Goal: Answer question/provide support: Share knowledge or assist other users

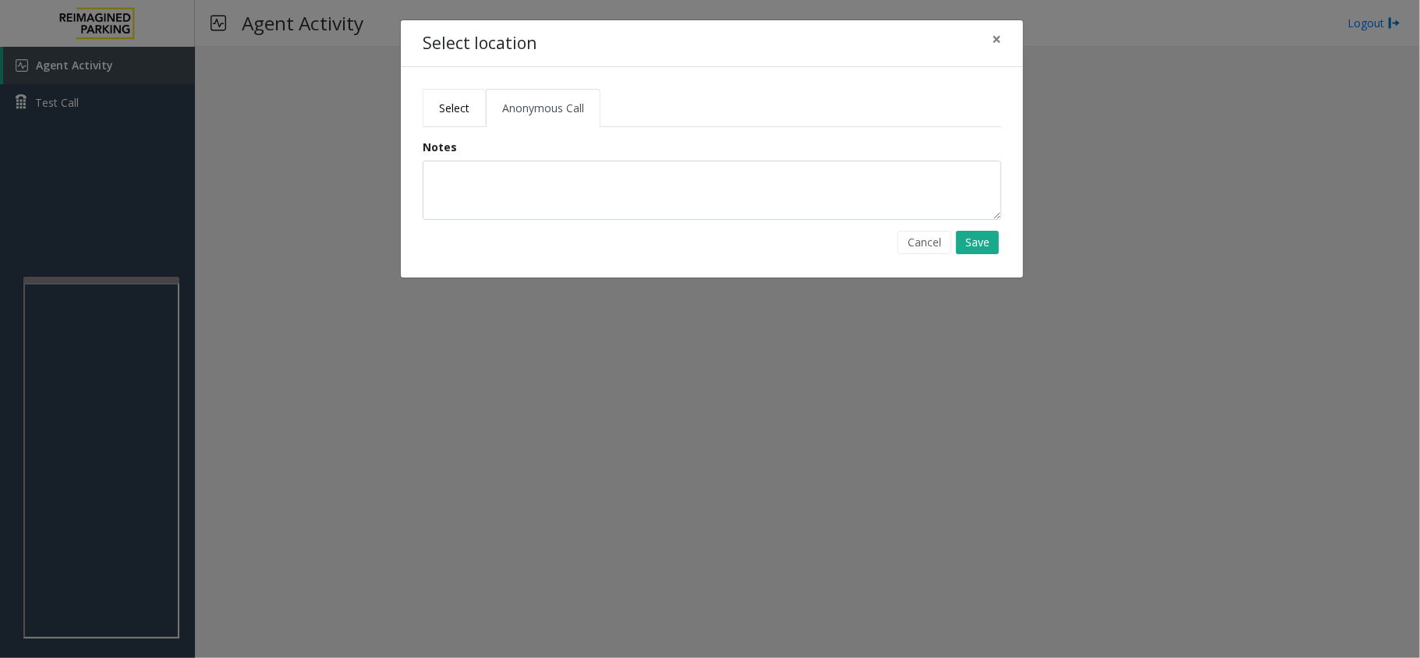
click at [451, 109] on span "Select" at bounding box center [454, 108] width 30 height 15
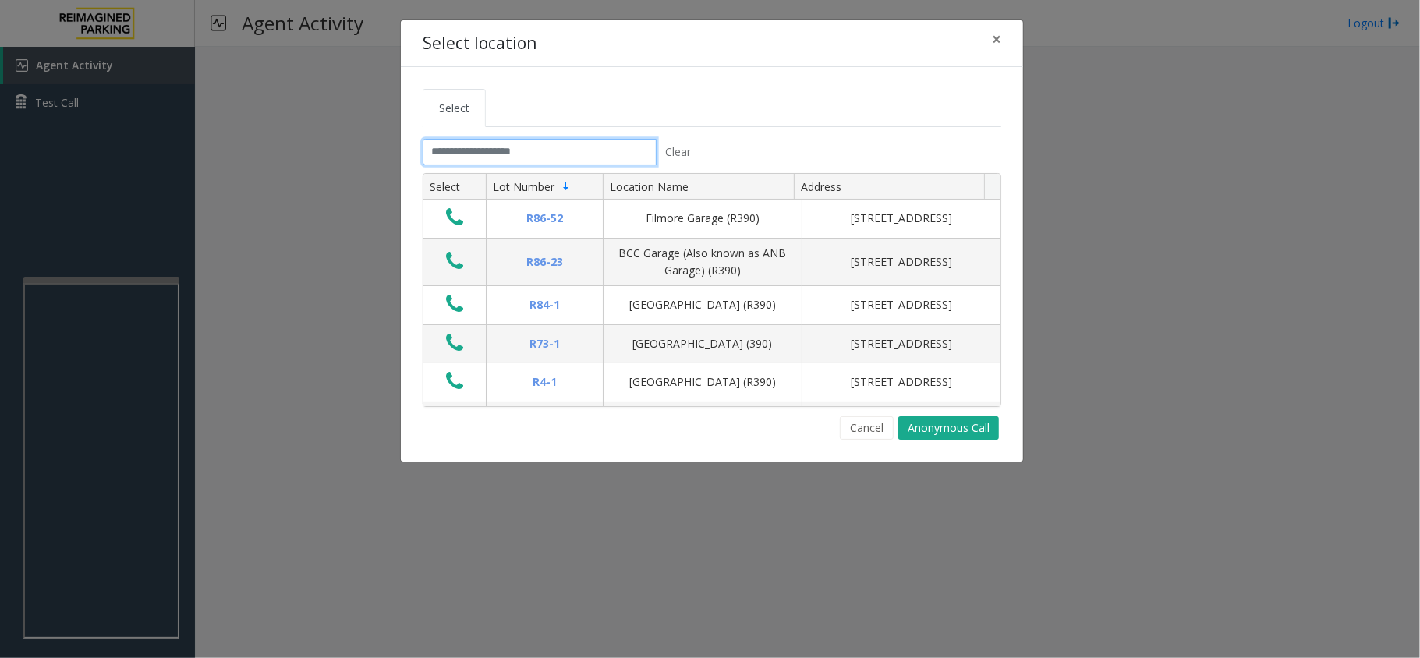
click at [454, 160] on input "text" at bounding box center [539, 152] width 234 height 27
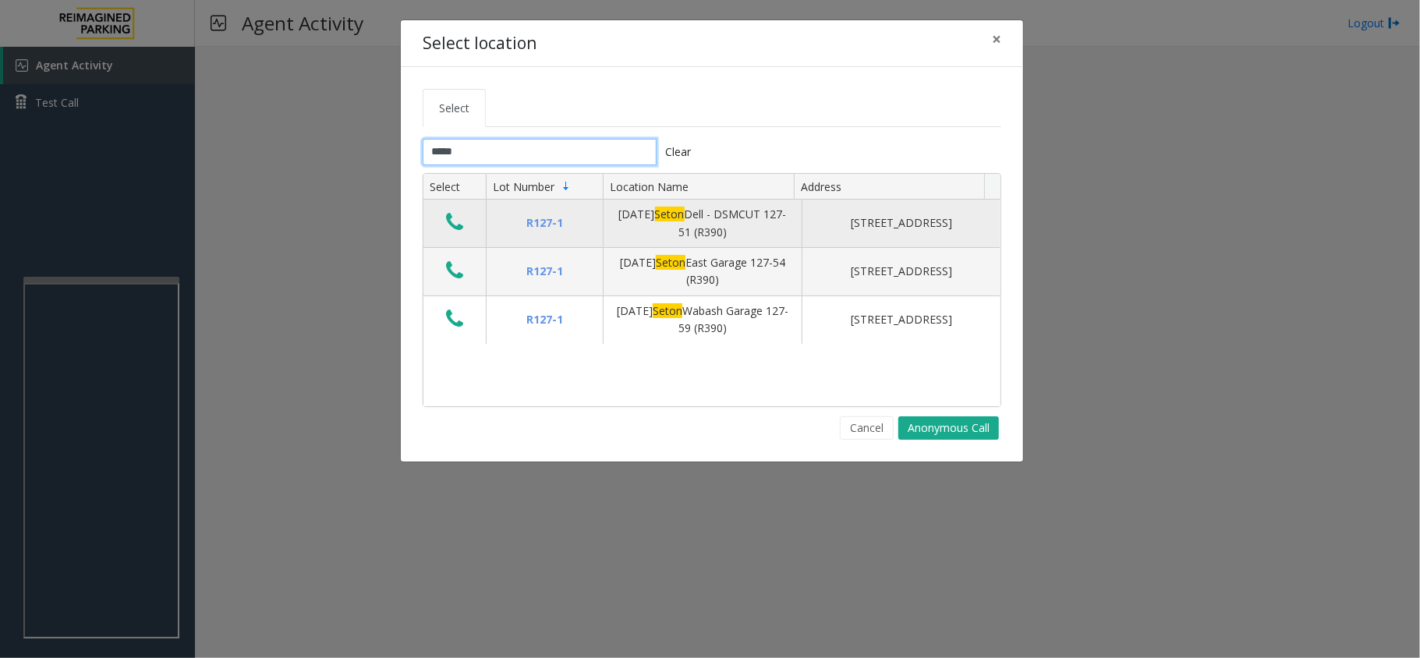
type input "*****"
click at [451, 218] on icon "Data table" at bounding box center [454, 222] width 17 height 22
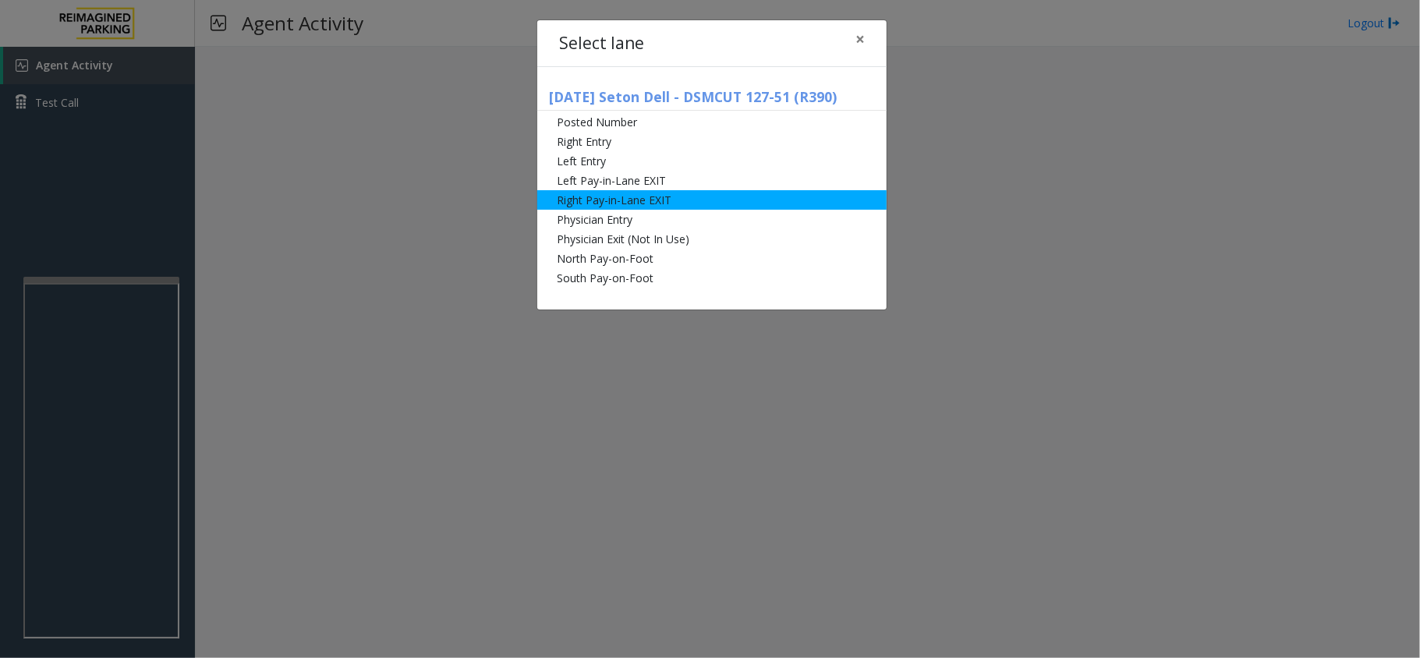
click at [606, 203] on li "Right Pay-in-Lane EXIT" at bounding box center [711, 199] width 349 height 19
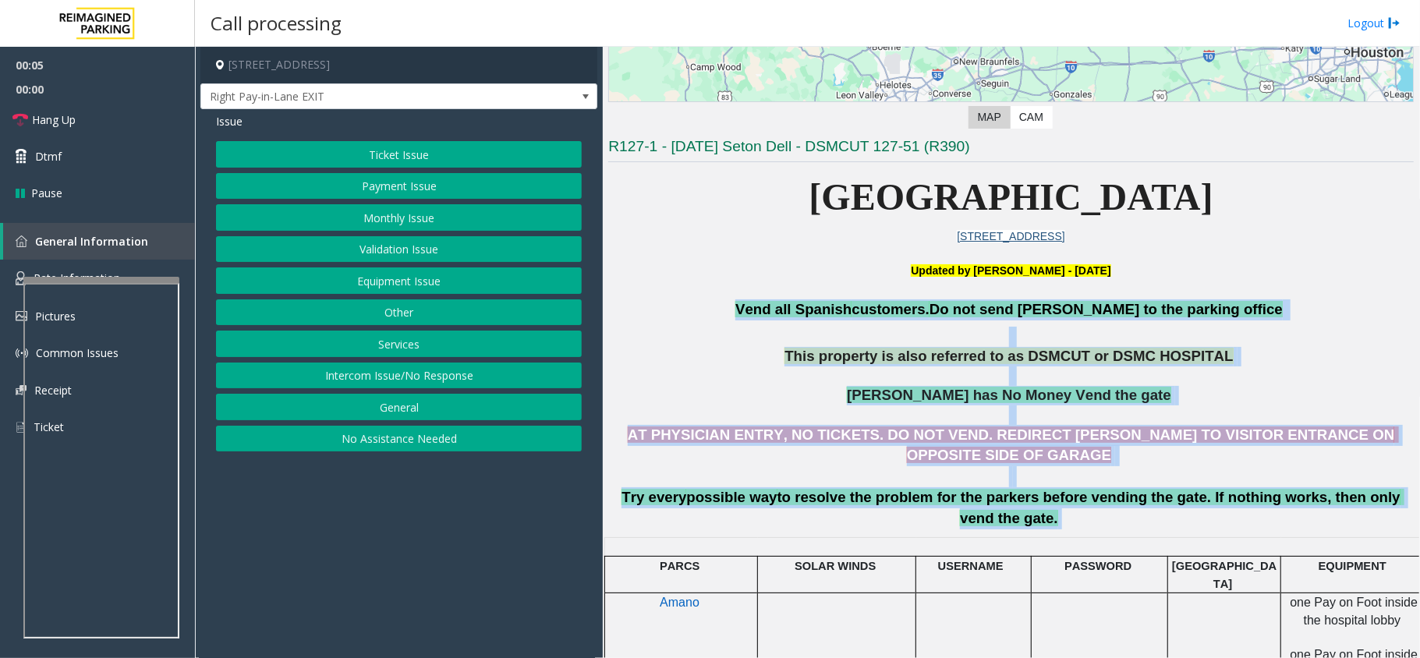
scroll to position [312, 153]
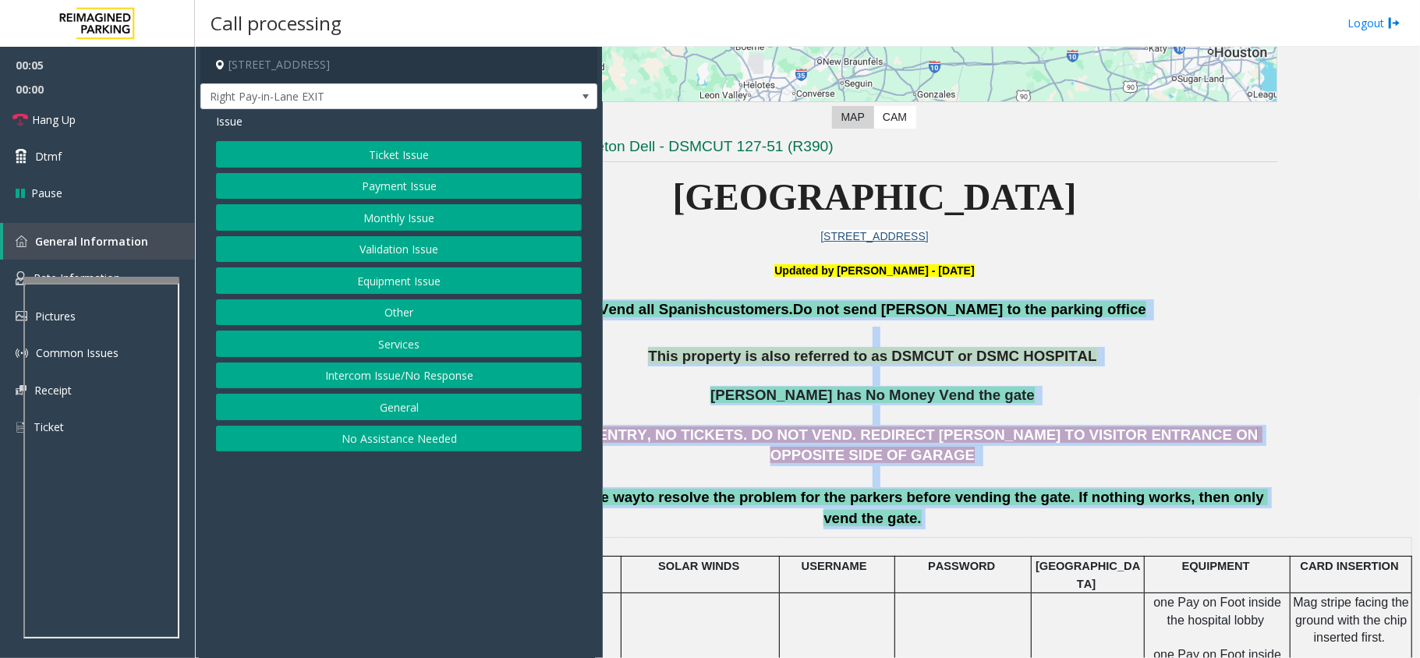
drag, startPoint x: 787, startPoint y: 309, endPoint x: 1412, endPoint y: 494, distance: 651.9
click at [1412, 494] on div "Main ← Move left → Move right ↑ Move up ↓ Move down + Zoom in - Zoom out Home J…" at bounding box center [1011, 352] width 816 height 611
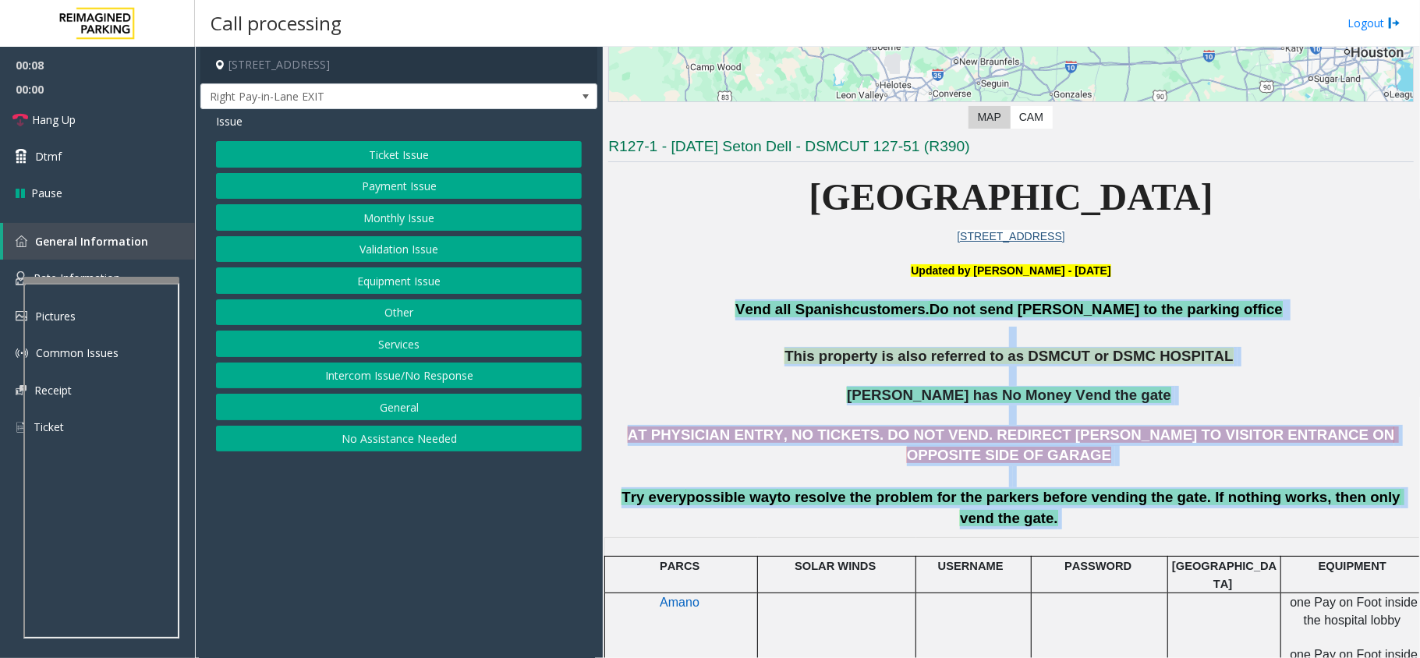
click at [764, 401] on p "Incase Parker has No Money Vend the gate" at bounding box center [1010, 405] width 805 height 39
drag, startPoint x: 774, startPoint y: 299, endPoint x: 1300, endPoint y: 506, distance: 565.3
click at [1296, 539] on p at bounding box center [1354, 547] width 144 height 17
drag, startPoint x: 776, startPoint y: 296, endPoint x: 1355, endPoint y: 504, distance: 614.4
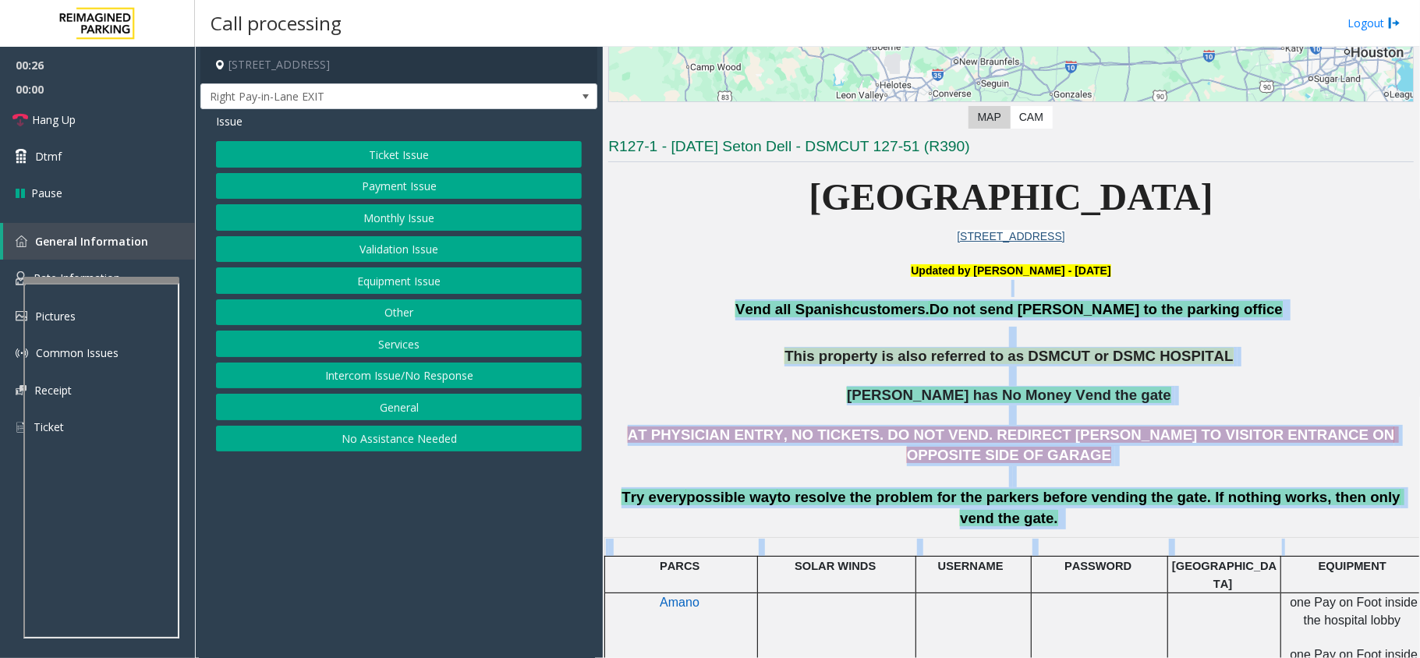
click at [434, 288] on button "Equipment Issue" at bounding box center [399, 280] width 366 height 27
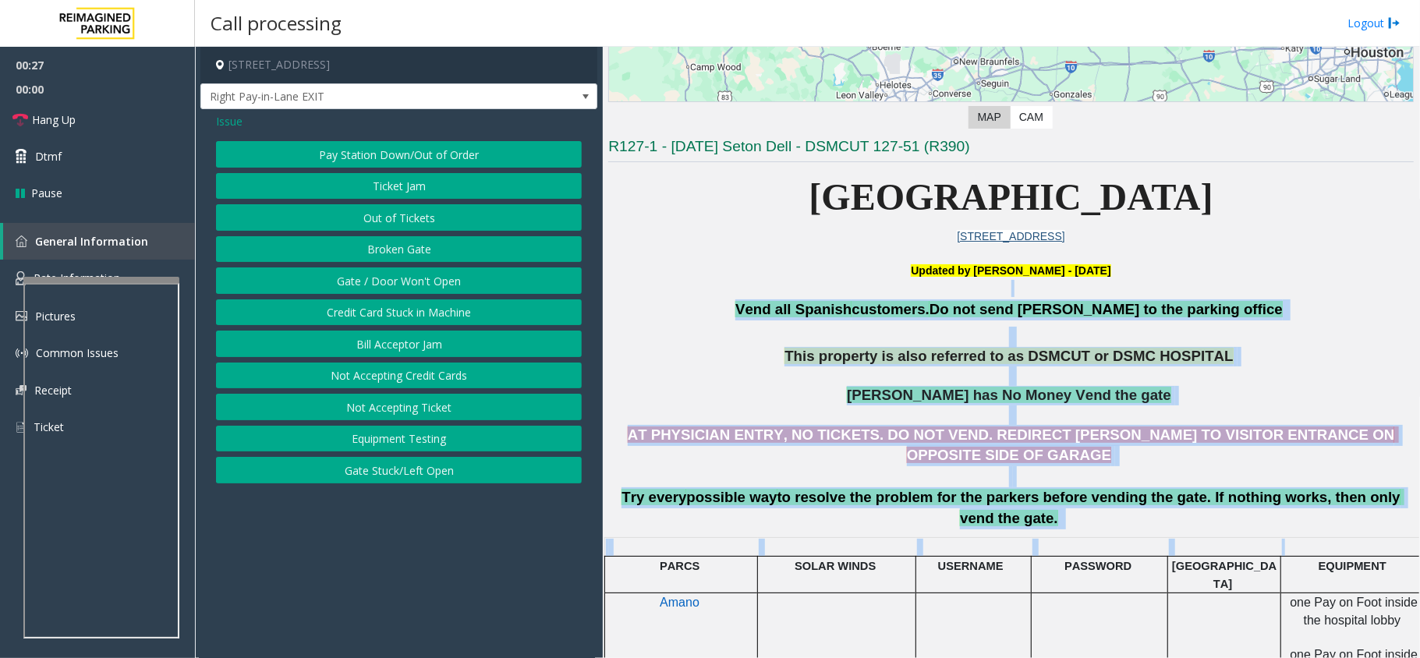
click at [419, 285] on button "Gate / Door Won't Open" at bounding box center [399, 280] width 366 height 27
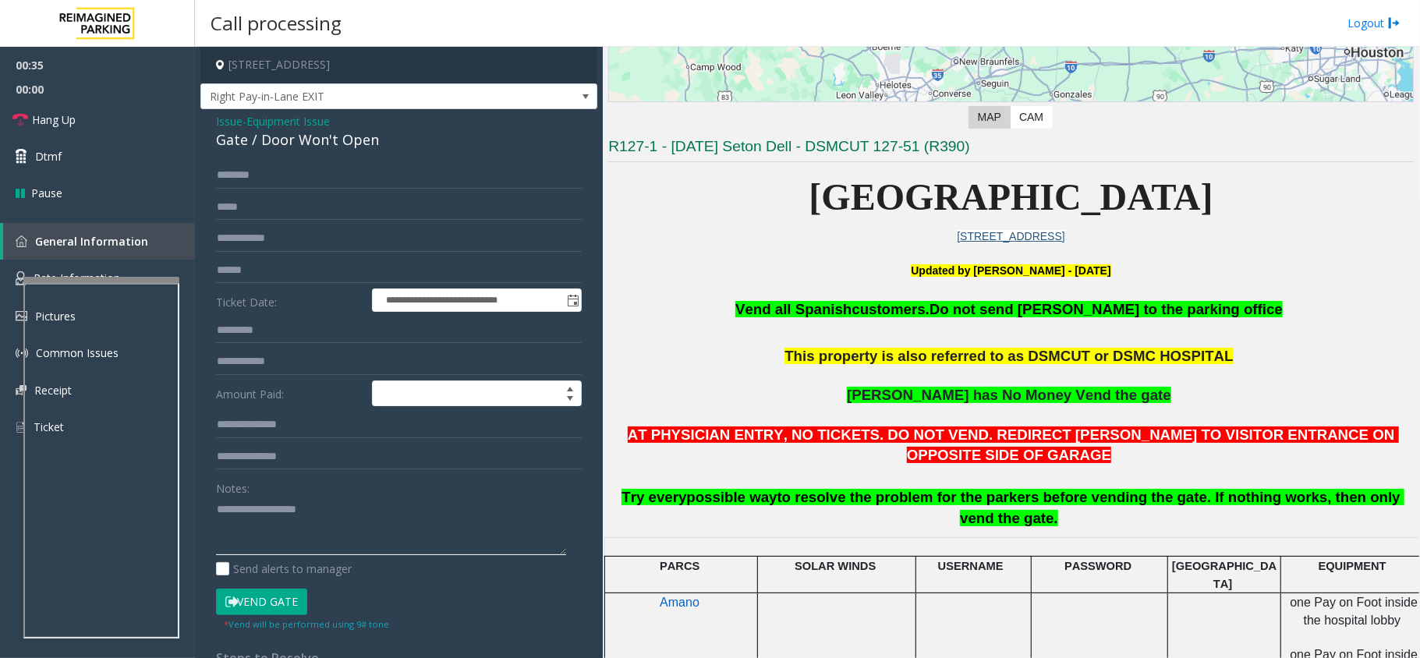
click at [300, 516] on textarea at bounding box center [391, 526] width 350 height 58
click at [357, 157] on div "**********" at bounding box center [398, 471] width 397 height 725
click at [357, 150] on div "Gate / Door Won't Open" at bounding box center [399, 139] width 366 height 21
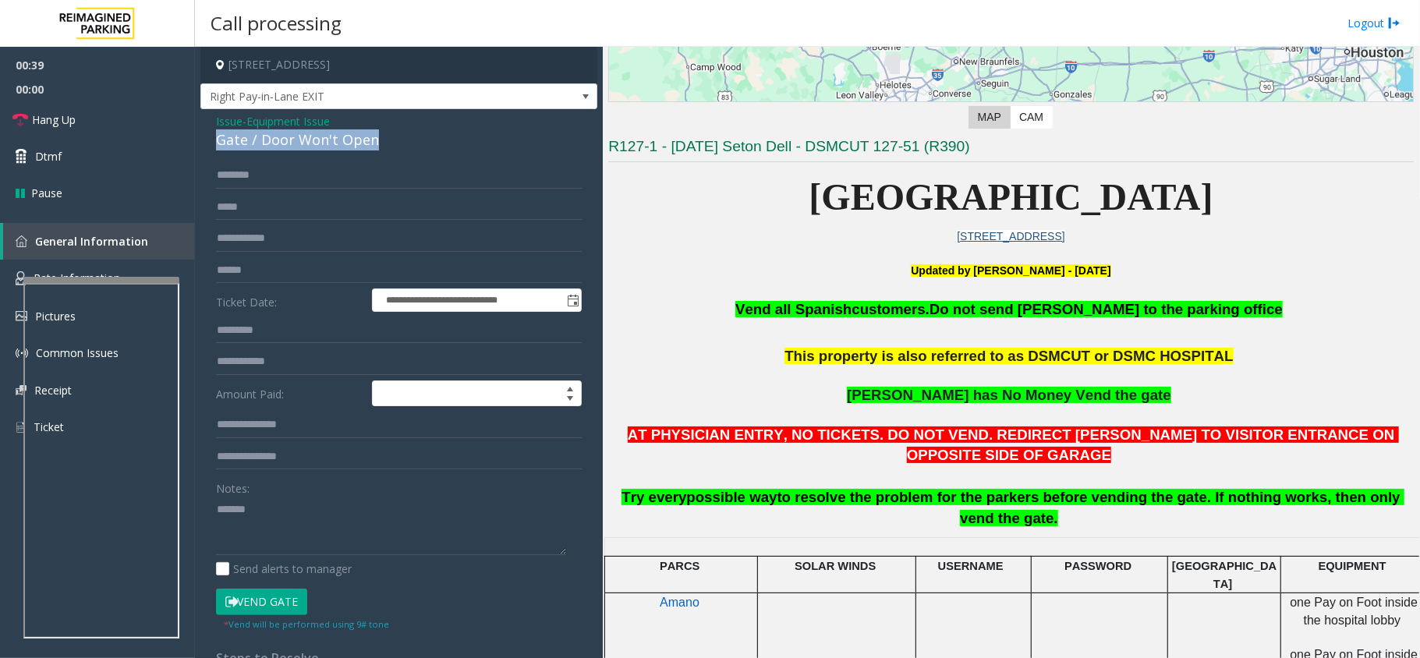
copy div "Gate / Door Won't Open"
click at [304, 525] on textarea at bounding box center [391, 526] width 350 height 58
click at [344, 148] on div "Gate / Door Won't Open" at bounding box center [399, 139] width 366 height 21
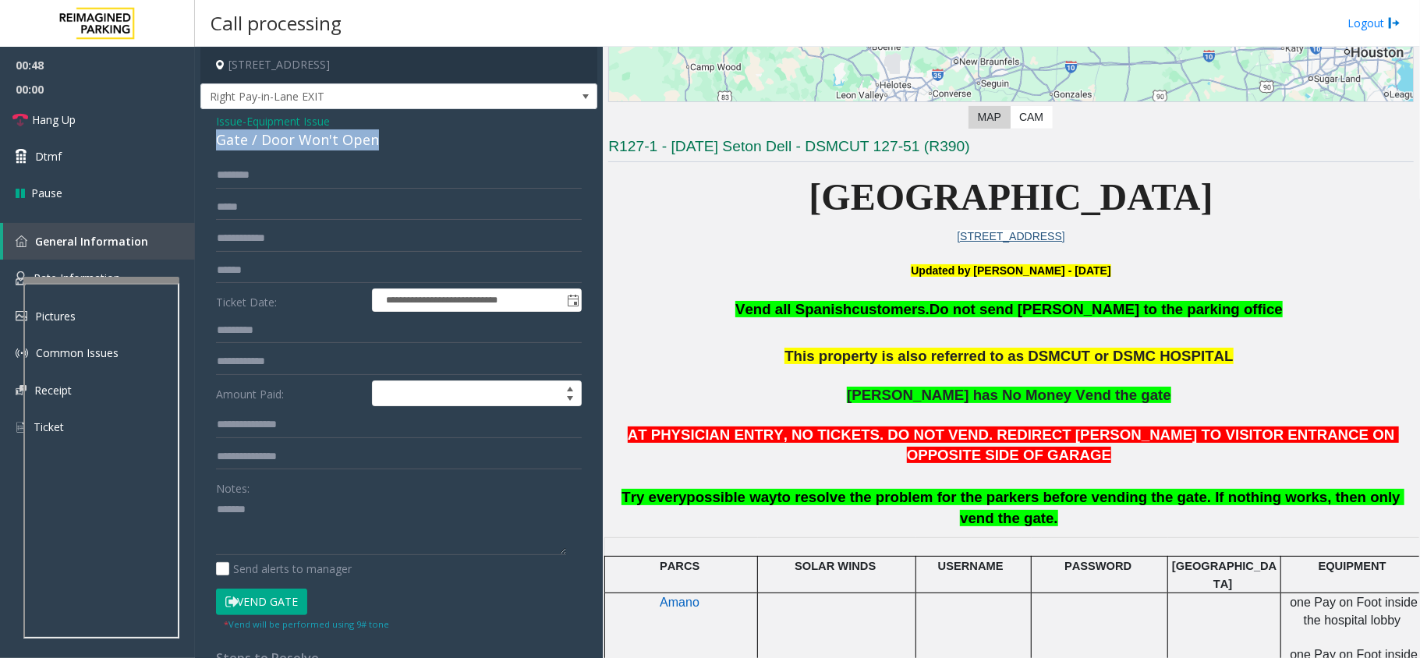
copy div "Gate / Door Won't Open"
click at [380, 504] on textarea at bounding box center [391, 526] width 350 height 58
paste textarea "**********"
click at [267, 606] on button "Vend Gate" at bounding box center [261, 602] width 91 height 27
click at [312, 543] on textarea at bounding box center [391, 526] width 350 height 58
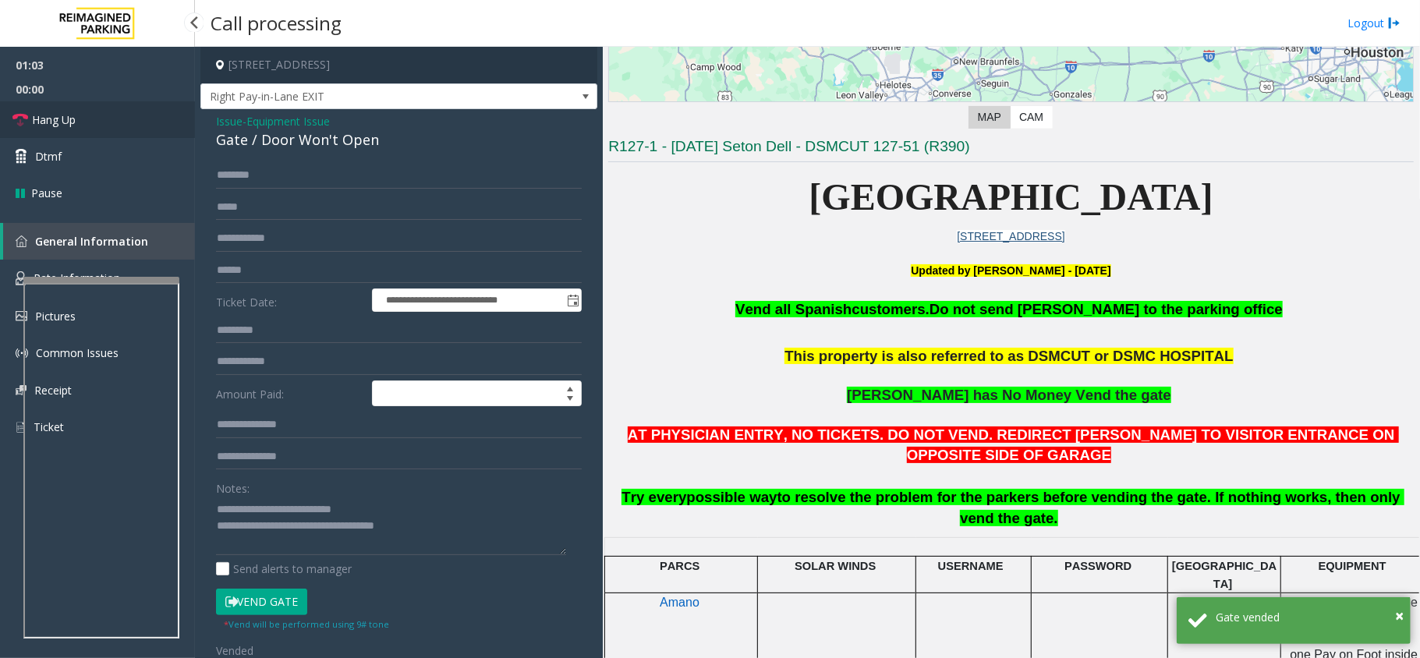
click at [103, 122] on link "Hang Up" at bounding box center [97, 119] width 195 height 37
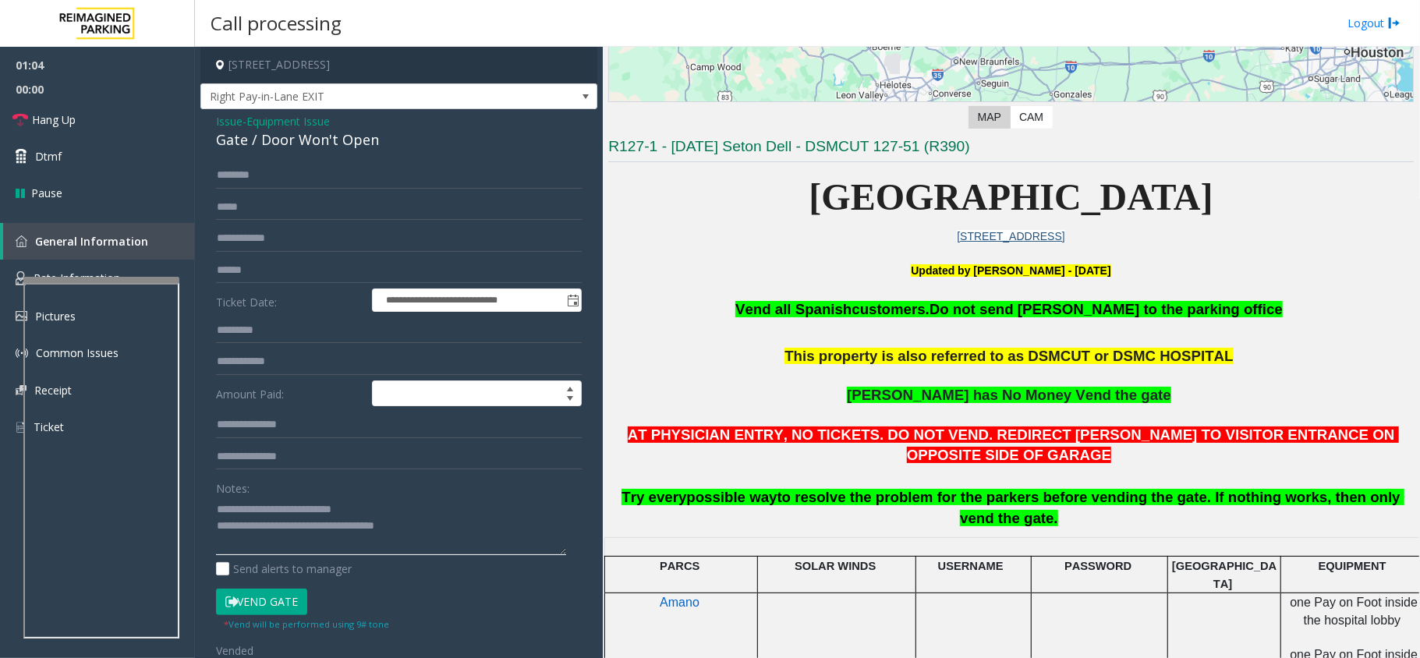
click at [447, 516] on textarea at bounding box center [391, 526] width 350 height 58
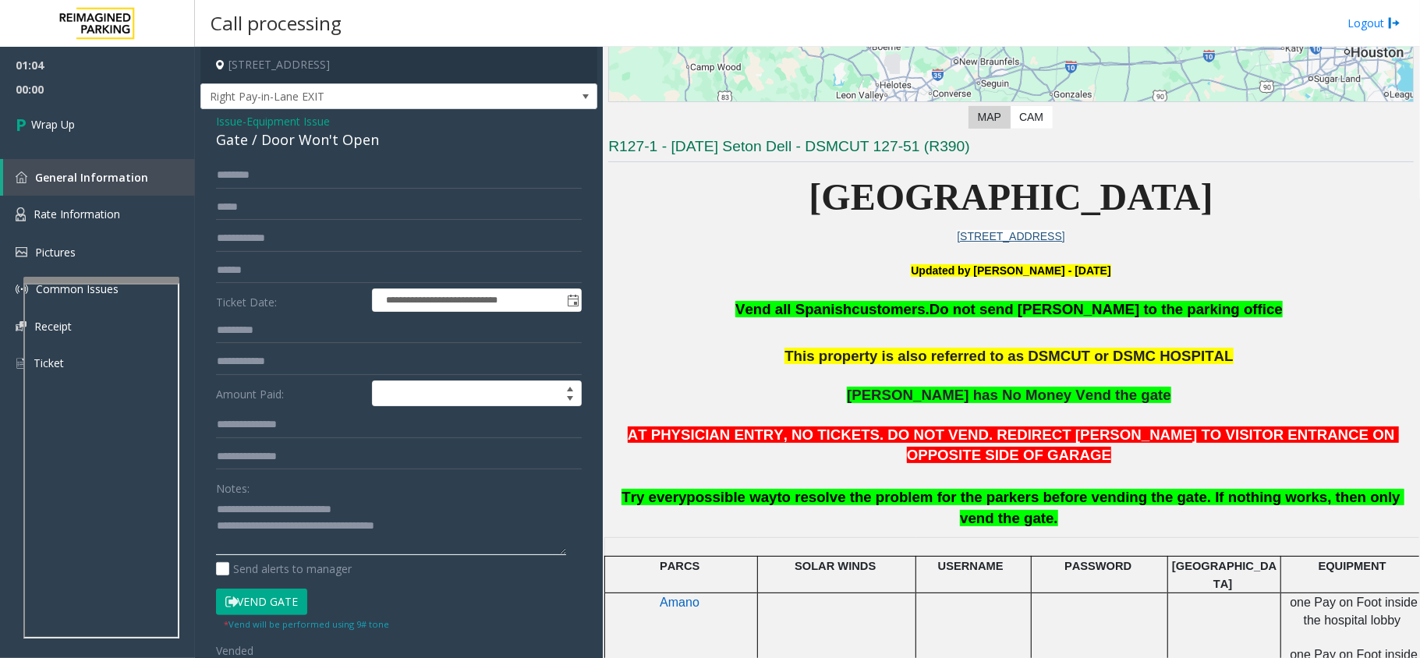
click at [444, 525] on textarea at bounding box center [391, 526] width 350 height 58
type textarea "**********"
click at [110, 119] on link "Wrap Up" at bounding box center [97, 124] width 195 height 46
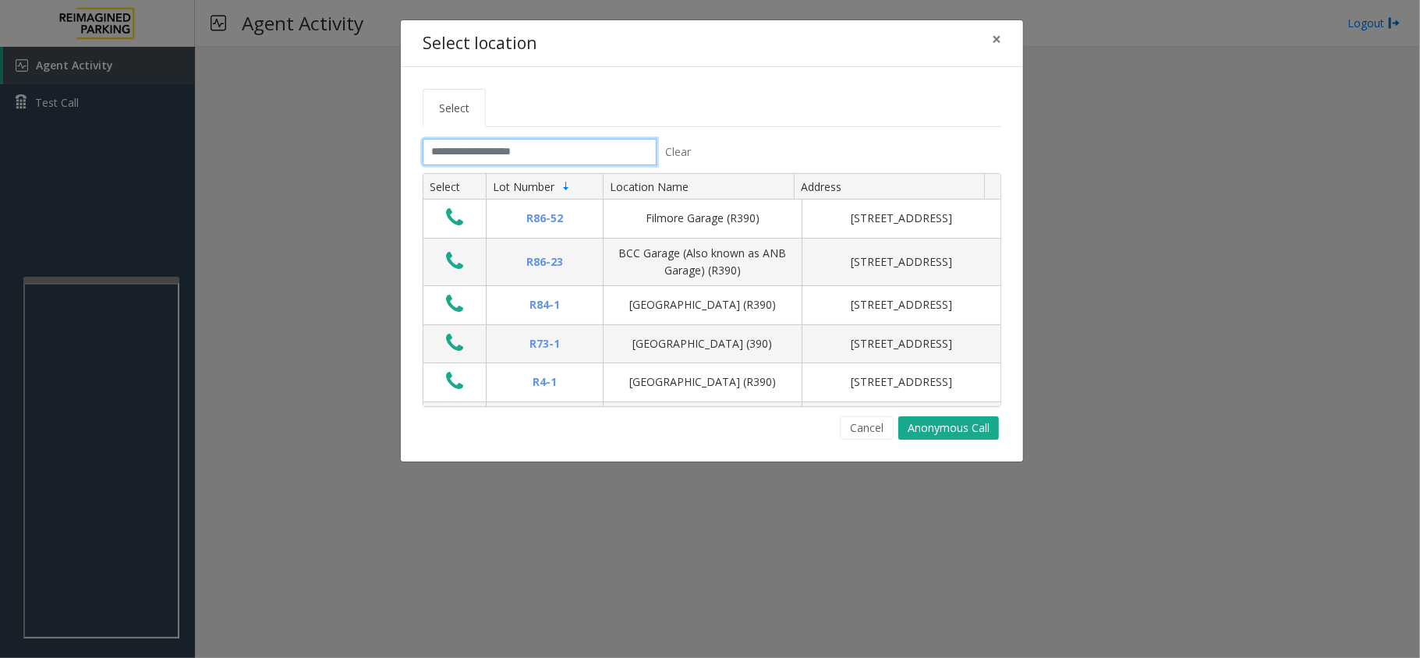
click at [518, 145] on input "text" at bounding box center [539, 152] width 234 height 27
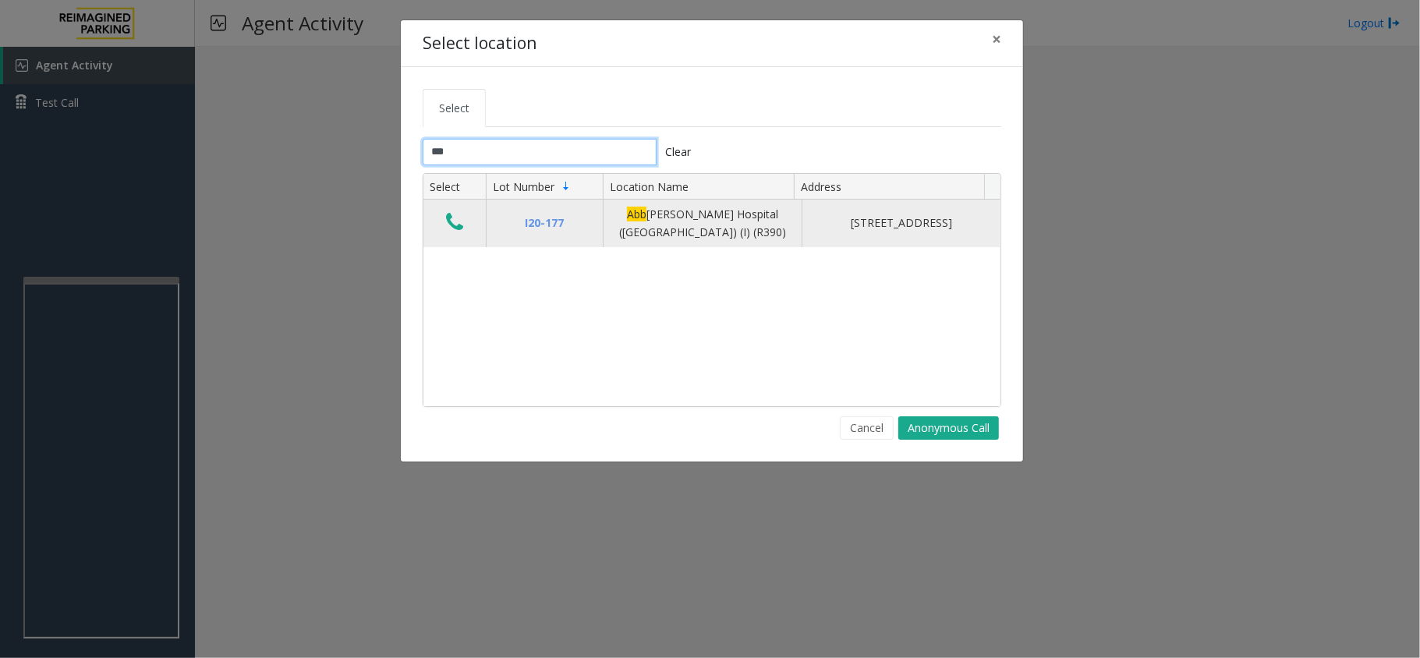
type input "***"
click at [454, 226] on icon "Data table" at bounding box center [454, 222] width 17 height 22
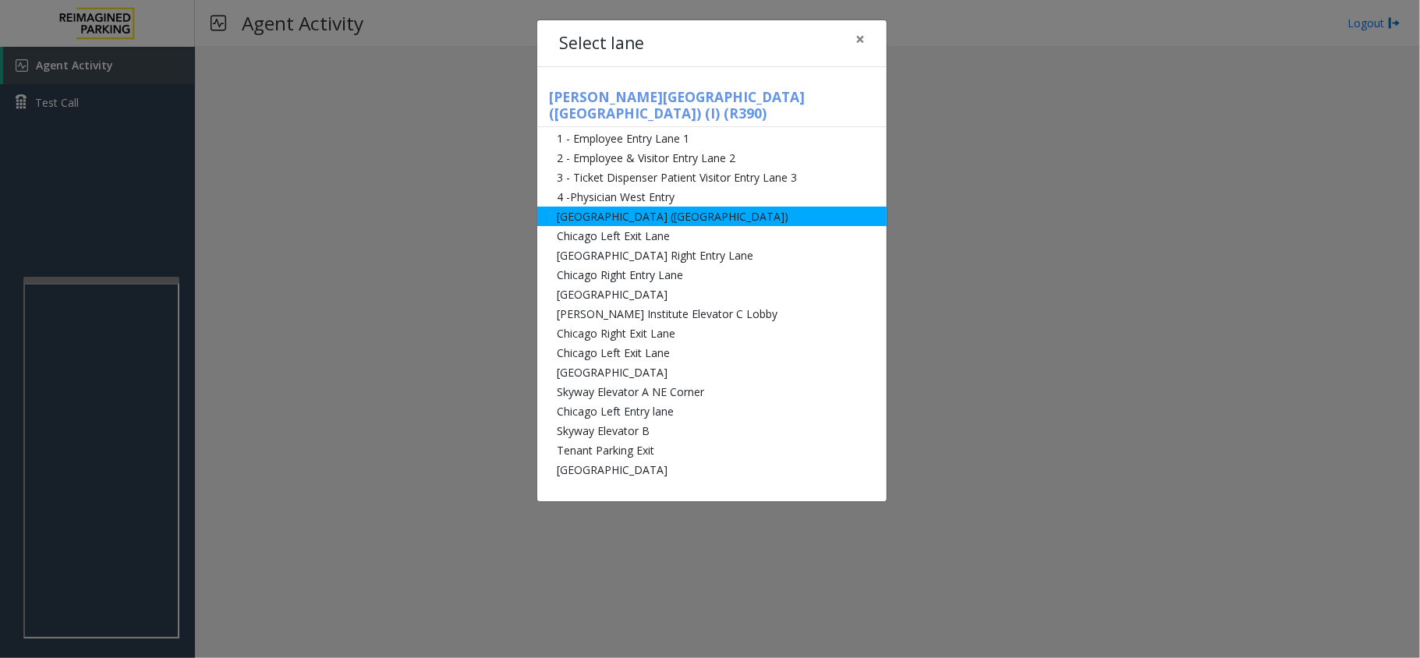
click at [716, 207] on li "[GEOGRAPHIC_DATA] ([GEOGRAPHIC_DATA])" at bounding box center [711, 216] width 349 height 19
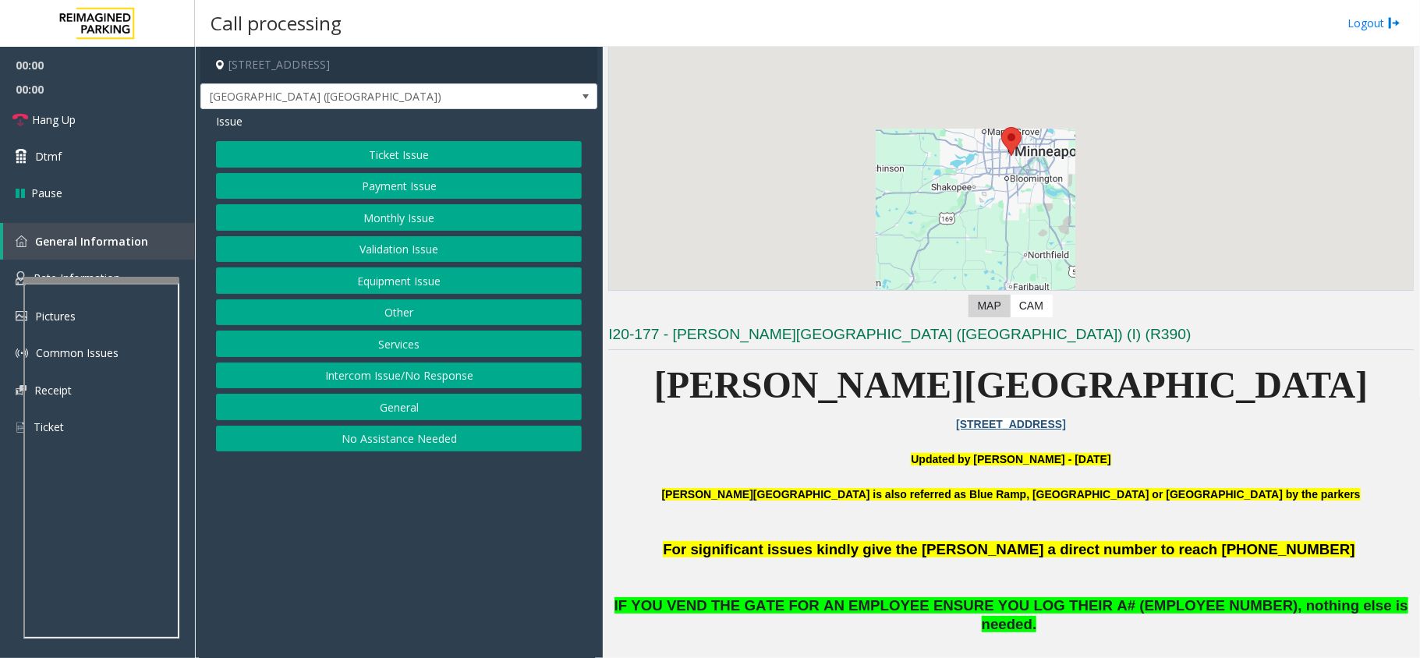
scroll to position [312, 0]
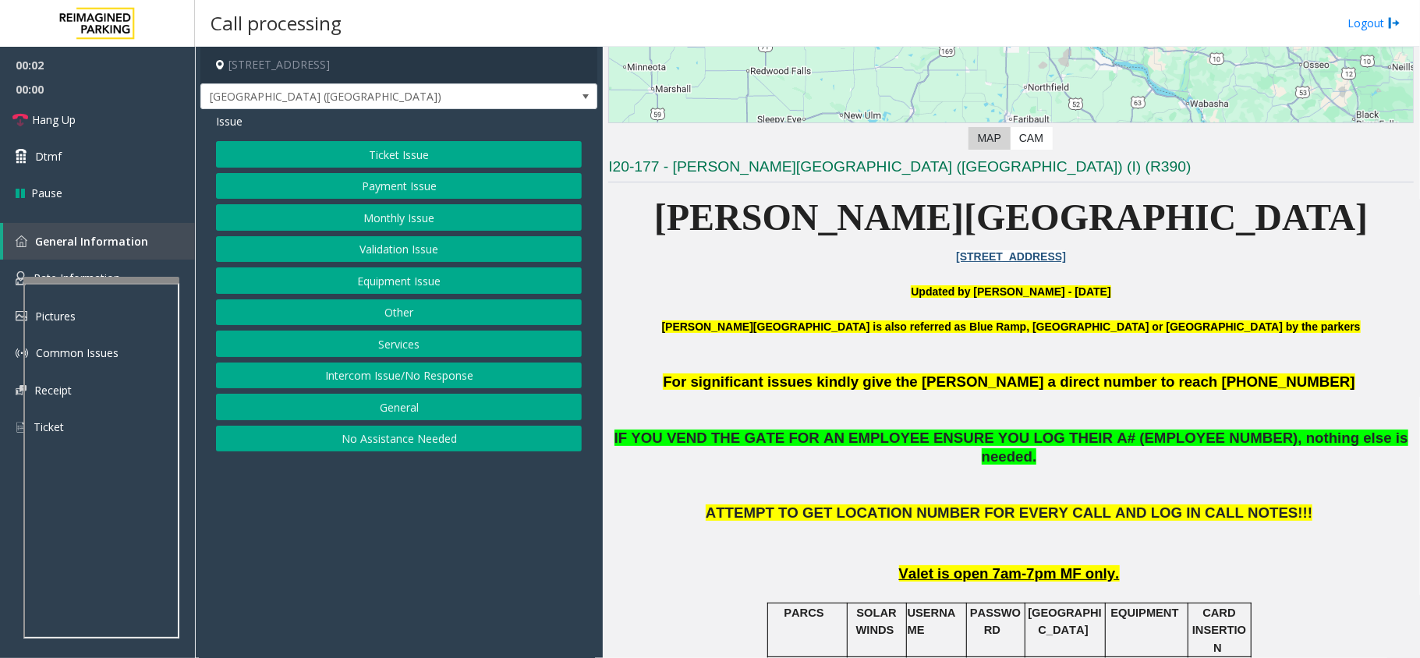
click at [443, 228] on button "Monthly Issue" at bounding box center [399, 217] width 366 height 27
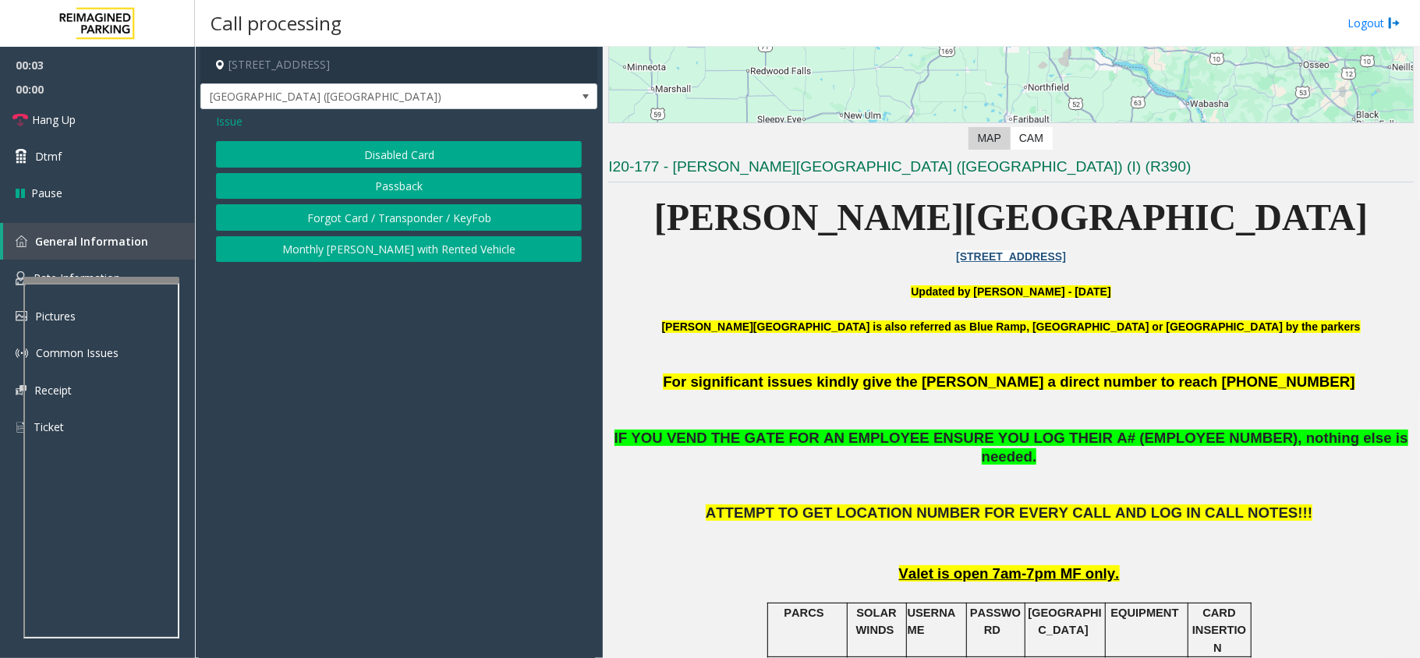
click at [385, 153] on button "Disabled Card" at bounding box center [399, 154] width 366 height 27
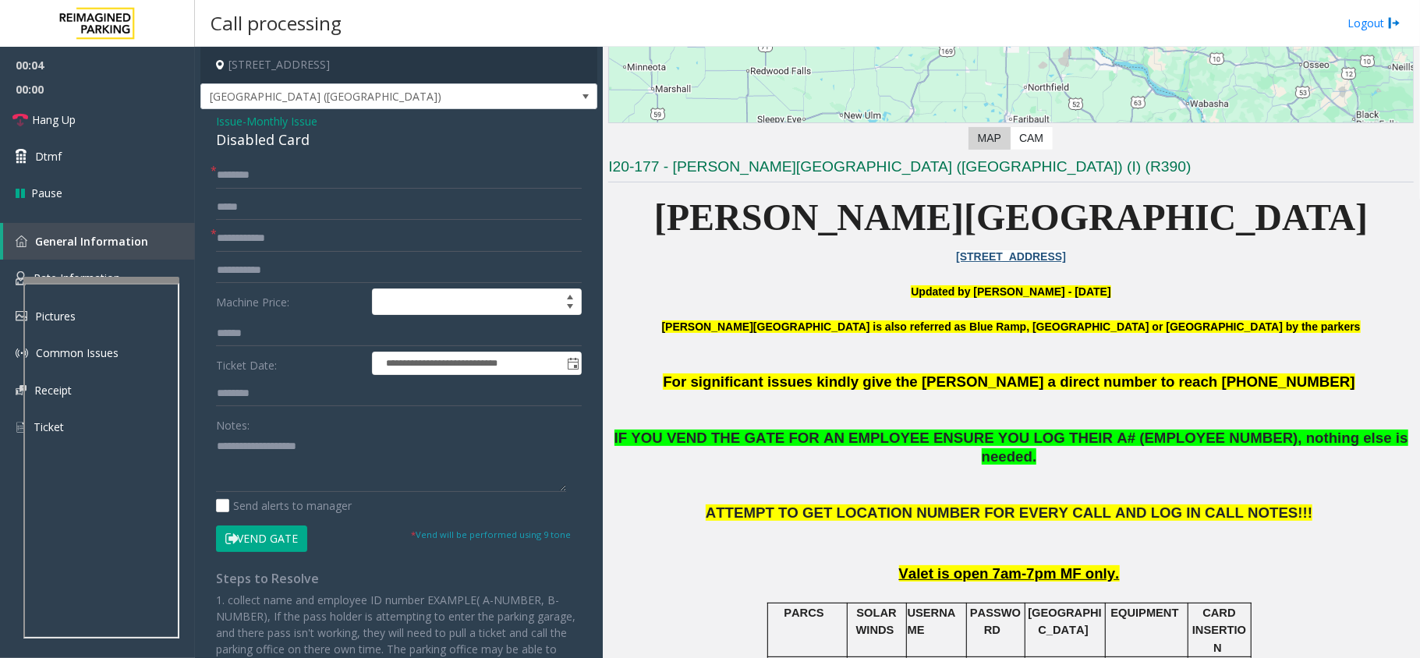
drag, startPoint x: 287, startPoint y: 425, endPoint x: 281, endPoint y: 456, distance: 31.7
click at [281, 444] on div "Notes:" at bounding box center [399, 452] width 366 height 80
click at [281, 456] on textarea at bounding box center [391, 462] width 350 height 58
click at [278, 135] on div "Disabled Card" at bounding box center [399, 139] width 366 height 21
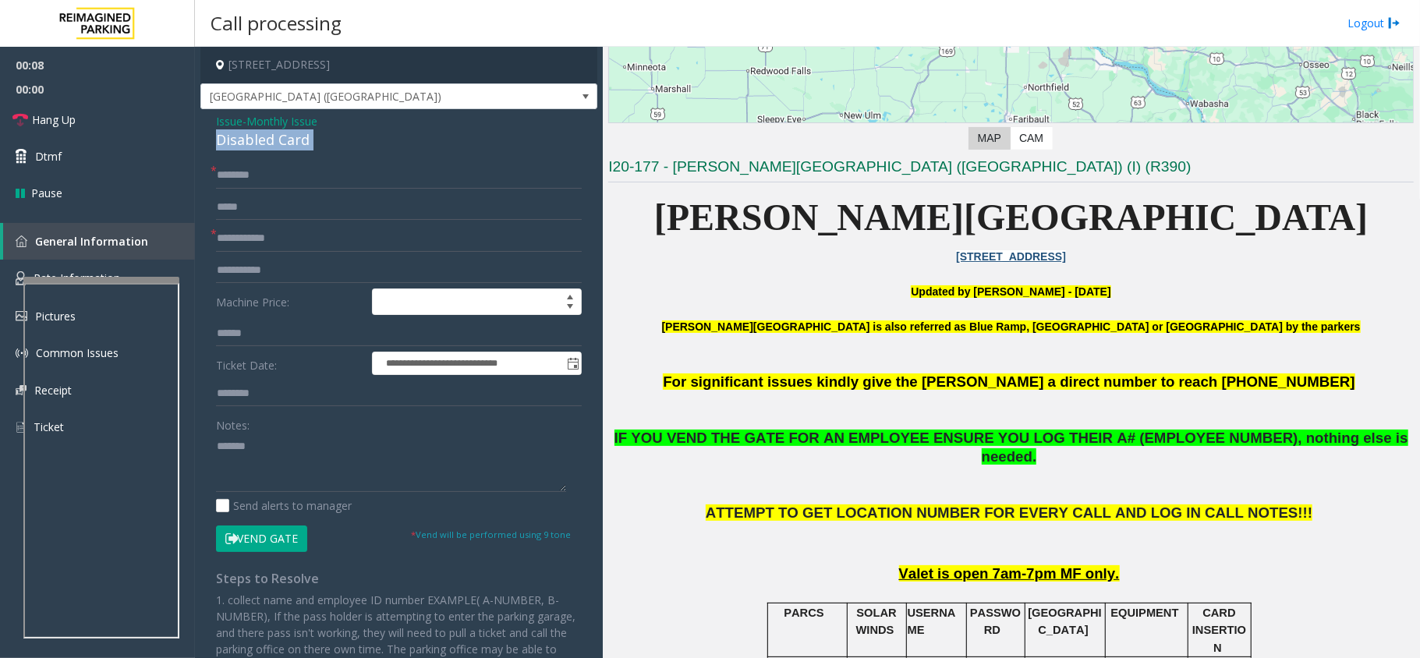
click at [278, 135] on div "Disabled Card" at bounding box center [399, 139] width 366 height 21
copy div "Disabled Card"
click at [292, 455] on textarea at bounding box center [391, 462] width 350 height 58
paste textarea "**********"
type textarea "**********"
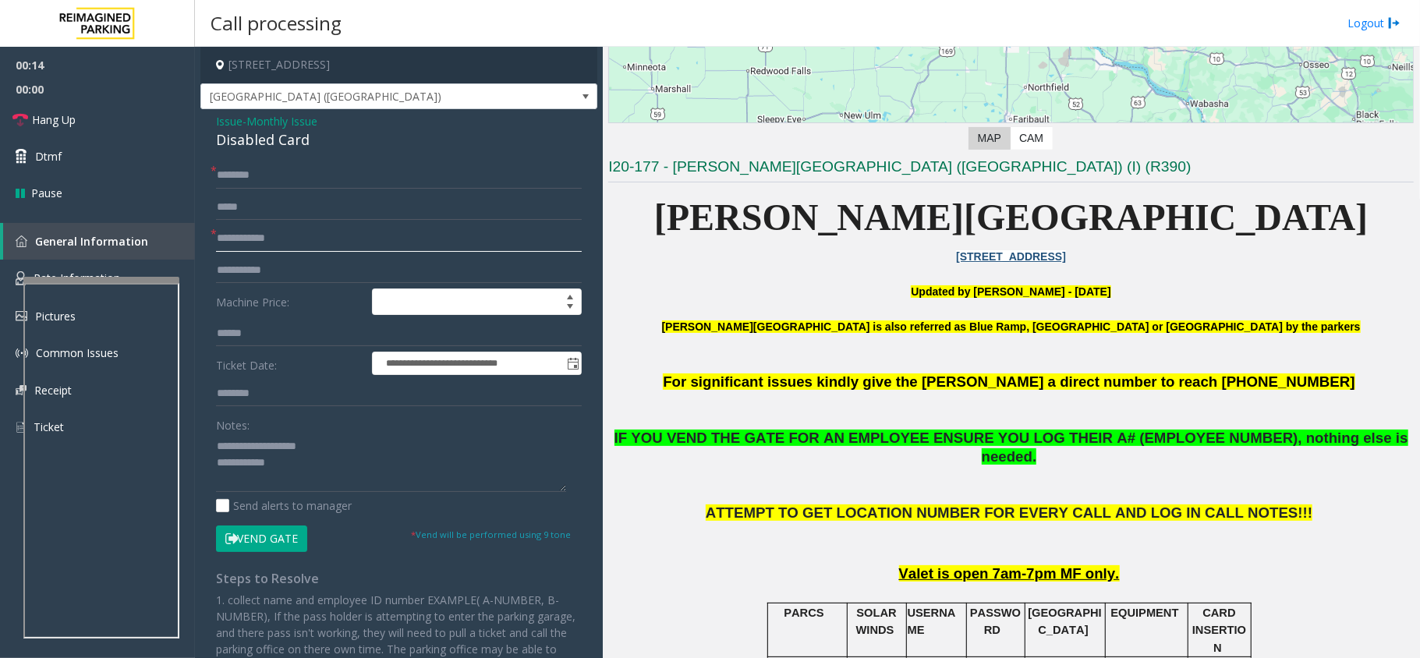
click at [241, 237] on input "text" at bounding box center [399, 238] width 366 height 27
type input "**"
click at [253, 179] on input "text" at bounding box center [399, 175] width 366 height 27
type input "**"
click at [309, 472] on textarea at bounding box center [391, 462] width 350 height 58
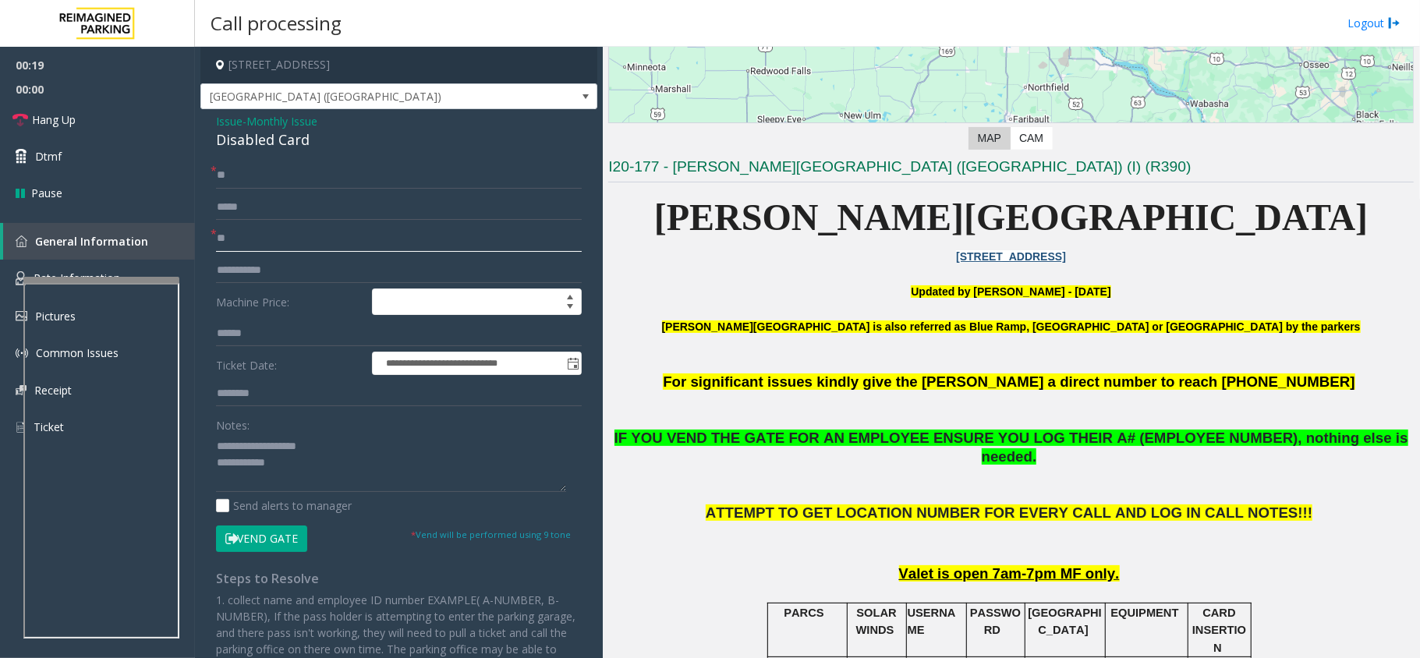
click at [271, 239] on input "**" at bounding box center [399, 238] width 366 height 27
click at [306, 474] on textarea at bounding box center [391, 462] width 350 height 58
click at [274, 539] on button "Vend Gate" at bounding box center [261, 538] width 91 height 27
click at [315, 482] on textarea at bounding box center [391, 462] width 350 height 58
type textarea "**********"
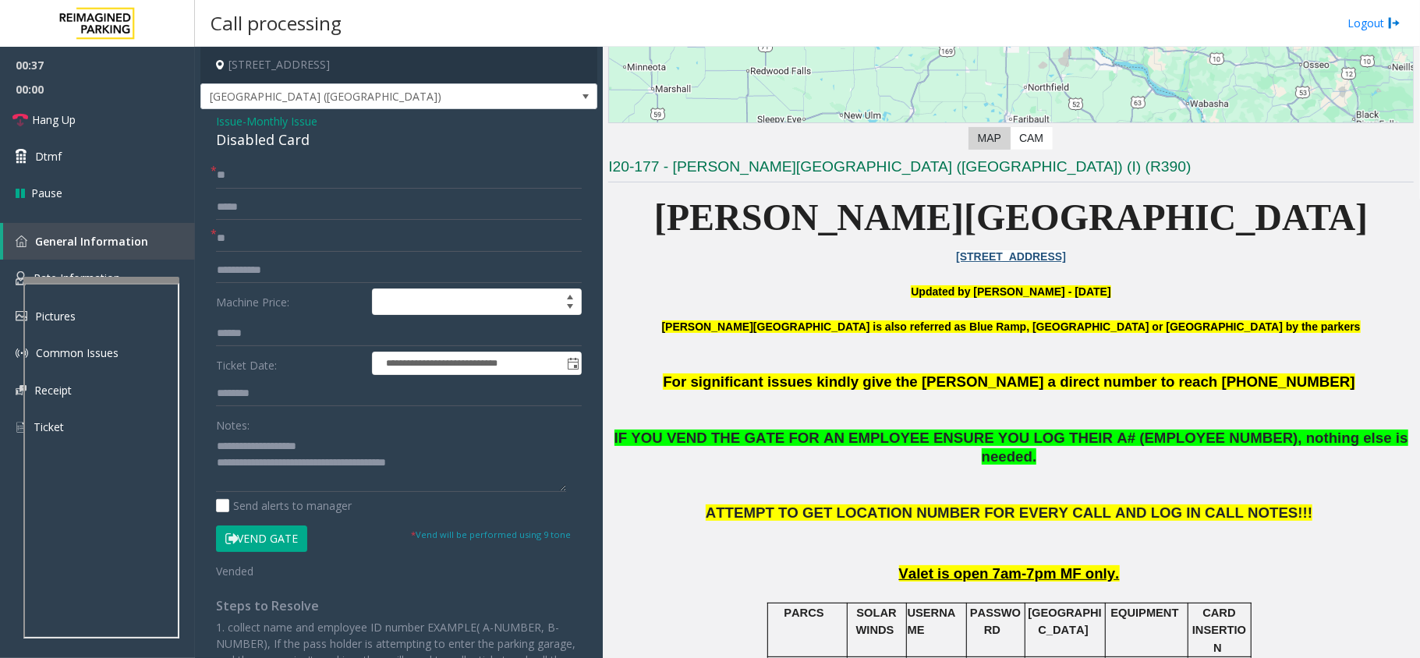
click at [285, 536] on button "Vend Gate" at bounding box center [261, 538] width 91 height 27
click at [120, 126] on link "Hang Up" at bounding box center [97, 119] width 195 height 37
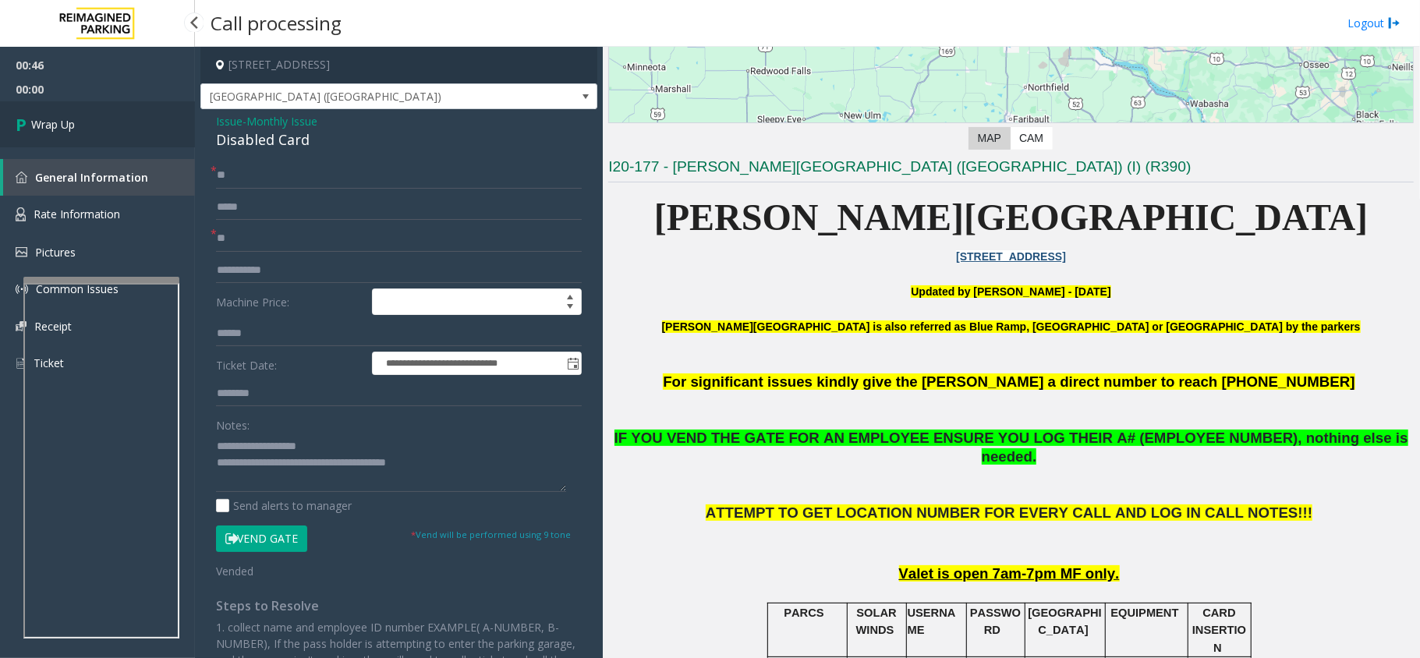
click at [120, 126] on link "Wrap Up" at bounding box center [97, 124] width 195 height 46
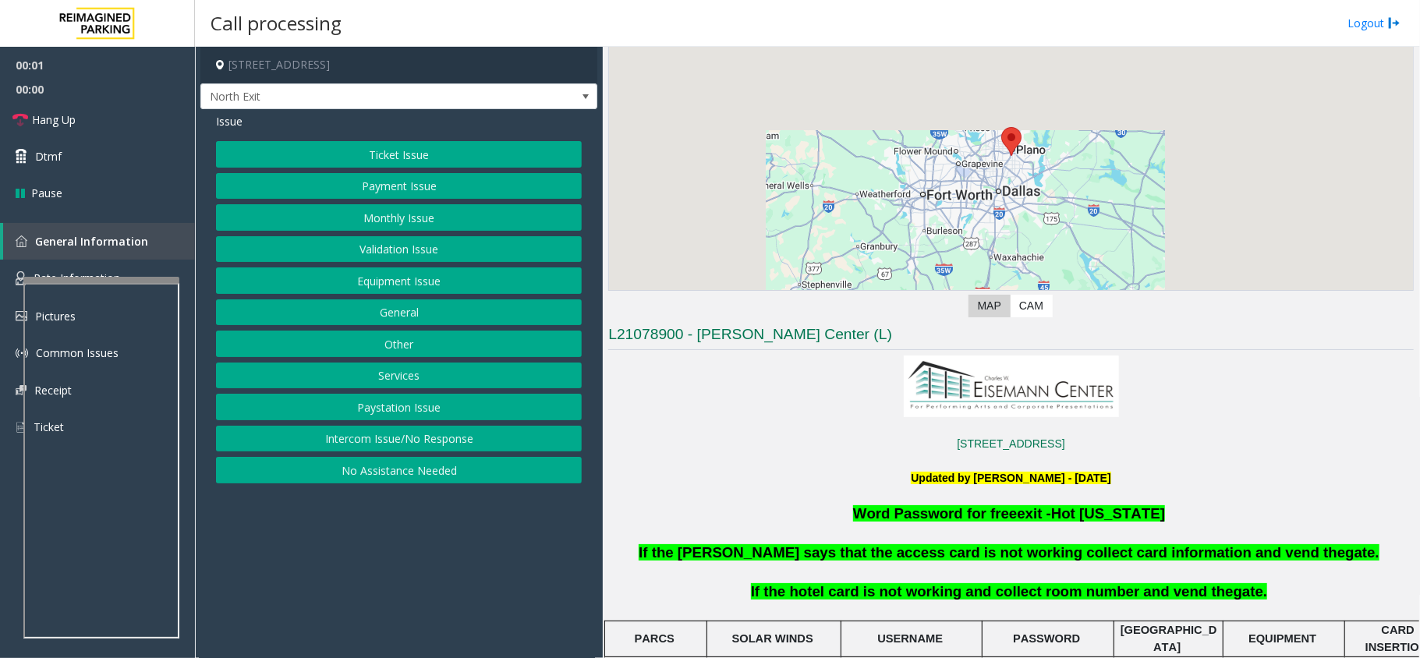
scroll to position [415, 0]
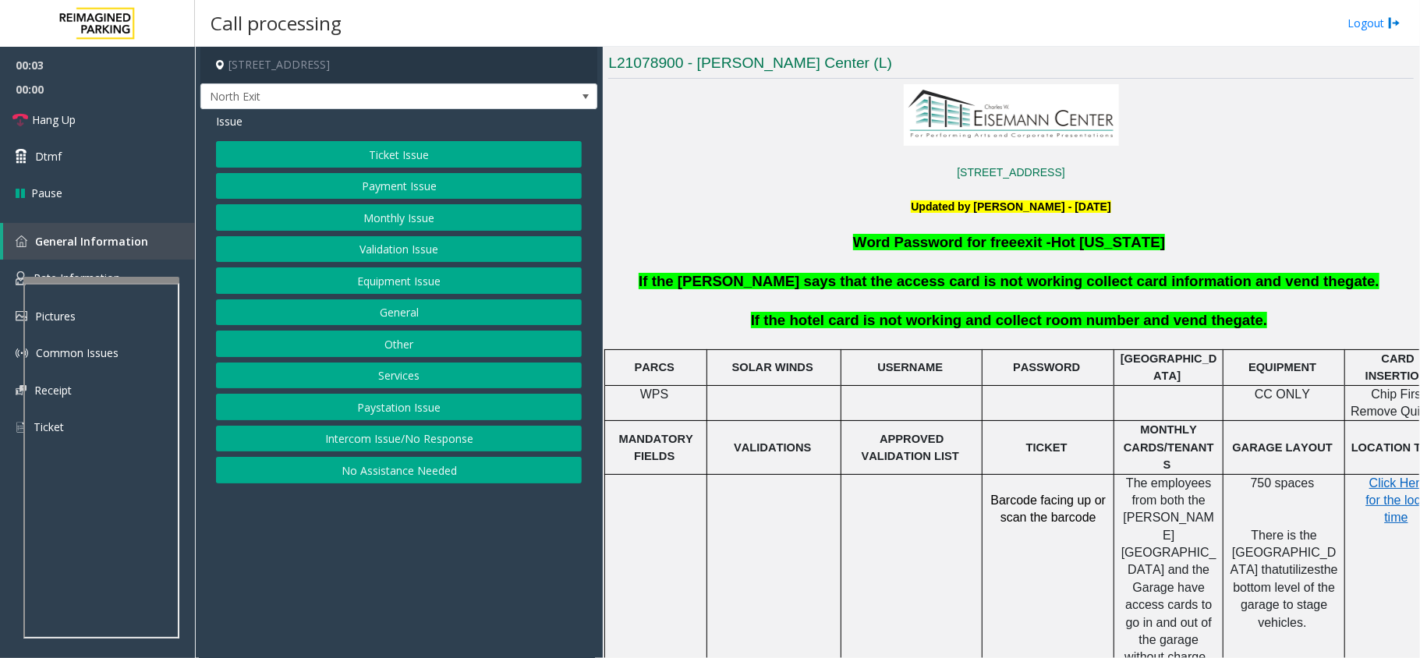
click at [412, 384] on button "Services" at bounding box center [399, 375] width 366 height 27
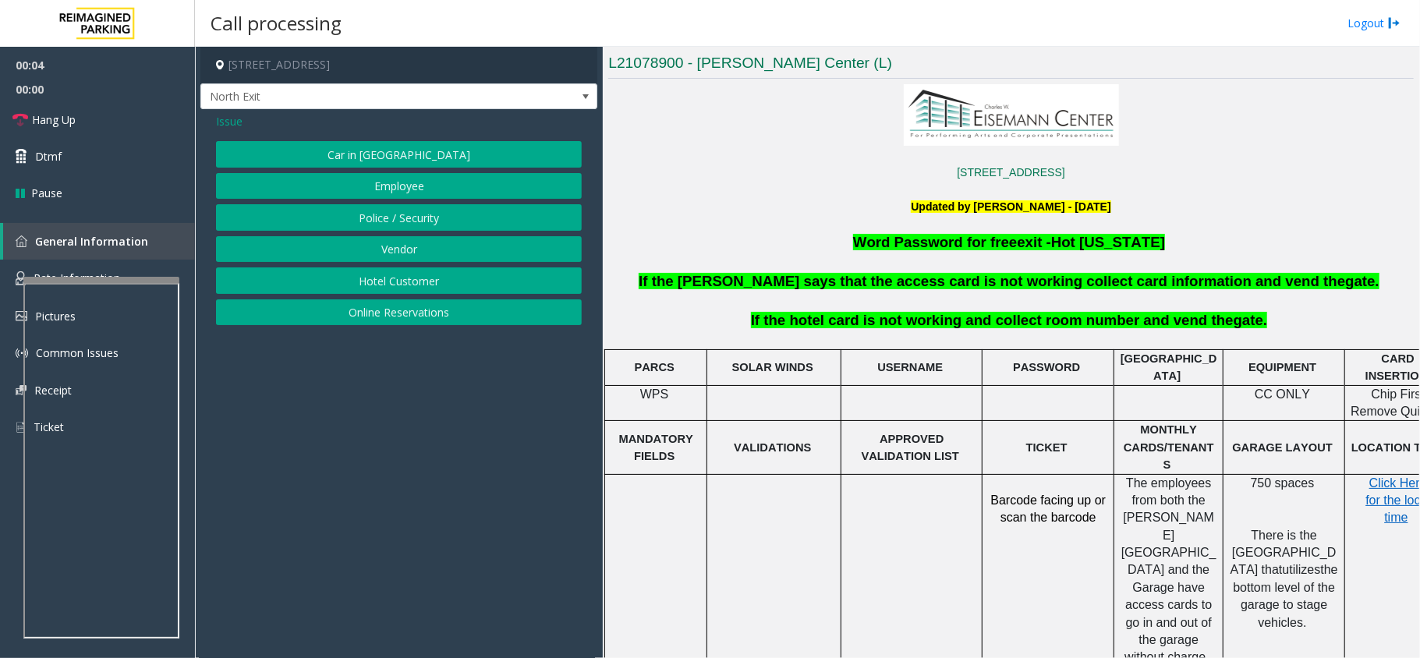
click at [418, 282] on button "Hotel Customer" at bounding box center [399, 280] width 366 height 27
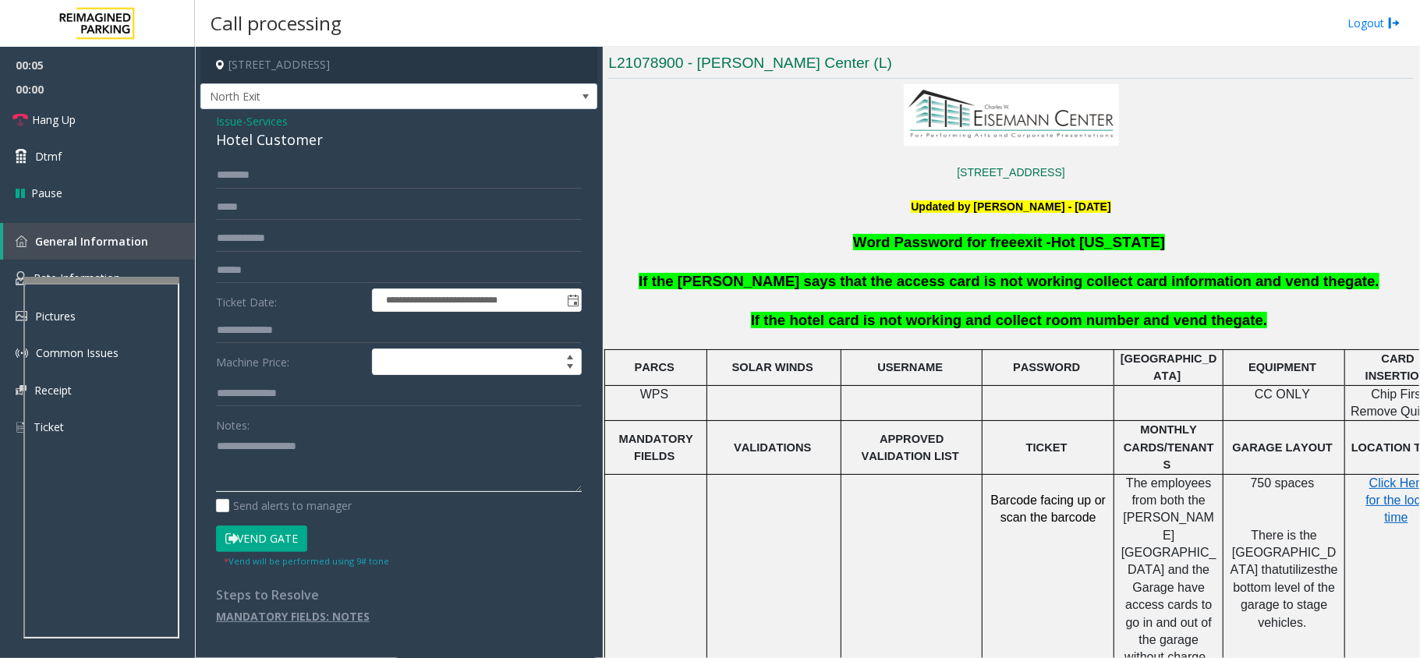
click at [243, 466] on textarea at bounding box center [399, 462] width 366 height 58
click at [285, 147] on div "Hotel Customer" at bounding box center [399, 139] width 366 height 21
copy div "Hotel Customer"
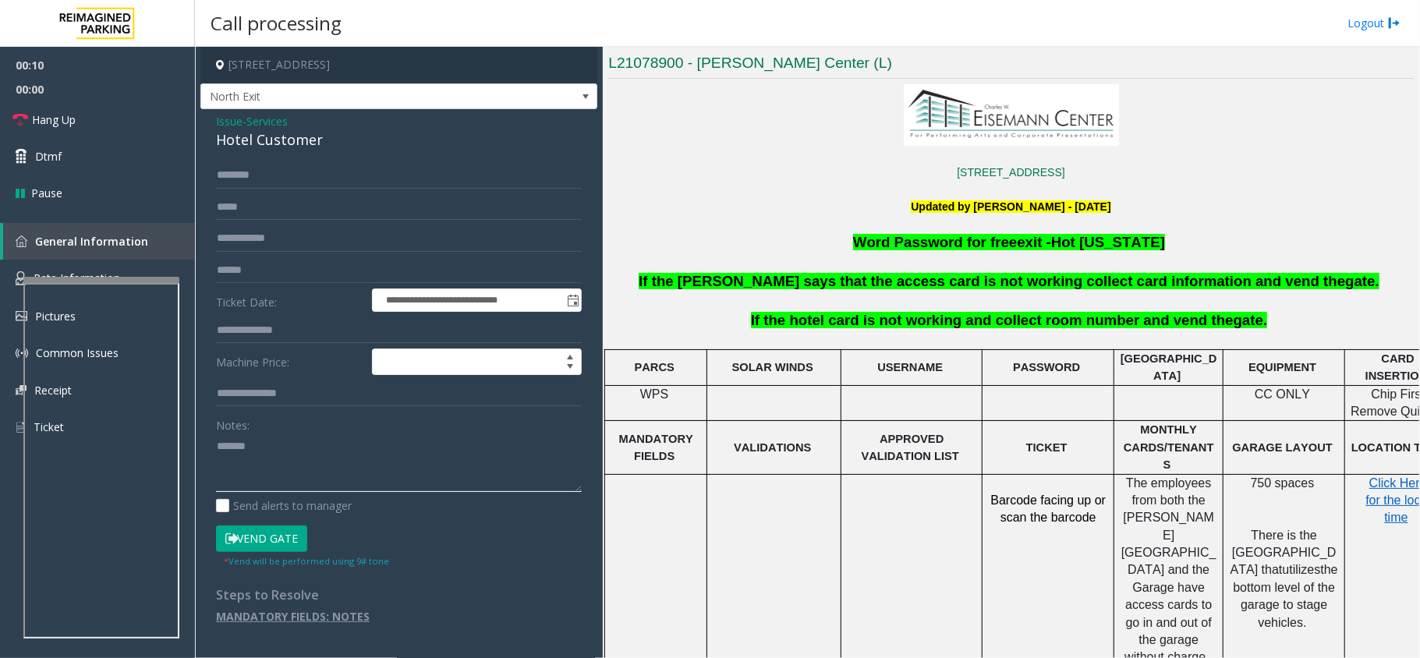
click at [302, 458] on textarea at bounding box center [399, 462] width 366 height 58
paste textarea "**********"
type textarea "**********"
click at [284, 334] on input "text" at bounding box center [399, 330] width 366 height 27
type input "***"
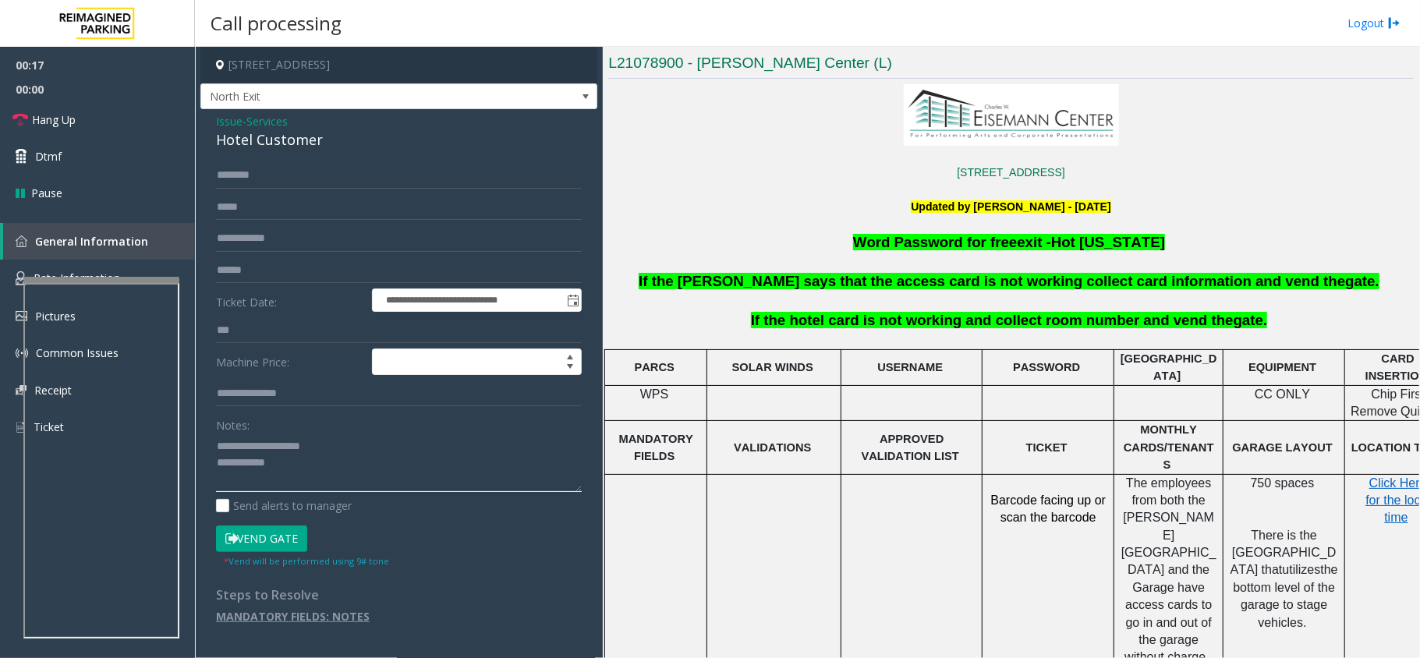
click at [313, 465] on textarea at bounding box center [399, 462] width 366 height 58
click at [270, 543] on button "Vend Gate" at bounding box center [261, 538] width 91 height 27
click at [319, 477] on textarea at bounding box center [399, 462] width 366 height 58
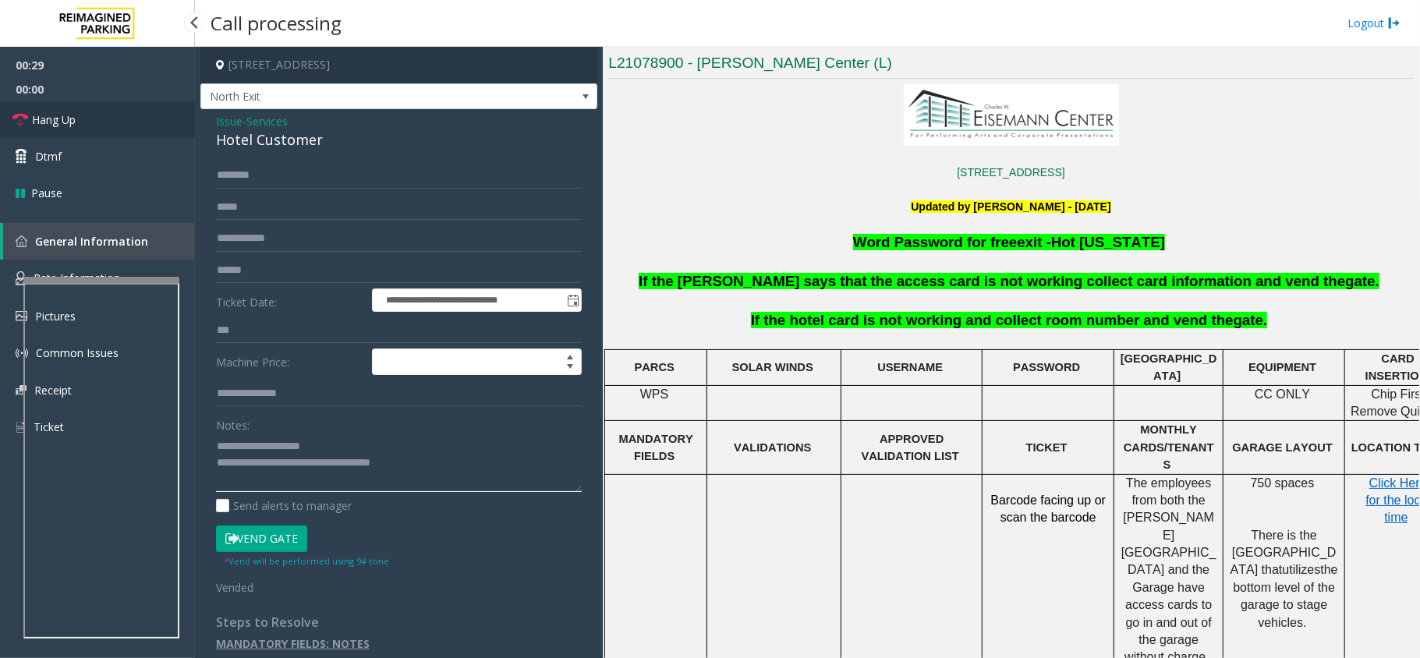
type textarea "**********"
click at [126, 118] on link "Hang Up" at bounding box center [97, 119] width 195 height 37
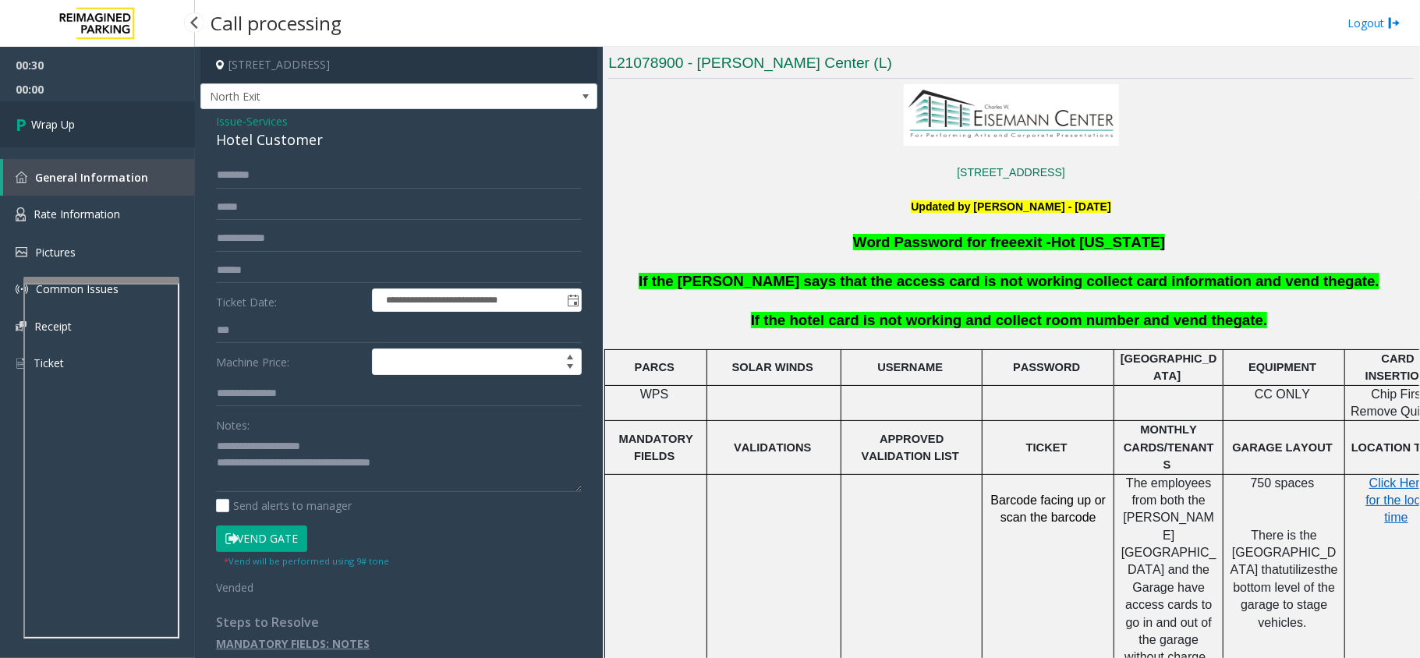
click at [126, 118] on link "Wrap Up" at bounding box center [97, 124] width 195 height 46
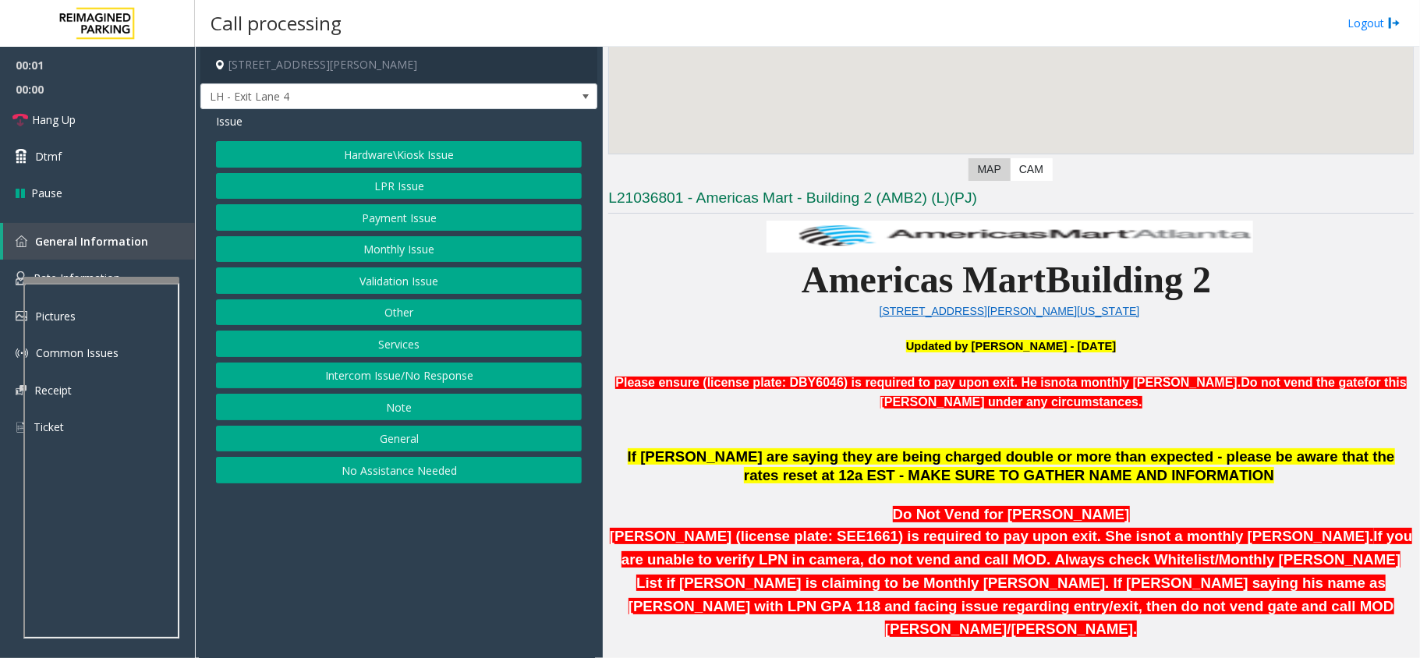
scroll to position [519, 0]
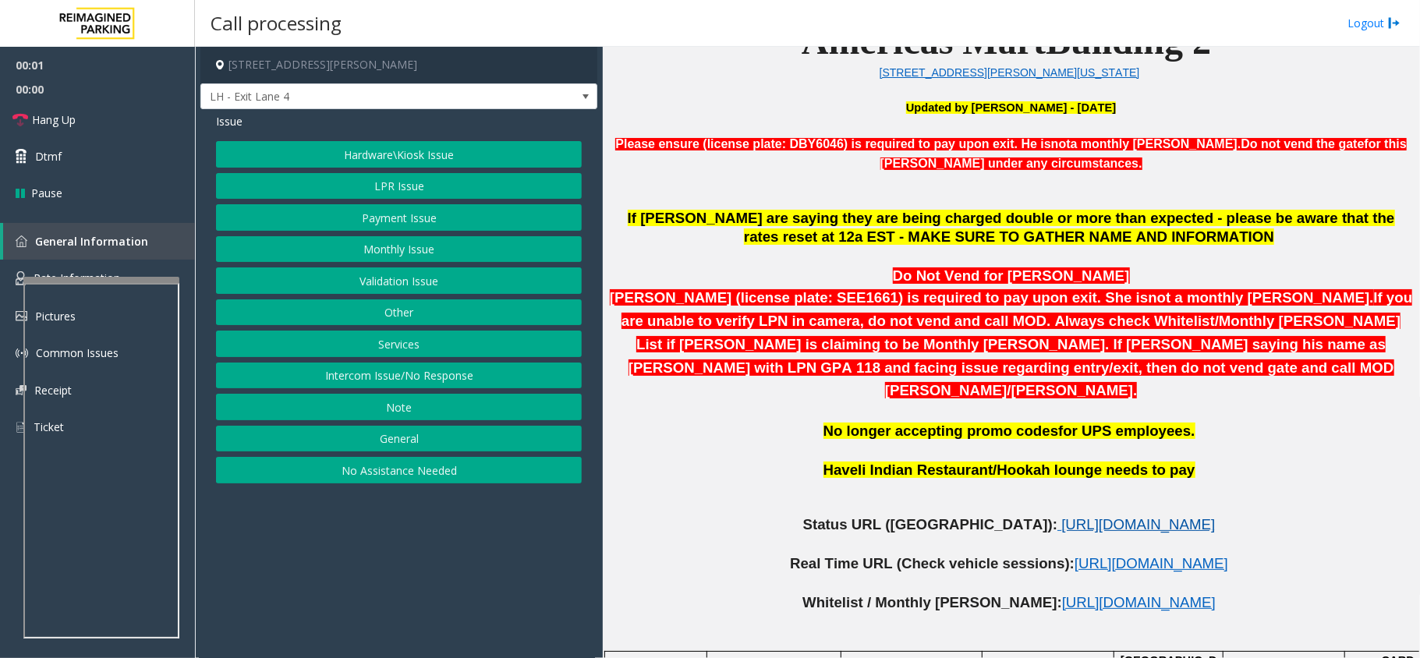
click at [1063, 516] on span "[URL][DOMAIN_NAME]" at bounding box center [1138, 524] width 154 height 16
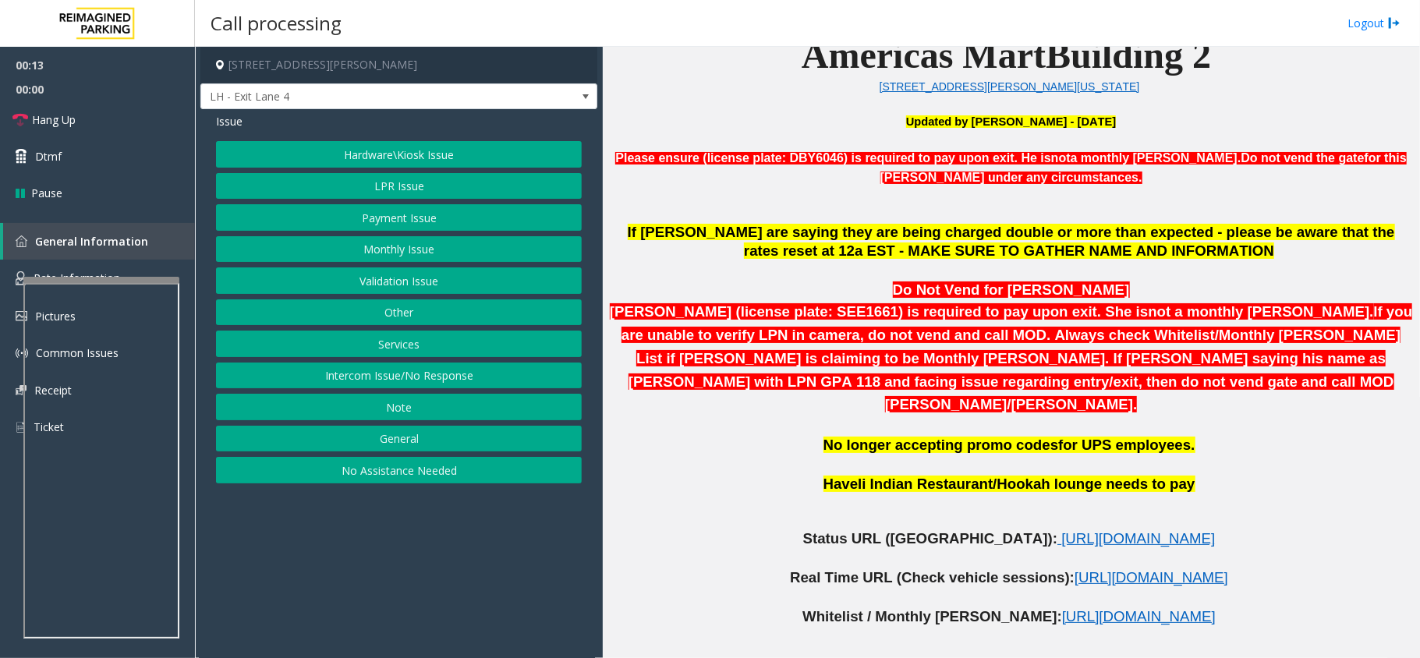
scroll to position [491, 0]
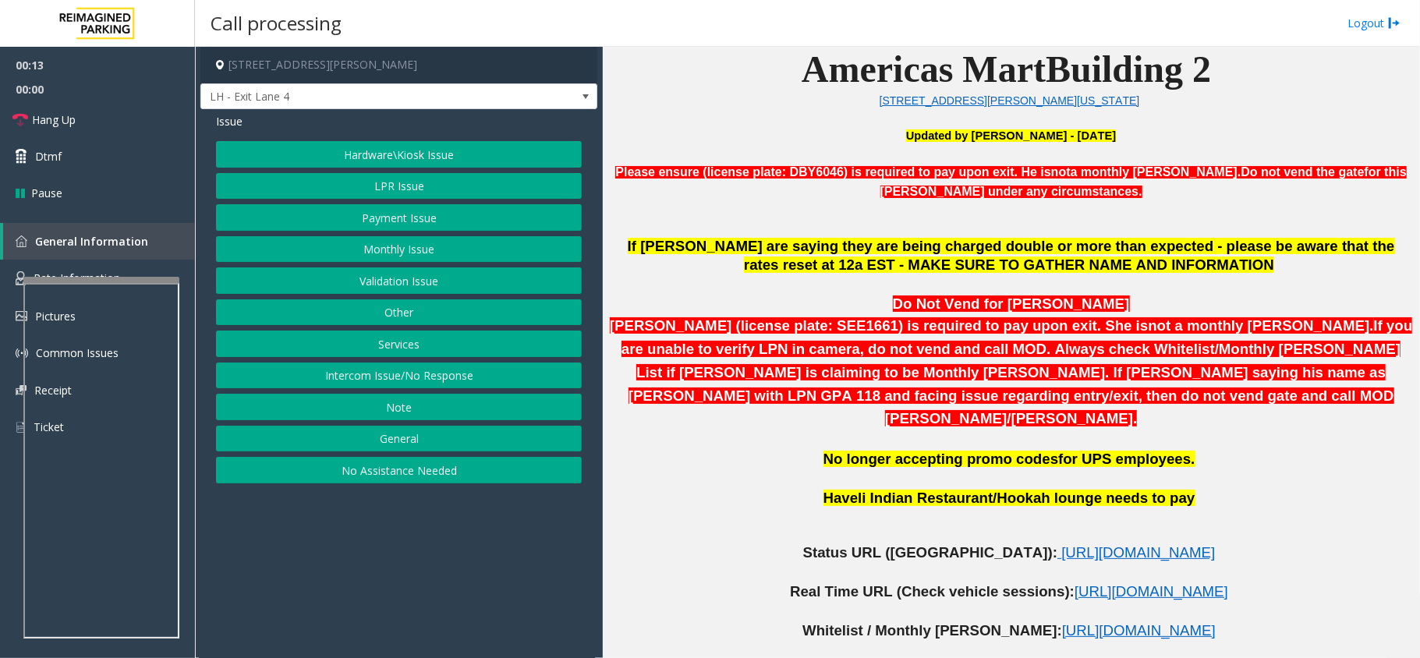
click at [406, 377] on button "Intercom Issue/No Response" at bounding box center [399, 375] width 366 height 27
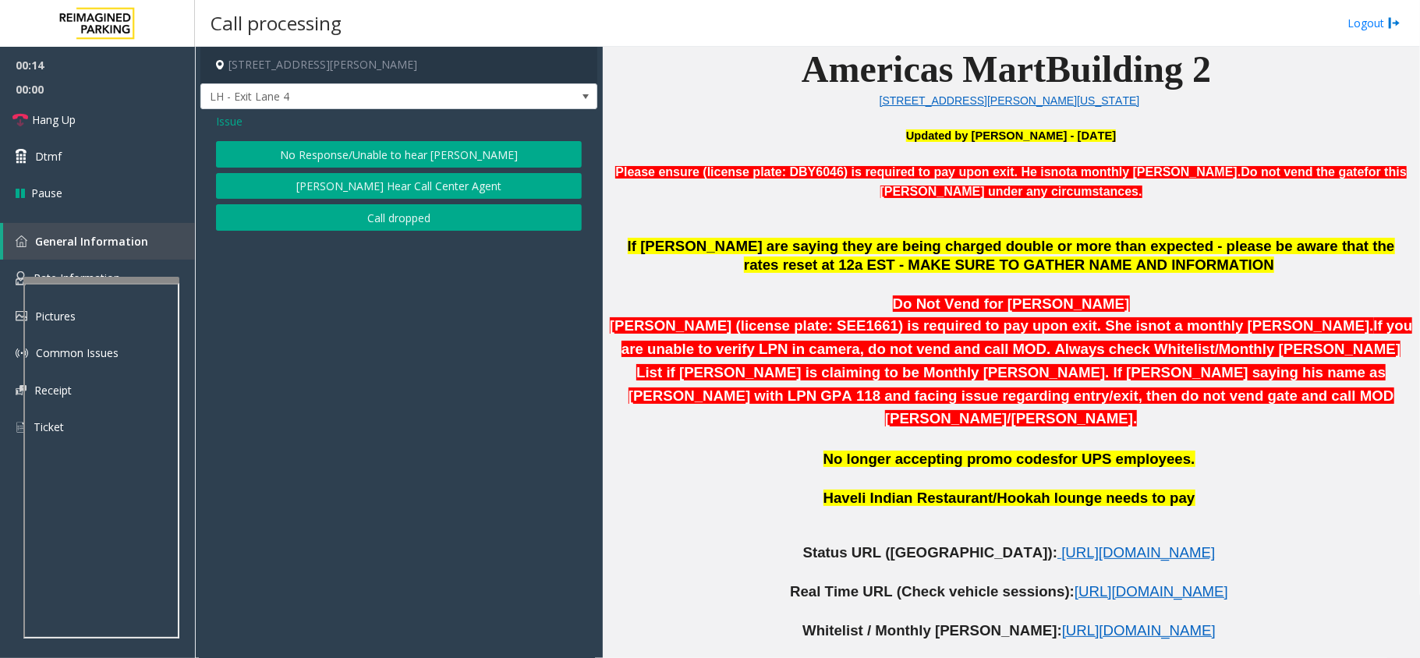
click at [403, 142] on button "No Response/Unable to hear [PERSON_NAME]" at bounding box center [399, 154] width 366 height 27
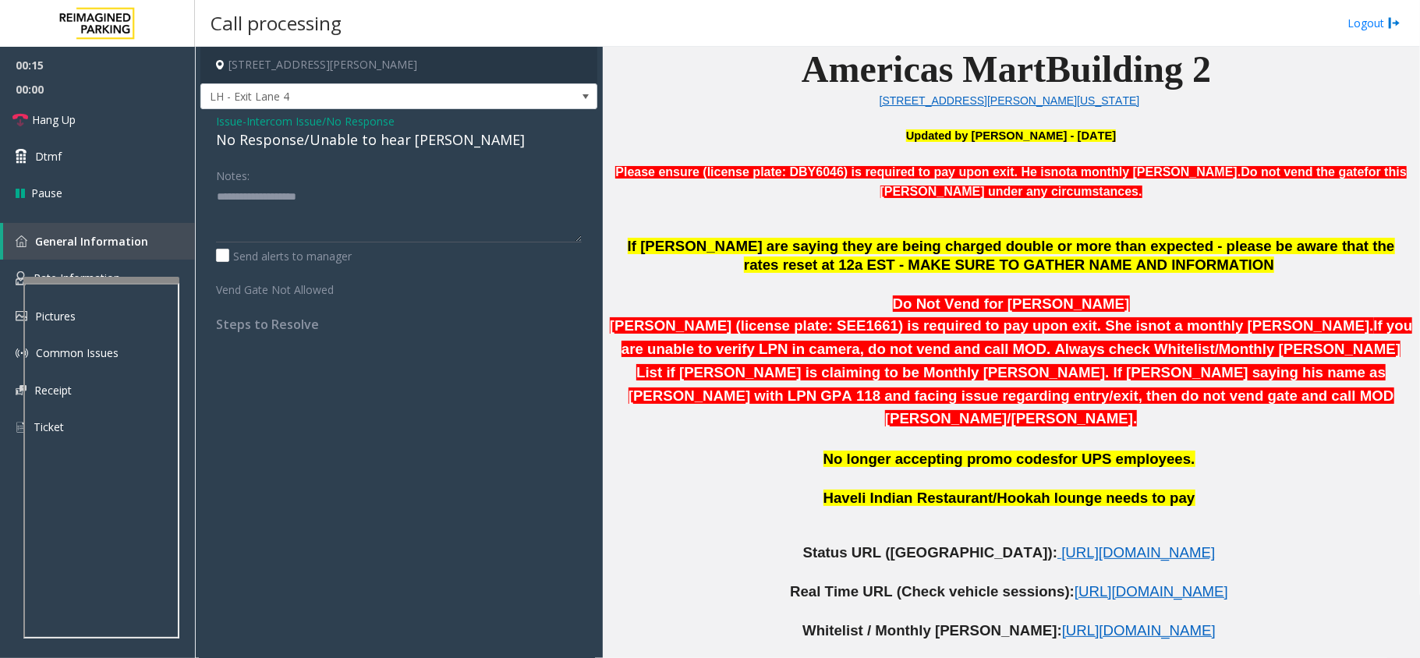
click at [403, 142] on div "No Response/Unable to hear [PERSON_NAME]" at bounding box center [399, 139] width 366 height 21
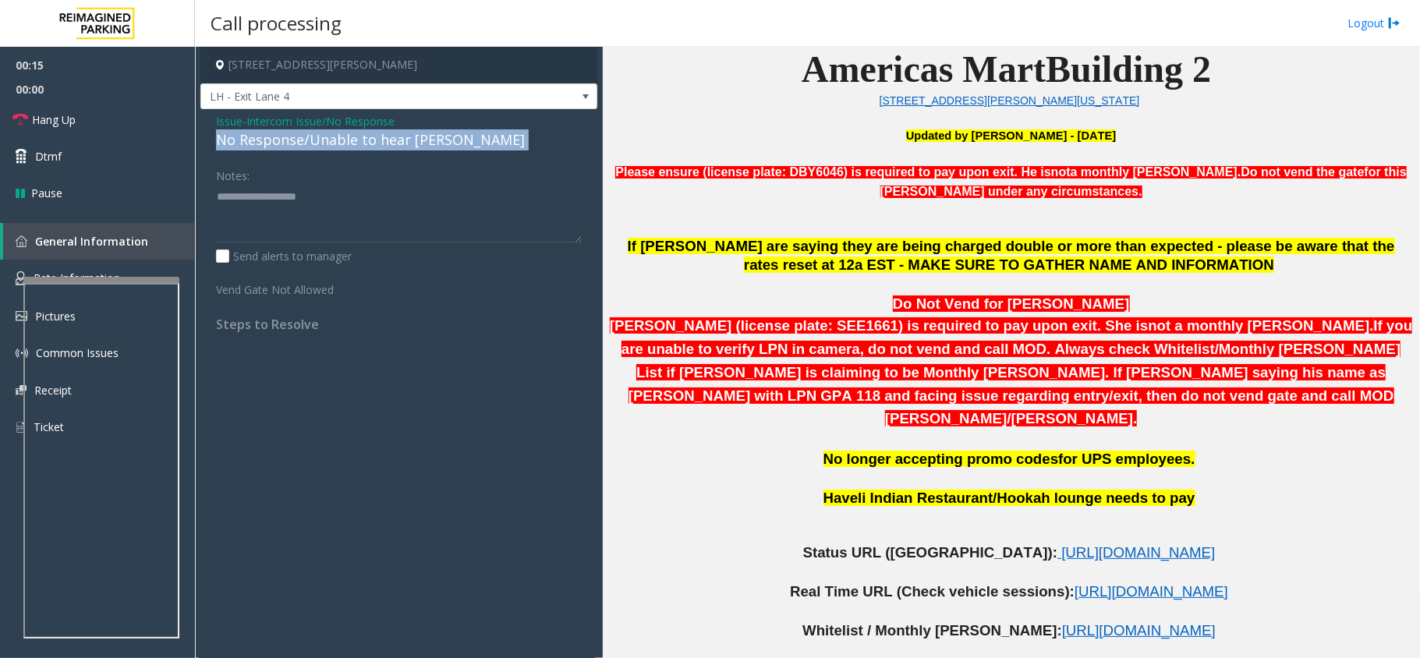
click at [403, 142] on div "No Response/Unable to hear [PERSON_NAME]" at bounding box center [399, 139] width 366 height 21
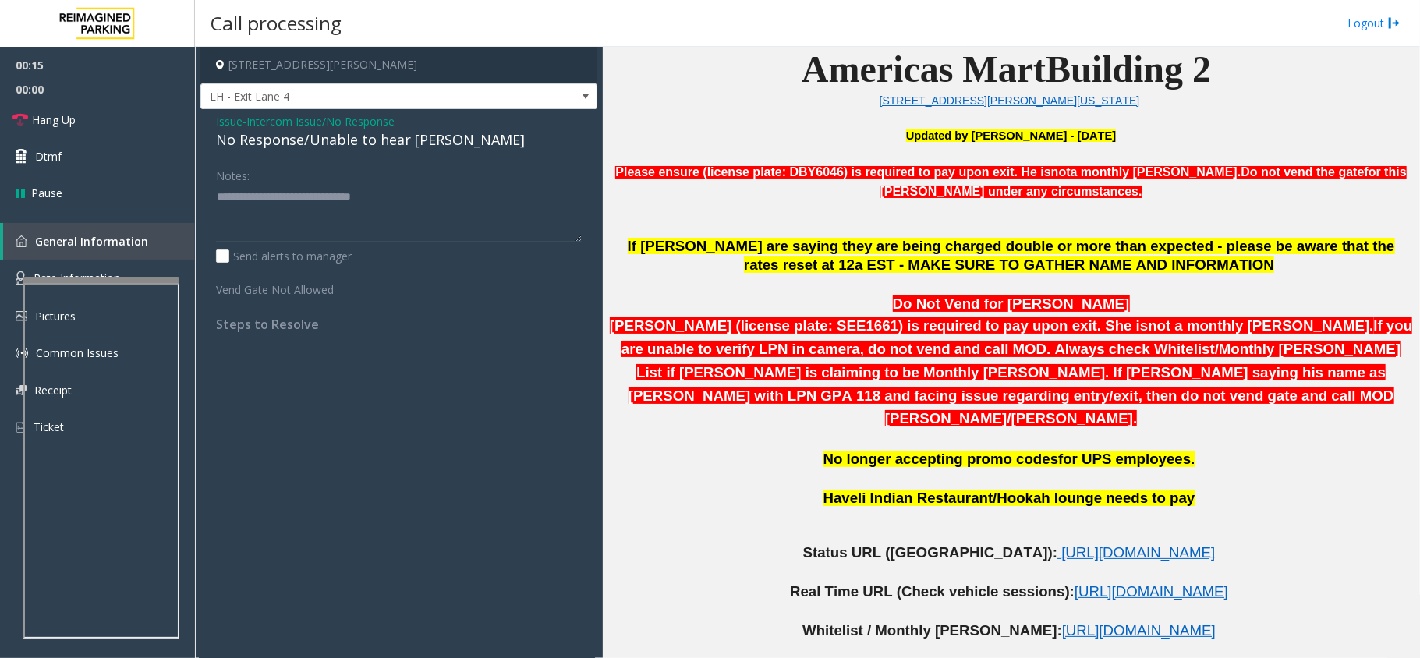
click at [471, 194] on textarea at bounding box center [399, 213] width 366 height 58
type textarea "**********"
click at [67, 115] on span "Hang Up" at bounding box center [54, 119] width 44 height 16
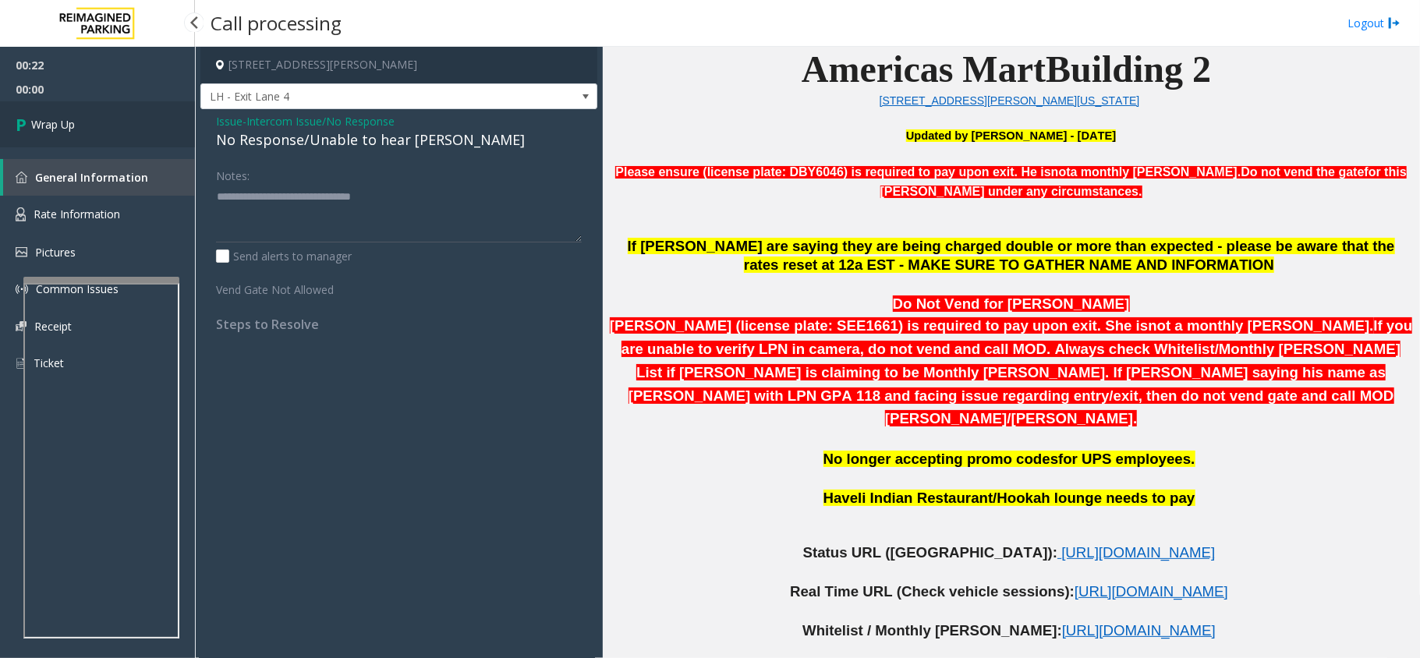
click at [67, 116] on span "Wrap Up" at bounding box center [53, 124] width 44 height 16
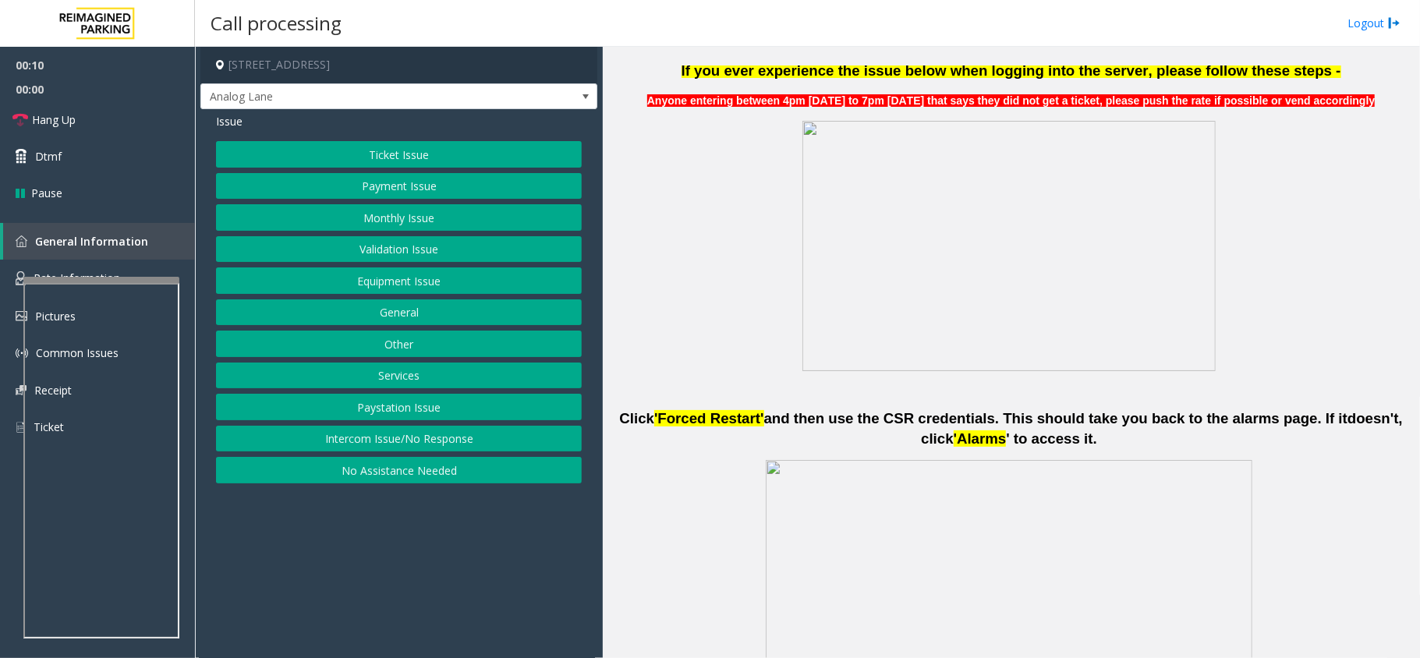
scroll to position [624, 0]
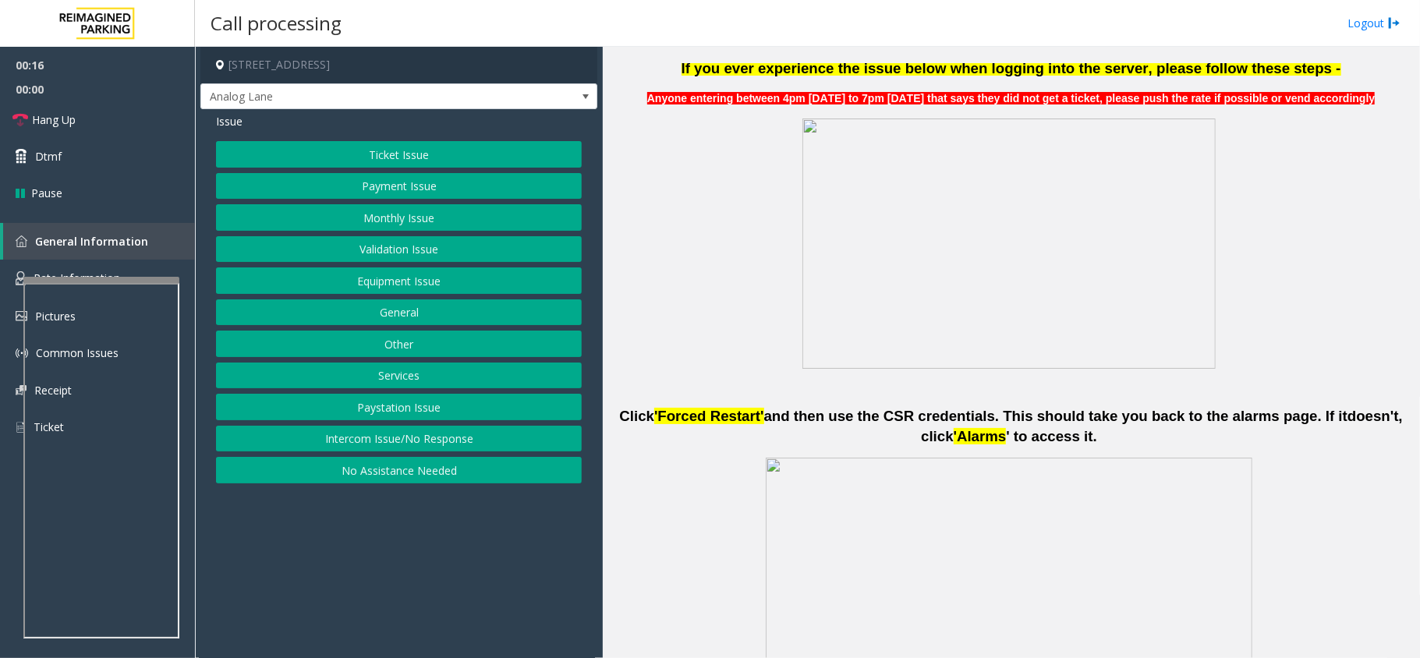
click at [438, 285] on button "Equipment Issue" at bounding box center [399, 280] width 366 height 27
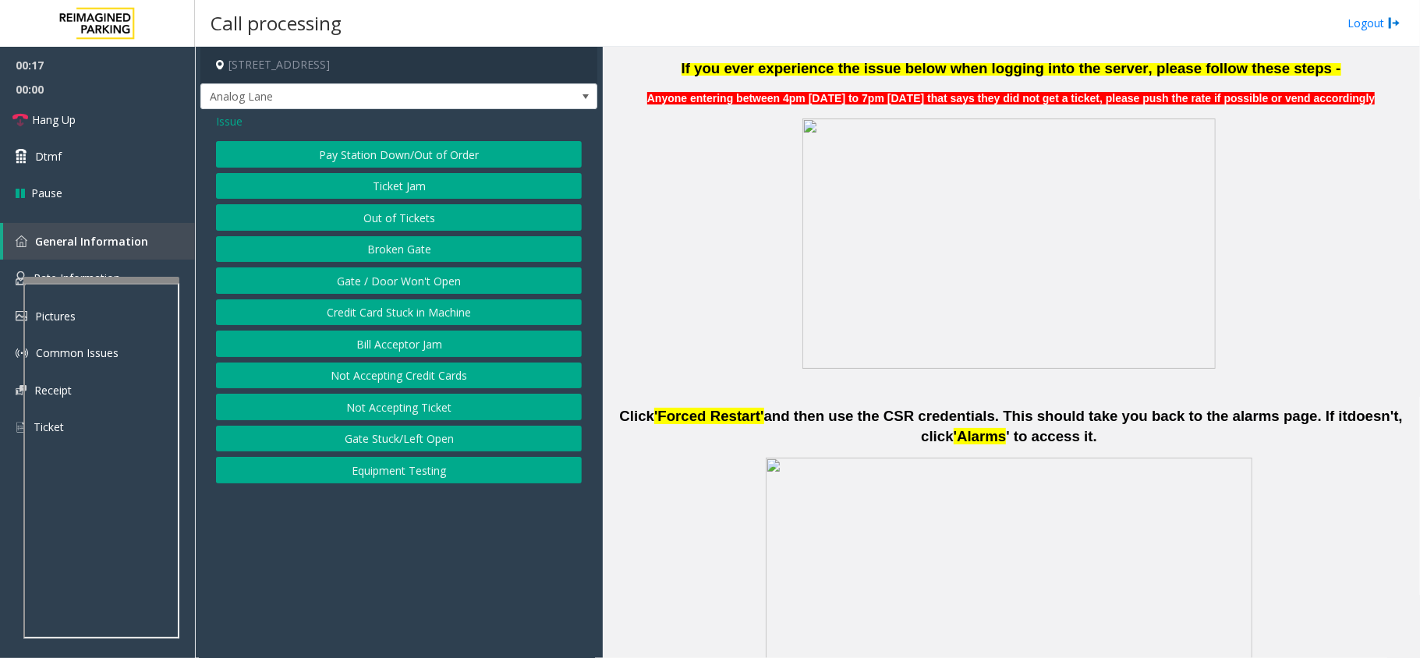
click at [438, 285] on button "Gate / Door Won't Open" at bounding box center [399, 280] width 366 height 27
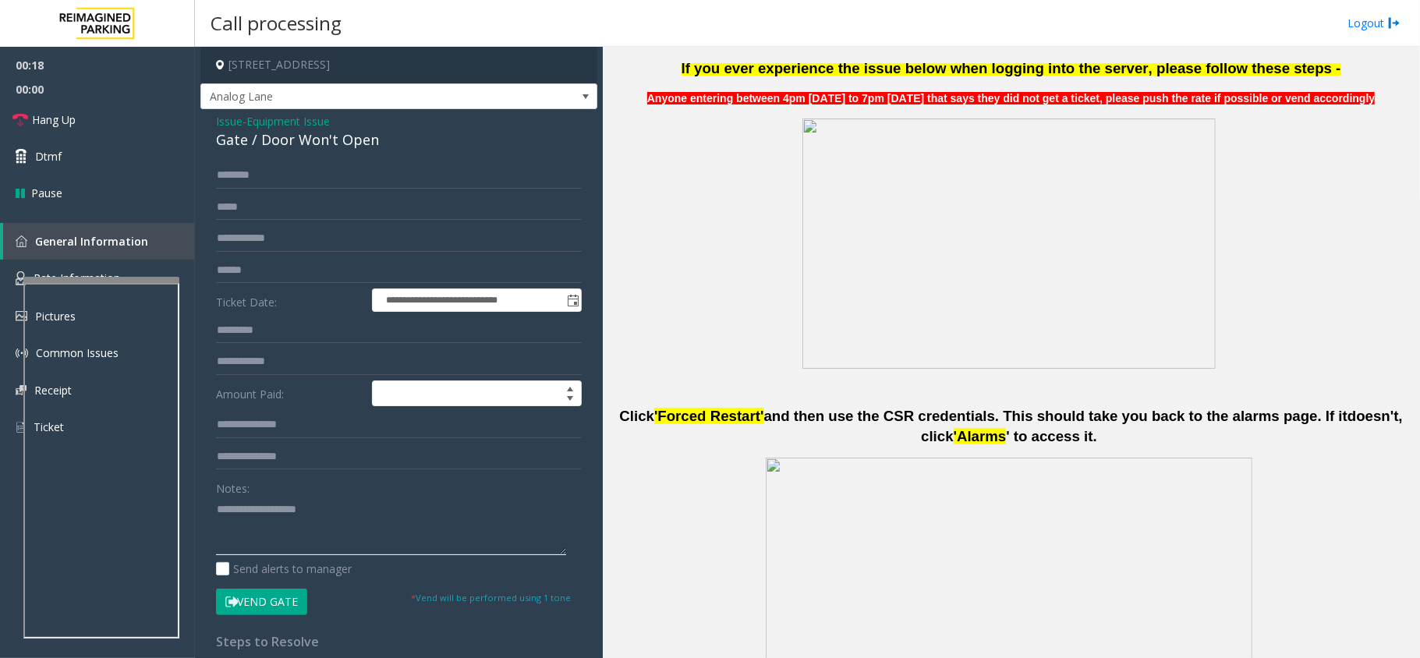
click at [335, 522] on textarea at bounding box center [391, 526] width 350 height 58
type textarea "**********"
click at [228, 123] on span "Issue" at bounding box center [229, 121] width 27 height 16
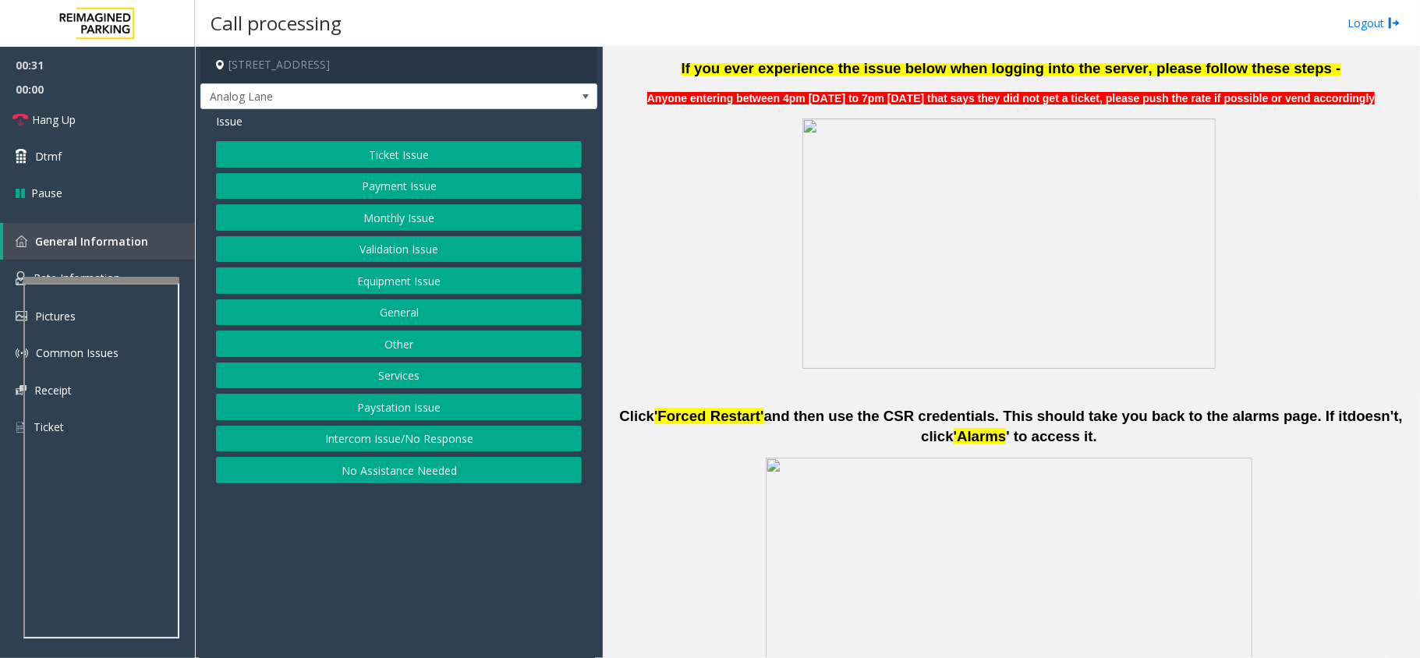
click at [419, 279] on button "Equipment Issue" at bounding box center [399, 280] width 366 height 27
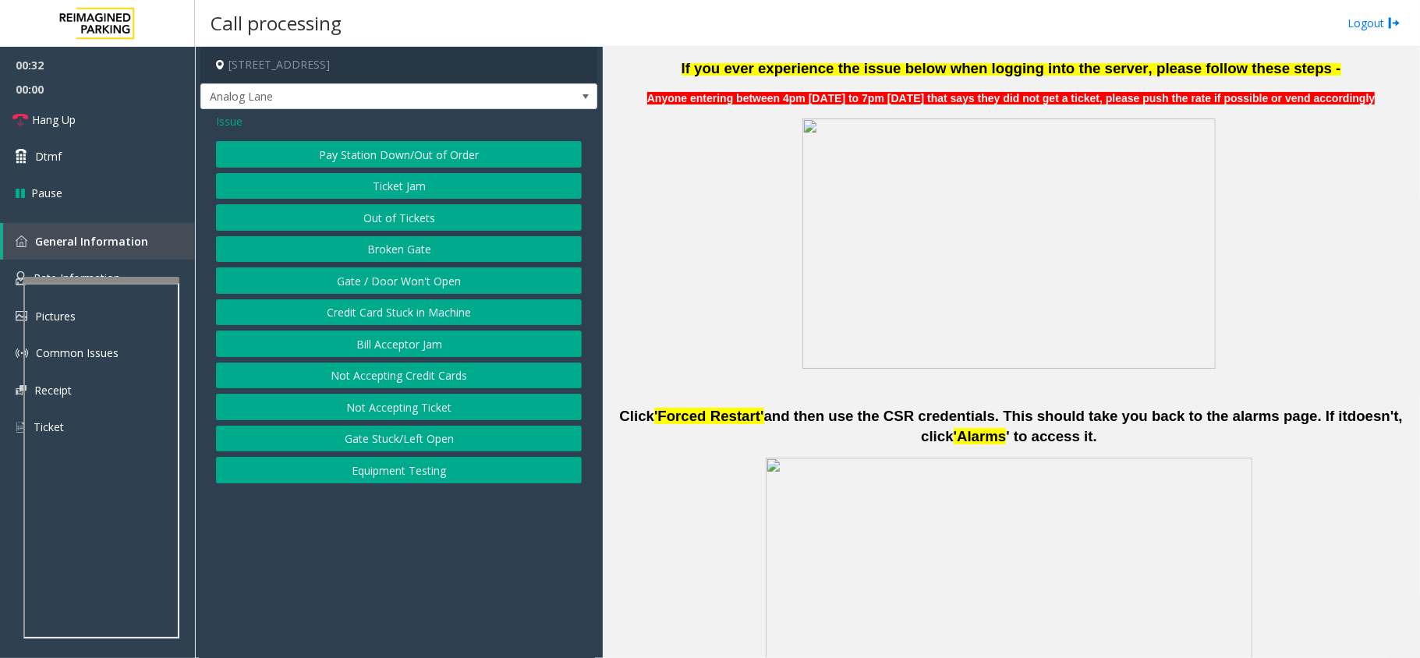
click at [419, 225] on button "Out of Tickets" at bounding box center [399, 217] width 366 height 27
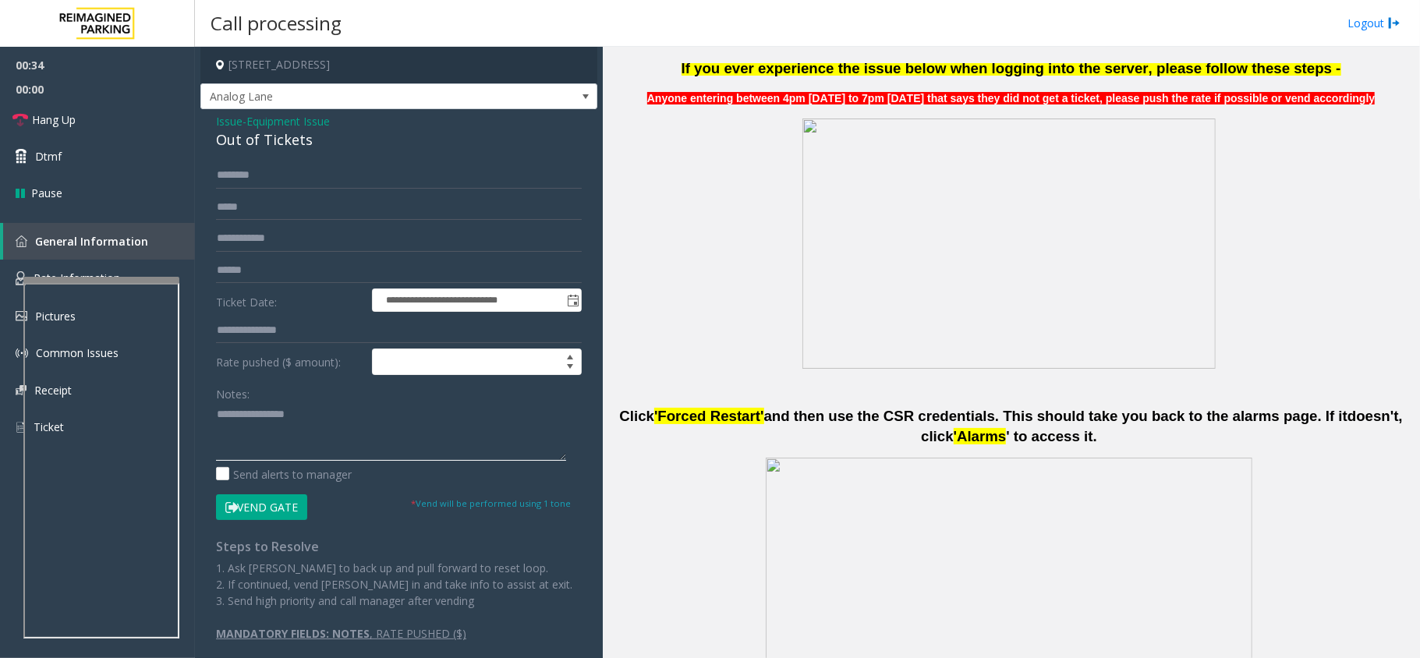
drag, startPoint x: 313, startPoint y: 421, endPoint x: 248, endPoint y: 424, distance: 64.8
click at [248, 424] on textarea at bounding box center [391, 431] width 350 height 58
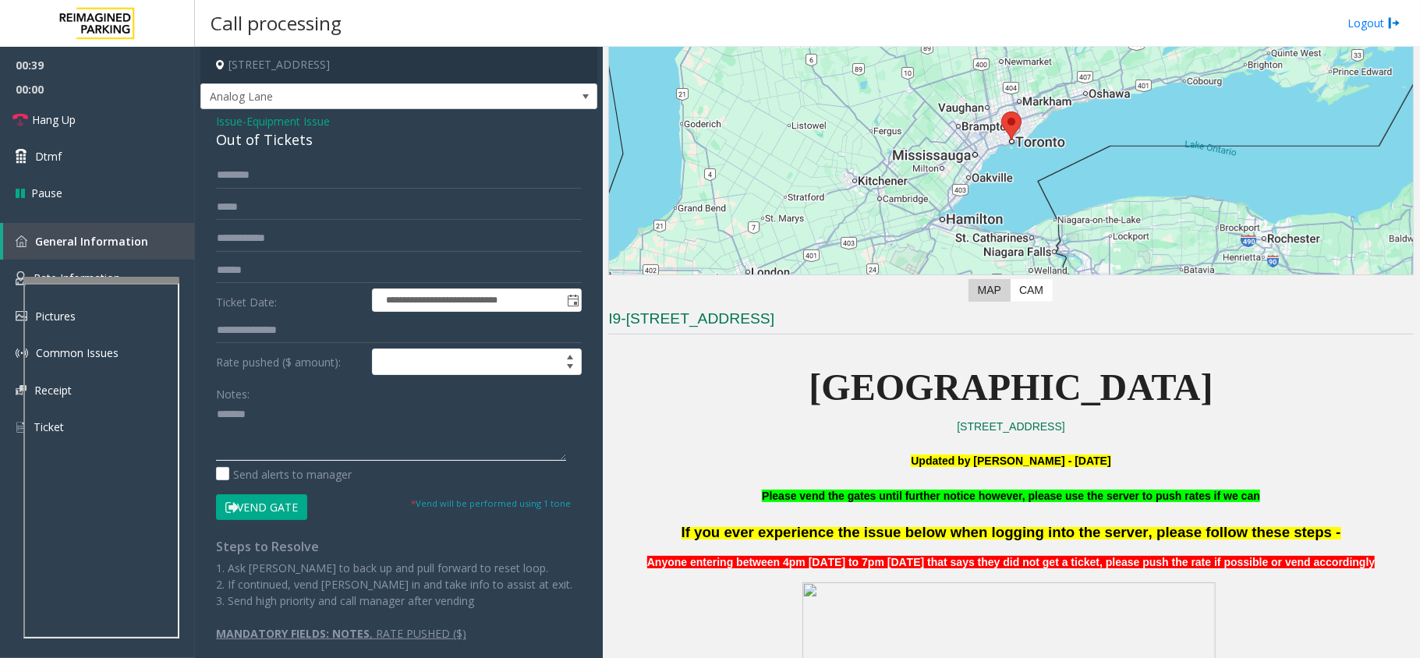
scroll to position [312, 0]
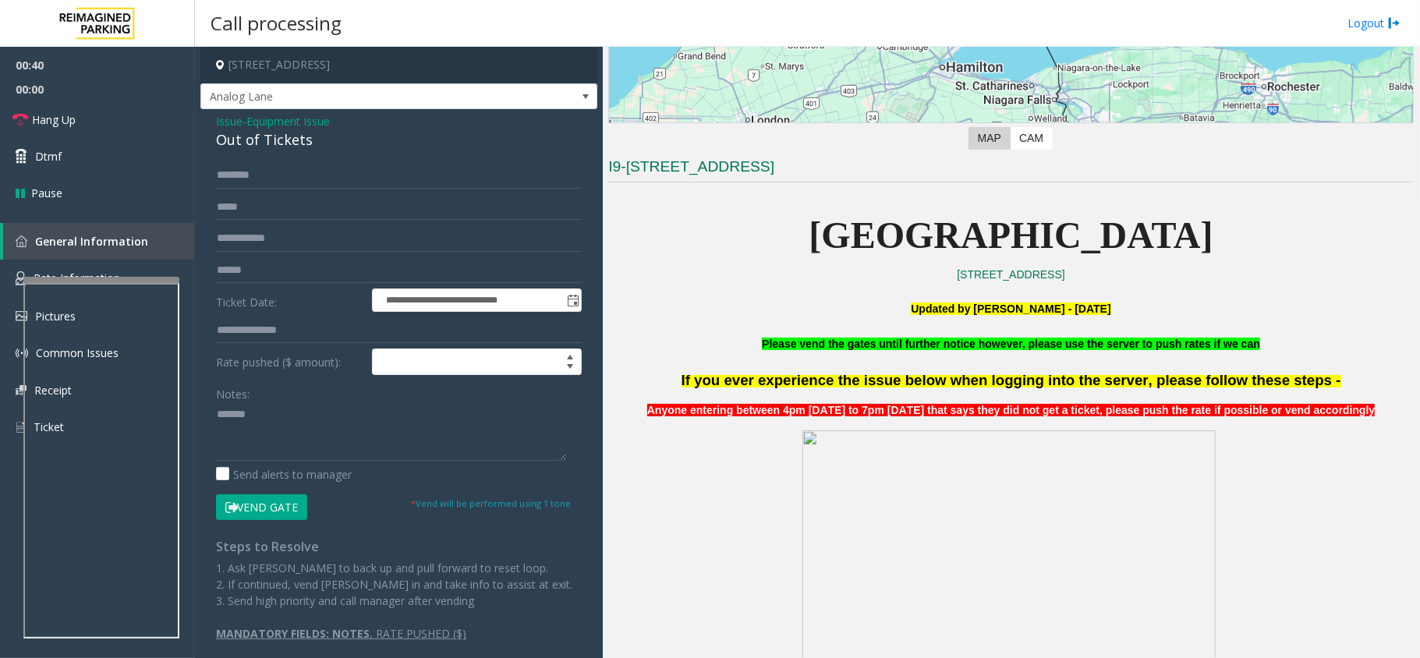
click at [288, 148] on div "Out of Tickets" at bounding box center [399, 139] width 366 height 21
copy div "Out of Tickets"
click at [290, 412] on textarea at bounding box center [391, 431] width 350 height 58
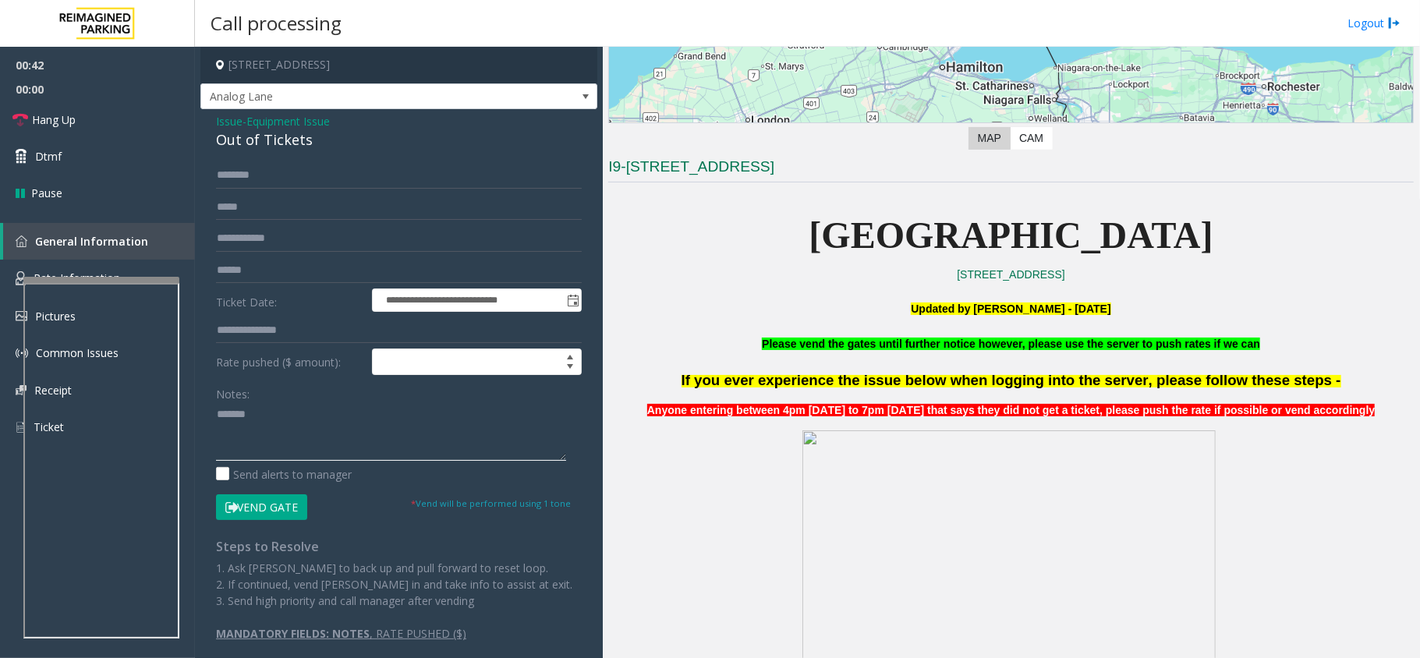
paste textarea "**********"
click at [285, 500] on button "Vend Gate" at bounding box center [261, 507] width 91 height 27
click at [290, 444] on textarea at bounding box center [391, 431] width 350 height 58
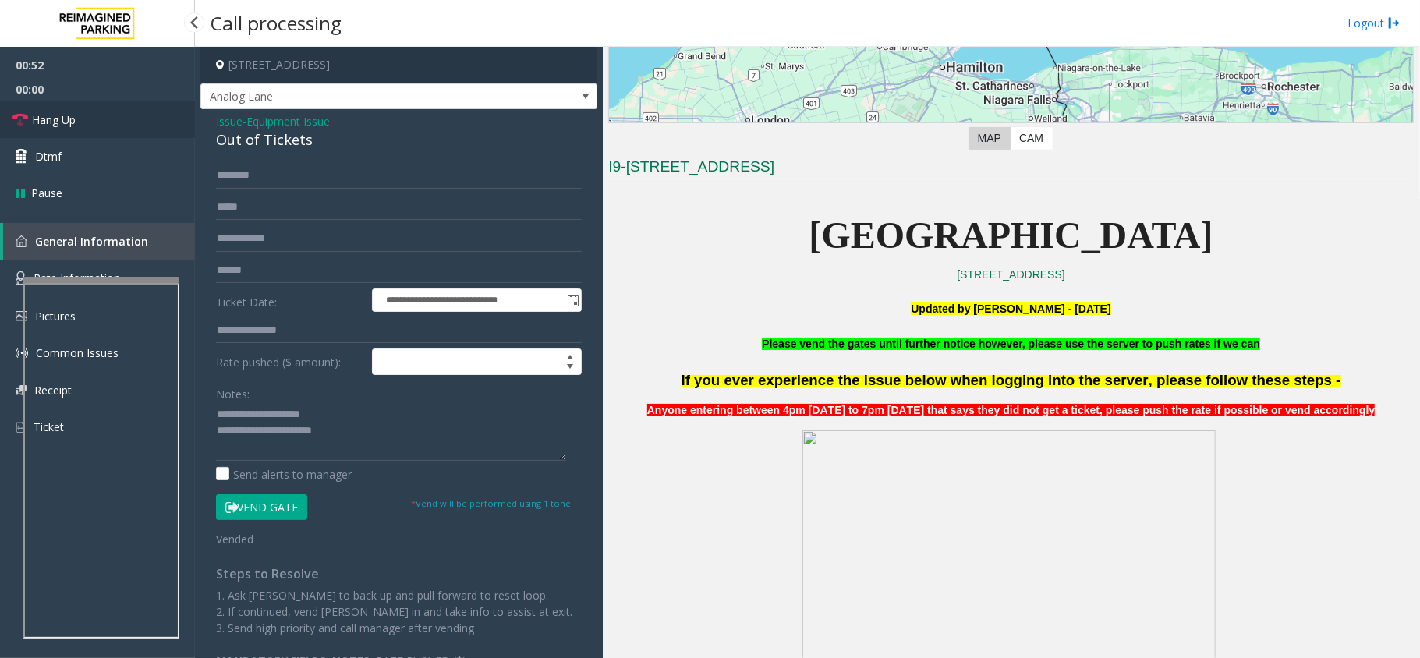
click at [137, 117] on link "Hang Up" at bounding box center [97, 119] width 195 height 37
click at [366, 433] on textarea at bounding box center [391, 431] width 350 height 58
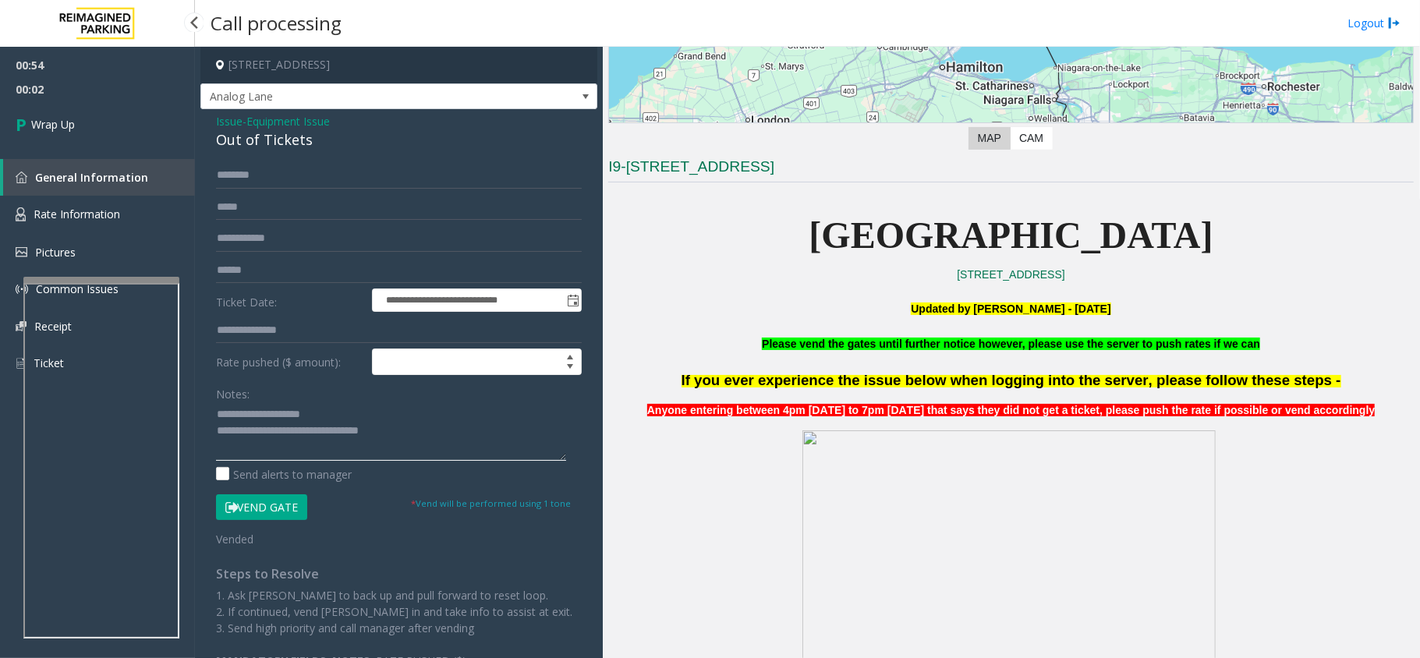
type textarea "**********"
click at [66, 94] on span "00:03" at bounding box center [97, 89] width 195 height 24
click at [76, 132] on link "Wrap Up" at bounding box center [97, 124] width 195 height 46
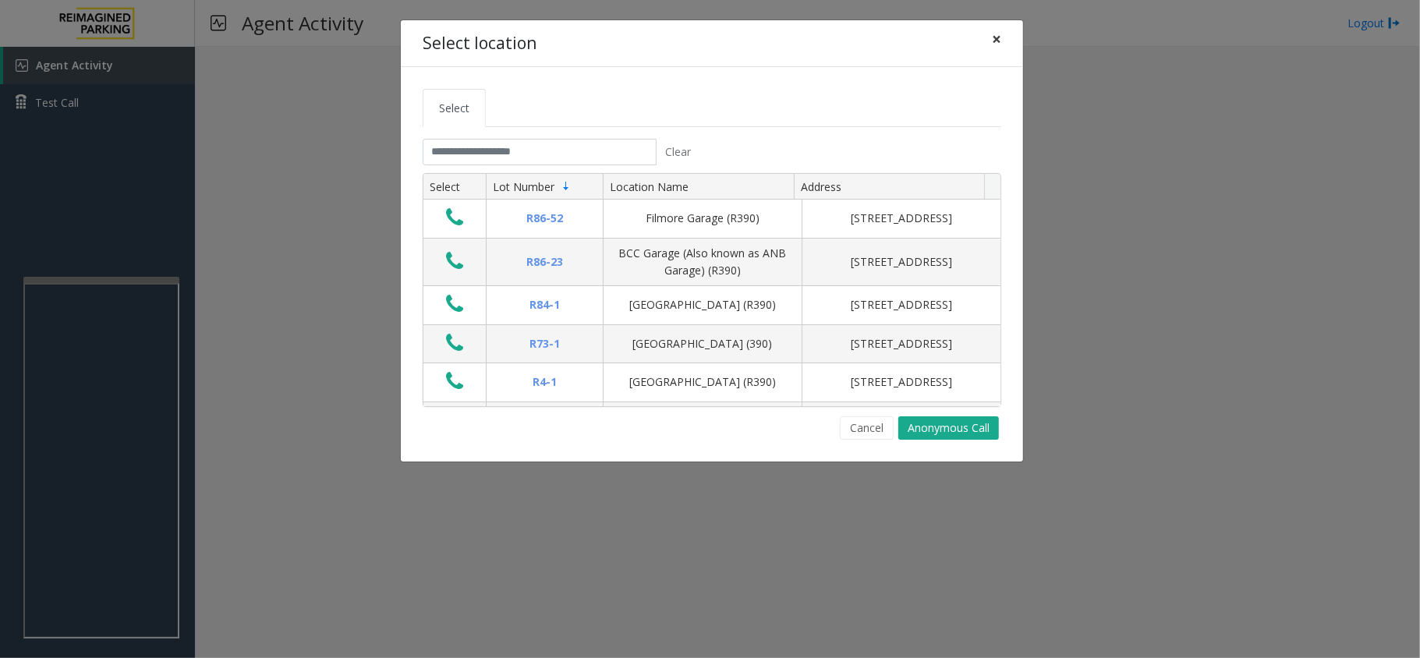
click at [995, 38] on span "×" at bounding box center [996, 39] width 9 height 22
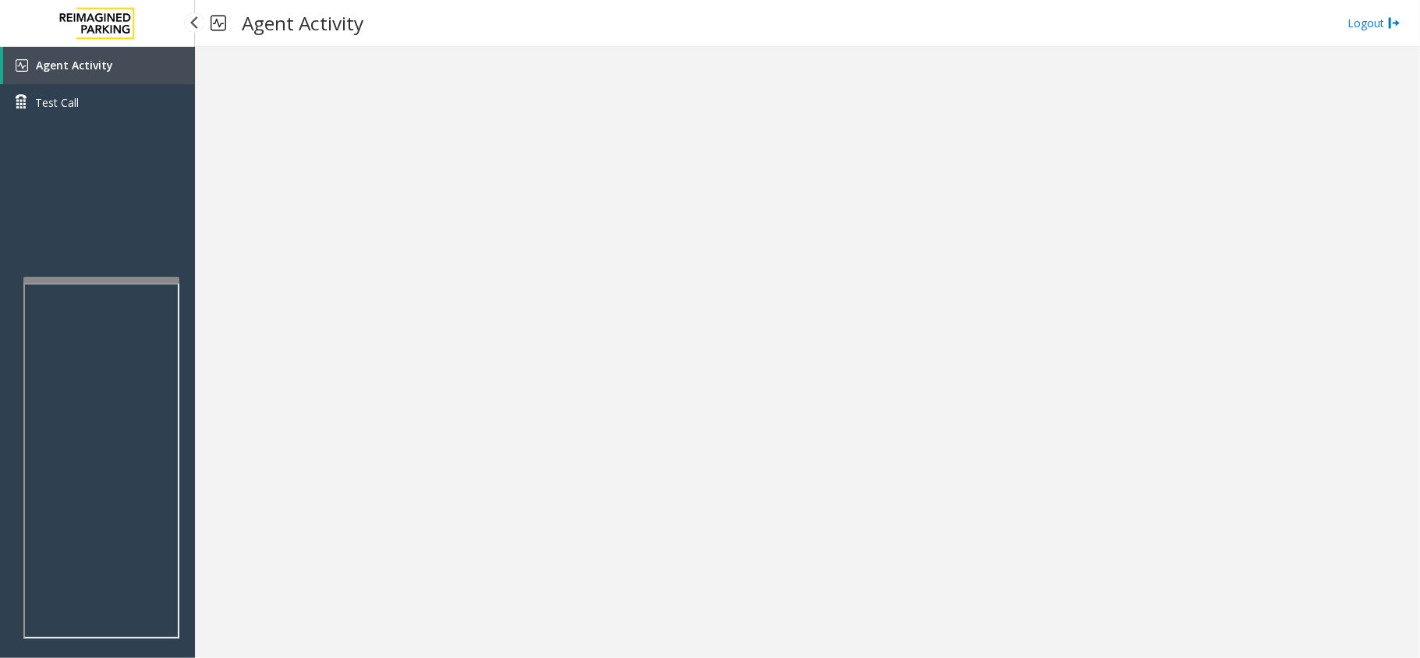
click at [109, 58] on link "Agent Activity" at bounding box center [99, 65] width 192 height 37
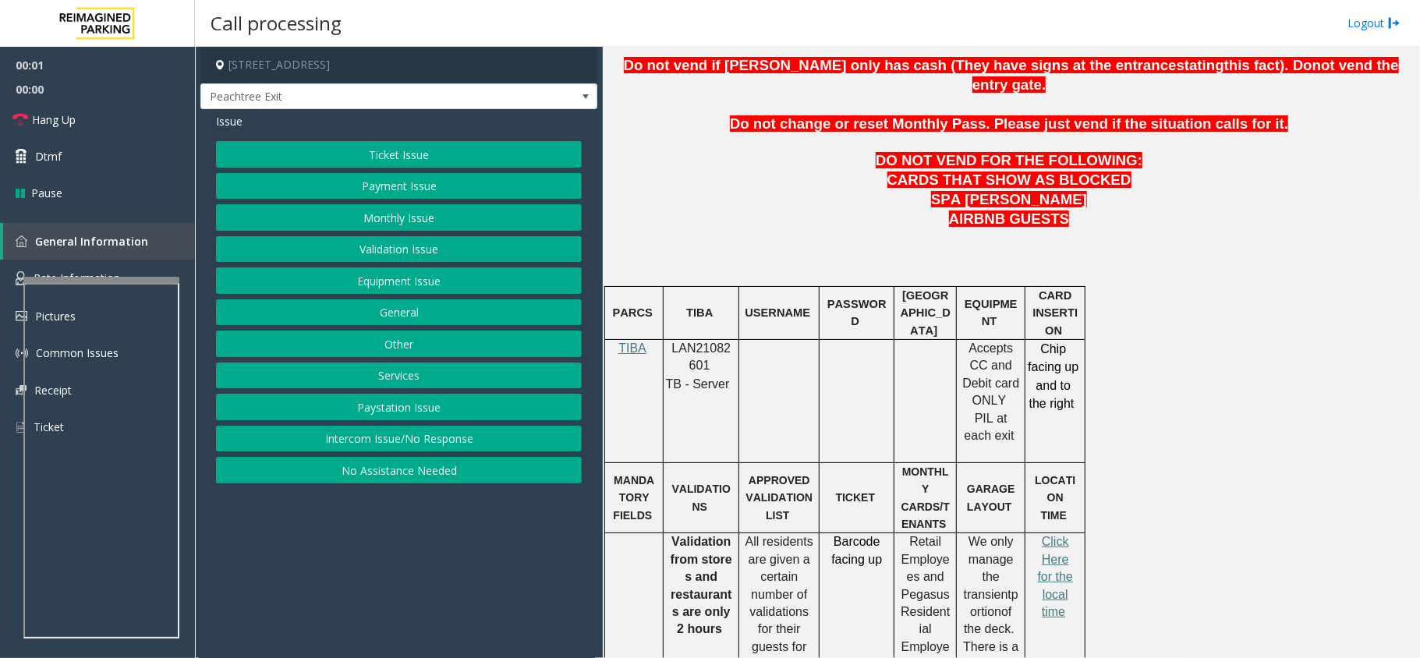
scroll to position [831, 0]
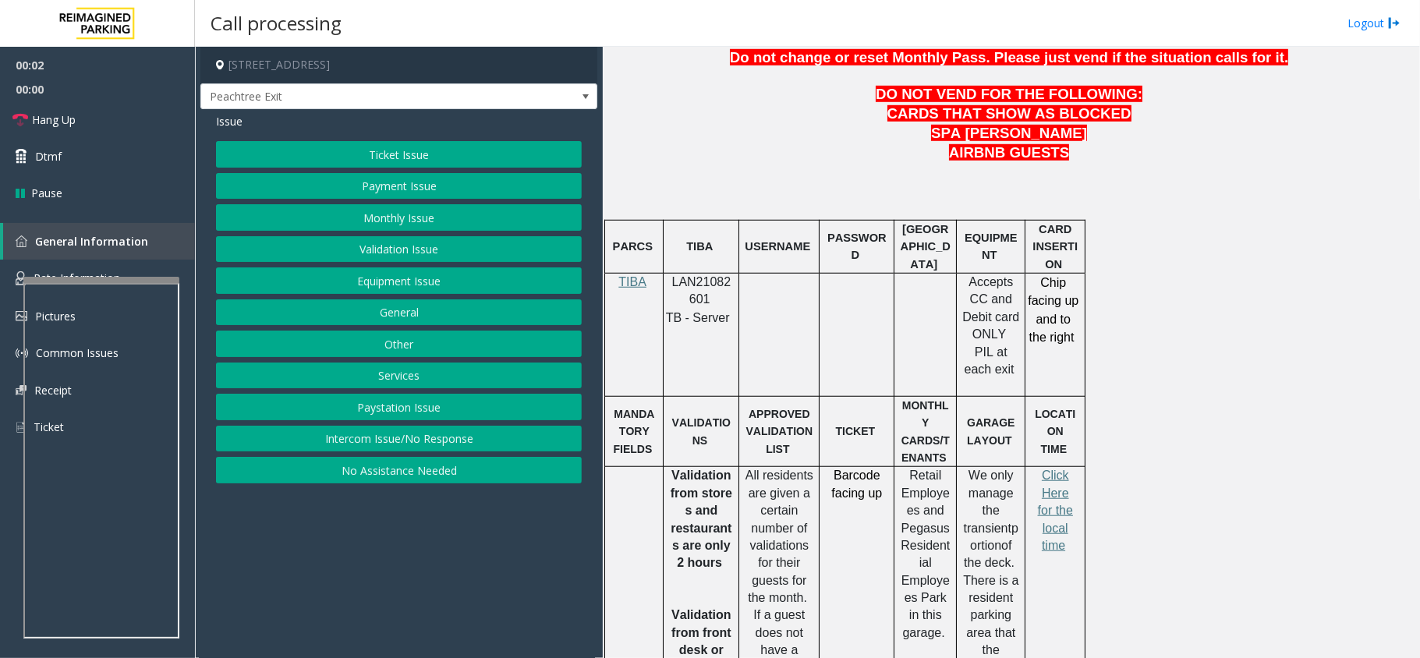
click at [705, 275] on span "LAN21082601" at bounding box center [701, 290] width 59 height 30
copy p "LAN21082601"
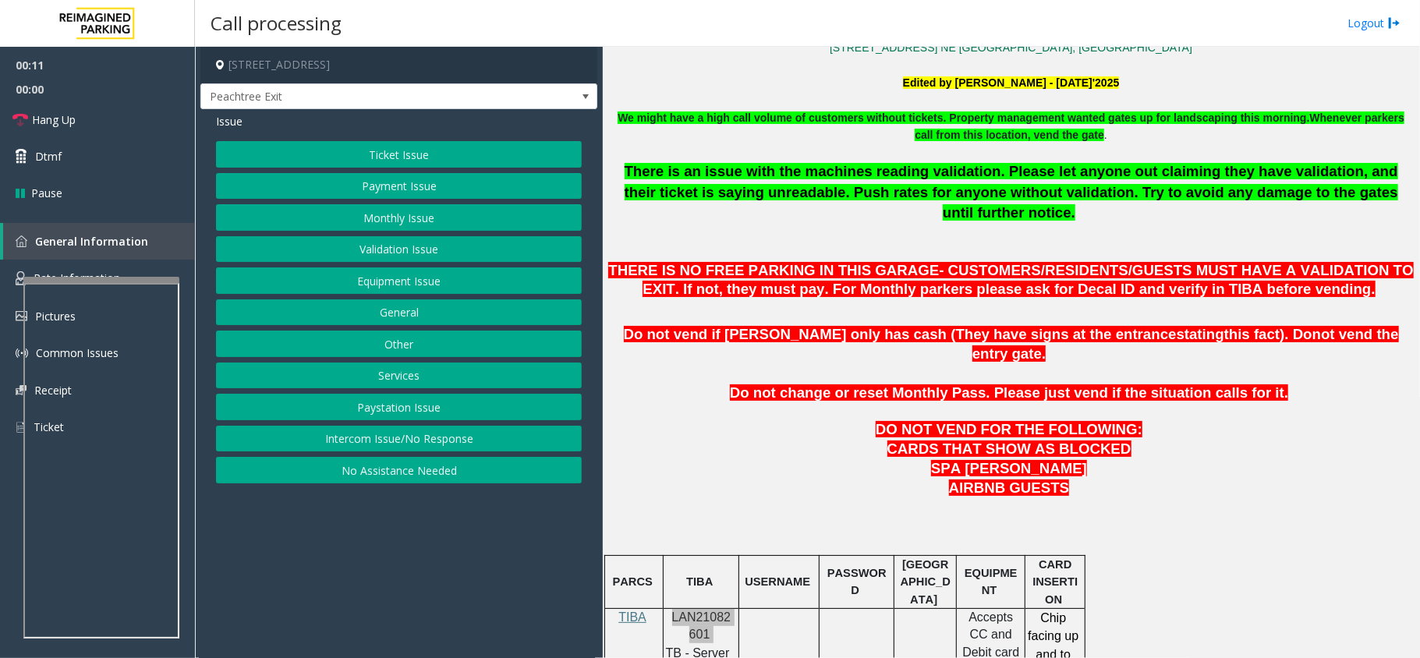
scroll to position [415, 0]
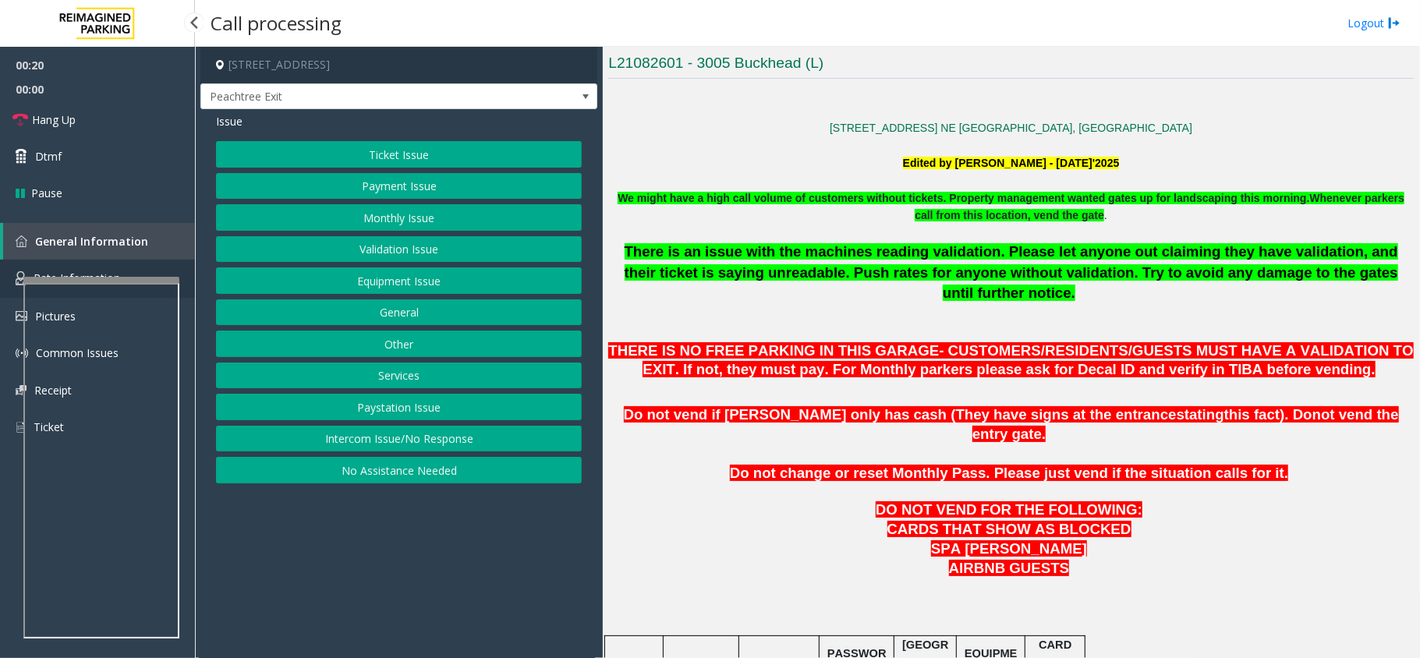
click at [116, 272] on span "Rate Information" at bounding box center [77, 277] width 87 height 15
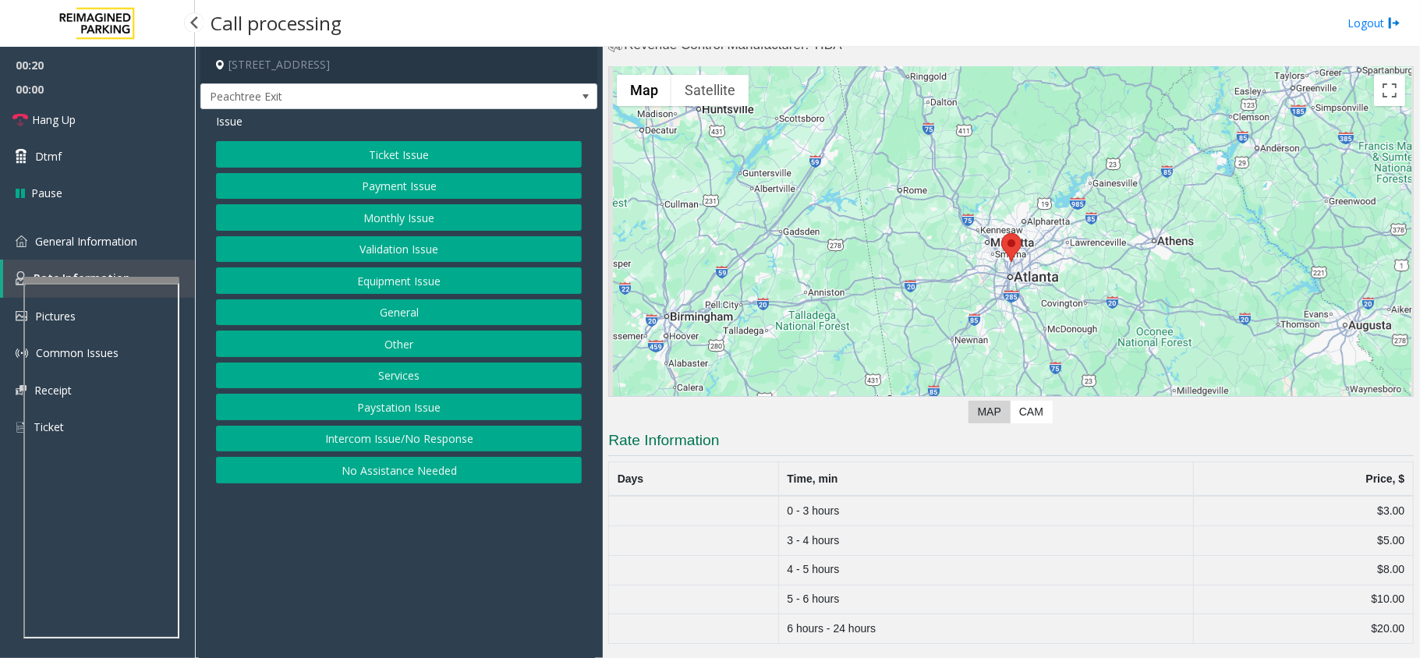
scroll to position [39, 0]
click at [129, 241] on span "General Information" at bounding box center [86, 241] width 102 height 15
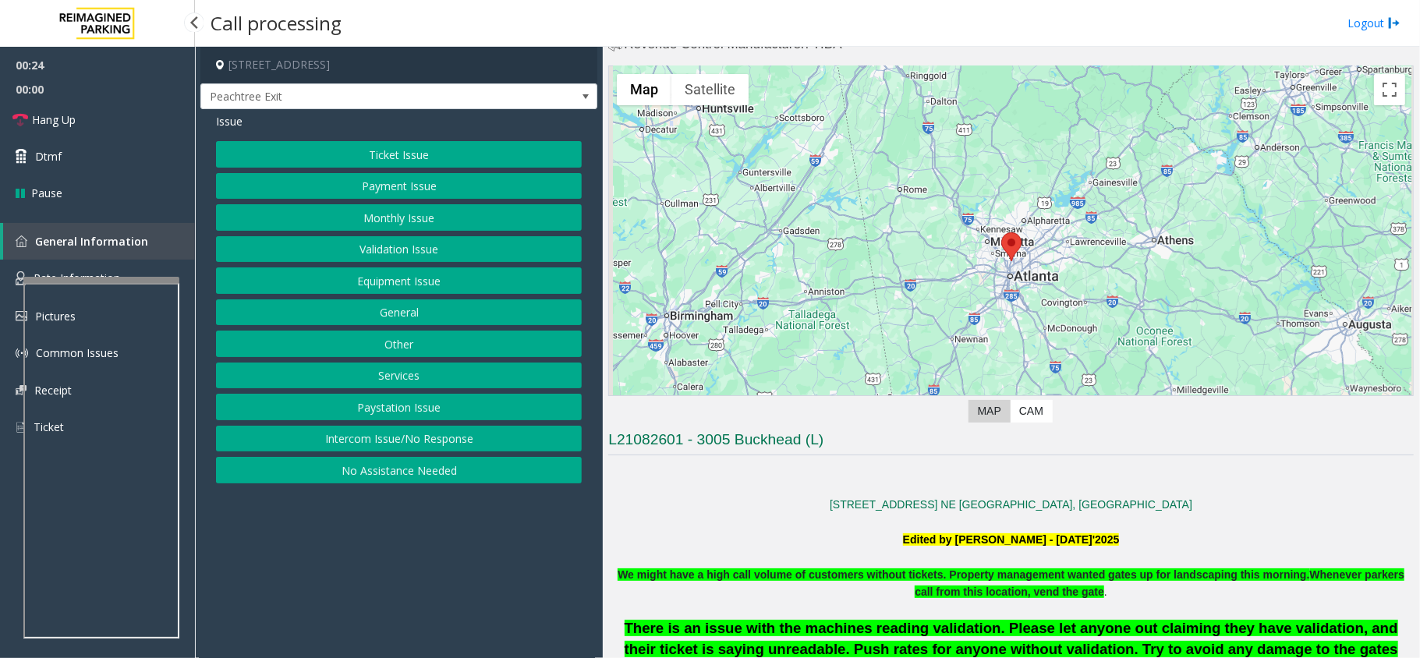
scroll to position [415, 0]
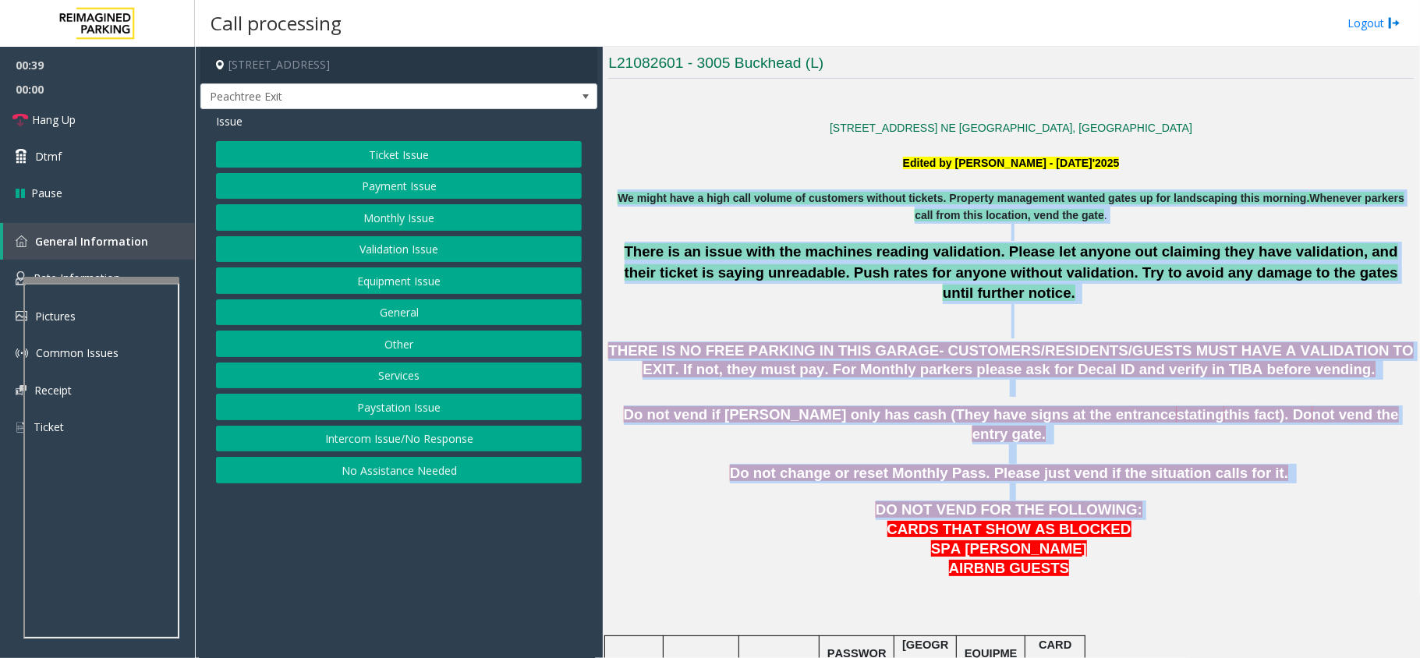
drag, startPoint x: 608, startPoint y: 192, endPoint x: 1317, endPoint y: 462, distance: 759.2
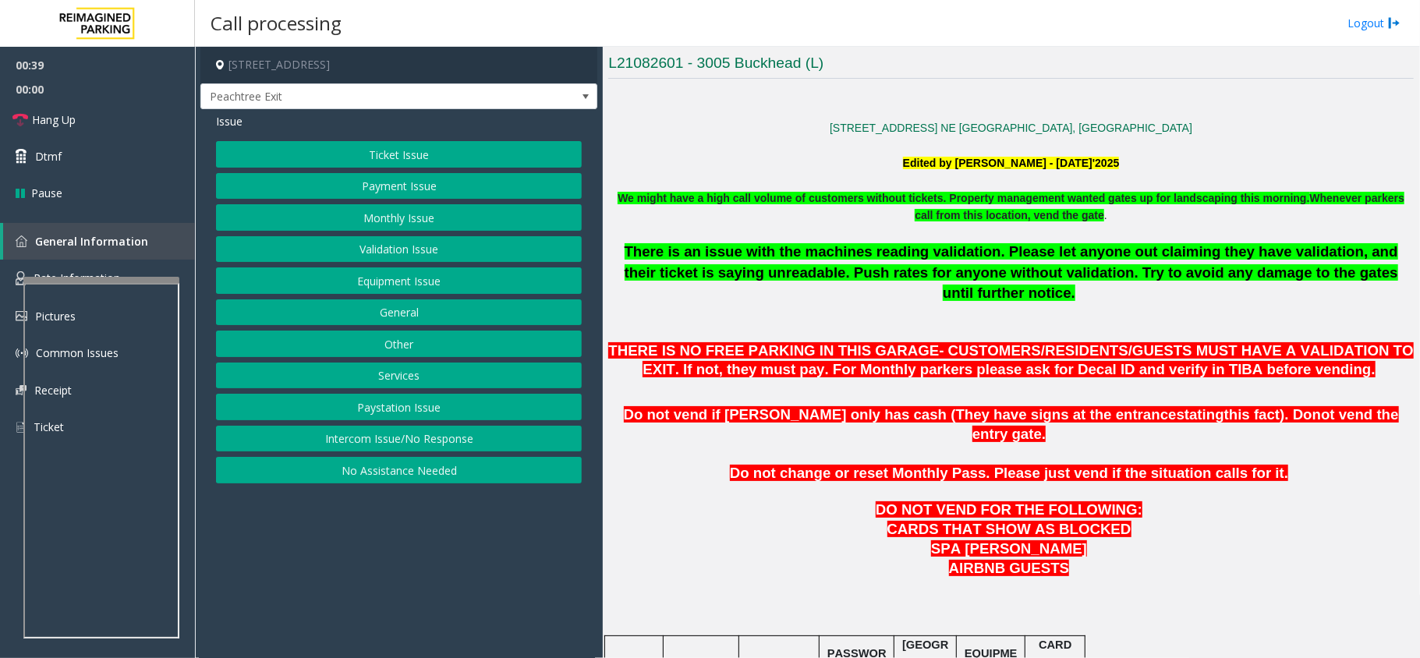
click at [1171, 520] on p "CARDS THAT SHOW AS BLOCKED SPA [PERSON_NAME]" at bounding box center [1010, 539] width 805 height 39
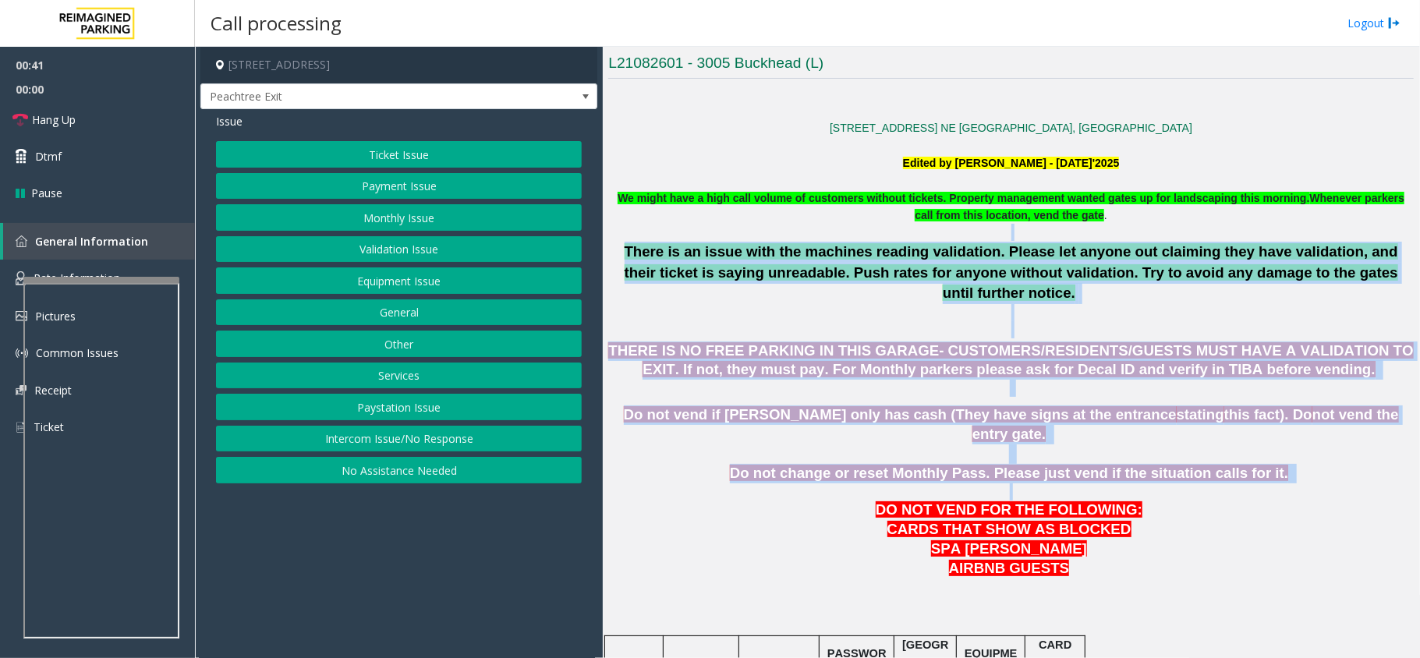
drag, startPoint x: 1251, startPoint y: 453, endPoint x: 798, endPoint y: 228, distance: 505.5
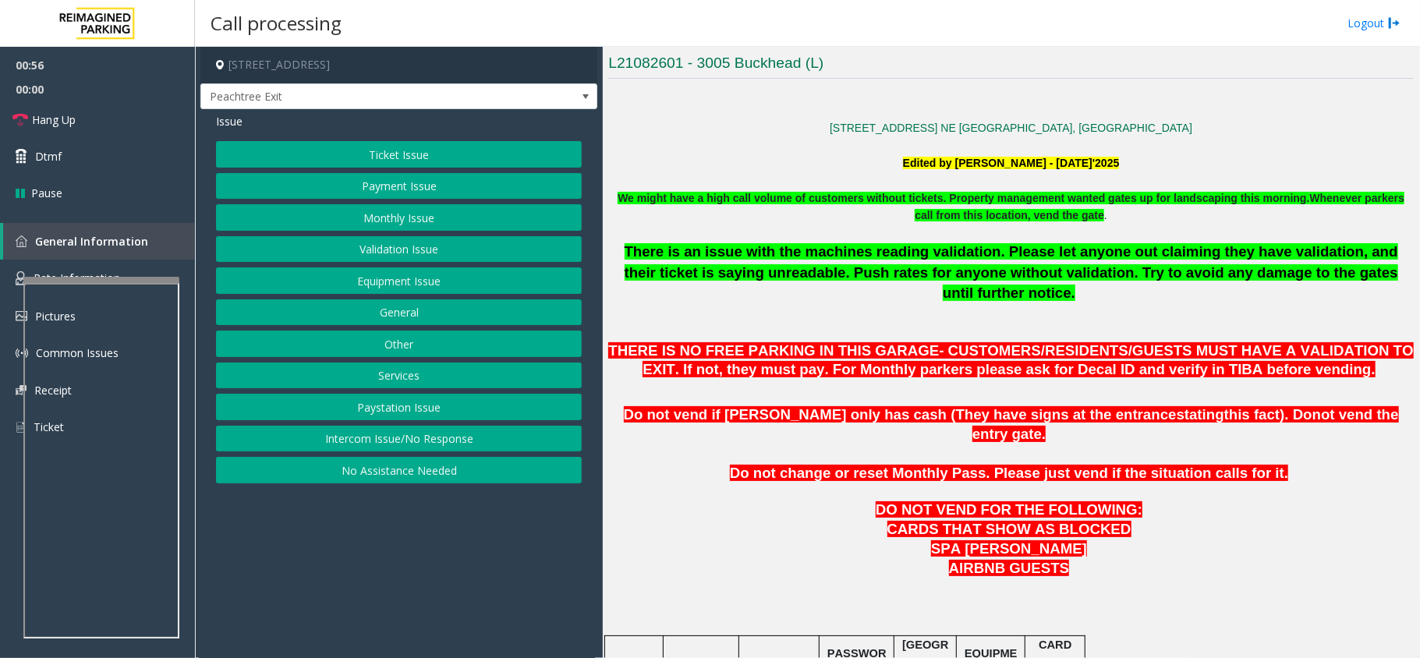
click at [715, 218] on p "We might have a high call volume of customers without tickets. Property managem…" at bounding box center [1010, 206] width 805 height 35
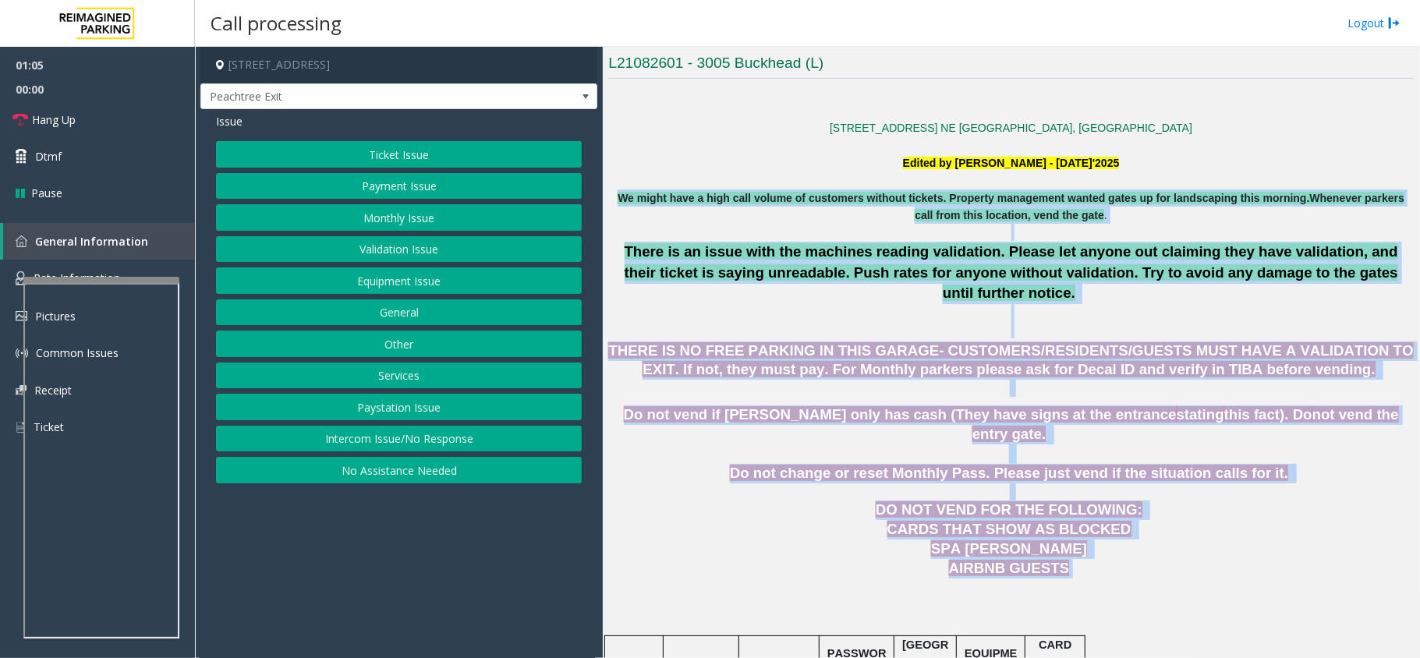
drag, startPoint x: 609, startPoint y: 192, endPoint x: 1111, endPoint y: 519, distance: 599.3
click at [1098, 559] on p "AIRBNB GUESTS" at bounding box center [1010, 568] width 805 height 19
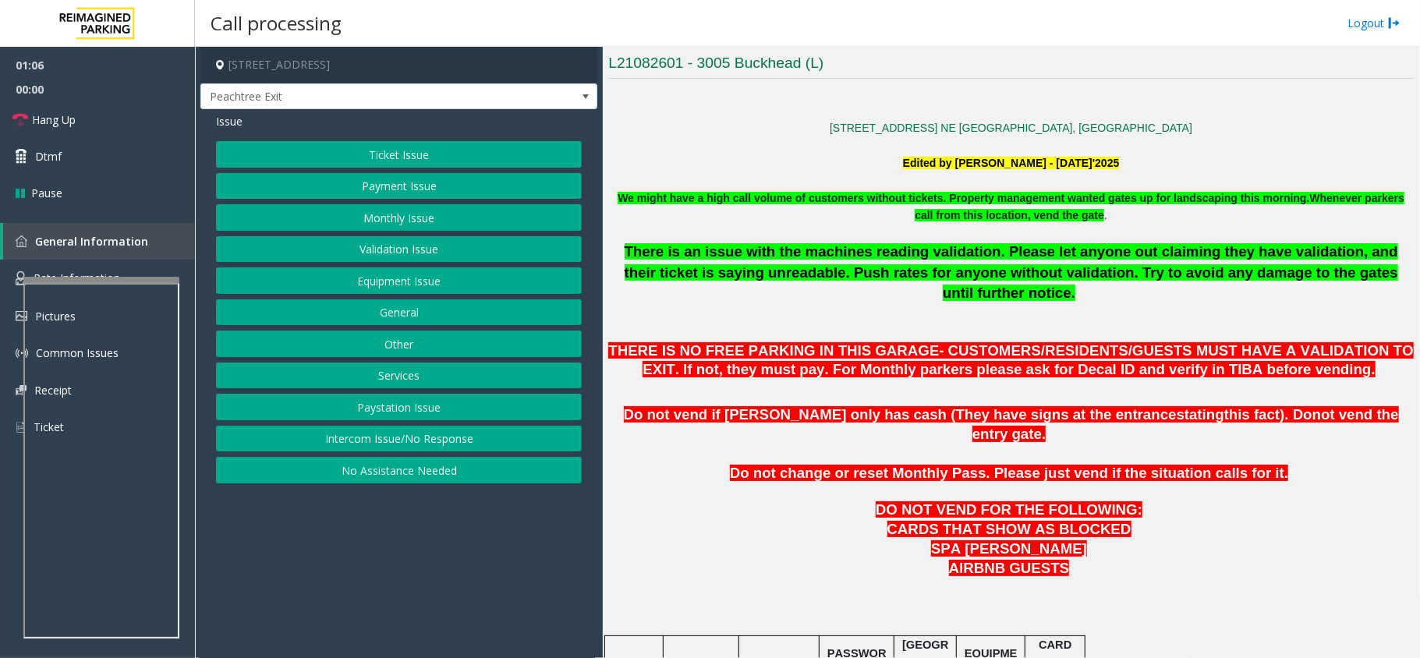
click at [1045, 560] on span "AIRBNB GUESTS" at bounding box center [1009, 568] width 120 height 16
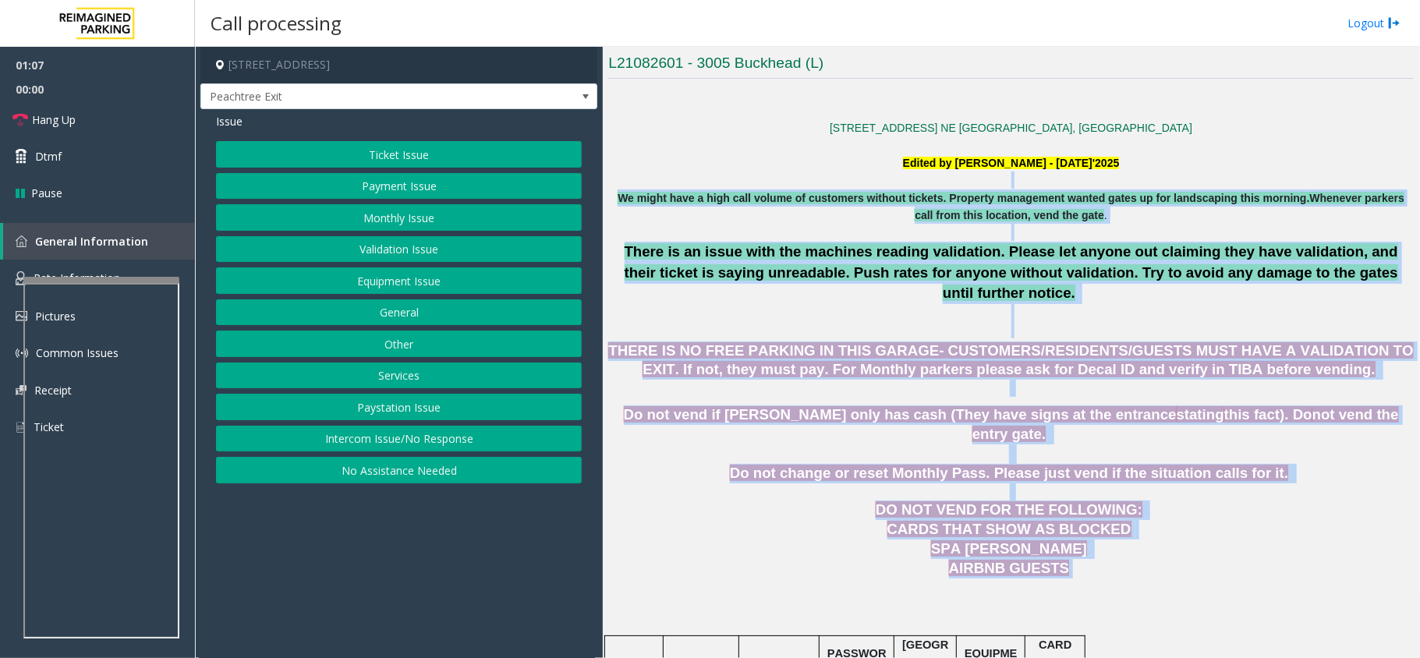
drag, startPoint x: 1054, startPoint y: 532, endPoint x: 764, endPoint y: 186, distance: 451.5
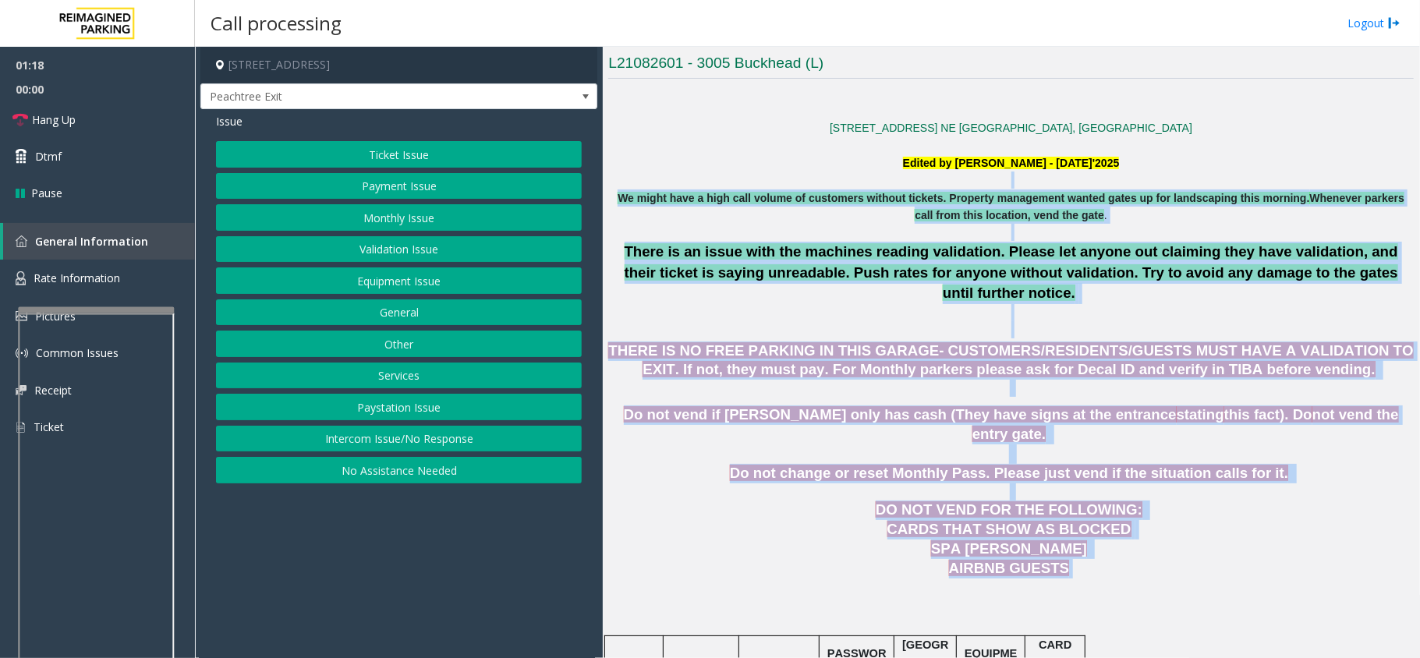
click at [90, 313] on div at bounding box center [96, 310] width 156 height 6
click at [100, 281] on span "Rate Information" at bounding box center [77, 277] width 87 height 15
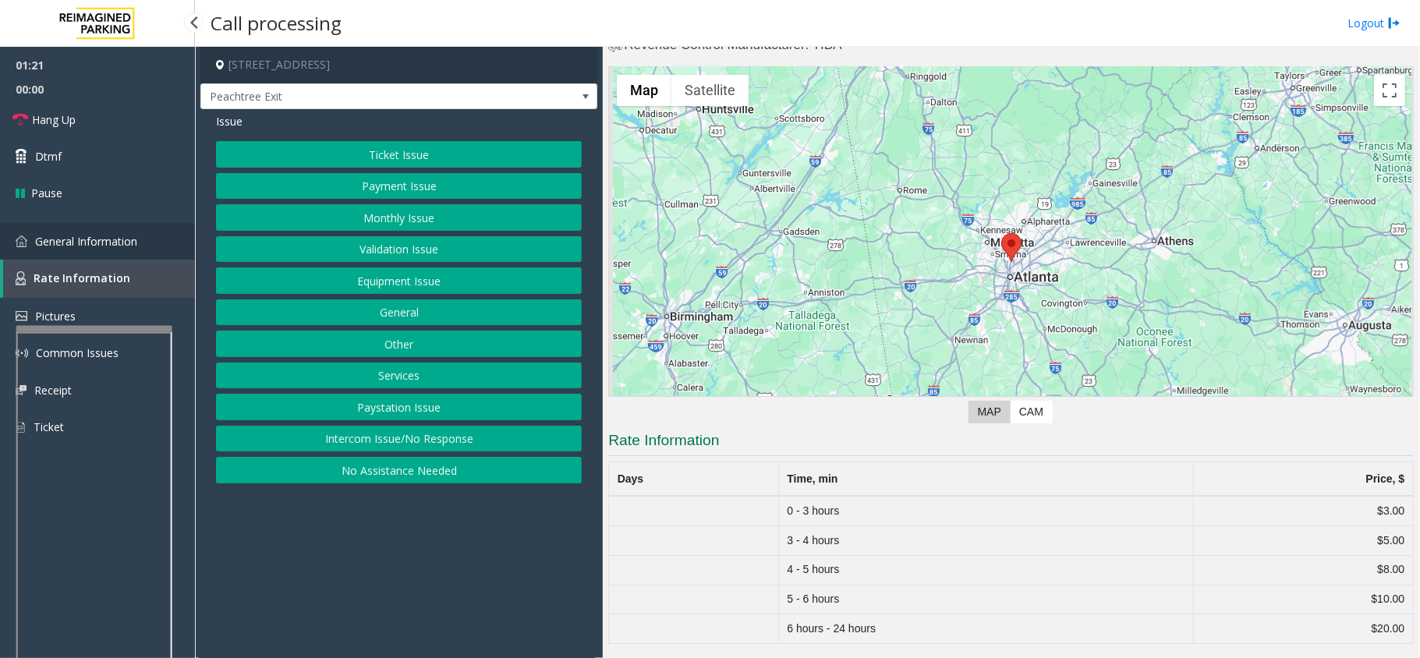
click at [81, 244] on span "General Information" at bounding box center [86, 241] width 102 height 15
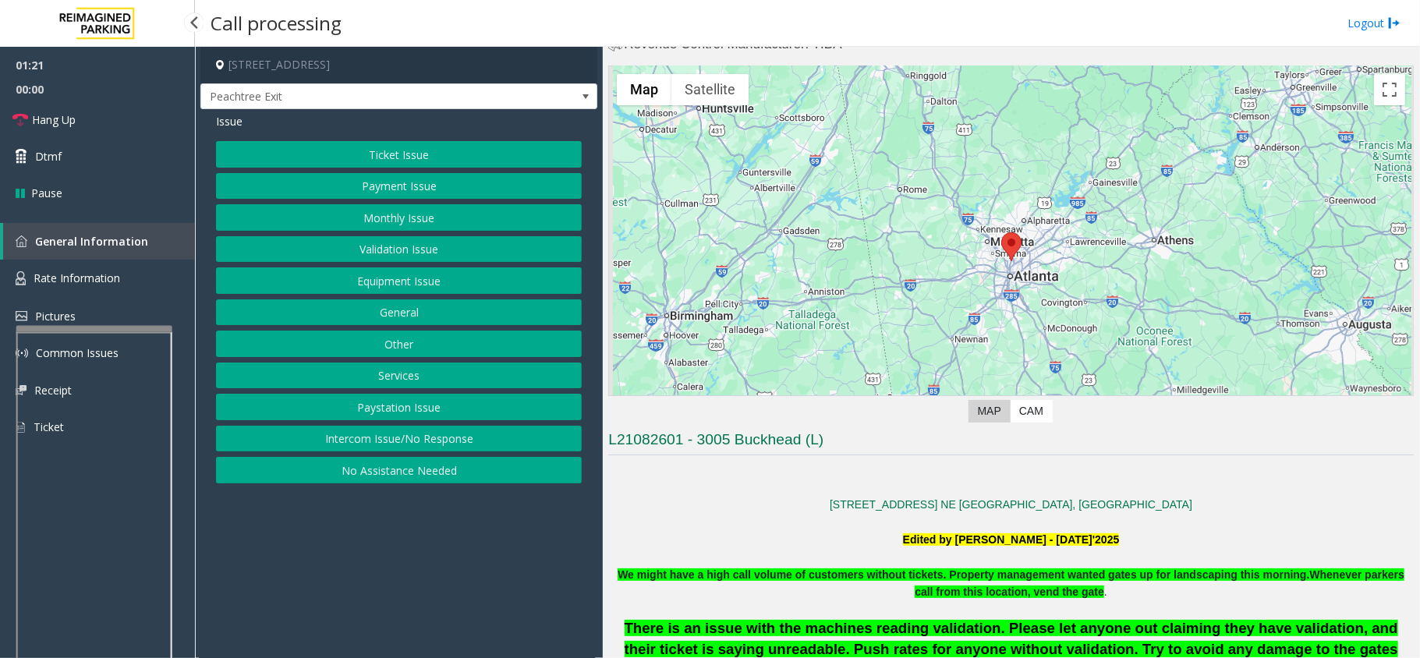
scroll to position [415, 0]
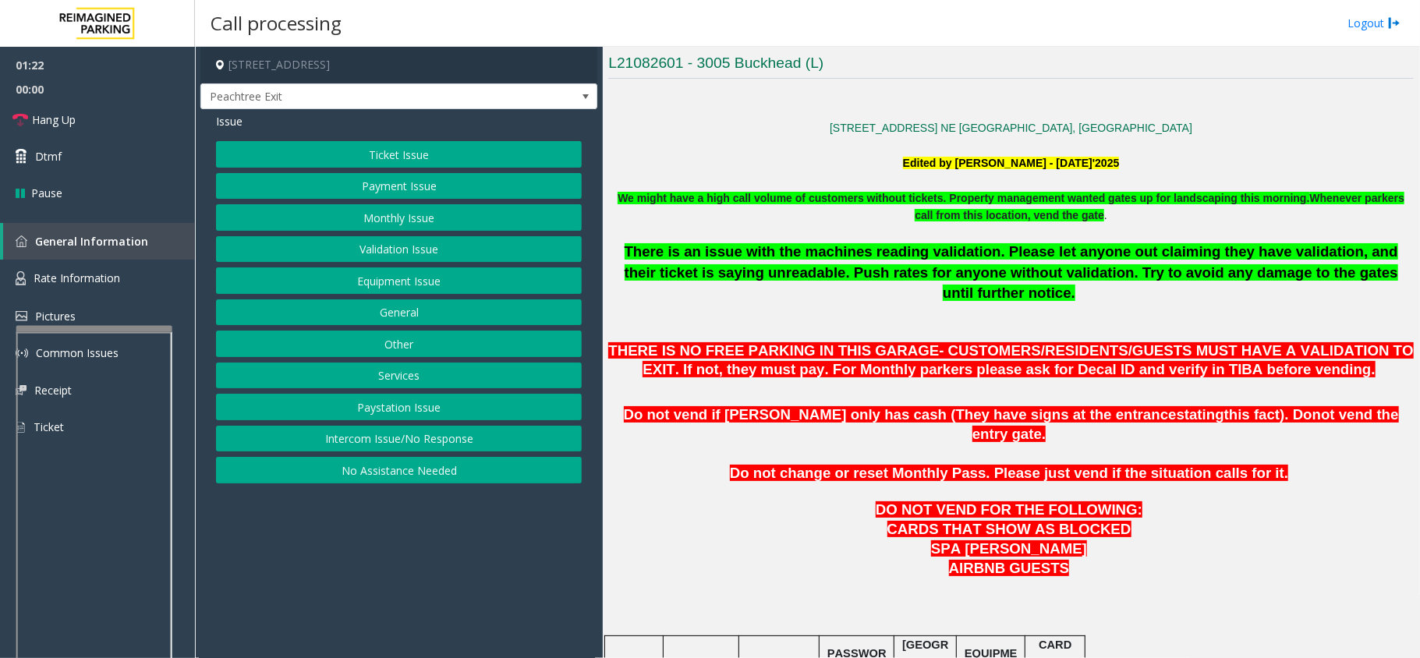
click at [419, 352] on button "Other" at bounding box center [399, 344] width 366 height 27
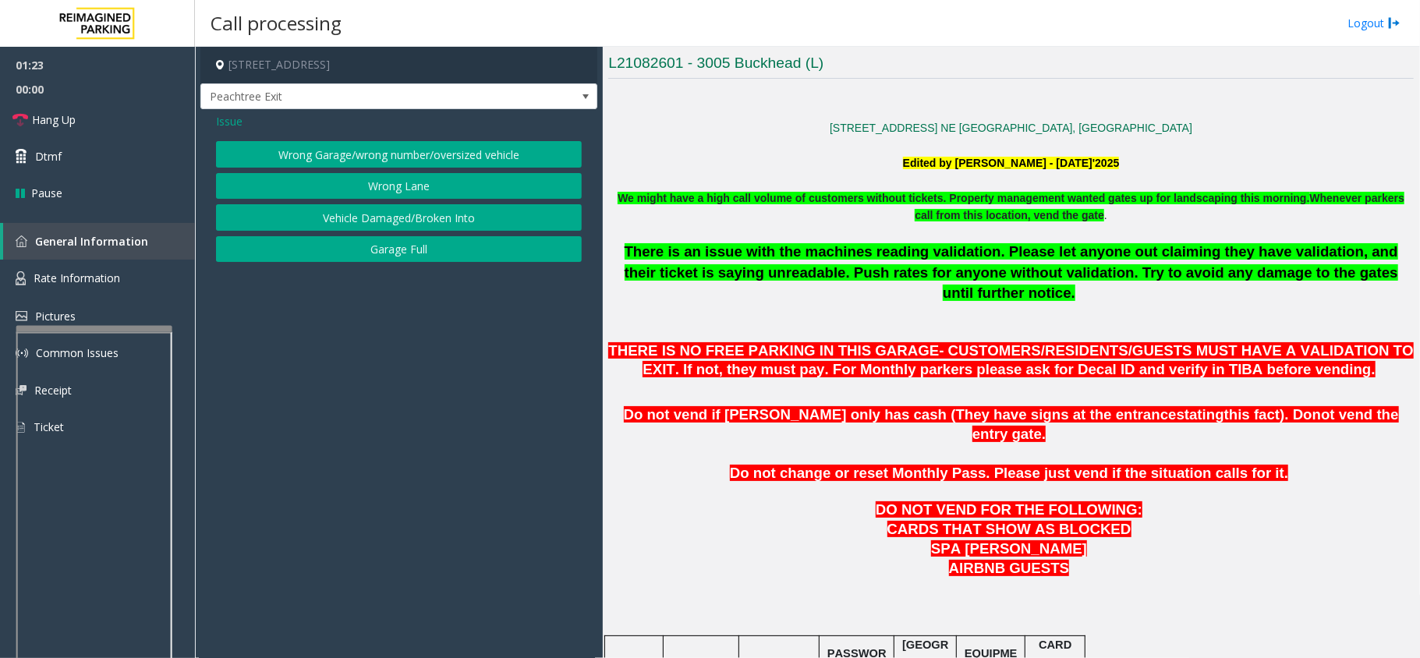
click at [409, 154] on button "Wrong Garage/wrong number/oversized vehicle" at bounding box center [399, 154] width 366 height 27
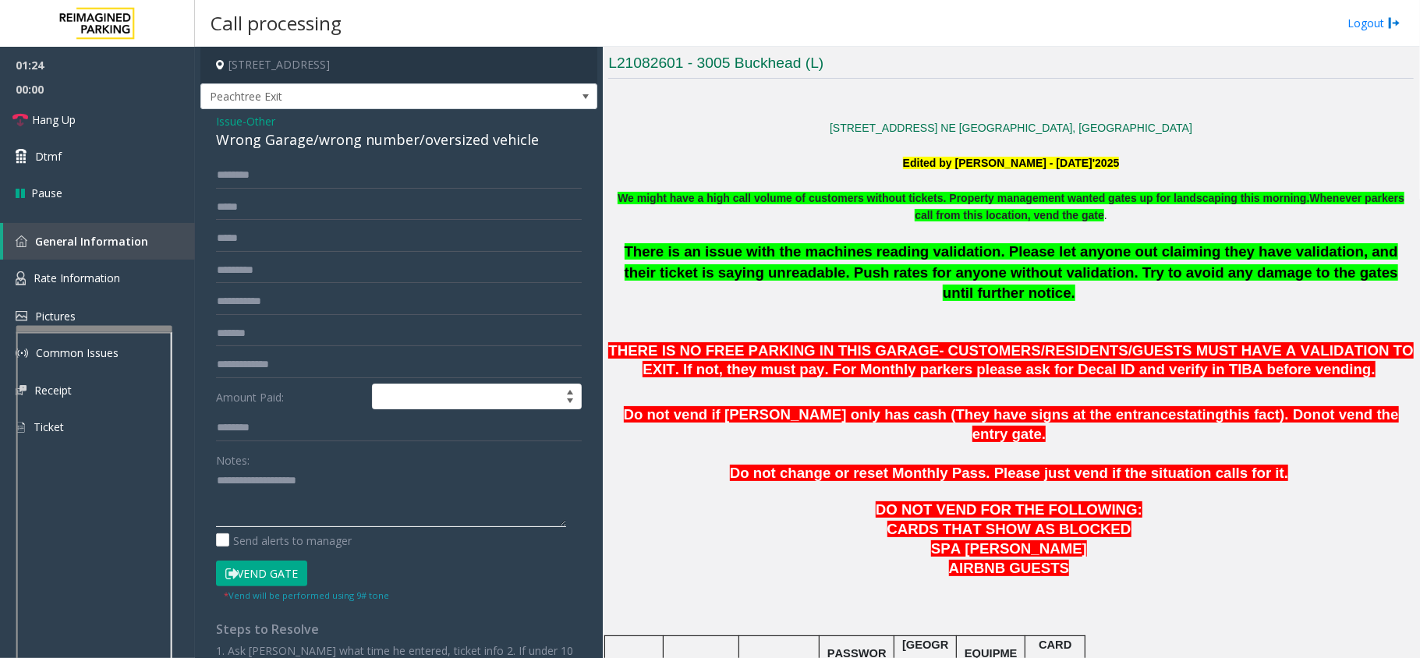
click at [306, 491] on textarea at bounding box center [391, 497] width 350 height 58
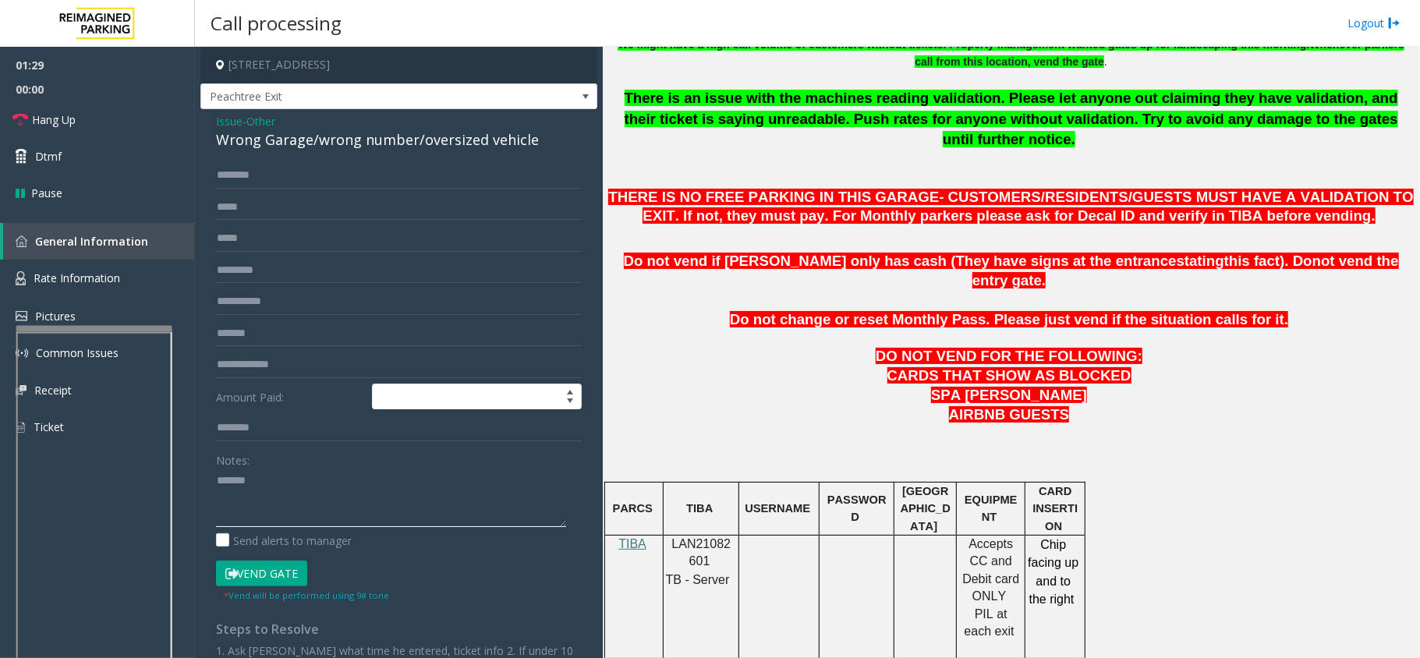
scroll to position [727, 0]
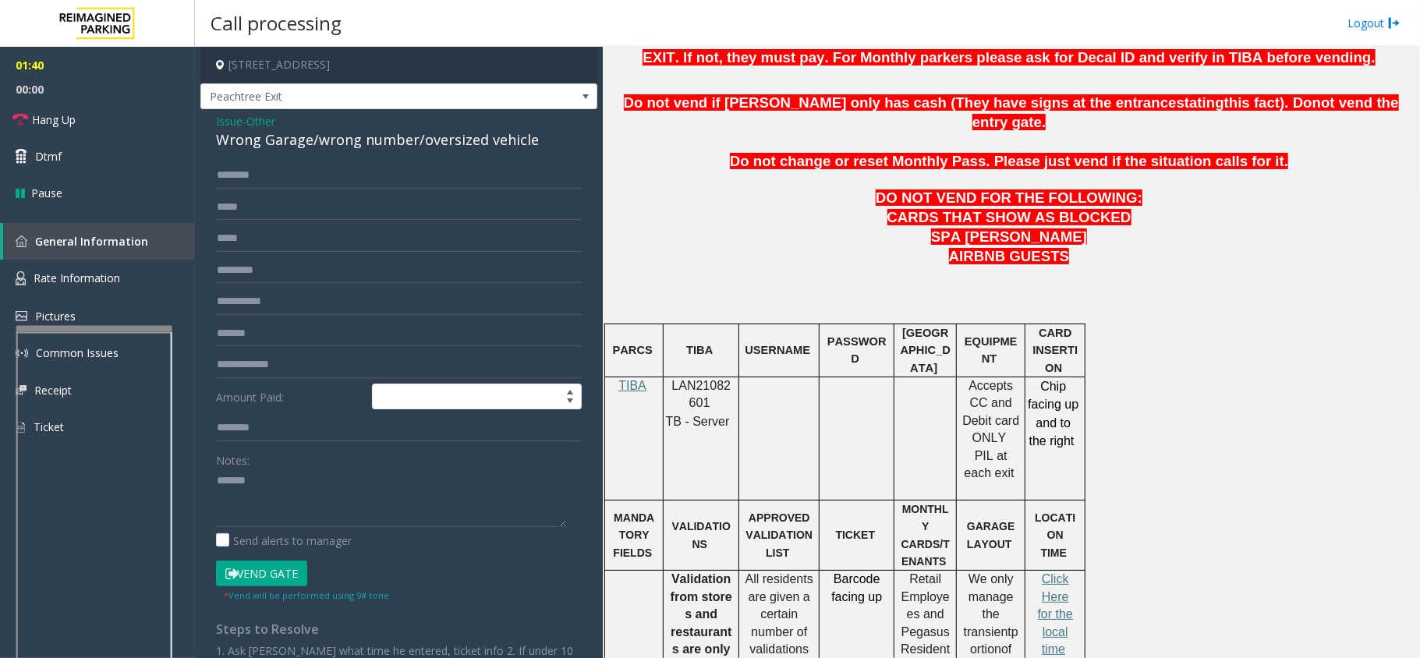
click at [463, 153] on div "Issue - Other Wrong Garage/wrong number/oversized vehicle Amount Paid: Notes: S…" at bounding box center [398, 400] width 397 height 582
click at [463, 150] on div "Wrong Garage/wrong number/oversized vehicle" at bounding box center [399, 139] width 366 height 21
click at [469, 136] on div "Wrong Garage/wrong number/oversized vehicle" at bounding box center [399, 139] width 366 height 21
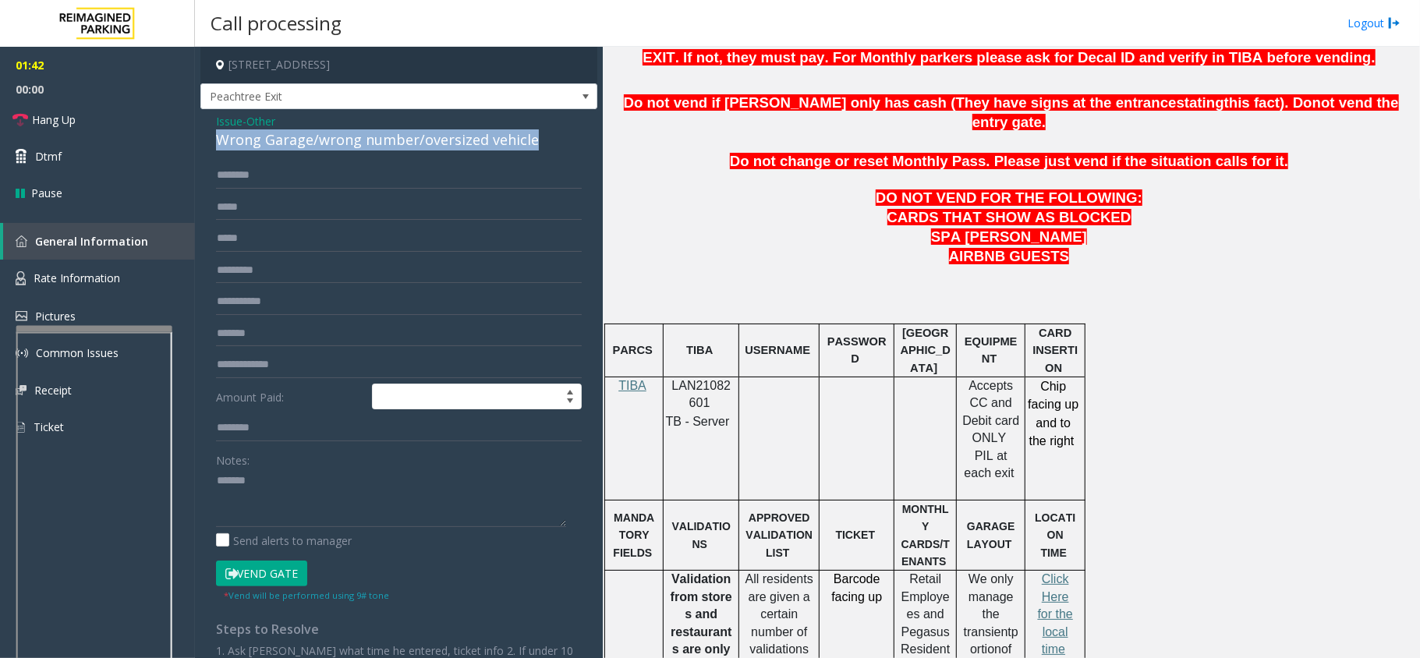
click at [469, 136] on div "Wrong Garage/wrong number/oversized vehicle" at bounding box center [399, 139] width 366 height 21
copy div "Wrong Garage/wrong number/oversized vehicle"
drag, startPoint x: 327, startPoint y: 472, endPoint x: 310, endPoint y: 488, distance: 23.2
click at [324, 477] on textarea at bounding box center [391, 497] width 350 height 58
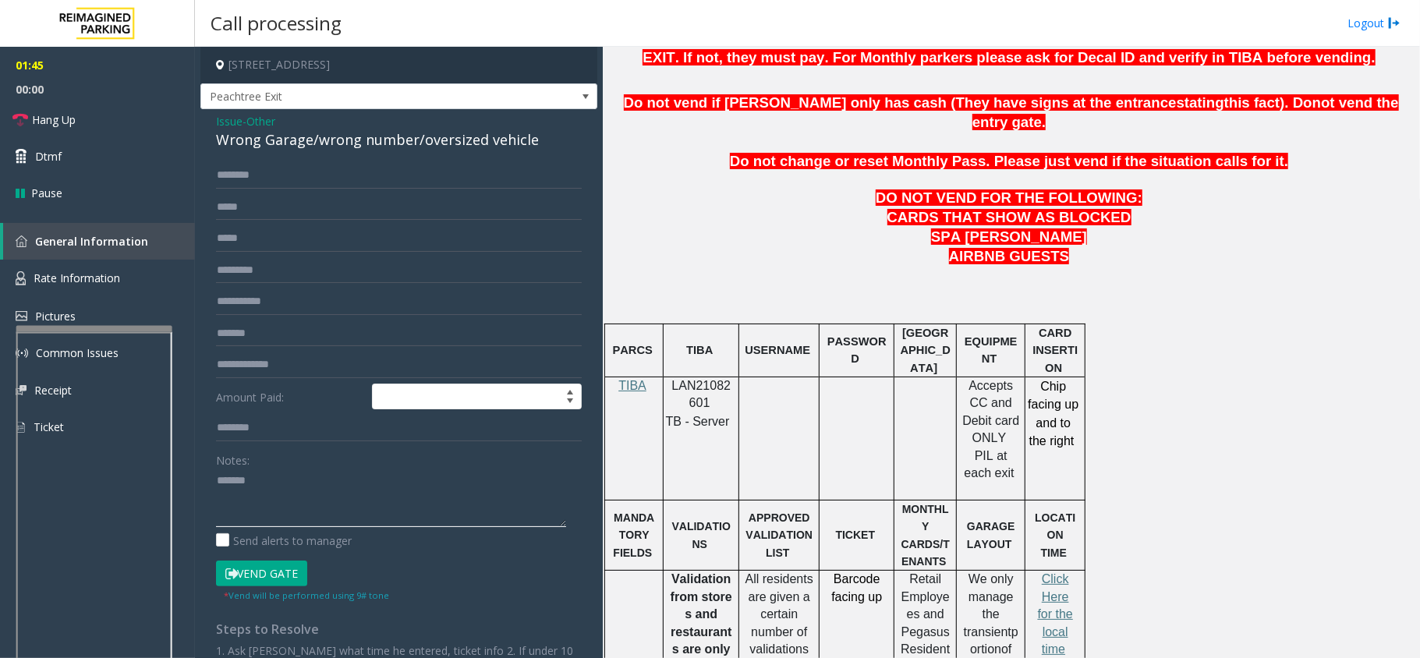
paste textarea "**********"
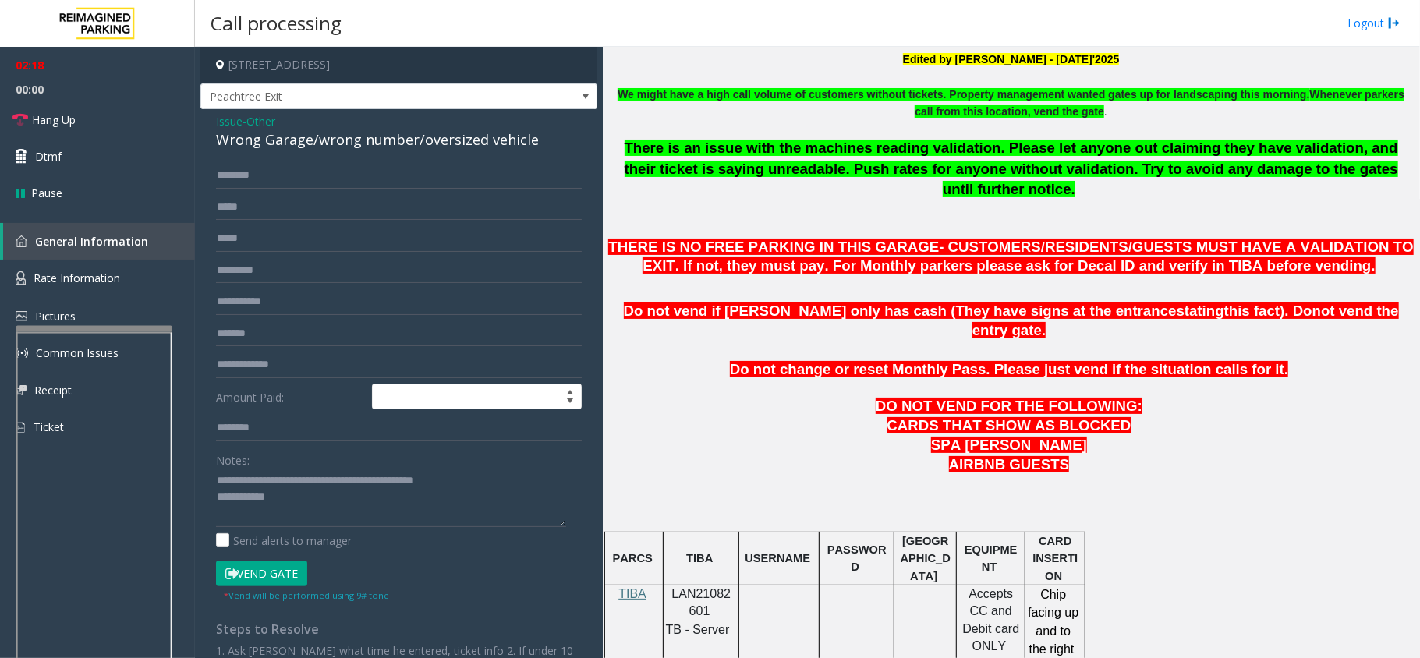
scroll to position [624, 0]
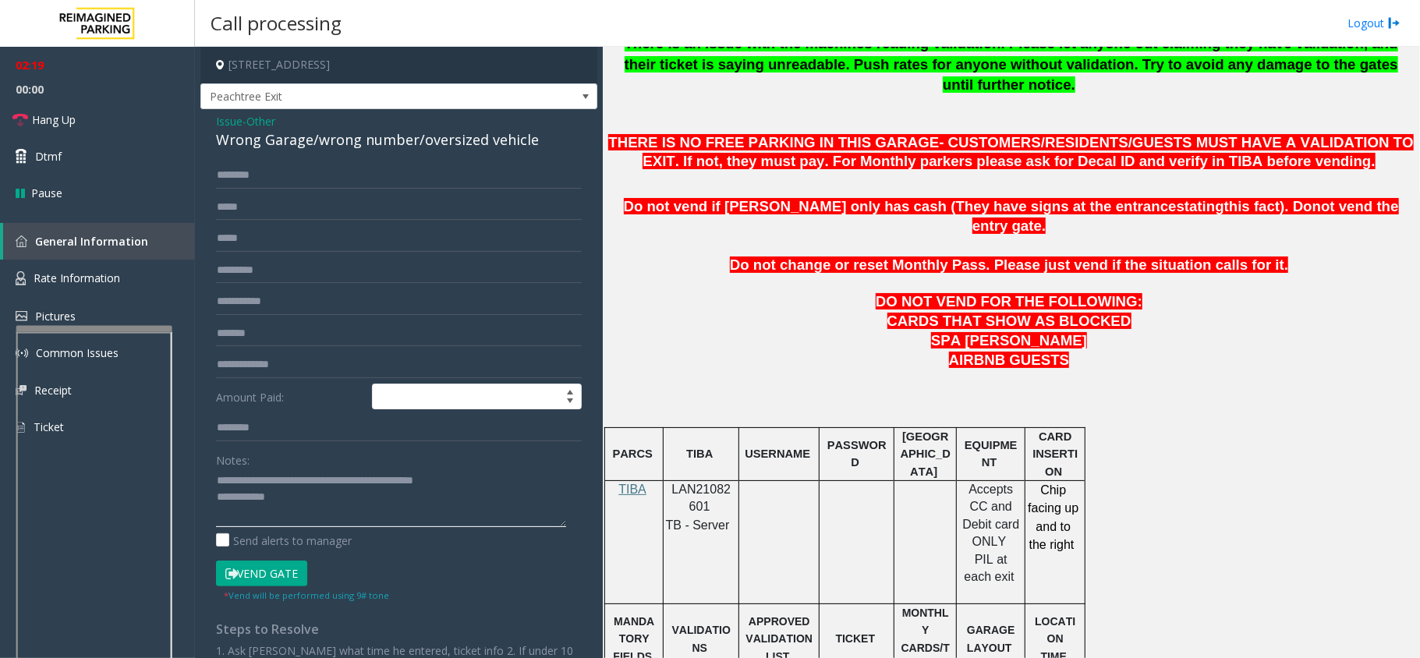
click at [351, 511] on textarea at bounding box center [391, 497] width 350 height 58
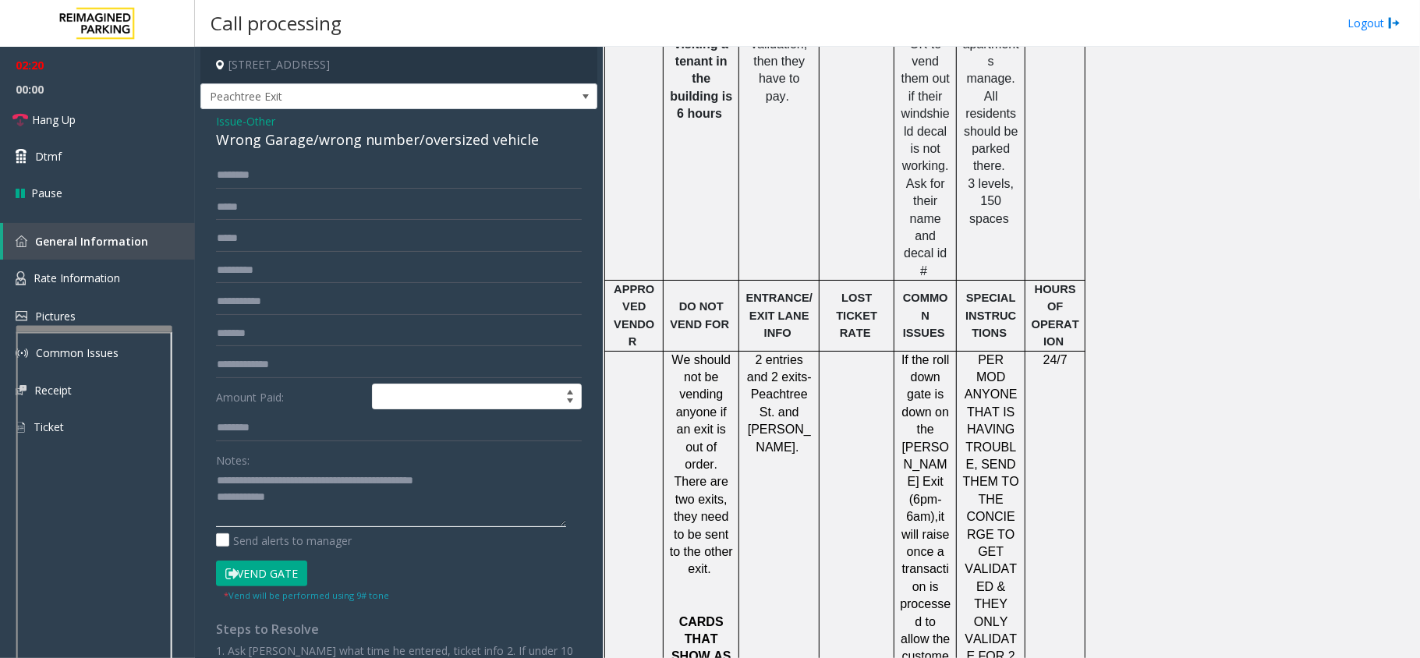
scroll to position [2039, 0]
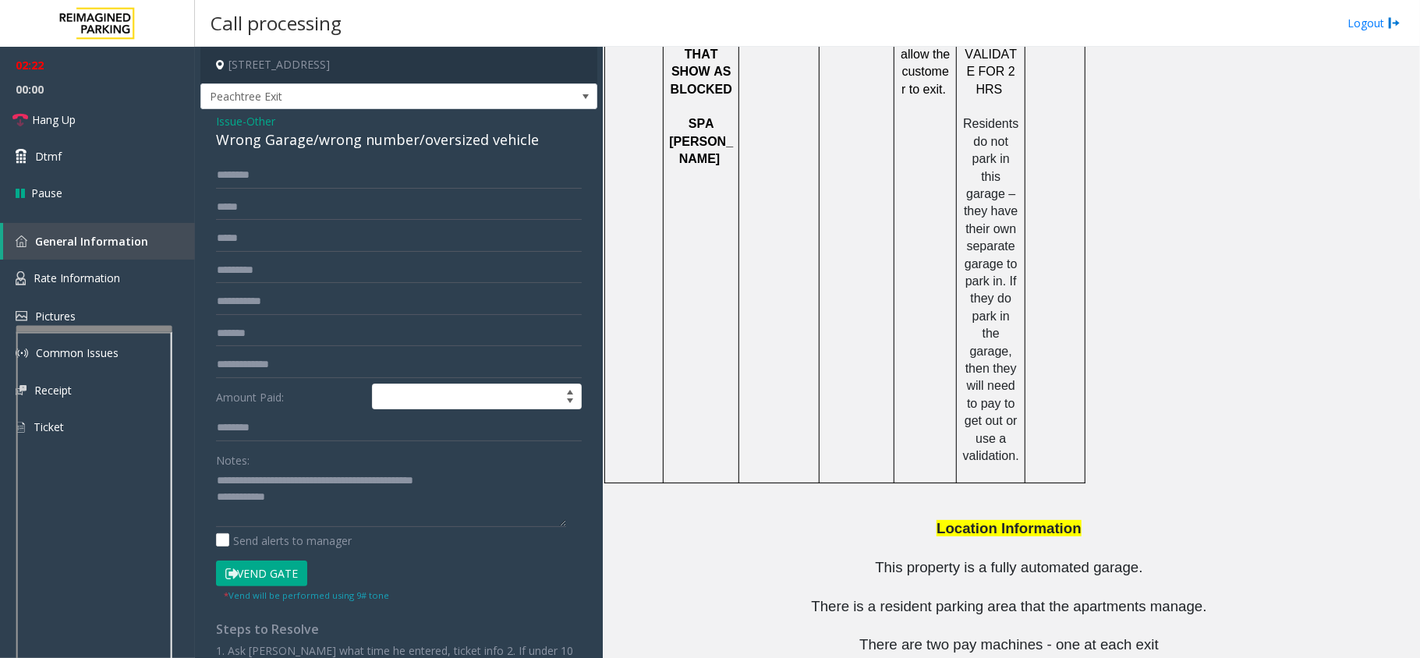
drag, startPoint x: 958, startPoint y: 592, endPoint x: 867, endPoint y: 591, distance: 91.2
copy button "[PHONE_NUMBER]"
click at [391, 506] on textarea at bounding box center [391, 497] width 350 height 58
copy tr "[PERSON_NAME] [PHONE_NUMBER]"
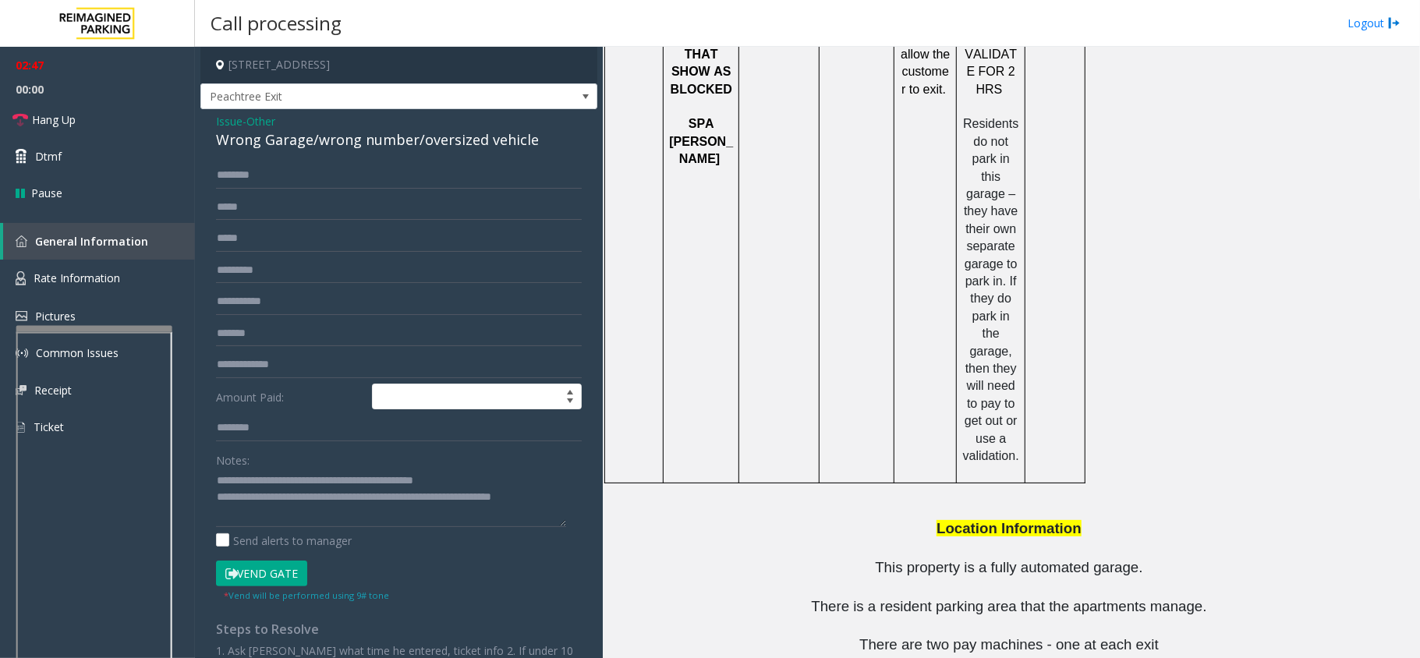
drag, startPoint x: 618, startPoint y: 586, endPoint x: 951, endPoint y: 597, distance: 333.0
click at [388, 521] on textarea at bounding box center [391, 497] width 350 height 58
paste textarea "**********"
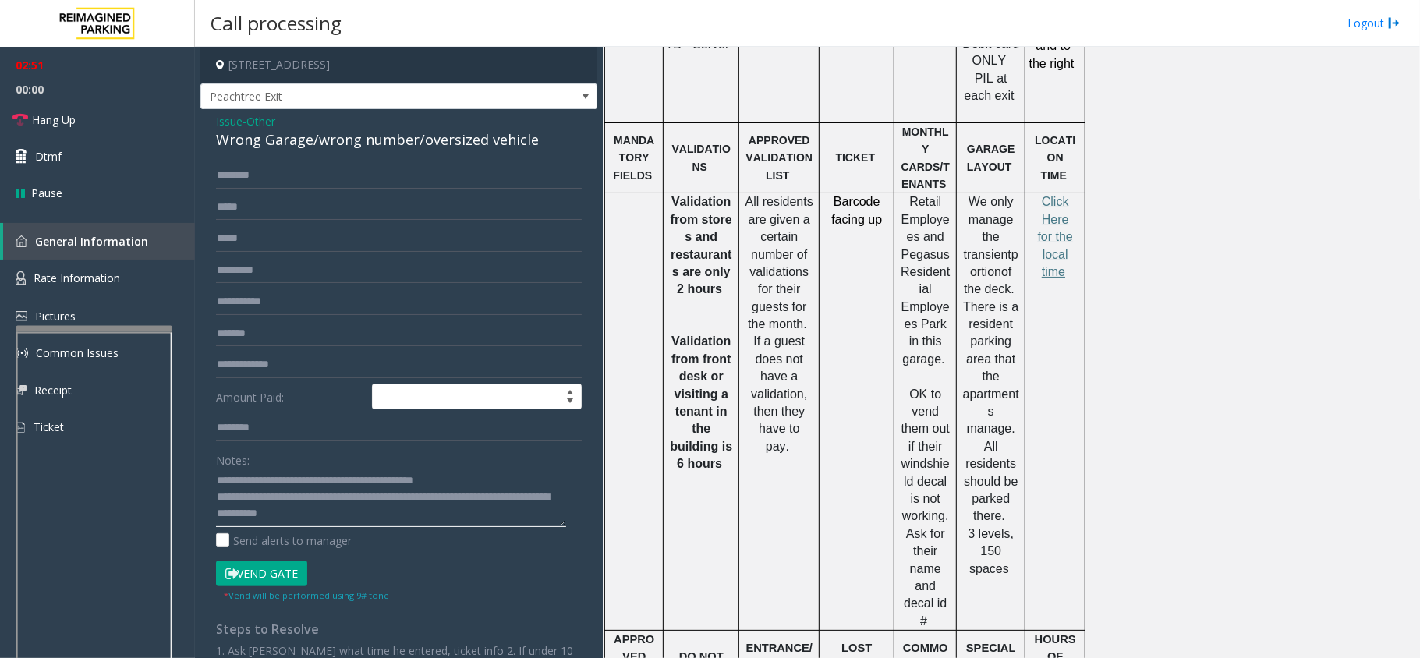
scroll to position [896, 0]
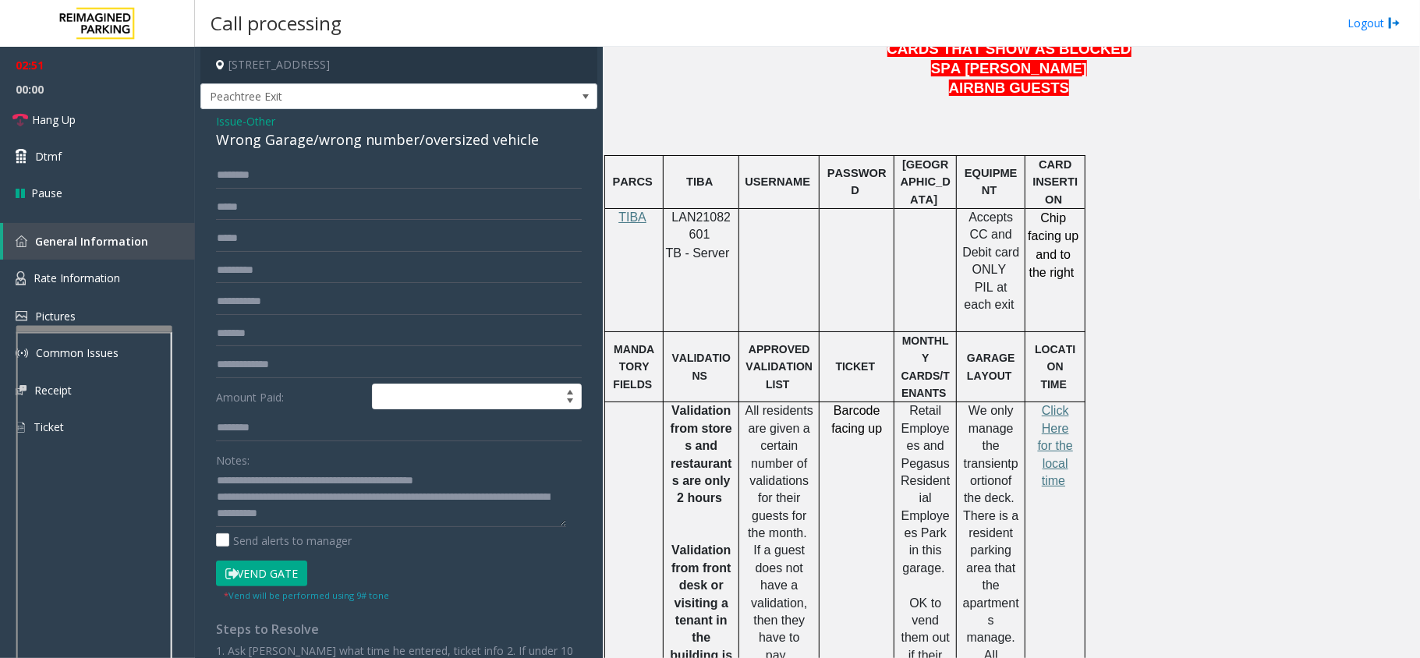
click at [1061, 402] on p "Click Here for the local time" at bounding box center [1055, 445] width 48 height 87
click at [1058, 402] on p "Click Here for the local time" at bounding box center [1055, 445] width 48 height 87
click at [1057, 404] on span "Click Here for the local time" at bounding box center [1055, 445] width 35 height 83
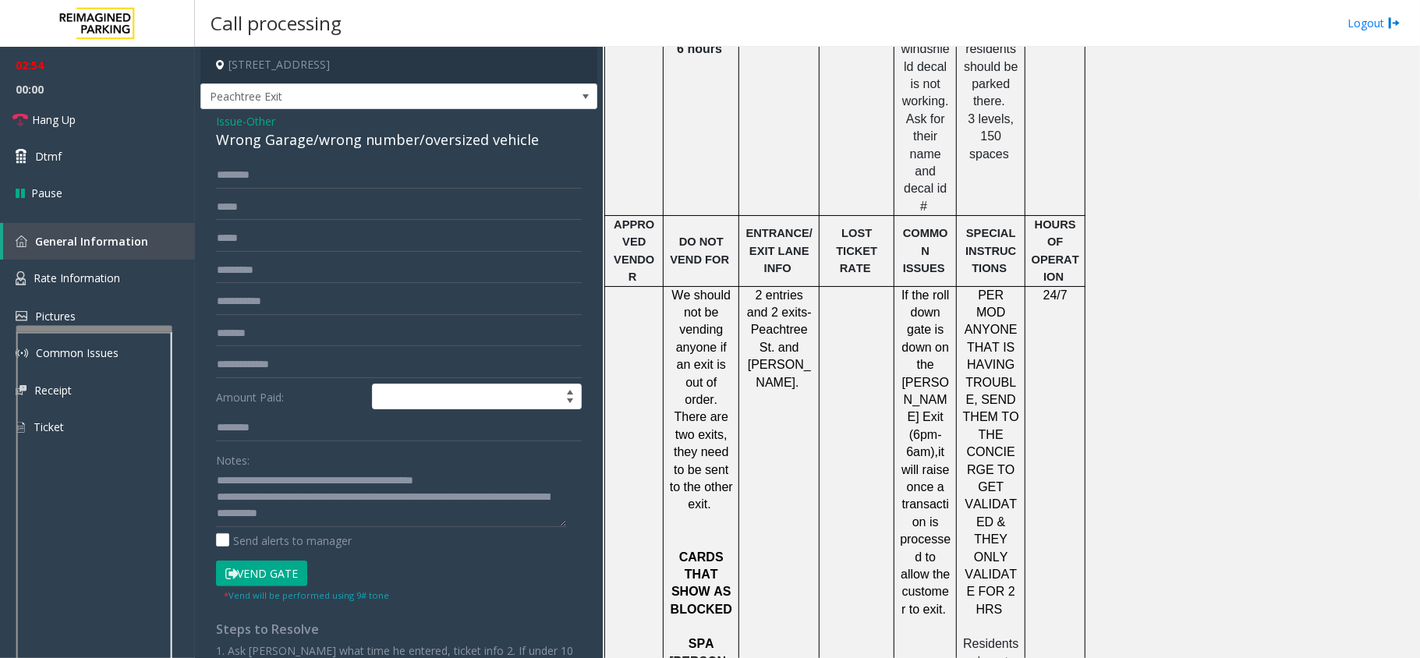
scroll to position [2039, 0]
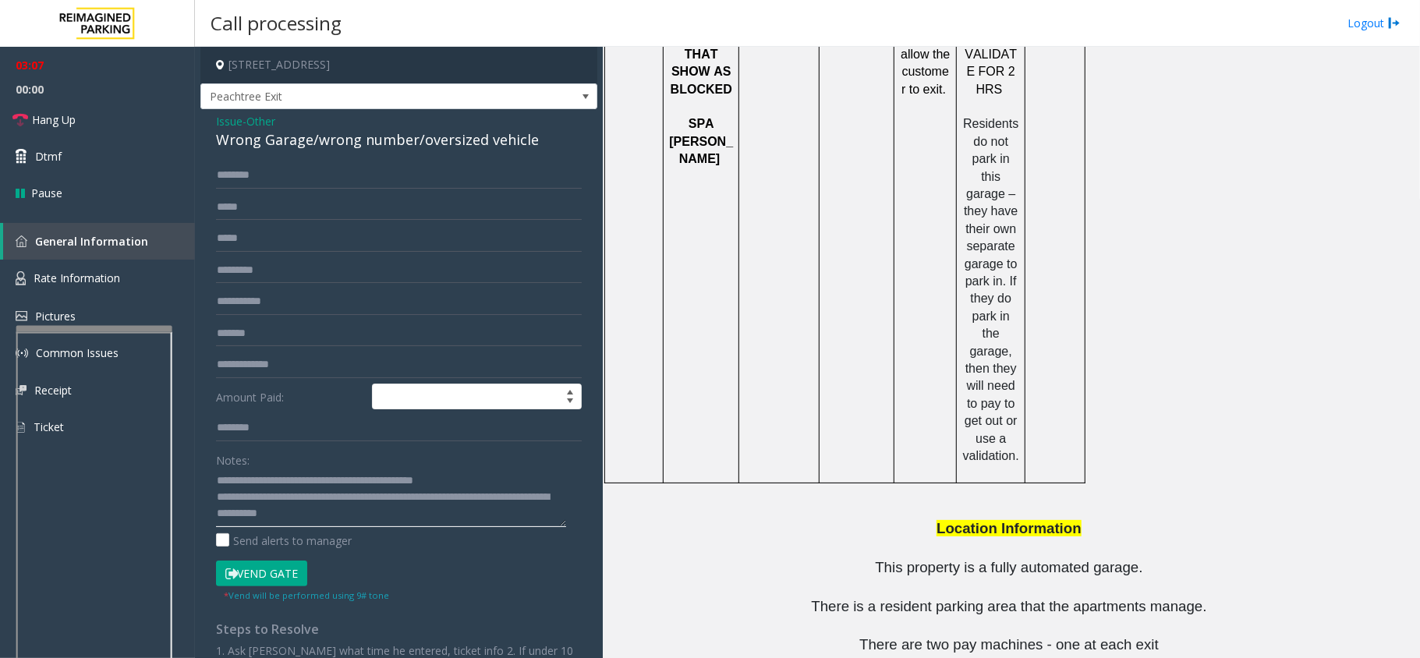
click at [428, 519] on textarea at bounding box center [391, 497] width 350 height 58
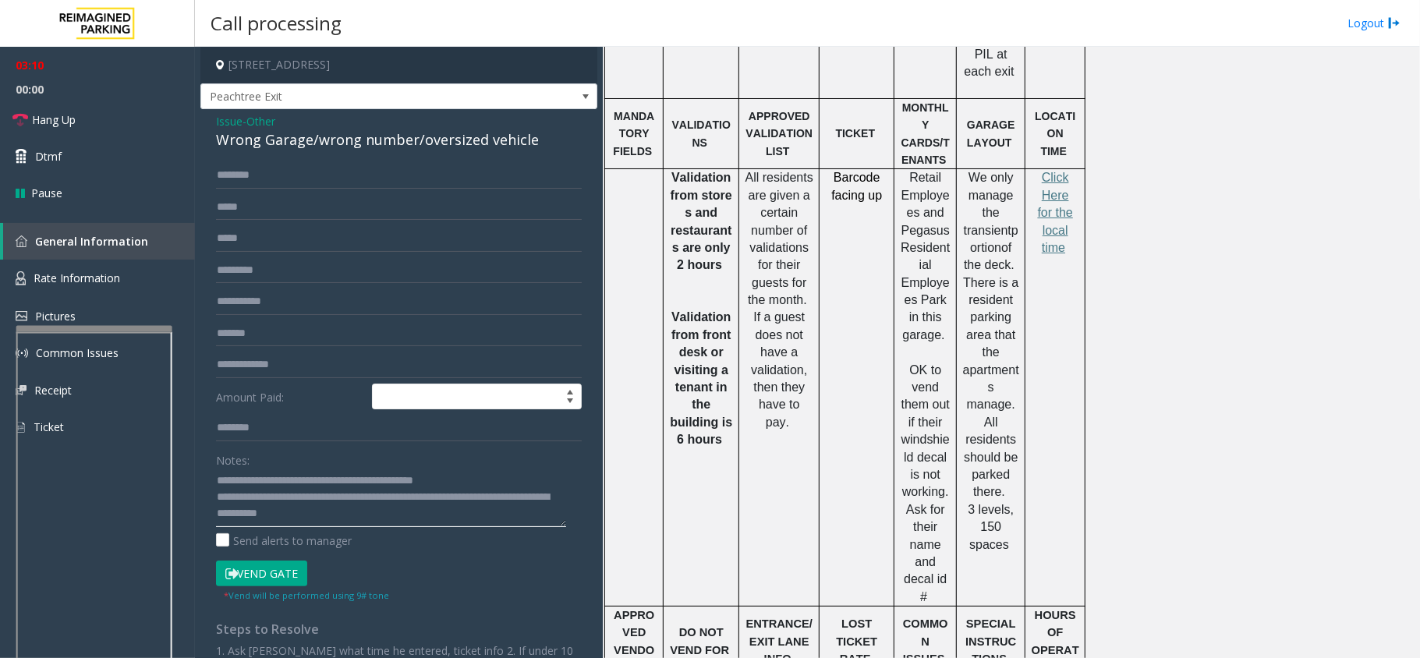
scroll to position [1104, 0]
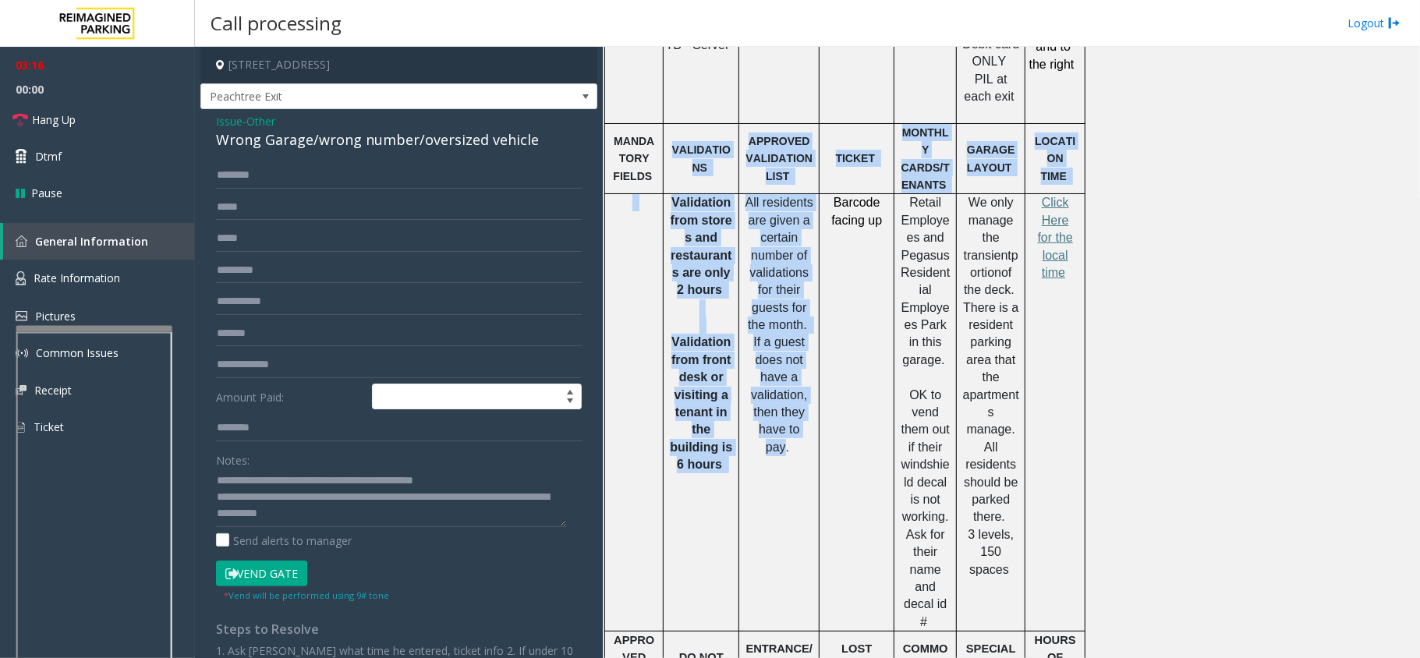
drag, startPoint x: 806, startPoint y: 359, endPoint x: 734, endPoint y: 122, distance: 247.8
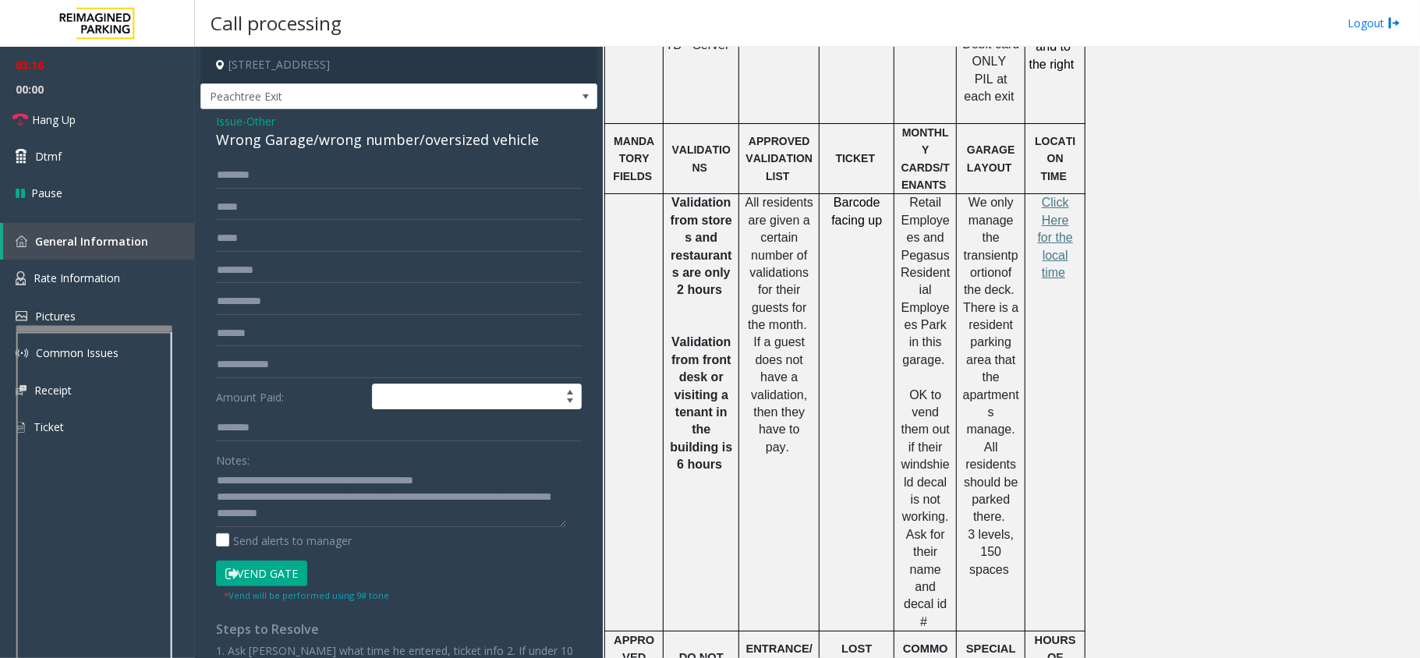
click at [826, 299] on td "Barcode facing up" at bounding box center [856, 412] width 75 height 437
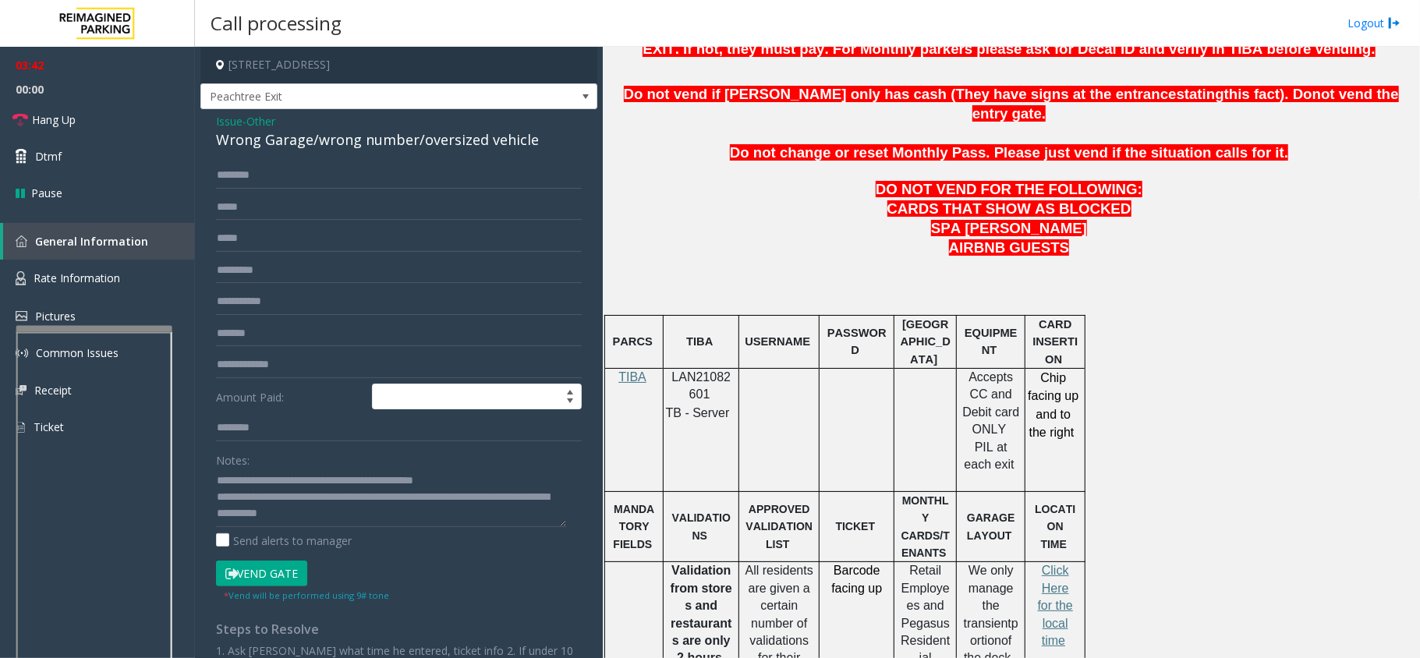
scroll to position [688, 0]
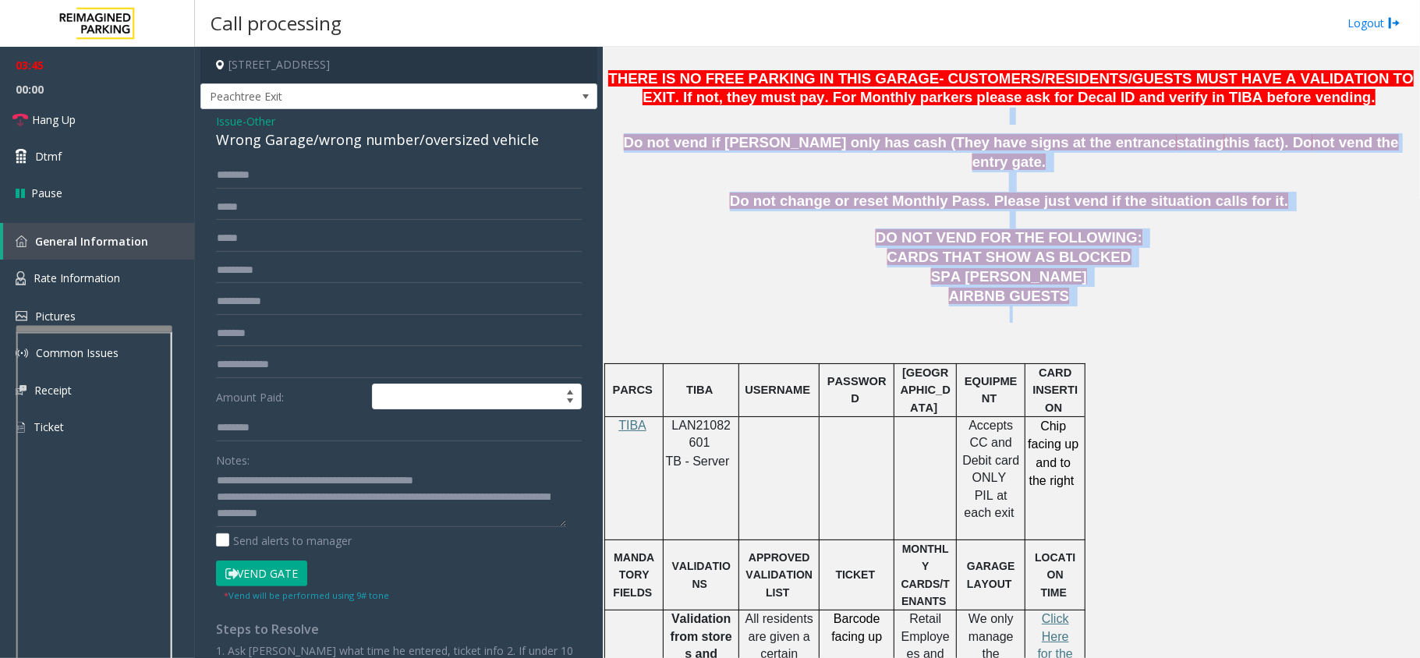
drag, startPoint x: 1071, startPoint y: 281, endPoint x: 697, endPoint y: 92, distance: 419.4
click at [724, 228] on p "DO NOT VEND FOR THE FOLLOWING:" at bounding box center [1010, 237] width 805 height 19
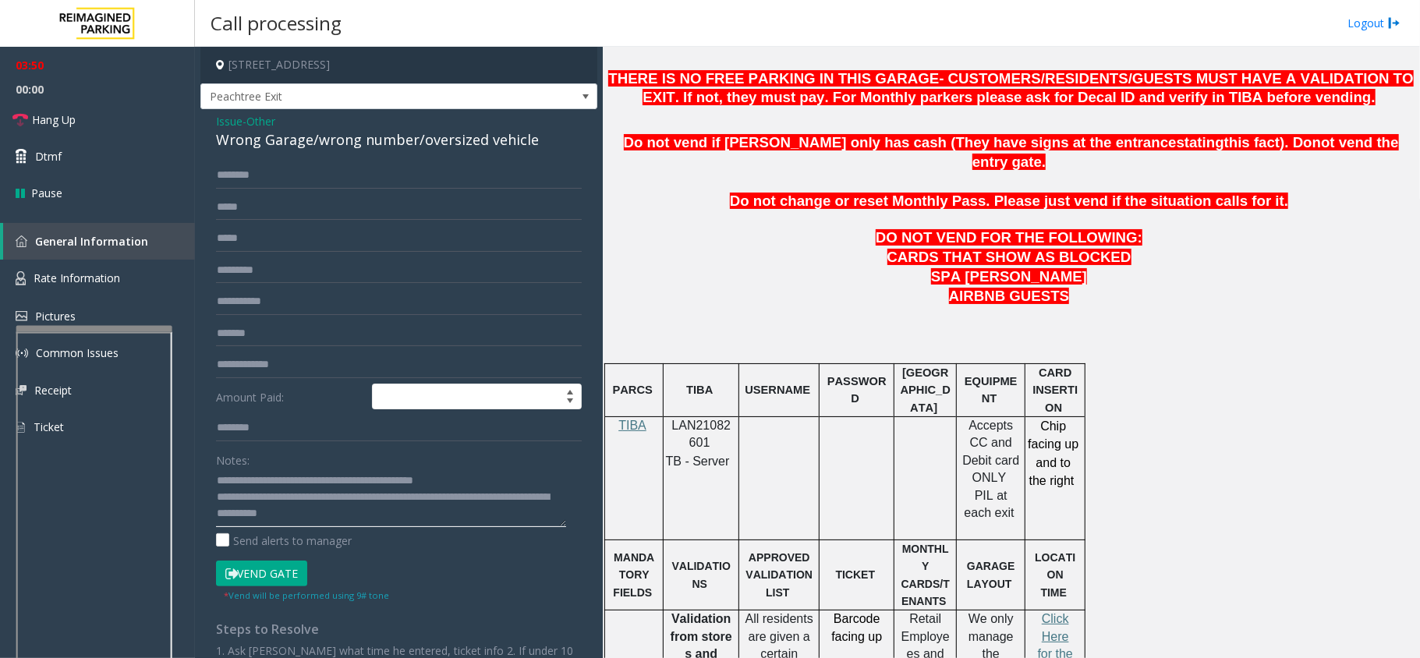
click at [457, 513] on textarea at bounding box center [391, 497] width 350 height 58
click at [94, 118] on link "Hang Up" at bounding box center [97, 119] width 195 height 37
click at [422, 515] on textarea at bounding box center [391, 497] width 350 height 58
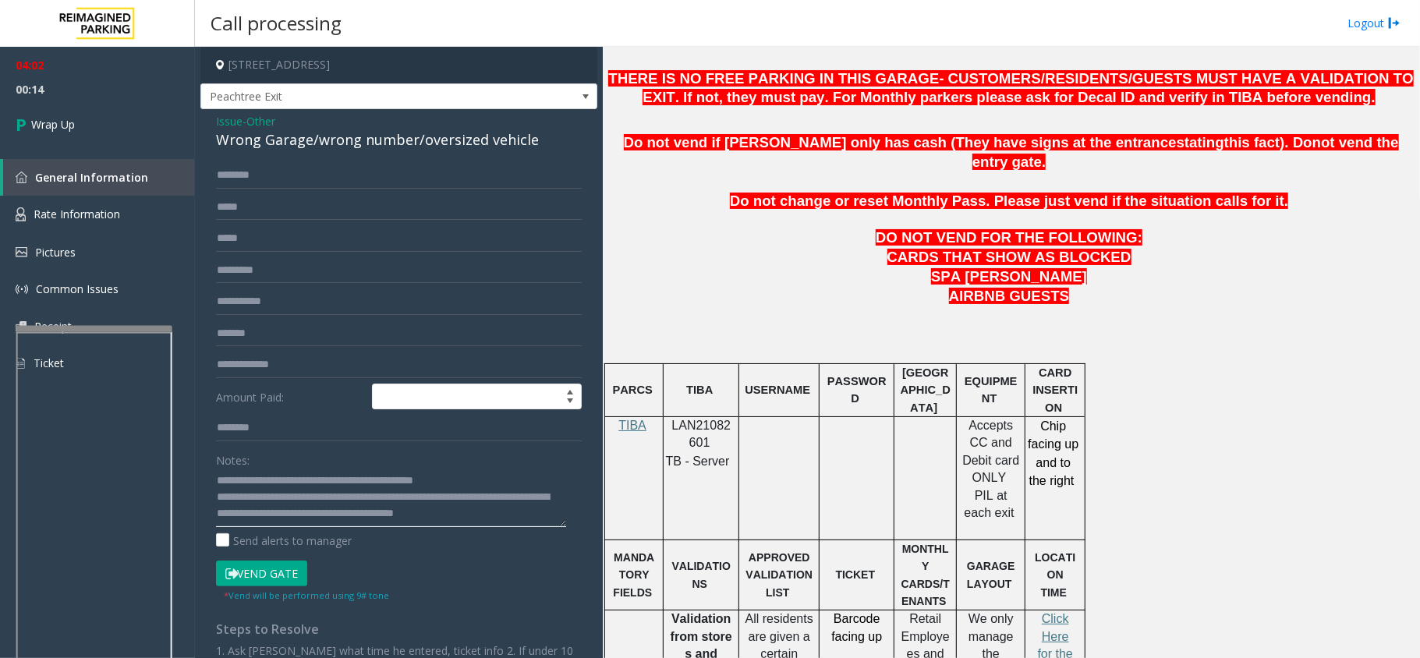
scroll to position [10, 0]
type textarea "**********"
click at [63, 157] on div "04:02 00:25 Wrap Up General Information Rate Information Pictures Common Issues…" at bounding box center [97, 221] width 195 height 348
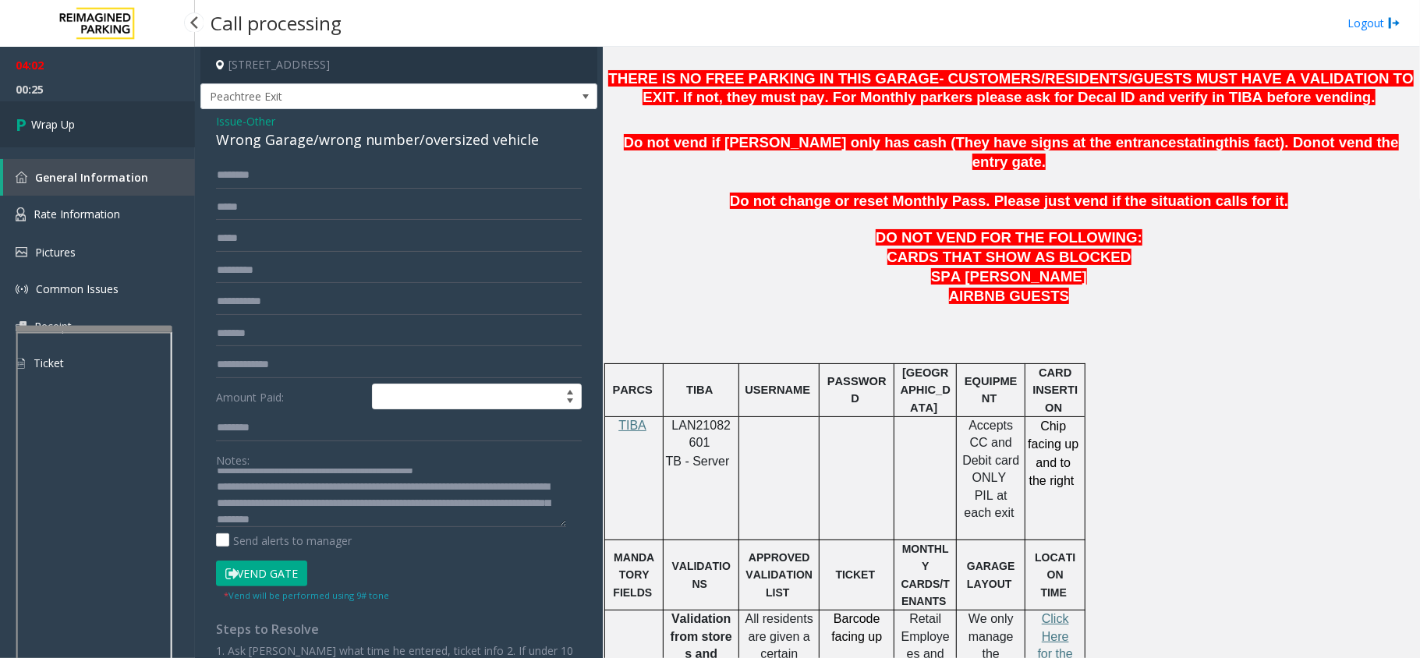
click at [66, 120] on span "Wrap Up" at bounding box center [53, 124] width 44 height 16
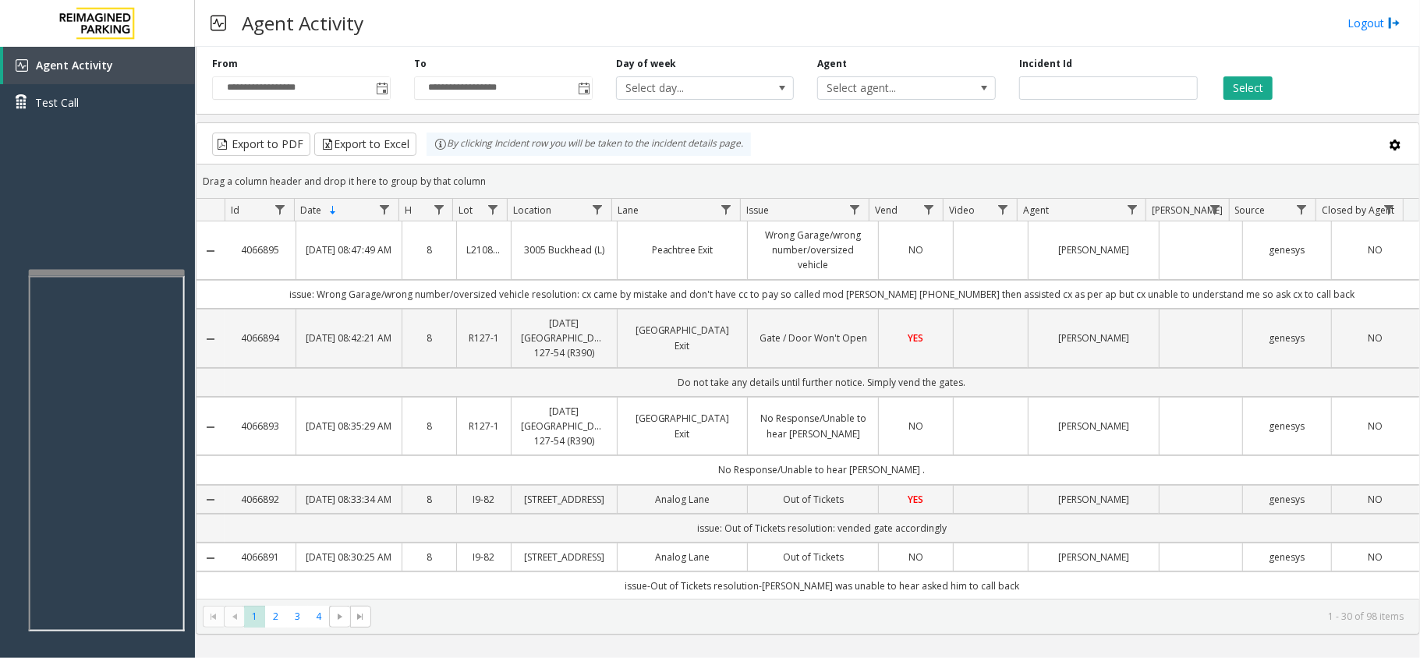
click at [157, 272] on div at bounding box center [107, 273] width 156 height 6
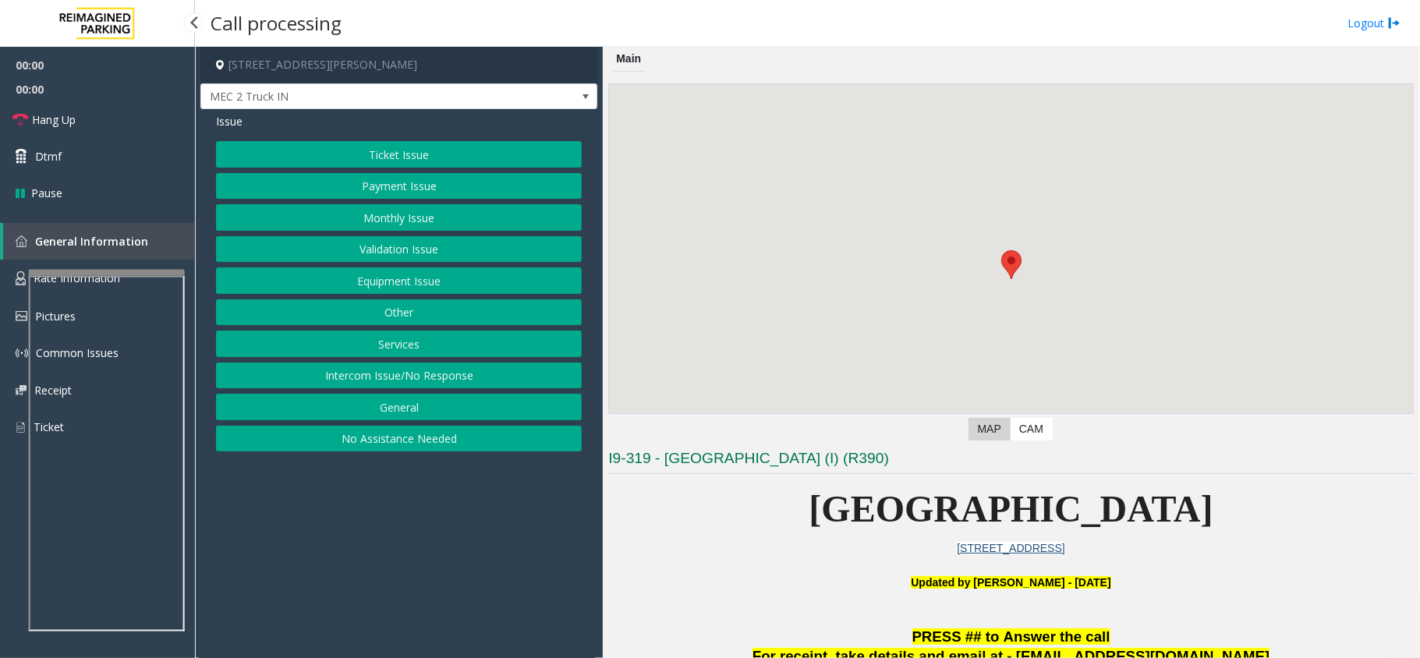
scroll to position [415, 0]
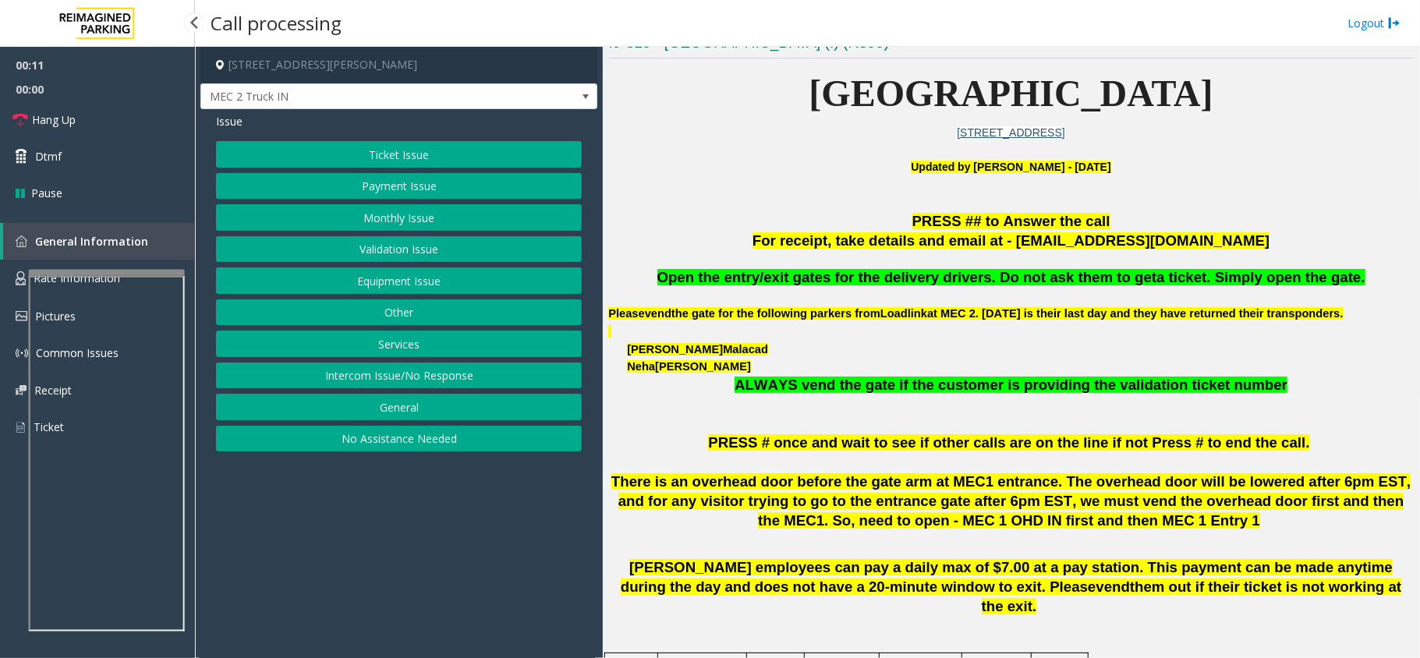
click at [433, 376] on button "Intercom Issue/No Response" at bounding box center [399, 375] width 366 height 27
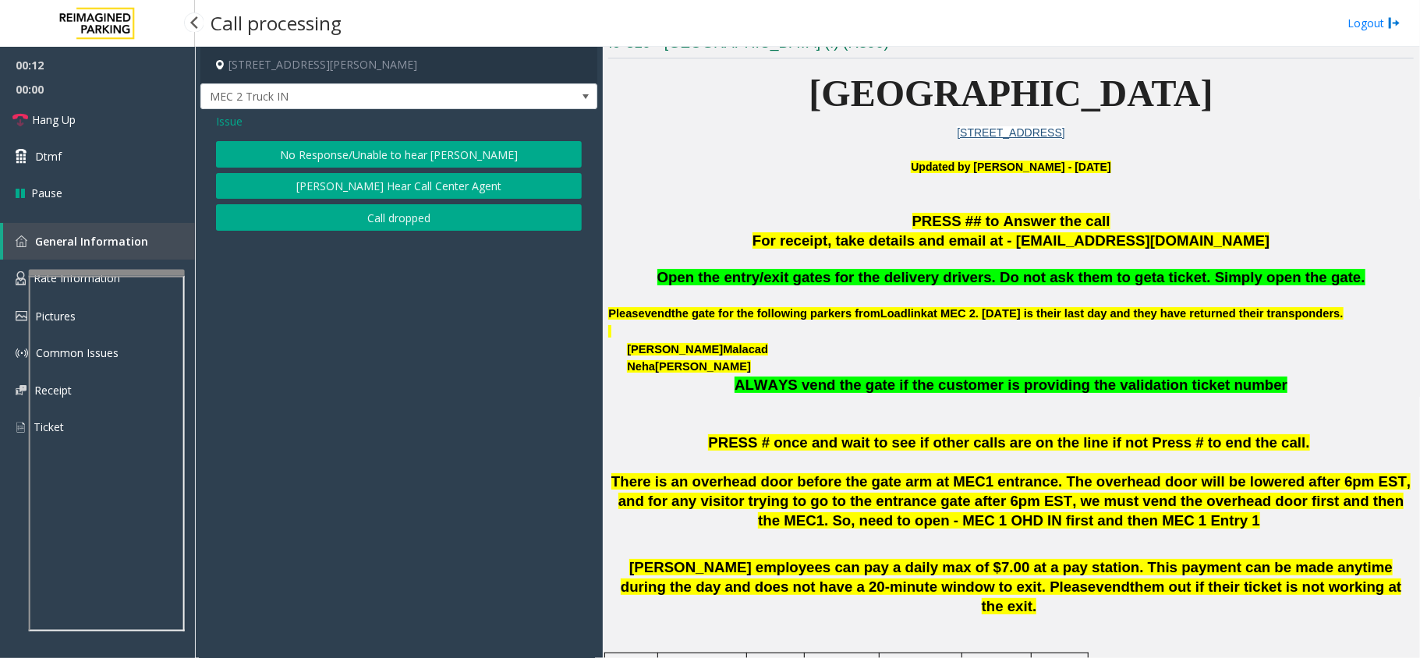
click at [410, 151] on button "No Response/Unable to hear [PERSON_NAME]" at bounding box center [399, 154] width 366 height 27
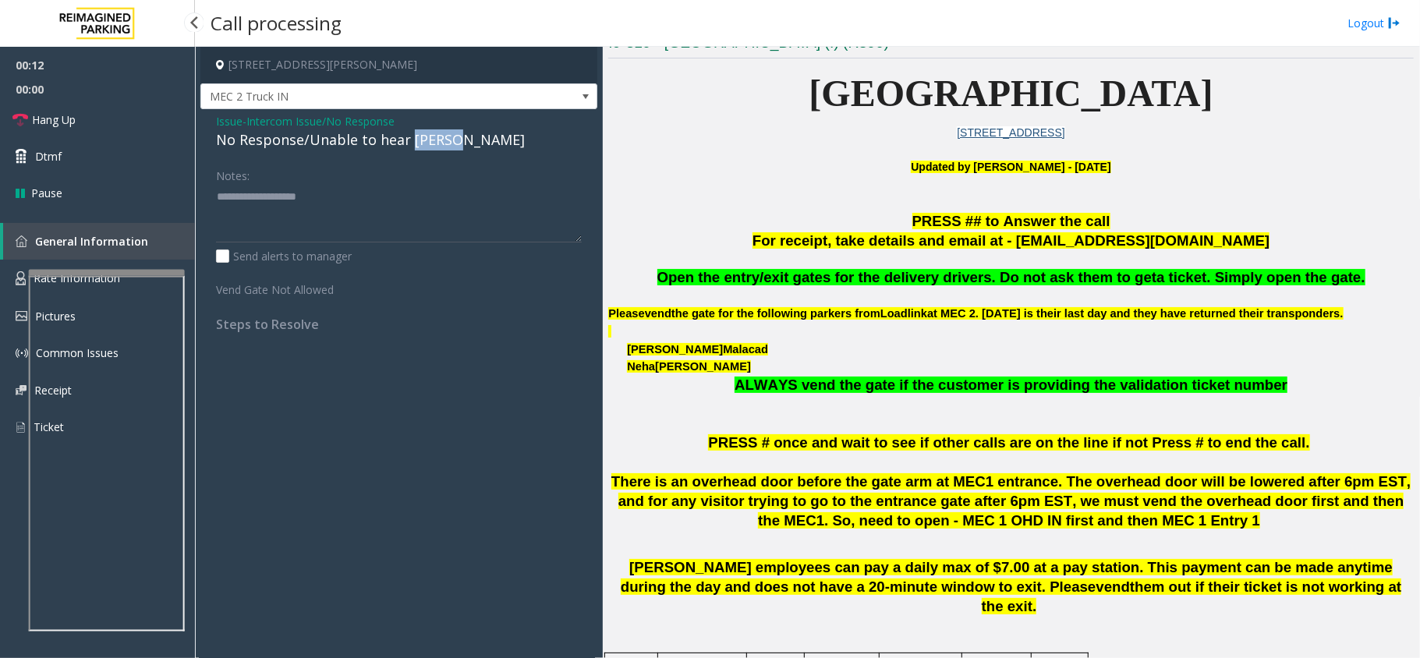
click at [410, 150] on div "No Response/Unable to hear [PERSON_NAME]" at bounding box center [399, 139] width 366 height 21
click at [461, 201] on textarea at bounding box center [399, 213] width 366 height 58
type textarea "**********"
click at [138, 126] on link "Hang Up" at bounding box center [97, 119] width 195 height 37
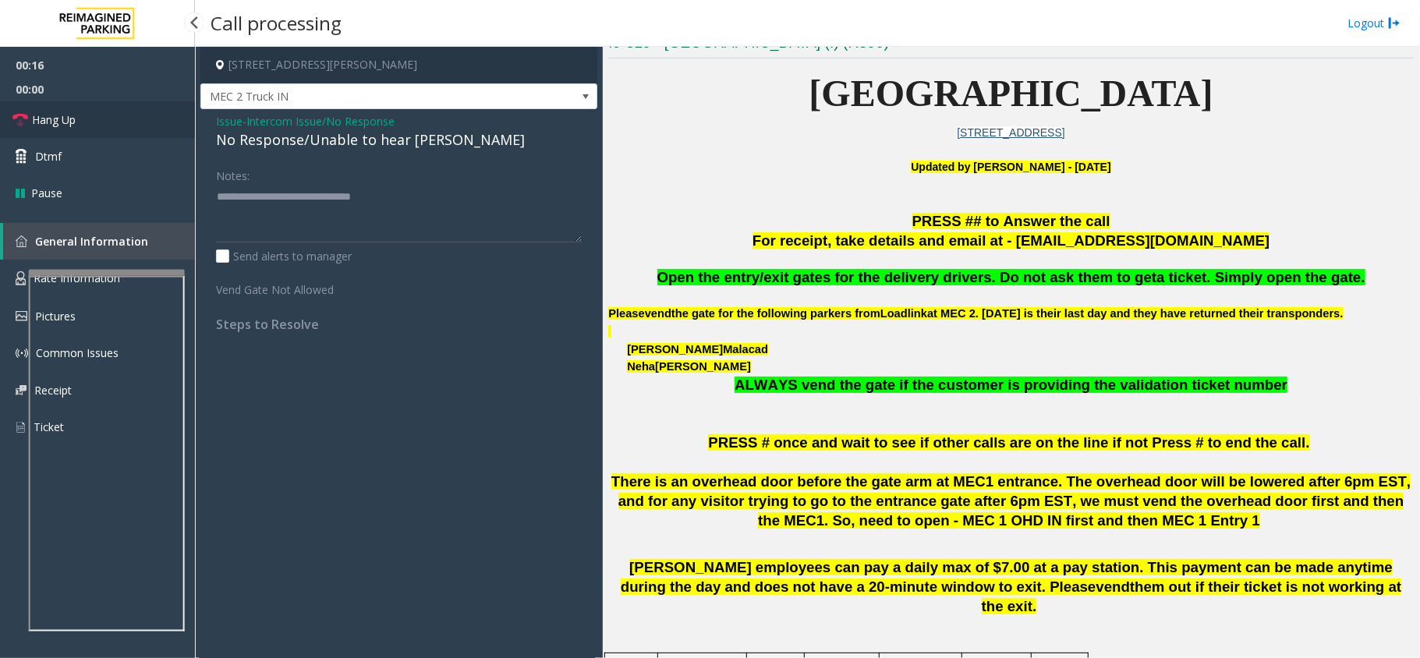
click at [138, 126] on link "Hang Up" at bounding box center [97, 119] width 195 height 37
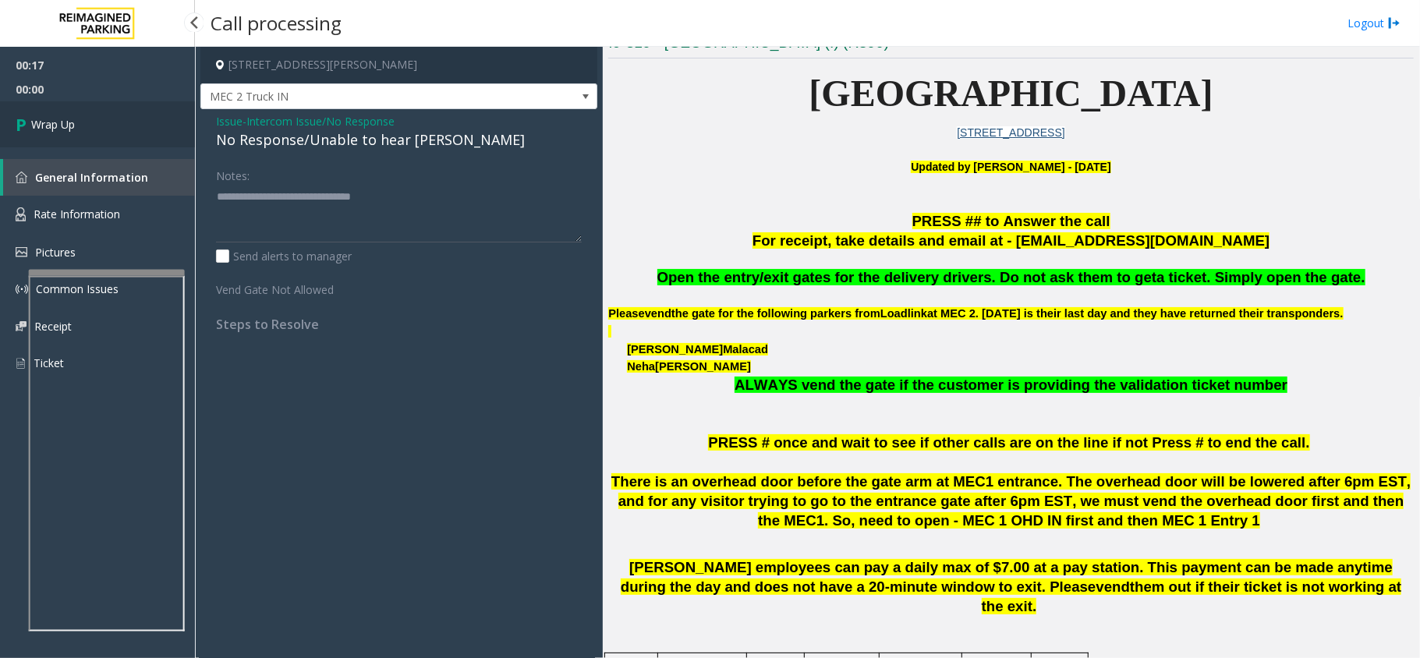
click at [138, 126] on link "Wrap Up" at bounding box center [97, 124] width 195 height 46
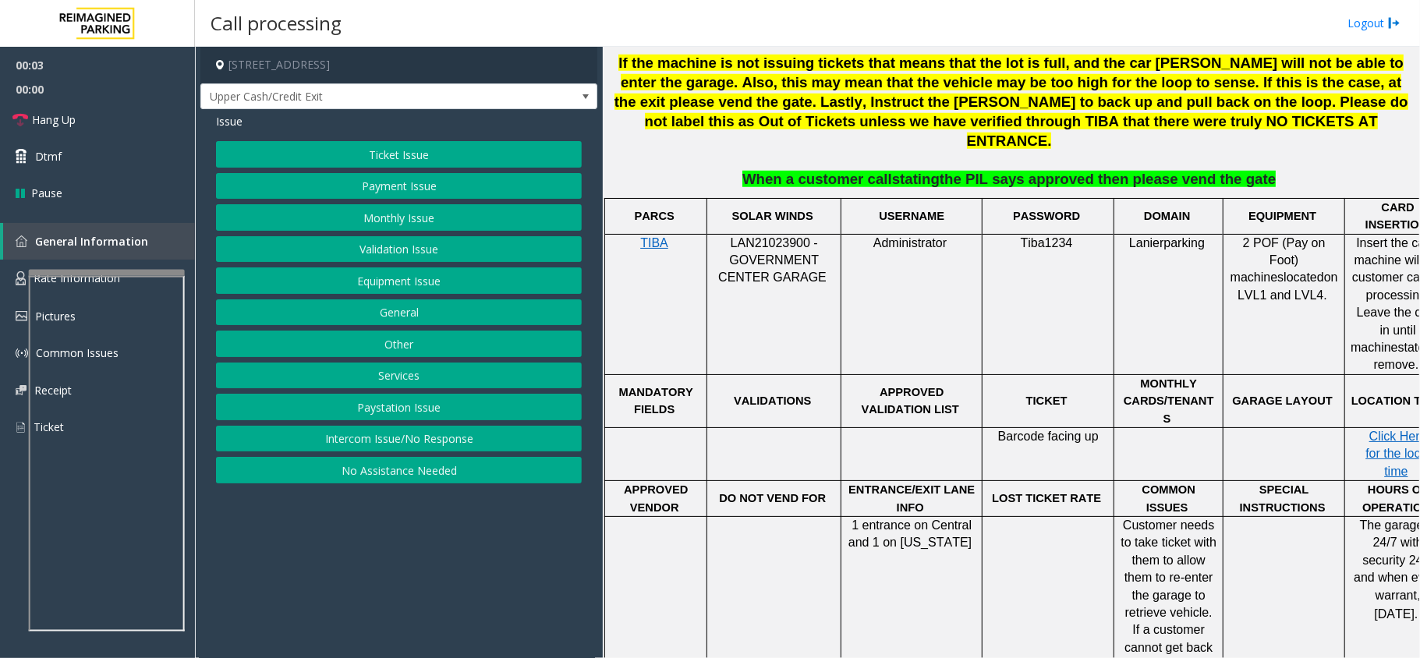
scroll to position [624, 0]
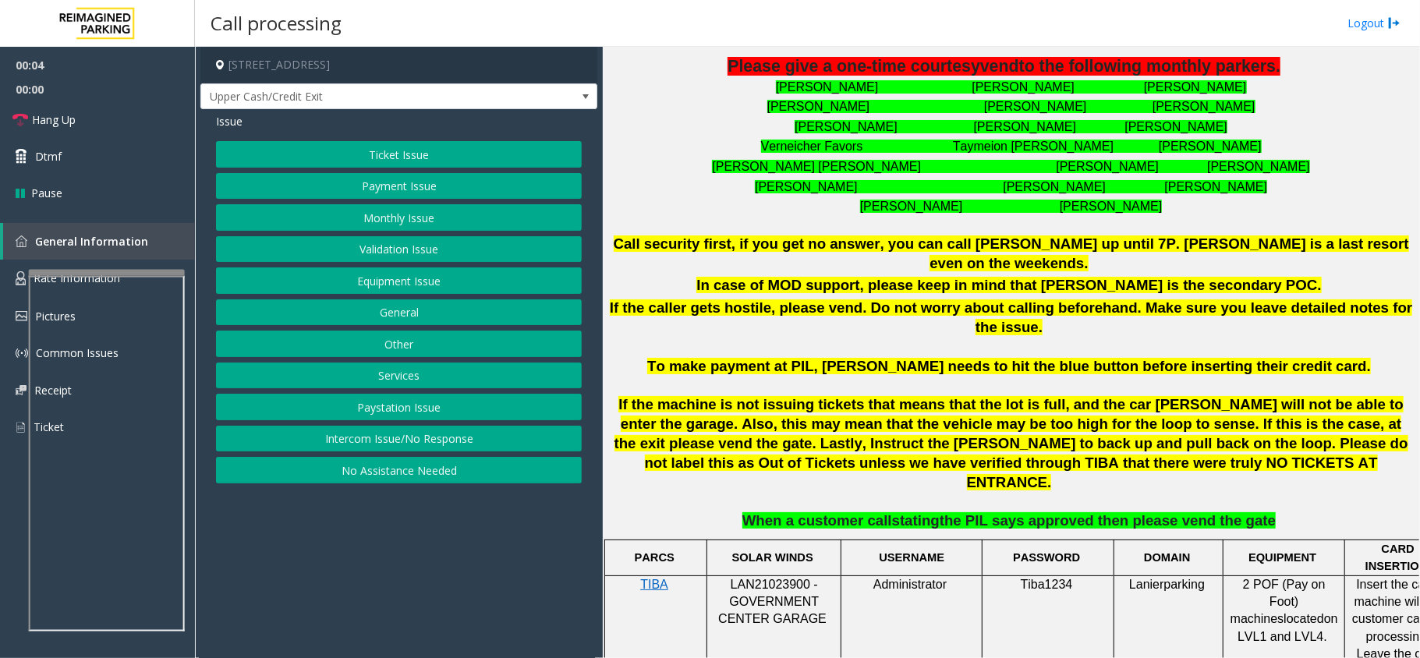
click at [783, 578] on span "LAN21023900 - GOVERNMENT CENTER GARAGE" at bounding box center [772, 602] width 108 height 48
copy span "LAN21023900"
click at [388, 148] on button "Ticket Issue" at bounding box center [399, 154] width 366 height 27
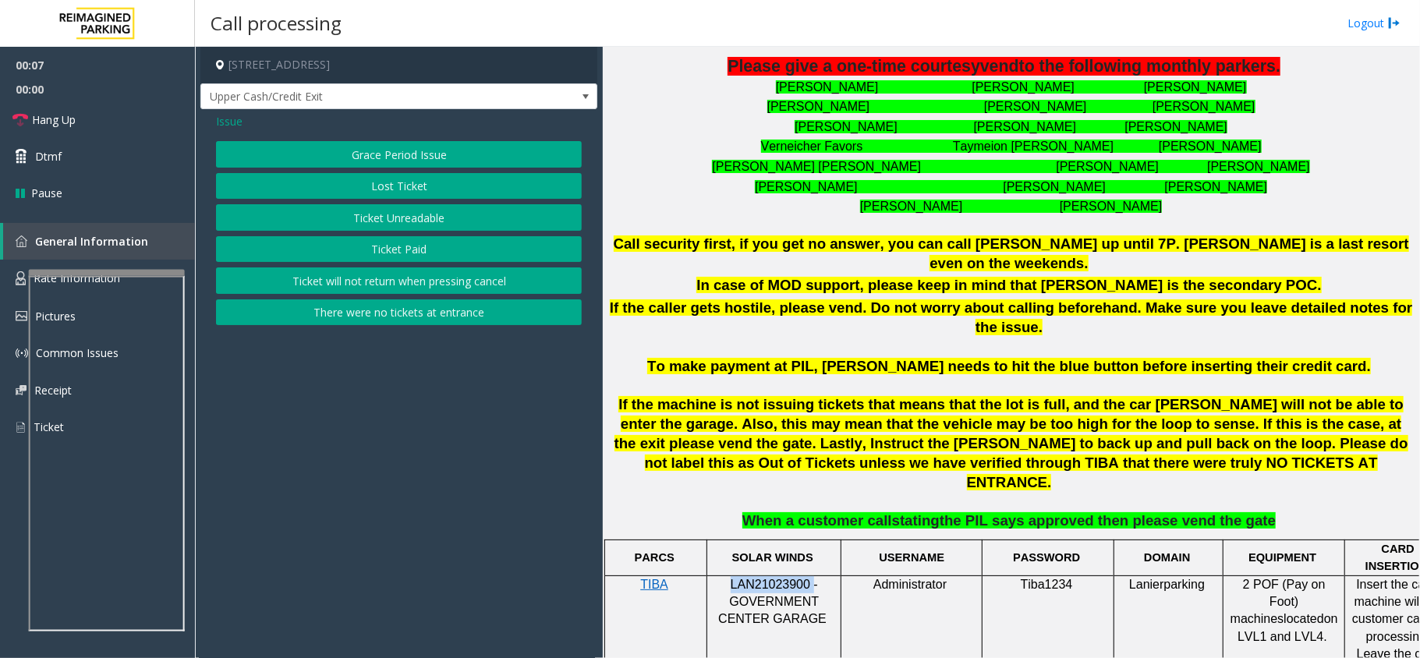
click at [380, 316] on button "There were no tickets at entrance" at bounding box center [399, 312] width 366 height 27
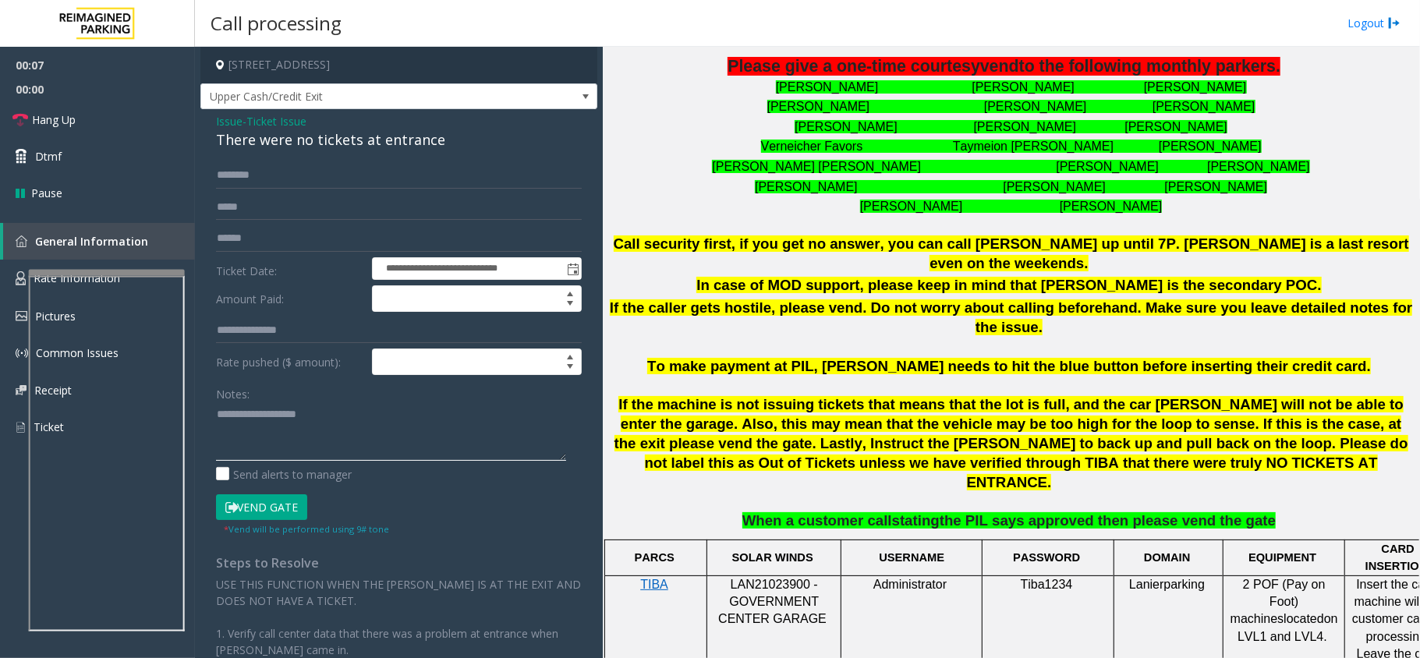
click at [276, 437] on textarea at bounding box center [391, 431] width 350 height 58
click at [363, 129] on div "There were no tickets at entrance" at bounding box center [399, 139] width 366 height 21
click at [363, 134] on div "There were no tickets at entrance" at bounding box center [399, 139] width 366 height 21
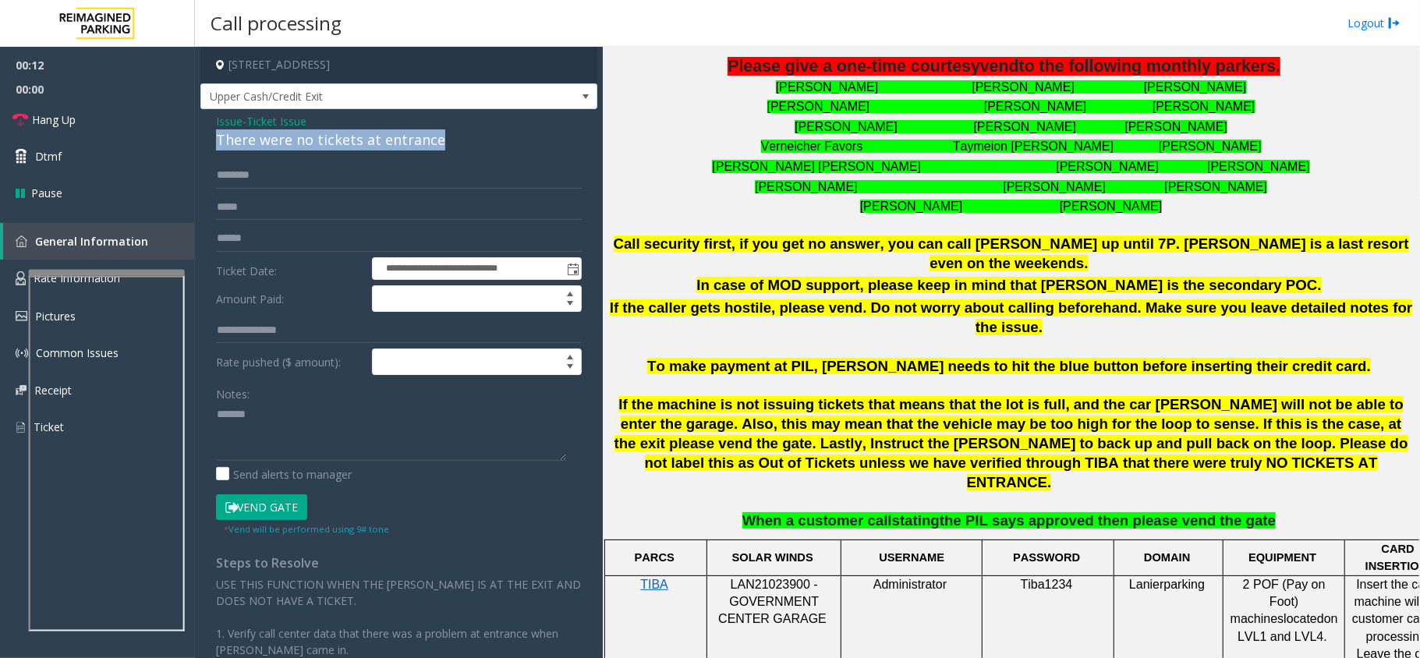
copy div "There were no tickets at entrance"
click at [312, 407] on textarea at bounding box center [391, 431] width 350 height 58
paste textarea "**********"
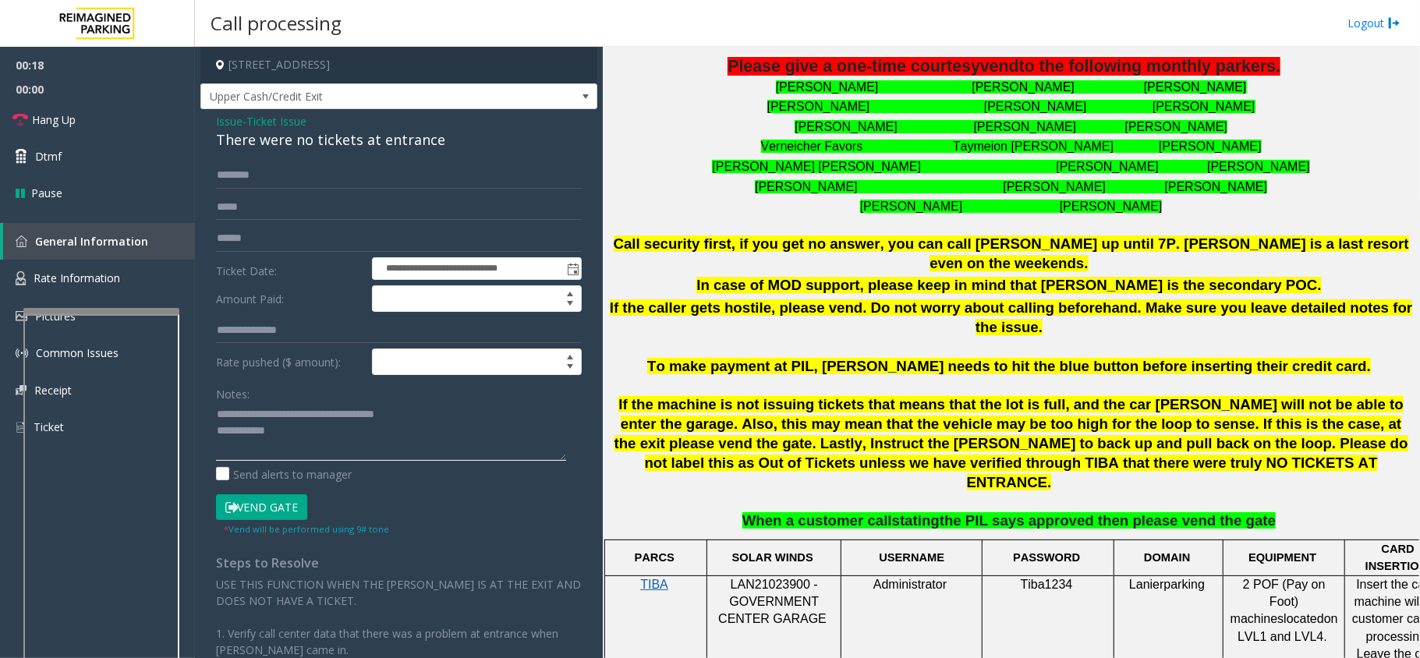
click at [131, 314] on div at bounding box center [101, 311] width 156 height 6
click at [122, 287] on link "Rate Information" at bounding box center [97, 279] width 195 height 38
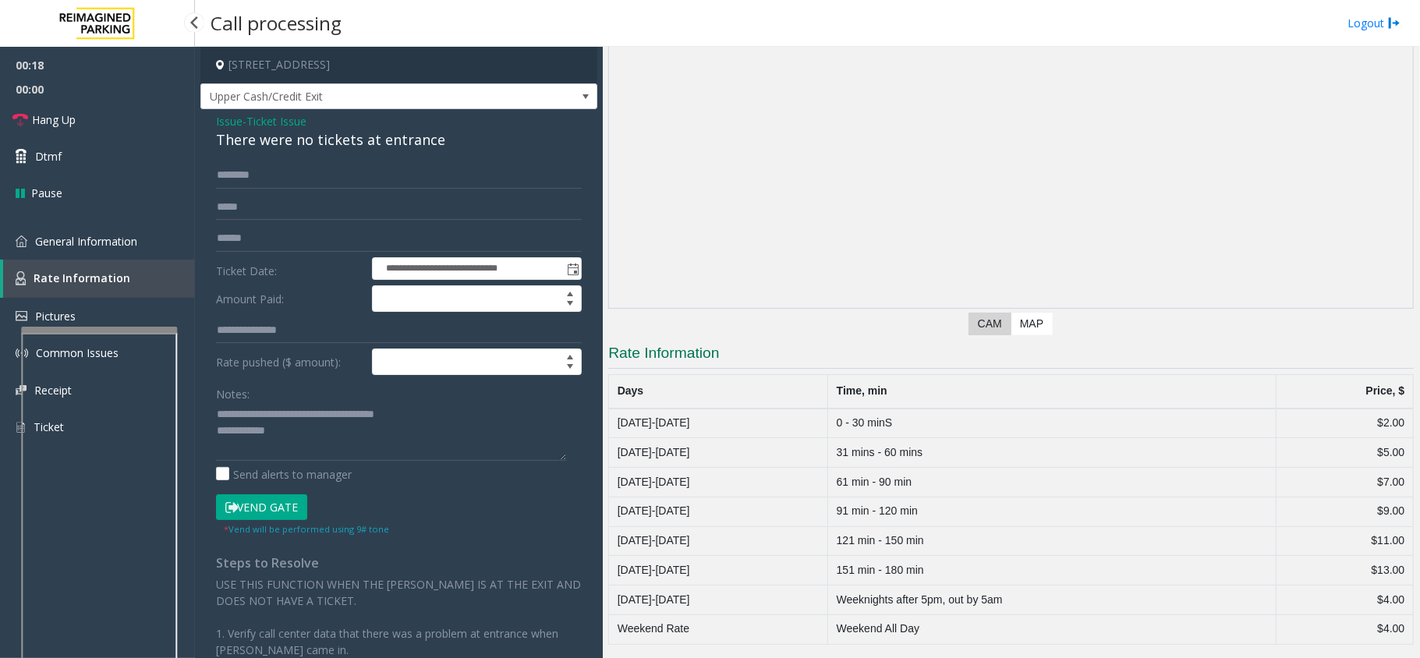
scroll to position [108, 0]
click at [72, 235] on span "General Information" at bounding box center [86, 241] width 102 height 15
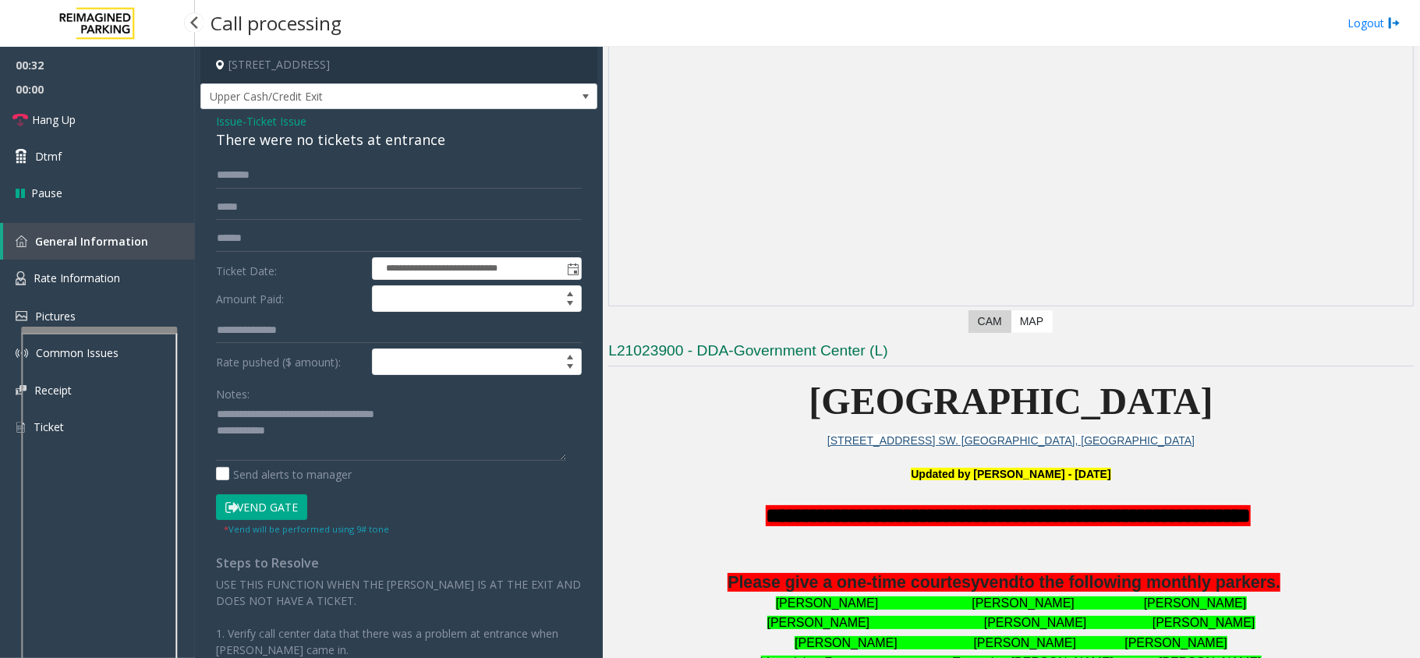
scroll to position [624, 0]
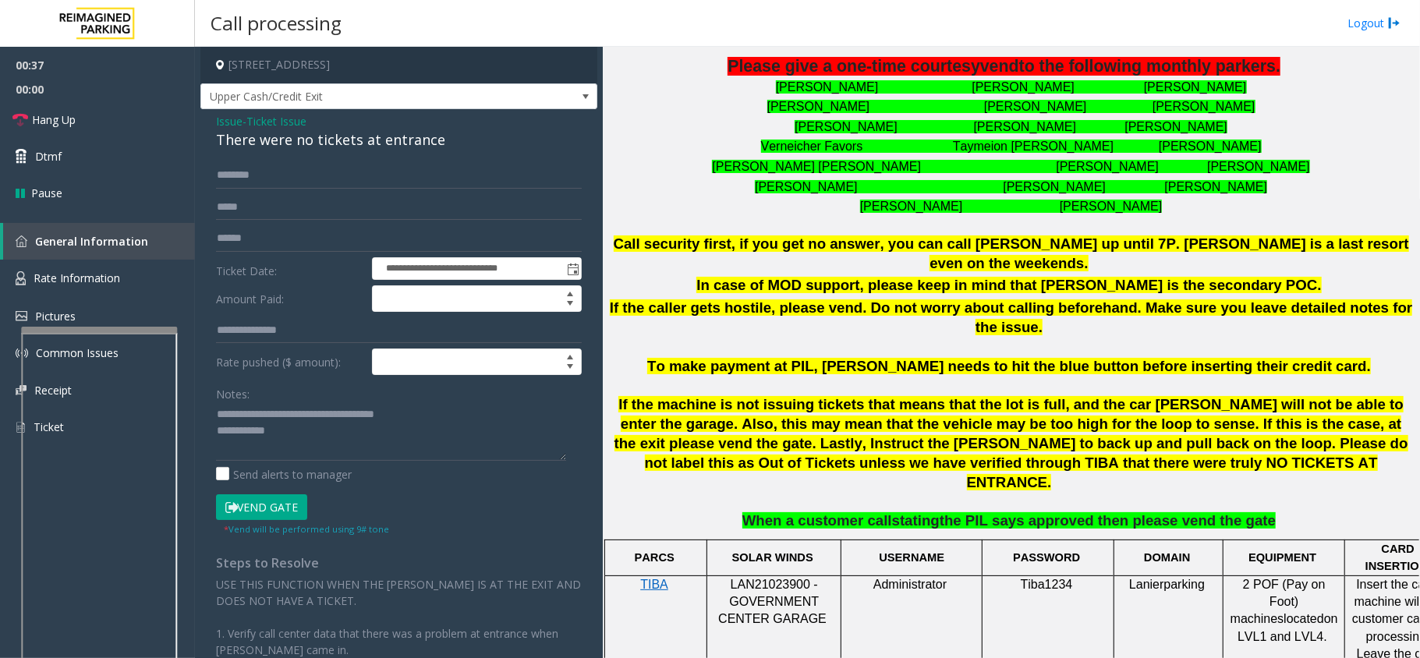
click at [771, 578] on span "LAN21023900 - GOVERNMENT CENTER GARAGE" at bounding box center [772, 602] width 108 height 48
copy span "LAN21023900"
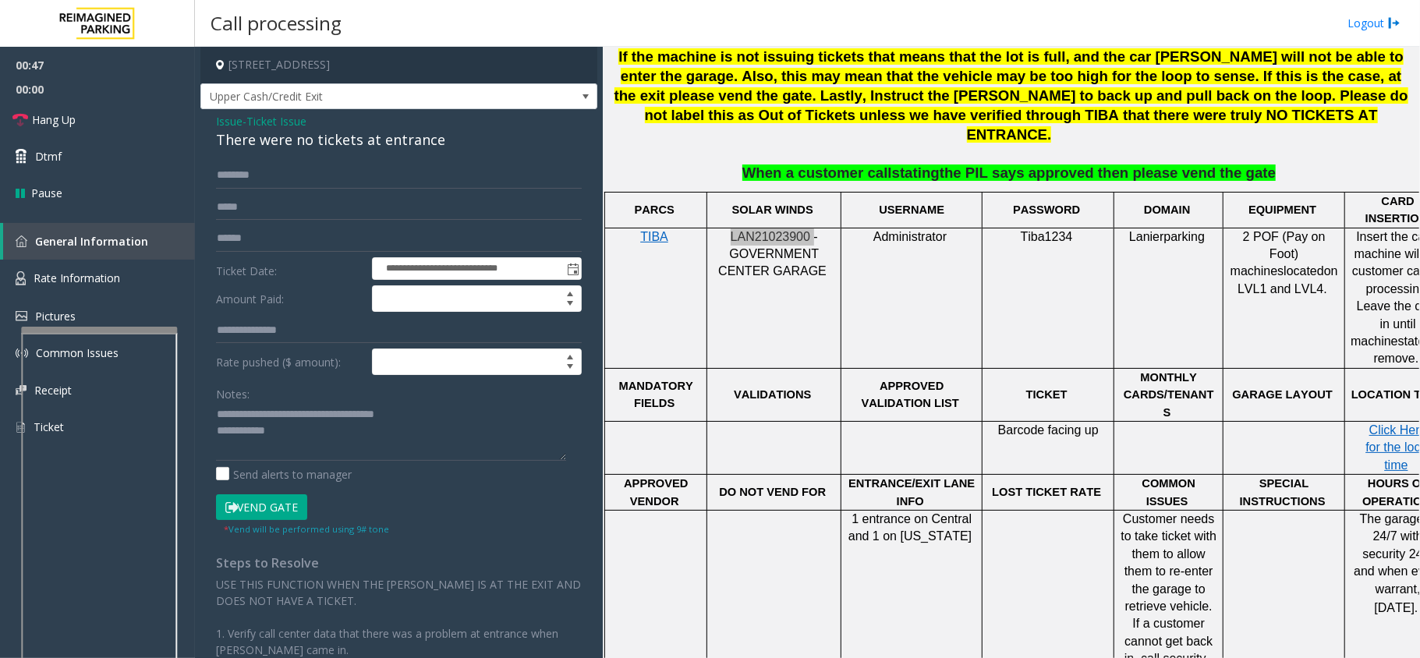
scroll to position [935, 0]
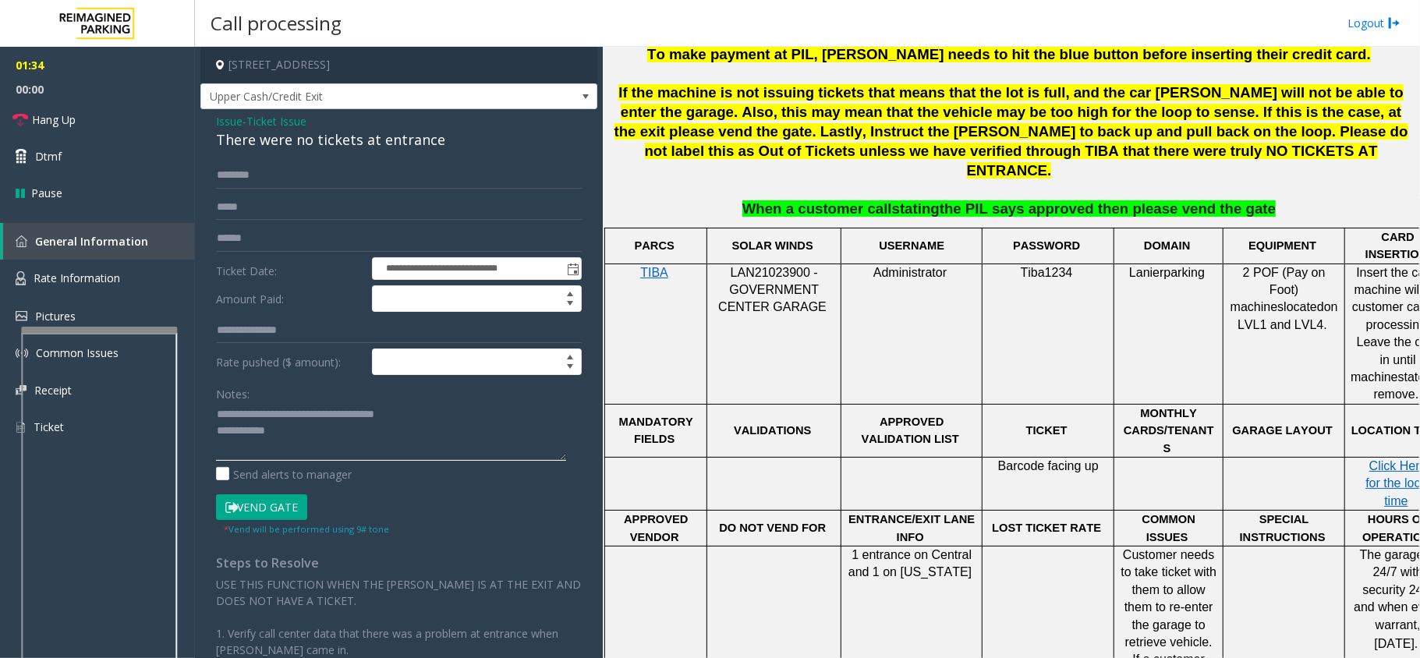
click at [412, 435] on textarea at bounding box center [391, 431] width 350 height 58
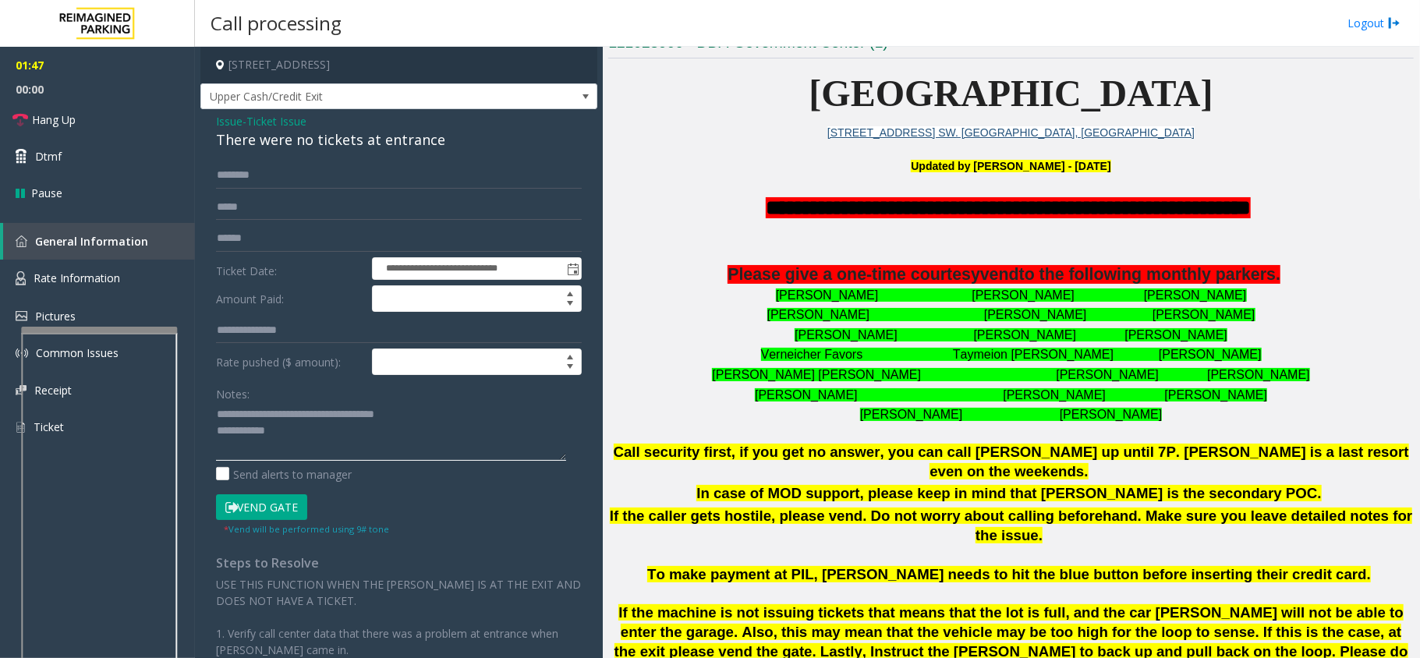
click at [391, 437] on textarea at bounding box center [391, 431] width 350 height 58
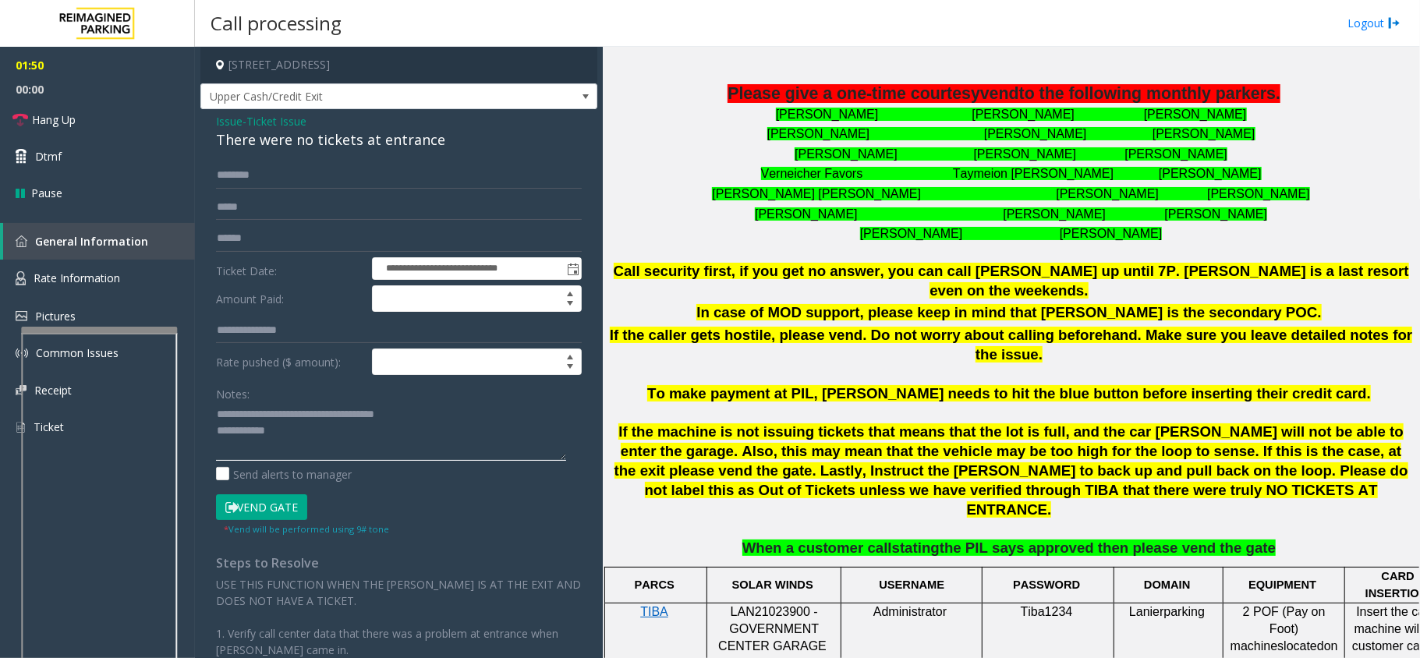
scroll to position [624, 0]
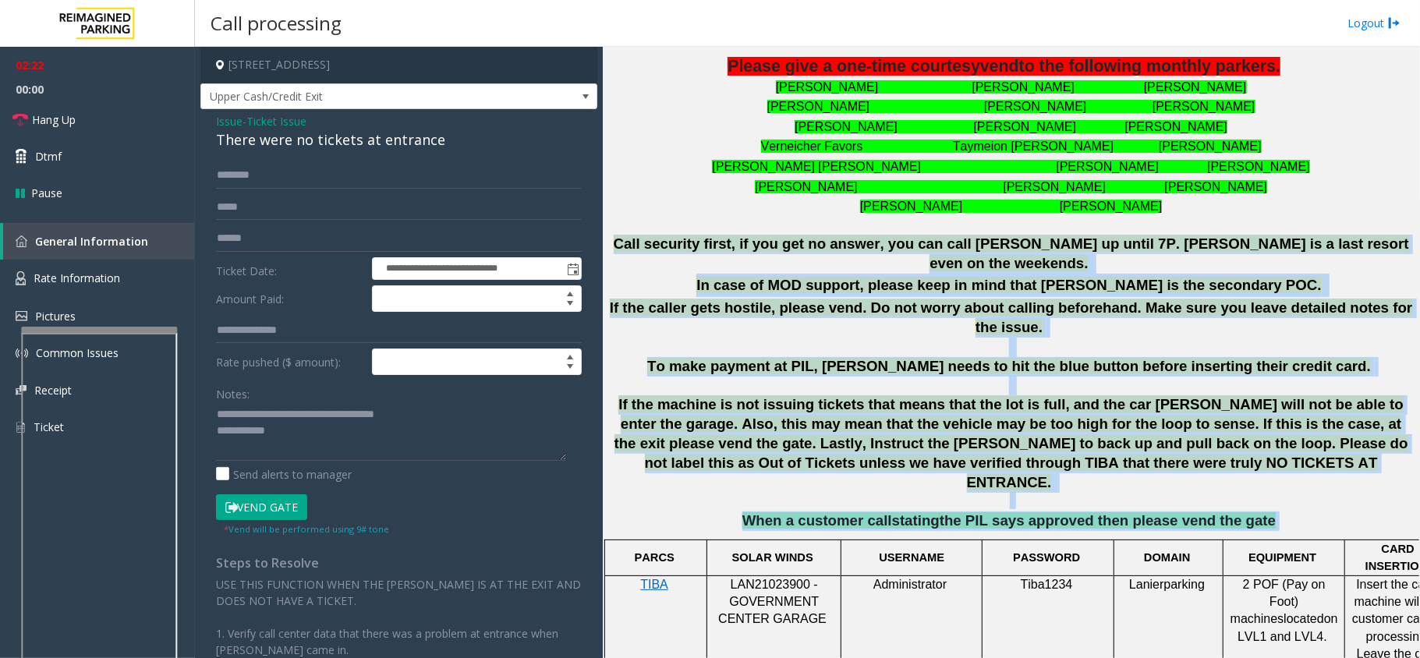
drag, startPoint x: 659, startPoint y: 240, endPoint x: 1267, endPoint y: 463, distance: 648.3
click at [1267, 463] on div "**********" at bounding box center [1010, 258] width 805 height 546
click at [1257, 511] on p "When a customer call stating the PIL says approved then please vend the gate" at bounding box center [1010, 520] width 805 height 19
drag, startPoint x: 1252, startPoint y: 465, endPoint x: 647, endPoint y: 214, distance: 654.9
click at [647, 214] on div "**********" at bounding box center [1010, 258] width 805 height 546
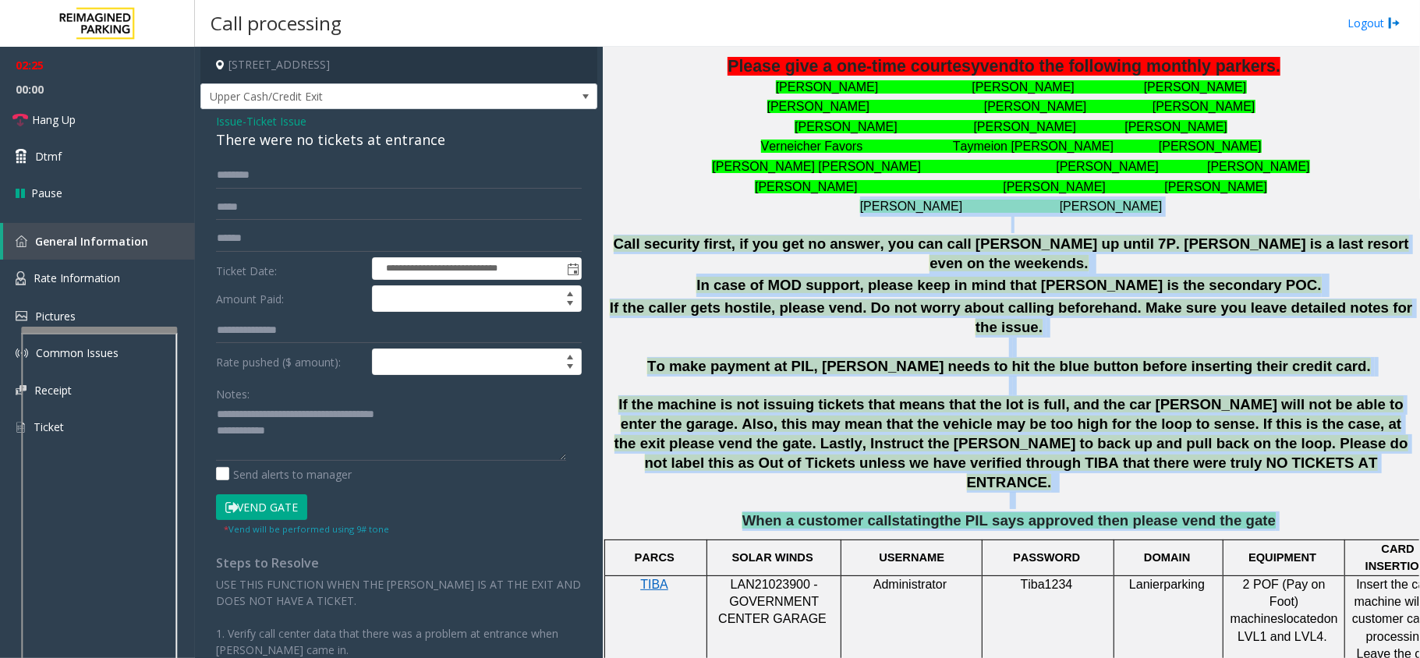
click at [647, 214] on p "[PERSON_NAME] [PERSON_NAME]" at bounding box center [1010, 206] width 805 height 20
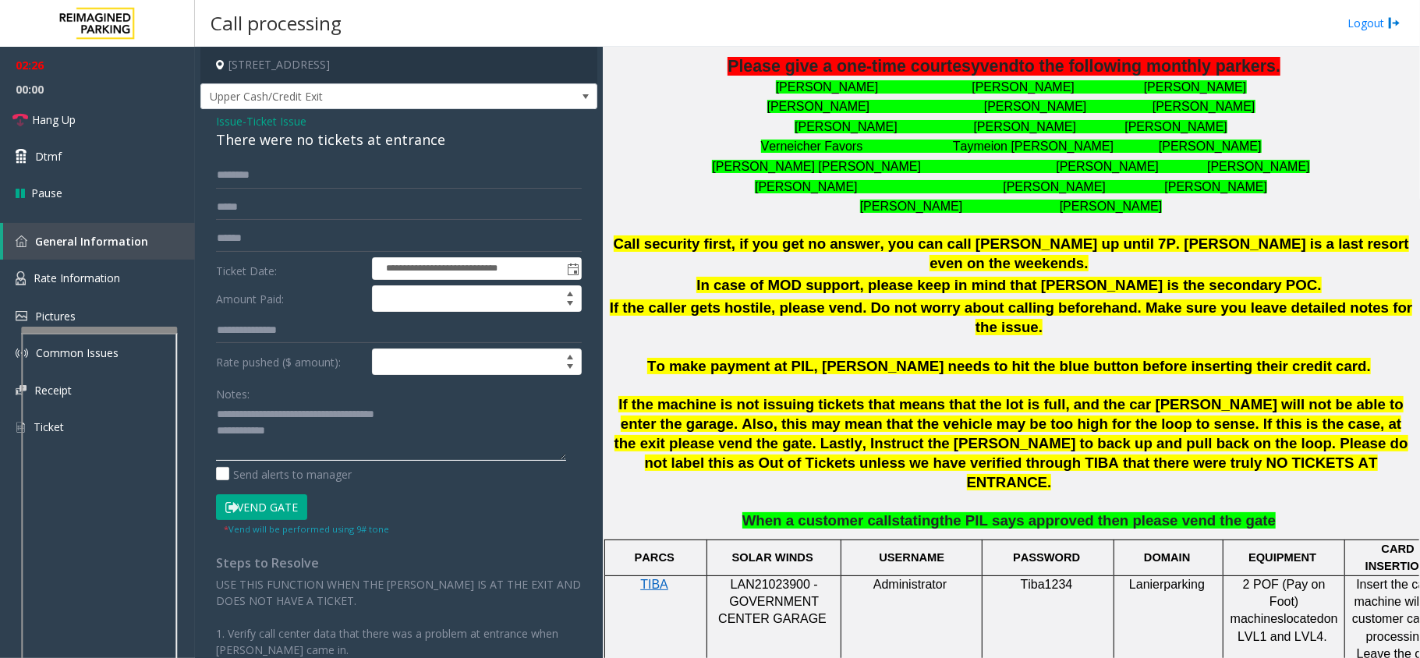
click at [320, 433] on textarea at bounding box center [391, 431] width 350 height 58
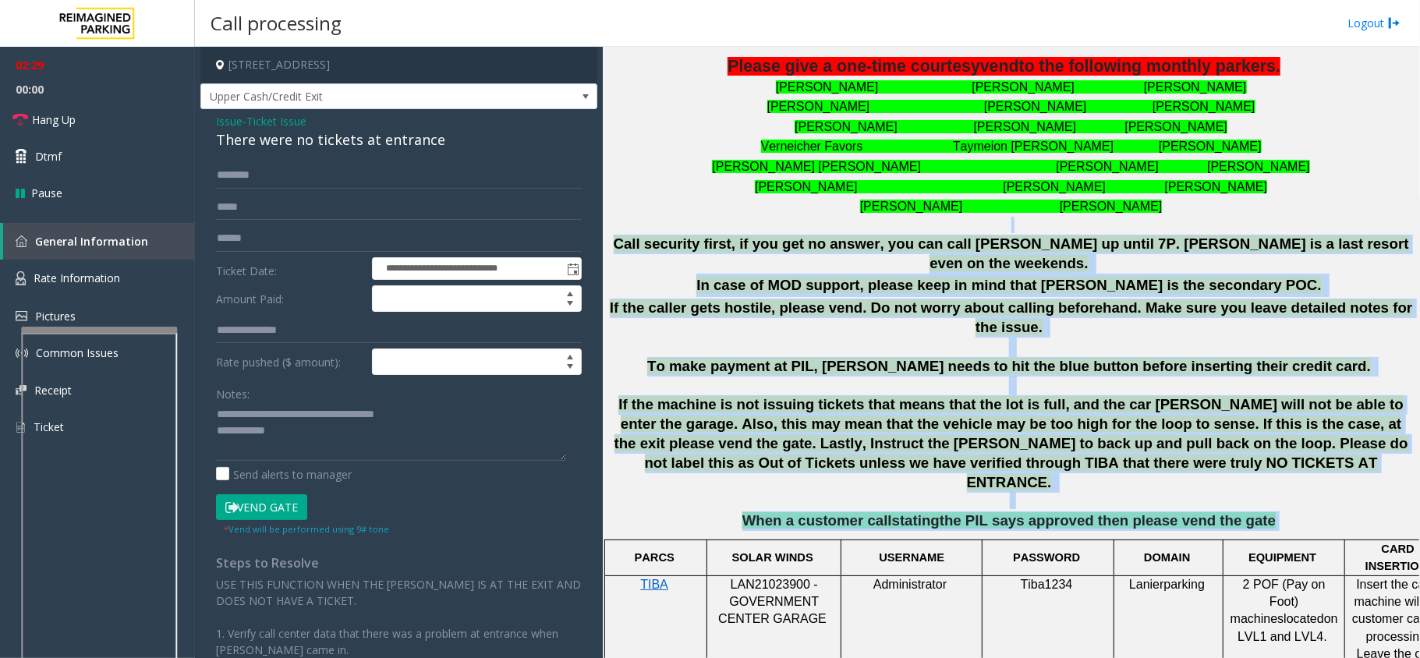
drag, startPoint x: 646, startPoint y: 232, endPoint x: 1260, endPoint y: 461, distance: 654.9
click at [1260, 461] on div "**********" at bounding box center [1010, 258] width 805 height 546
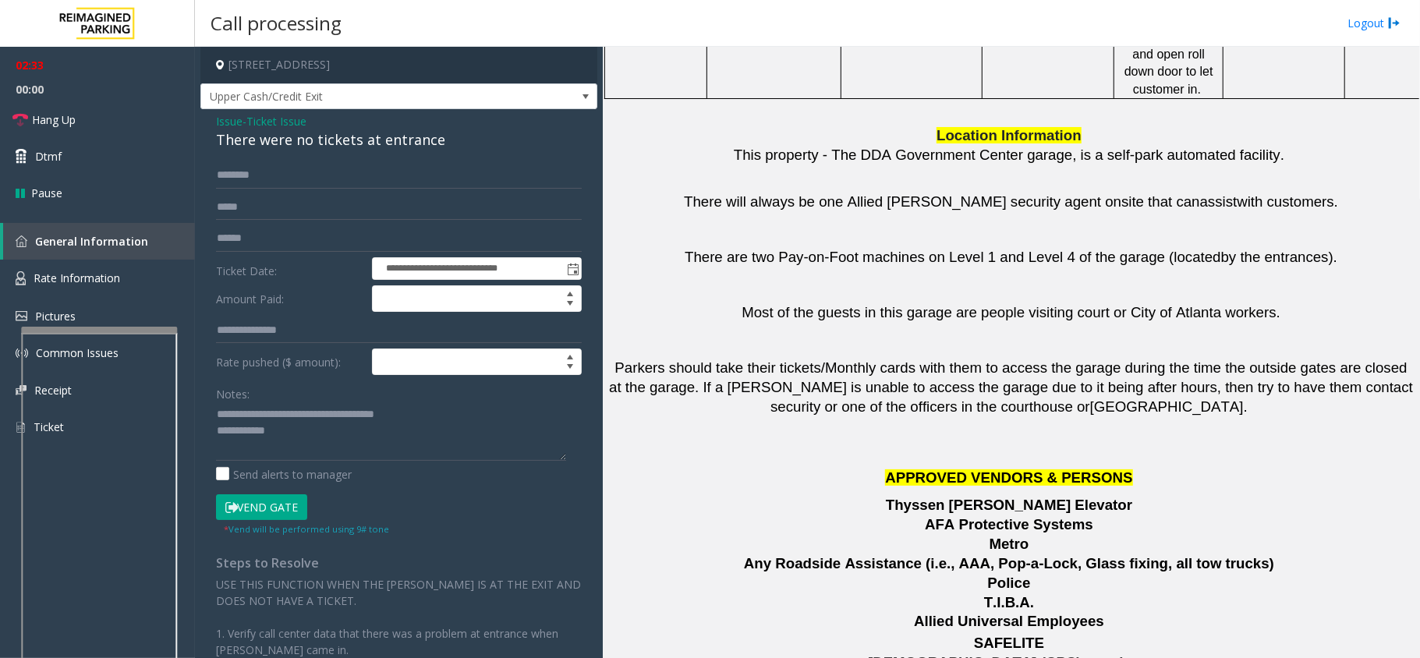
scroll to position [2108, 0]
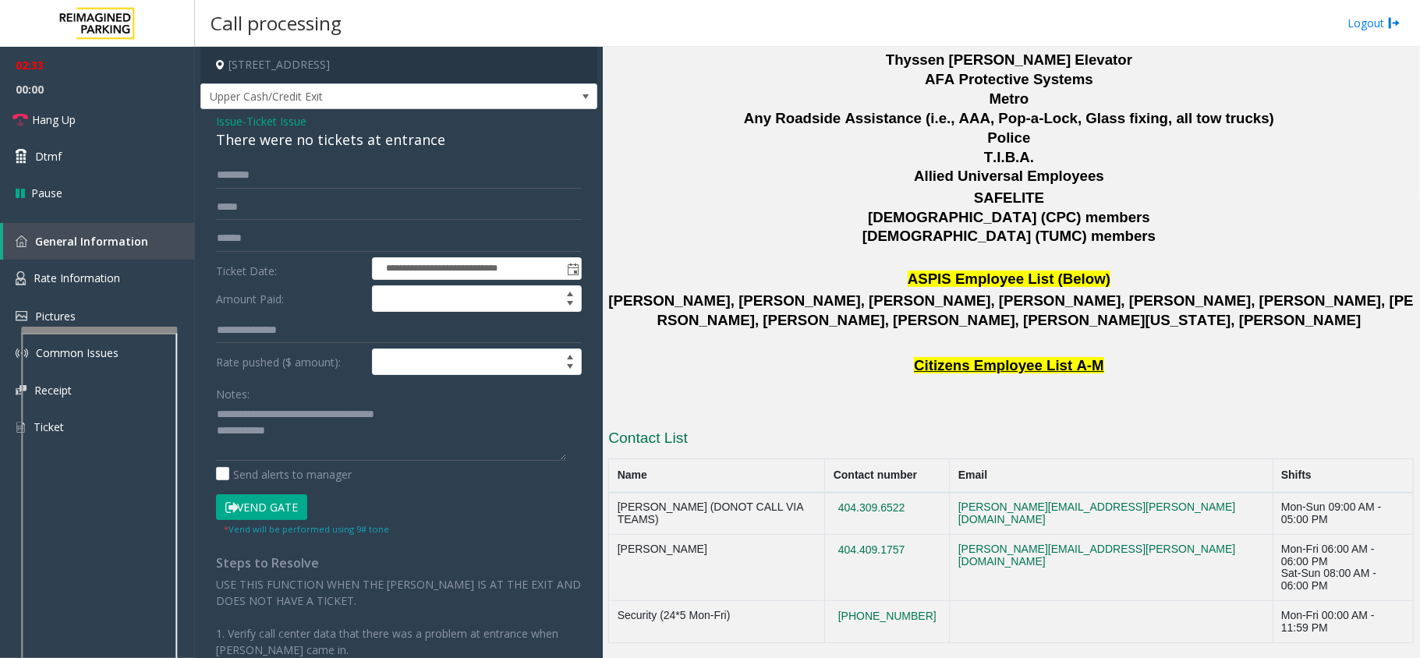
click at [1218, 428] on h3 "Contact List" at bounding box center [1010, 440] width 805 height 25
click at [315, 432] on textarea at bounding box center [391, 431] width 350 height 58
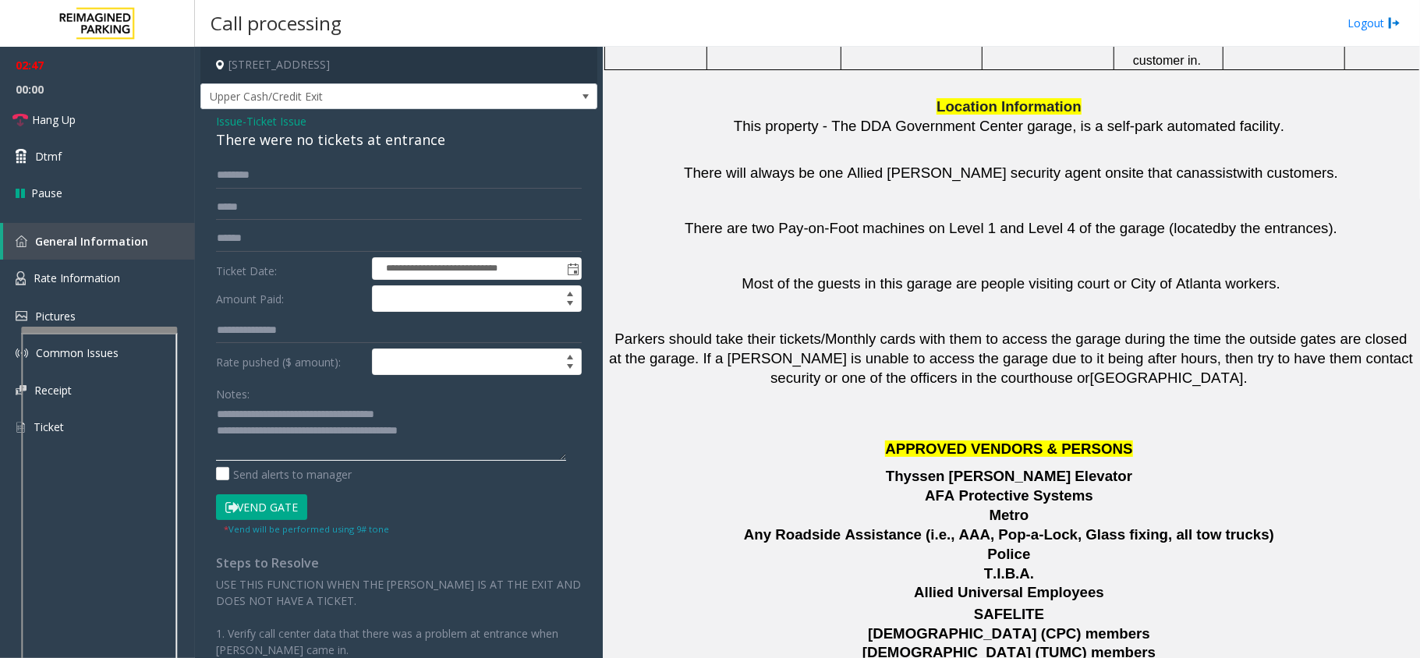
scroll to position [1172, 0]
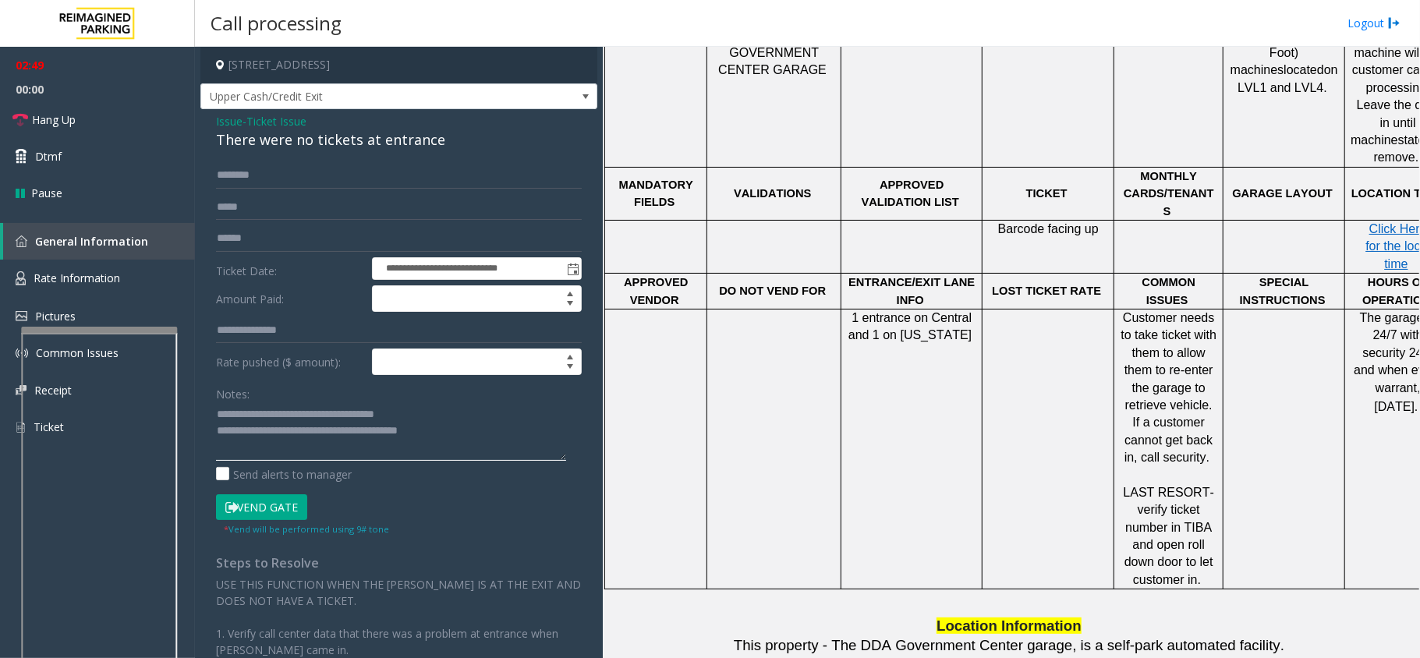
type textarea "**********"
click at [282, 507] on button "Vend Gate" at bounding box center [261, 507] width 91 height 27
click at [474, 434] on textarea at bounding box center [391, 431] width 350 height 58
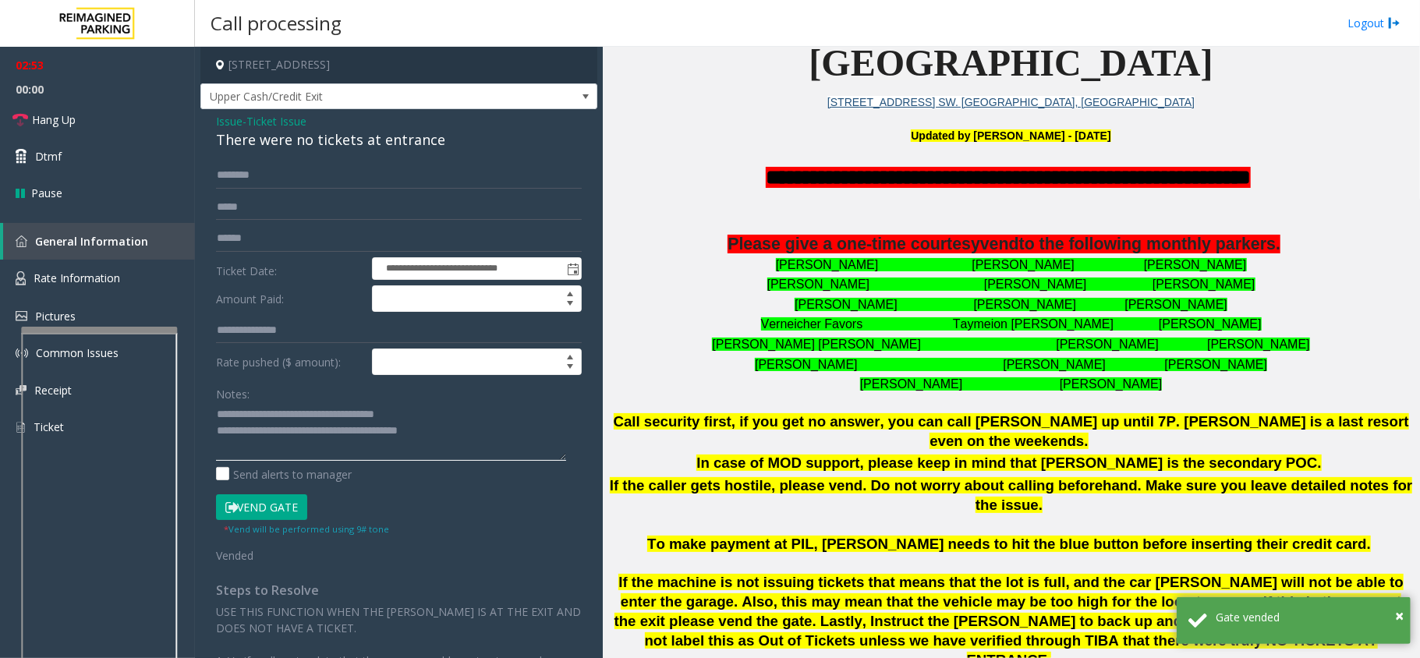
scroll to position [444, 0]
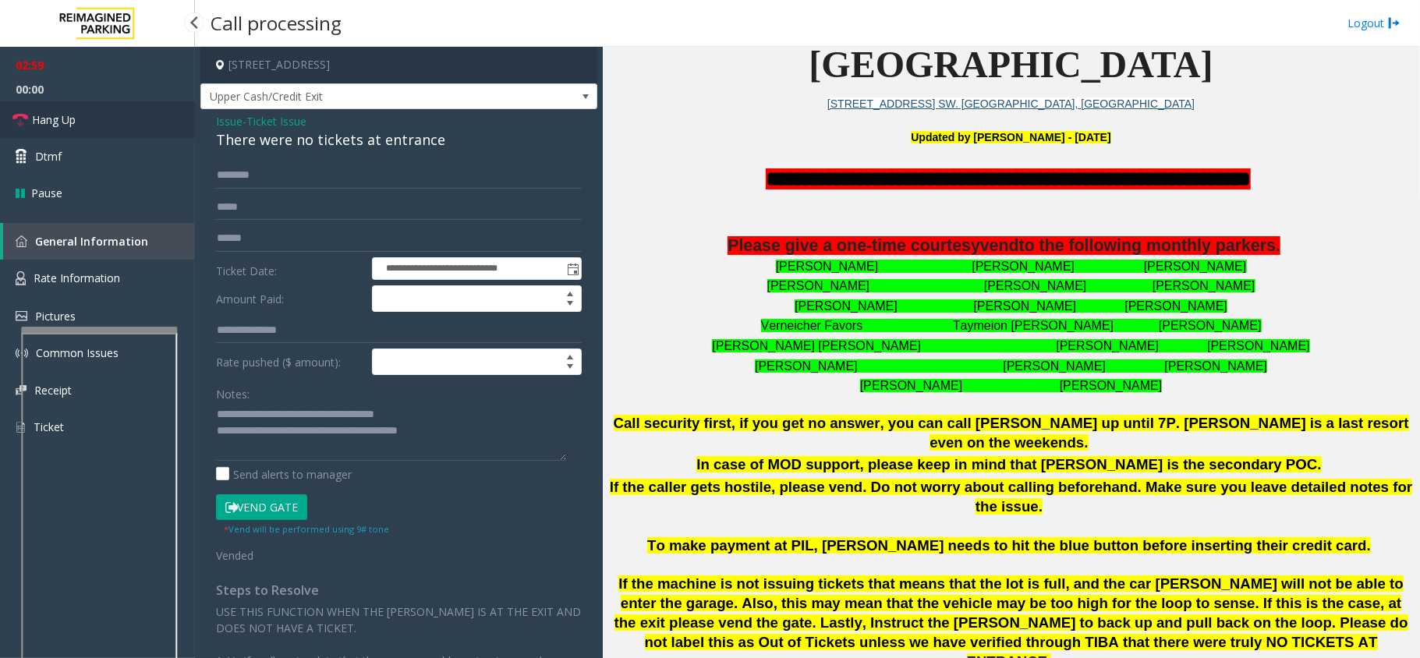
click at [69, 109] on link "Hang Up" at bounding box center [97, 119] width 195 height 37
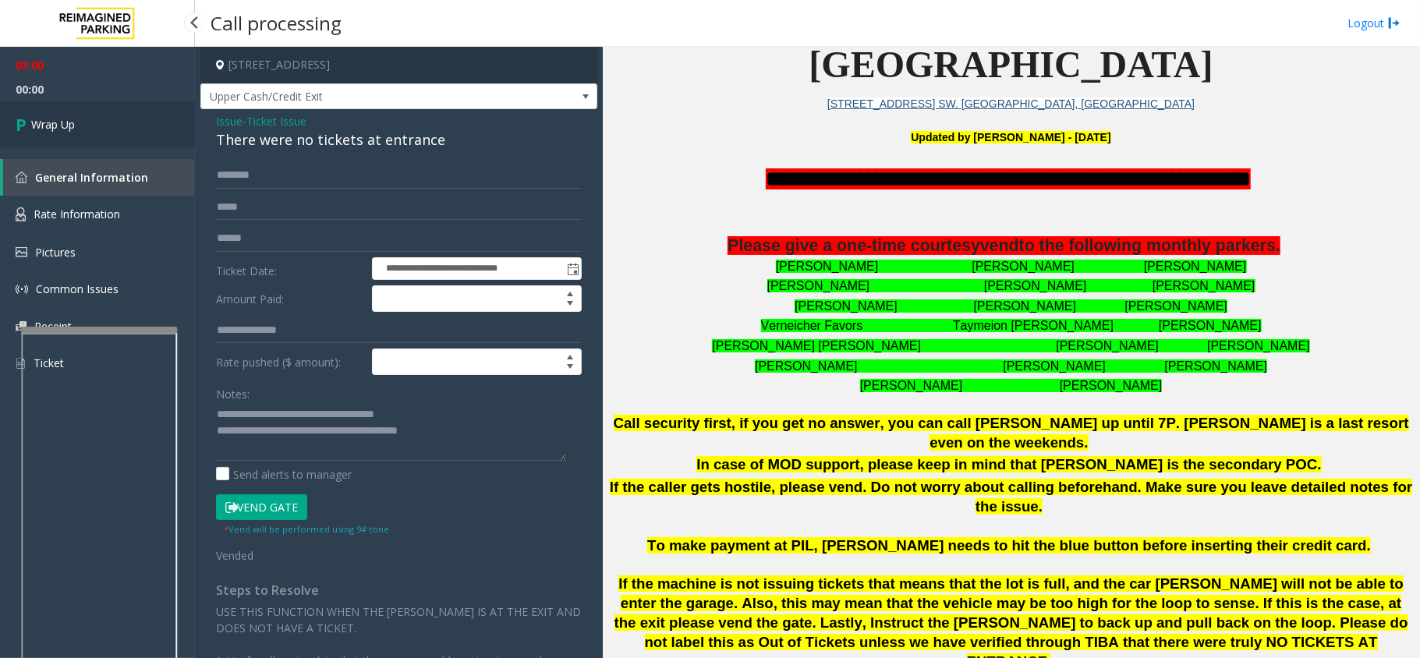
click at [69, 109] on link "Wrap Up" at bounding box center [97, 124] width 195 height 46
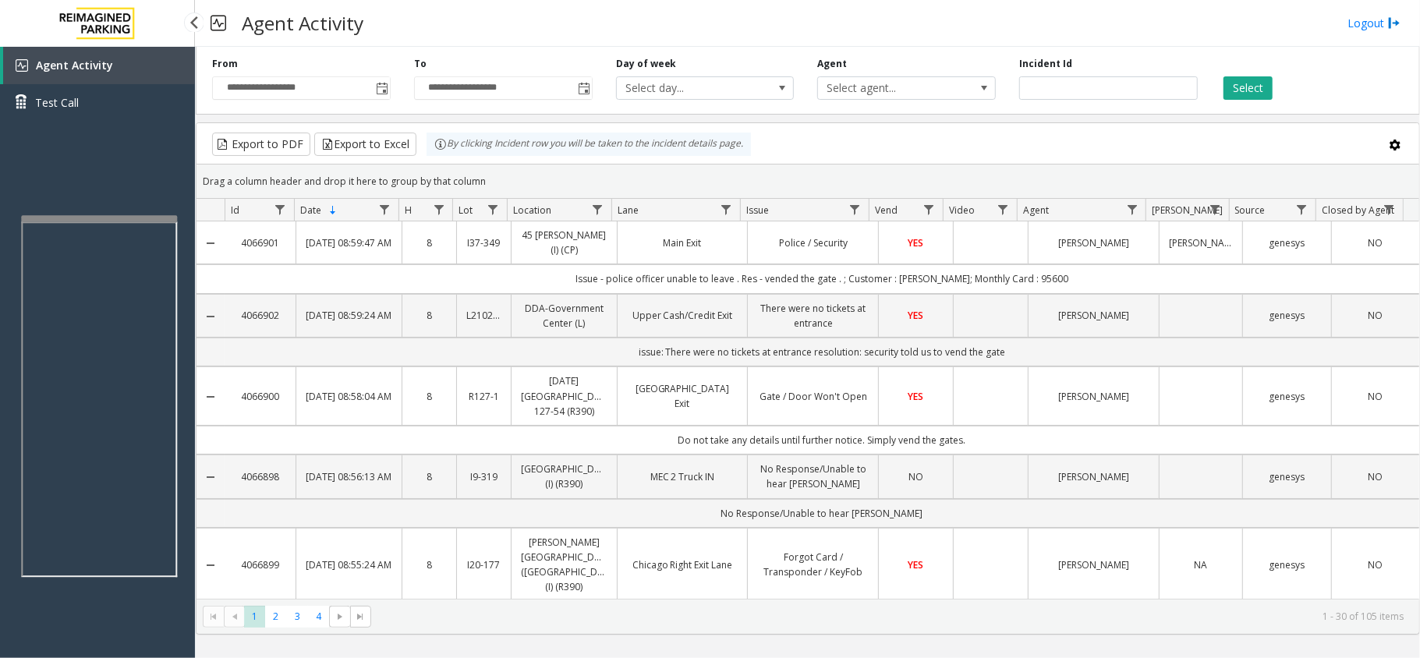
click at [145, 215] on div at bounding box center [99, 218] width 156 height 6
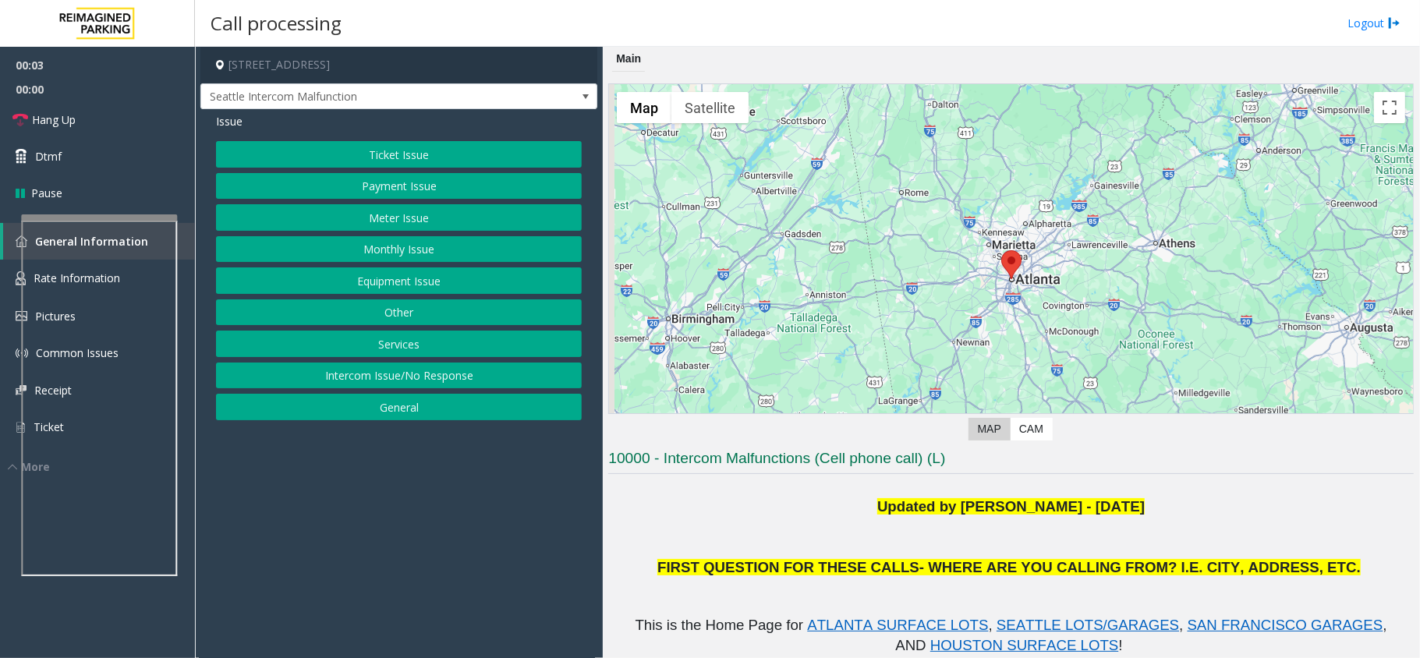
scroll to position [312, 0]
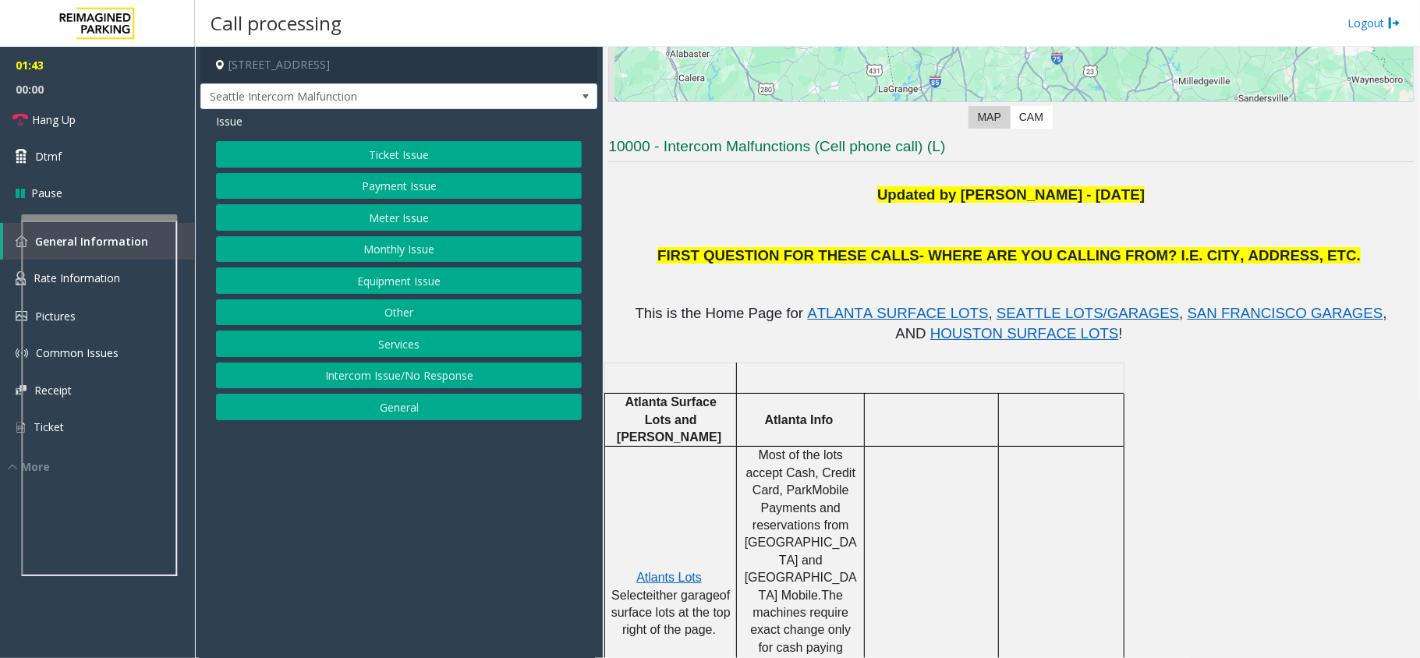
click at [487, 297] on div "Ticket Issue Payment Issue Meter Issue Monthly Issue Equipment Issue Other Serv…" at bounding box center [399, 280] width 366 height 279
click at [486, 291] on button "Equipment Issue" at bounding box center [399, 280] width 366 height 27
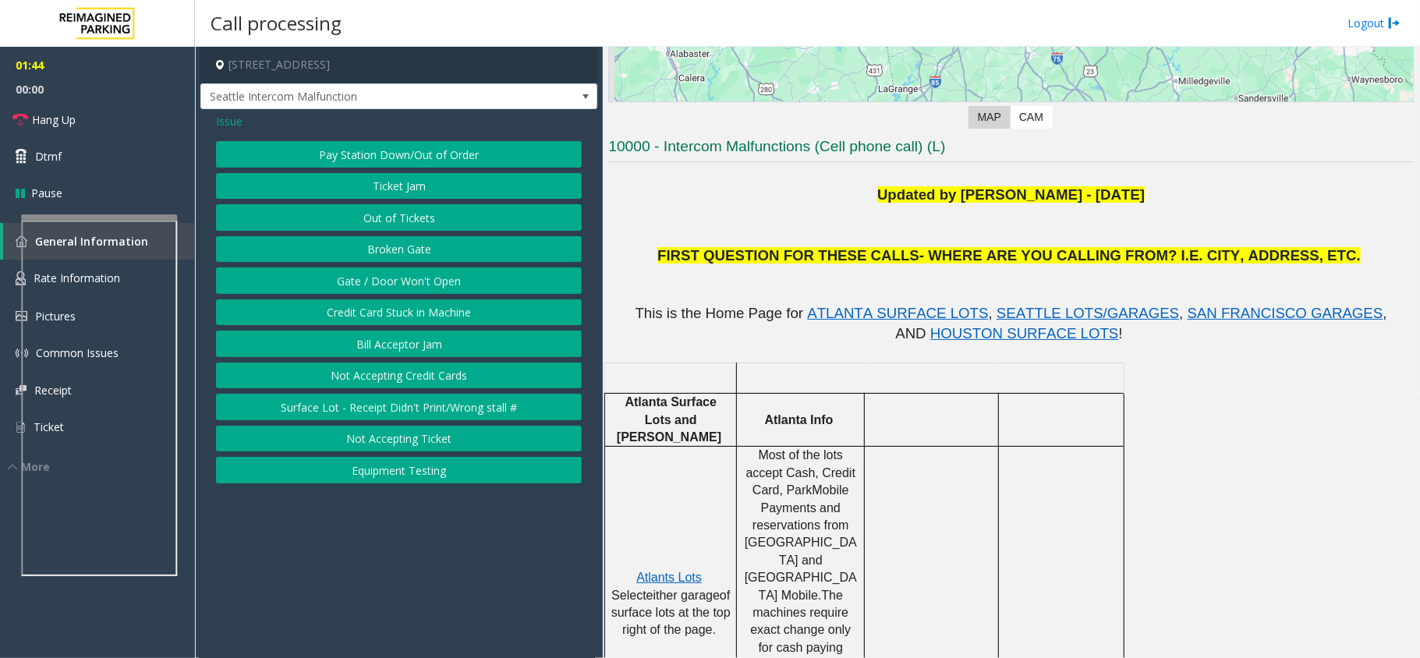
click at [463, 282] on button "Gate / Door Won't Open" at bounding box center [399, 280] width 366 height 27
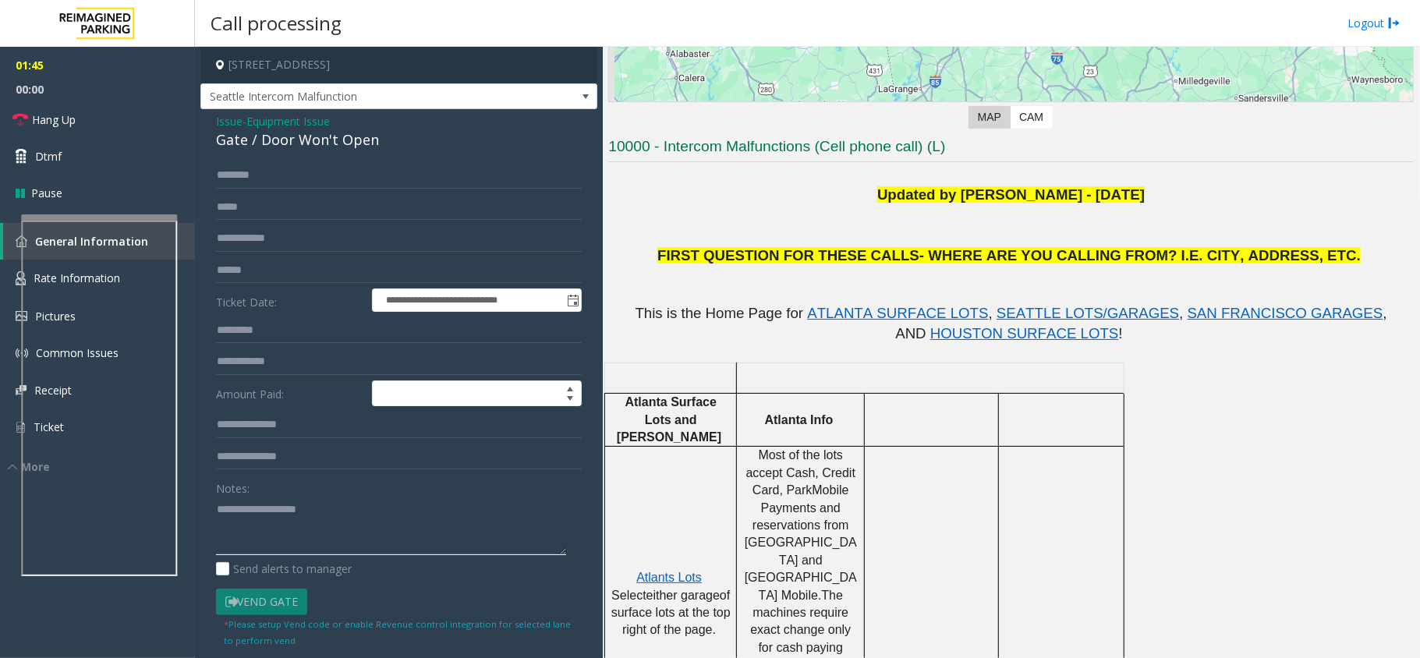
click at [334, 553] on textarea at bounding box center [391, 526] width 350 height 58
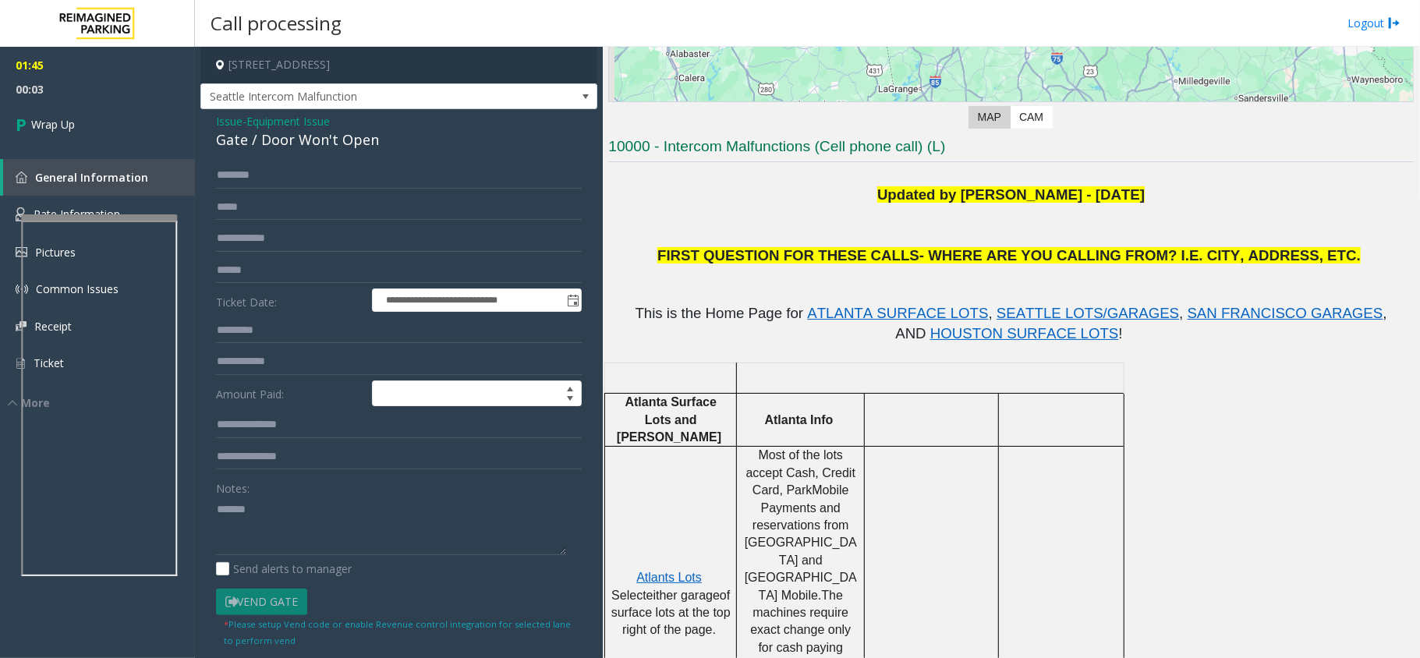
click at [334, 139] on div "Gate / Door Won't Open" at bounding box center [399, 139] width 366 height 21
copy div "Gate / Door Won't Open"
click at [306, 525] on textarea at bounding box center [391, 526] width 350 height 58
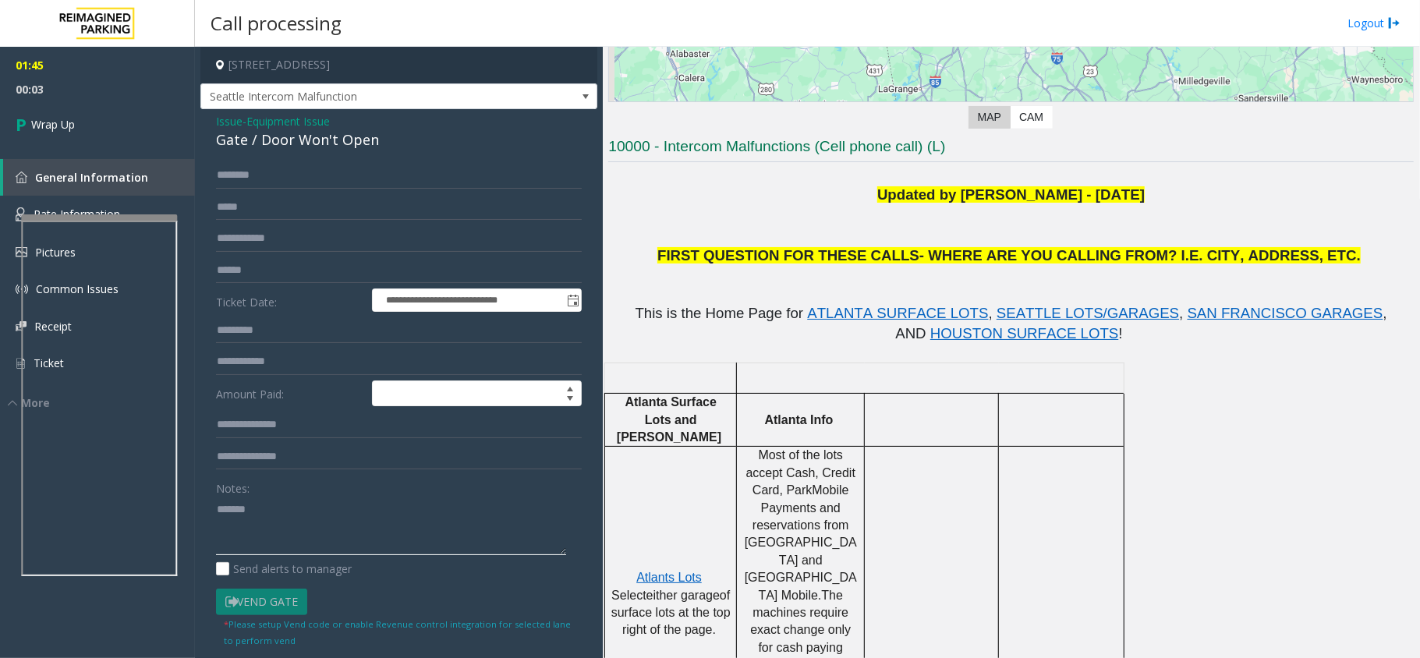
paste textarea "**********"
type textarea "**********"
click at [83, 84] on span "00:12" at bounding box center [97, 89] width 195 height 24
click at [88, 114] on link "Wrap Up" at bounding box center [97, 124] width 195 height 46
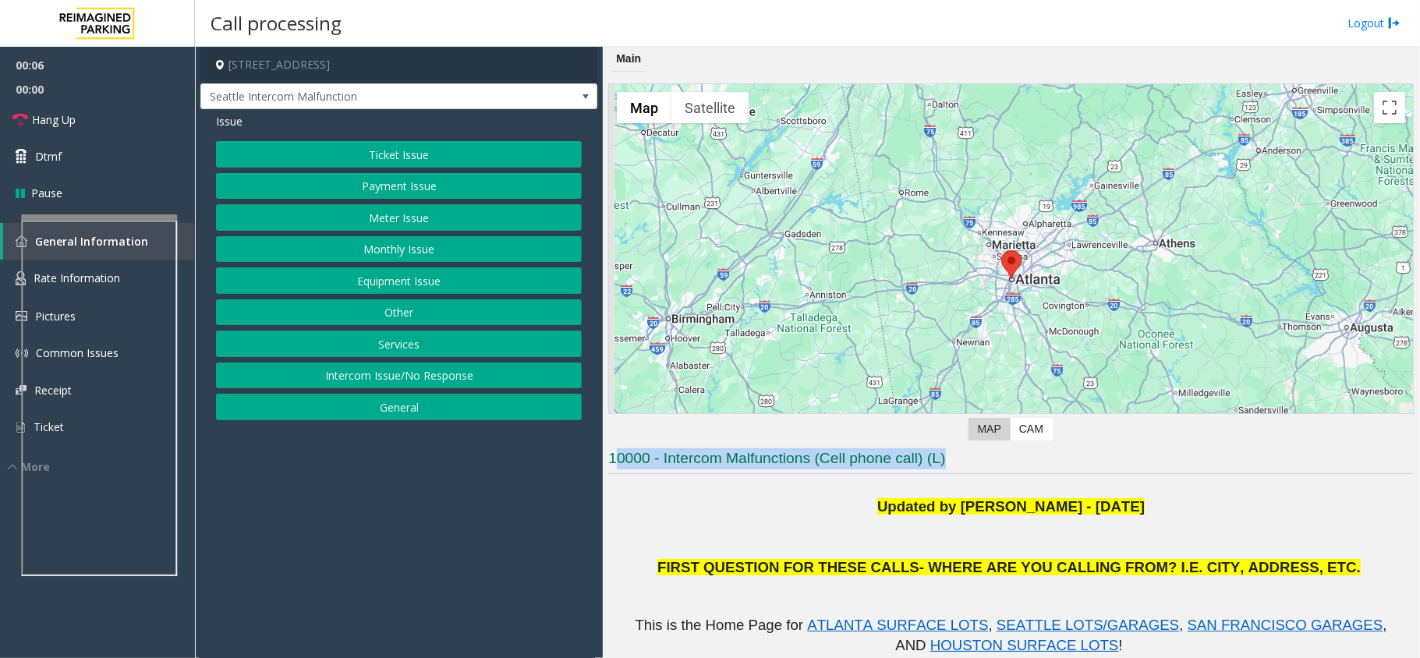
drag, startPoint x: 995, startPoint y: 461, endPoint x: 647, endPoint y: 485, distance: 349.2
click at [619, 469] on h3 "10000 - Intercom Malfunctions (Cell phone call) (L)" at bounding box center [1010, 461] width 805 height 26
click at [740, 494] on p at bounding box center [1010, 487] width 805 height 17
click at [413, 156] on button "Ticket Issue" at bounding box center [399, 154] width 366 height 27
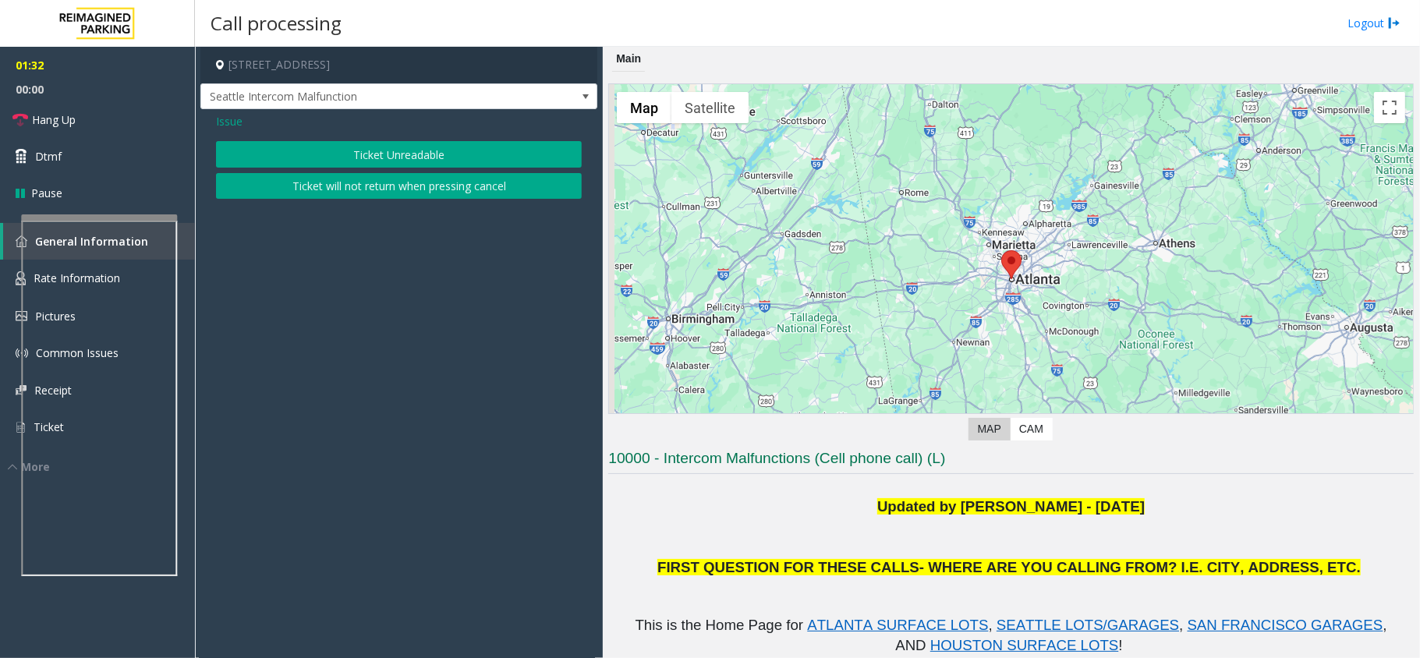
click at [409, 162] on button "Ticket Unreadable" at bounding box center [399, 154] width 366 height 27
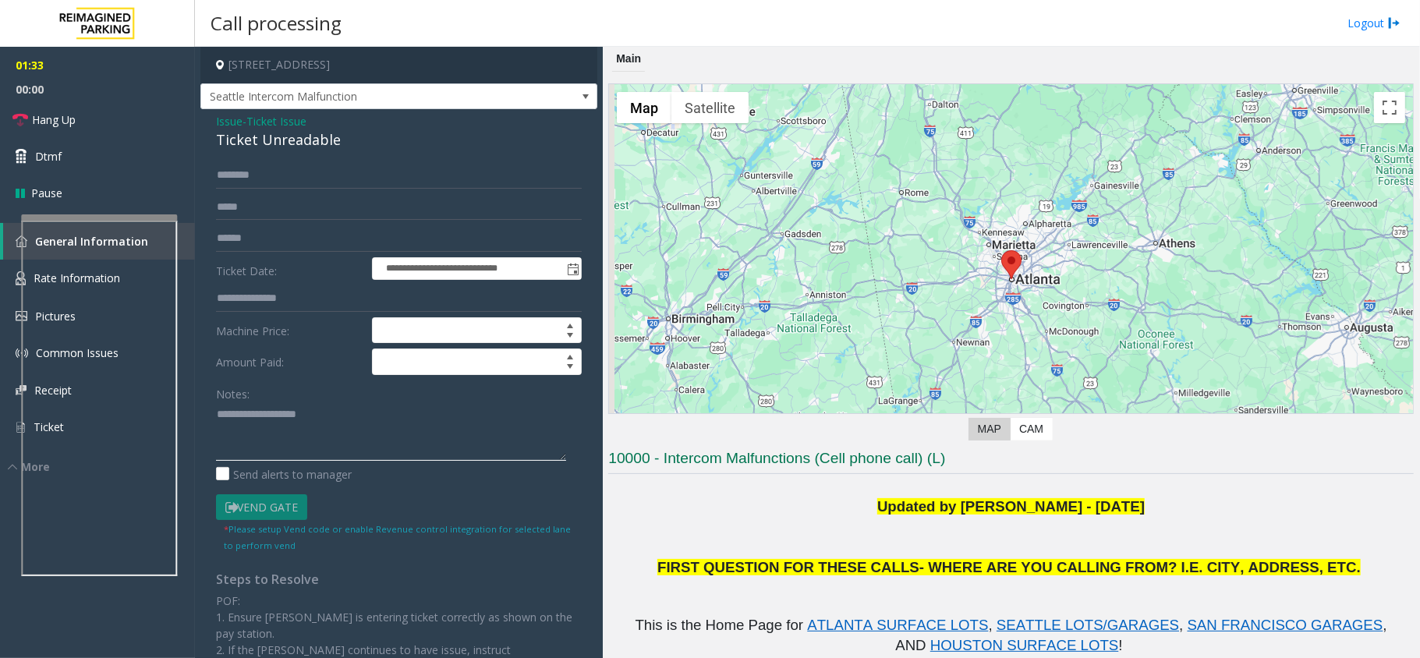
click at [298, 419] on textarea at bounding box center [391, 431] width 350 height 58
click at [325, 145] on div "Ticket Unreadable" at bounding box center [399, 139] width 366 height 21
copy div "Ticket Unreadable"
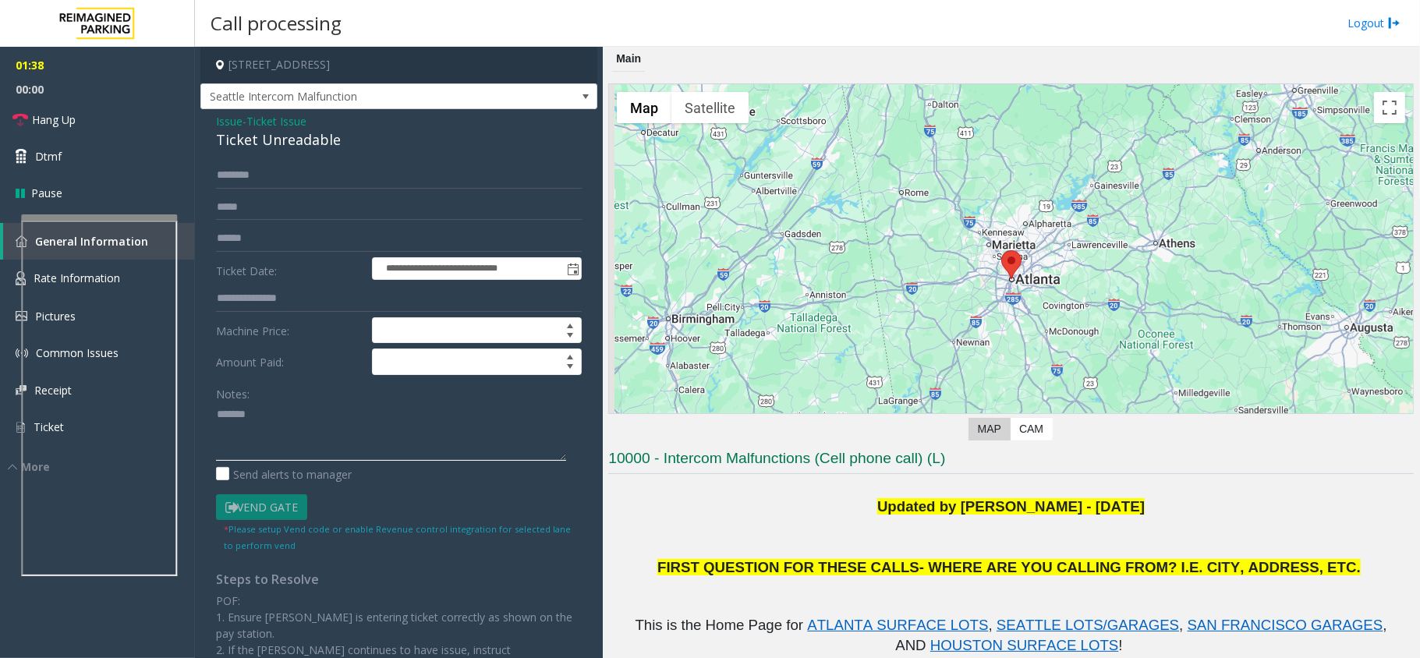
click at [309, 418] on textarea at bounding box center [391, 431] width 350 height 58
paste textarea "**********"
click at [380, 427] on textarea at bounding box center [391, 431] width 350 height 58
paste textarea "**********"
click at [451, 438] on textarea at bounding box center [391, 431] width 350 height 58
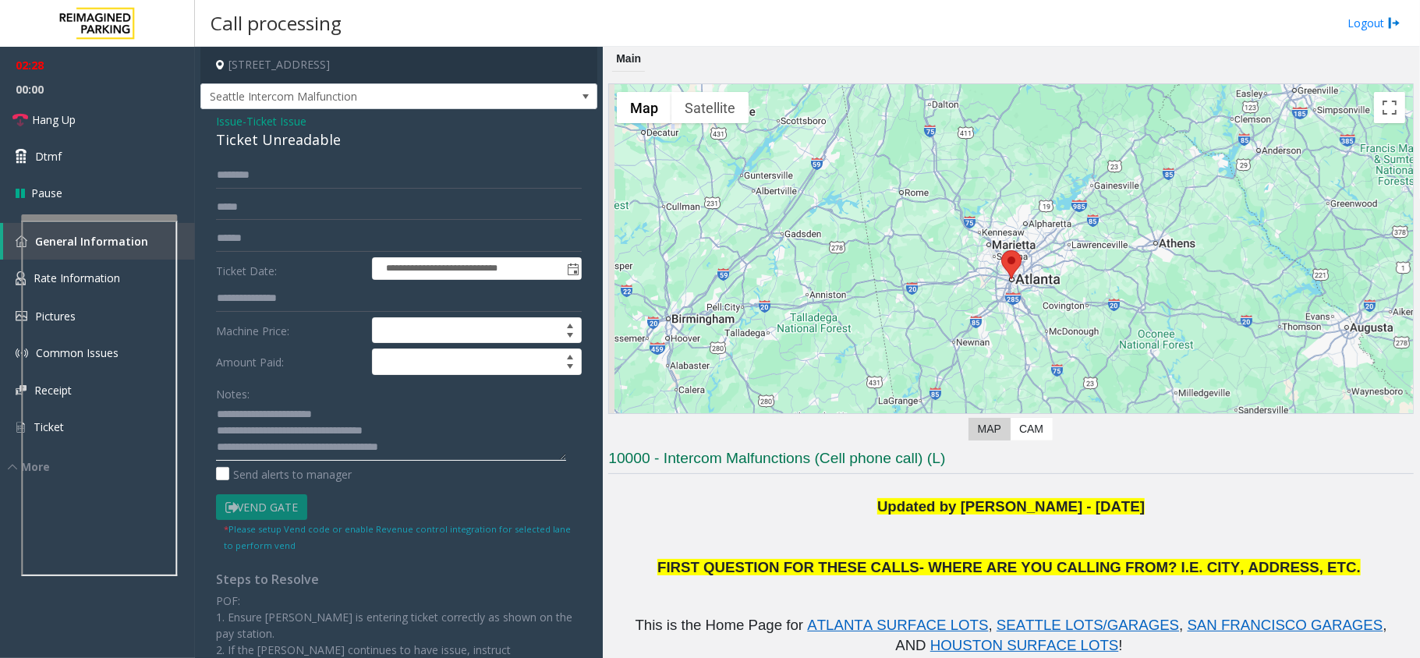
click at [450, 457] on textarea at bounding box center [391, 431] width 350 height 58
type textarea "**********"
click at [148, 126] on link "Hang Up" at bounding box center [97, 119] width 195 height 37
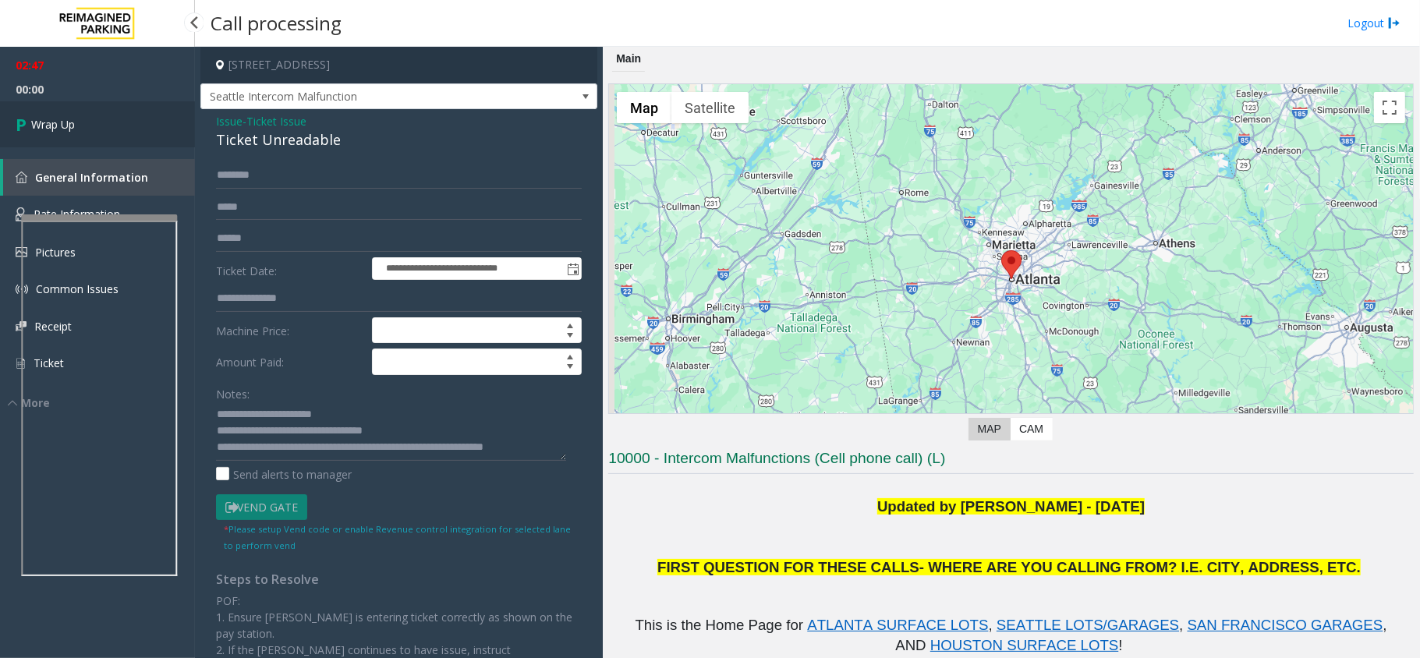
click at [148, 126] on link "Wrap Up" at bounding box center [97, 124] width 195 height 46
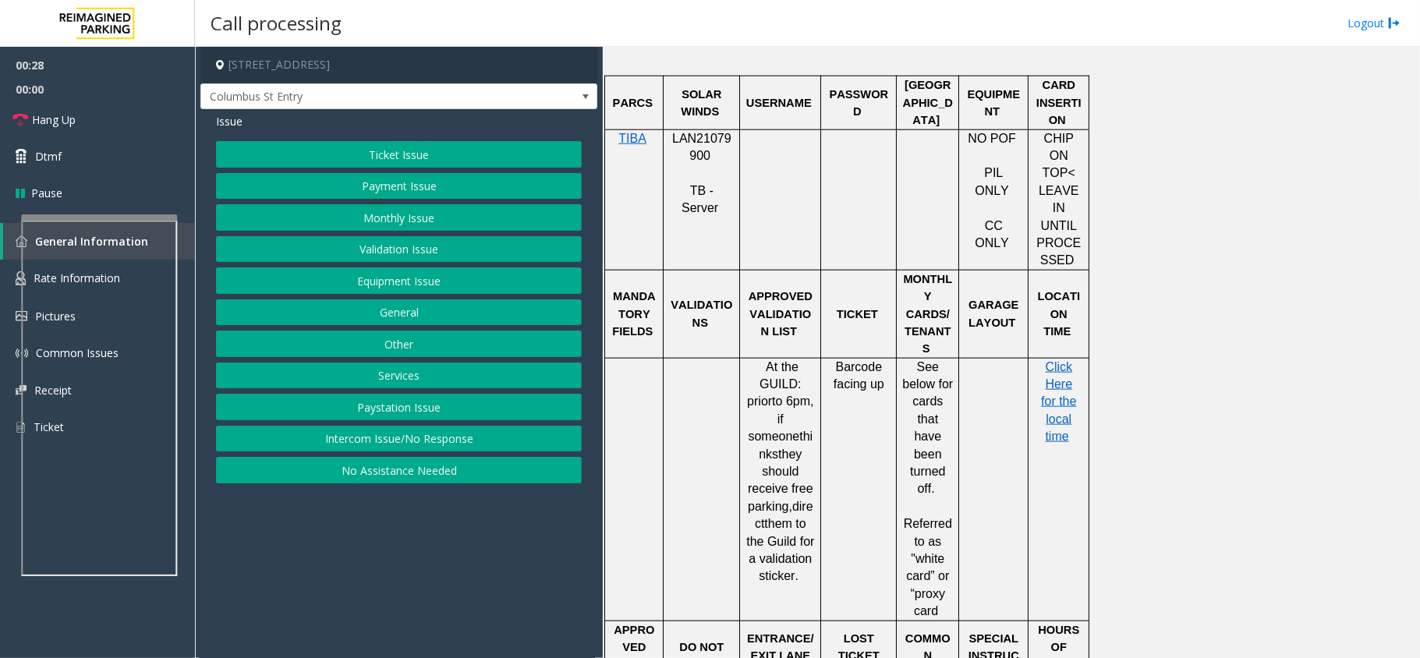
scroll to position [1351, 0]
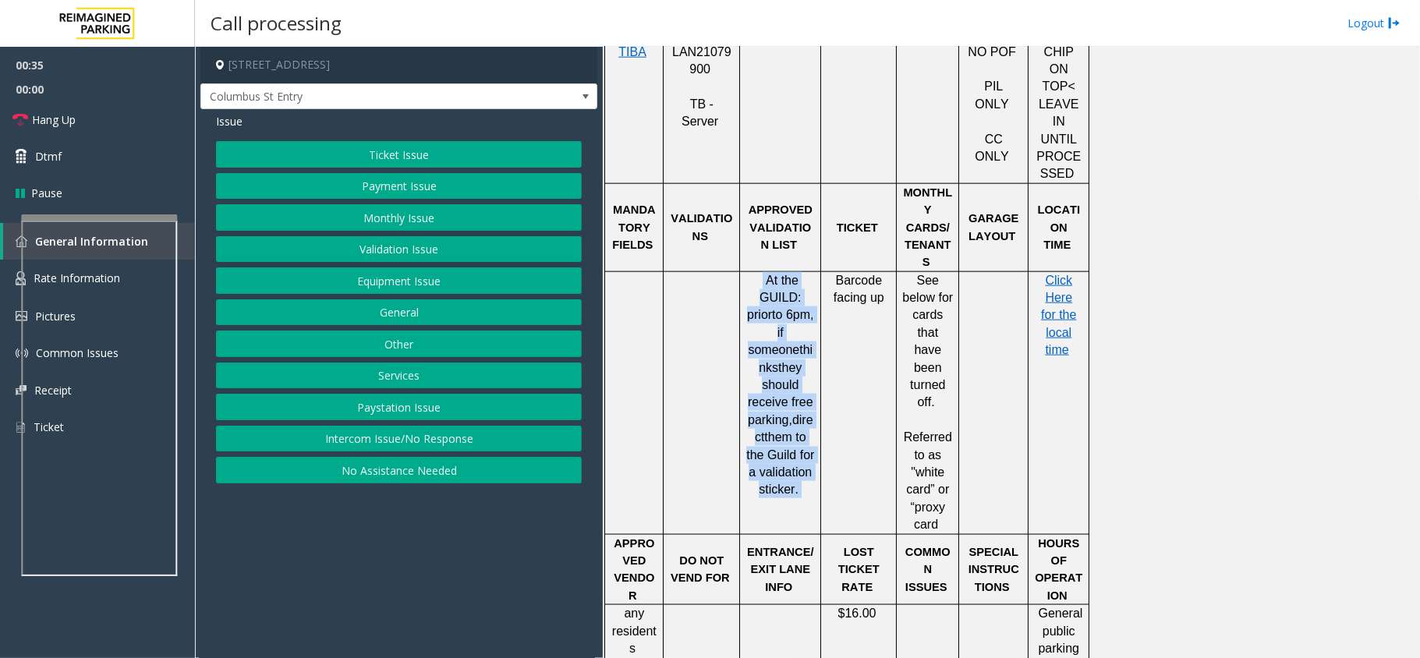
drag, startPoint x: 758, startPoint y: 189, endPoint x: 811, endPoint y: 405, distance: 223.1
click at [811, 405] on p "At the GUILD : prior to 6pm, if someone thinks they should receive free parking…" at bounding box center [779, 385] width 69 height 227
drag, startPoint x: 804, startPoint y: 401, endPoint x: 762, endPoint y: 197, distance: 207.8
click at [762, 272] on p "At the GUILD : prior to 6pm, if someone thinks they should receive free parking…" at bounding box center [779, 385] width 69 height 227
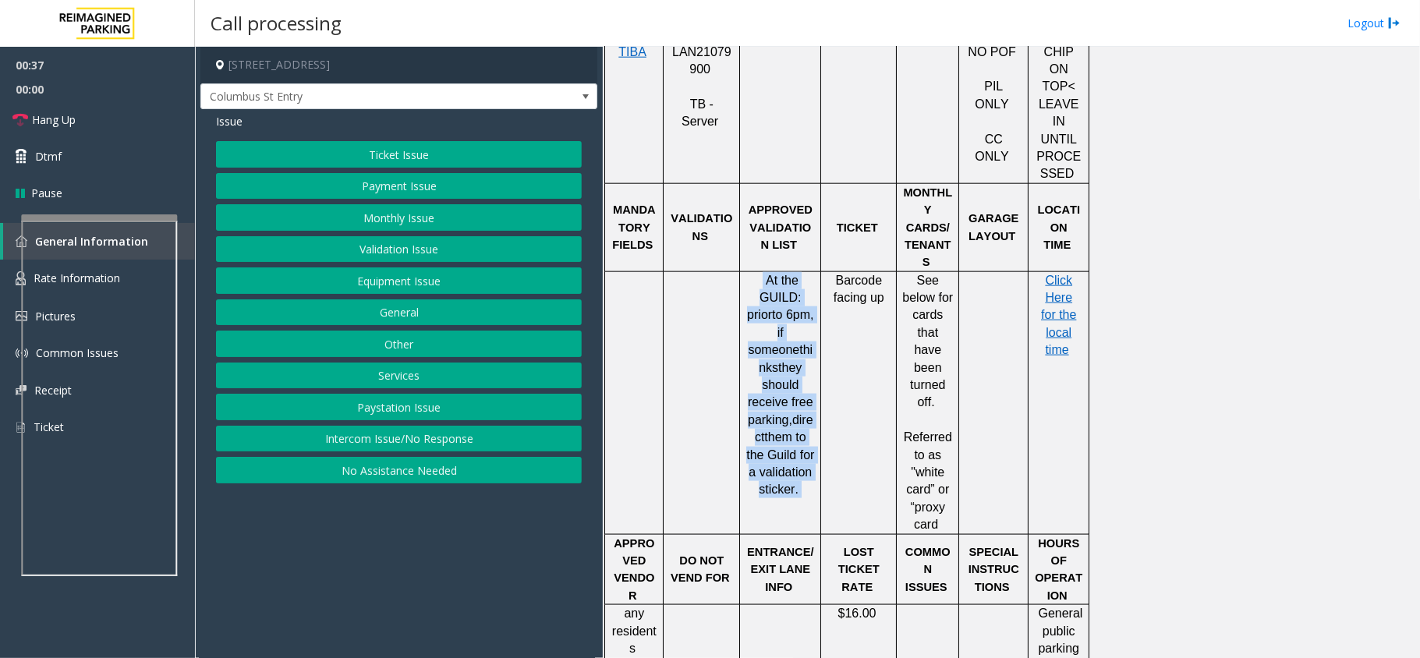
click at [762, 272] on p "At the GUILD : prior to 6pm, if someone thinks they should receive free parking…" at bounding box center [779, 385] width 69 height 227
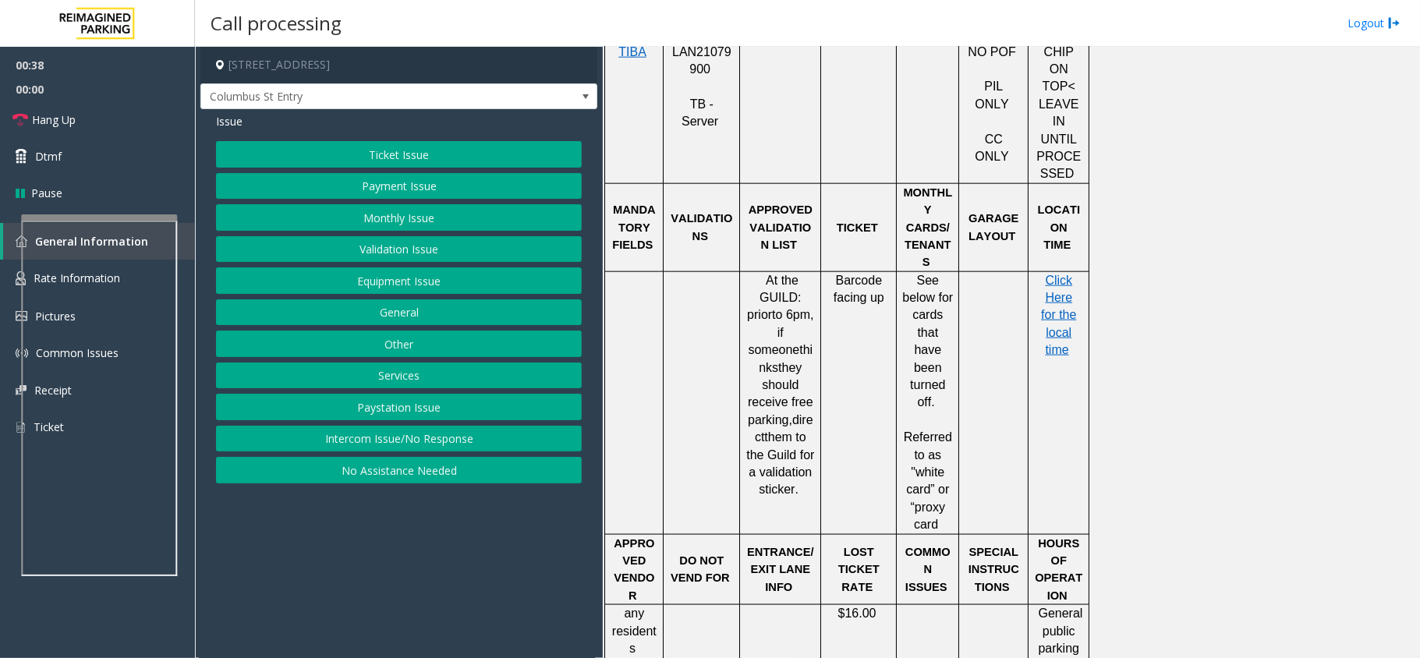
click at [419, 288] on button "Equipment Issue" at bounding box center [399, 280] width 366 height 27
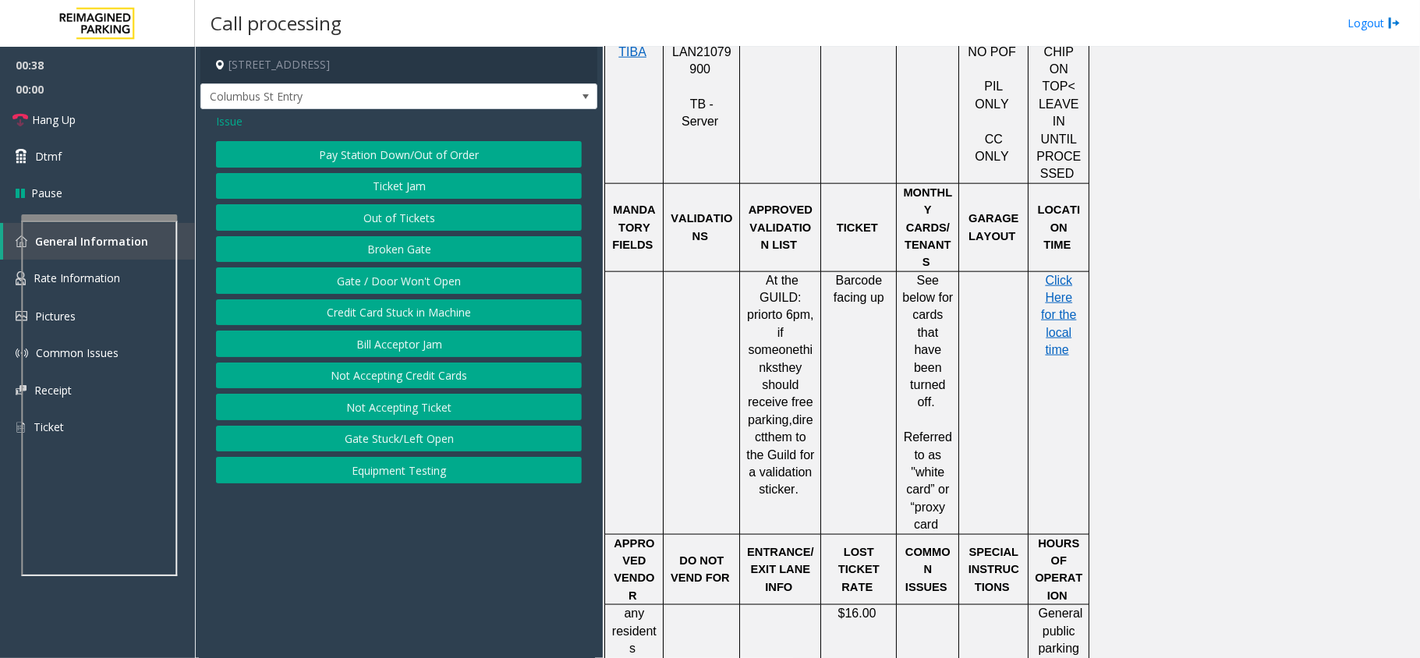
click at [419, 288] on button "Gate / Door Won't Open" at bounding box center [399, 280] width 366 height 27
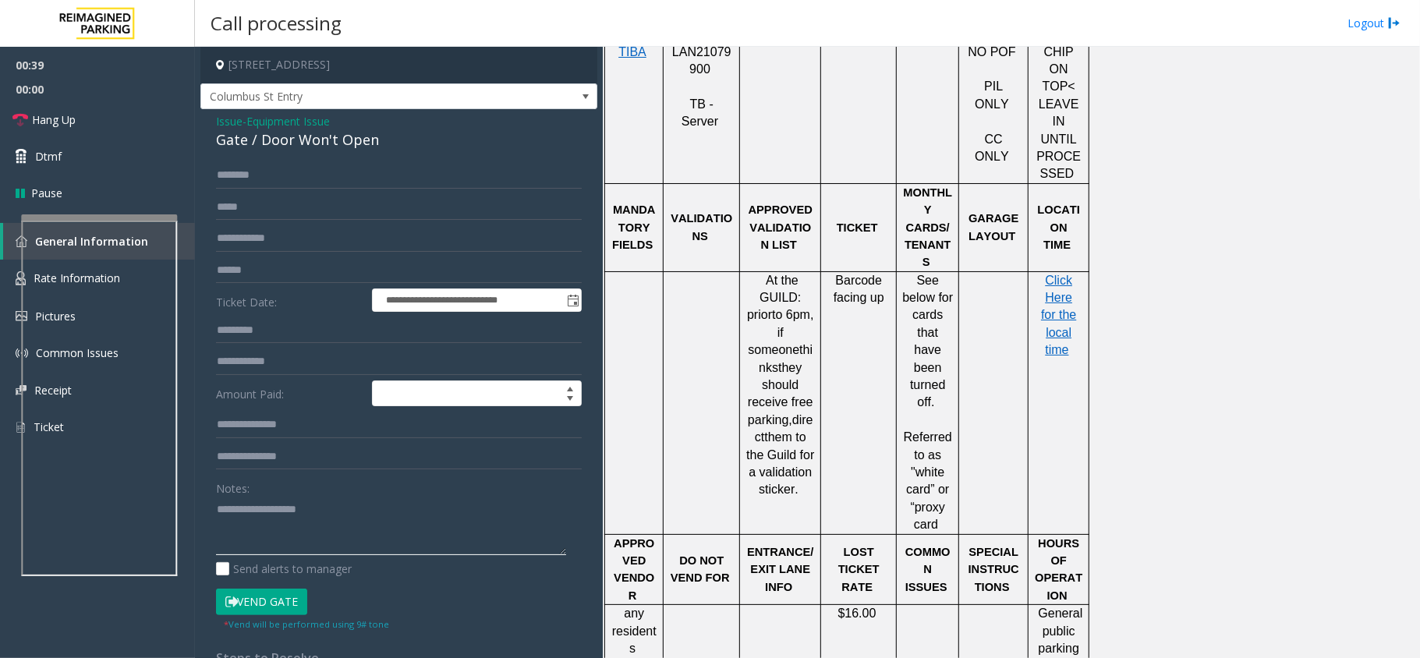
click at [299, 543] on textarea at bounding box center [391, 526] width 350 height 58
click at [345, 147] on div "Gate / Door Won't Open" at bounding box center [399, 139] width 366 height 21
click at [318, 518] on textarea at bounding box center [391, 526] width 350 height 58
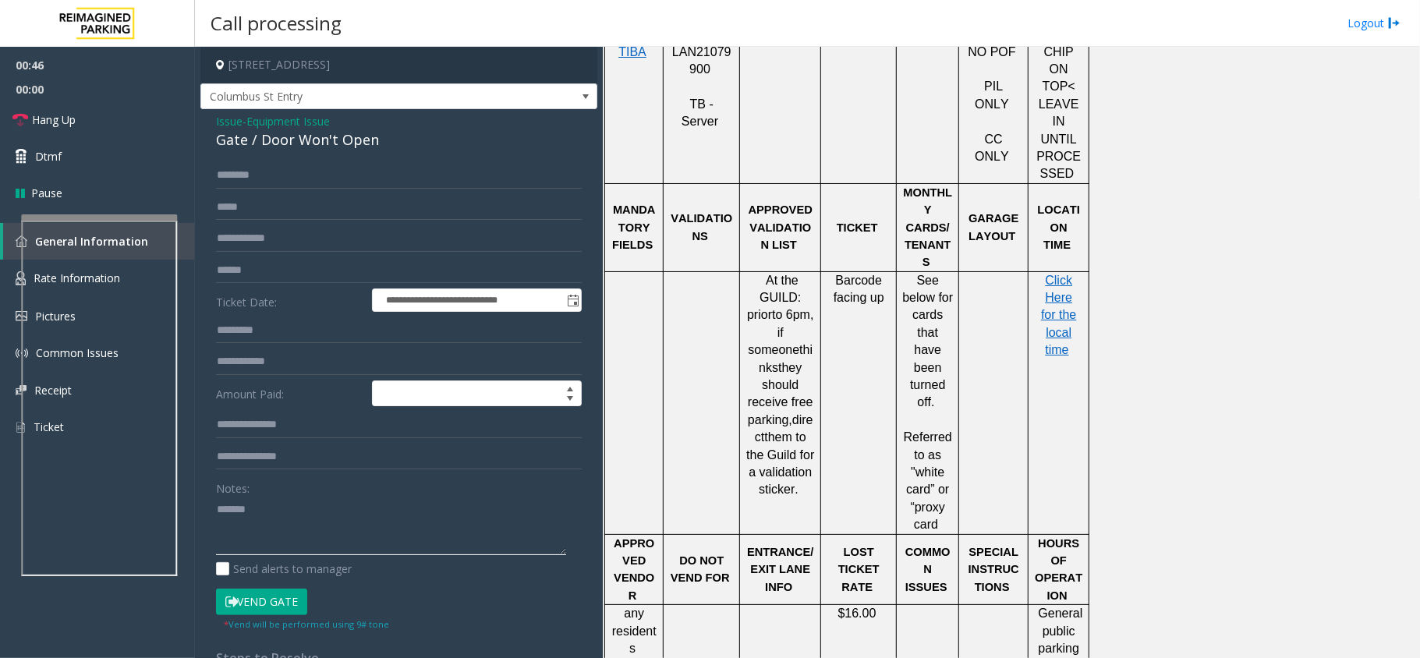
paste textarea "**********"
click at [135, 125] on link "Hang Up" at bounding box center [97, 119] width 195 height 37
click at [316, 538] on textarea at bounding box center [391, 526] width 350 height 58
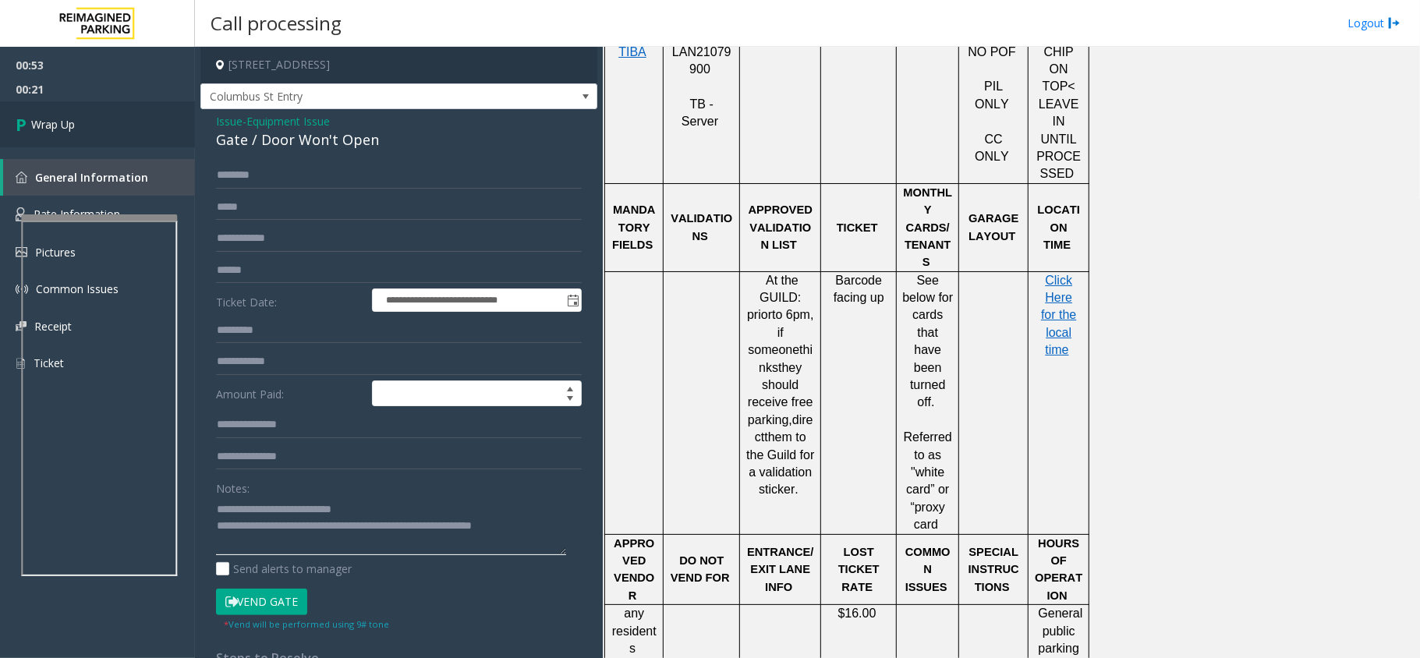
type textarea "**********"
click at [172, 117] on link "Wrap Up" at bounding box center [97, 124] width 195 height 46
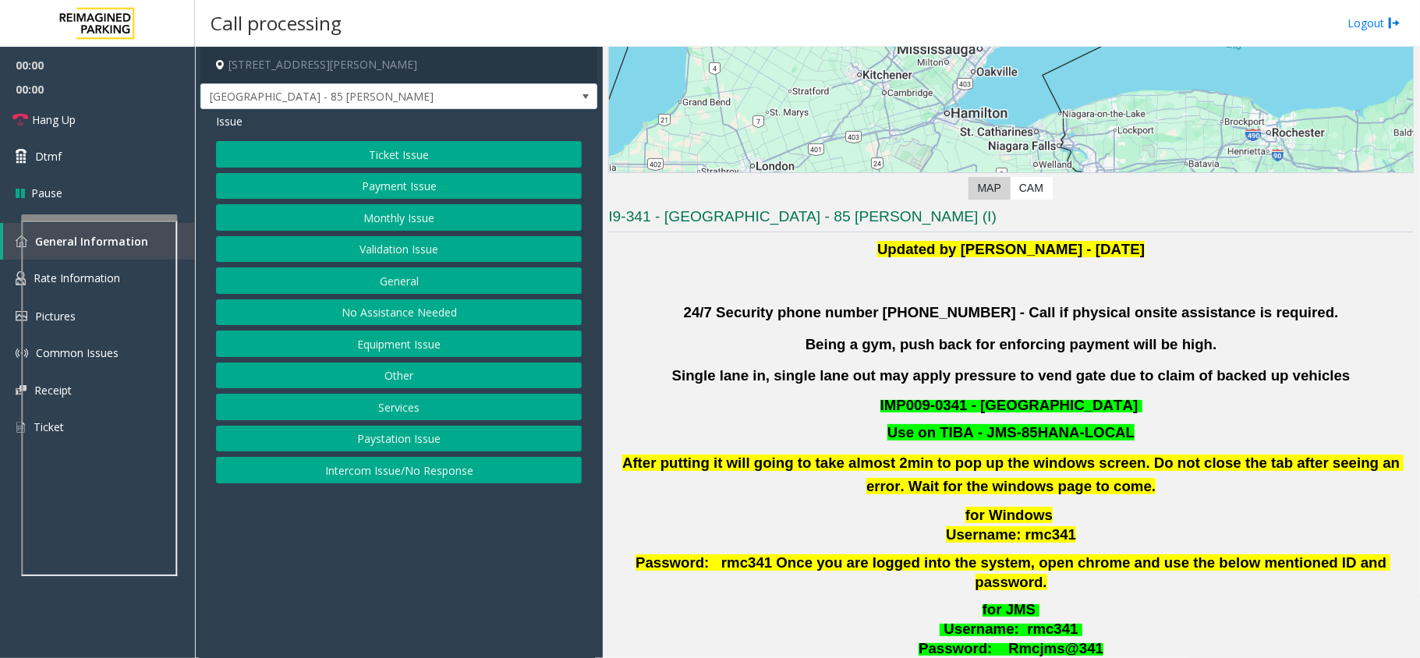
scroll to position [519, 0]
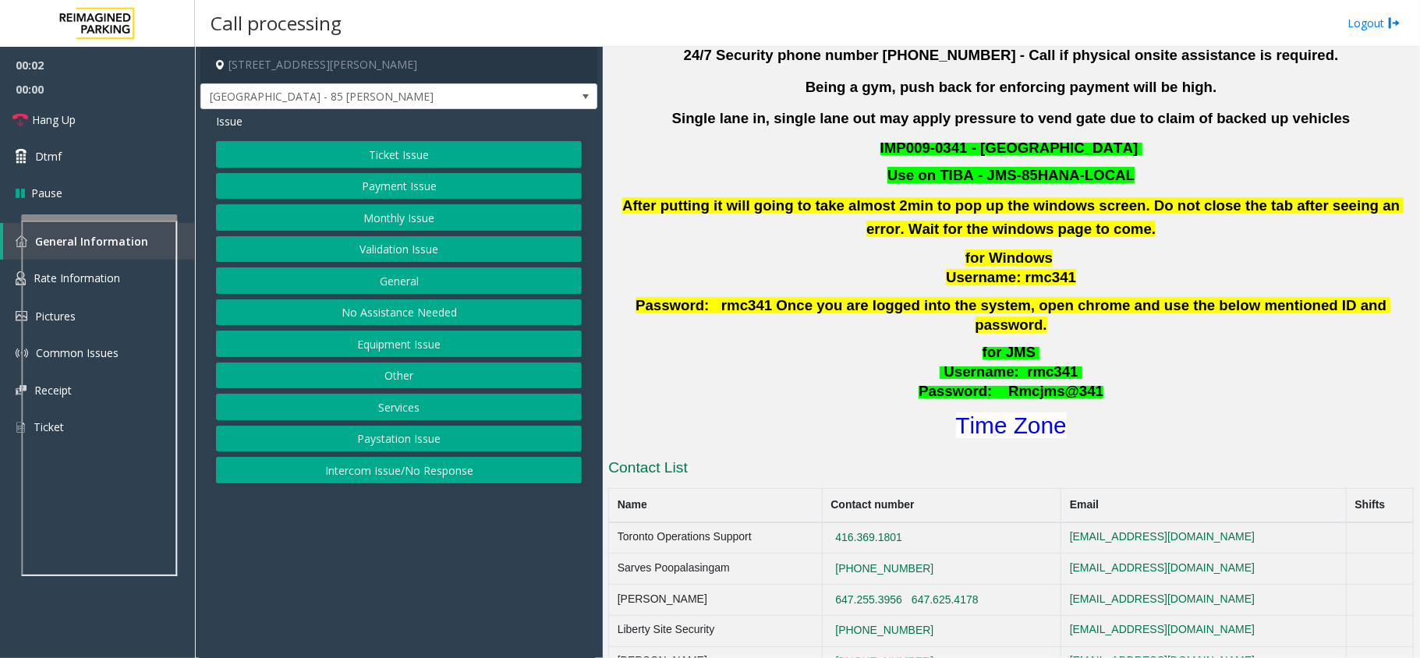
click at [483, 248] on button "Validation Issue" at bounding box center [399, 249] width 366 height 27
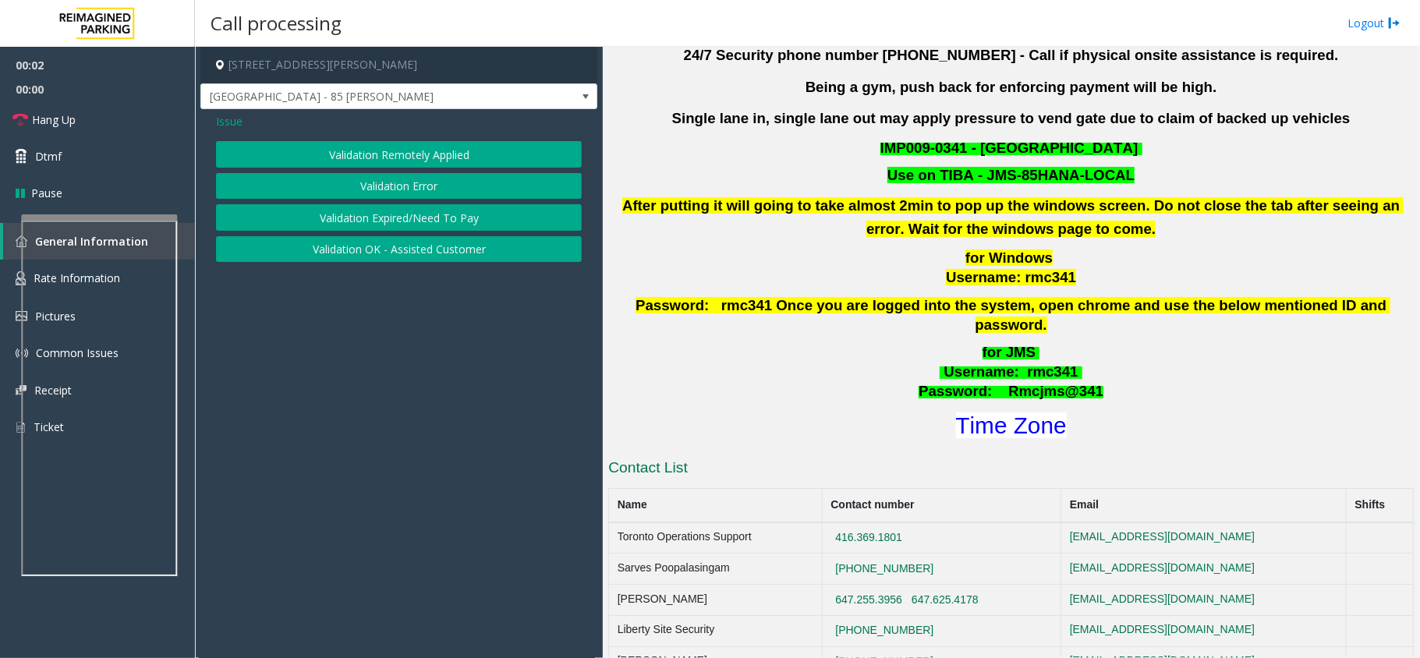
click at [451, 185] on button "Validation Error" at bounding box center [399, 186] width 366 height 27
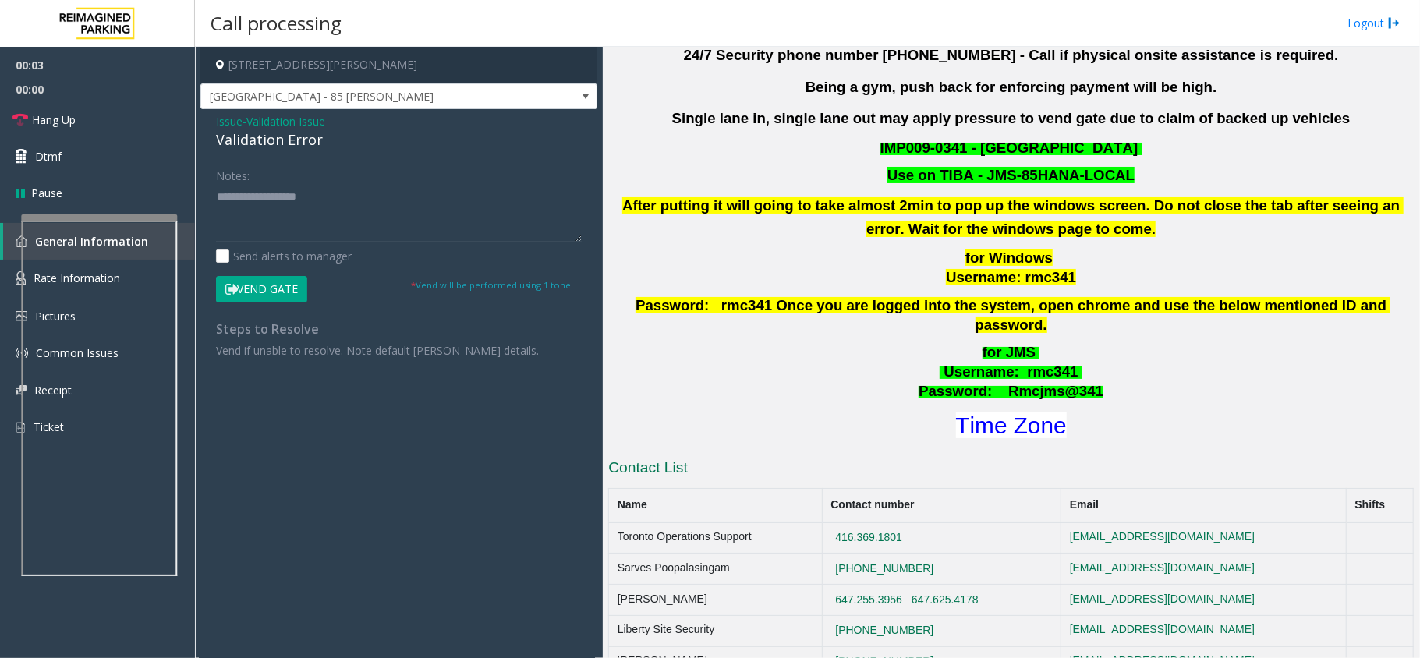
click at [371, 232] on textarea at bounding box center [399, 213] width 366 height 58
click at [306, 142] on div "Validation Error" at bounding box center [399, 139] width 366 height 21
click at [306, 231] on textarea at bounding box center [399, 213] width 366 height 58
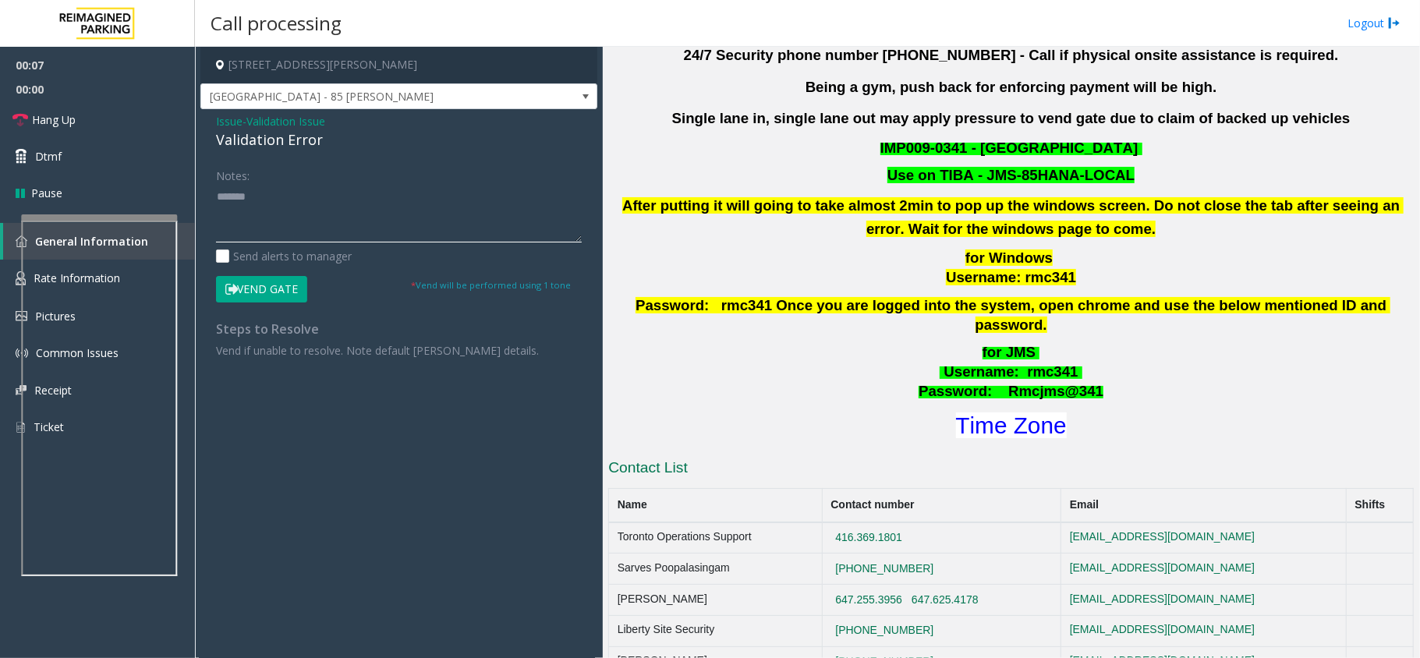
paste textarea "**********"
click at [1049, 412] on font "Time Zone" at bounding box center [1011, 425] width 111 height 26
click at [260, 281] on button "Vend Gate" at bounding box center [261, 289] width 91 height 27
click at [430, 197] on textarea at bounding box center [399, 213] width 366 height 58
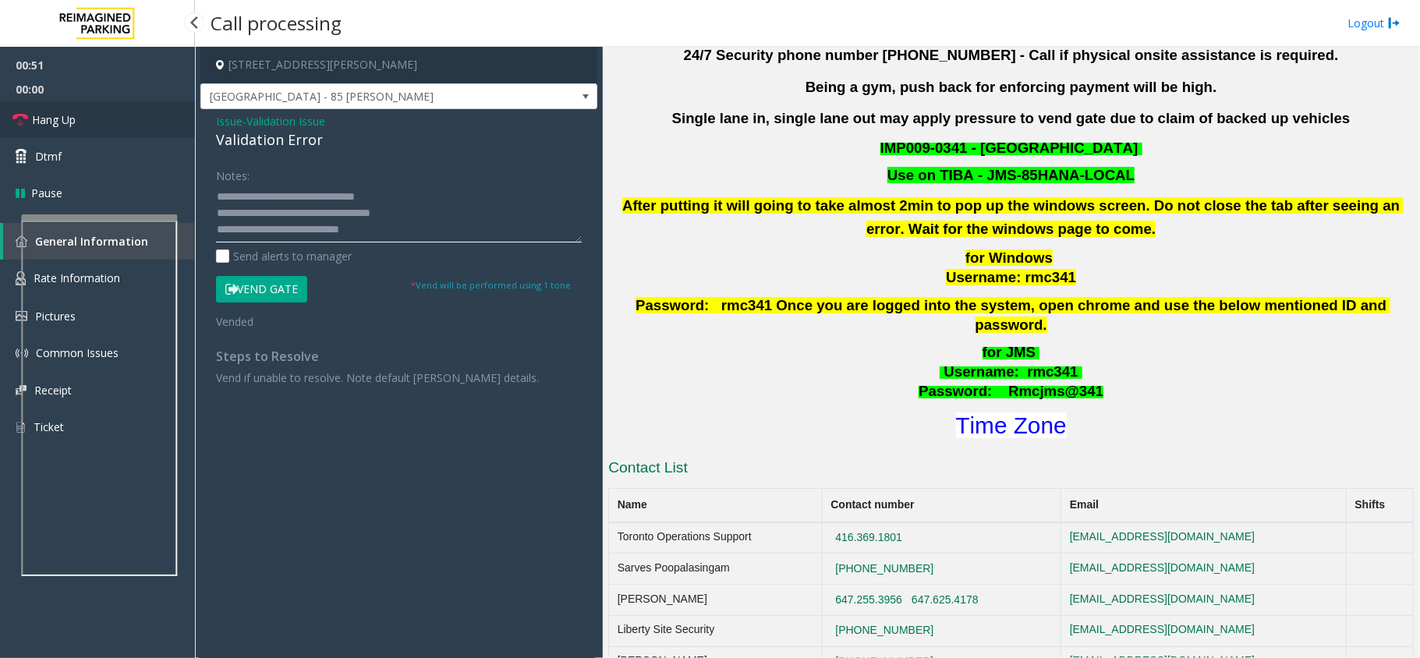
type textarea "**********"
click at [157, 125] on link "Hang Up" at bounding box center [97, 119] width 195 height 37
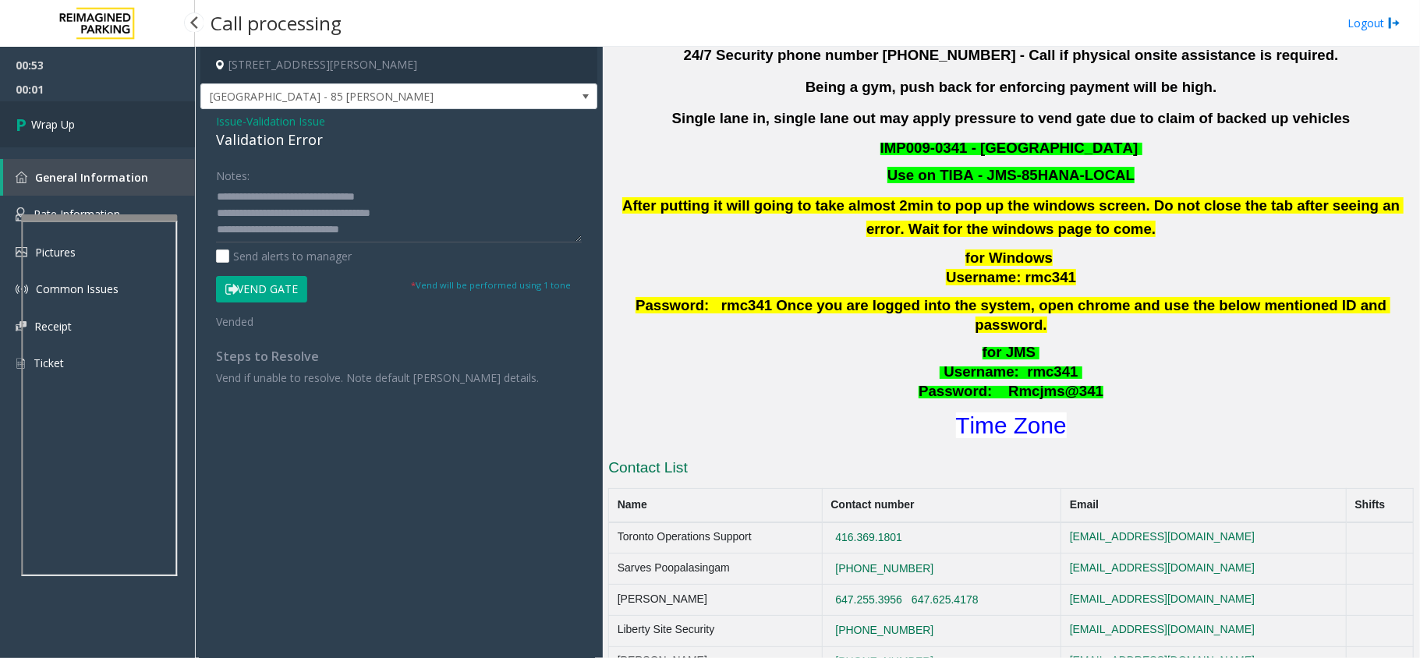
click at [157, 125] on link "Wrap Up" at bounding box center [97, 124] width 195 height 46
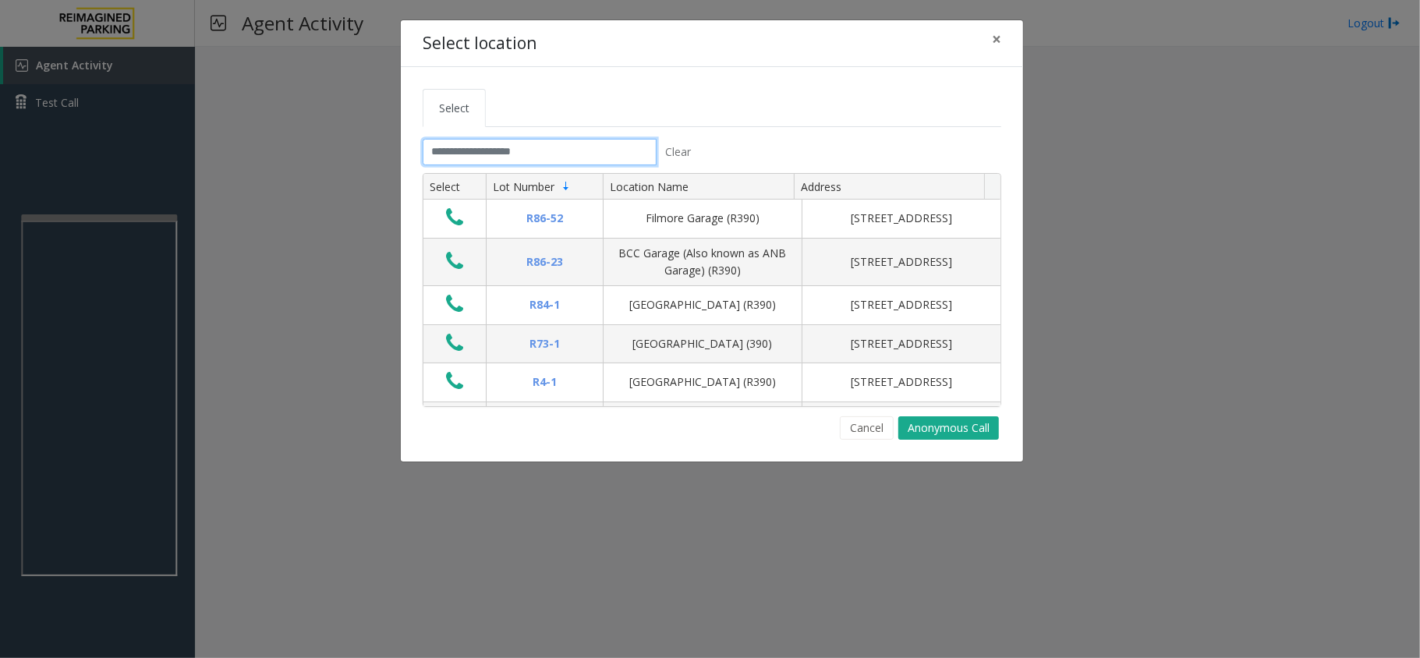
click at [490, 154] on input "text" at bounding box center [539, 152] width 234 height 27
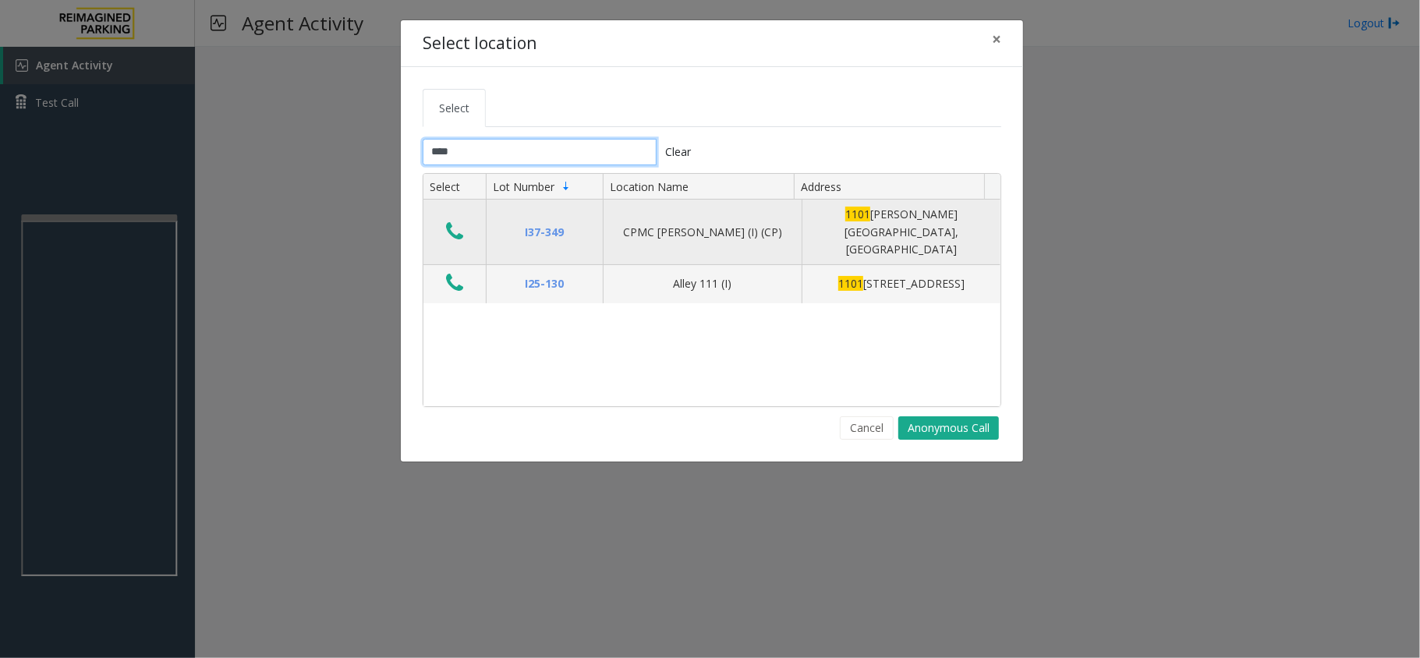
type input "****"
click at [453, 222] on icon "Data table" at bounding box center [454, 232] width 17 height 22
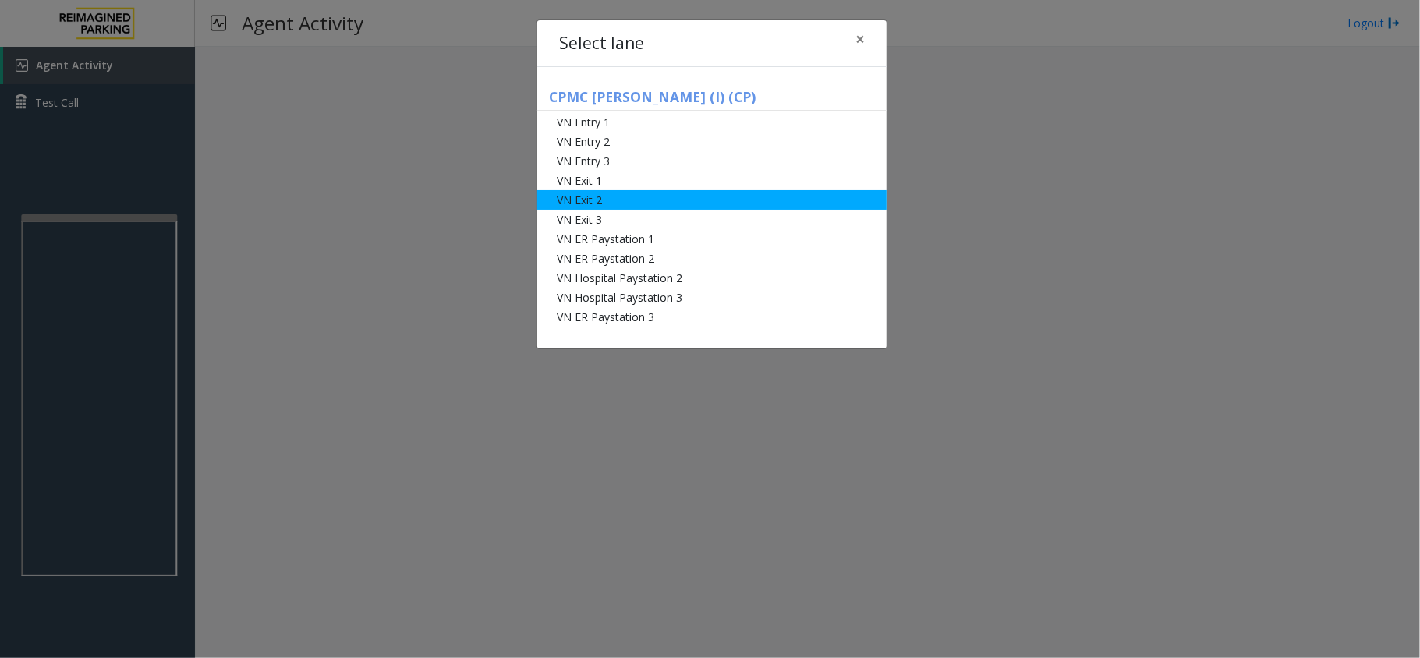
click at [633, 196] on li "VN Exit 2" at bounding box center [711, 199] width 349 height 19
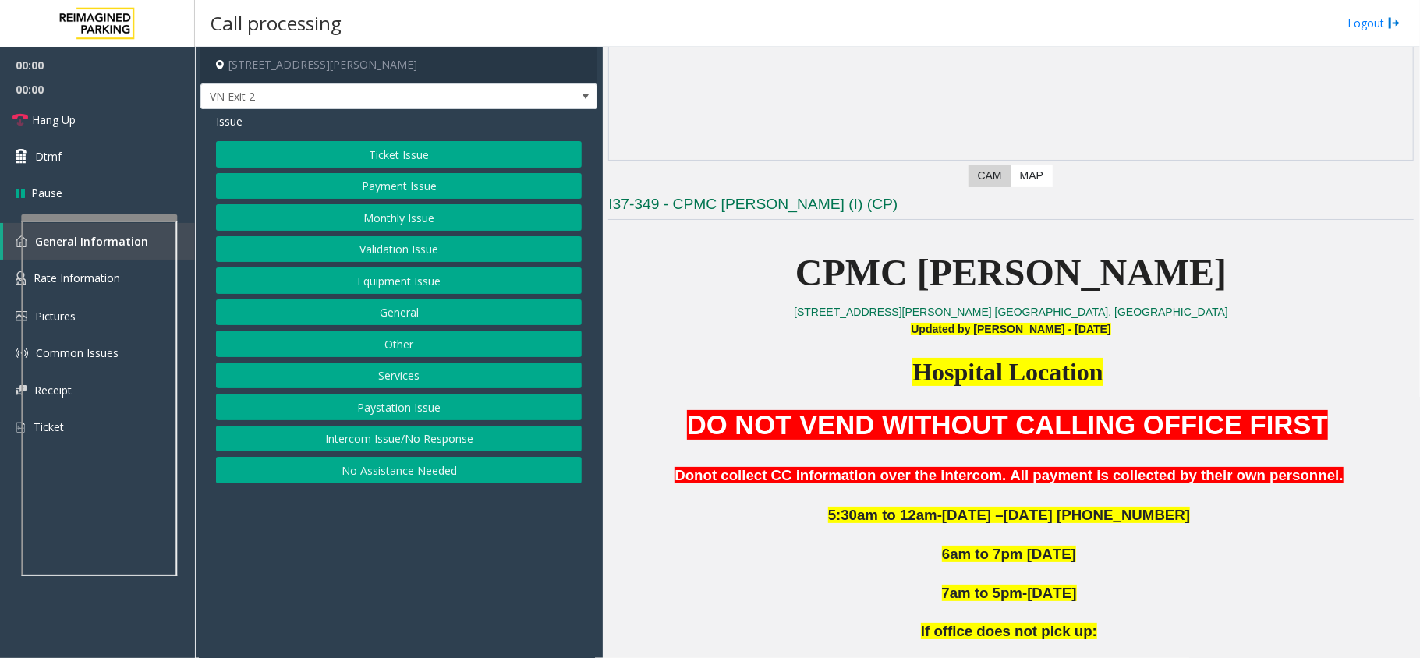
scroll to position [415, 0]
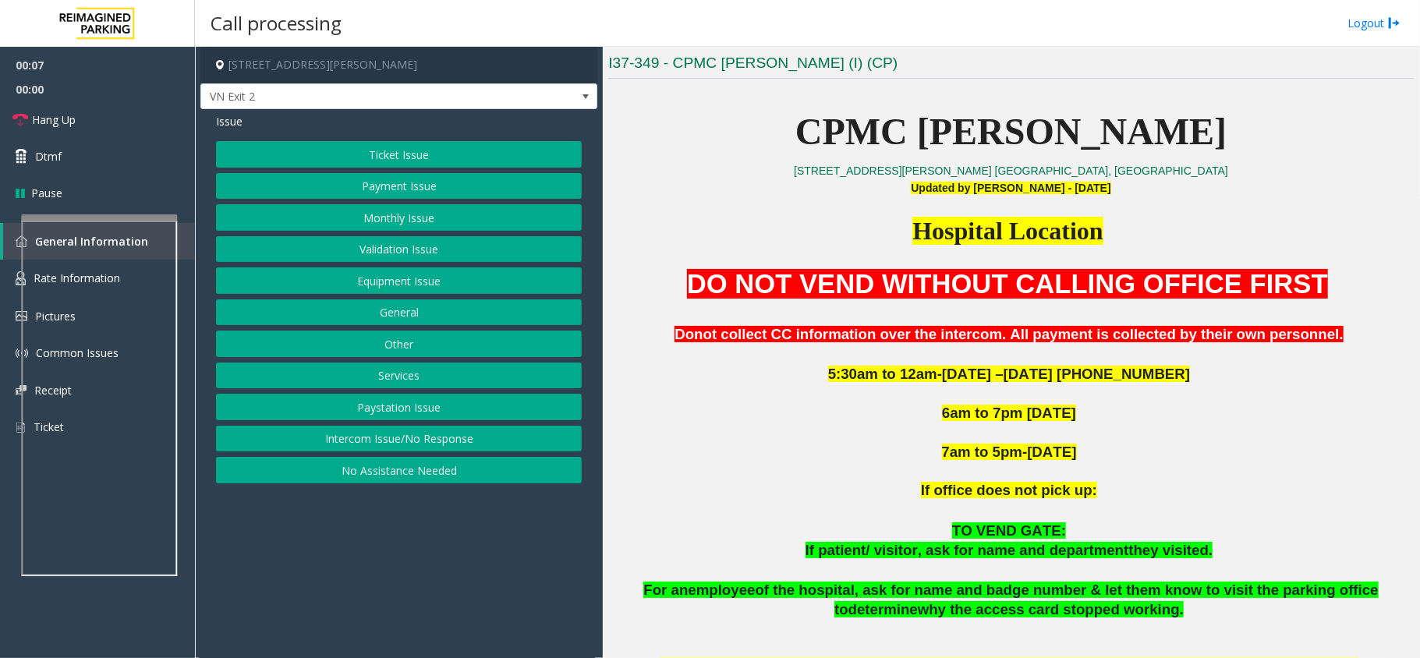
click at [422, 218] on button "Monthly Issue" at bounding box center [399, 217] width 366 height 27
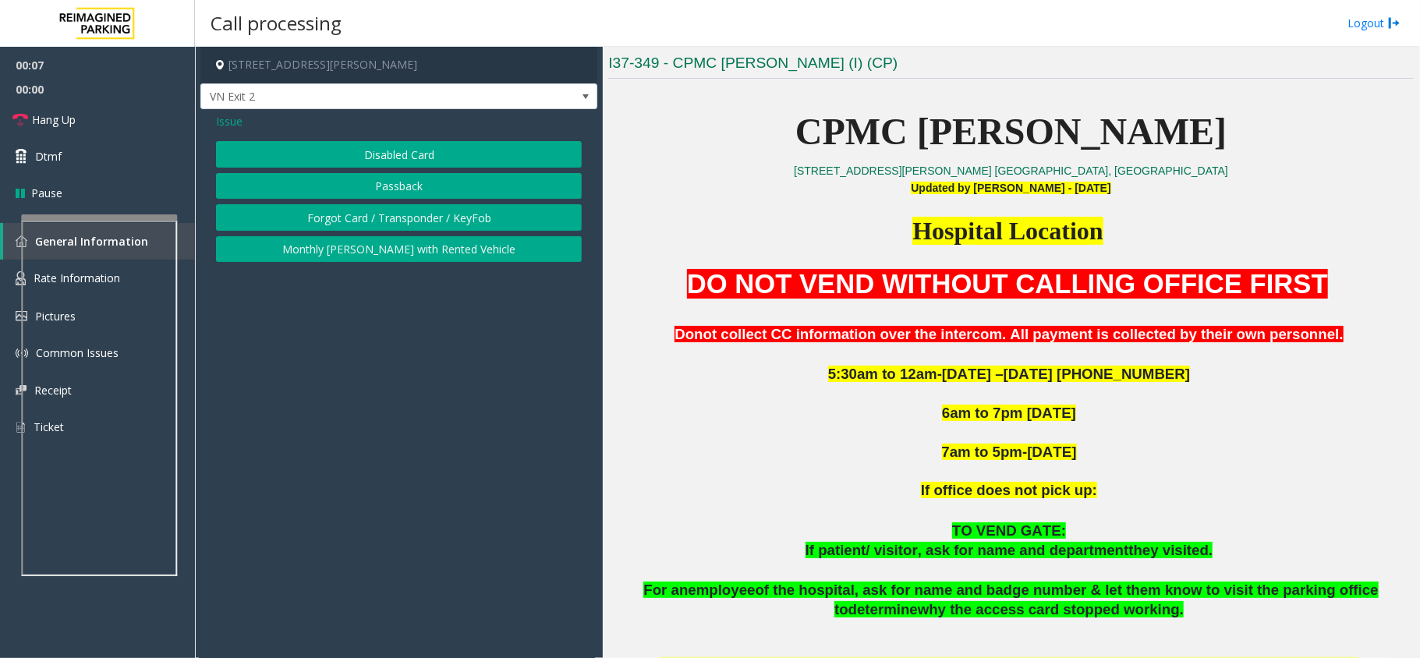
click at [422, 150] on button "Disabled Card" at bounding box center [399, 154] width 366 height 27
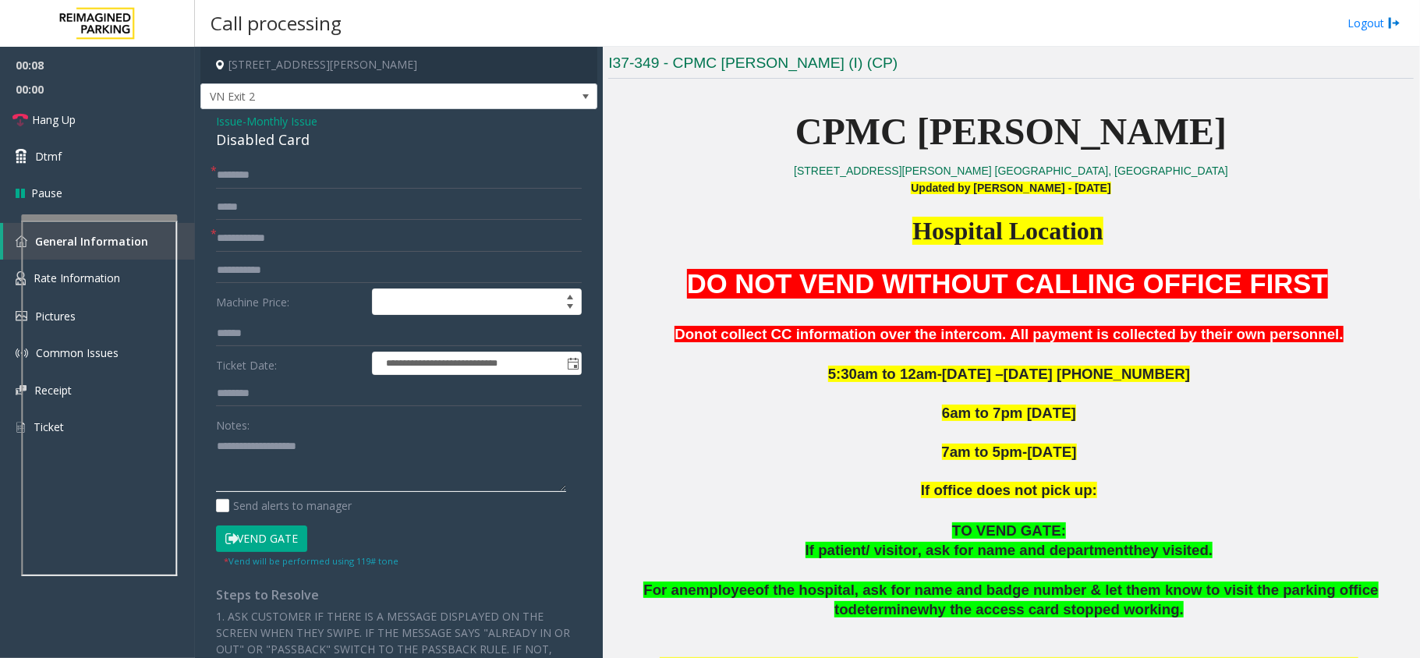
click at [299, 451] on textarea at bounding box center [391, 462] width 350 height 58
click at [274, 143] on div "Disabled Card" at bounding box center [399, 139] width 366 height 21
click at [291, 455] on textarea at bounding box center [391, 462] width 350 height 58
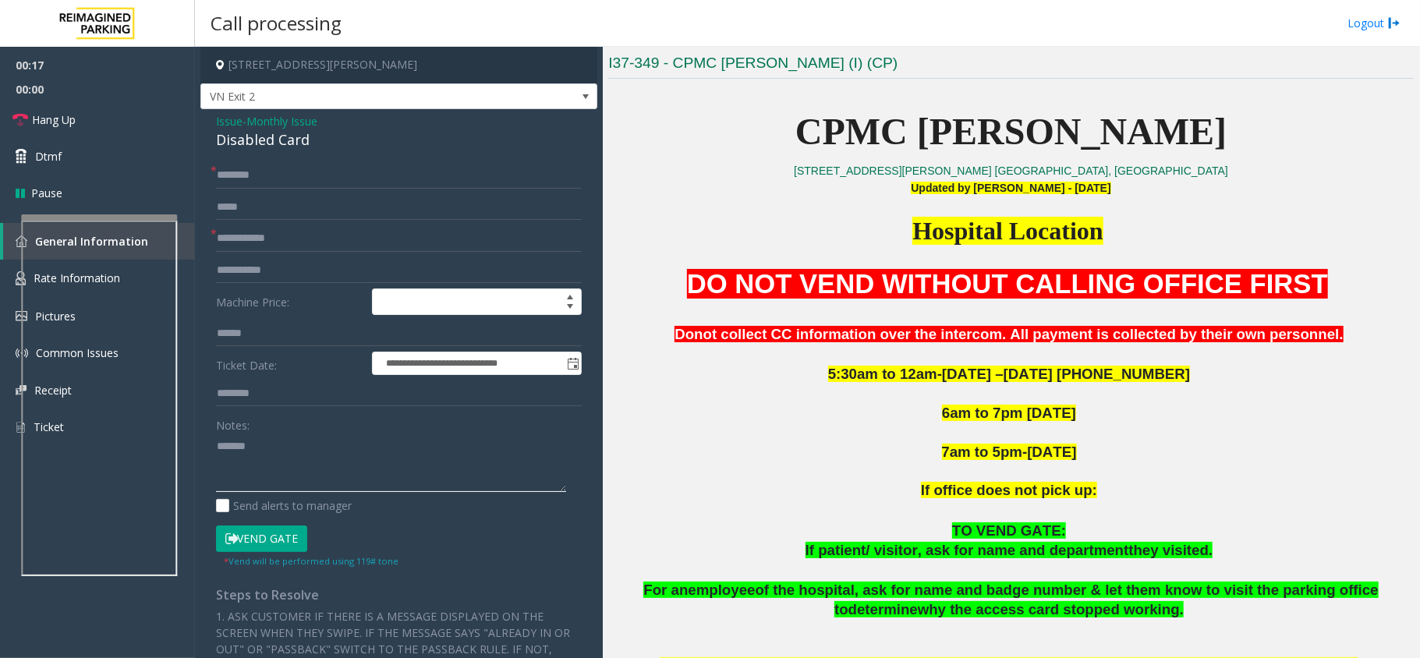
paste textarea "**********"
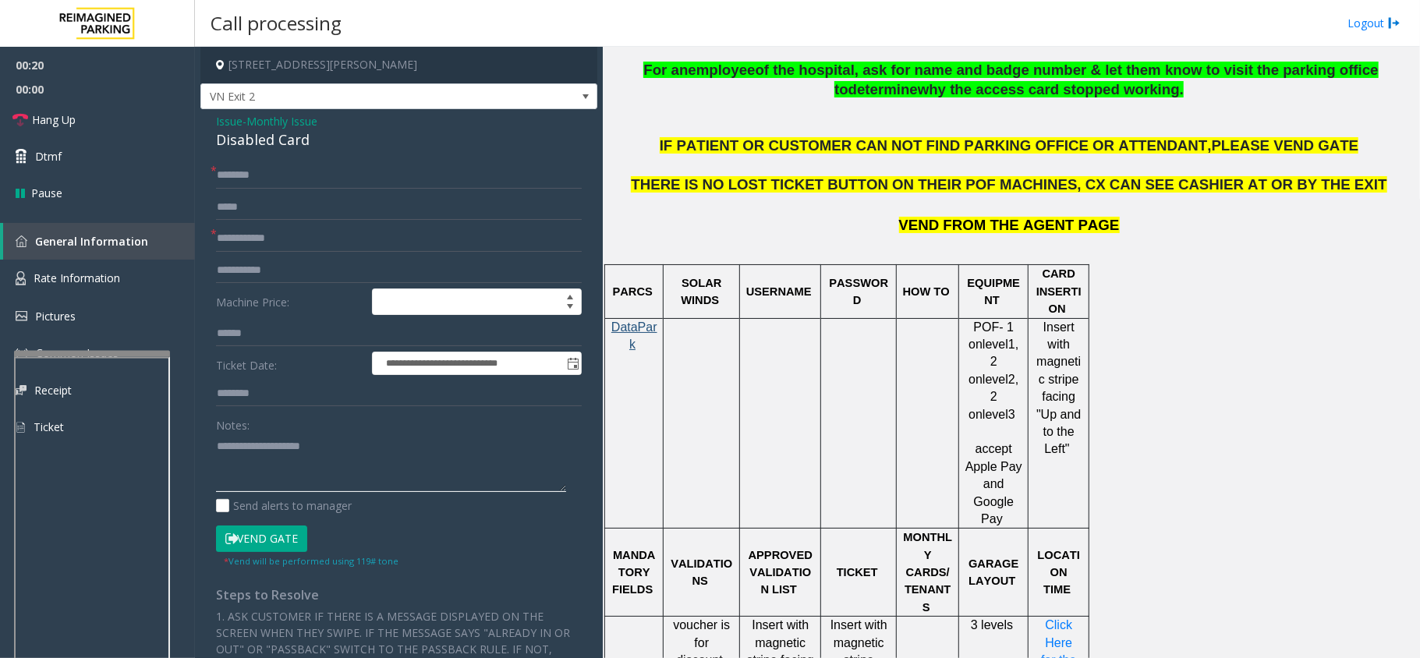
click at [140, 357] on div at bounding box center [92, 354] width 156 height 6
click at [120, 281] on link "Rate Information" at bounding box center [97, 279] width 195 height 38
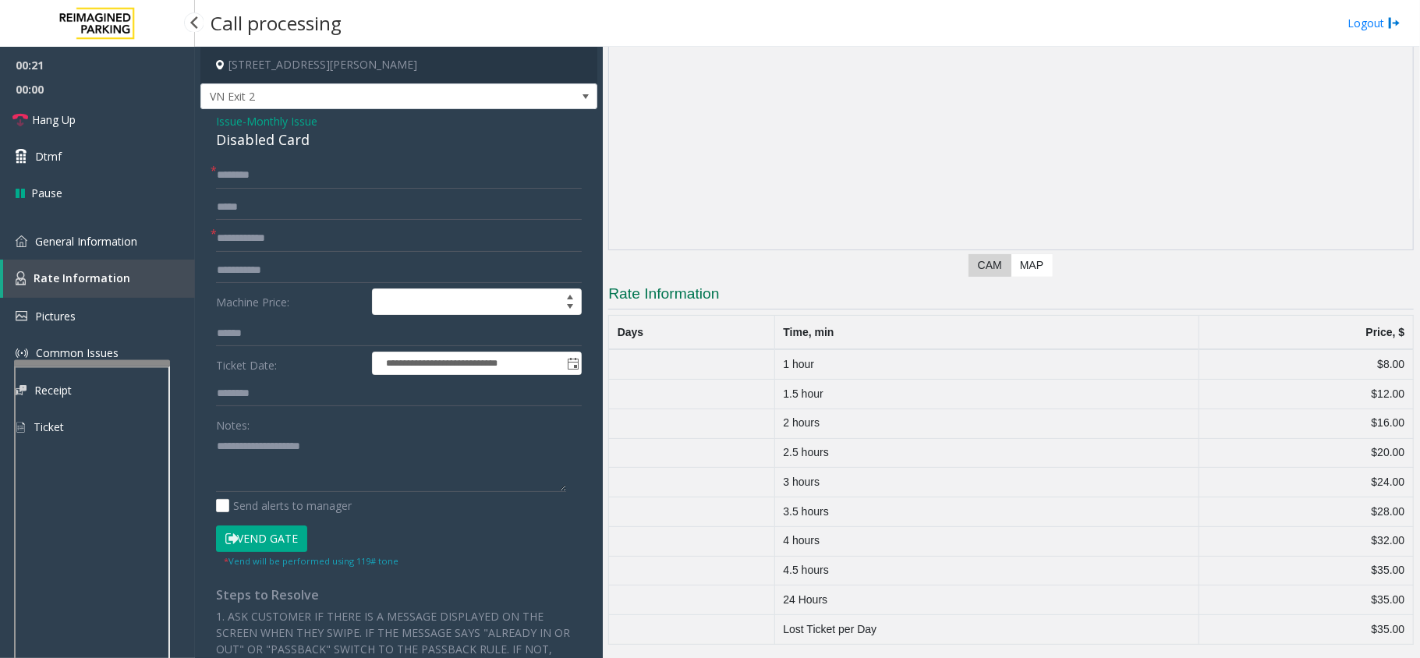
scroll to position [188, 0]
click at [109, 245] on span "General Information" at bounding box center [86, 241] width 102 height 15
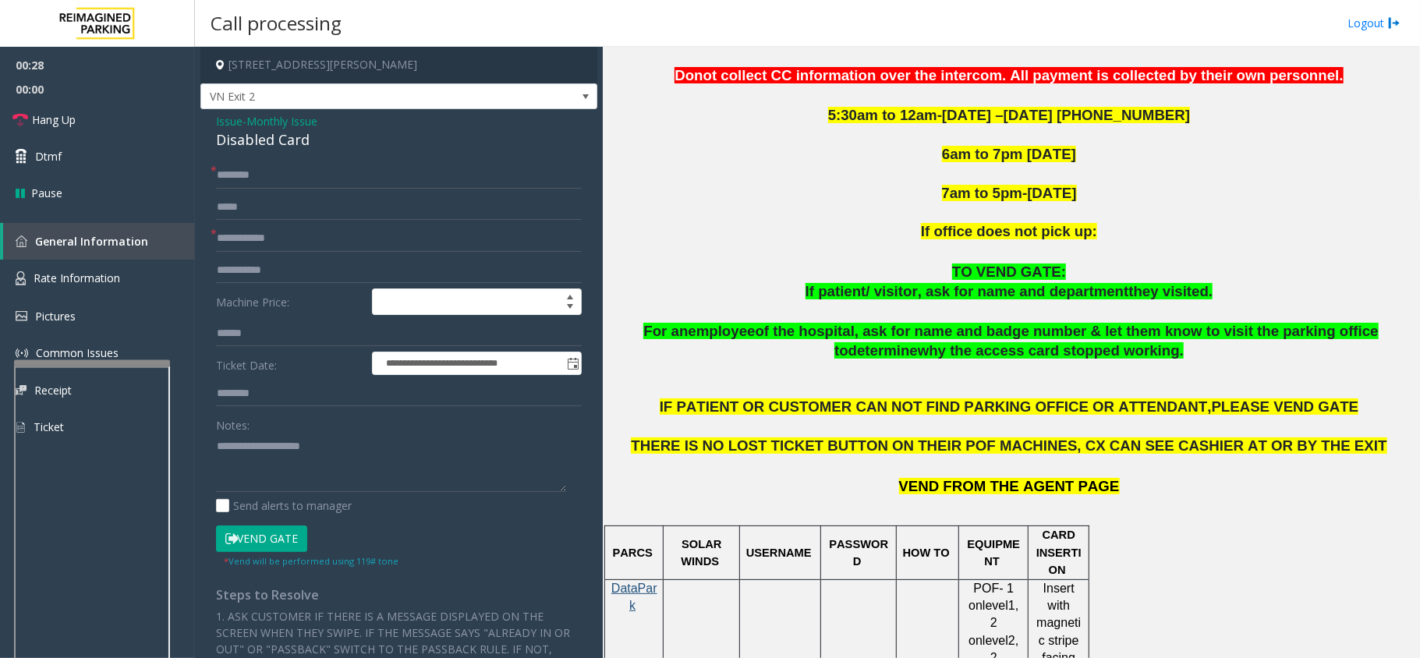
scroll to position [519, 0]
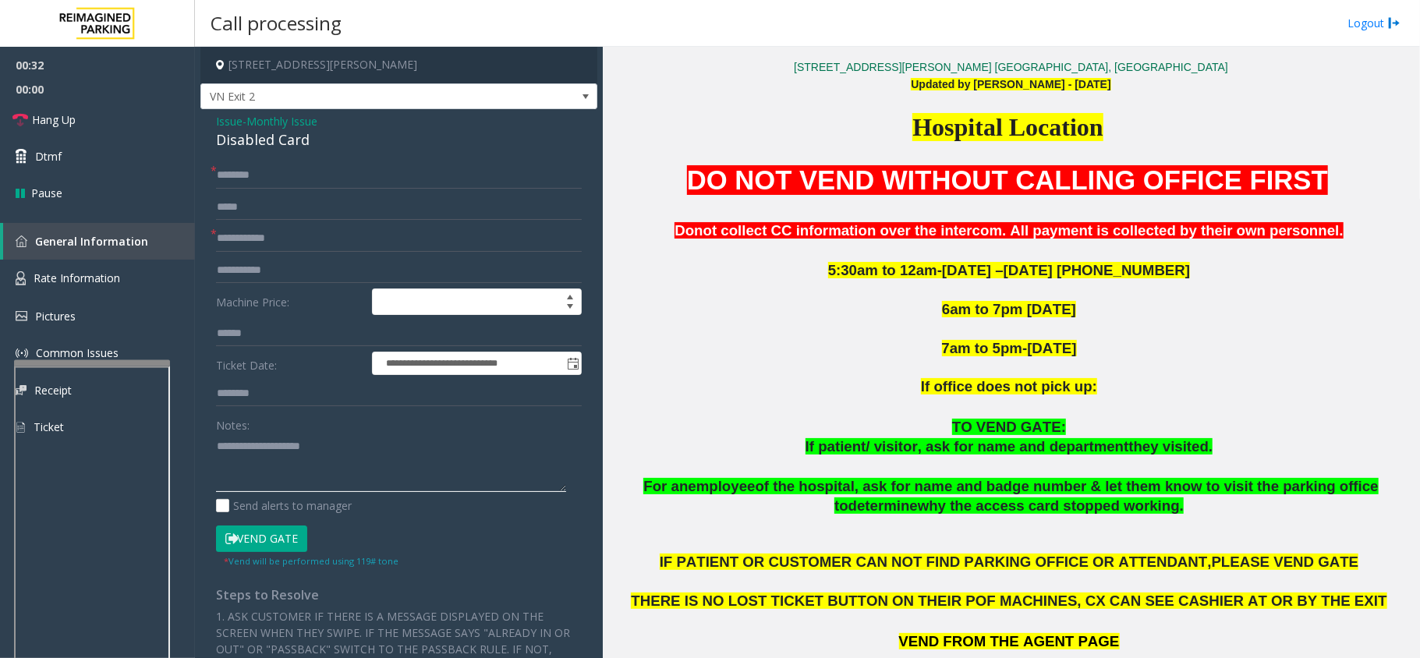
drag, startPoint x: 256, startPoint y: 486, endPoint x: 254, endPoint y: 476, distance: 11.0
click at [256, 485] on textarea at bounding box center [391, 462] width 350 height 58
type textarea "**********"
click at [287, 232] on input "text" at bounding box center [399, 238] width 366 height 27
type input "*********"
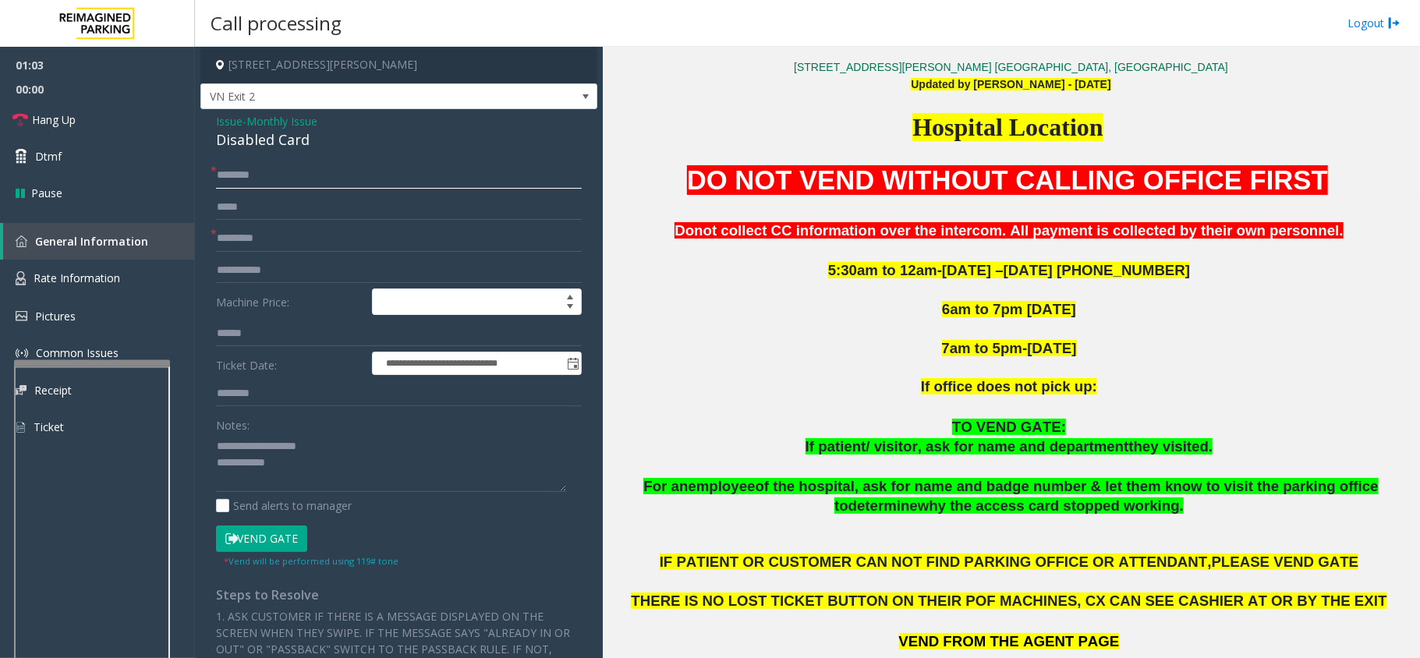
click at [251, 181] on input "text" at bounding box center [399, 175] width 366 height 27
type input "*******"
click at [306, 465] on textarea at bounding box center [391, 462] width 350 height 58
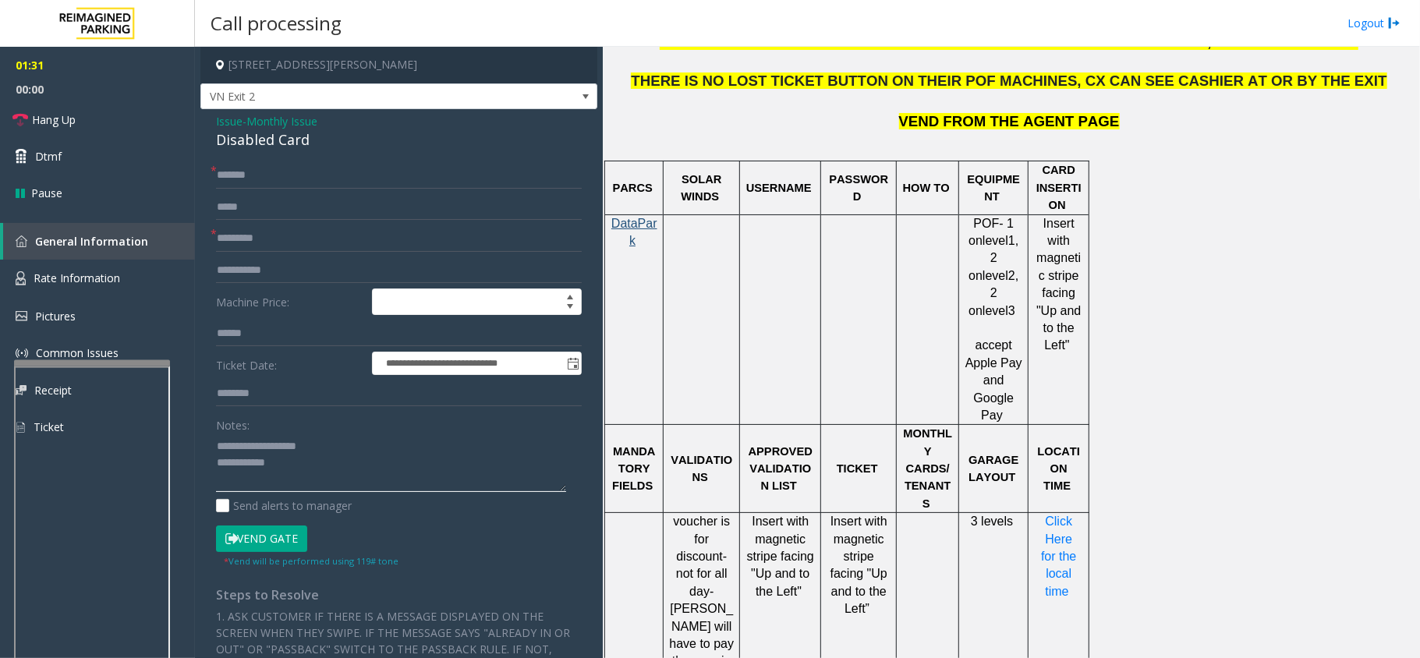
scroll to position [624, 0]
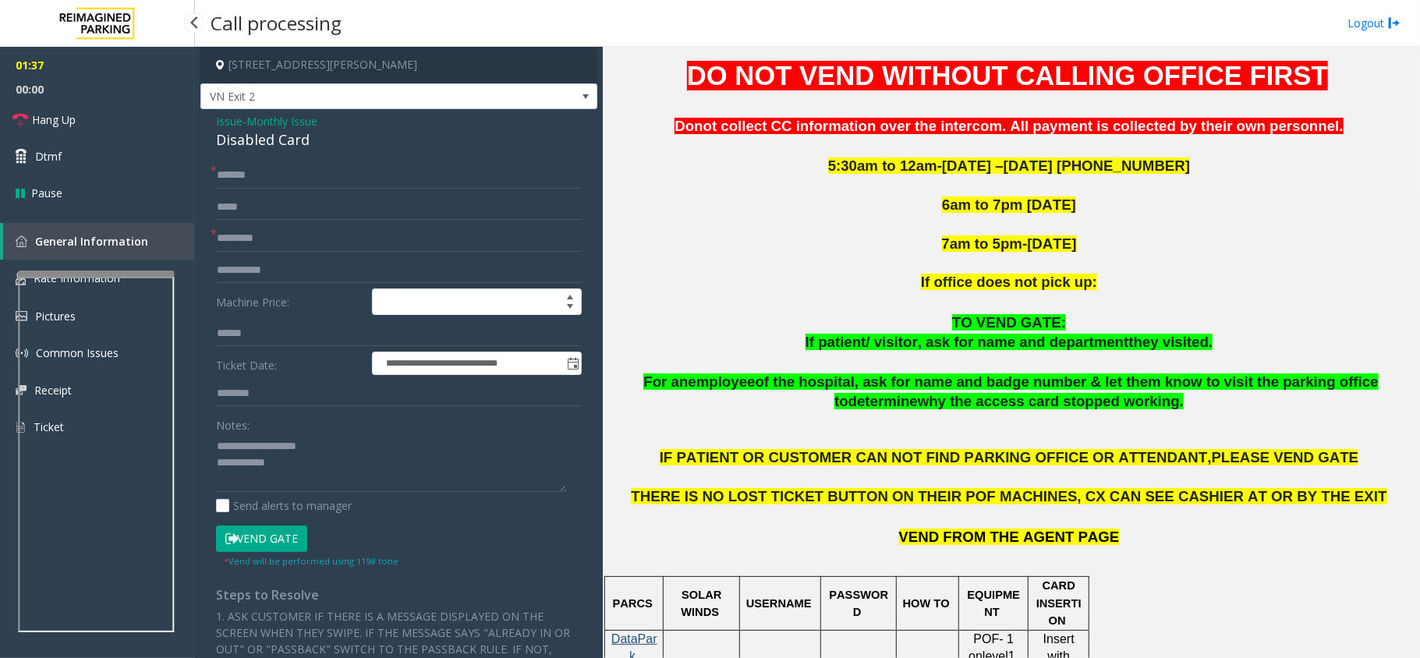
click at [122, 263] on app-root "**********" at bounding box center [710, 329] width 1420 height 658
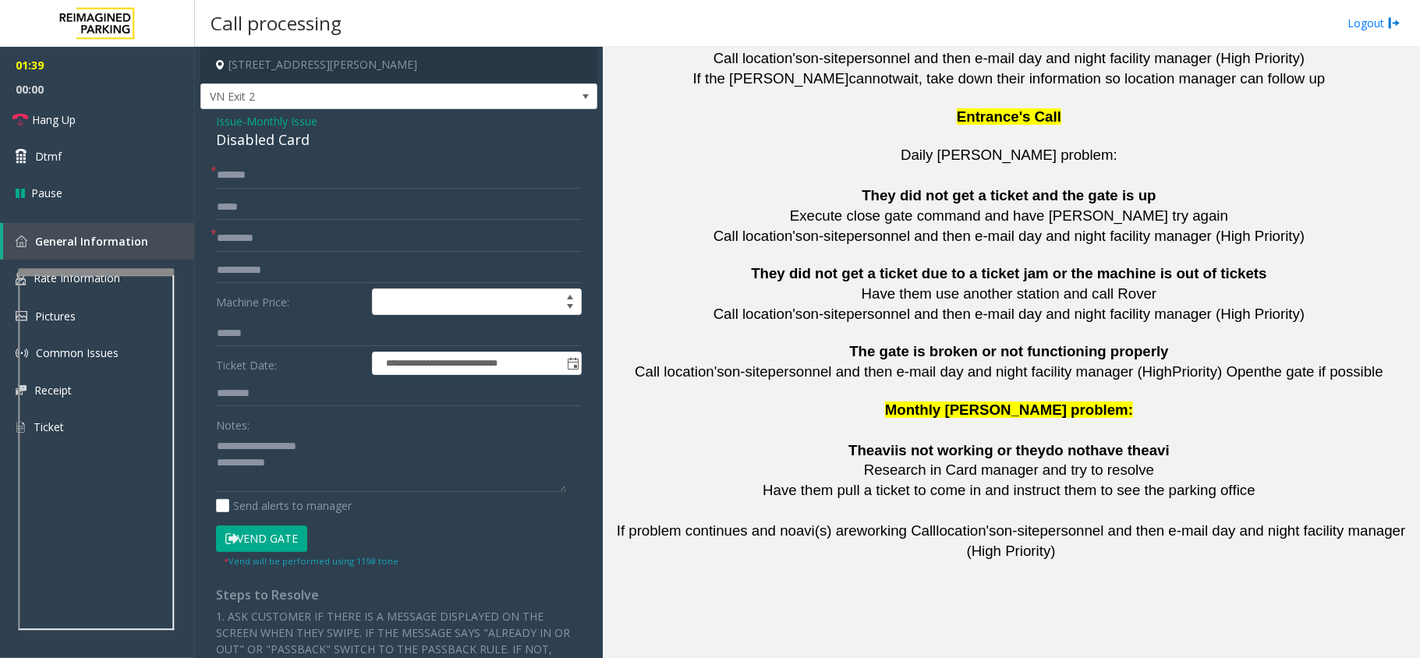
scroll to position [3447, 0]
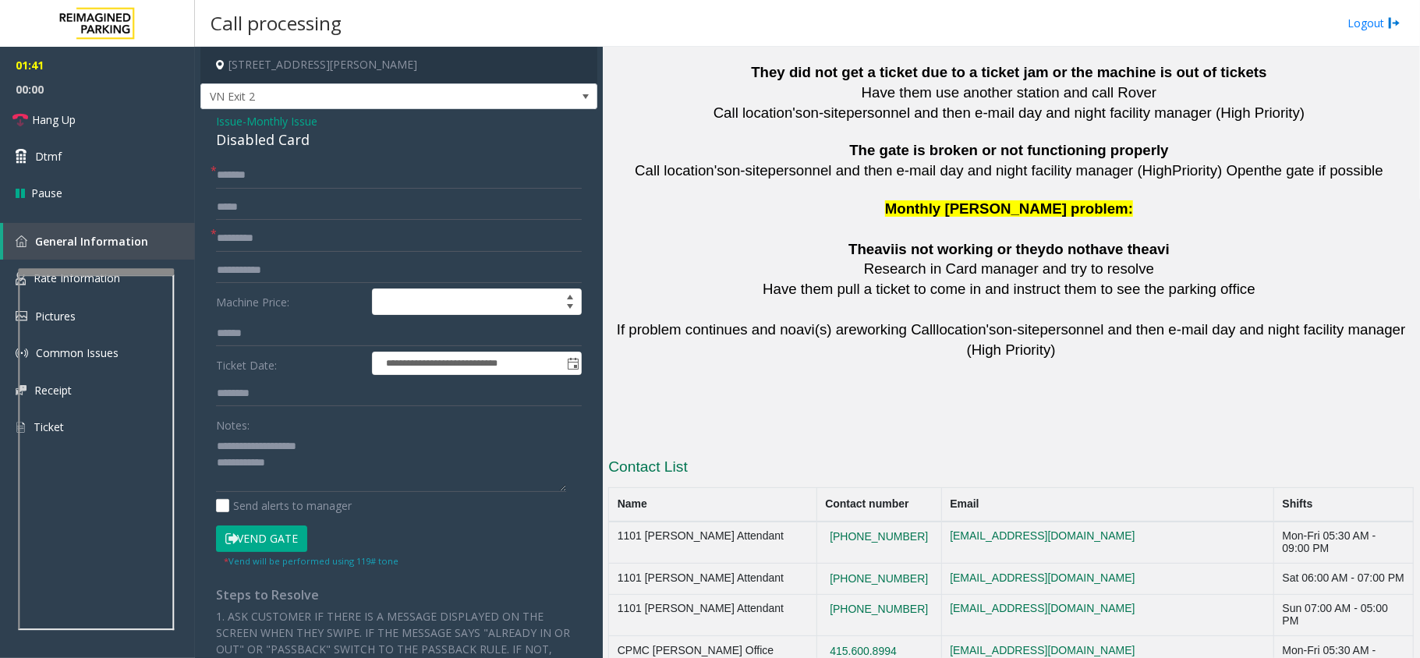
drag, startPoint x: 917, startPoint y: 557, endPoint x: 821, endPoint y: 561, distance: 96.0
click at [821, 636] on td "415.600.8994" at bounding box center [878, 657] width 125 height 42
click at [282, 463] on textarea at bounding box center [391, 462] width 350 height 58
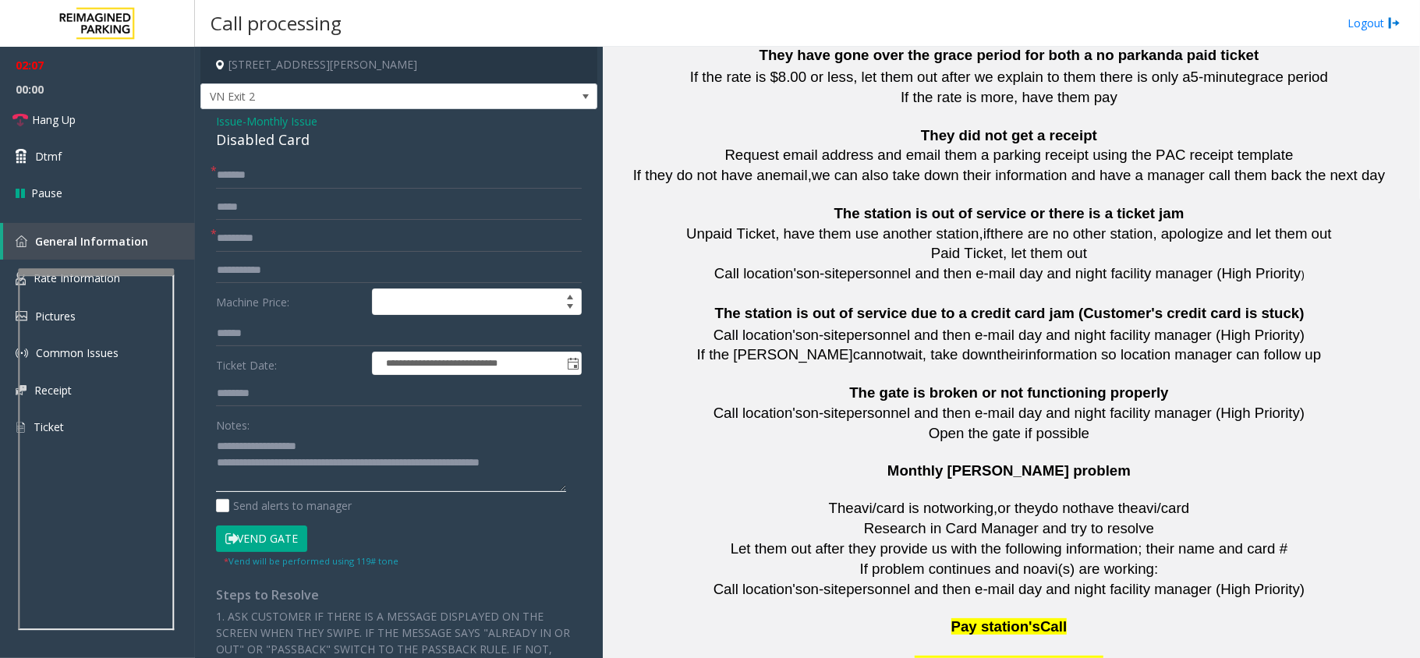
scroll to position [1576, 0]
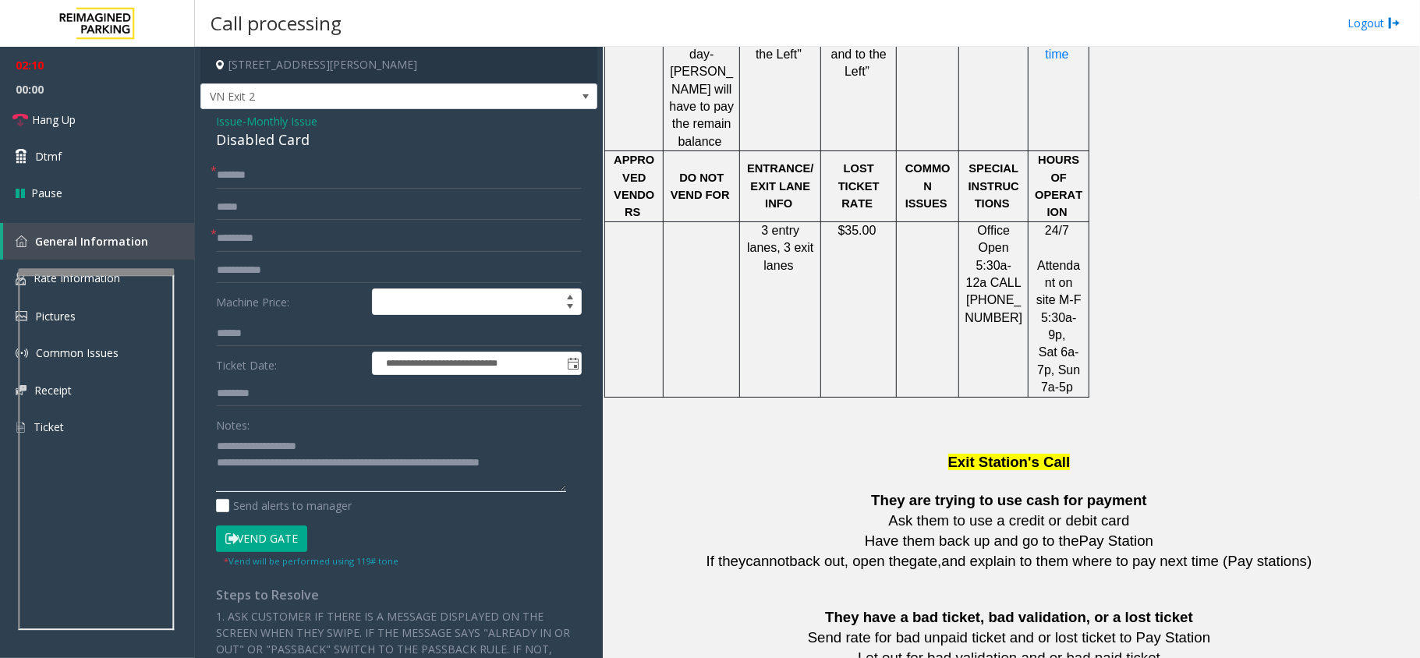
drag, startPoint x: 421, startPoint y: 466, endPoint x: 565, endPoint y: 472, distance: 144.3
click at [565, 472] on textarea at bounding box center [391, 462] width 350 height 58
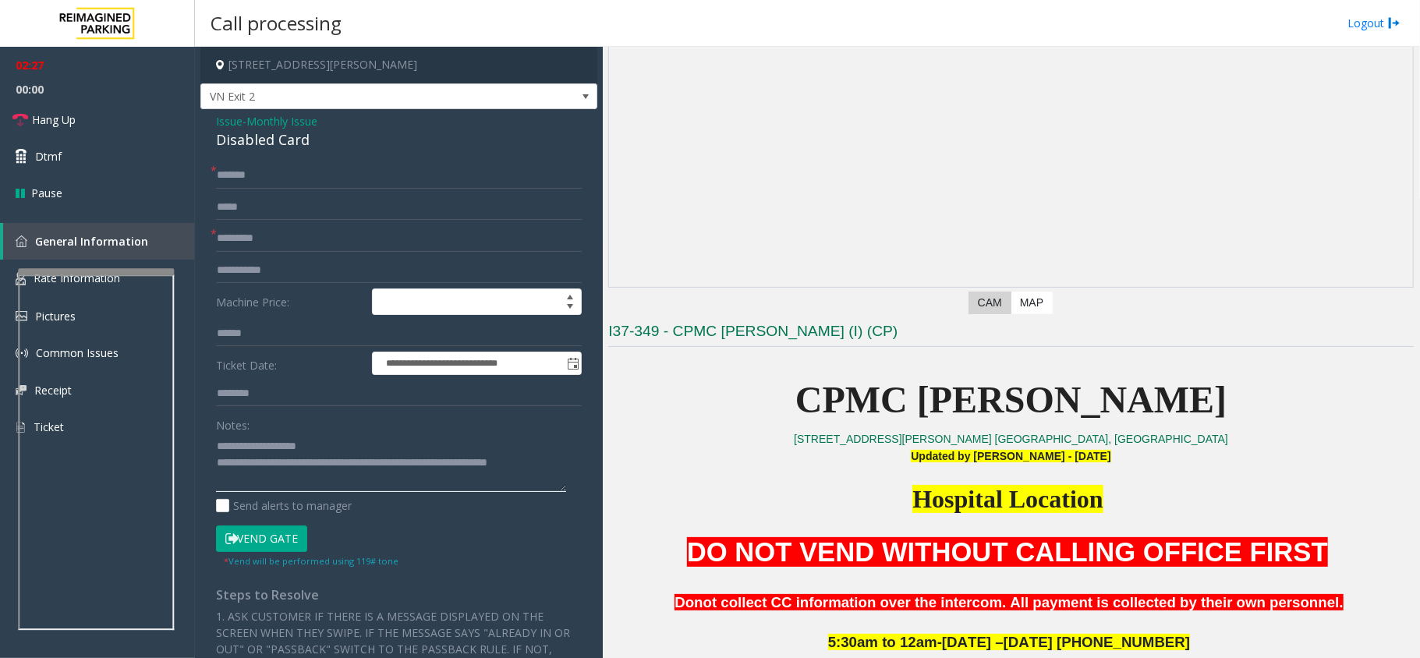
scroll to position [17, 0]
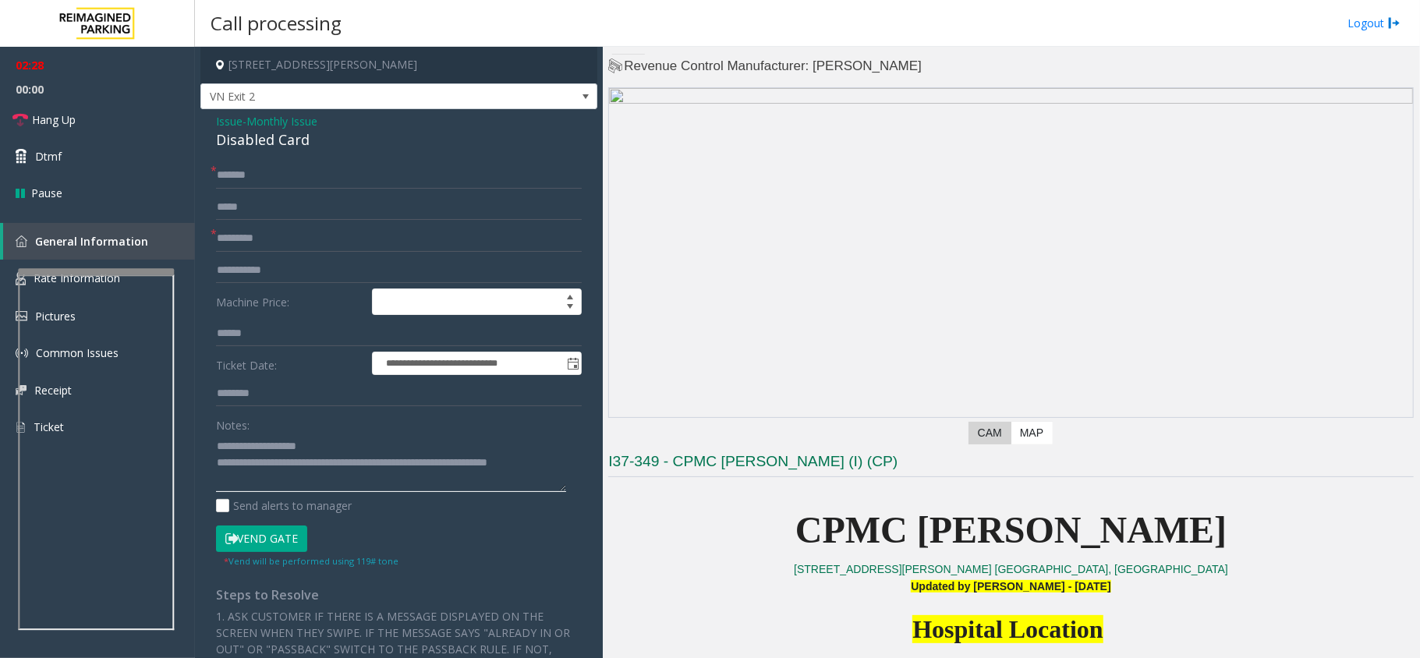
type textarea "**********"
click at [97, 107] on link "Hang Up" at bounding box center [97, 119] width 195 height 37
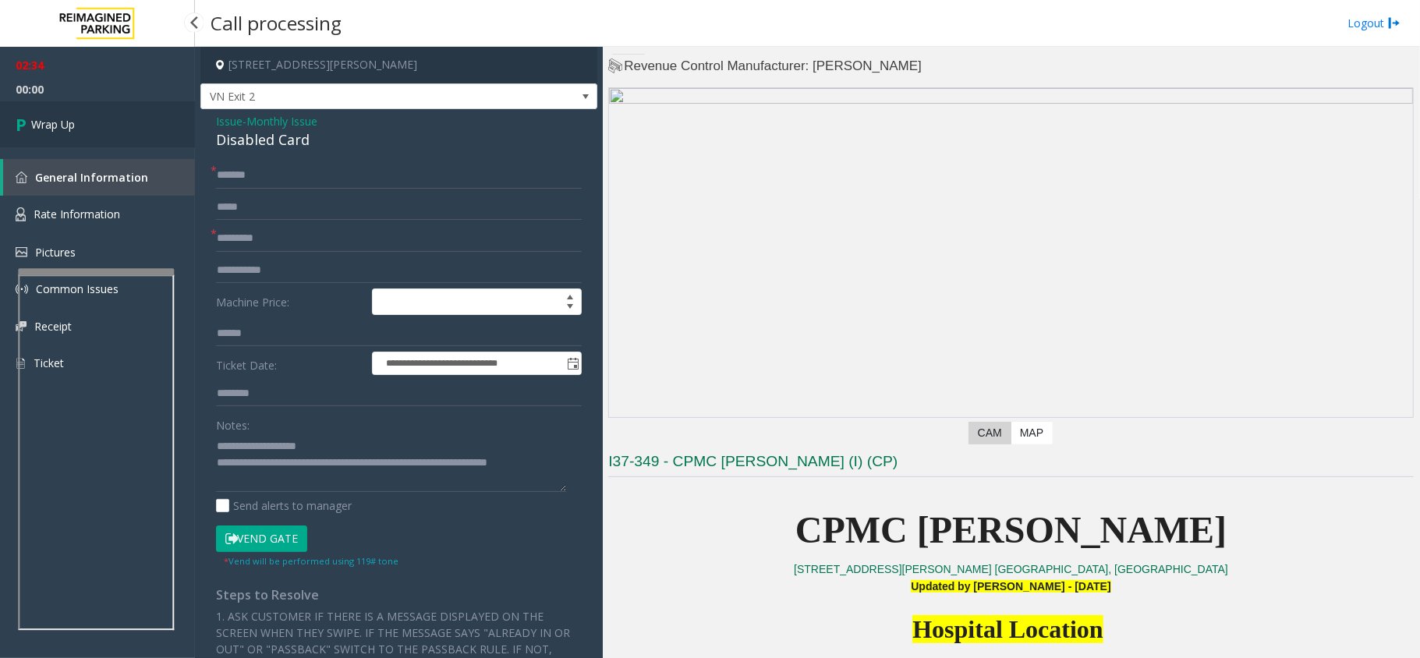
click at [97, 107] on link "Wrap Up" at bounding box center [97, 124] width 195 height 46
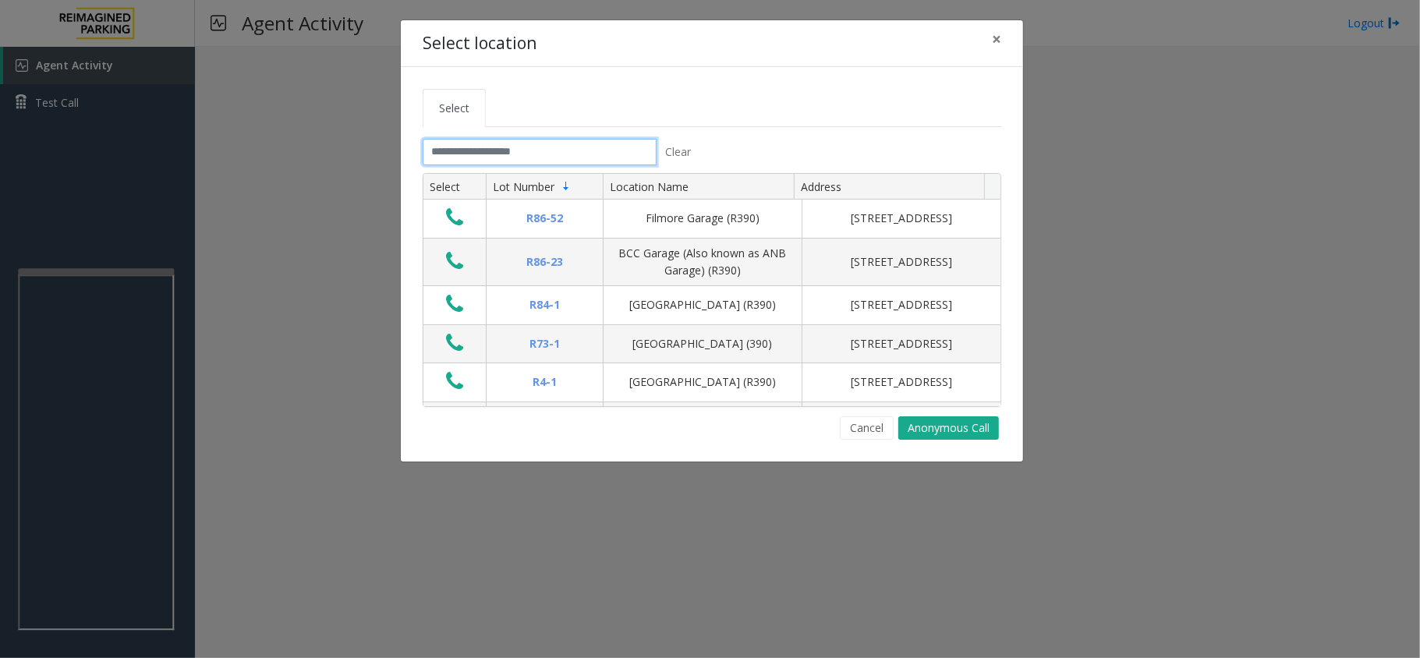
click at [482, 150] on input "text" at bounding box center [539, 152] width 234 height 27
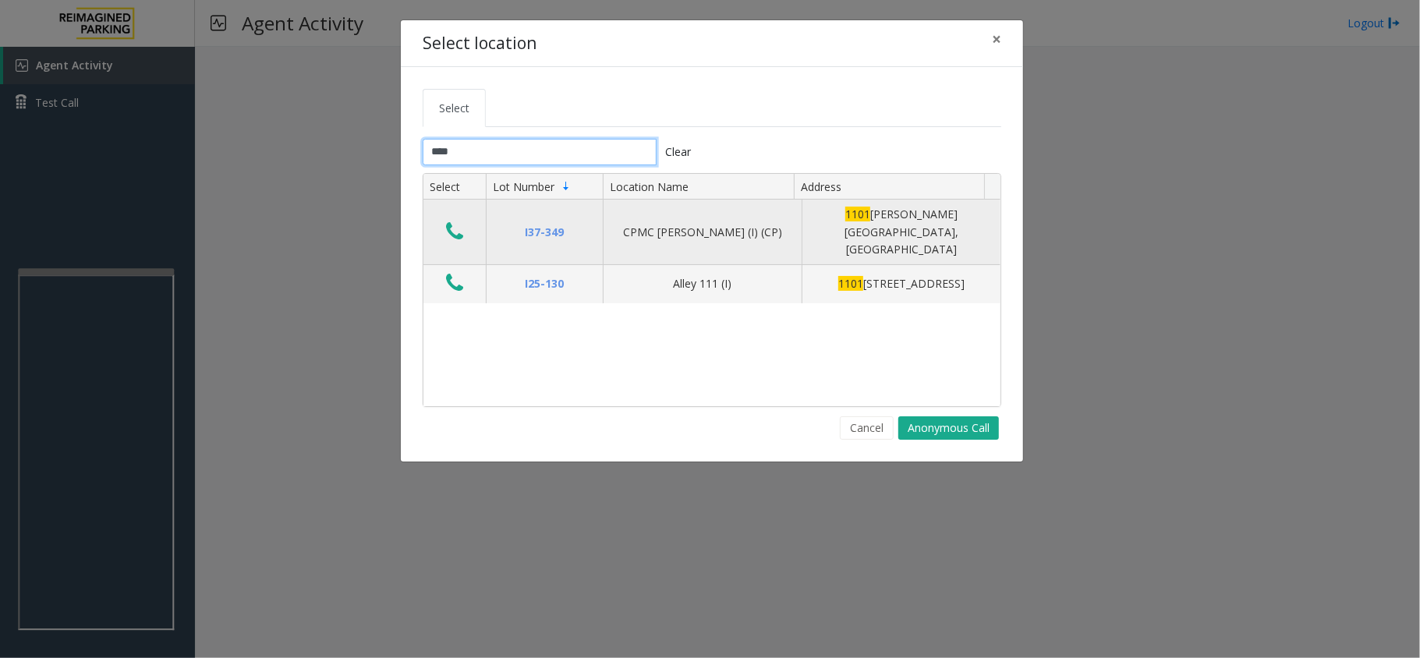
type input "****"
click at [451, 222] on icon "Data table" at bounding box center [454, 232] width 17 height 22
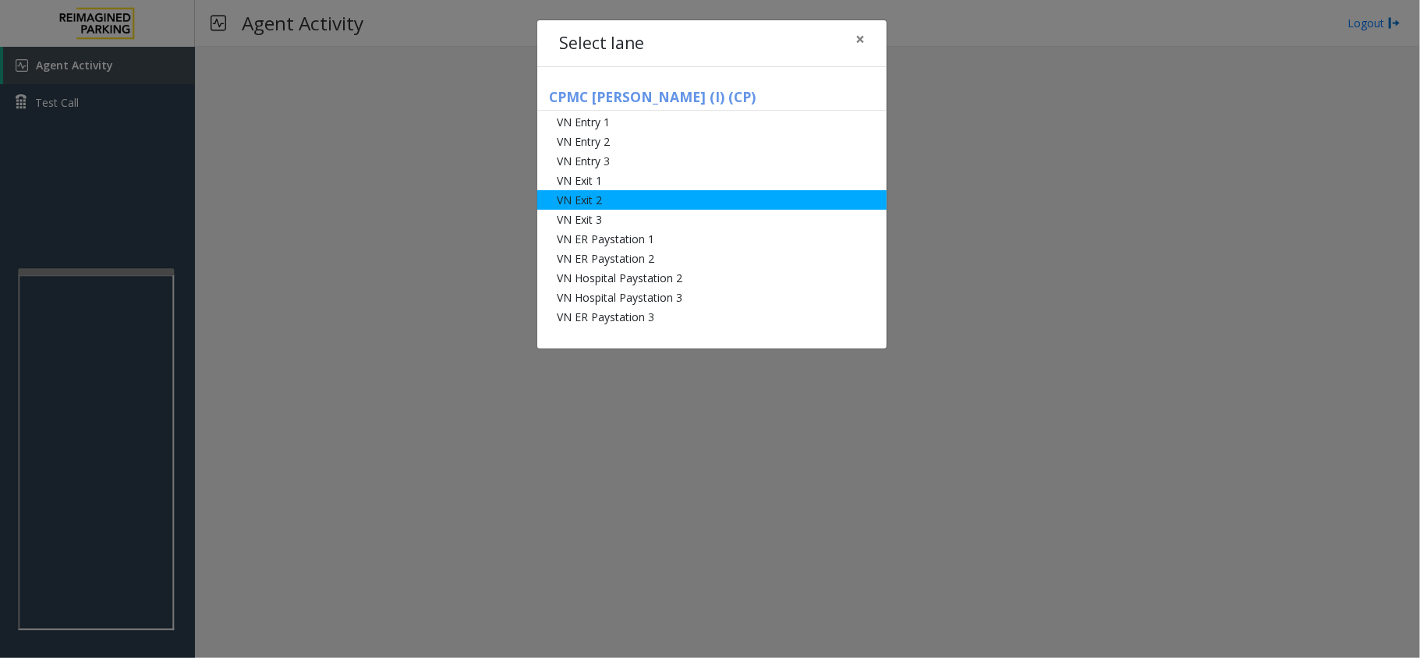
click at [624, 192] on li "VN Exit 2" at bounding box center [711, 199] width 349 height 19
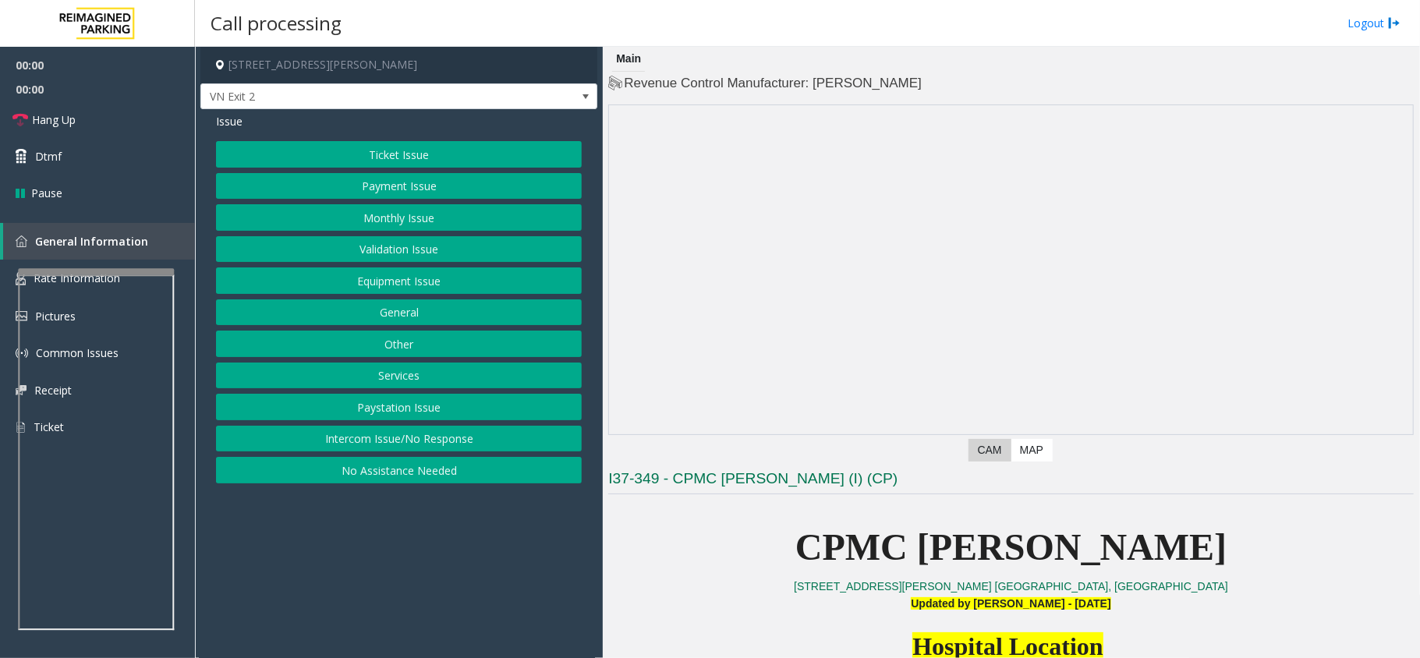
scroll to position [415, 0]
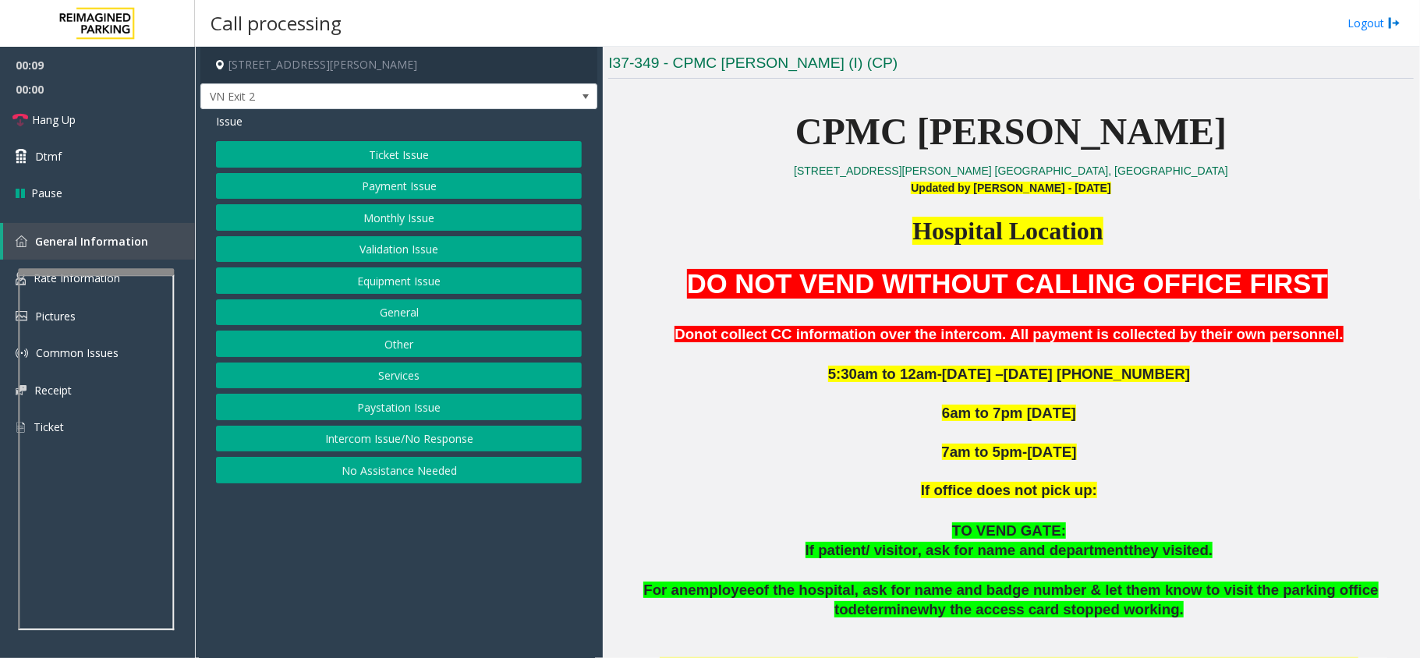
click at [394, 221] on button "Monthly Issue" at bounding box center [399, 217] width 366 height 27
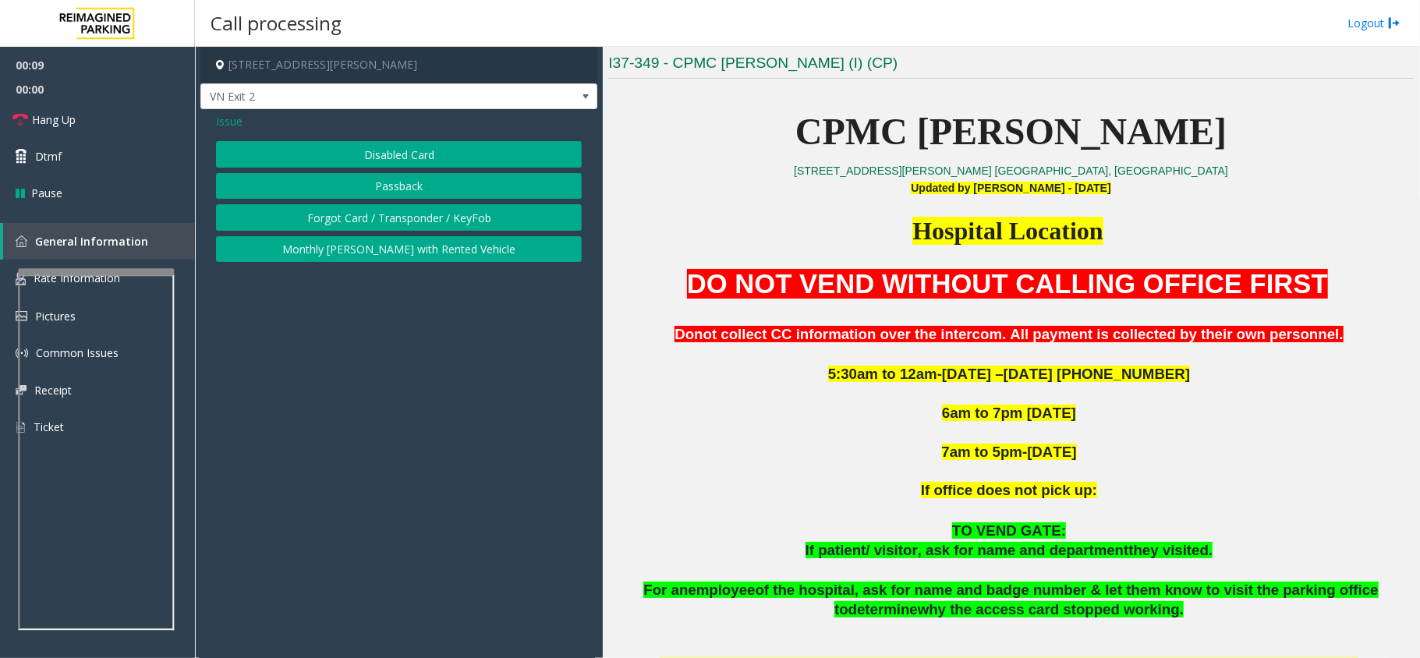
click at [394, 161] on button "Disabled Card" at bounding box center [399, 154] width 366 height 27
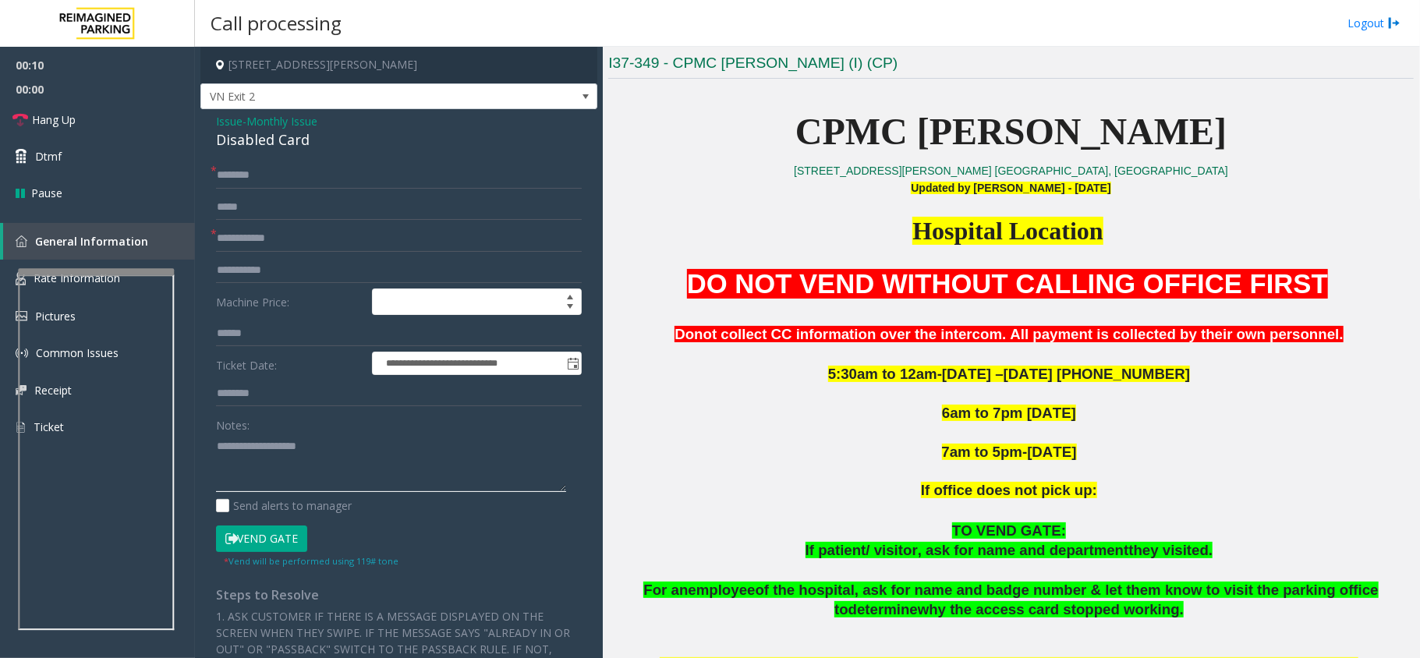
click at [306, 443] on textarea at bounding box center [391, 462] width 350 height 58
click at [284, 139] on div "Disabled Card" at bounding box center [399, 139] width 366 height 21
click at [291, 456] on textarea at bounding box center [391, 462] width 350 height 58
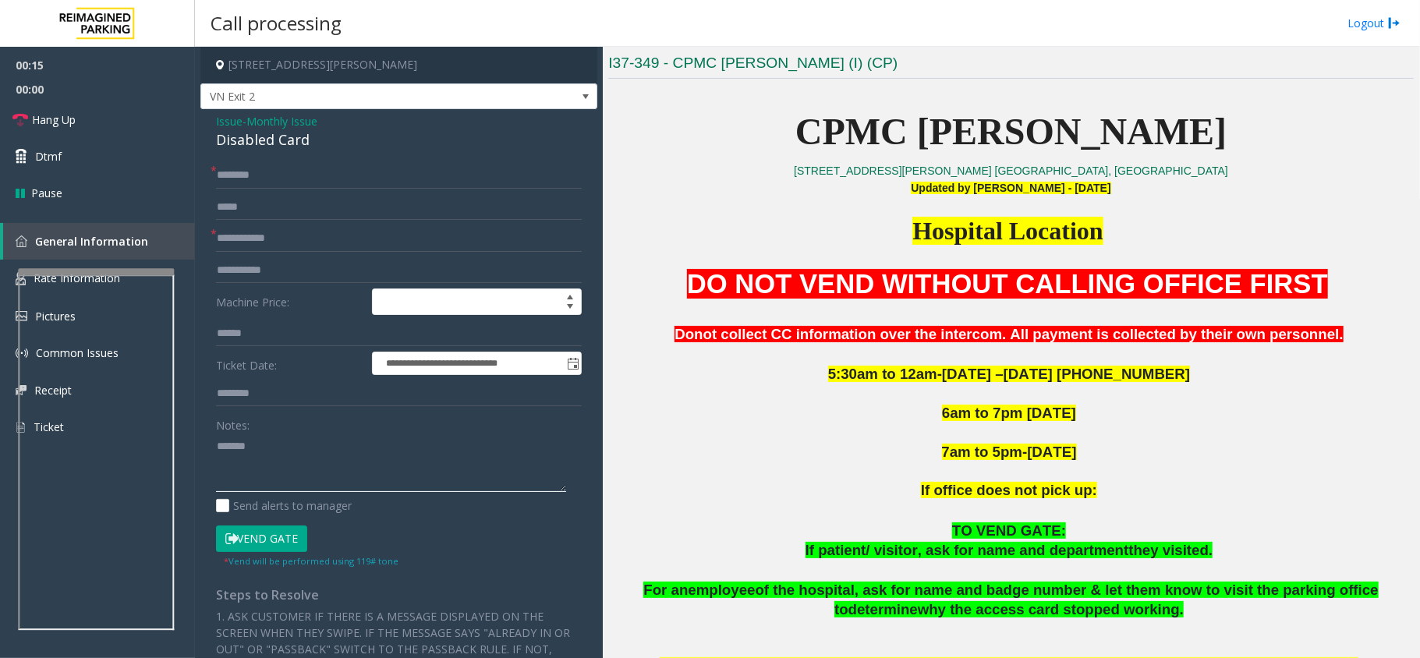
paste textarea "**********"
type textarea "**********"
click at [281, 550] on button "Vend Gate" at bounding box center [261, 538] width 91 height 27
click at [281, 533] on button "Vend Gate" at bounding box center [261, 538] width 91 height 27
click at [306, 488] on textarea at bounding box center [391, 462] width 350 height 58
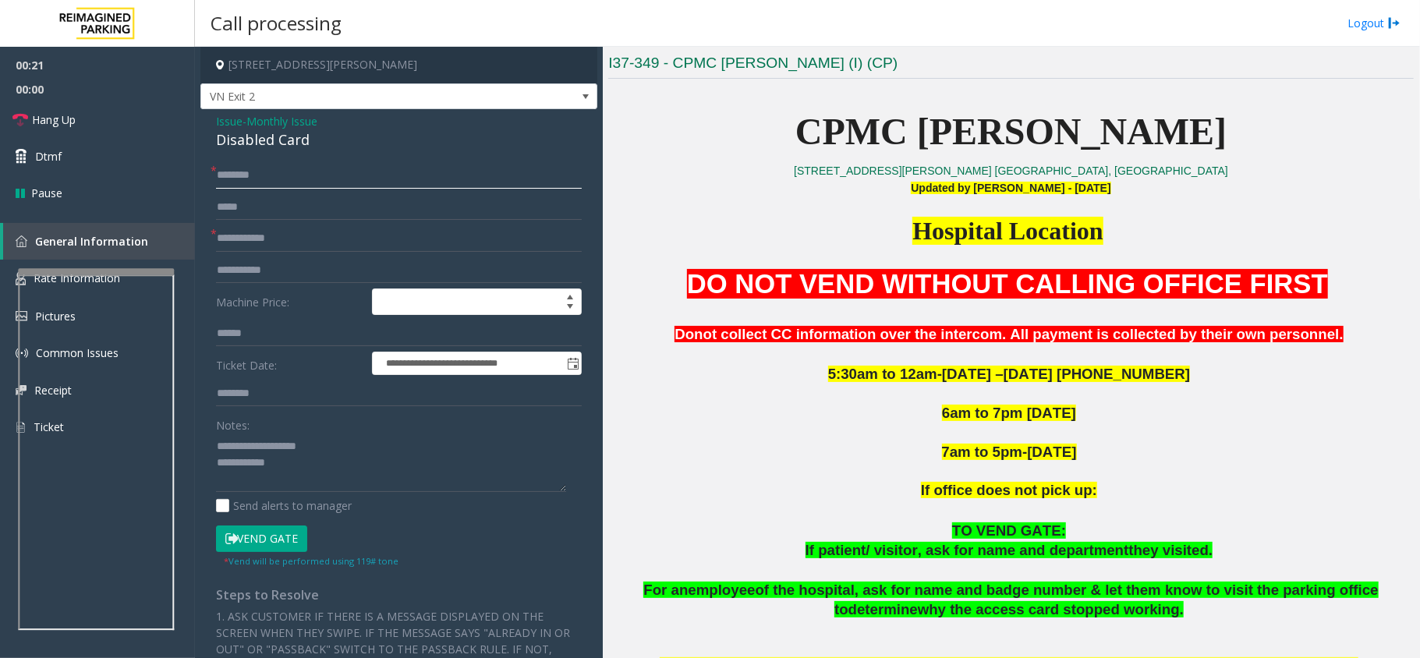
click at [287, 185] on input "text" at bounding box center [399, 175] width 366 height 27
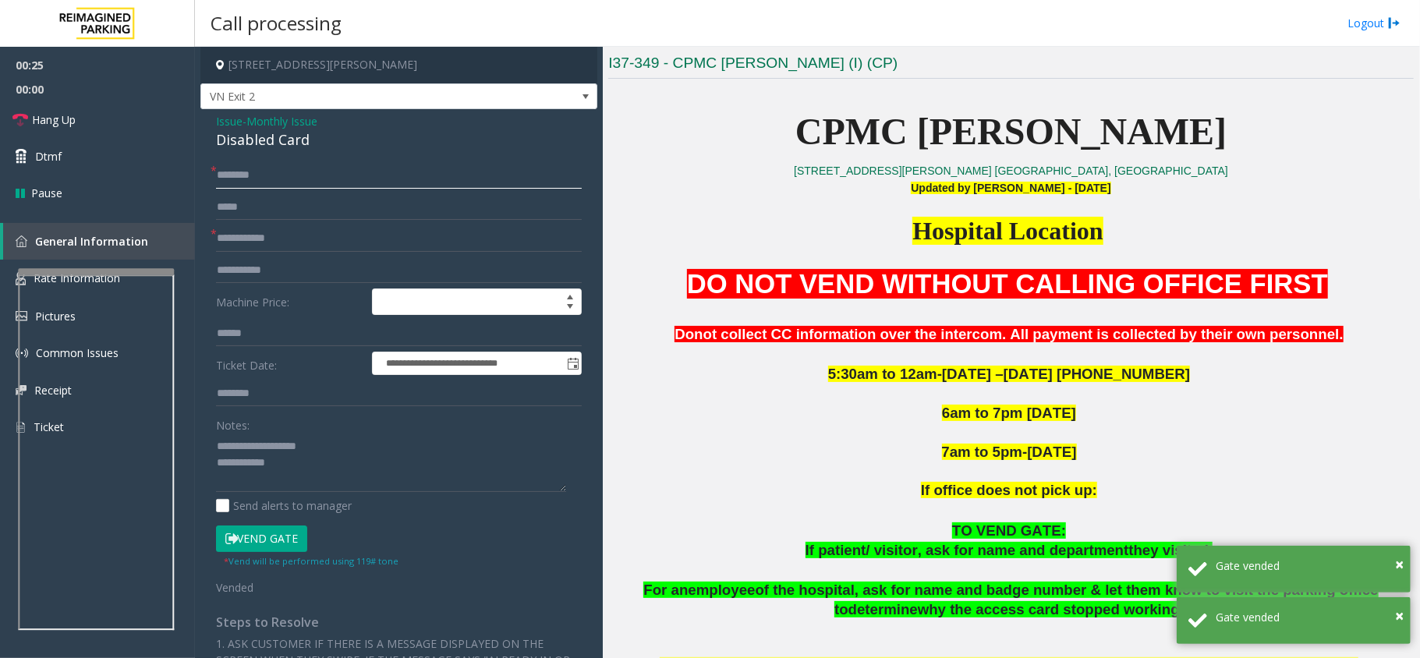
click at [346, 173] on input "text" at bounding box center [399, 175] width 366 height 27
paste input "*******"
type input "*******"
click at [315, 228] on input "text" at bounding box center [399, 238] width 366 height 27
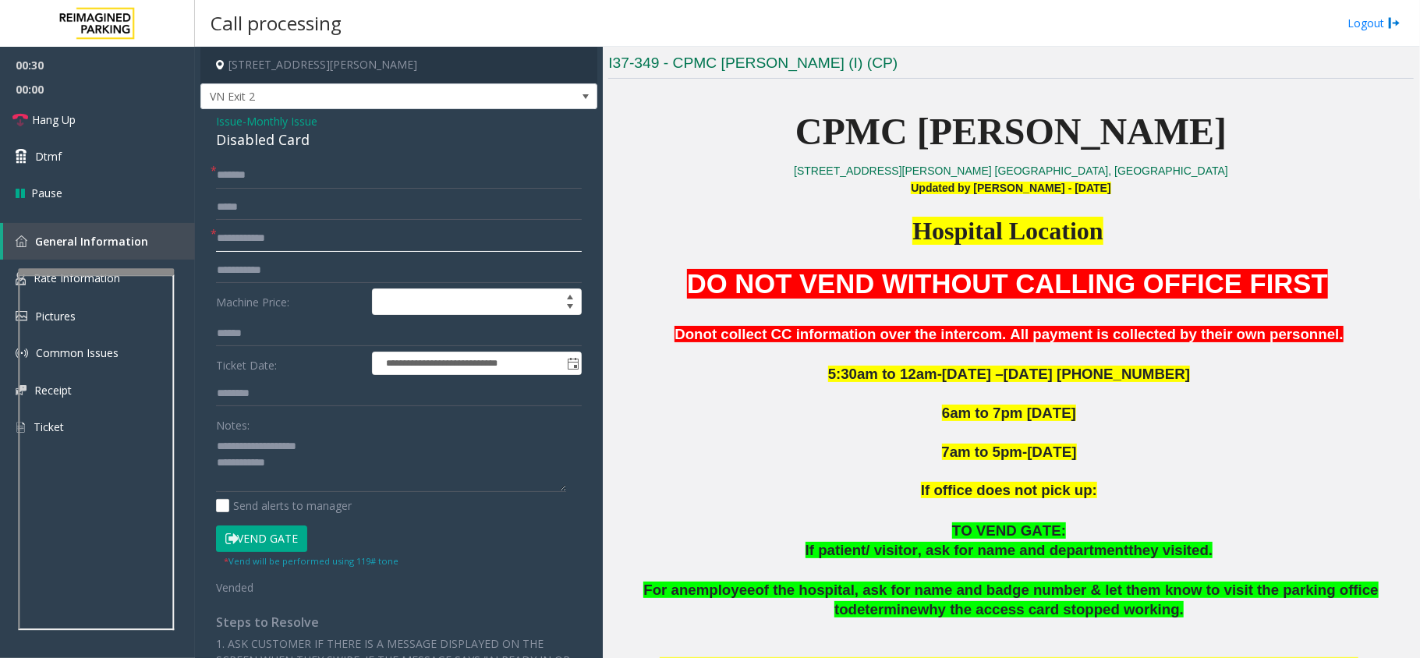
click at [273, 238] on input "text" at bounding box center [399, 238] width 366 height 27
paste input "*********"
type input "*********"
click at [313, 466] on textarea at bounding box center [391, 462] width 350 height 58
click at [142, 116] on link "Hang Up" at bounding box center [97, 119] width 195 height 37
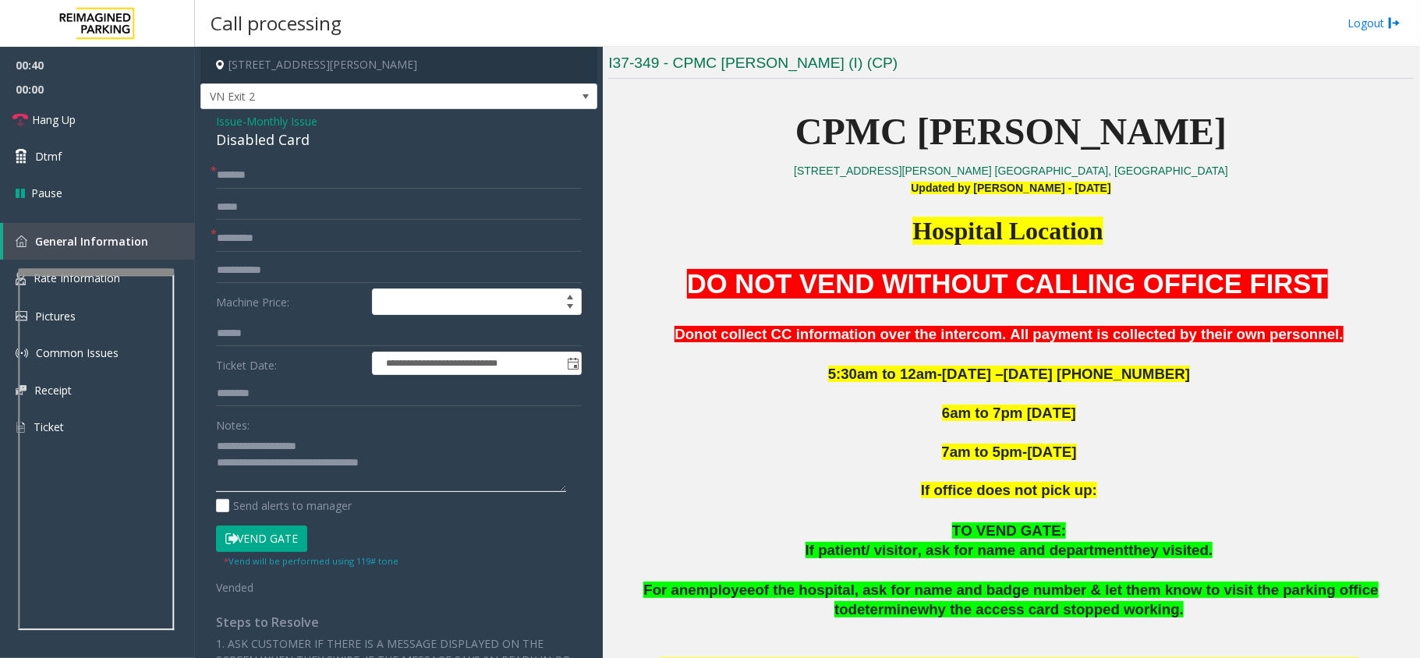
click at [409, 472] on textarea at bounding box center [391, 462] width 350 height 58
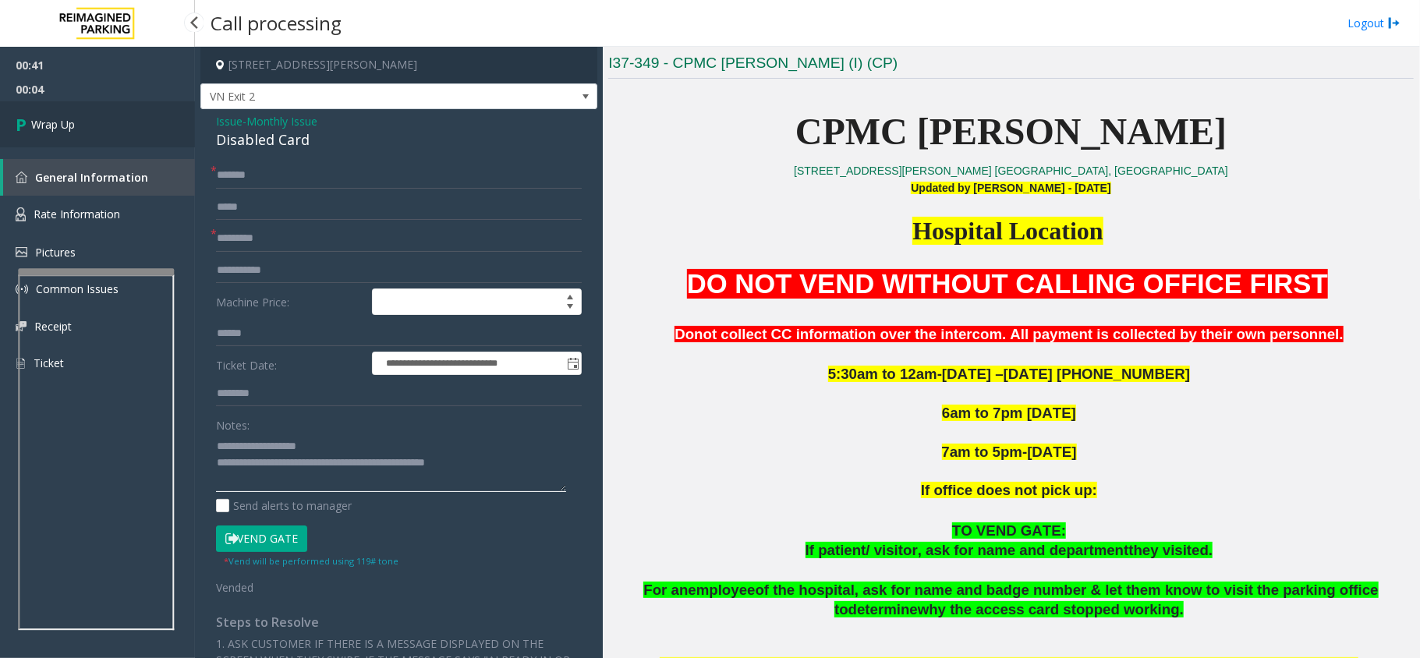
type textarea "**********"
click at [126, 128] on link "Wrap Up" at bounding box center [97, 124] width 195 height 46
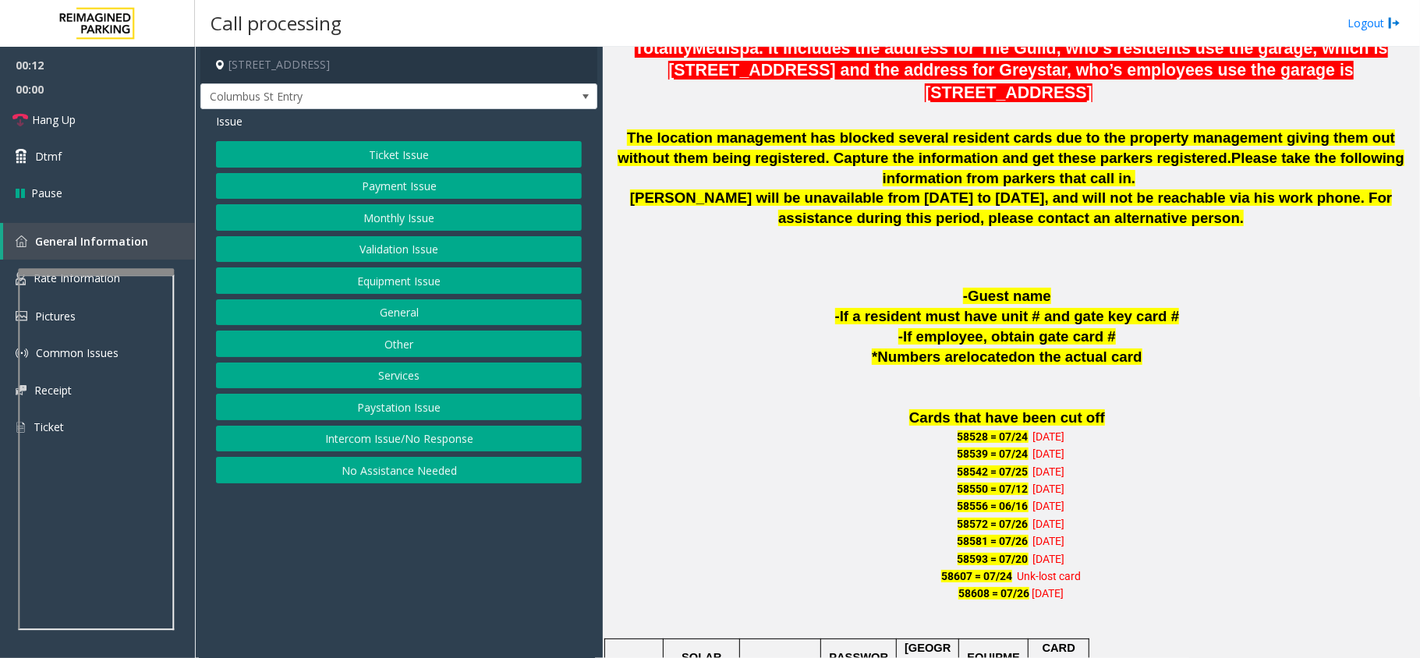
scroll to position [690, 0]
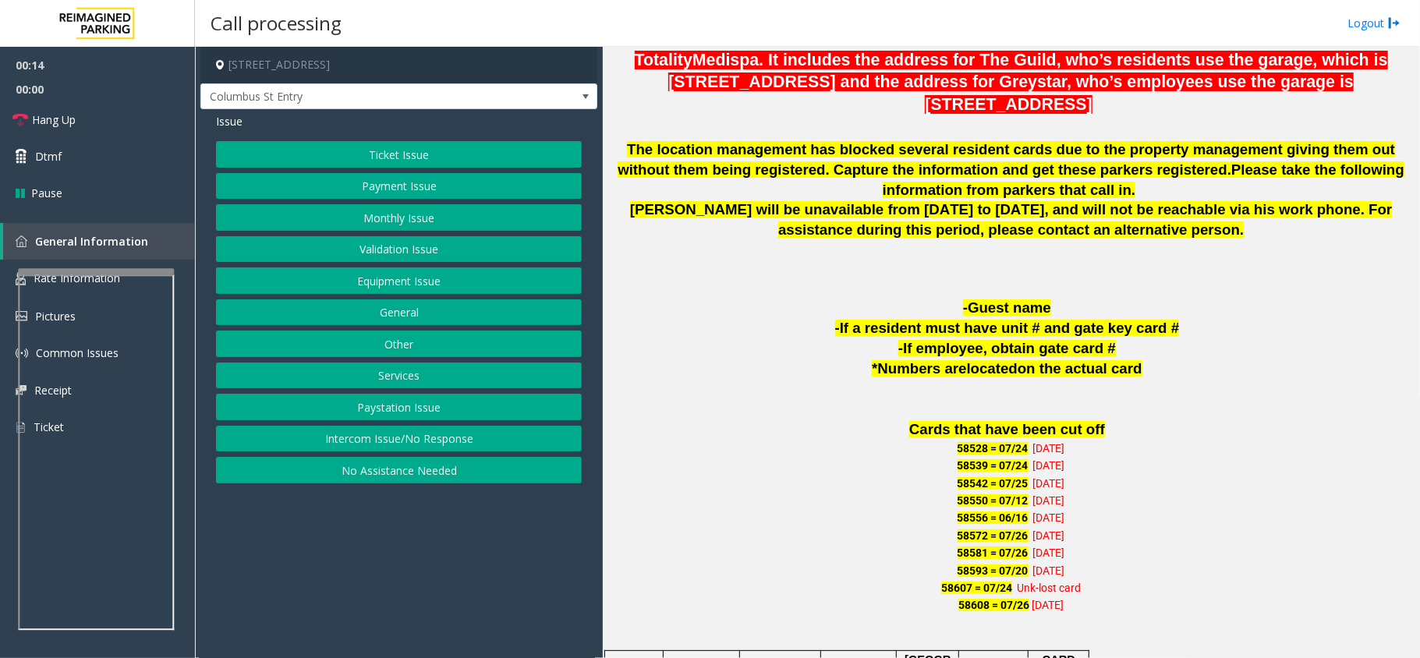
click at [476, 440] on button "Intercom Issue/No Response" at bounding box center [399, 439] width 366 height 27
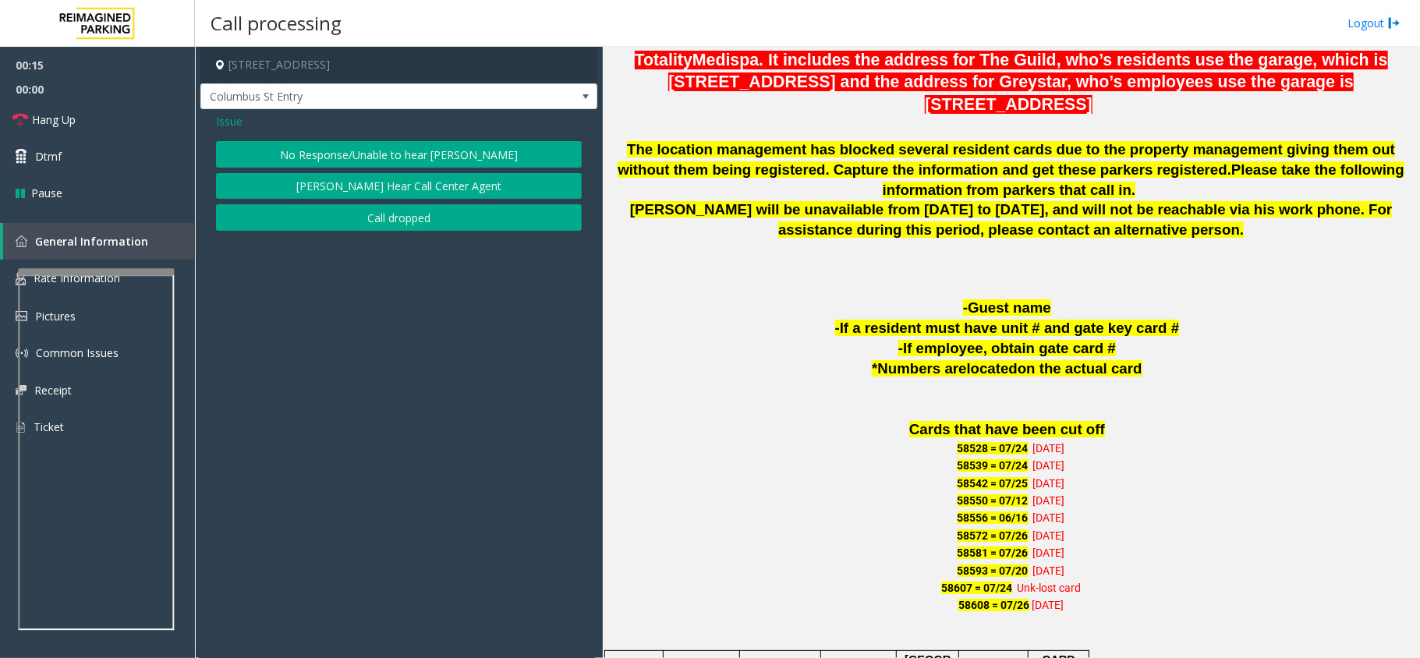
click at [422, 147] on button "No Response/Unable to hear [PERSON_NAME]" at bounding box center [399, 154] width 366 height 27
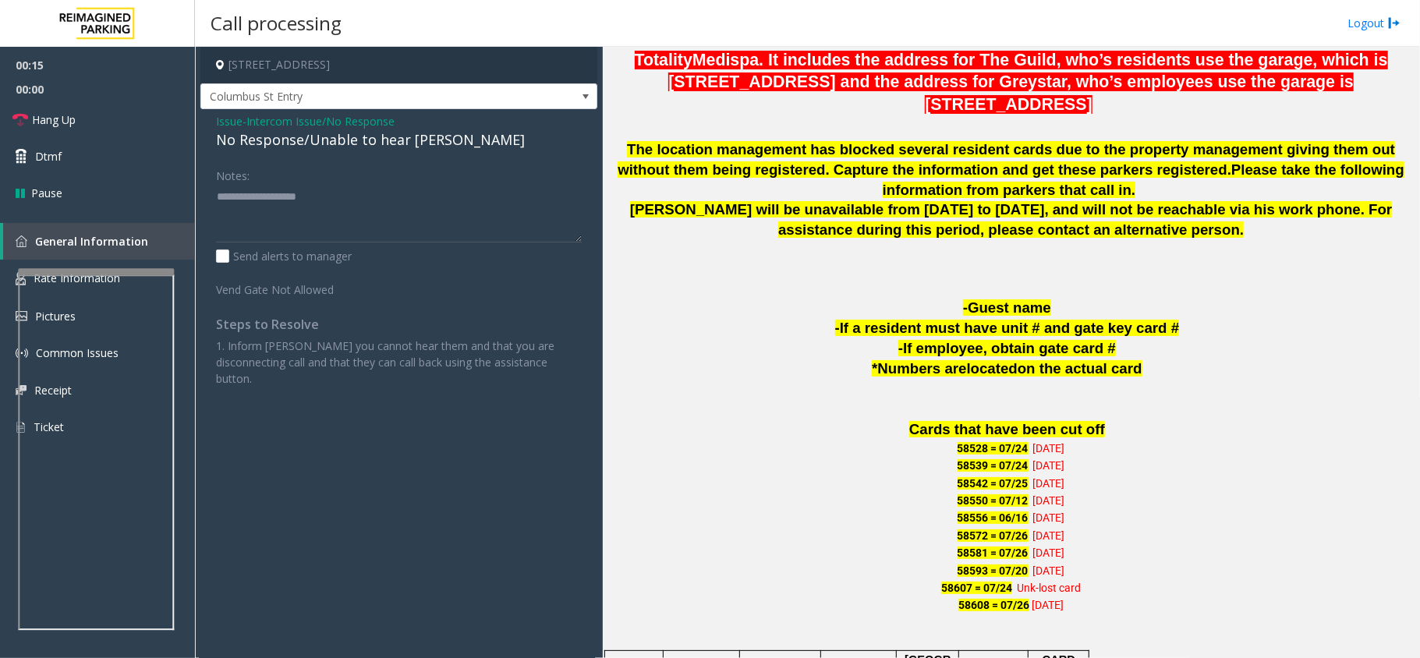
click at [422, 147] on div "No Response/Unable to hear [PERSON_NAME]" at bounding box center [399, 139] width 366 height 21
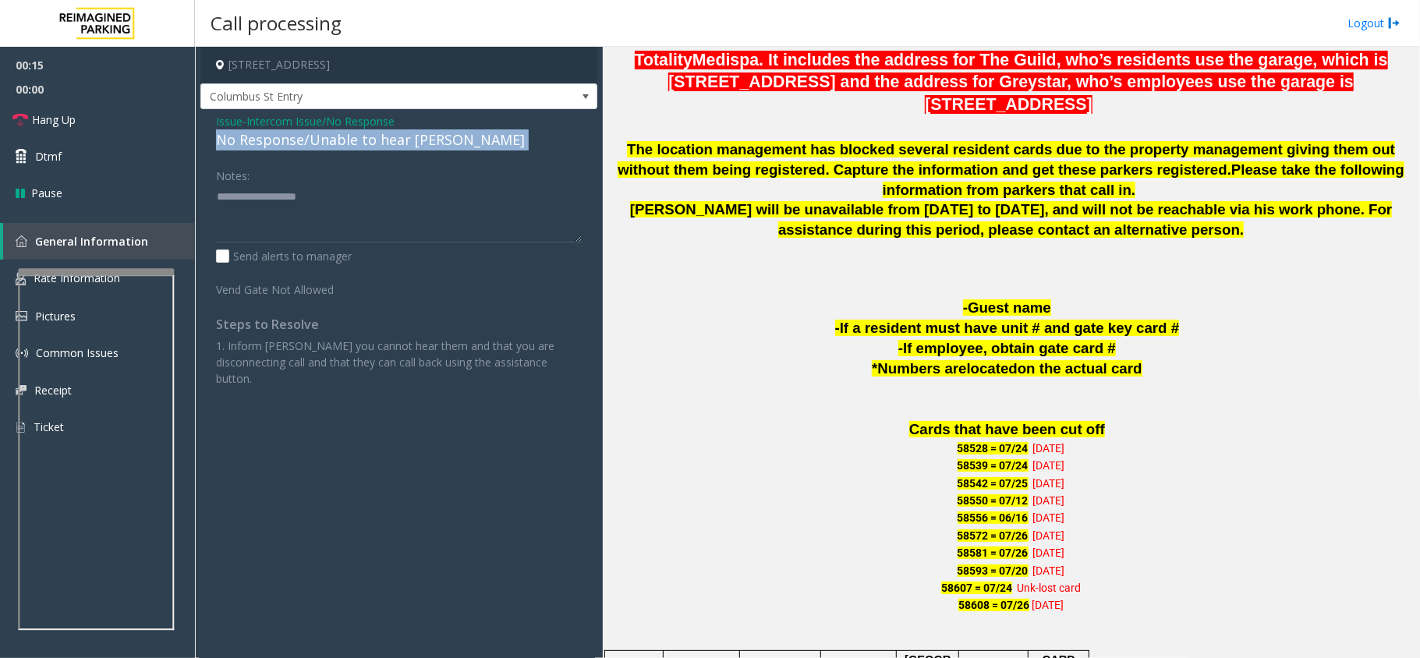
click at [422, 147] on div "No Response/Unable to hear [PERSON_NAME]" at bounding box center [399, 139] width 366 height 21
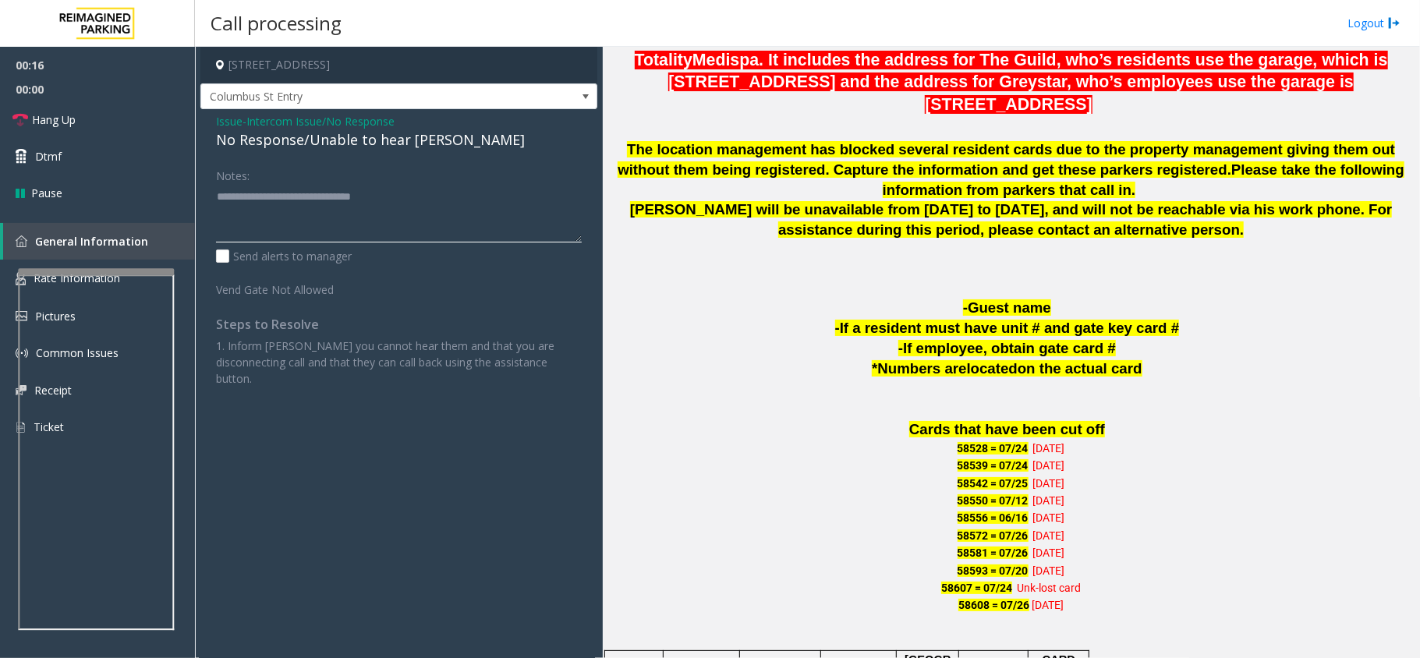
click at [461, 196] on textarea at bounding box center [399, 213] width 366 height 58
type textarea "**********"
click at [97, 123] on link "Hang Up" at bounding box center [97, 119] width 195 height 37
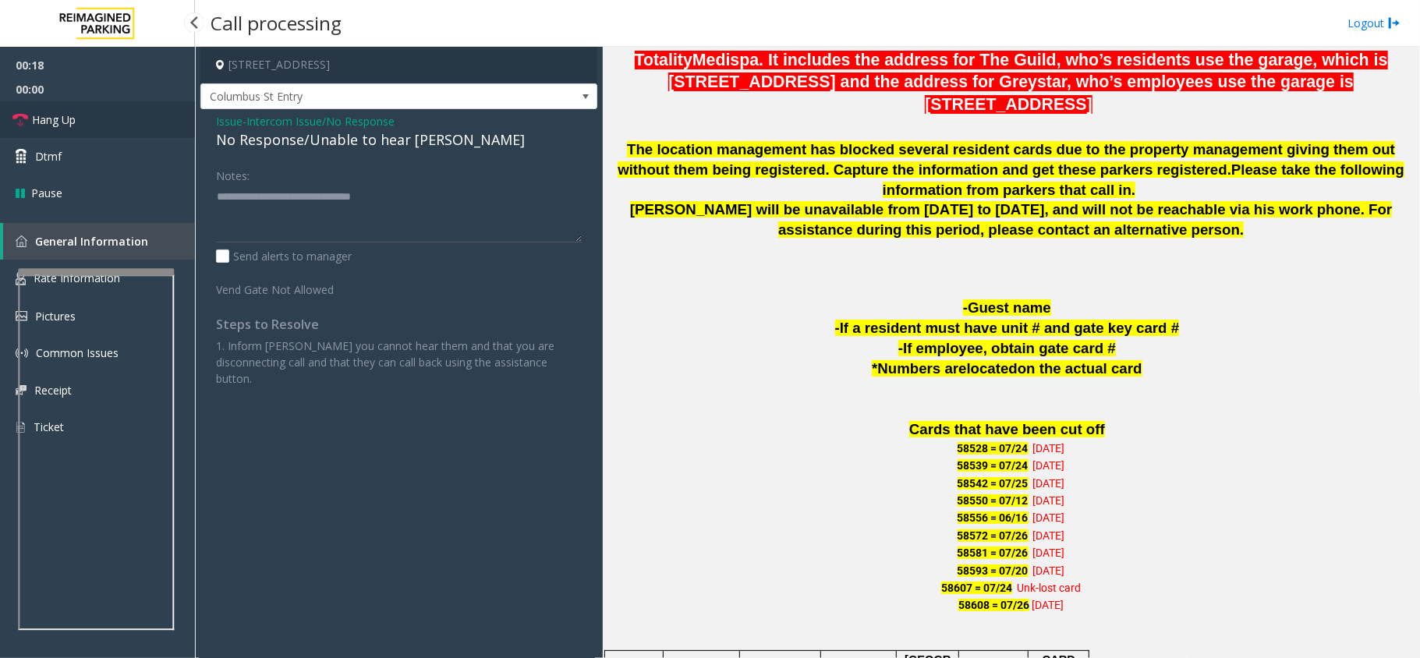
click at [97, 123] on link "Hang Up" at bounding box center [97, 119] width 195 height 37
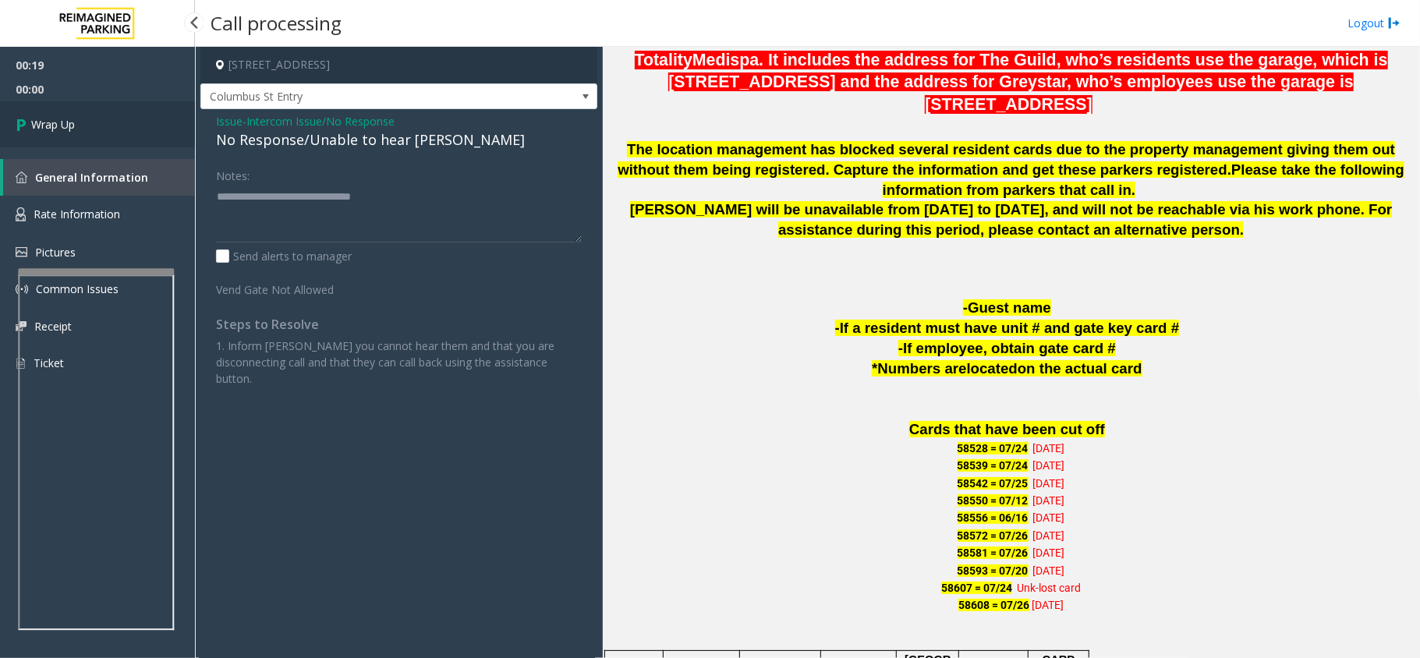
click at [97, 123] on link "Wrap Up" at bounding box center [97, 124] width 195 height 46
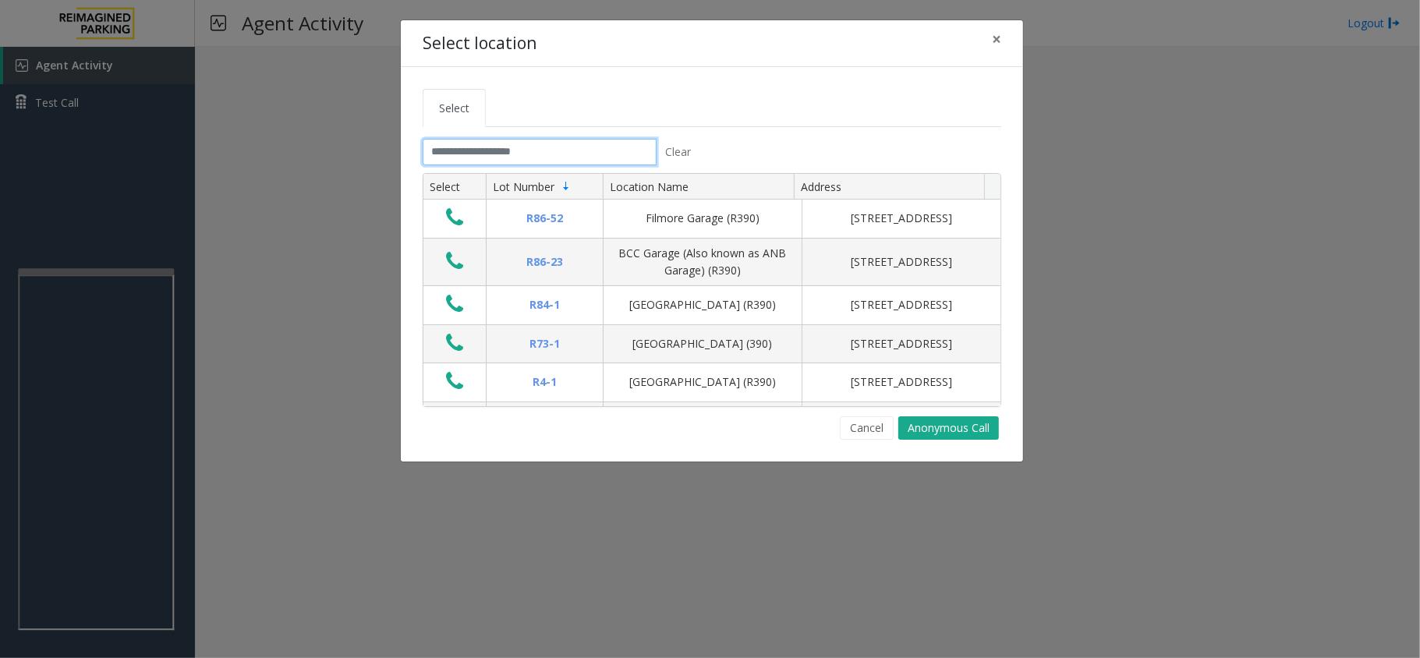
click at [461, 161] on input "text" at bounding box center [539, 152] width 234 height 27
click at [538, 151] on input "text" at bounding box center [539, 152] width 234 height 27
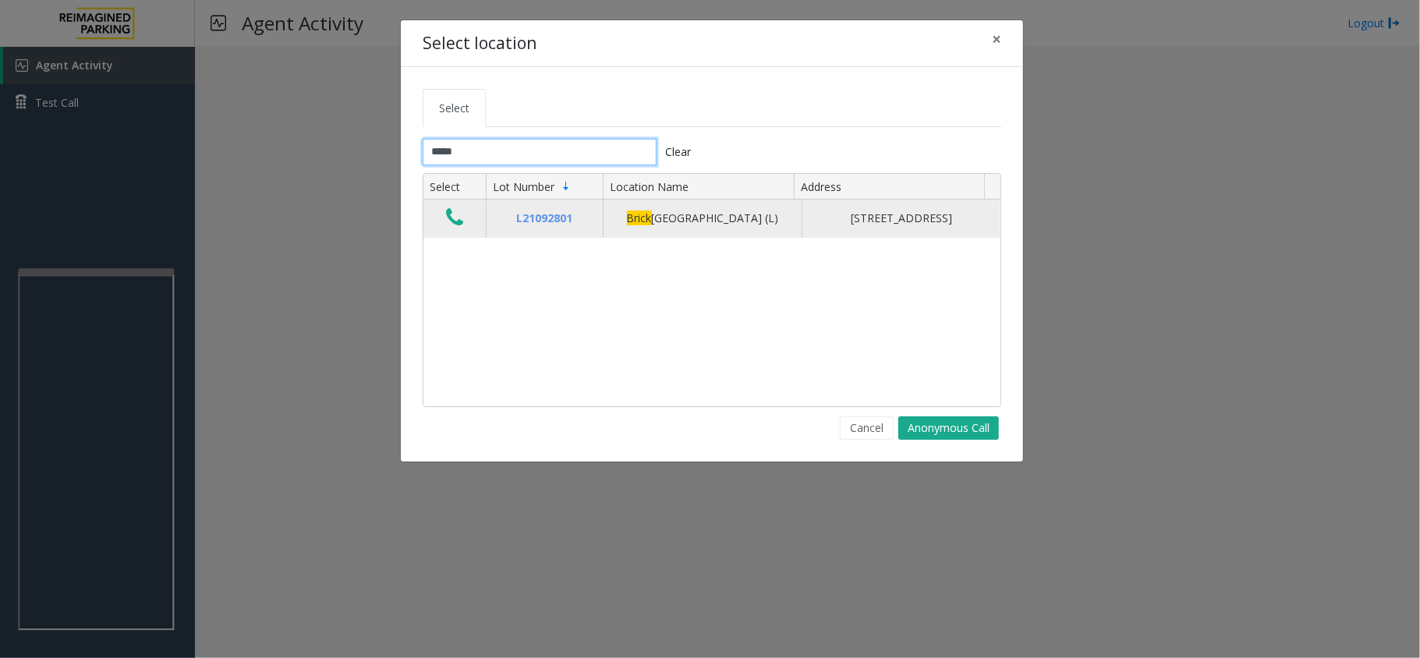
type input "*****"
click at [454, 218] on icon "Data table" at bounding box center [454, 218] width 17 height 22
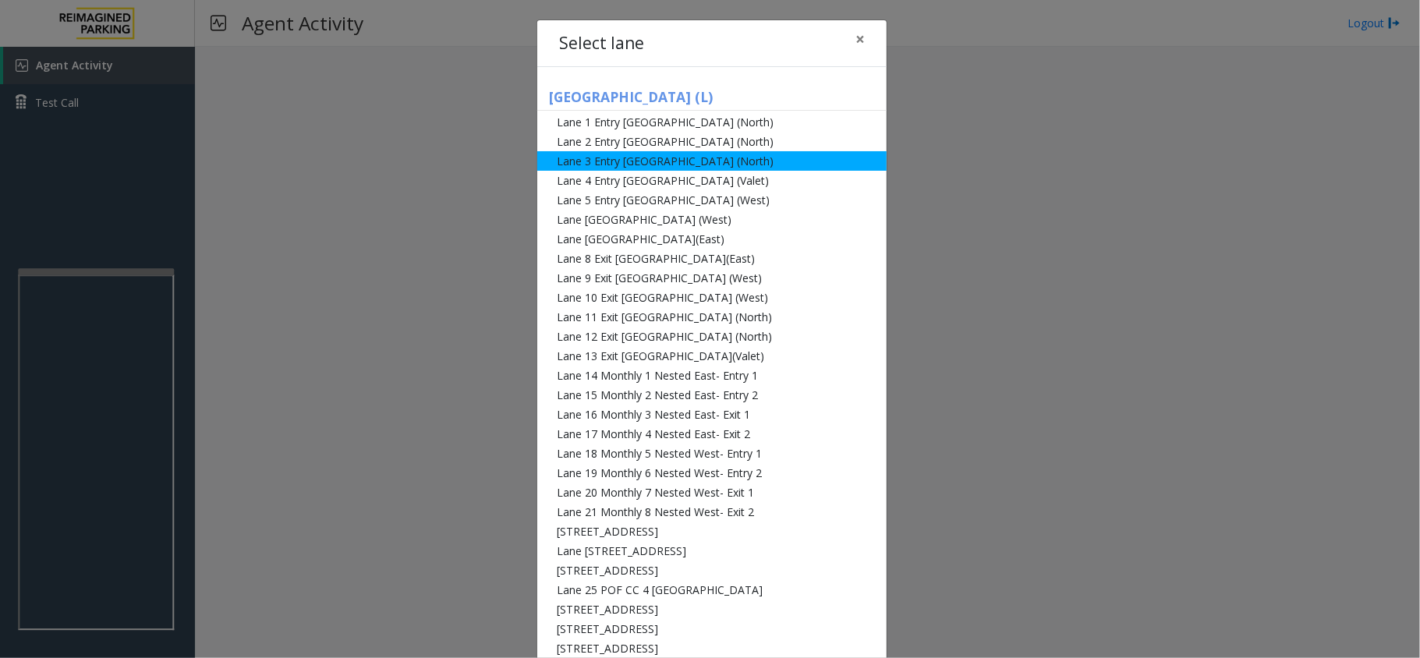
click at [720, 159] on li "Lane 3 Entry [GEOGRAPHIC_DATA] (North)" at bounding box center [711, 160] width 349 height 19
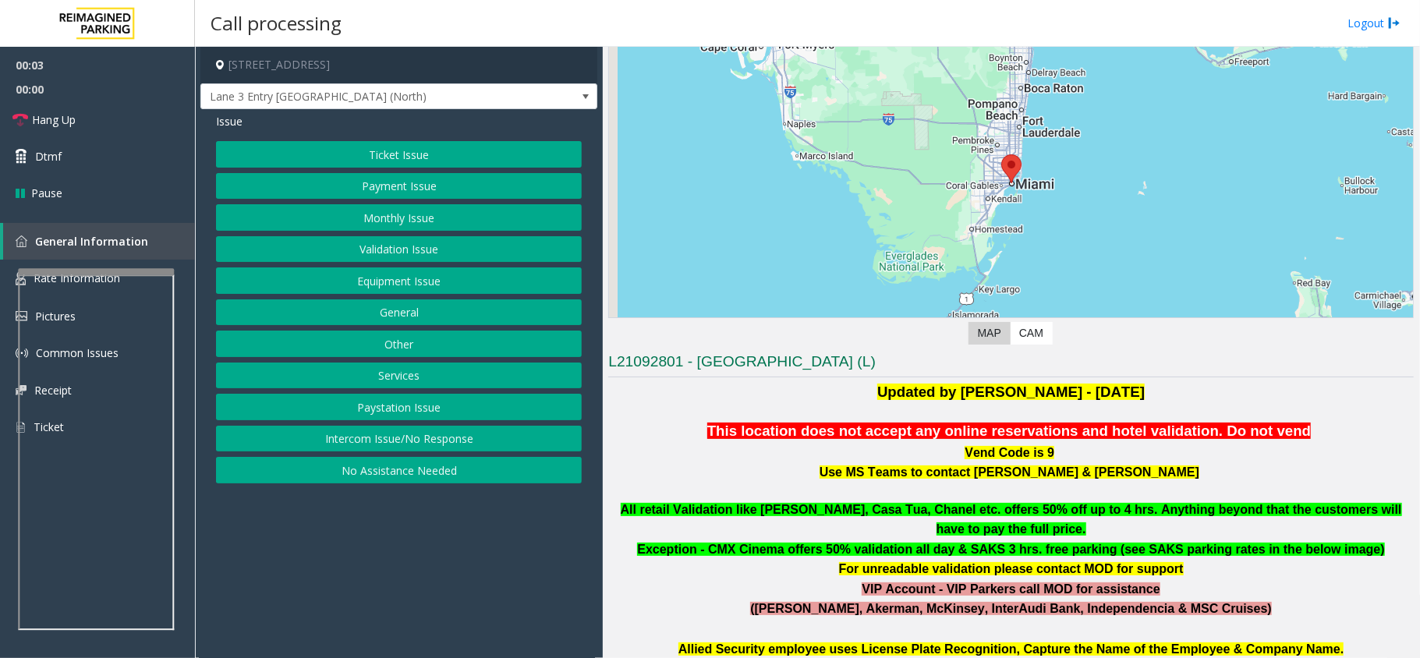
scroll to position [207, 0]
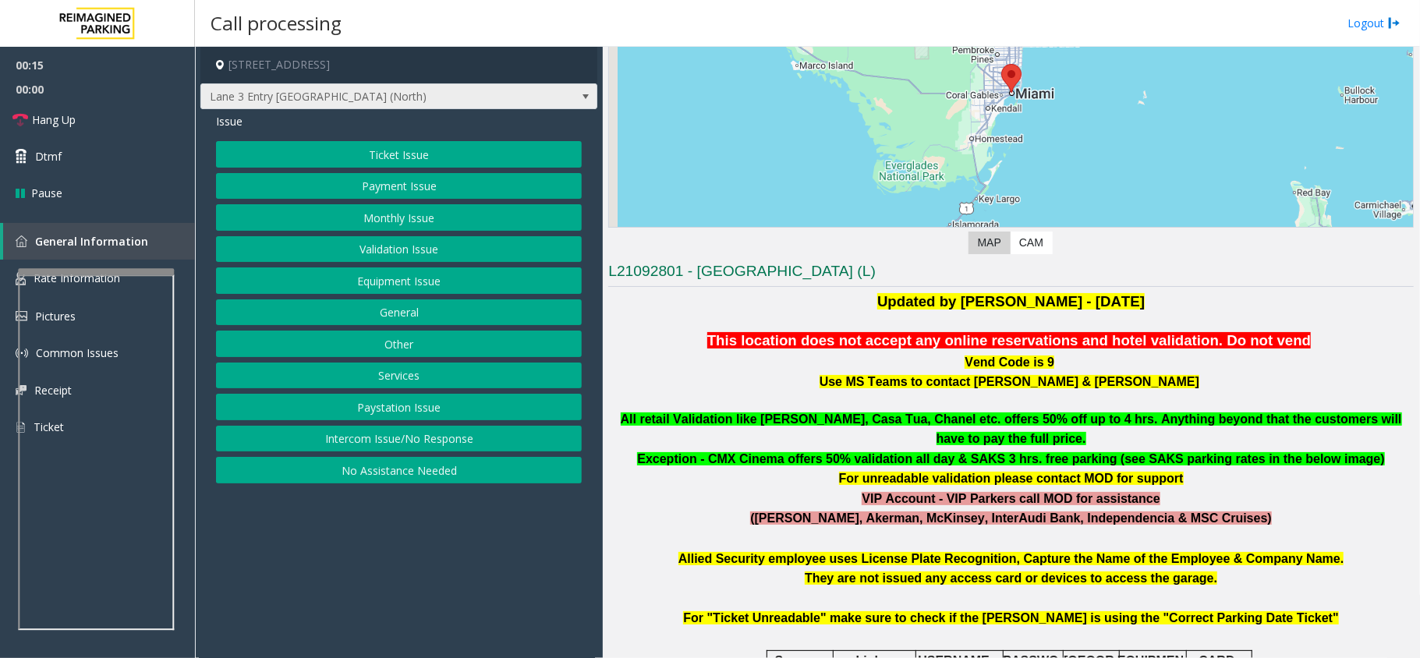
click at [571, 92] on span "Lane 3 Entry [GEOGRAPHIC_DATA] (North)" at bounding box center [398, 96] width 397 height 27
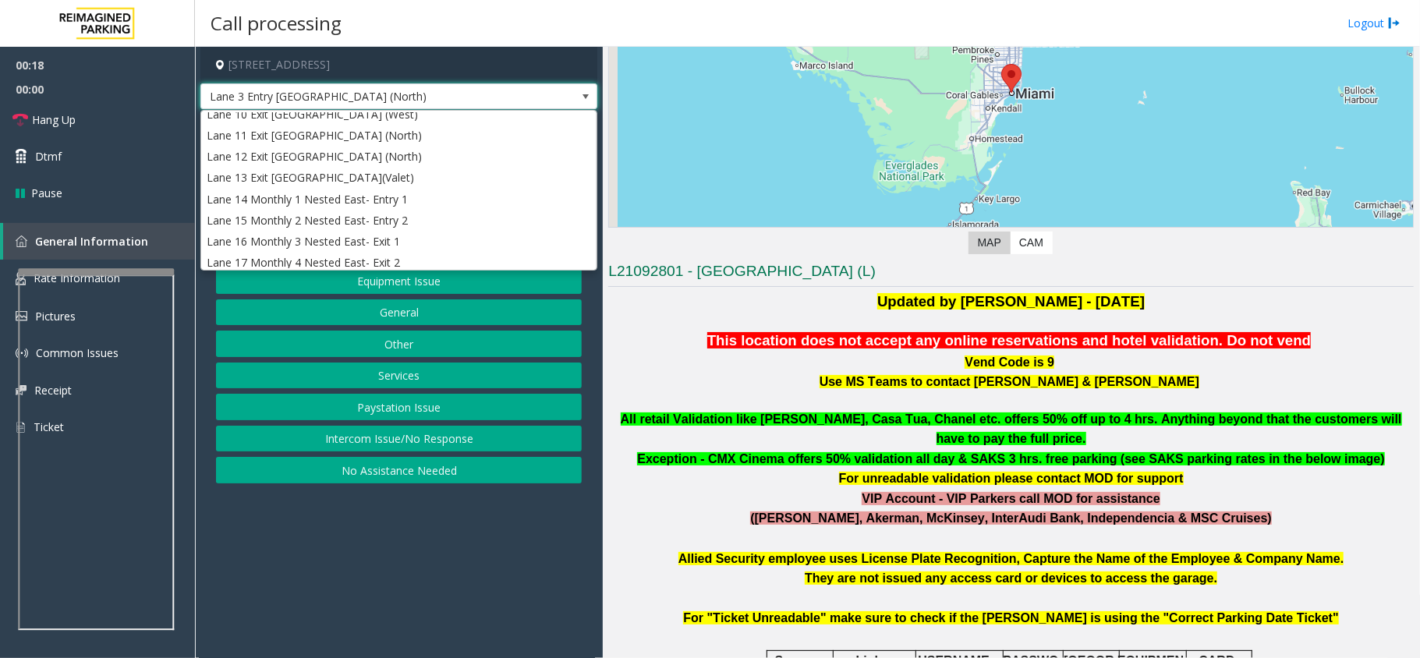
scroll to position [213, 0]
click at [575, 92] on span at bounding box center [586, 96] width 22 height 25
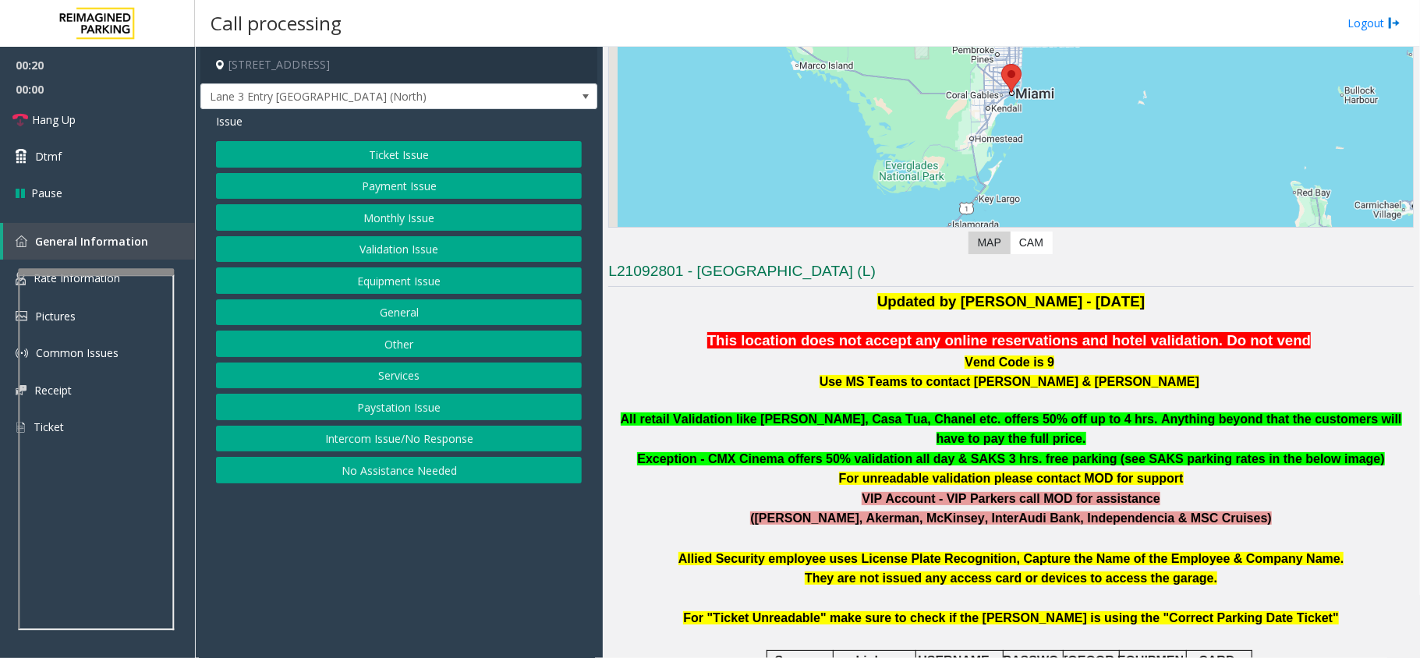
click at [418, 276] on button "Equipment Issue" at bounding box center [399, 280] width 366 height 27
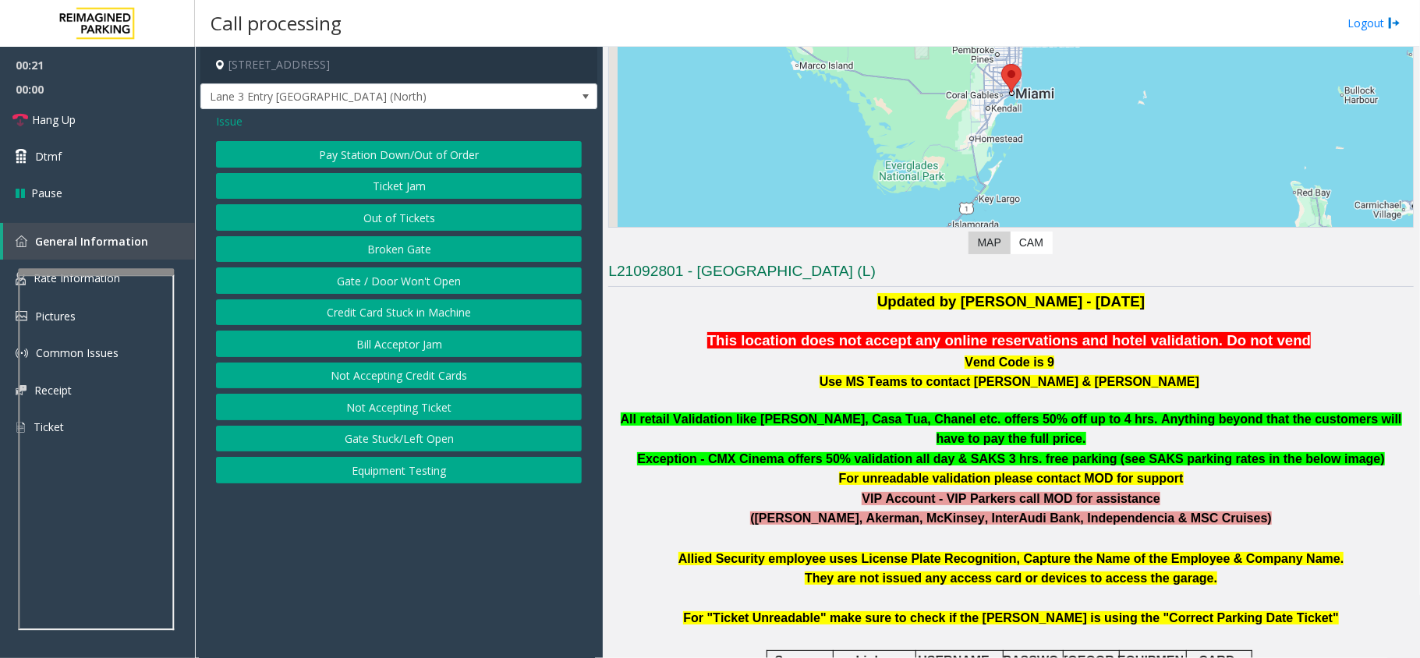
click at [418, 276] on button "Gate / Door Won't Open" at bounding box center [399, 280] width 366 height 27
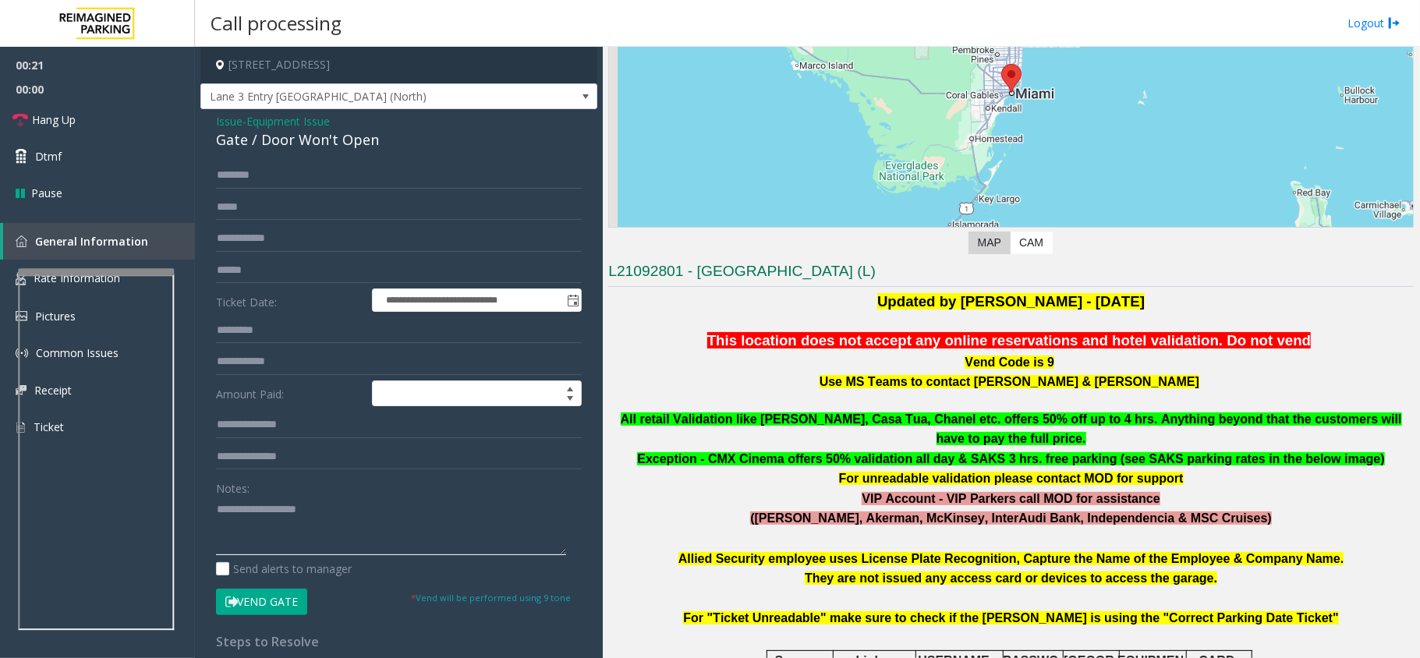
click at [332, 500] on textarea at bounding box center [391, 526] width 350 height 58
click at [70, 129] on link "Hang Up" at bounding box center [97, 119] width 195 height 37
click at [296, 142] on div "Gate / Door Won't Open" at bounding box center [399, 139] width 366 height 21
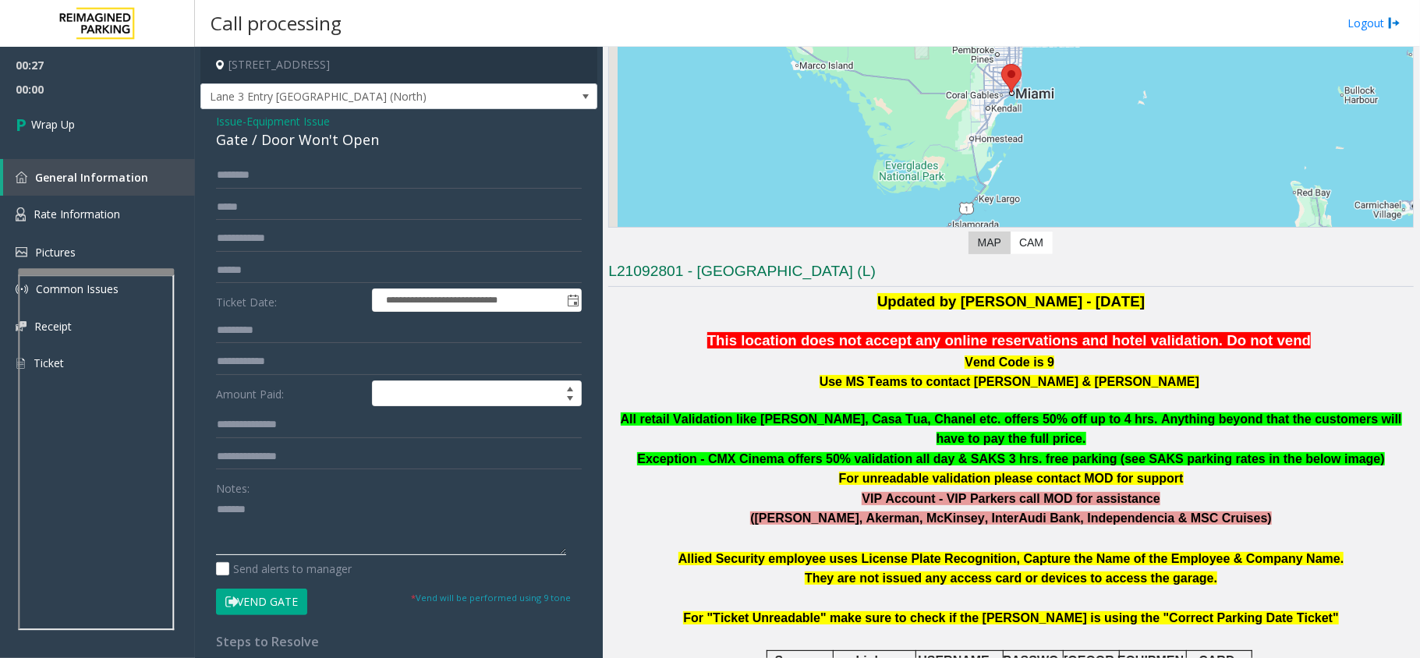
paste textarea "**********"
click at [313, 508] on textarea at bounding box center [391, 526] width 350 height 58
type textarea "**********"
click at [109, 134] on link "Wrap Up" at bounding box center [97, 124] width 195 height 46
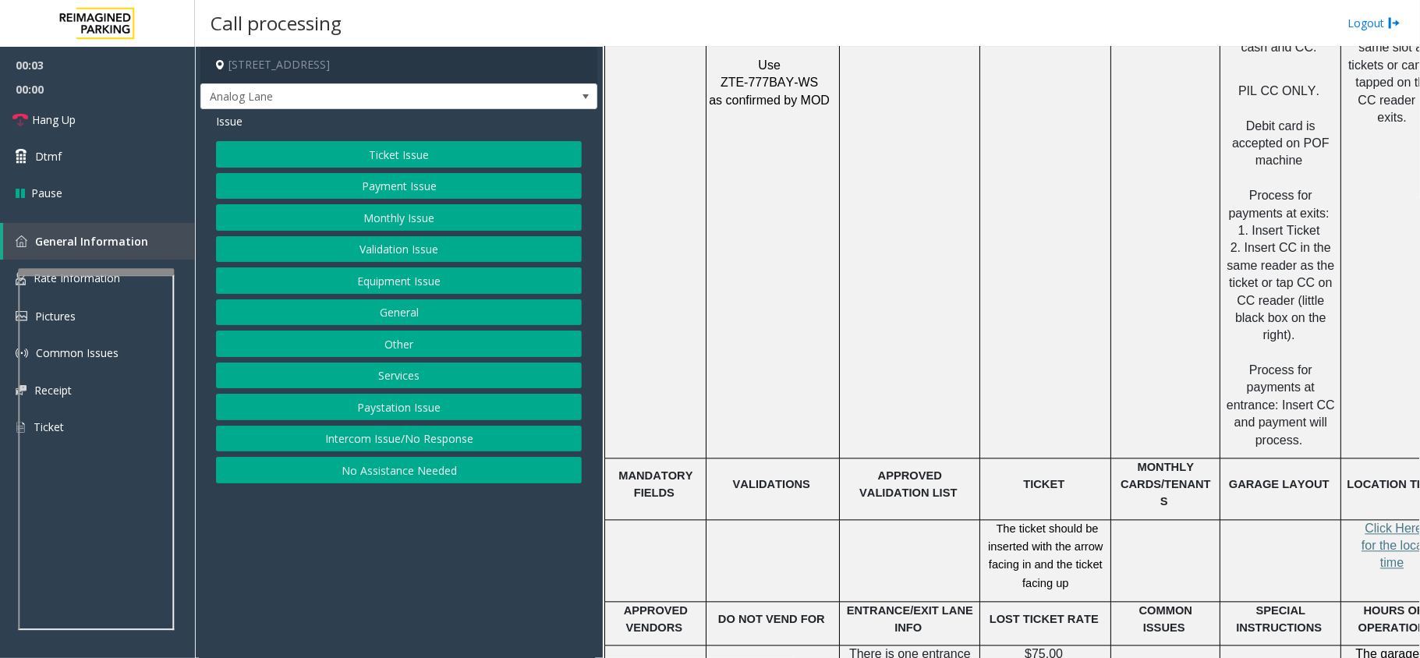
scroll to position [1975, 0]
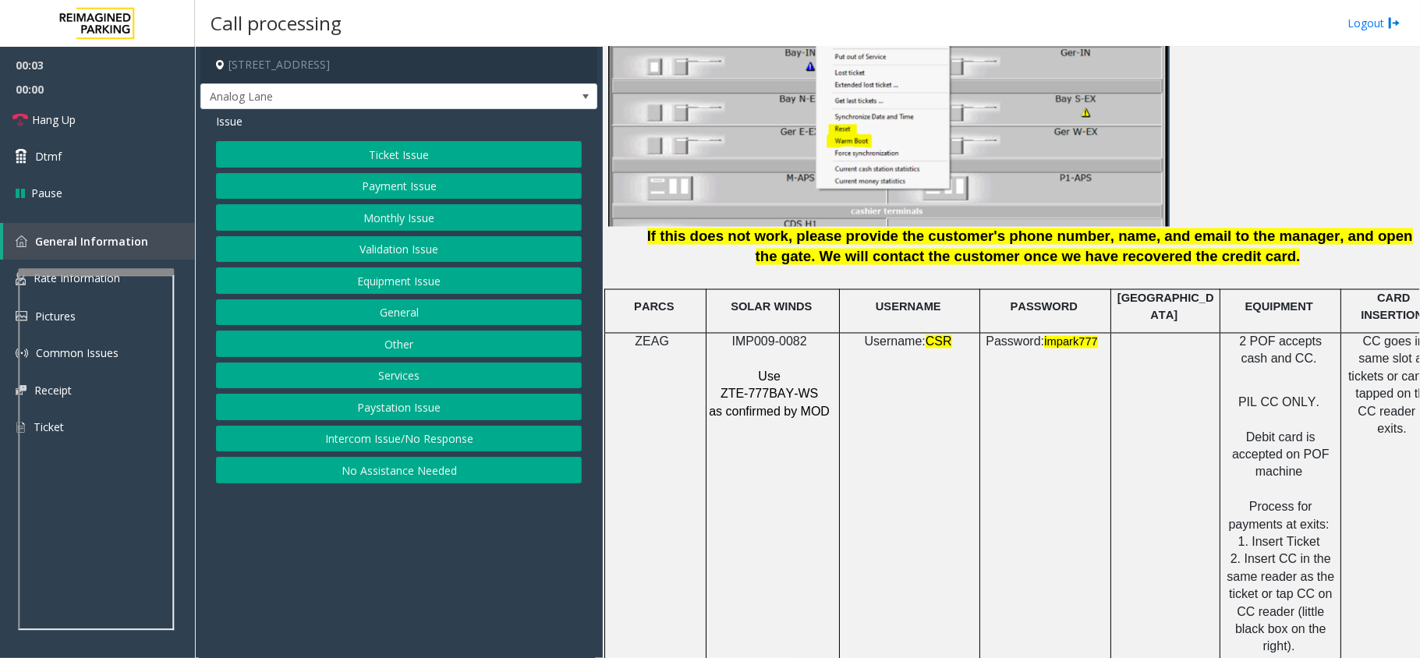
click at [787, 335] on span "IMP009-0082" at bounding box center [769, 341] width 75 height 13
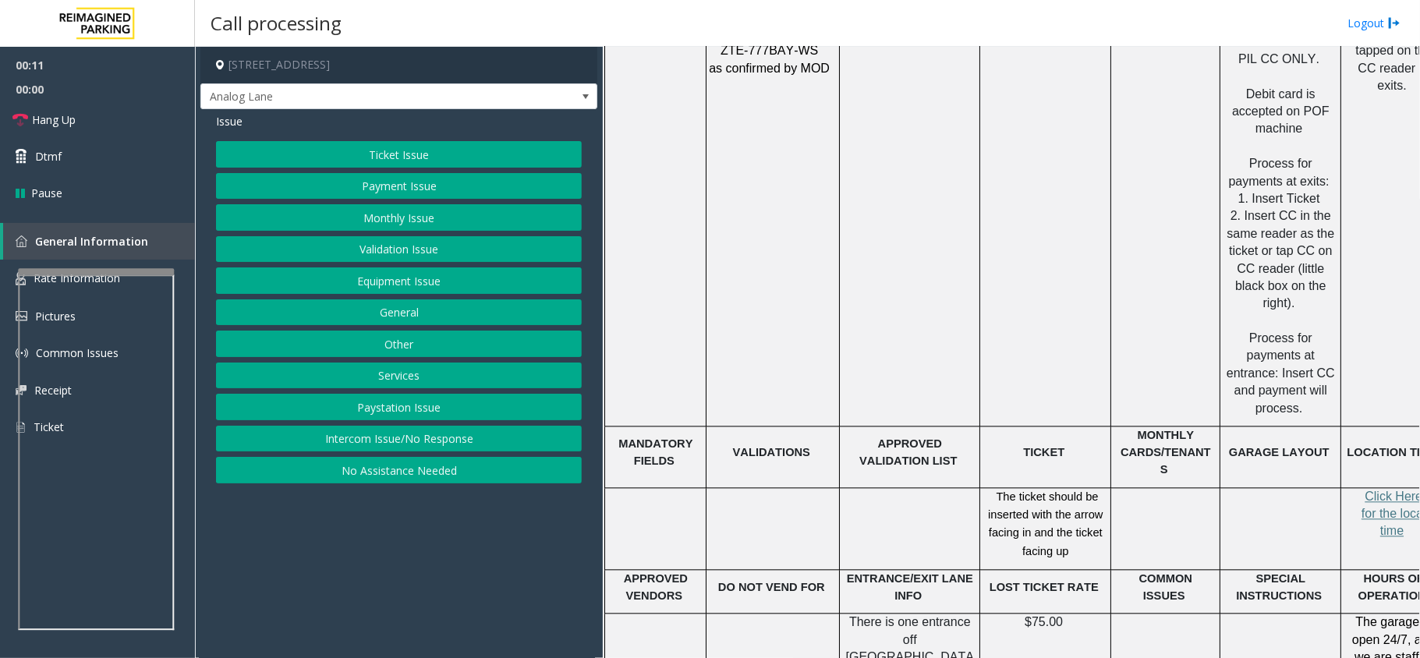
scroll to position [2494, 0]
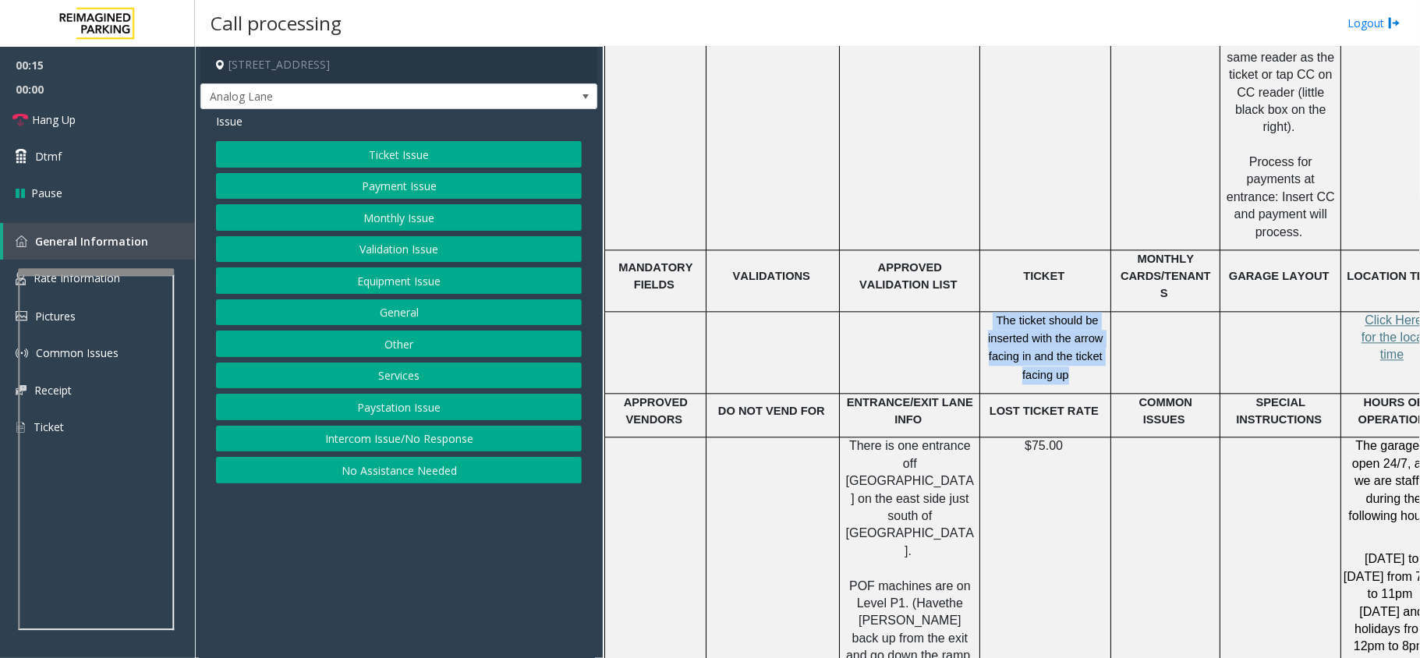
drag, startPoint x: 995, startPoint y: 276, endPoint x: 1101, endPoint y: 332, distance: 119.3
click at [1101, 332] on p "The ticket should be inserted with the arrow facing in and the ticket facing up" at bounding box center [1044, 348] width 119 height 73
click at [1082, 331] on p "The ticket should be inserted with the arrow facing in and the ticket facing up" at bounding box center [1044, 348] width 119 height 73
drag, startPoint x: 1082, startPoint y: 331, endPoint x: 992, endPoint y: 271, distance: 107.9
click at [992, 312] on p "The ticket should be inserted with the arrow facing in and the ticket facing up" at bounding box center [1044, 348] width 119 height 73
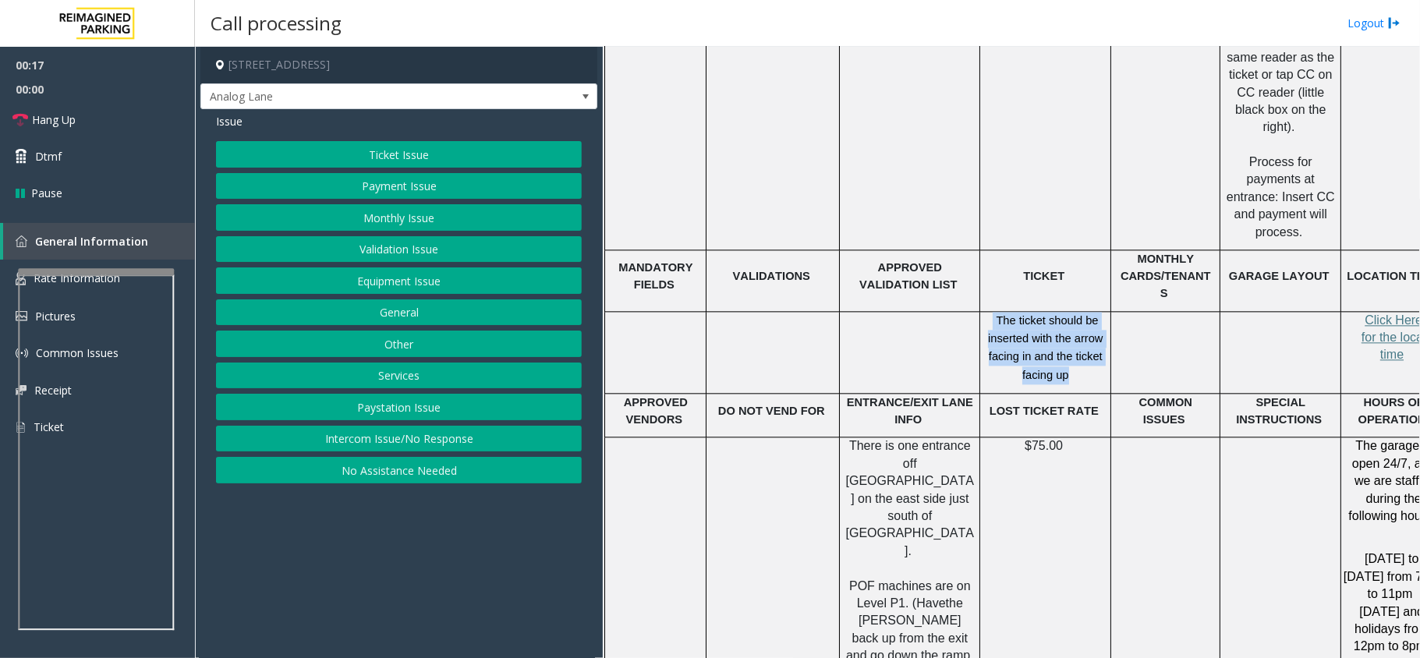
click at [992, 312] on p "The ticket should be inserted with the arrow facing in and the ticket facing up" at bounding box center [1044, 348] width 119 height 73
click at [412, 378] on button "Services" at bounding box center [399, 375] width 366 height 27
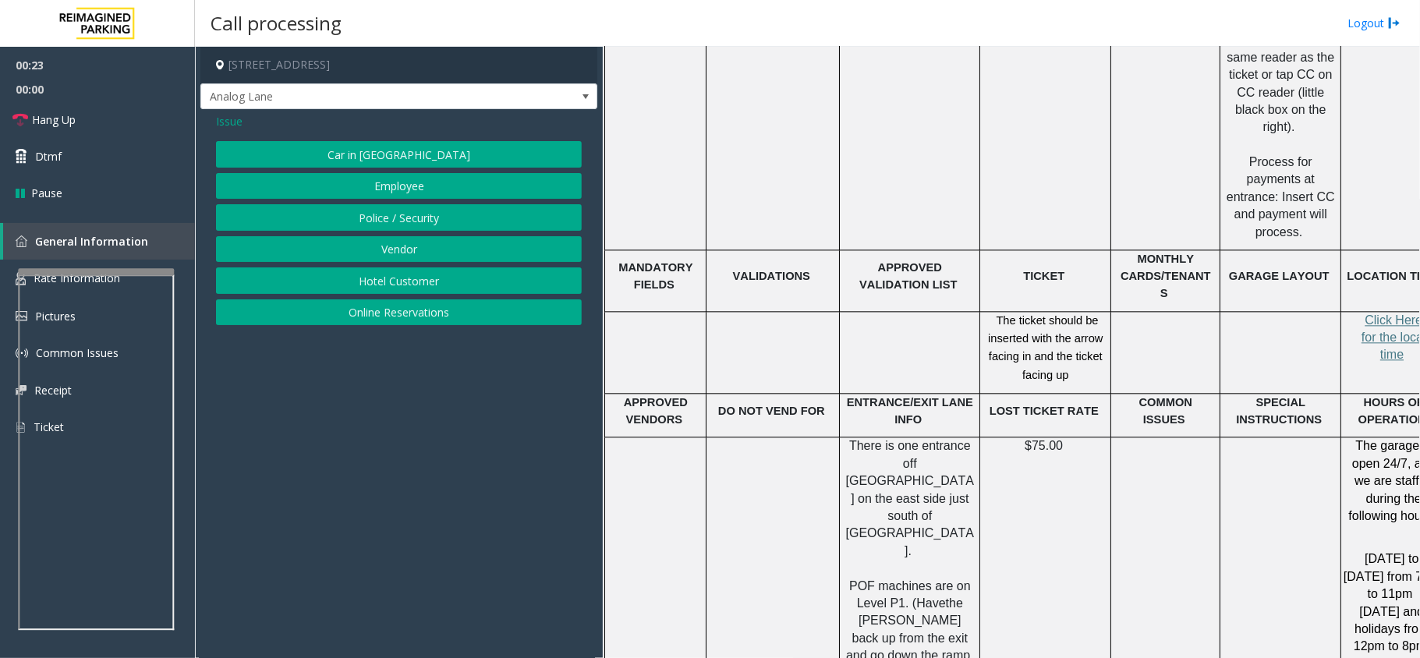
click at [410, 315] on button "Online Reservations" at bounding box center [399, 312] width 366 height 27
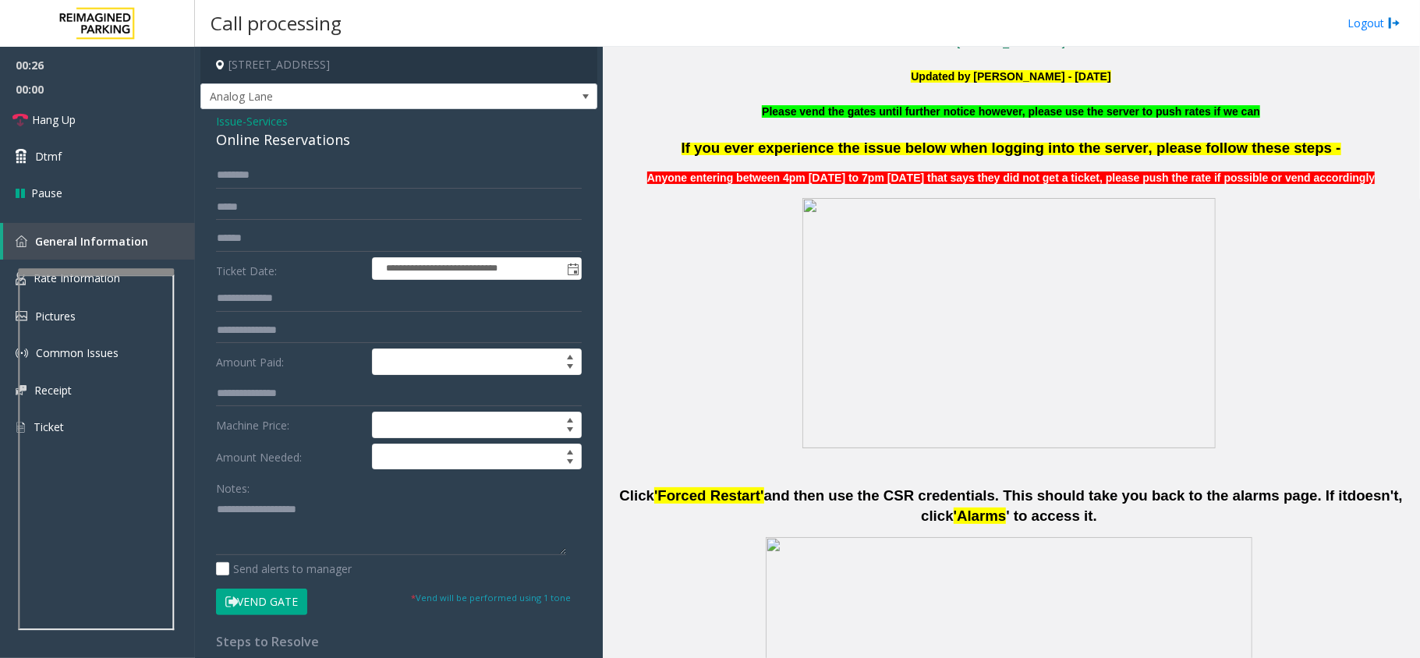
scroll to position [312, 0]
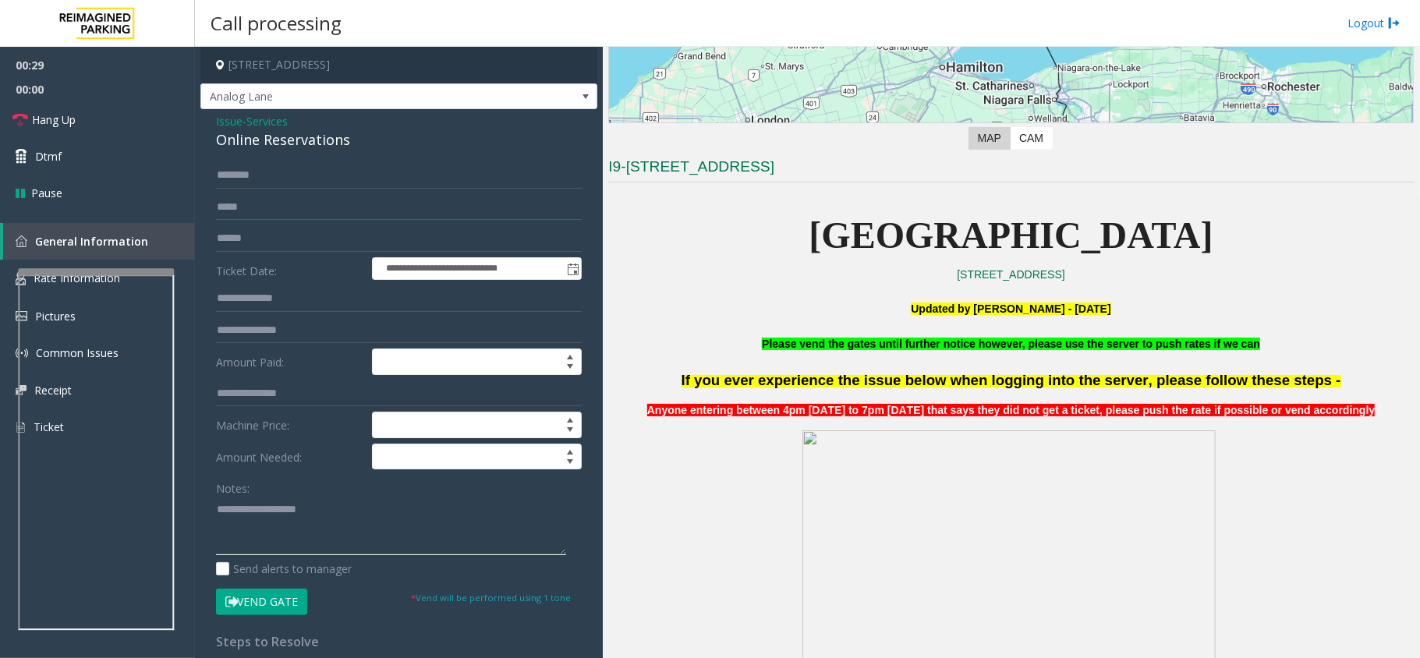
click at [368, 503] on textarea at bounding box center [391, 526] width 350 height 58
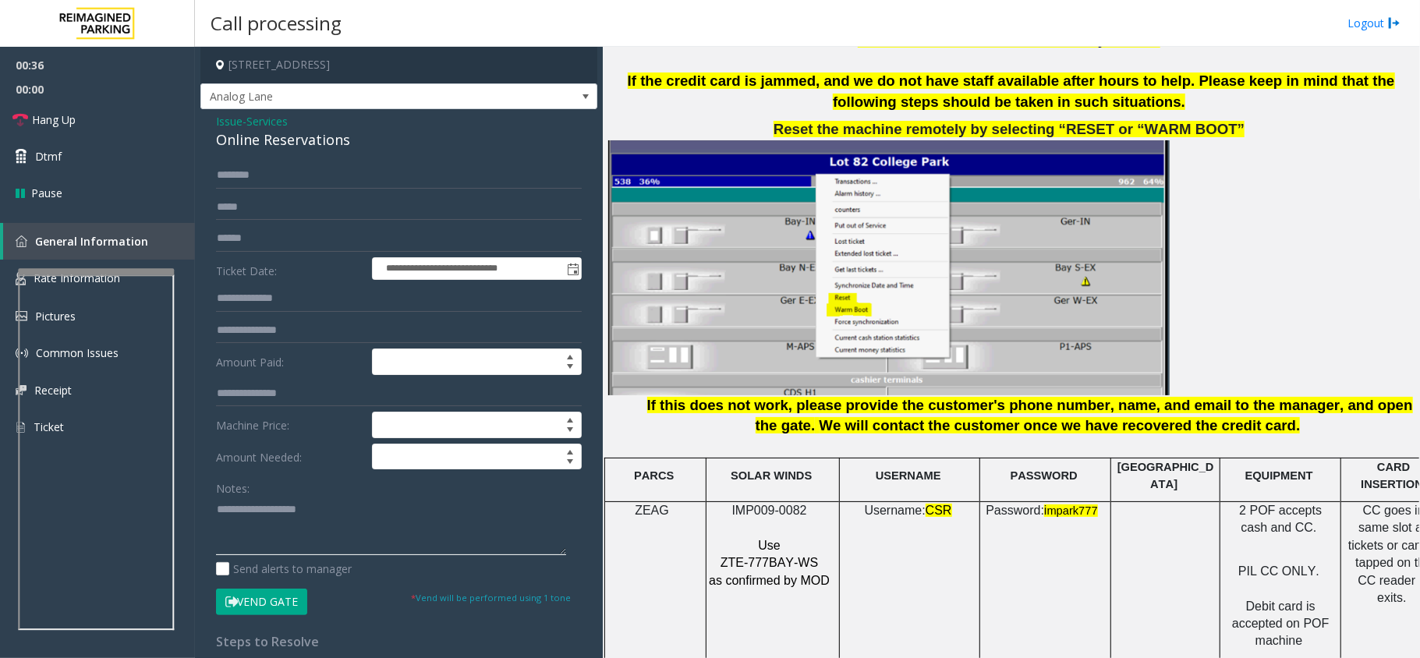
scroll to position [1455, 0]
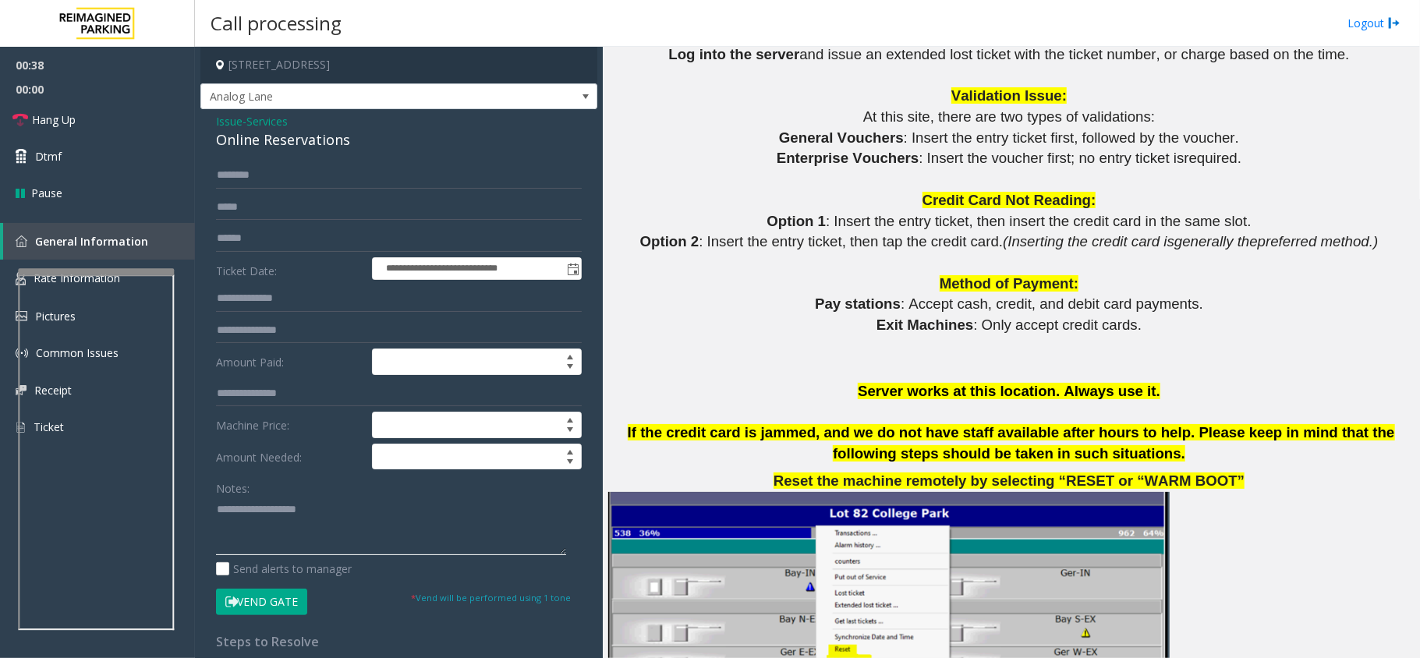
click at [282, 524] on textarea at bounding box center [391, 526] width 350 height 58
click at [282, 156] on div "**********" at bounding box center [398, 553] width 397 height 889
click at [288, 148] on div "Online Reservations" at bounding box center [399, 139] width 366 height 21
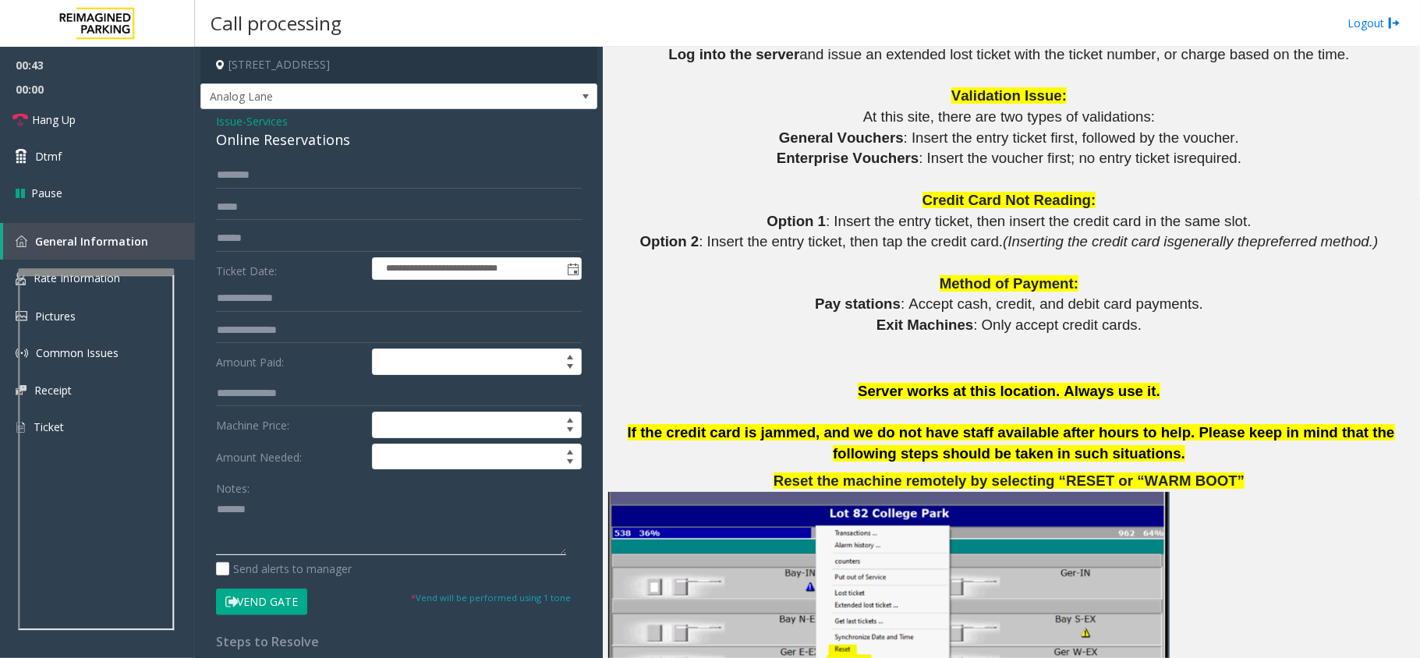
click at [296, 540] on textarea at bounding box center [391, 526] width 350 height 58
paste textarea "**********"
type textarea "**********"
click at [257, 240] on input "text" at bounding box center [399, 238] width 366 height 27
type input "**********"
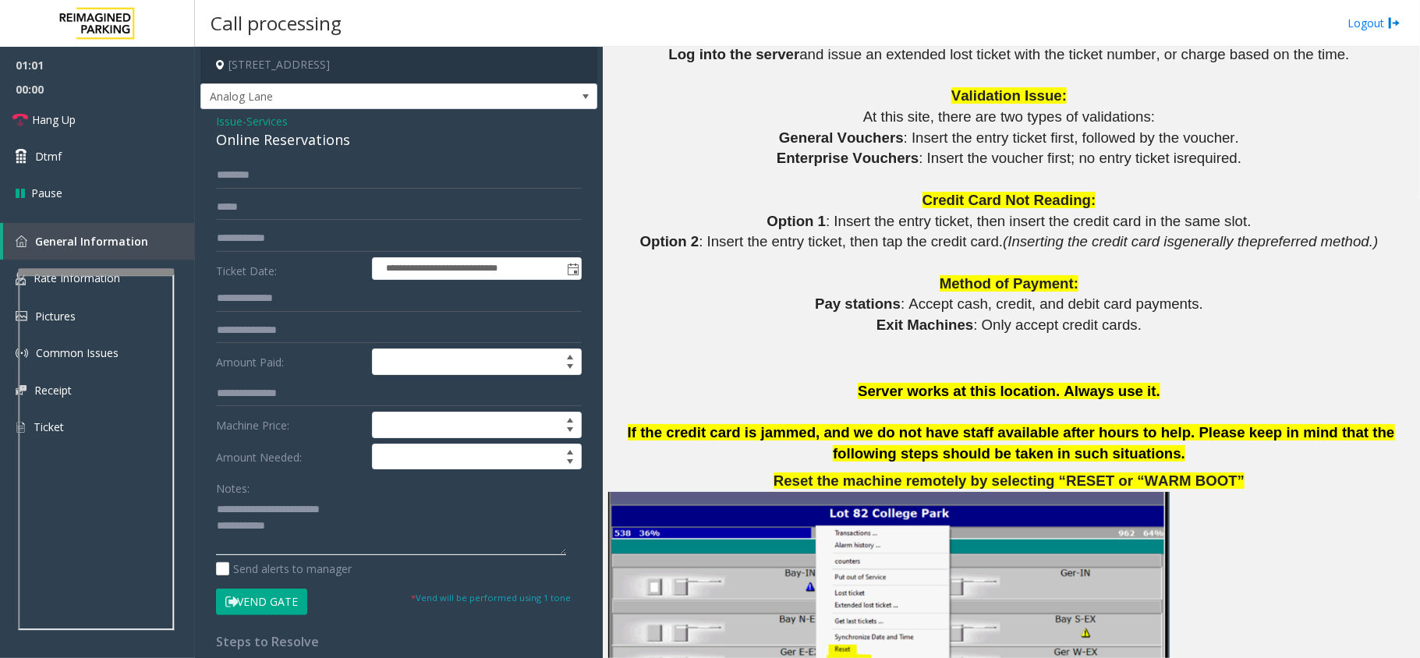
click at [313, 525] on textarea at bounding box center [391, 526] width 350 height 58
type textarea "**********"
click at [307, 235] on input "**********" at bounding box center [399, 238] width 366 height 27
type input "**********"
click at [296, 538] on textarea at bounding box center [391, 526] width 350 height 58
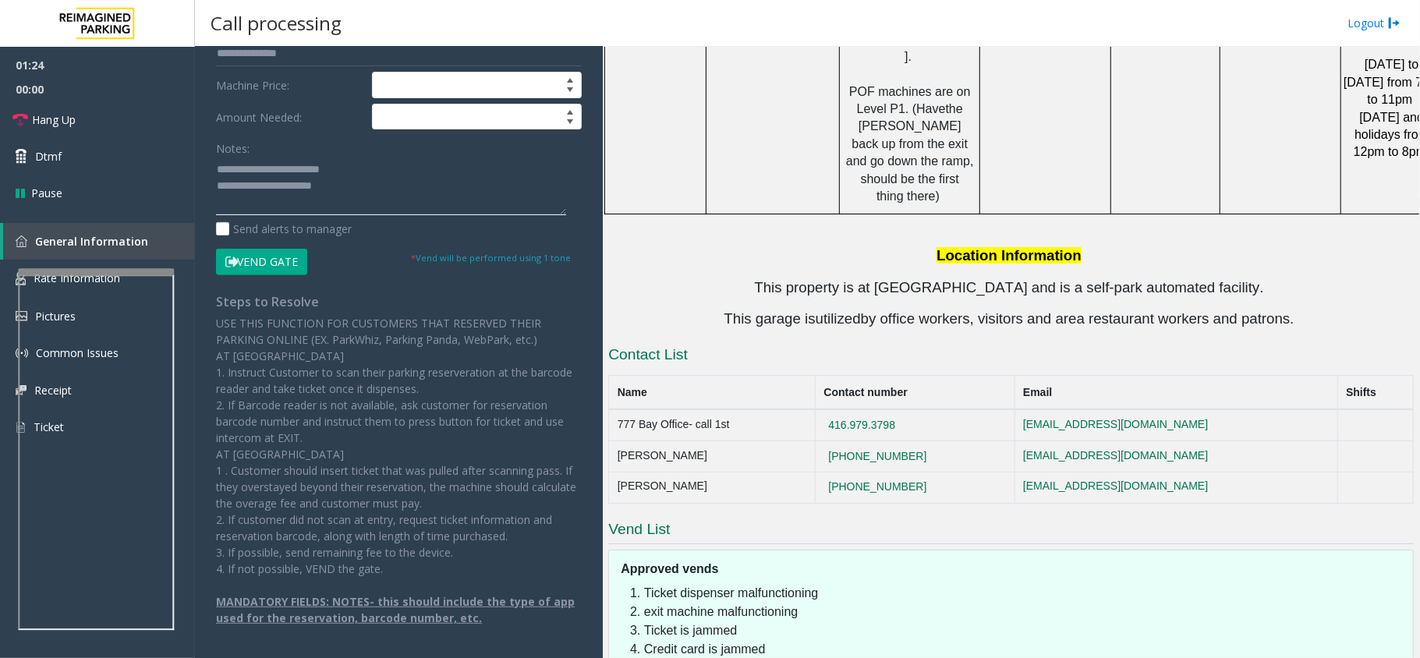
scroll to position [3178, 0]
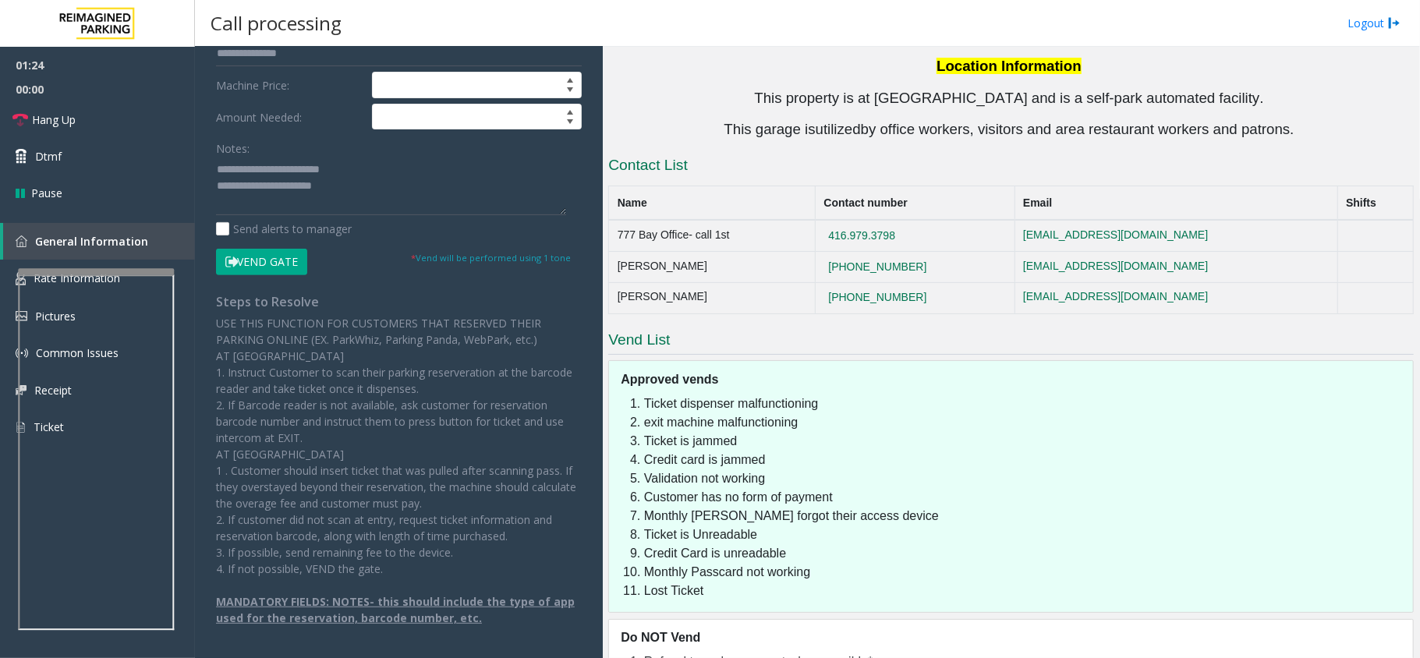
click at [250, 257] on button "Vend Gate" at bounding box center [261, 262] width 91 height 27
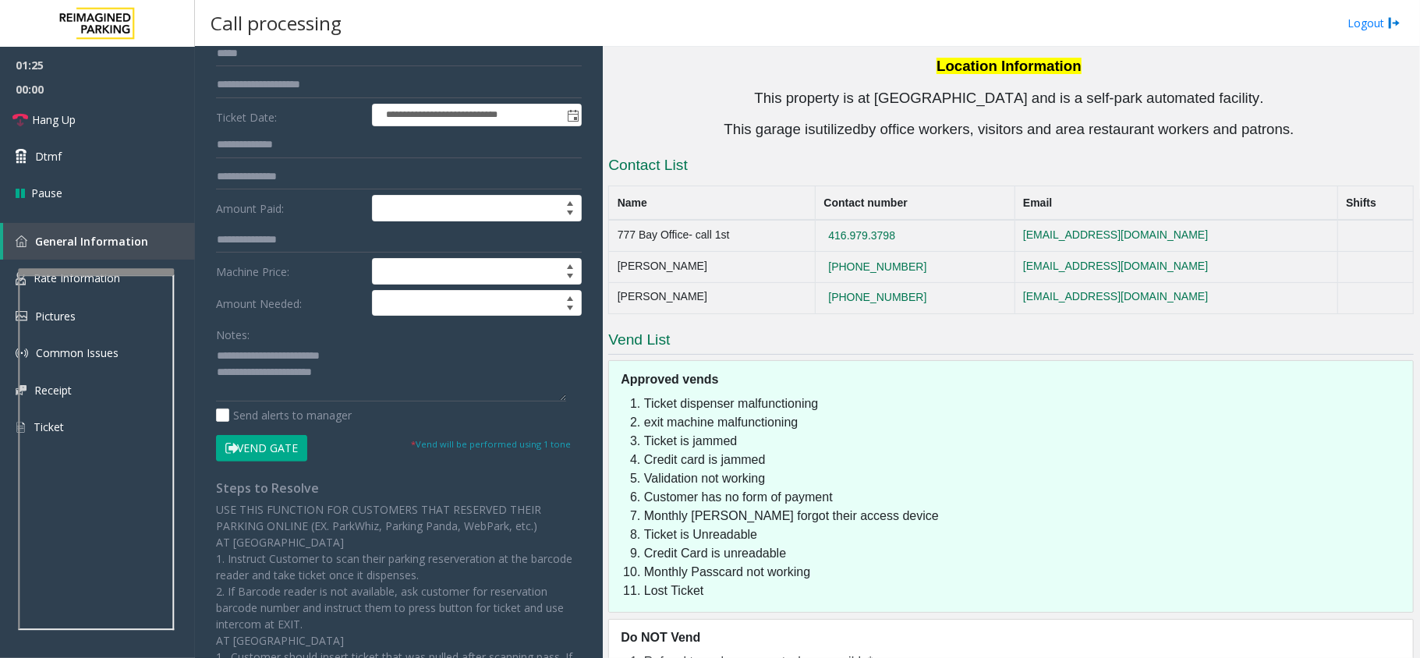
scroll to position [0, 0]
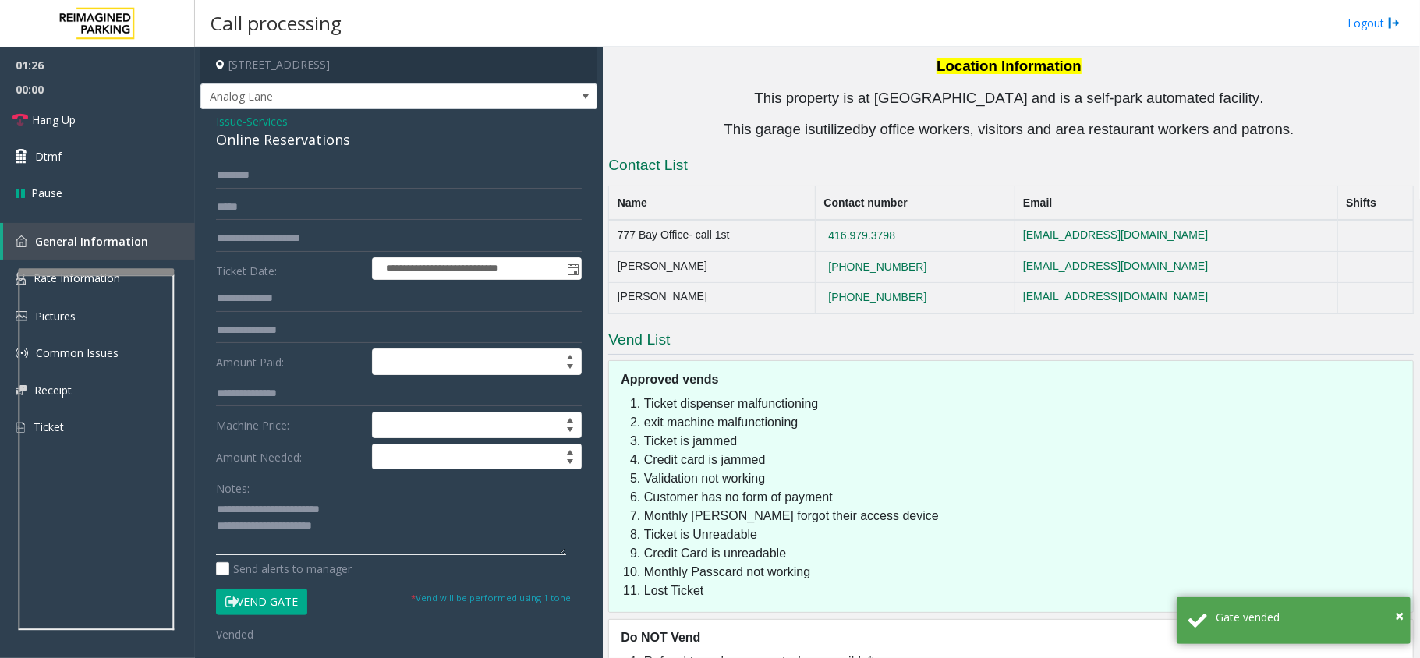
click at [391, 543] on textarea at bounding box center [391, 526] width 350 height 58
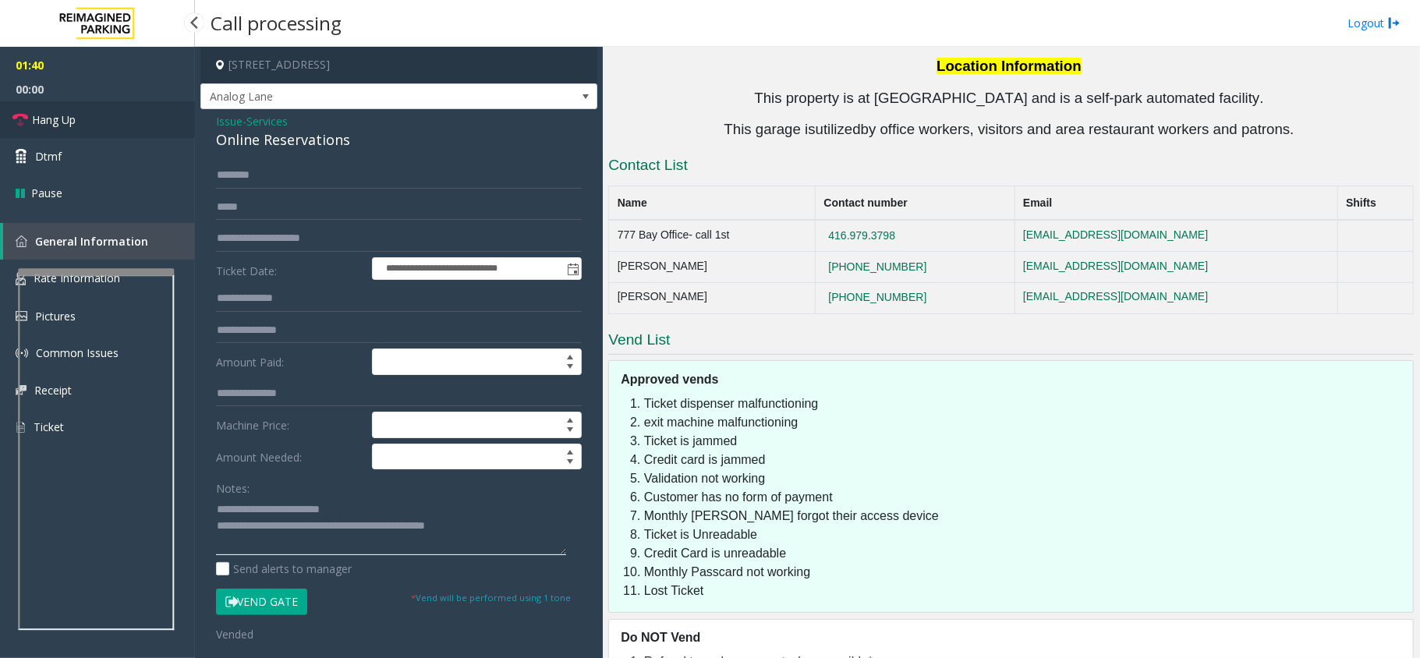
type textarea "**********"
click at [61, 110] on link "Hang Up" at bounding box center [97, 119] width 195 height 37
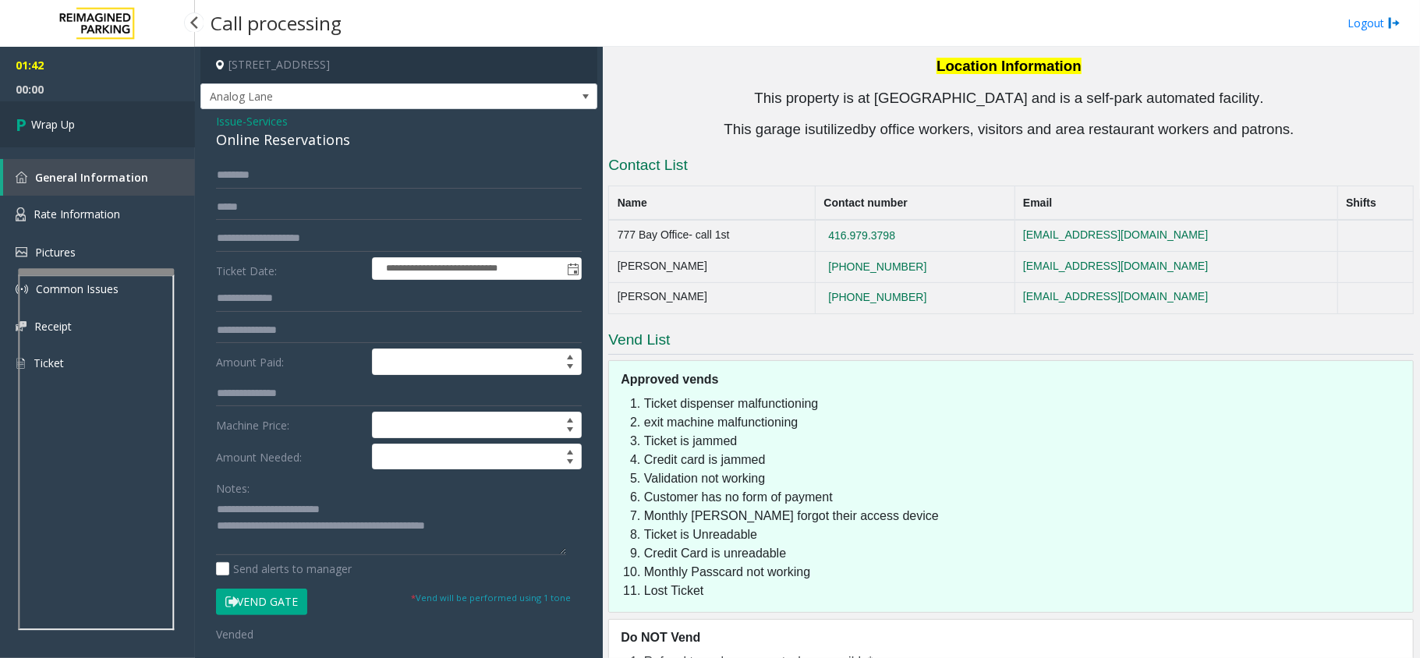
click at [61, 110] on link "Wrap Up" at bounding box center [97, 124] width 195 height 46
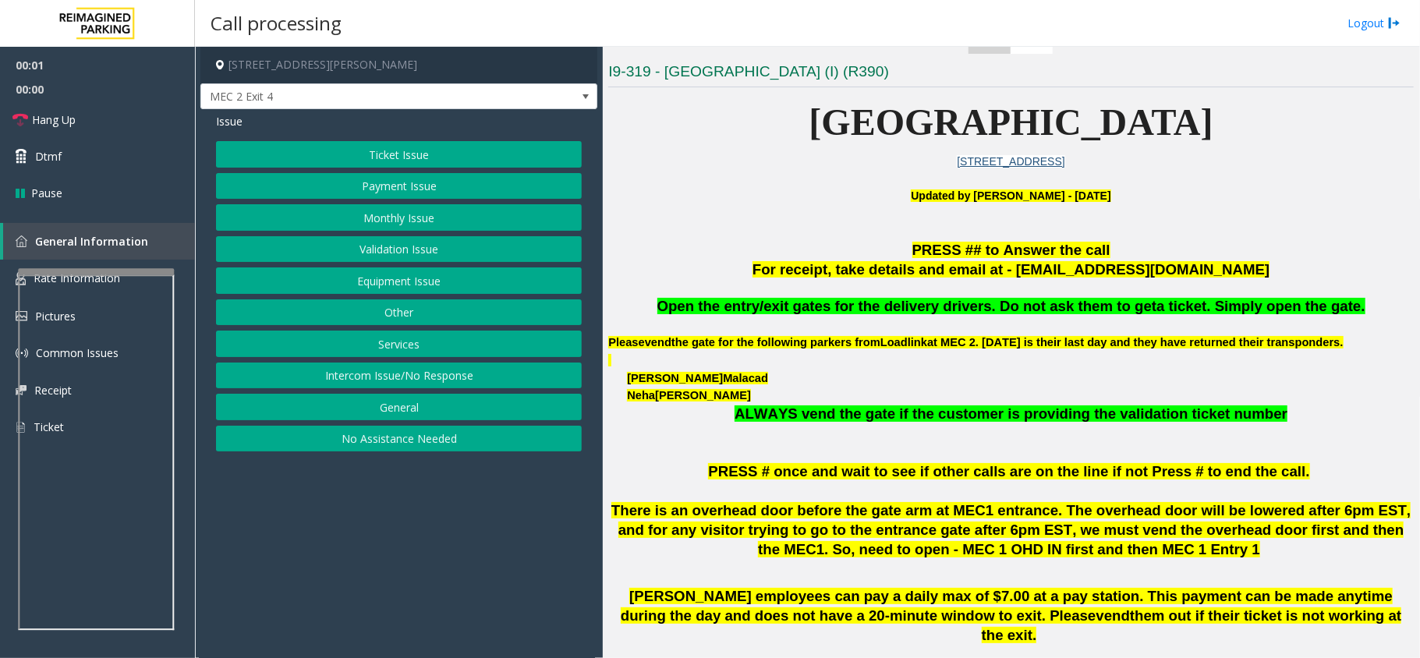
scroll to position [519, 0]
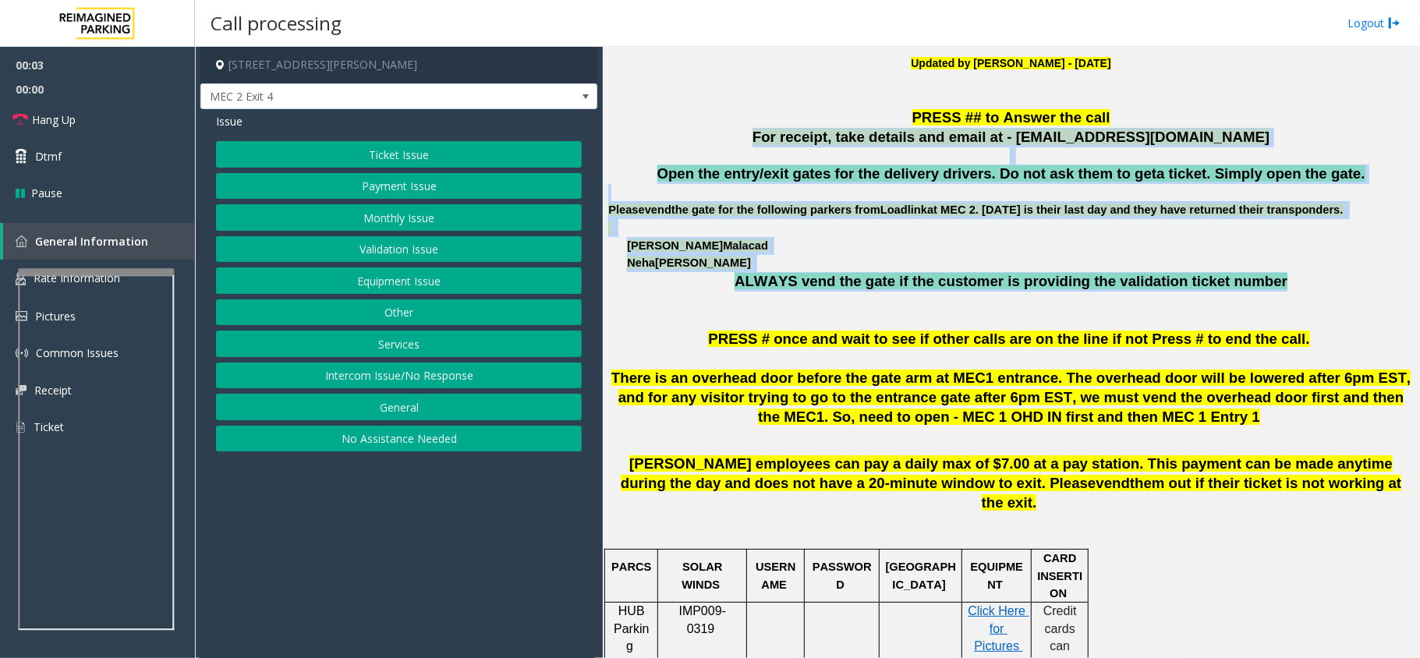
drag, startPoint x: 1260, startPoint y: 288, endPoint x: 759, endPoint y: 139, distance: 523.1
click at [758, 139] on p "For receipt, take details and email at - [EMAIL_ADDRESS][DOMAIN_NAME]" at bounding box center [1010, 137] width 805 height 19
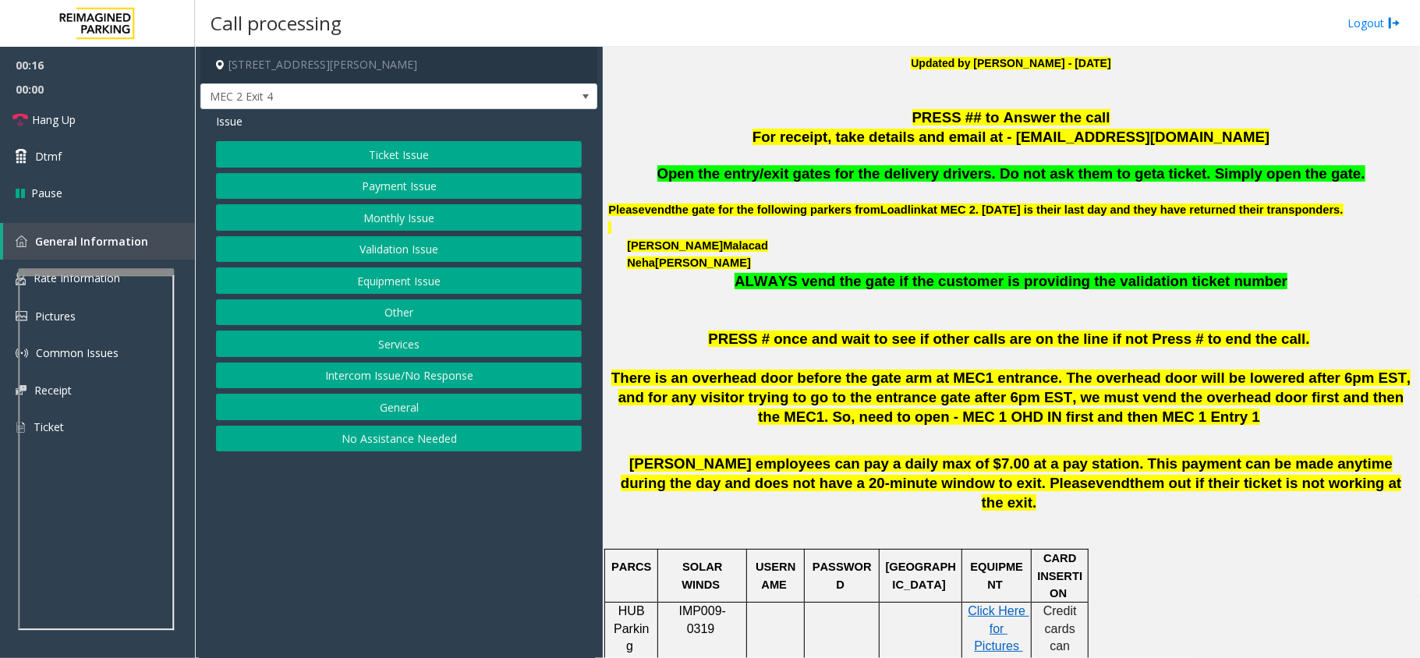
scroll to position [831, 0]
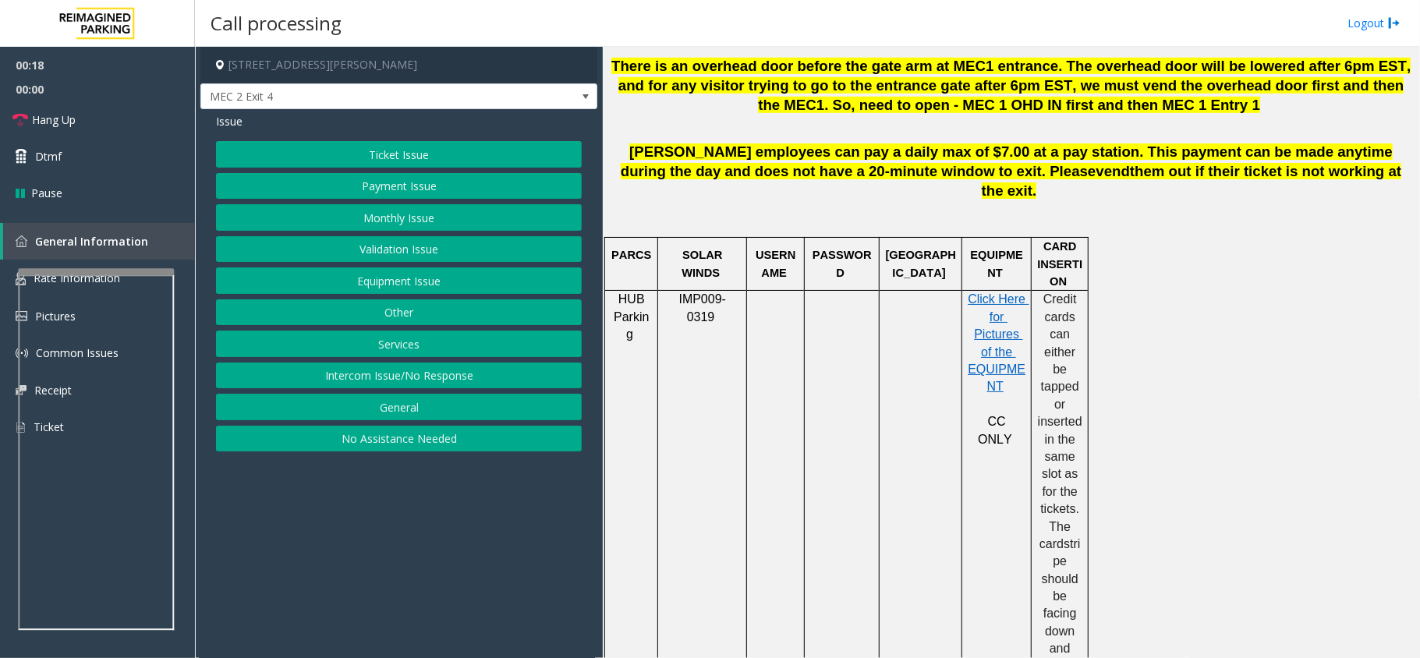
click at [465, 377] on button "Intercom Issue/No Response" at bounding box center [399, 375] width 366 height 27
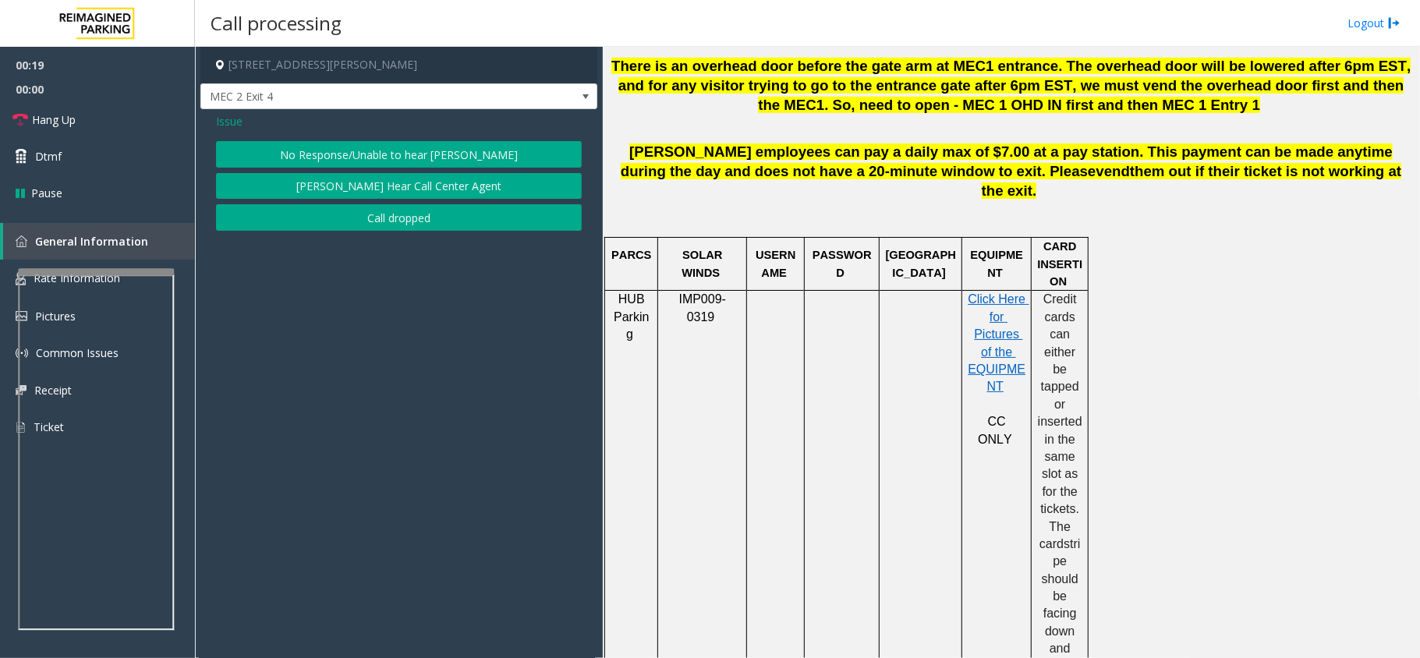
click at [402, 150] on button "No Response/Unable to hear [PERSON_NAME]" at bounding box center [399, 154] width 366 height 27
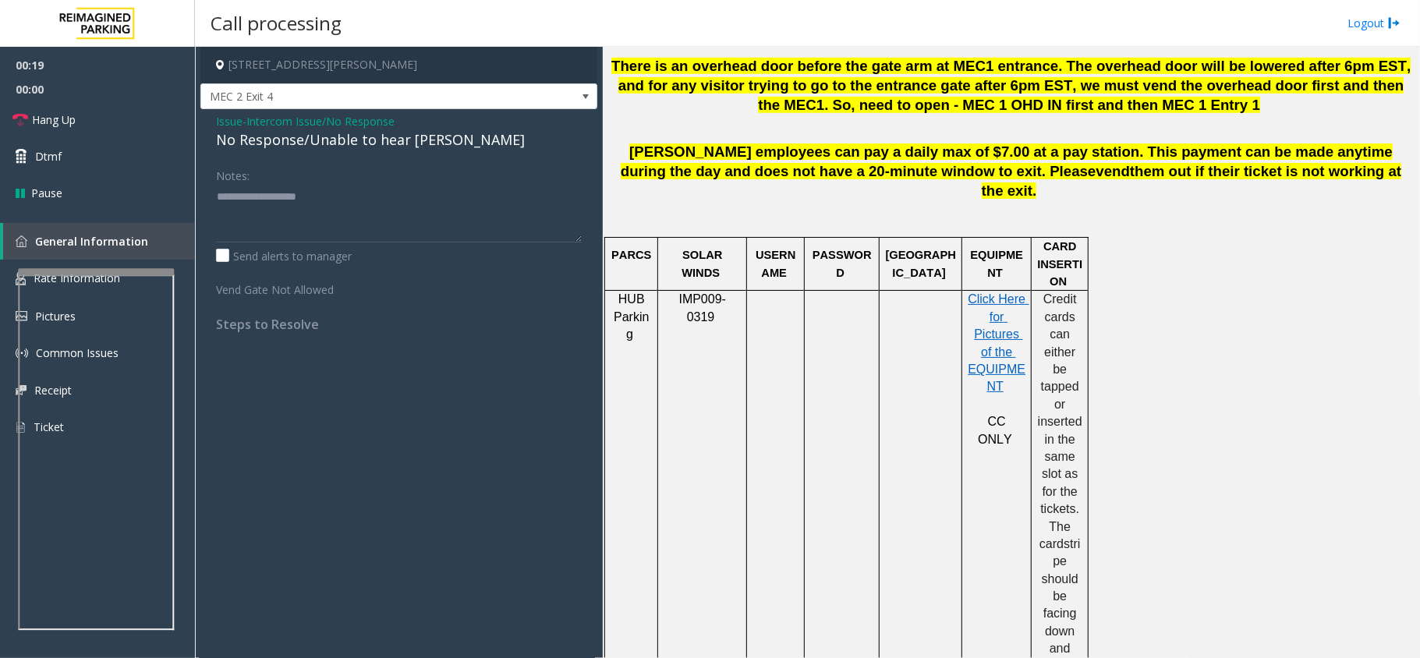
click at [402, 150] on div "No Response/Unable to hear [PERSON_NAME]" at bounding box center [399, 139] width 366 height 21
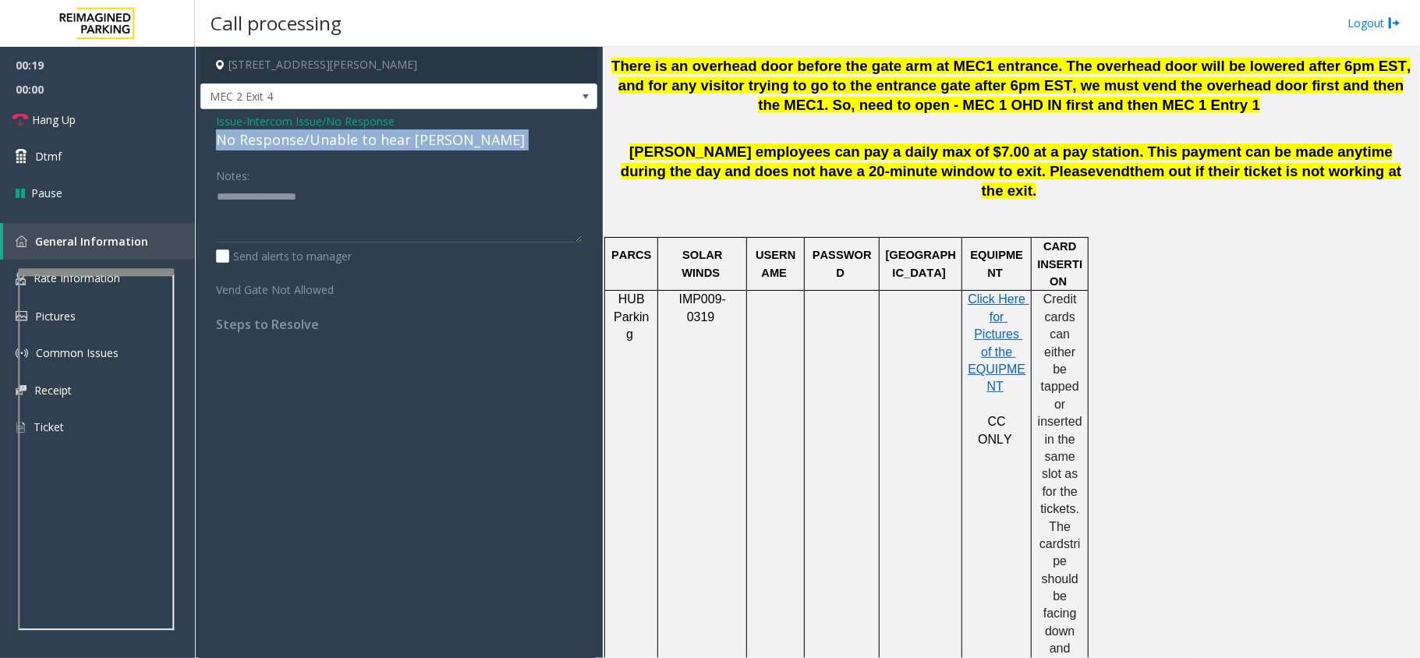
click at [402, 150] on div "No Response/Unable to hear [PERSON_NAME]" at bounding box center [399, 139] width 366 height 21
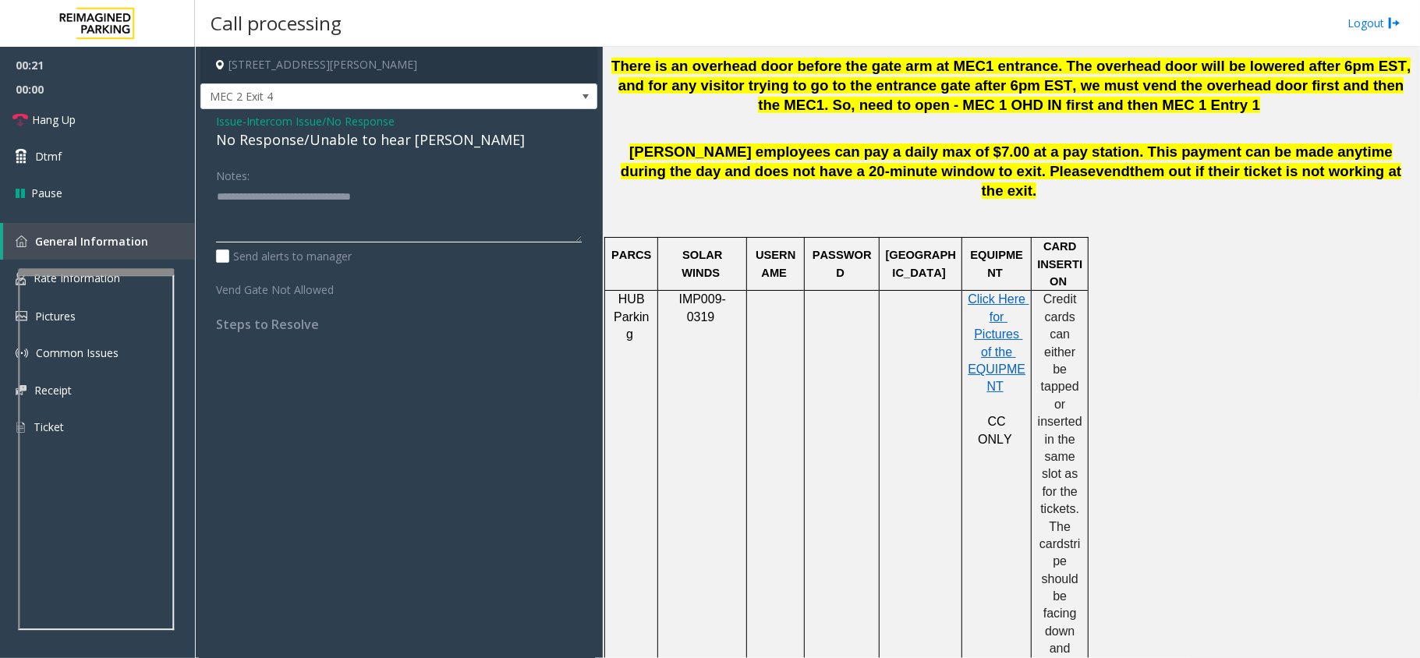
click at [440, 209] on textarea at bounding box center [399, 213] width 366 height 58
type textarea "**********"
click at [122, 132] on link "Hang Up" at bounding box center [97, 119] width 195 height 37
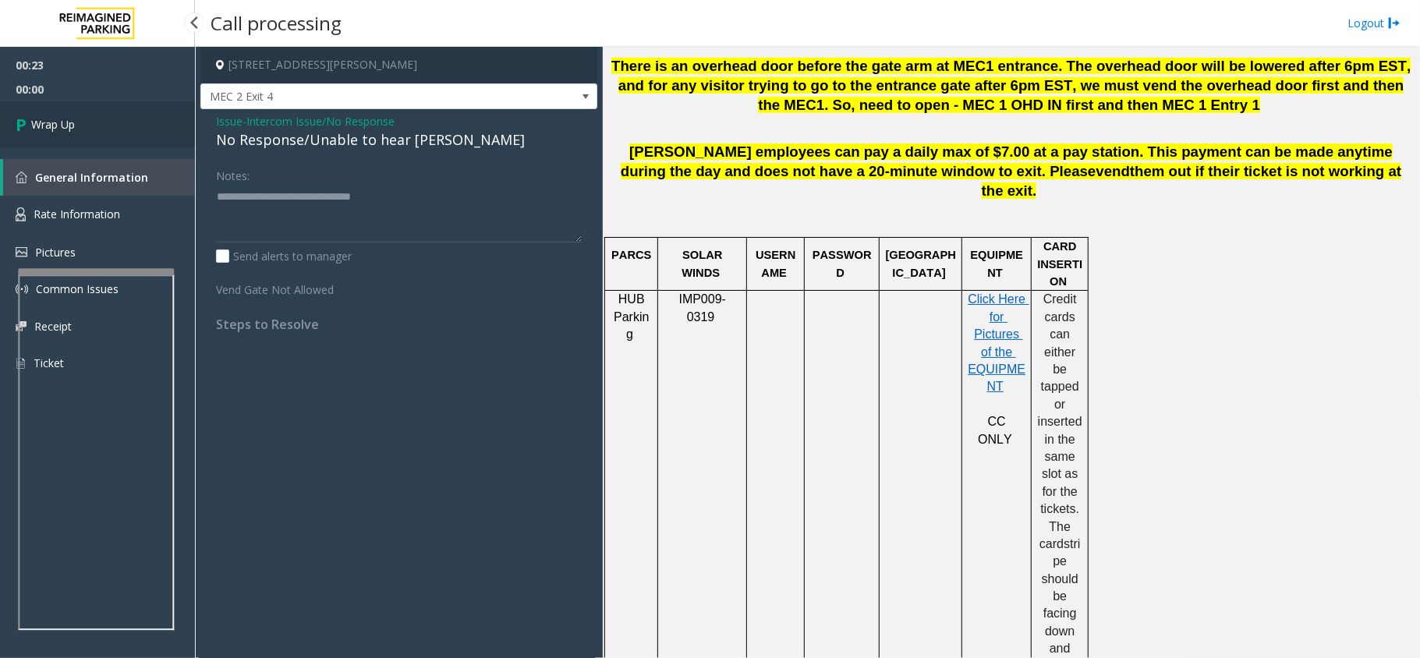
click at [122, 132] on link "Wrap Up" at bounding box center [97, 124] width 195 height 46
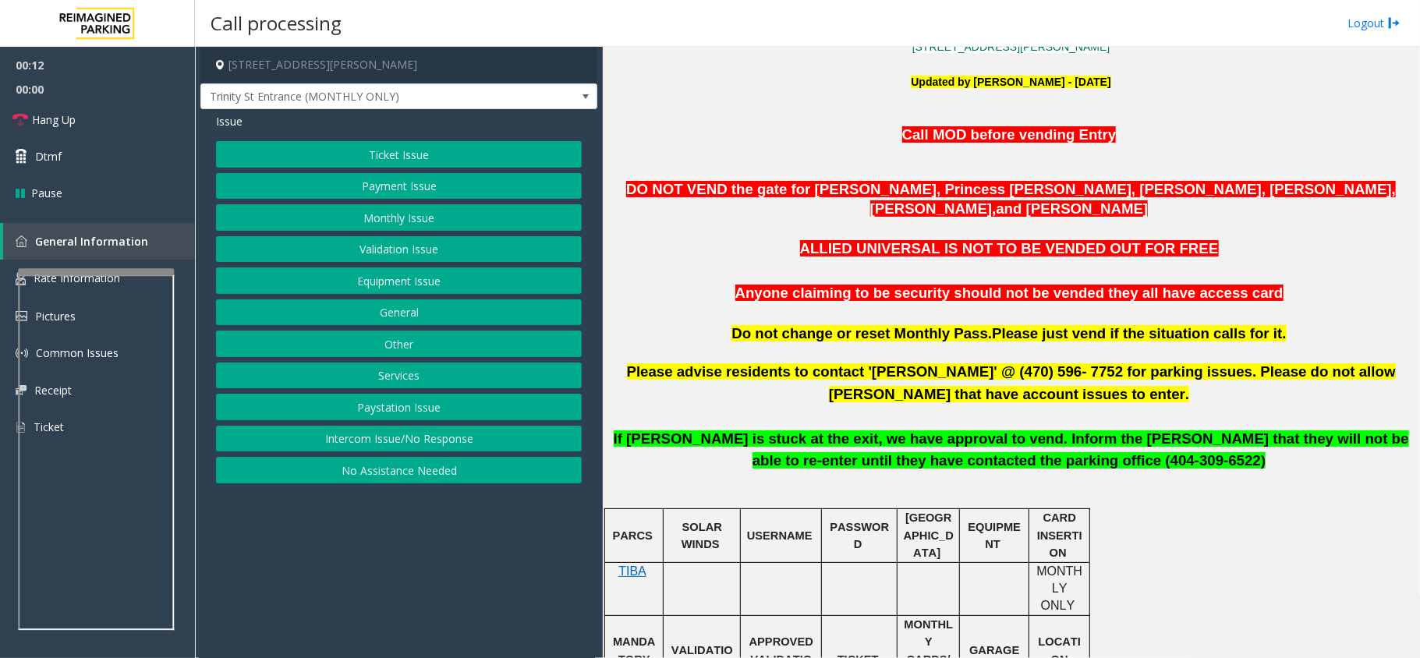
scroll to position [624, 0]
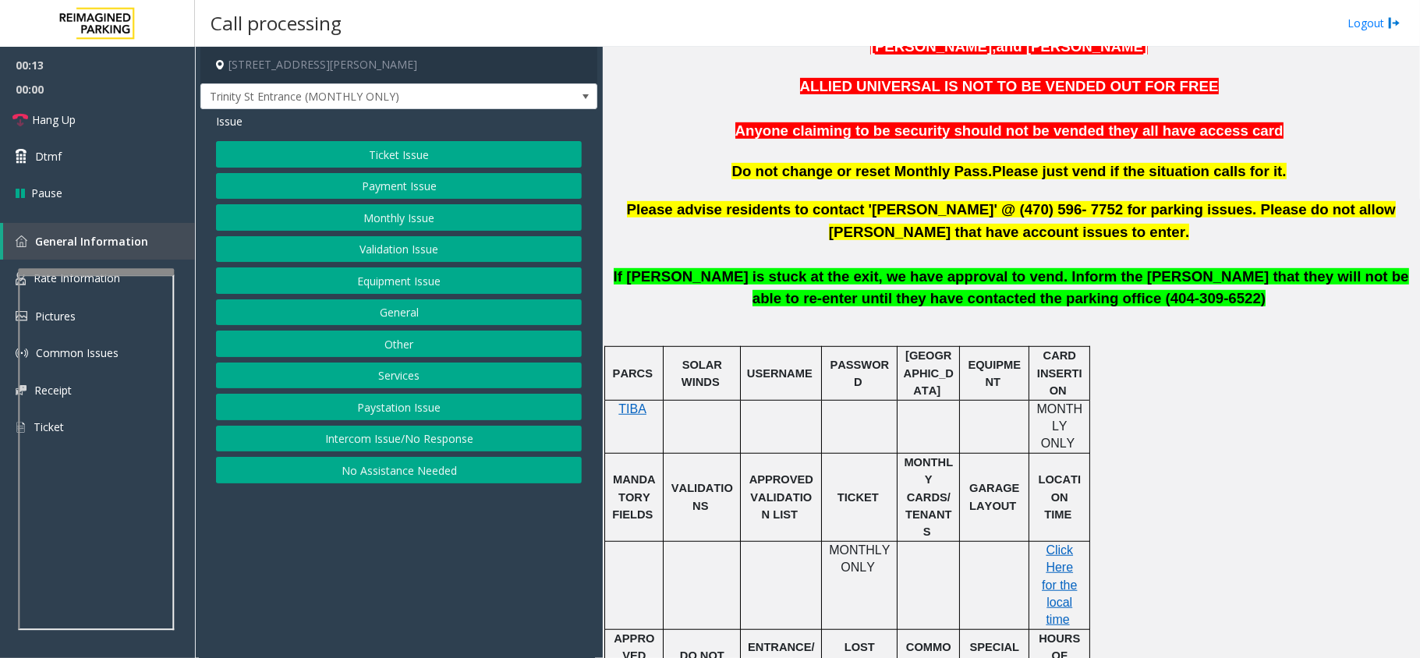
click at [465, 452] on button "Intercom Issue/No Response" at bounding box center [399, 439] width 366 height 27
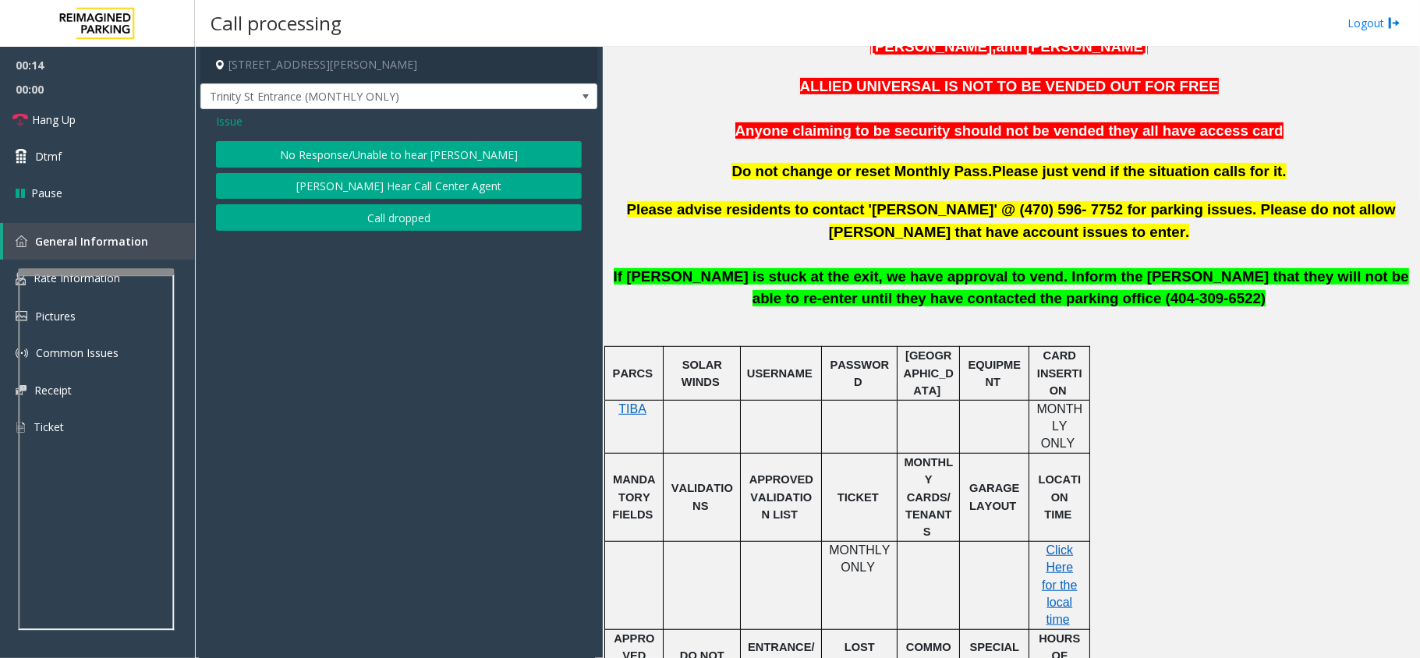
click at [409, 147] on button "No Response/Unable to hear [PERSON_NAME]" at bounding box center [399, 154] width 366 height 27
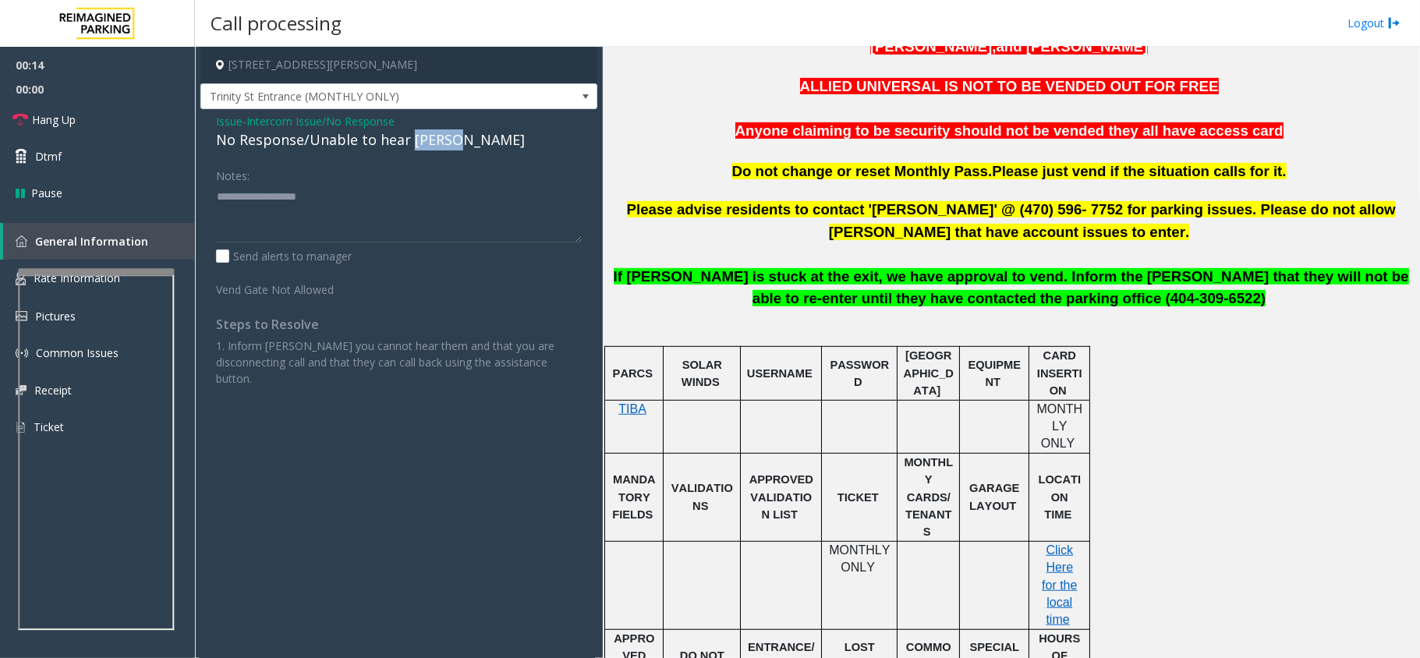
click at [409, 147] on div "No Response/Unable to hear [PERSON_NAME]" at bounding box center [399, 139] width 366 height 21
click at [438, 221] on textarea at bounding box center [399, 213] width 366 height 58
type textarea "**********"
click at [157, 116] on link "Hang Up" at bounding box center [97, 119] width 195 height 37
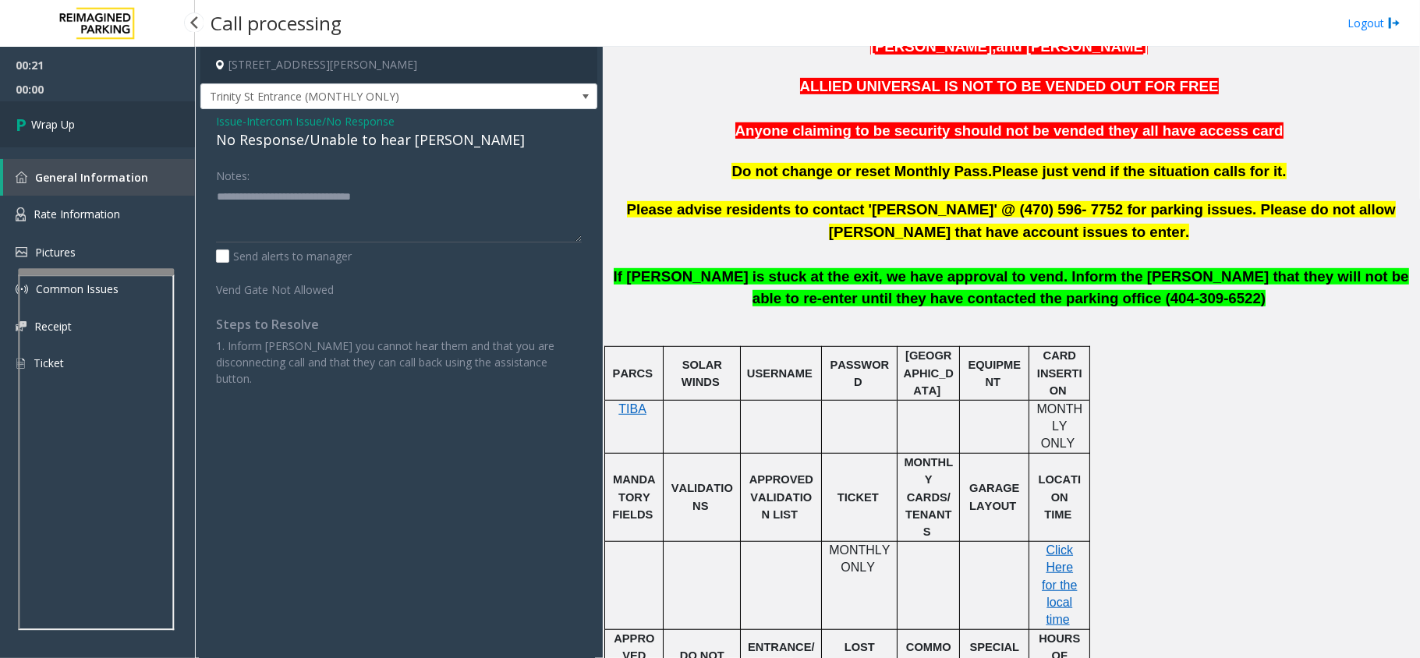
click at [157, 116] on link "Wrap Up" at bounding box center [97, 124] width 195 height 46
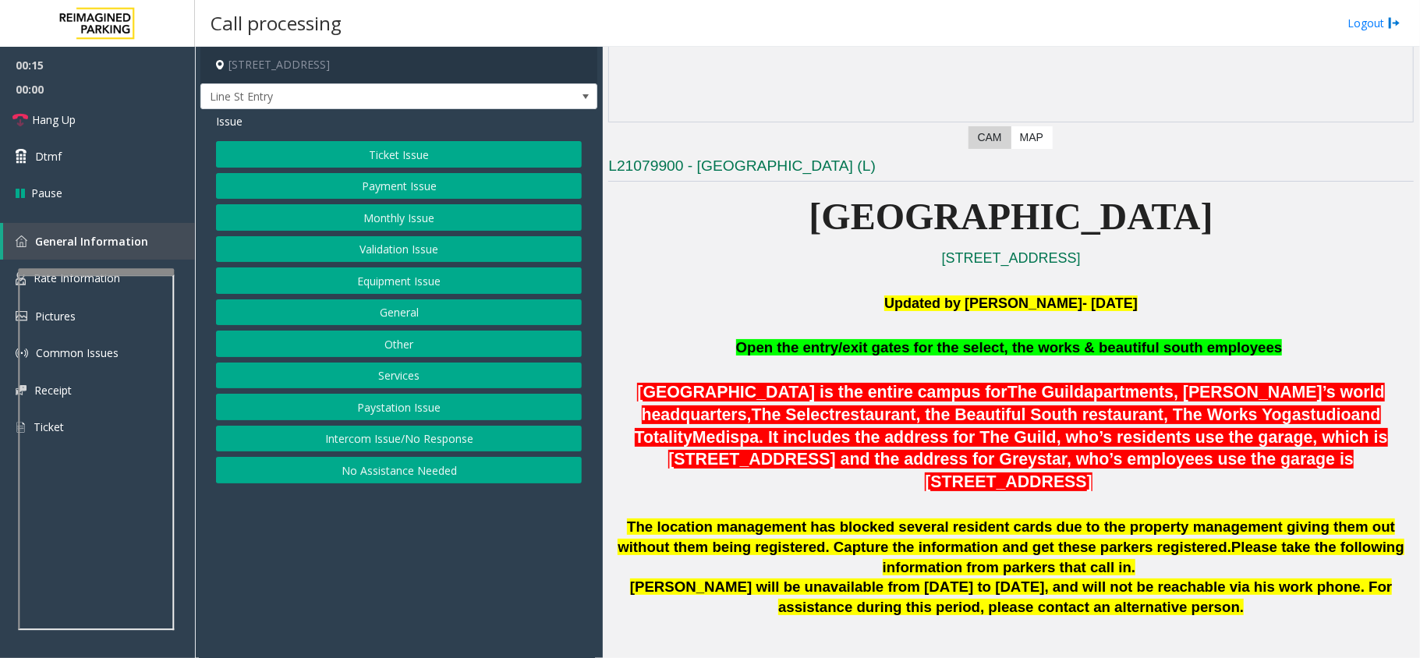
scroll to position [274, 0]
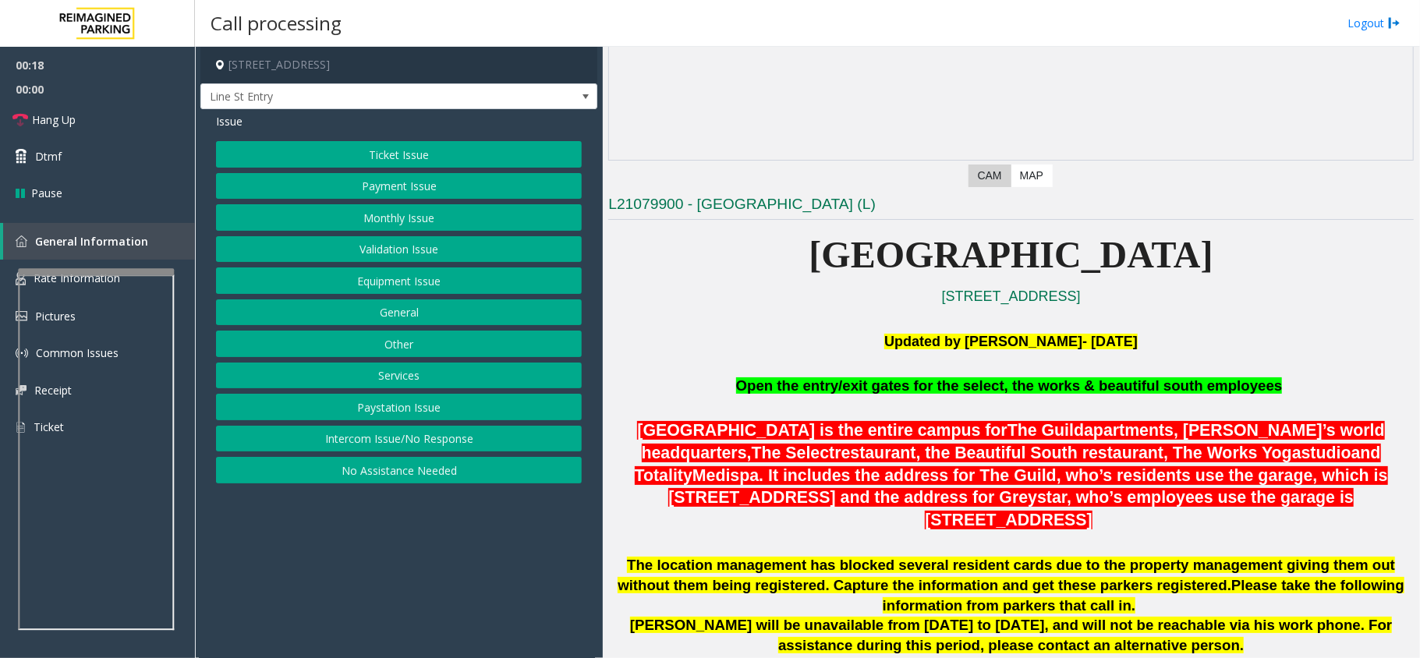
click at [421, 426] on div "Ticket Issue Payment Issue Monthly Issue Validation Issue Equipment Issue Gener…" at bounding box center [399, 312] width 366 height 342
click at [406, 440] on button "Intercom Issue/No Response" at bounding box center [399, 439] width 366 height 27
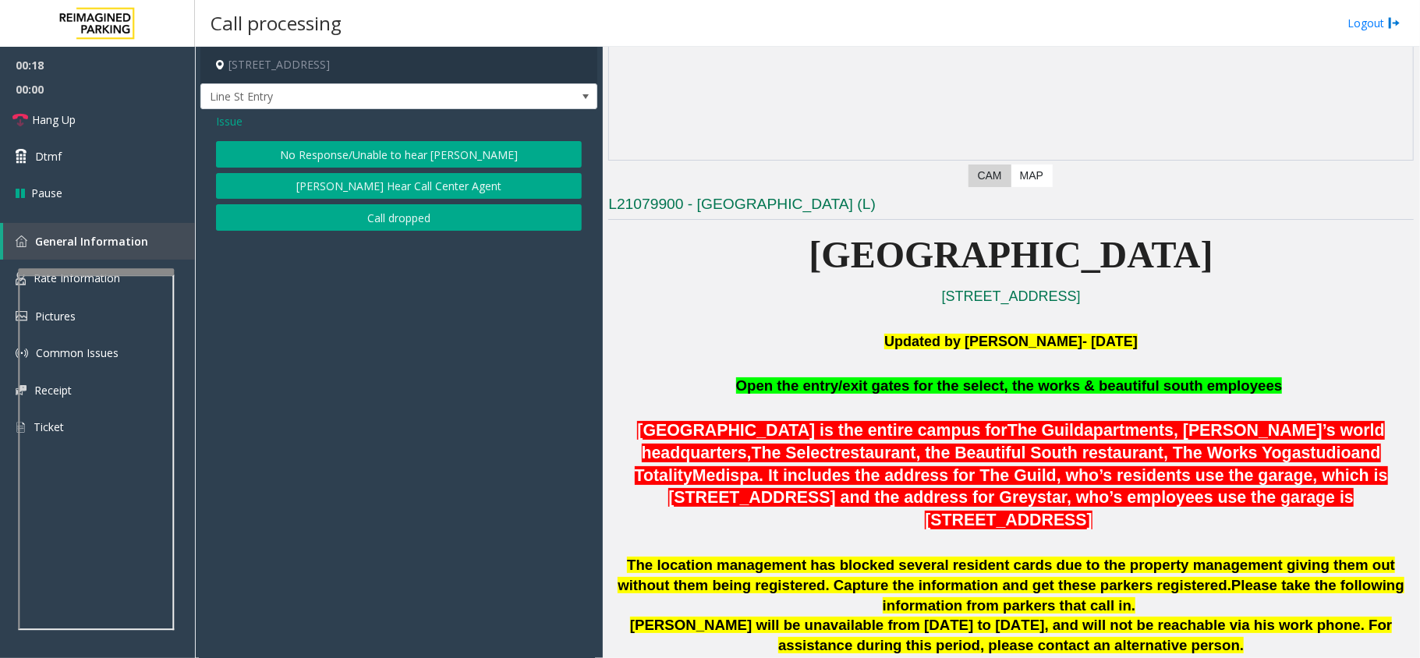
click at [384, 156] on button "No Response/Unable to hear [PERSON_NAME]" at bounding box center [399, 154] width 366 height 27
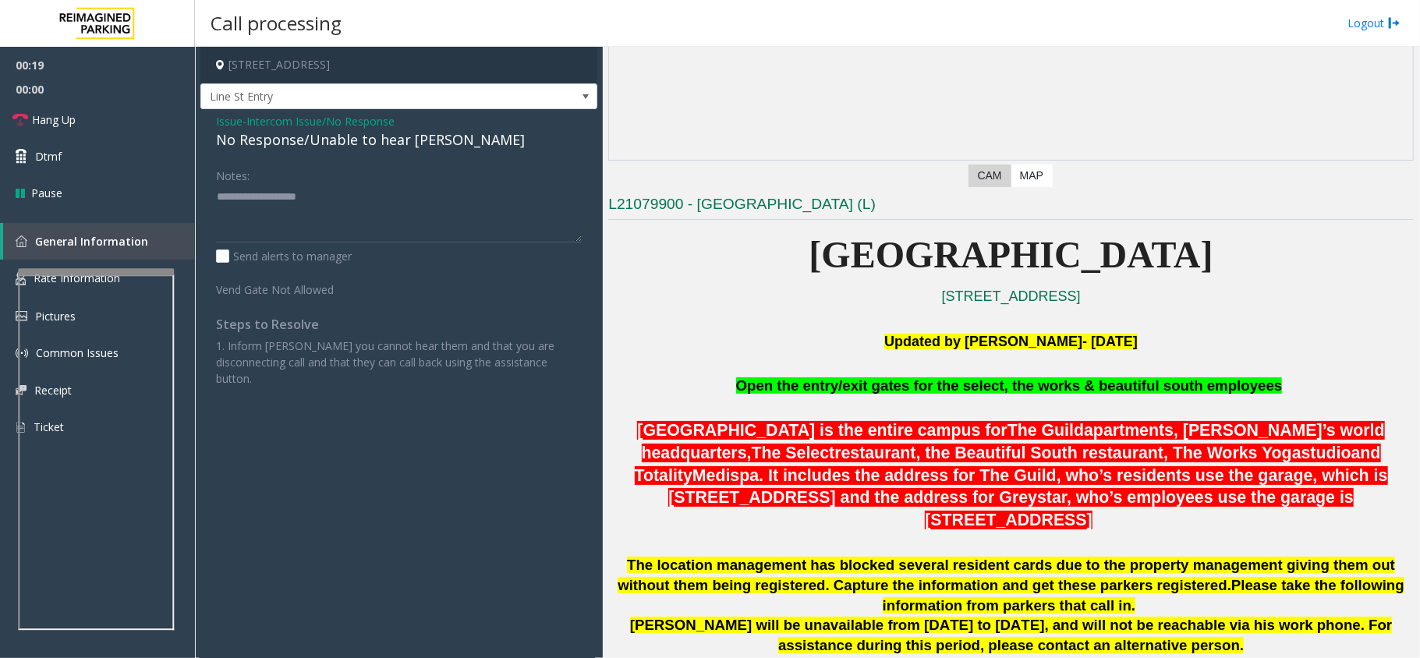
click at [388, 138] on div "No Response/Unable to hear [PERSON_NAME]" at bounding box center [399, 139] width 366 height 21
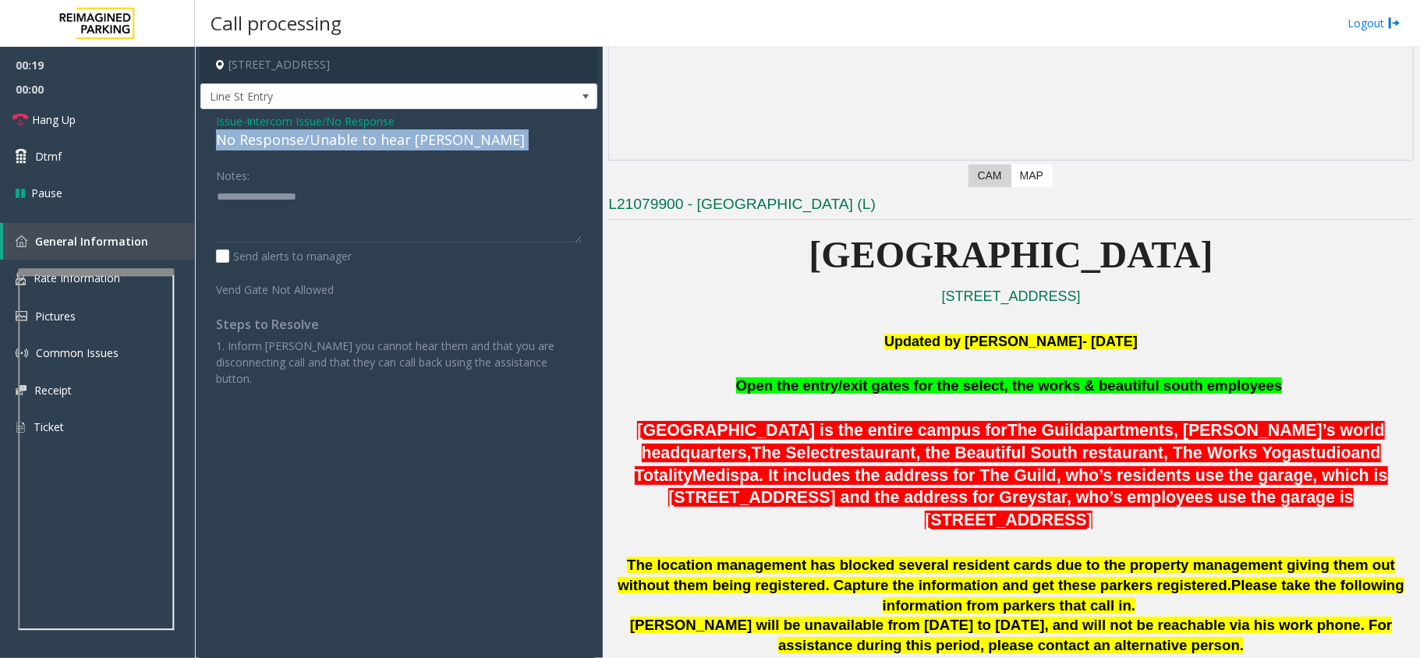
click at [388, 138] on div "No Response/Unable to hear [PERSON_NAME]" at bounding box center [399, 139] width 366 height 21
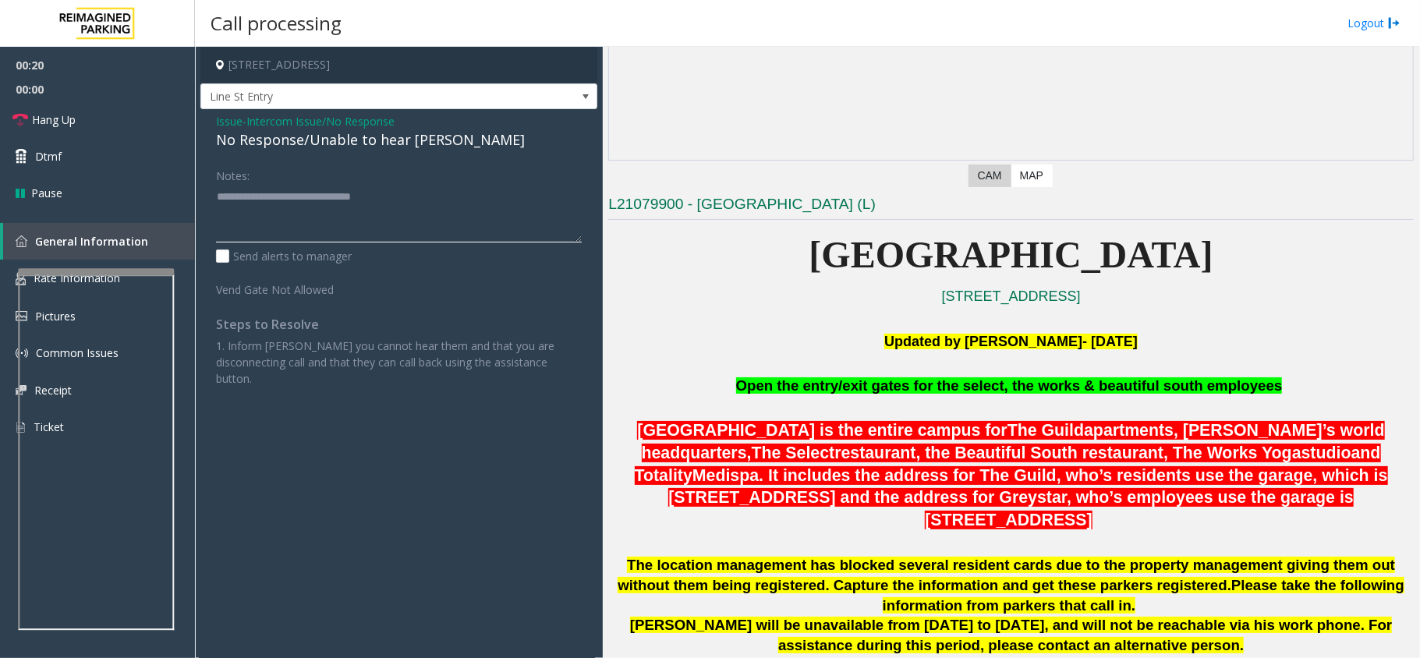
click at [460, 196] on textarea at bounding box center [399, 213] width 366 height 58
type textarea "**********"
click at [120, 119] on link "Hang Up" at bounding box center [97, 119] width 195 height 37
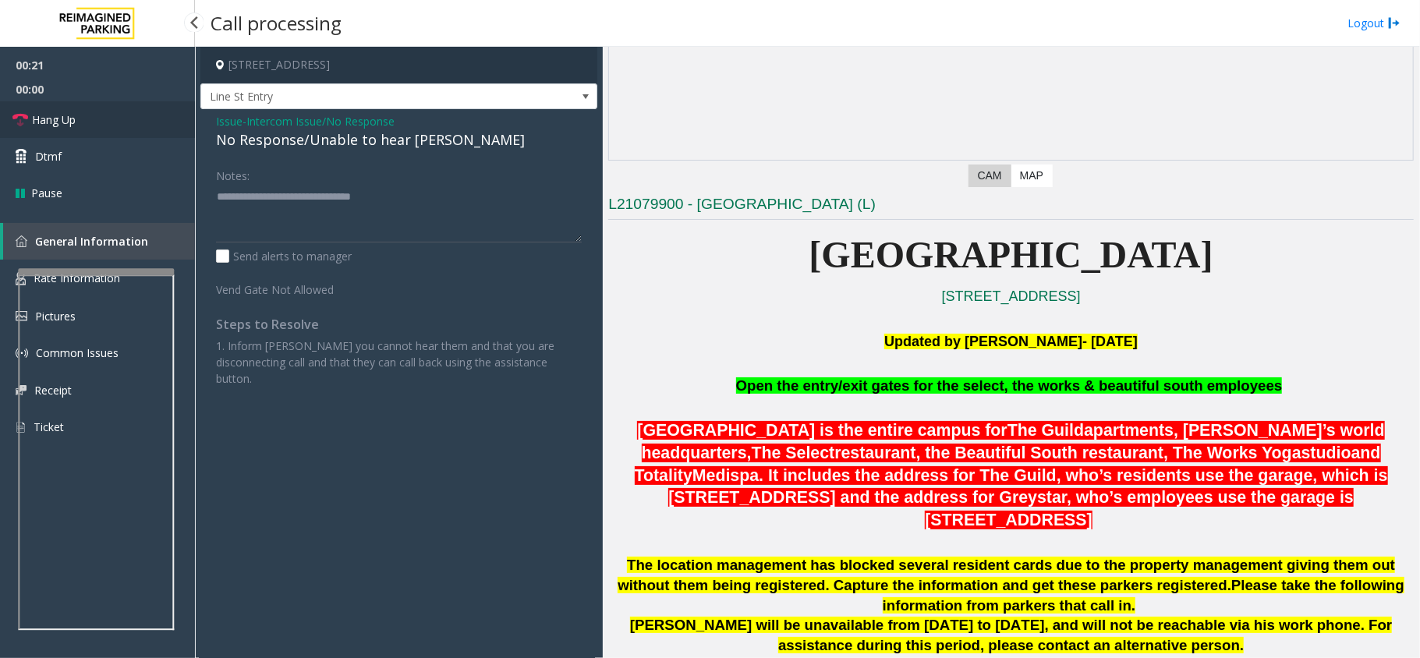
click at [120, 119] on link "Hang Up" at bounding box center [97, 119] width 195 height 37
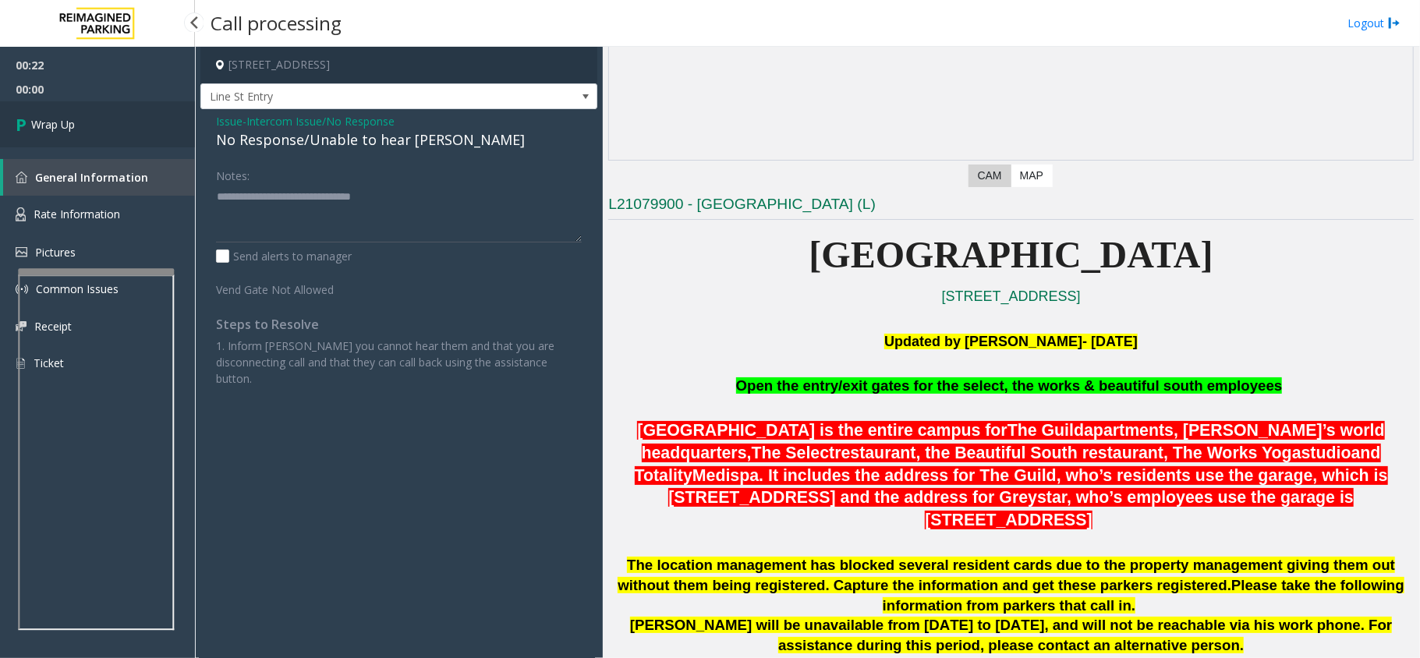
click at [120, 119] on link "Wrap Up" at bounding box center [97, 124] width 195 height 46
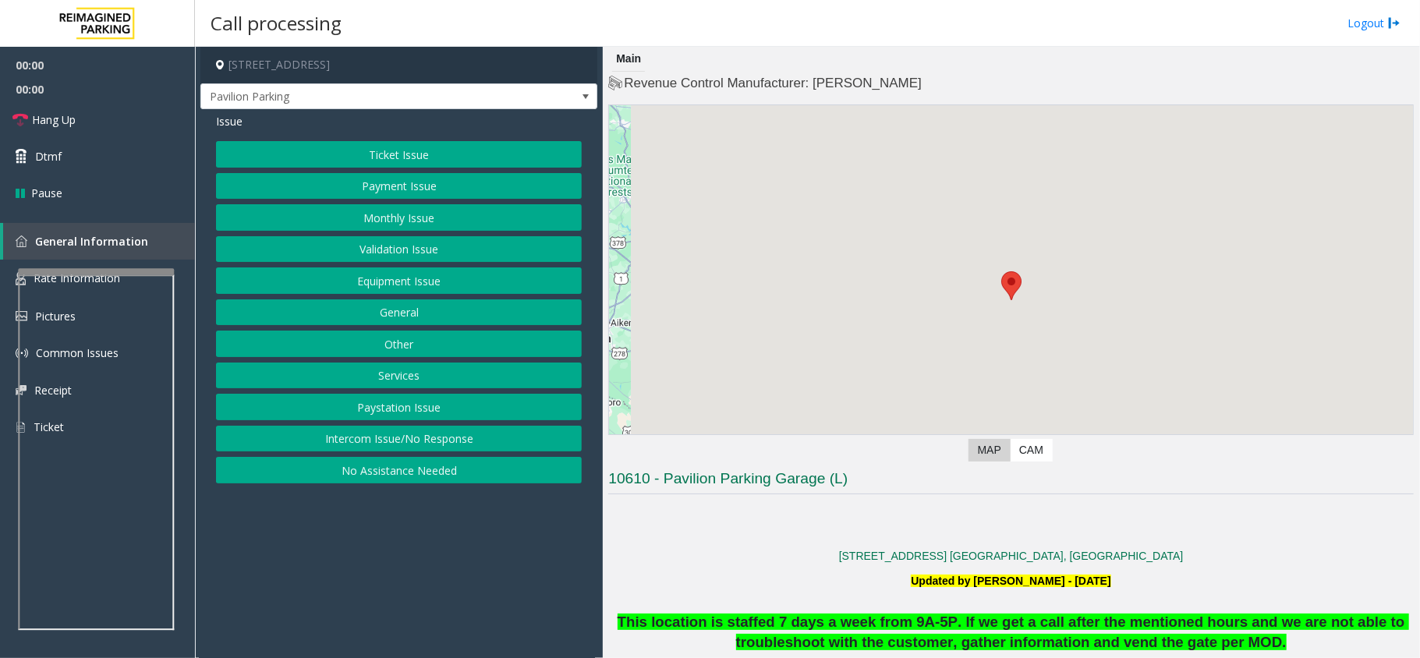
scroll to position [415, 0]
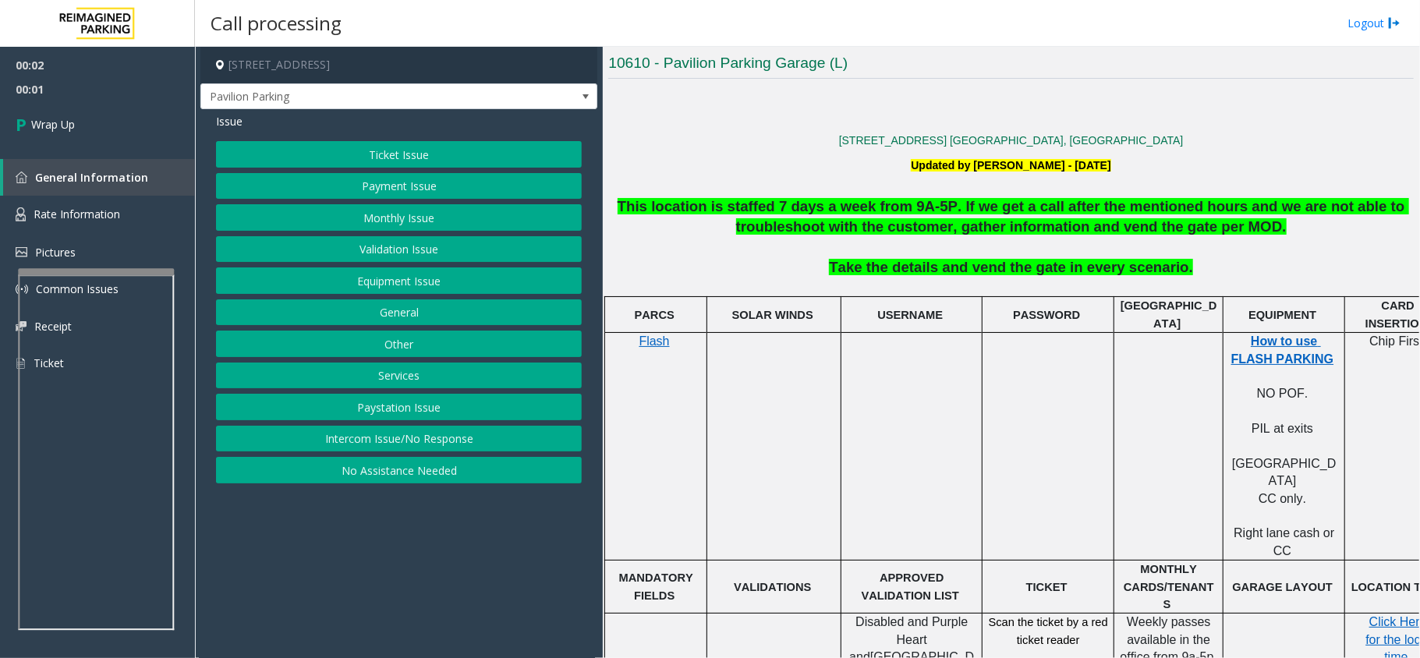
click at [337, 440] on button "Intercom Issue/No Response" at bounding box center [399, 439] width 366 height 27
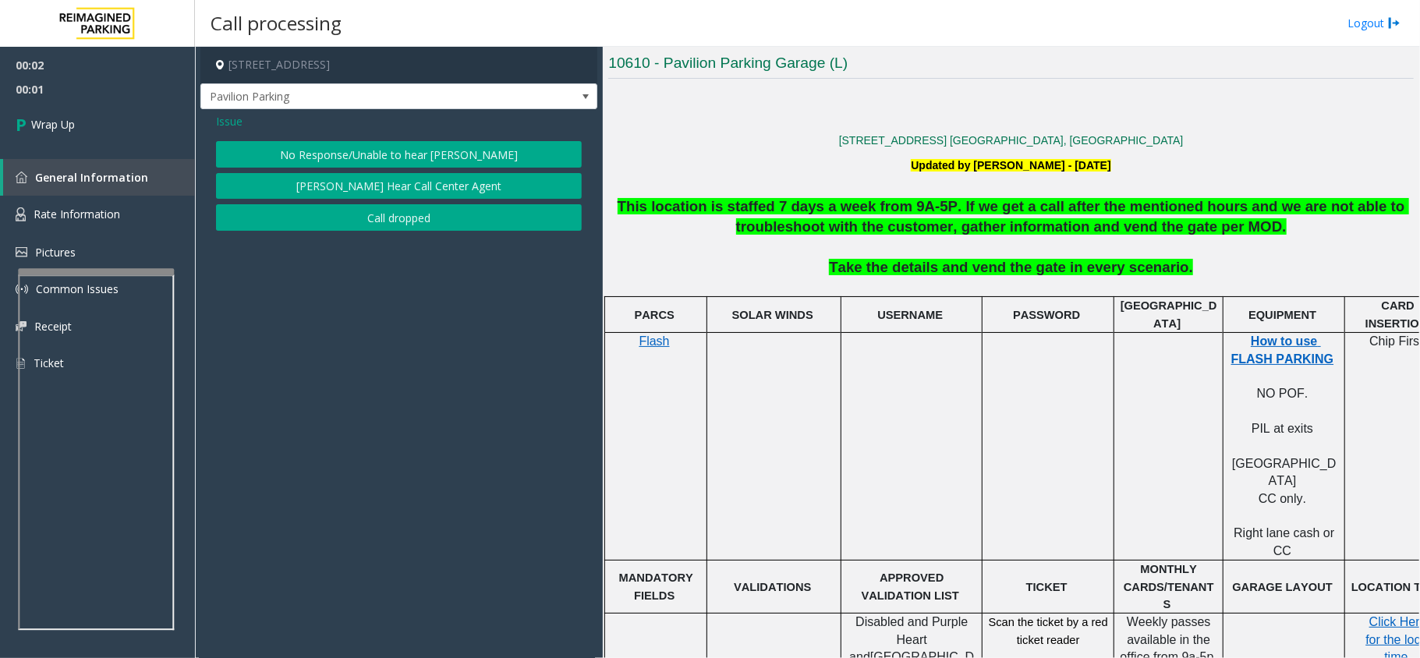
click at [347, 226] on button "Call dropped" at bounding box center [399, 217] width 366 height 27
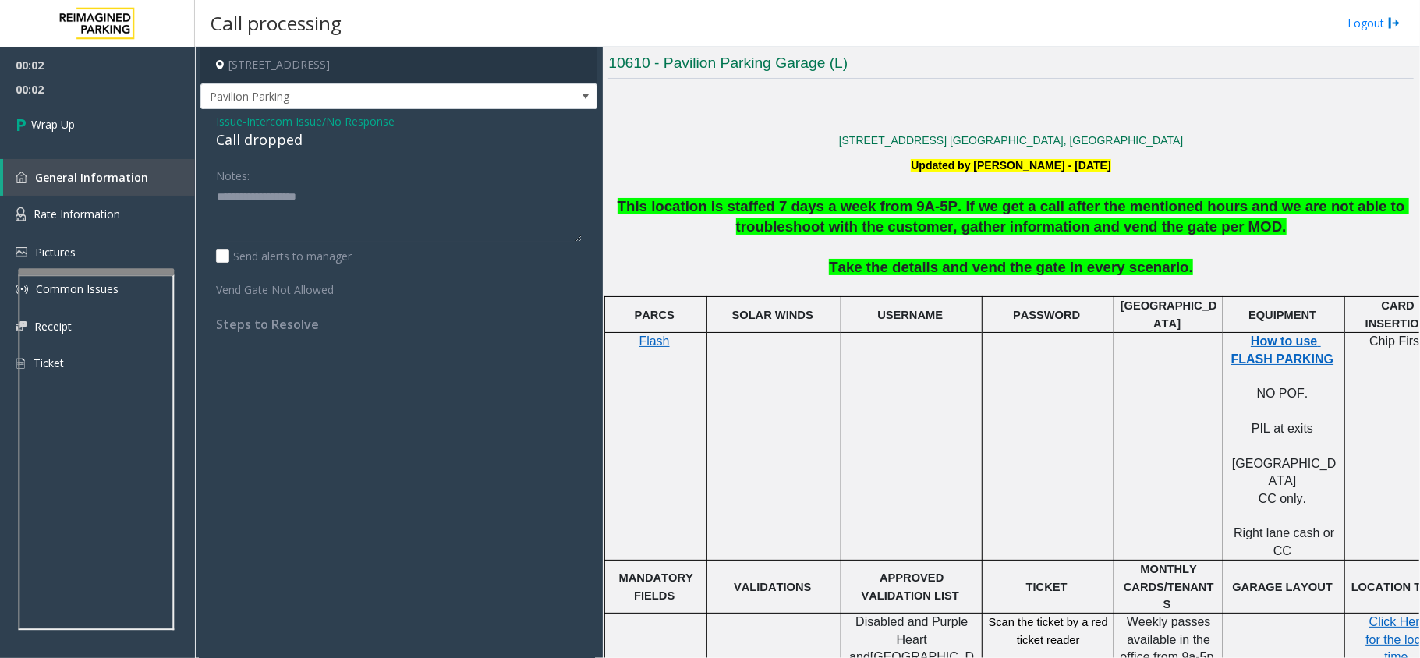
click at [246, 144] on div "Call dropped" at bounding box center [399, 139] width 366 height 21
type textarea "**********"
click at [6, 116] on link "Wrap Up" at bounding box center [97, 124] width 195 height 46
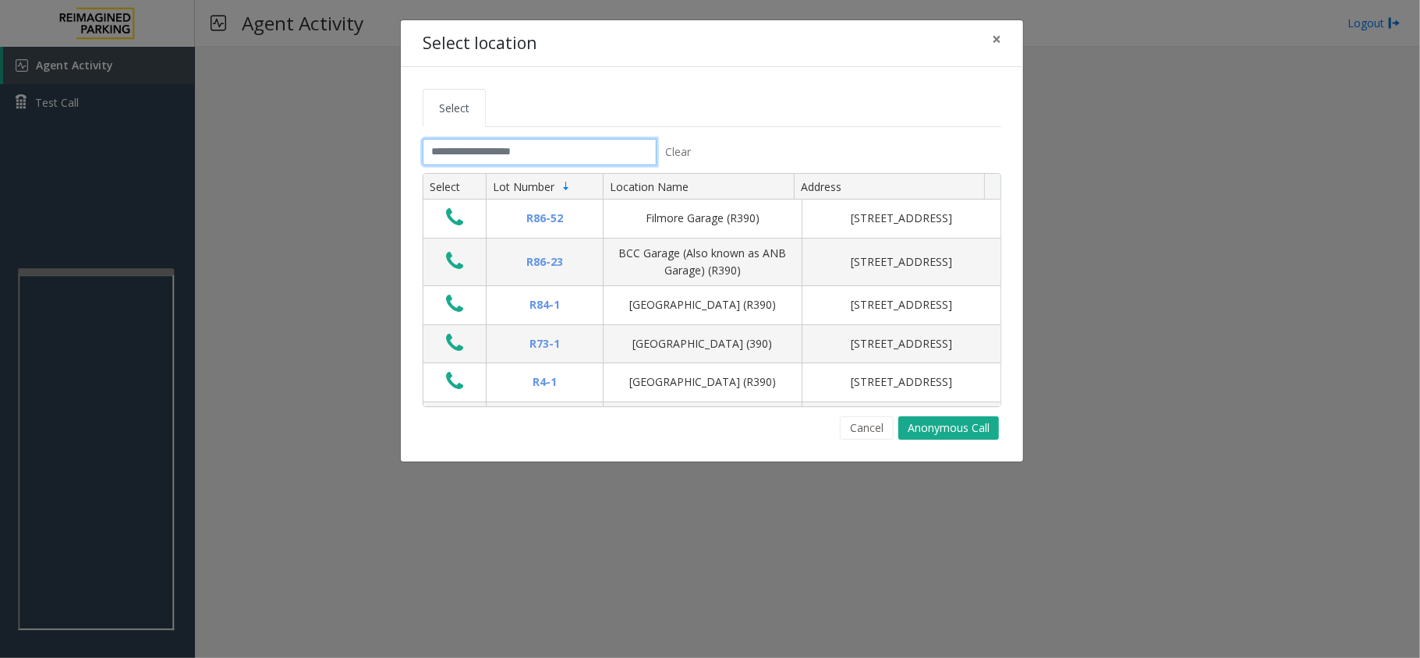
click at [550, 156] on input "text" at bounding box center [539, 152] width 234 height 27
click at [474, 134] on tabset "Select Clear Select Lot Number Location Name Address R86-52 Filmore Garage (R39…" at bounding box center [711, 264] width 578 height 351
click at [475, 141] on input "text" at bounding box center [539, 152] width 234 height 27
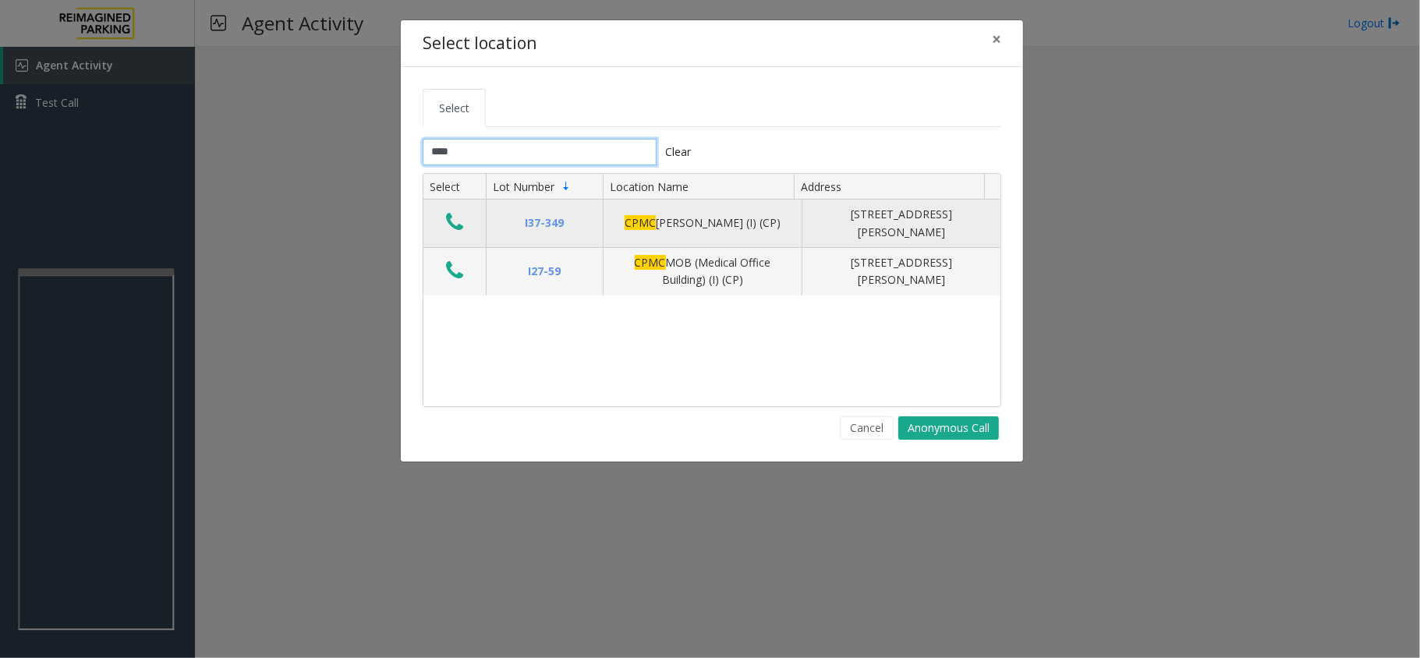
type input "****"
click at [454, 222] on icon "Data table" at bounding box center [454, 222] width 17 height 22
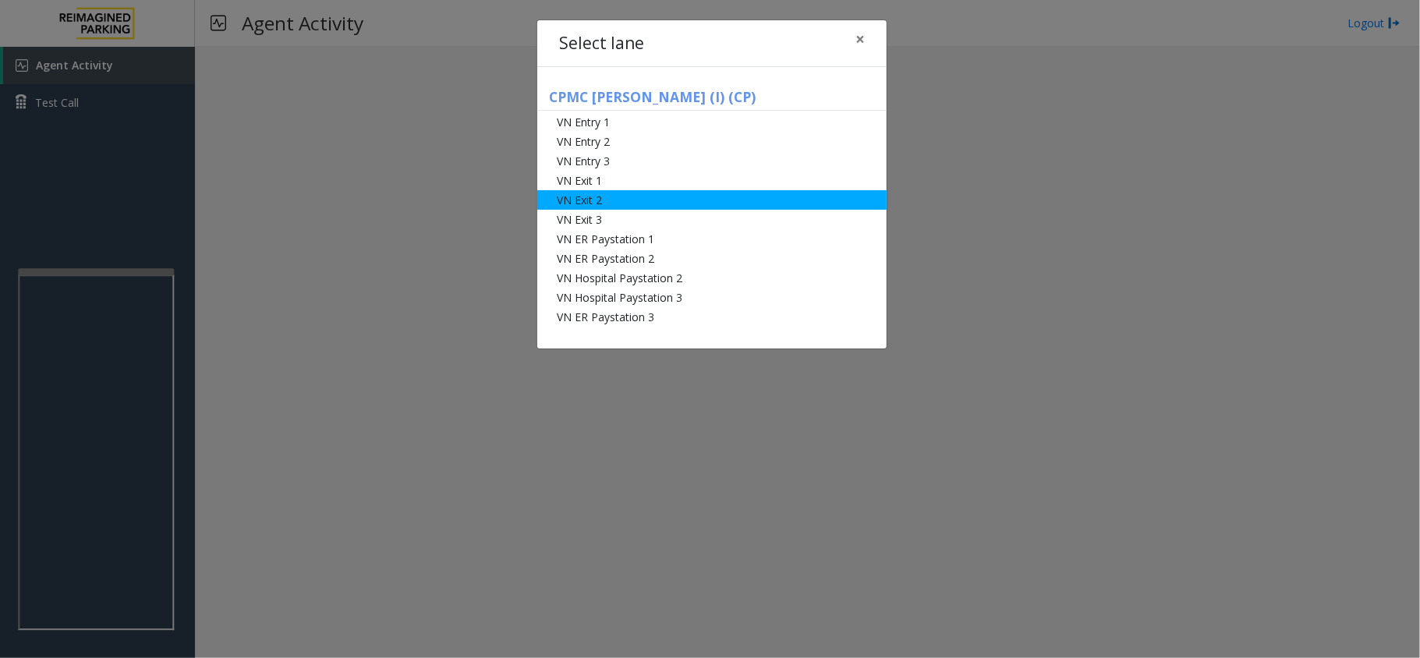
click at [621, 201] on li "VN Exit 2" at bounding box center [711, 199] width 349 height 19
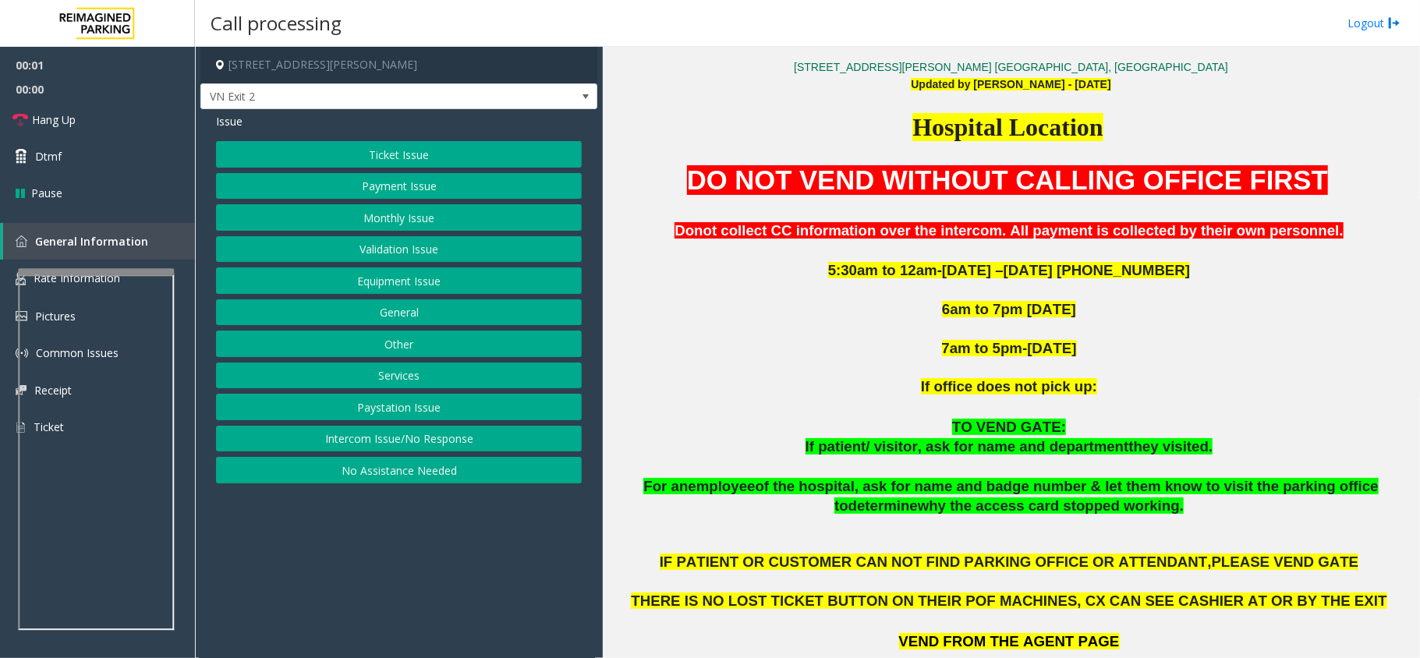
scroll to position [935, 0]
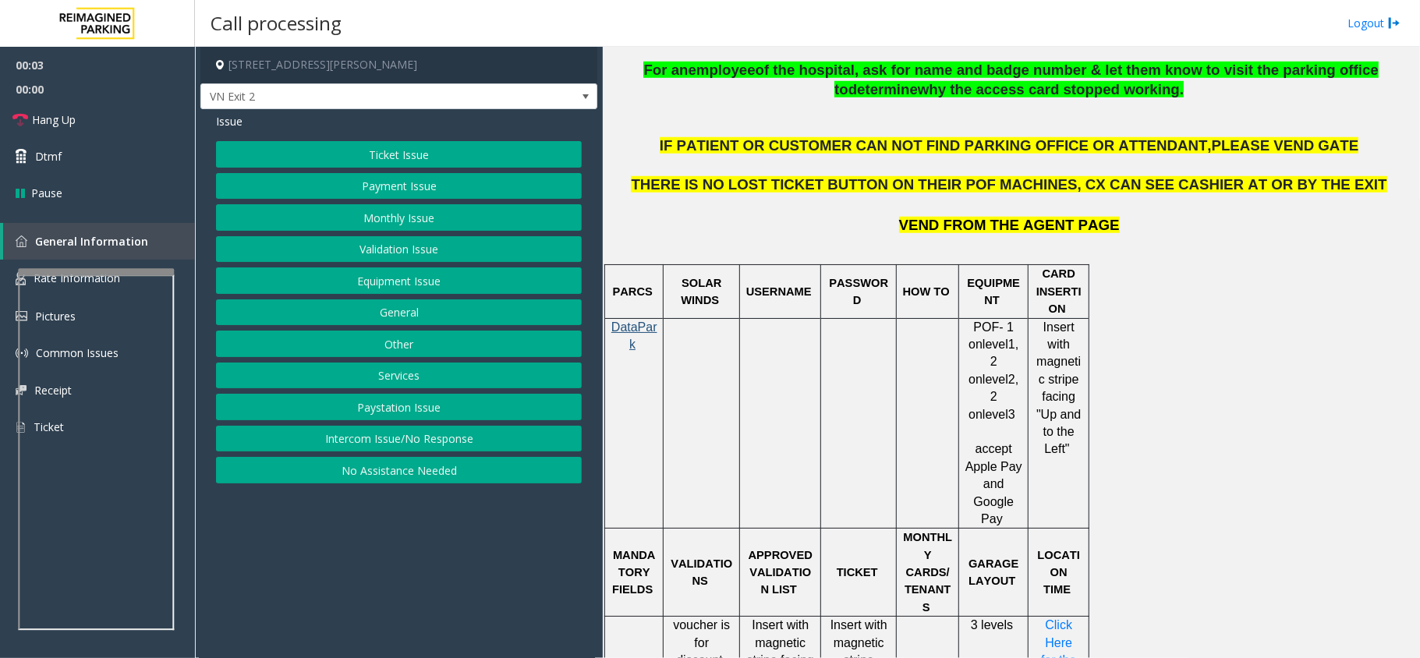
click at [401, 154] on button "Ticket Issue" at bounding box center [399, 154] width 366 height 27
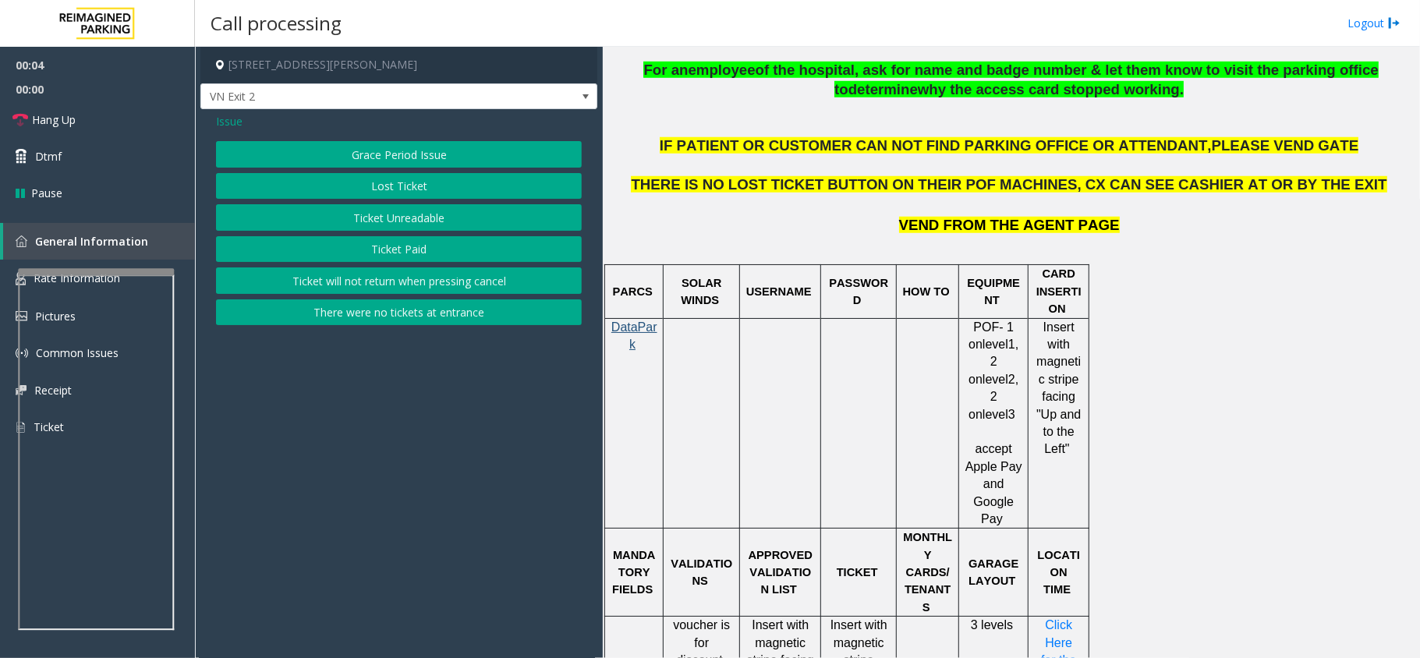
click at [400, 217] on button "Ticket Unreadable" at bounding box center [399, 217] width 366 height 27
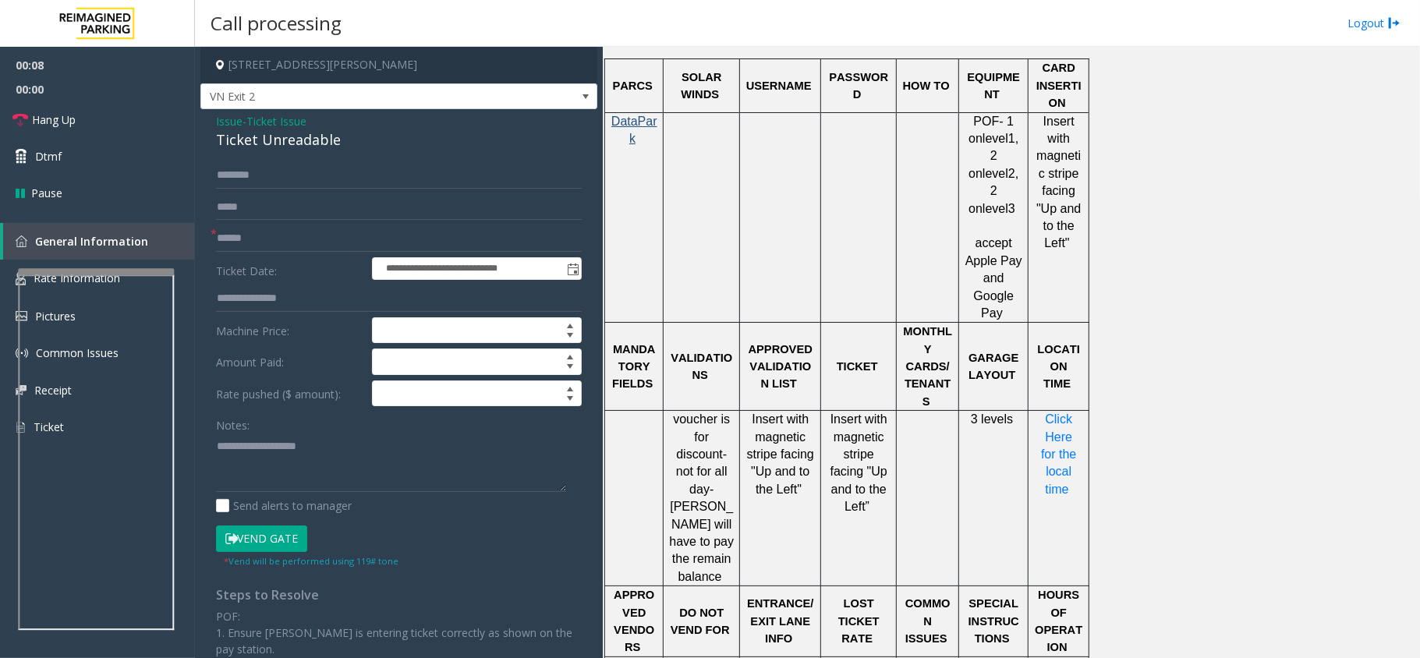
scroll to position [1143, 0]
drag, startPoint x: 831, startPoint y: 363, endPoint x: 876, endPoint y: 434, distance: 84.1
click at [876, 434] on span "Insert with magnetic stripe facing "Up and to the Left”" at bounding box center [860, 461] width 61 height 101
click at [879, 452] on td "Insert with magnetic stripe facing "Up and to the Left”" at bounding box center [859, 496] width 76 height 175
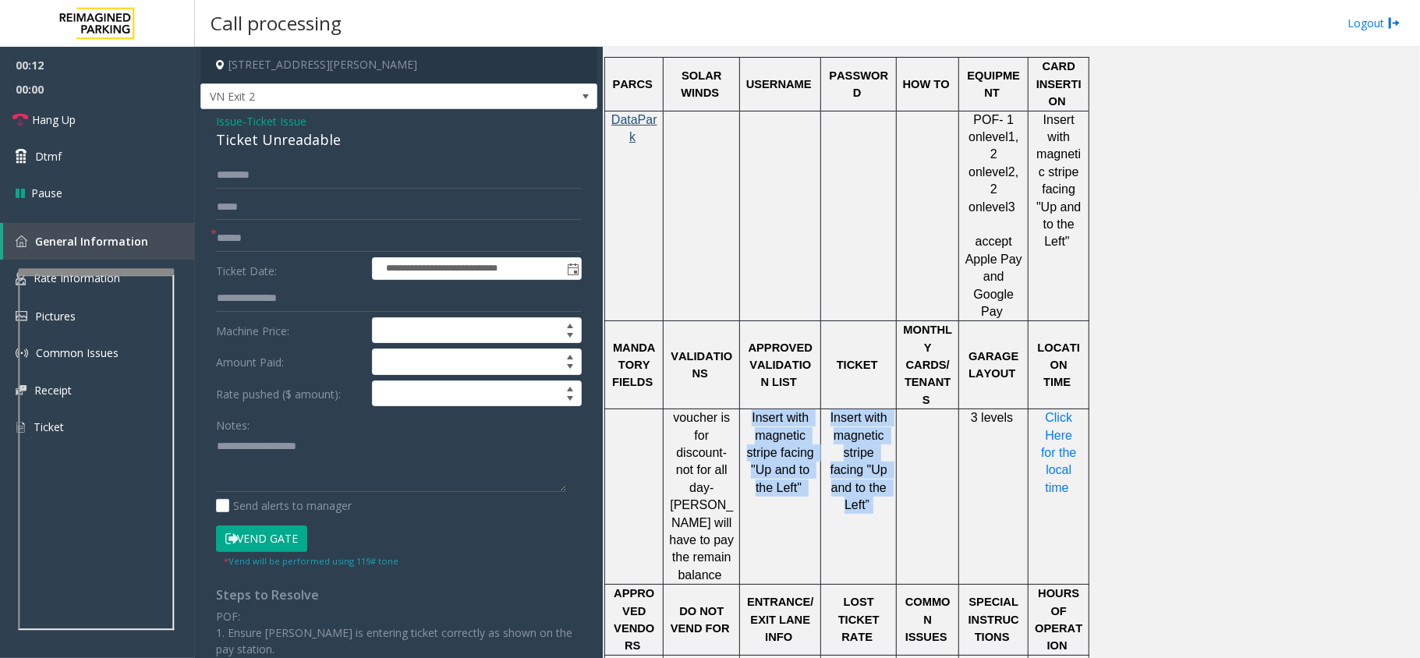
drag, startPoint x: 881, startPoint y: 443, endPoint x: 822, endPoint y: 357, distance: 104.2
click at [822, 409] on tr "voucher is for discount- not for all day-parker will have to pay the remain bal…" at bounding box center [847, 496] width 484 height 175
click at [836, 411] on span "Insert with magnetic stripe facing "Up and to the Left”" at bounding box center [860, 461] width 61 height 101
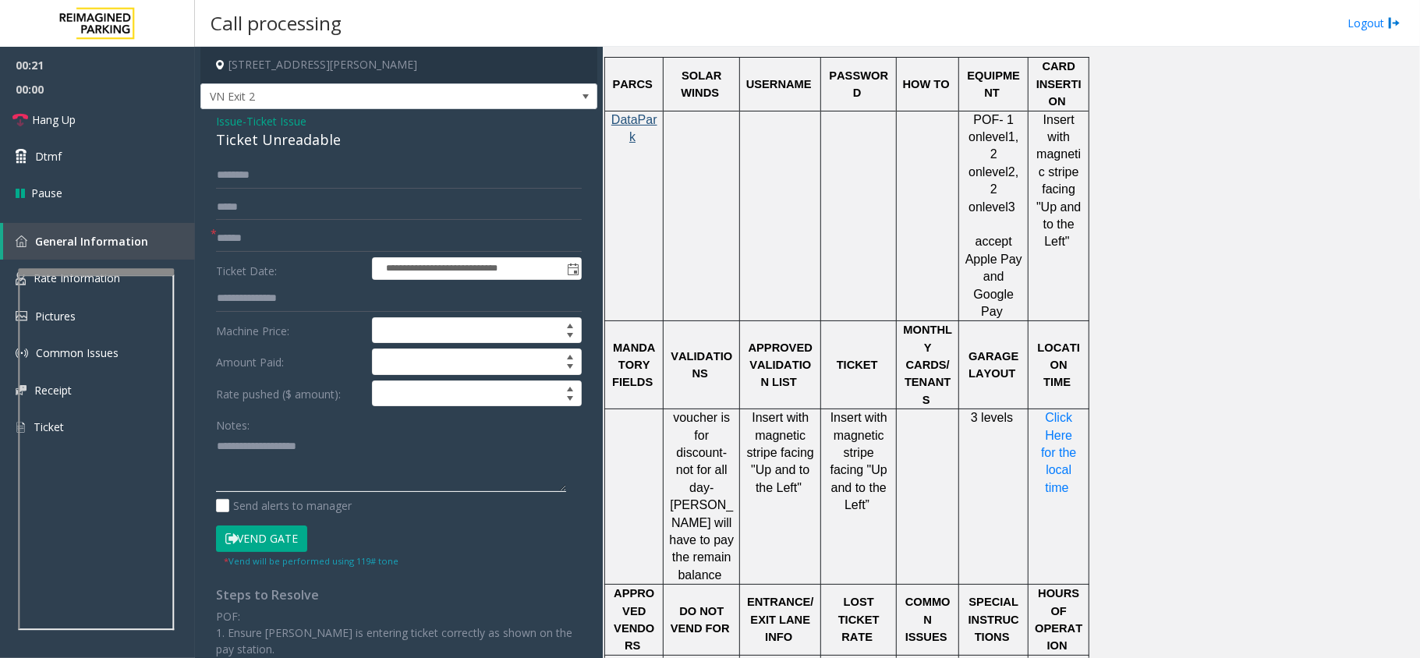
click at [294, 469] on textarea at bounding box center [391, 462] width 350 height 58
click at [291, 133] on div "Ticket Unreadable" at bounding box center [399, 139] width 366 height 21
copy div "Ticket Unreadable"
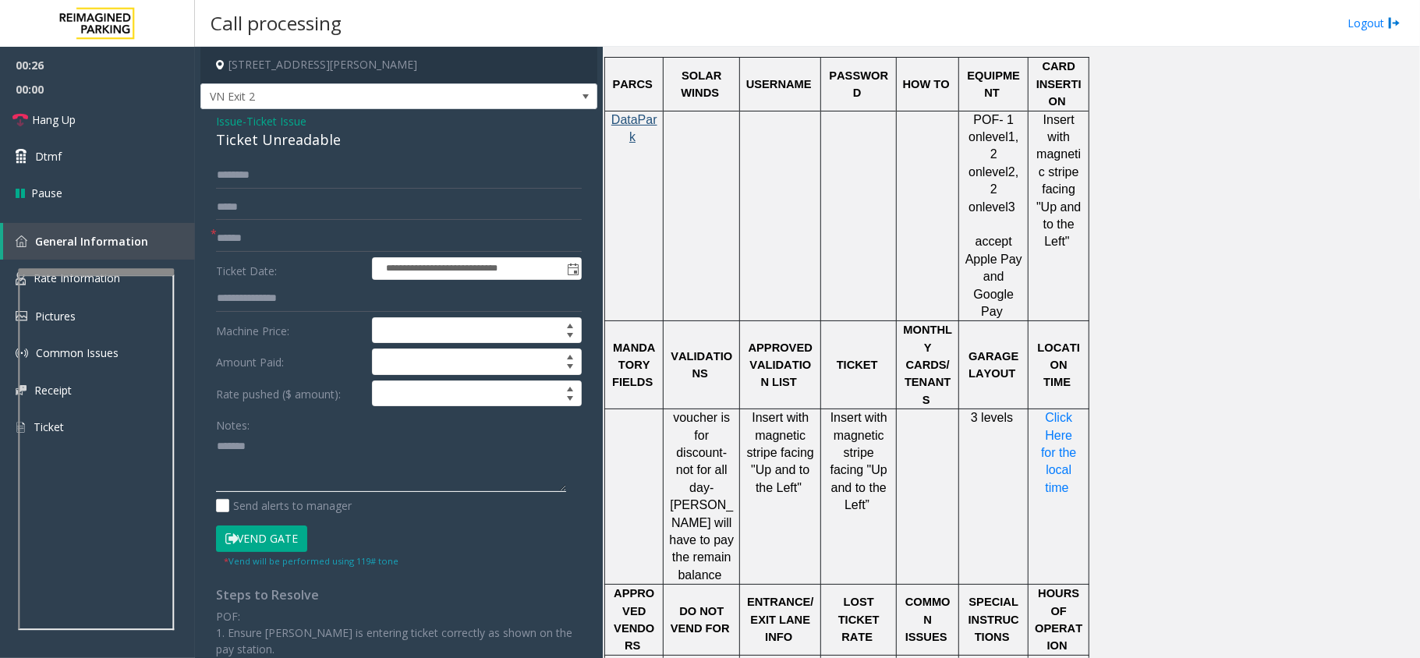
click at [294, 455] on textarea at bounding box center [391, 462] width 350 height 58
paste textarea "**********"
type textarea "**********"
click at [295, 228] on input "text" at bounding box center [399, 238] width 366 height 27
type input "**"
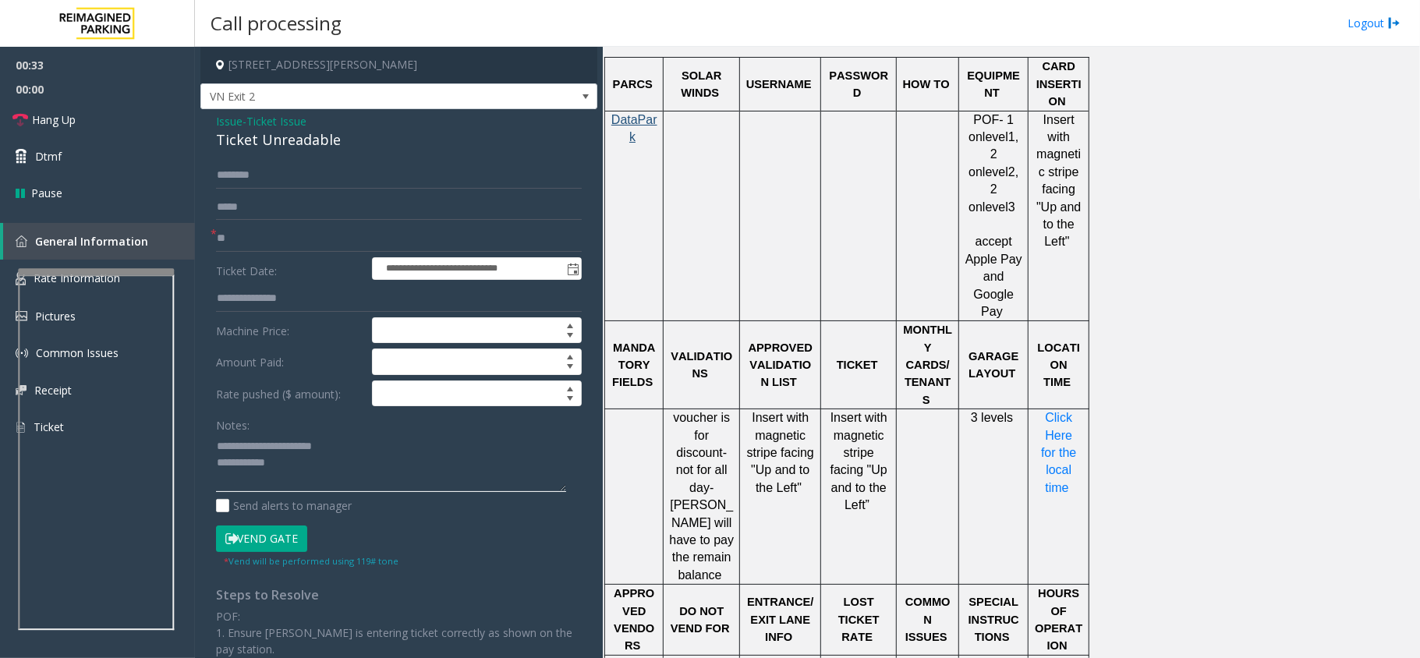
click at [321, 469] on textarea at bounding box center [391, 462] width 350 height 58
click at [148, 118] on link "Hang Up" at bounding box center [97, 119] width 195 height 37
click at [321, 481] on textarea at bounding box center [391, 462] width 350 height 58
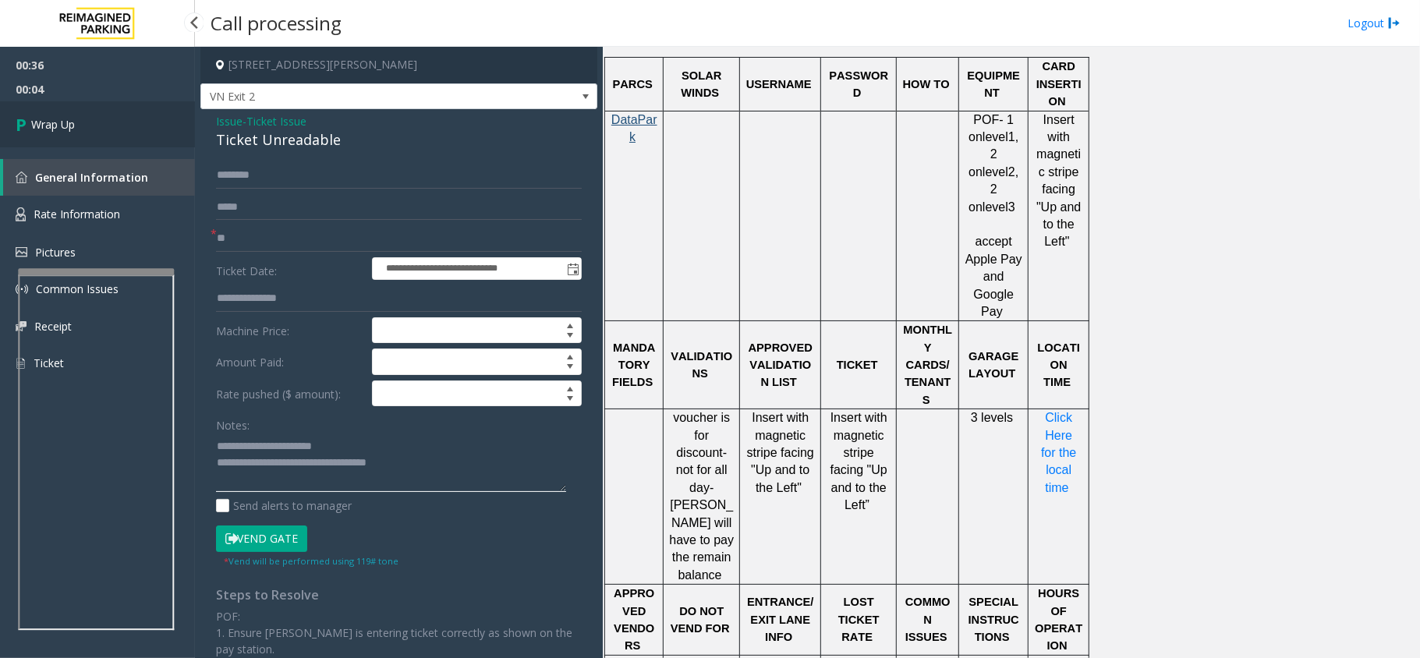
type textarea "**********"
click at [66, 113] on link "Wrap Up" at bounding box center [97, 124] width 195 height 46
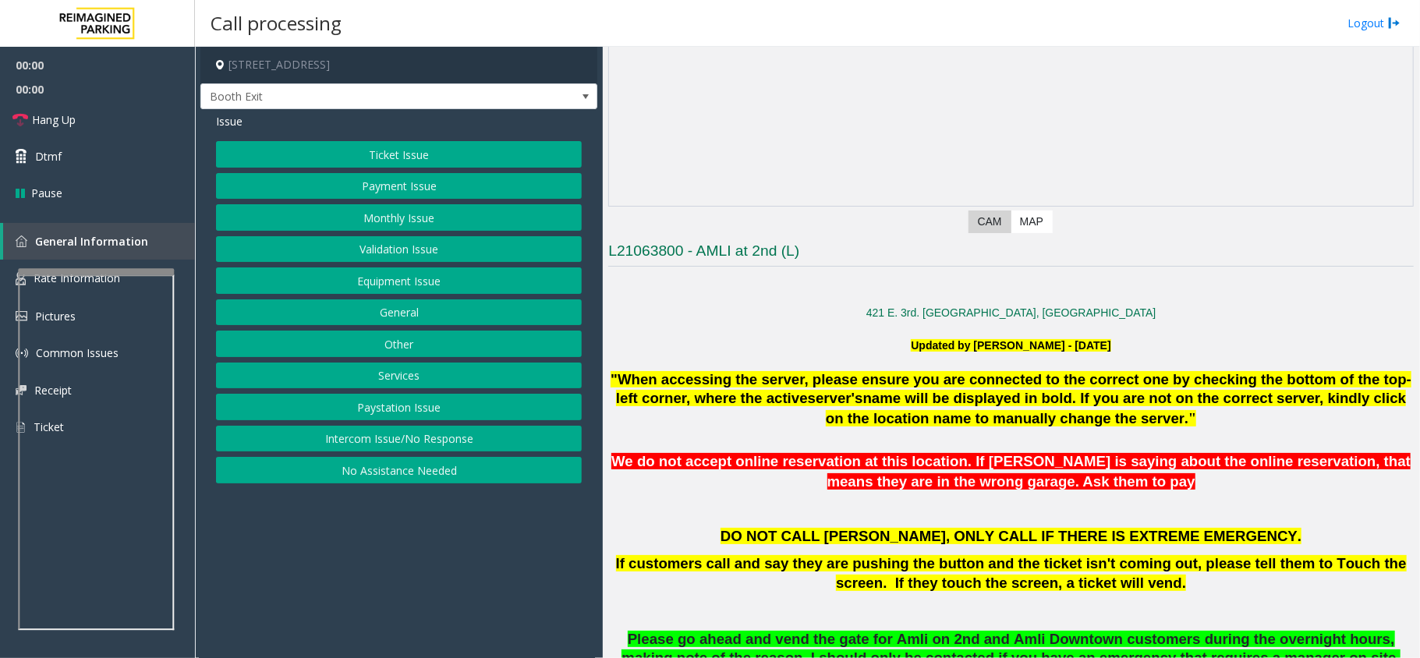
scroll to position [624, 0]
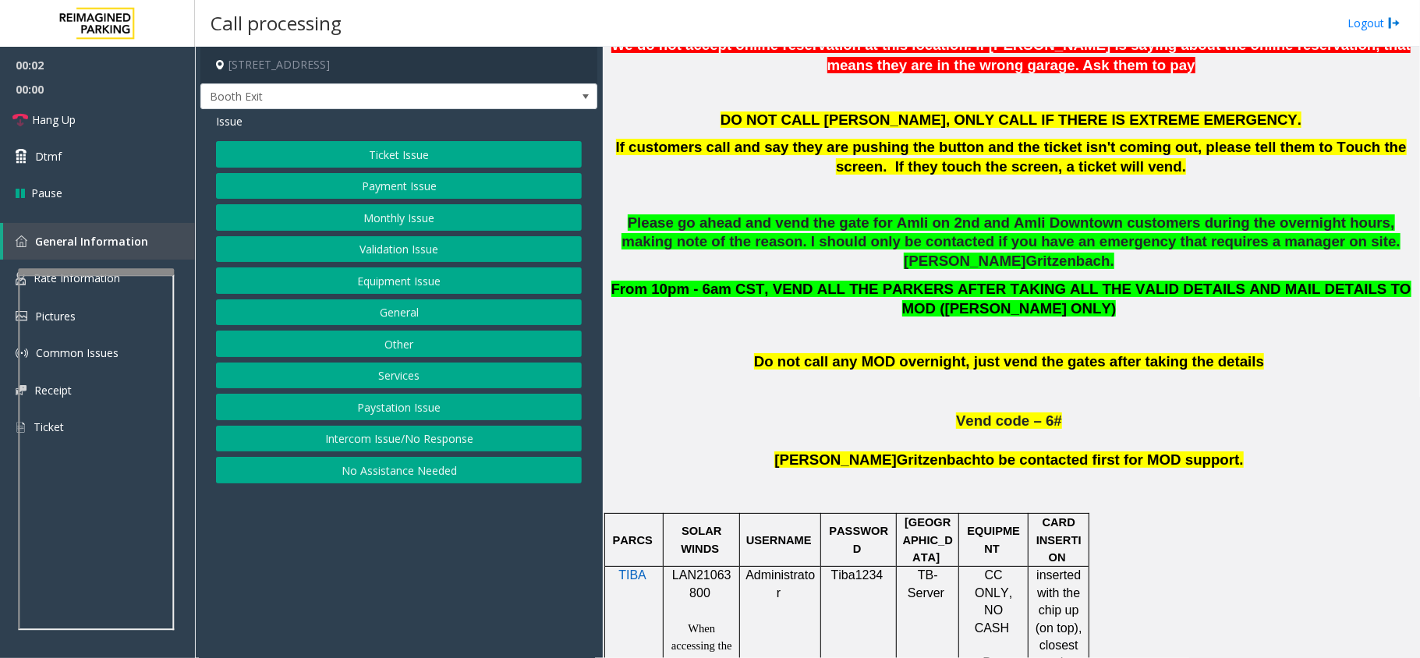
click at [705, 564] on div at bounding box center [701, 566] width 76 height 5
click at [702, 564] on div at bounding box center [701, 566] width 76 height 5
click at [702, 568] on span "LAN21063800" at bounding box center [701, 583] width 59 height 30
copy p "LAN21063800"
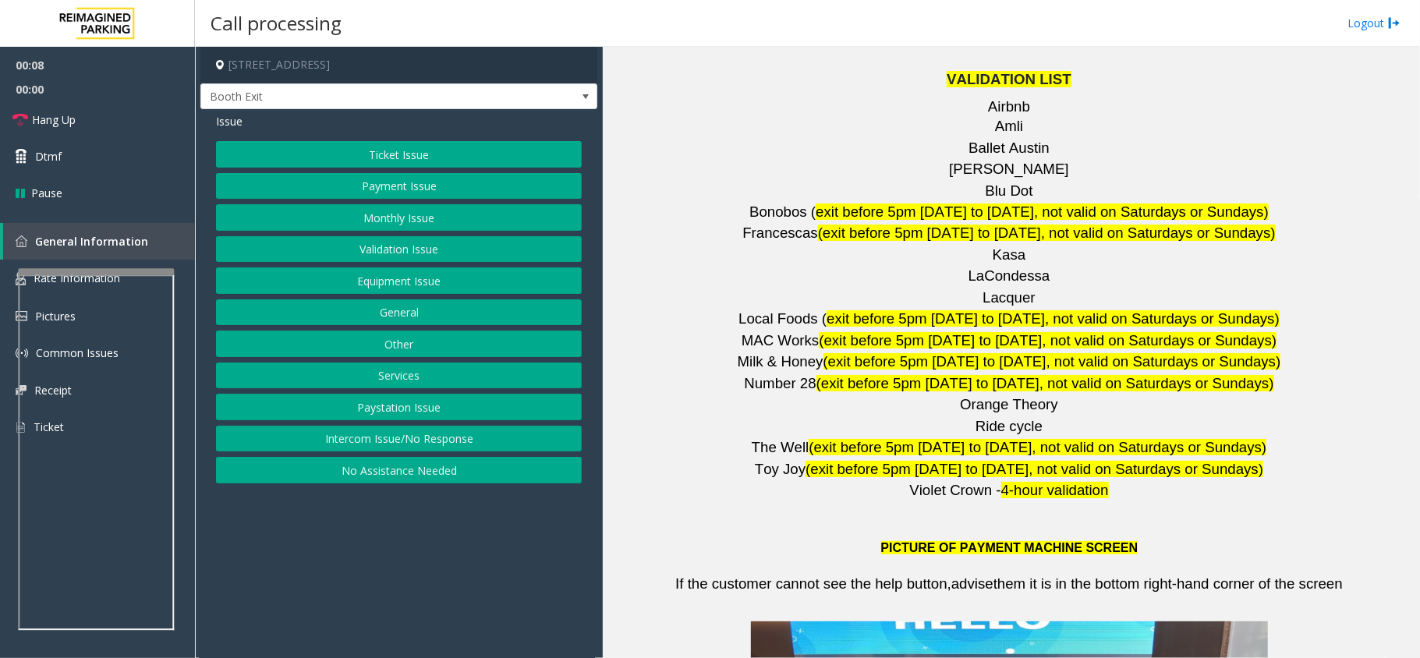
scroll to position [2078, 0]
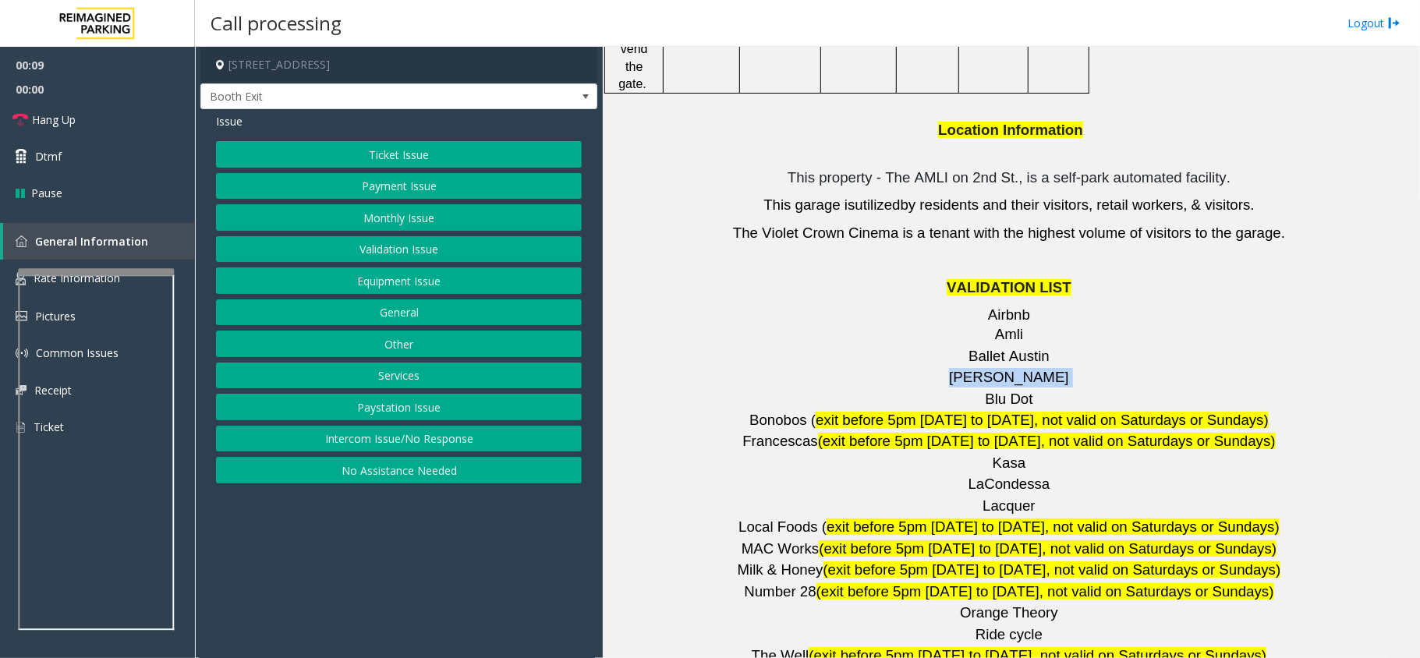
copy p "Barry's"
drag, startPoint x: 1035, startPoint y: 263, endPoint x: 973, endPoint y: 257, distance: 62.6
click at [973, 368] on p "Barry's" at bounding box center [1010, 377] width 805 height 19
click at [366, 242] on button "Validation Issue" at bounding box center [399, 249] width 366 height 27
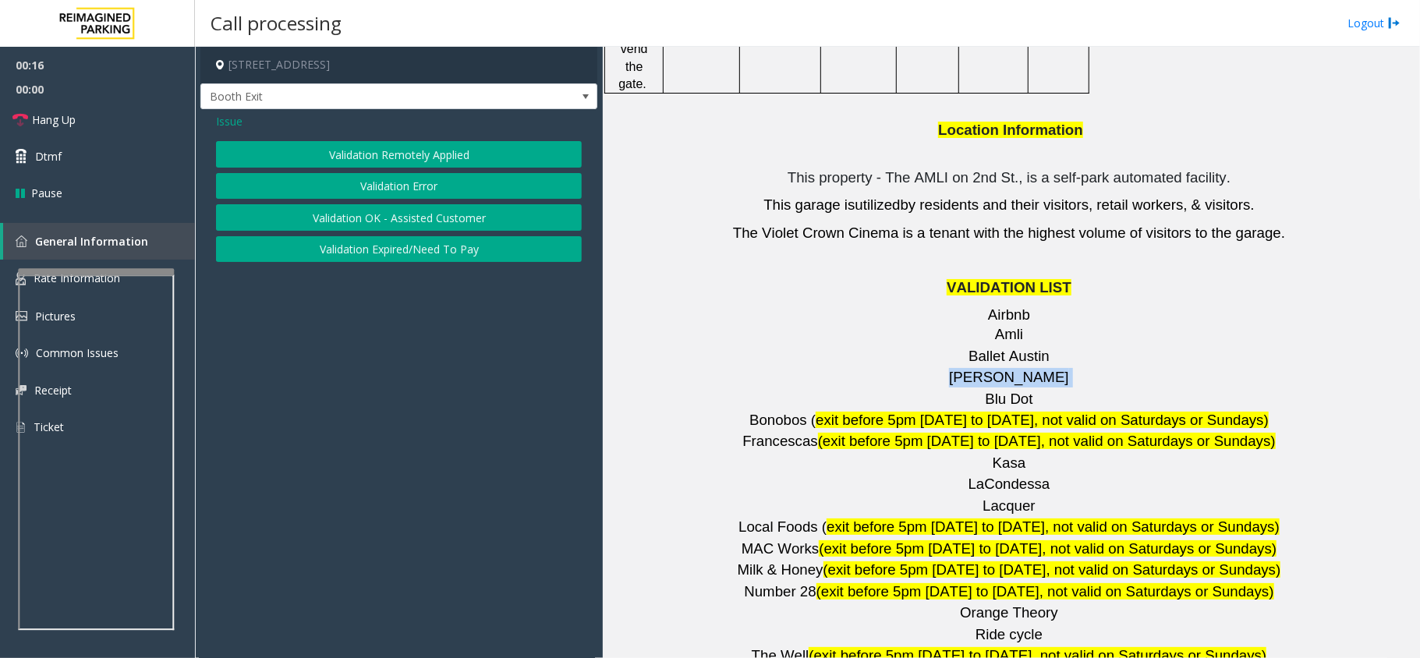
click at [393, 173] on button "Validation Error" at bounding box center [399, 186] width 366 height 27
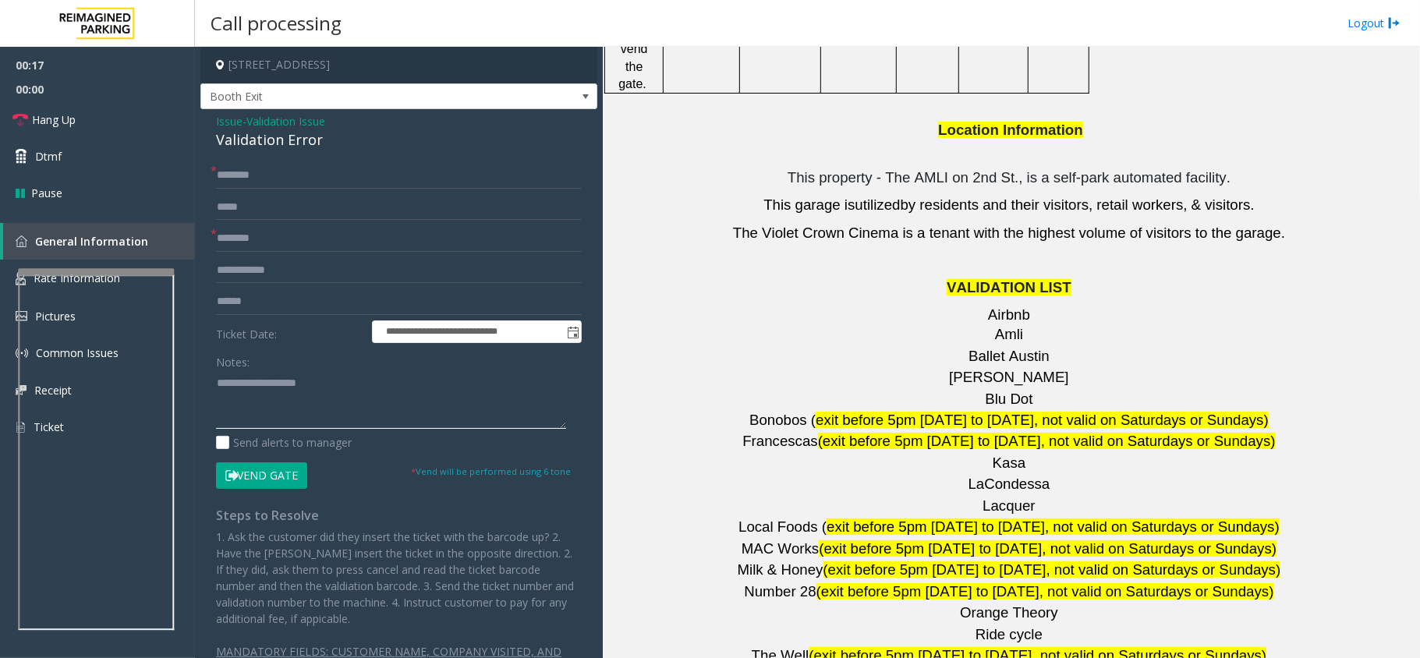
click at [278, 393] on textarea at bounding box center [391, 399] width 350 height 58
click at [304, 142] on div "Validation Error" at bounding box center [399, 139] width 366 height 21
copy div "Validation Error"
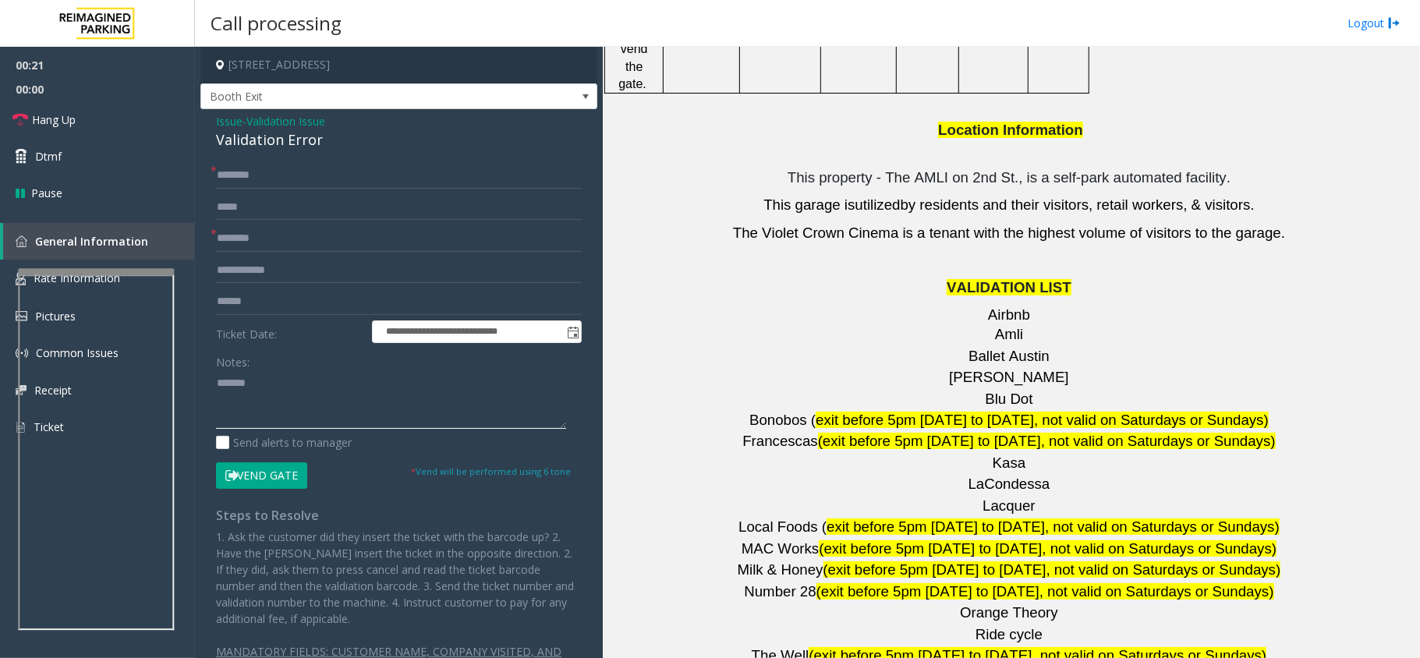
click at [316, 390] on textarea at bounding box center [391, 399] width 350 height 58
paste textarea "**********"
type textarea "**********"
click at [213, 206] on div "**********" at bounding box center [398, 427] width 389 height 530
click at [262, 235] on input "text" at bounding box center [399, 238] width 366 height 27
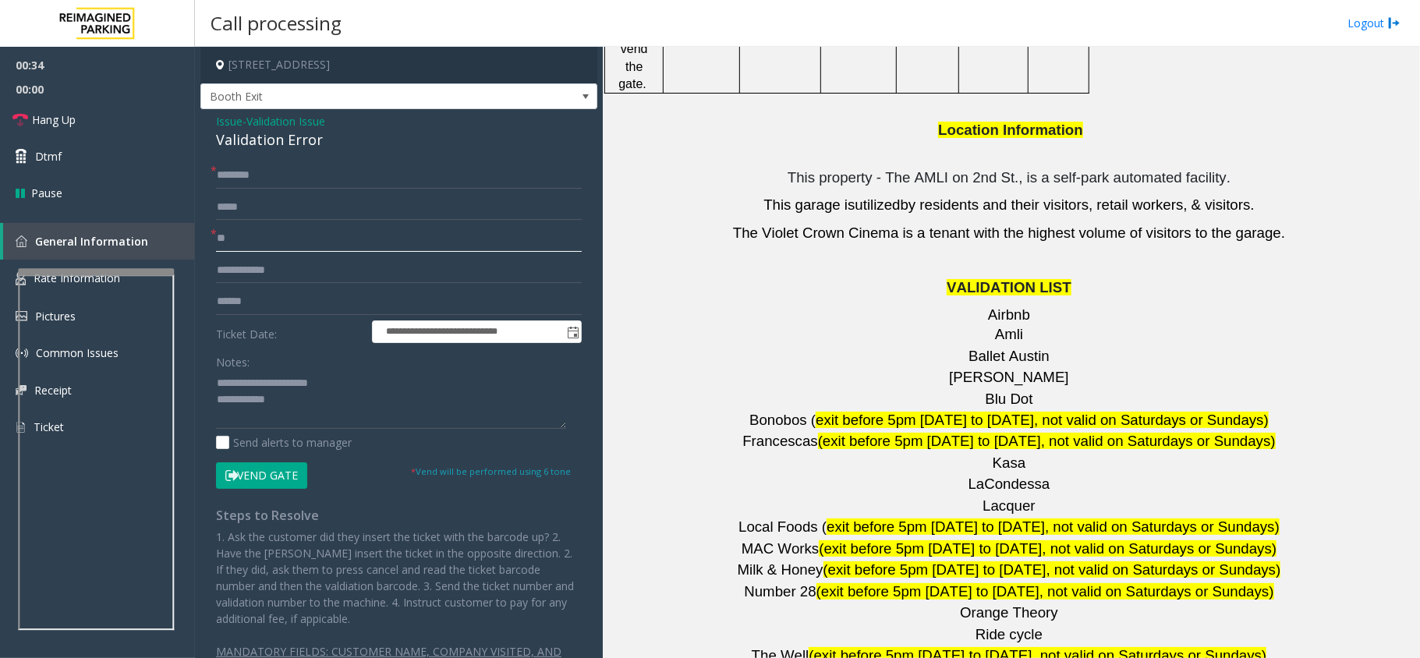
type input "**"
click at [281, 178] on input "text" at bounding box center [399, 175] width 366 height 27
type input "**"
click at [320, 422] on textarea at bounding box center [391, 399] width 350 height 58
click at [135, 122] on link "Hang Up" at bounding box center [97, 119] width 195 height 37
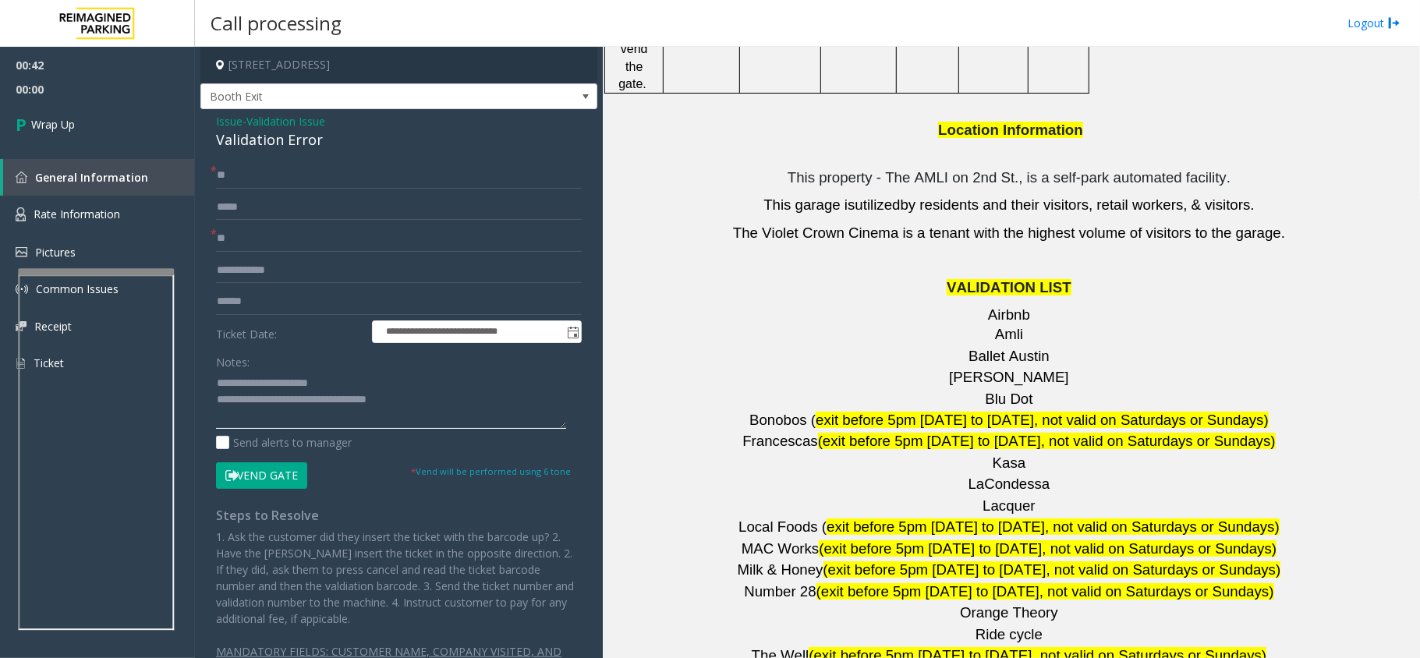
click at [357, 384] on textarea at bounding box center [391, 399] width 350 height 58
type textarea "**********"
click at [116, 125] on link "Wrap Up" at bounding box center [97, 124] width 195 height 46
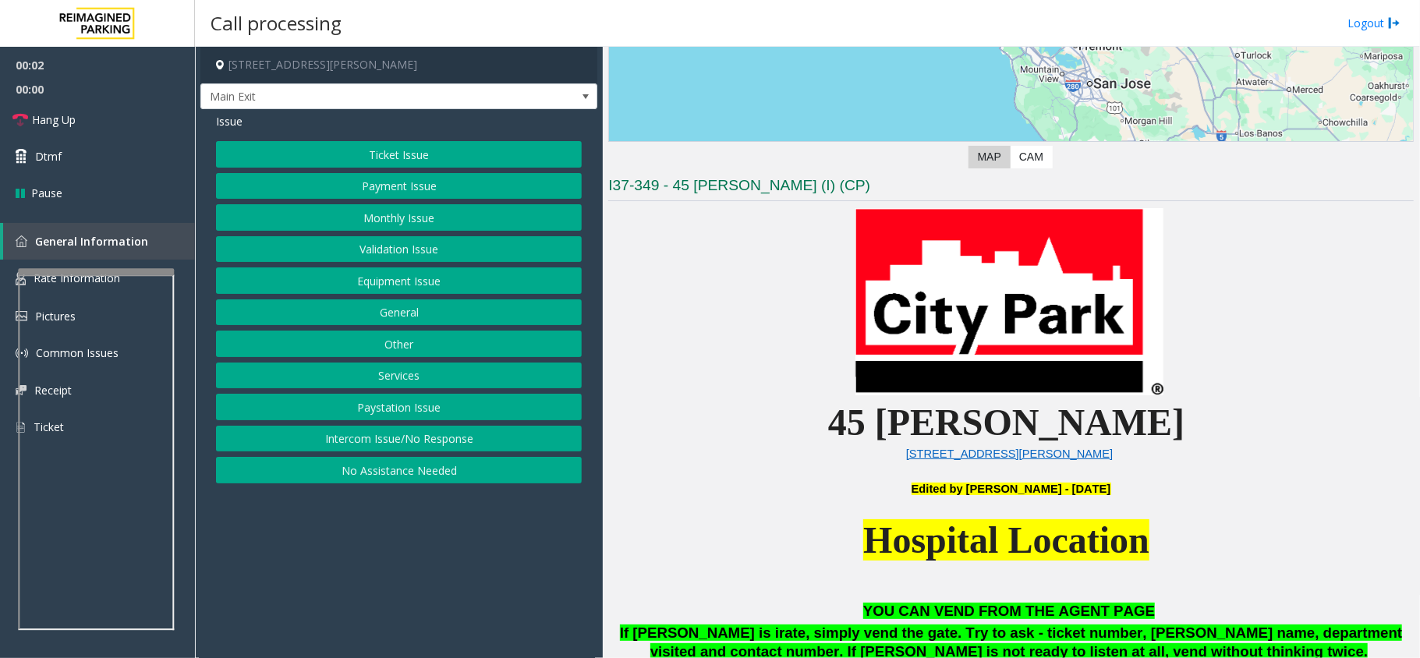
scroll to position [519, 0]
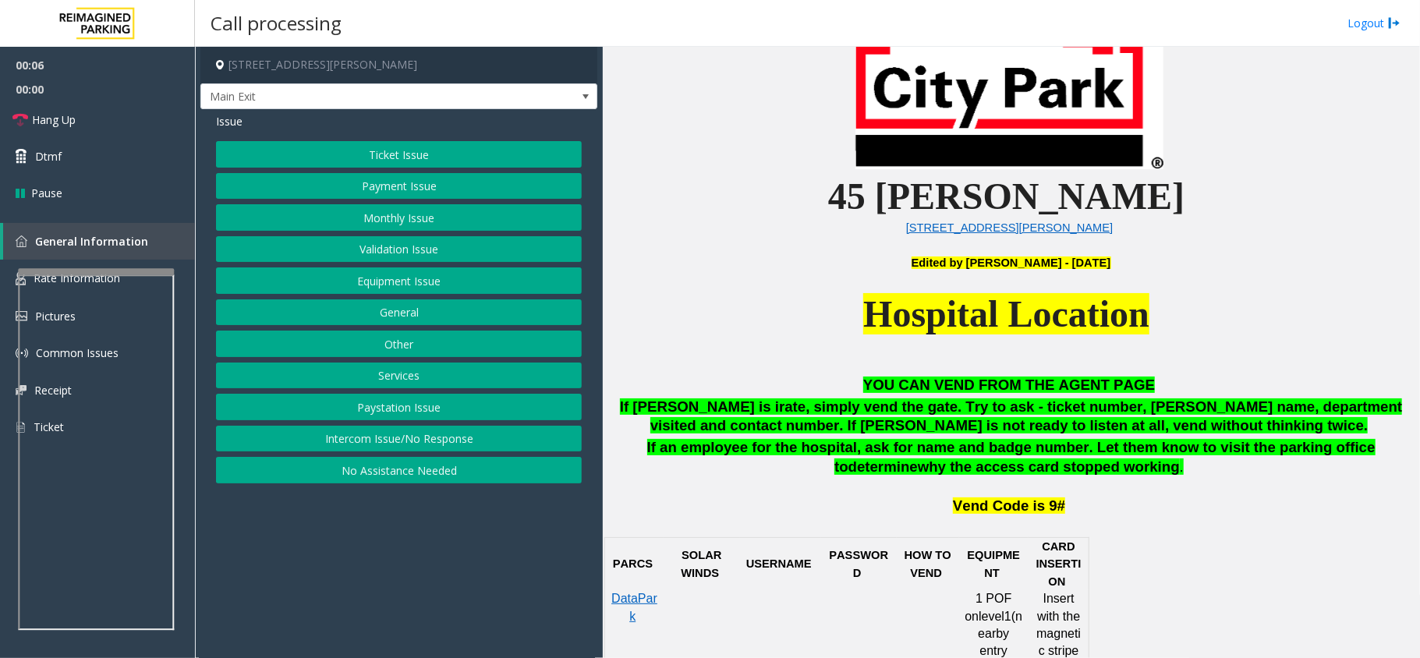
click at [422, 228] on button "Monthly Issue" at bounding box center [399, 217] width 366 height 27
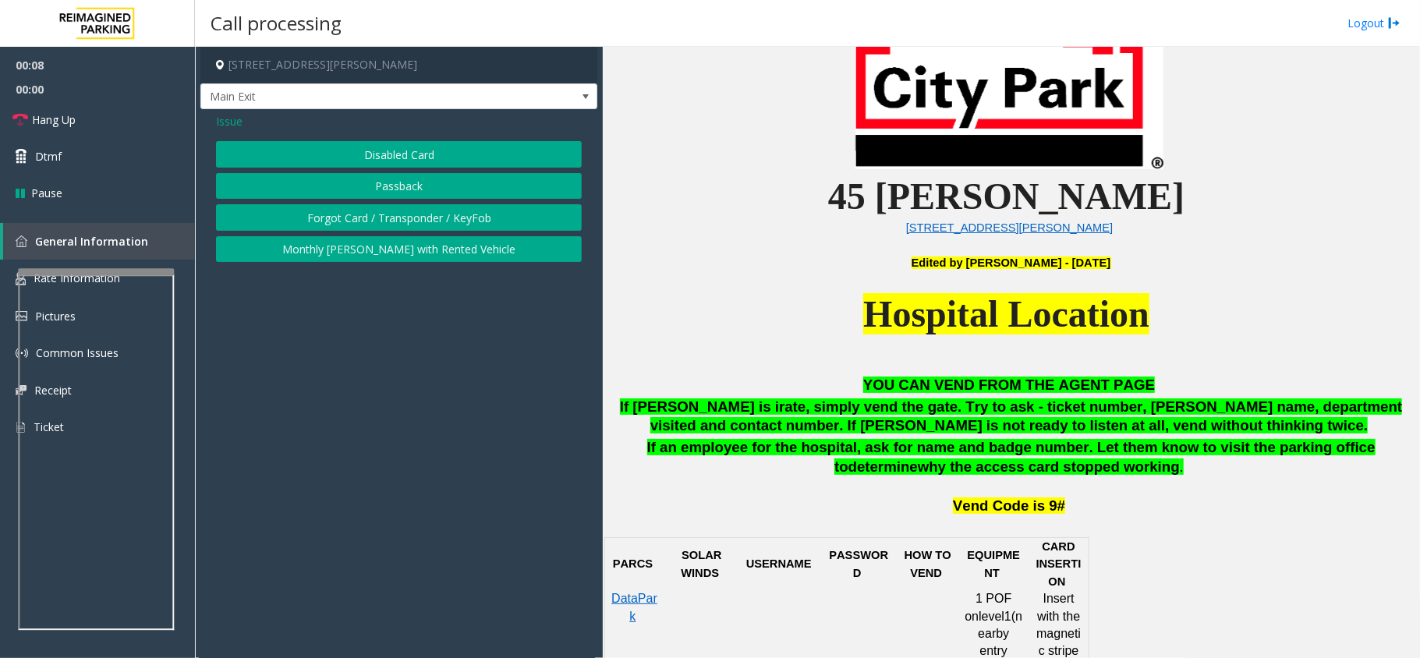
click at [428, 153] on button "Disabled Card" at bounding box center [399, 154] width 366 height 27
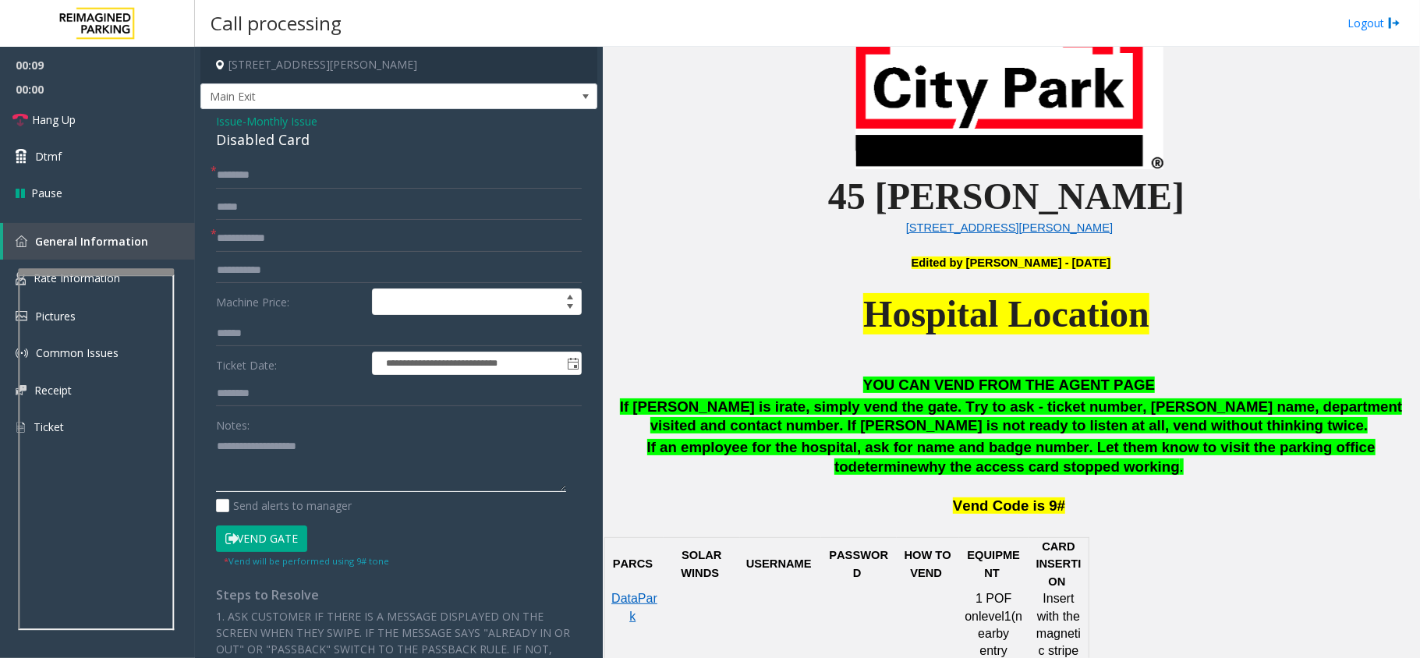
click at [309, 444] on textarea at bounding box center [391, 462] width 350 height 58
click at [278, 133] on div "Disabled Card" at bounding box center [399, 139] width 366 height 21
copy div "Disabled Card"
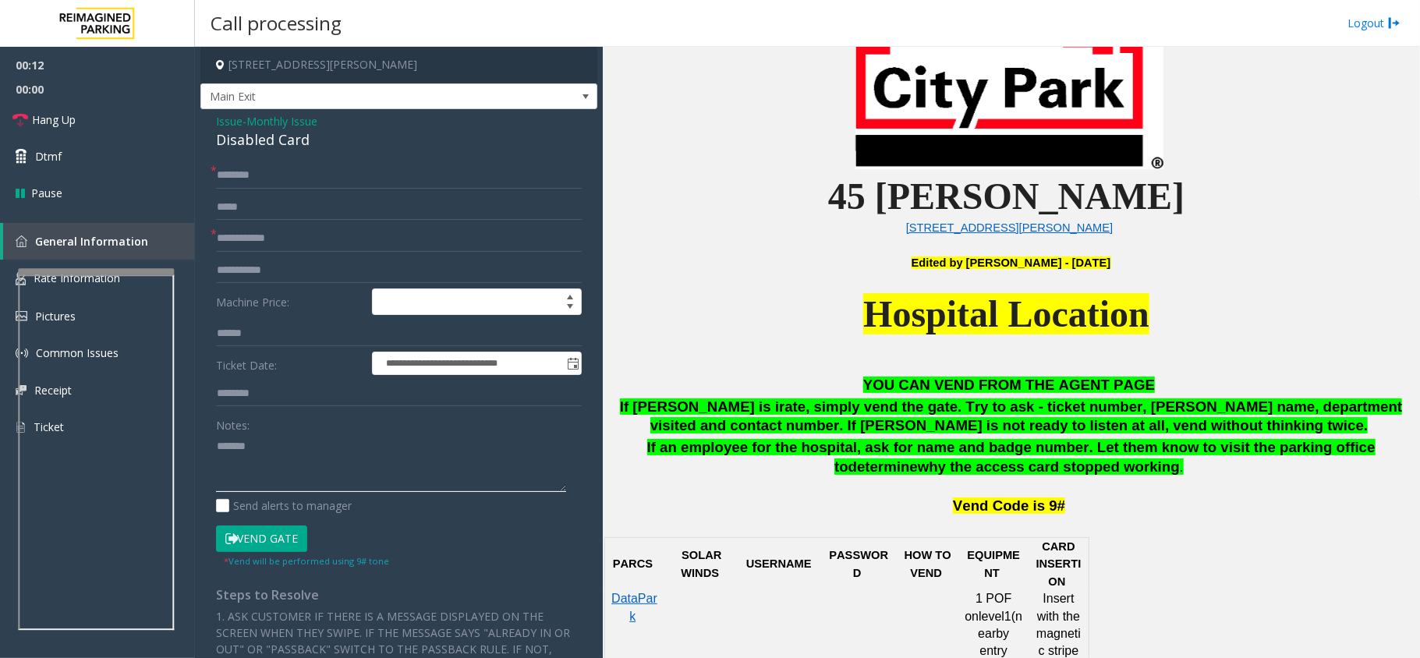
paste textarea "**********"
click at [279, 451] on textarea at bounding box center [391, 462] width 350 height 58
click at [270, 250] on input "text" at bounding box center [399, 238] width 366 height 27
click at [245, 485] on textarea at bounding box center [391, 462] width 350 height 58
type textarea "**********"
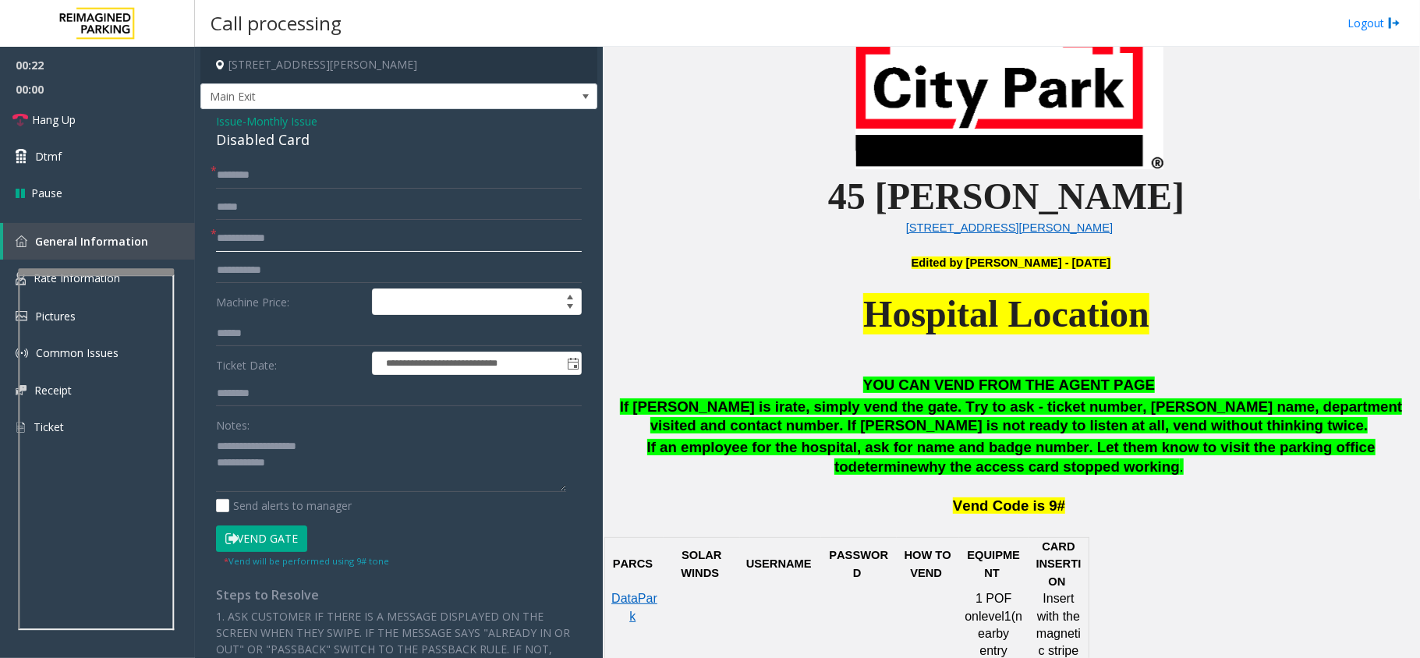
click at [269, 246] on input "text" at bounding box center [399, 238] width 366 height 27
type input "**********"
click at [285, 179] on input "text" at bounding box center [399, 175] width 366 height 27
click at [222, 184] on input "*******" at bounding box center [399, 175] width 366 height 27
drag, startPoint x: 256, startPoint y: 179, endPoint x: 524, endPoint y: 162, distance: 267.9
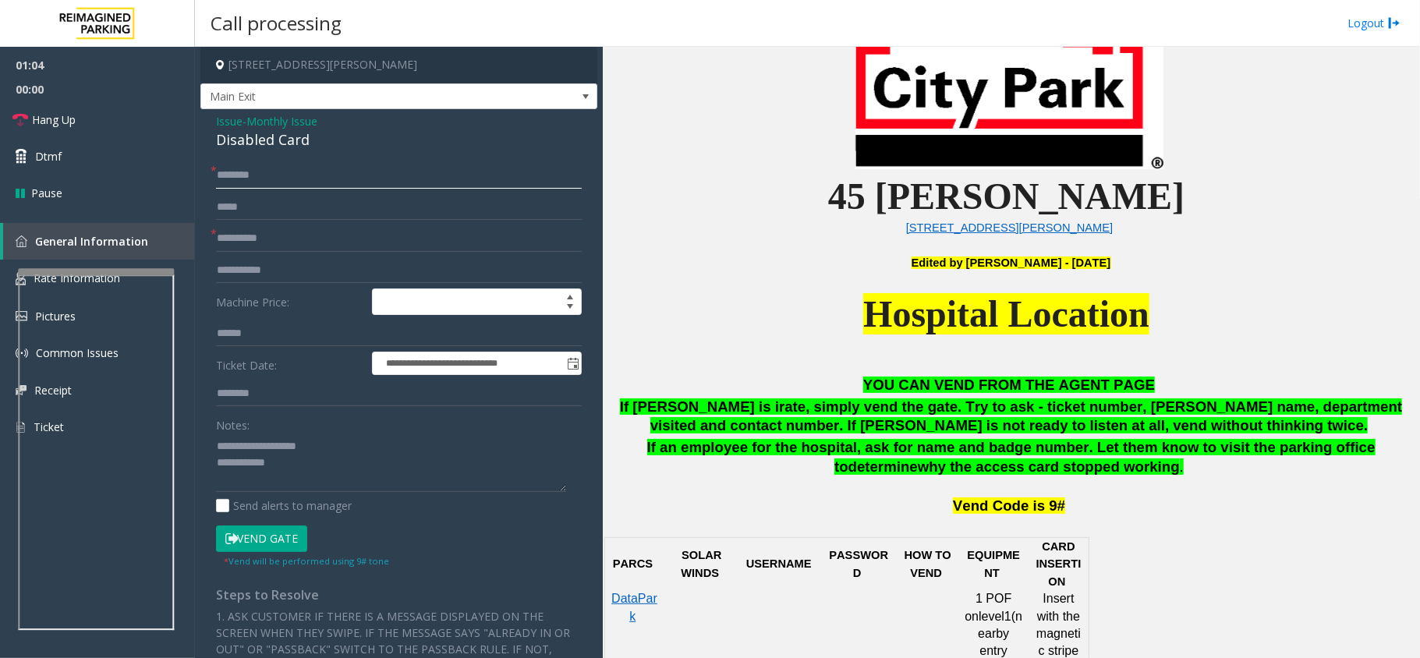
click at [524, 162] on input "********" at bounding box center [399, 175] width 366 height 27
type input "********"
click at [323, 488] on textarea at bounding box center [391, 462] width 350 height 58
click at [290, 472] on textarea at bounding box center [391, 462] width 350 height 58
click at [278, 533] on button "Vend Gate" at bounding box center [261, 538] width 91 height 27
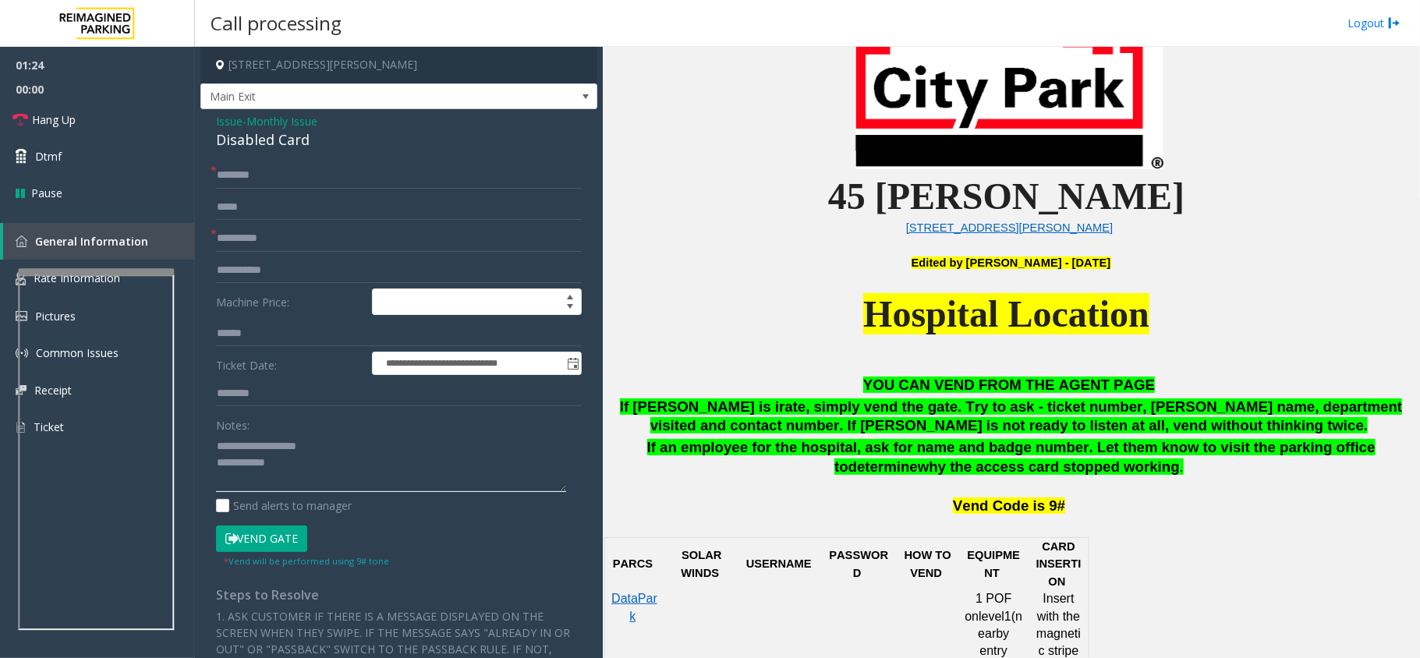
click at [301, 484] on textarea at bounding box center [391, 462] width 350 height 58
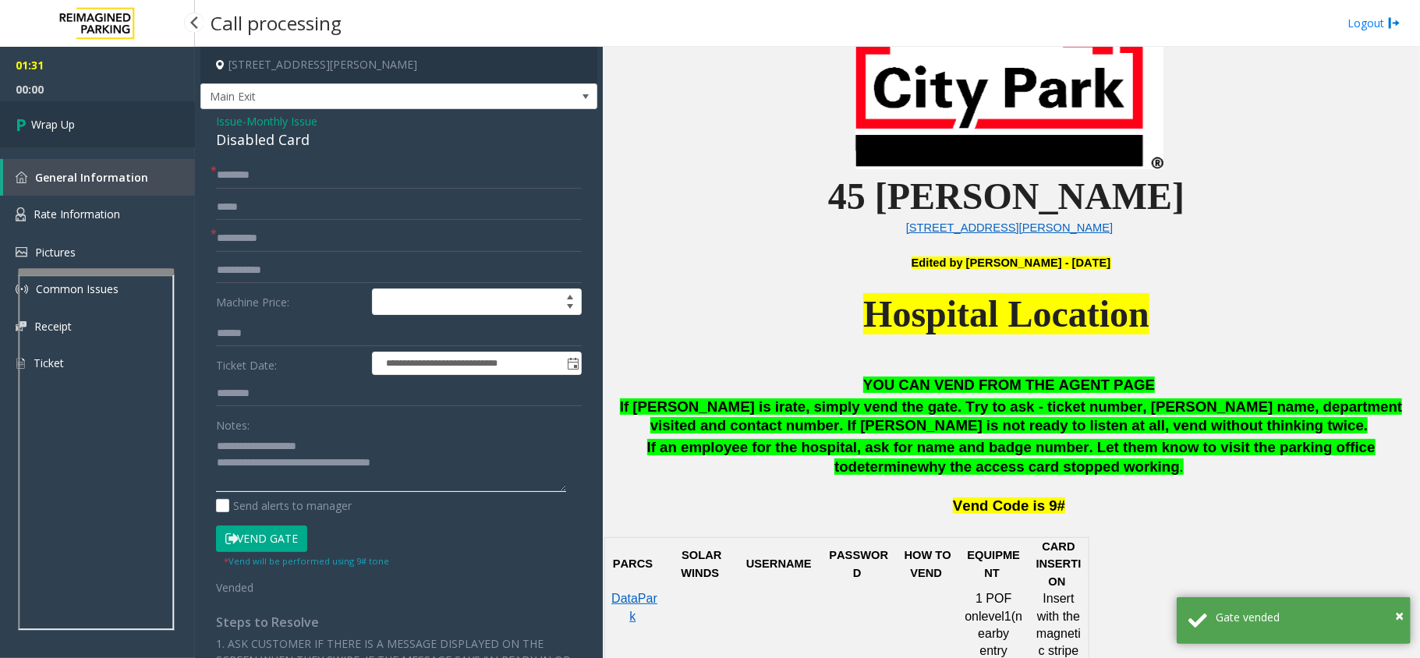
type textarea "**********"
click at [97, 133] on link "Wrap Up" at bounding box center [97, 124] width 195 height 46
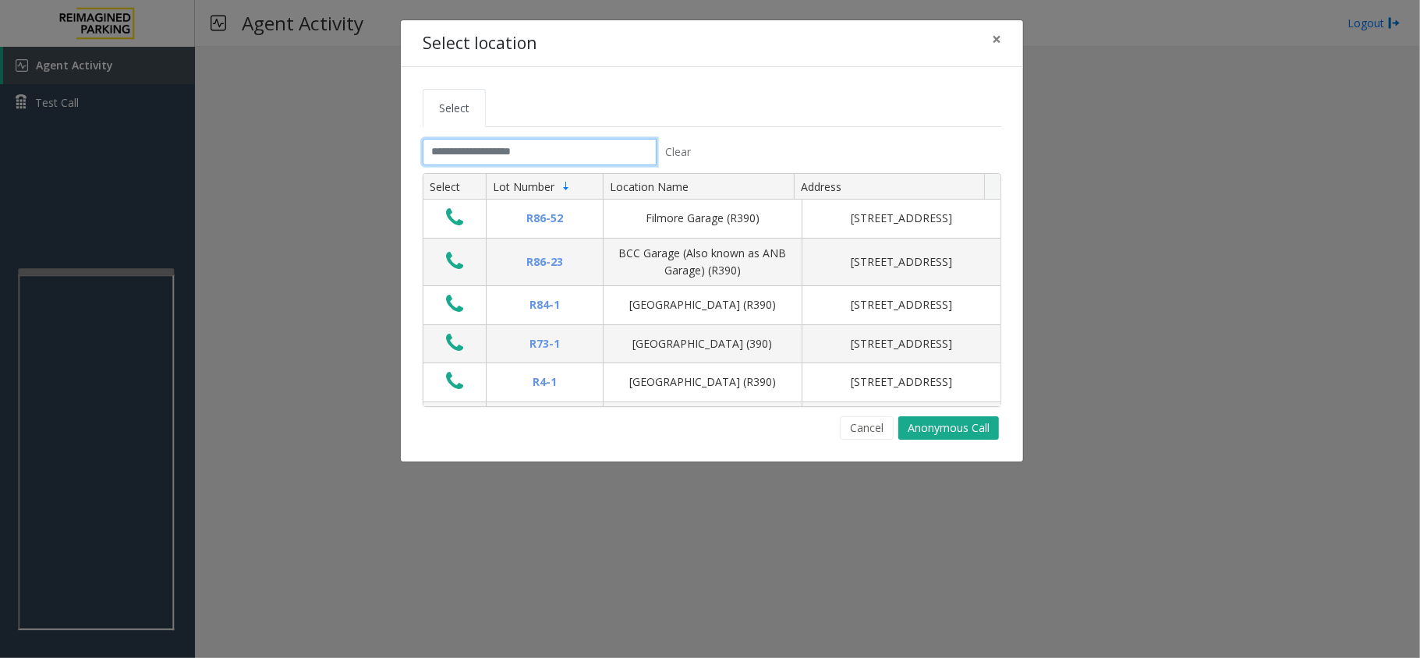
click at [453, 150] on input "text" at bounding box center [539, 152] width 234 height 27
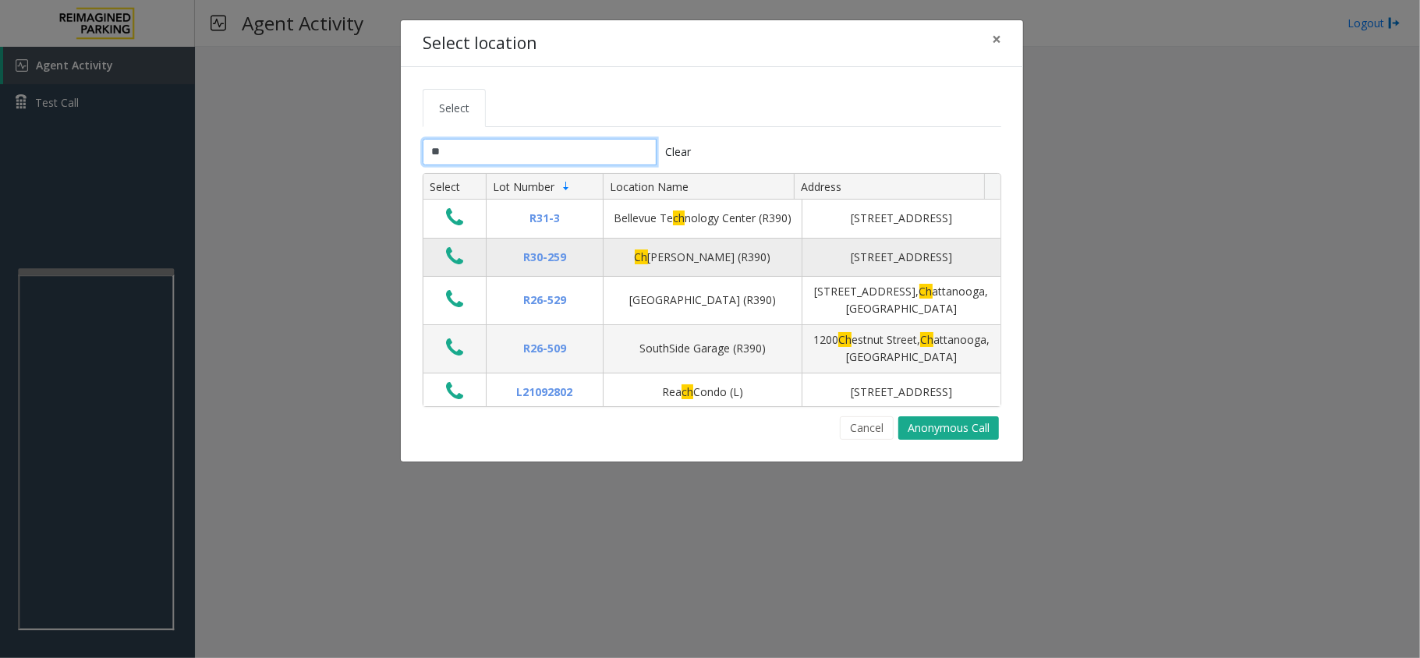
type input "**"
click at [450, 260] on icon "Data table" at bounding box center [454, 257] width 17 height 22
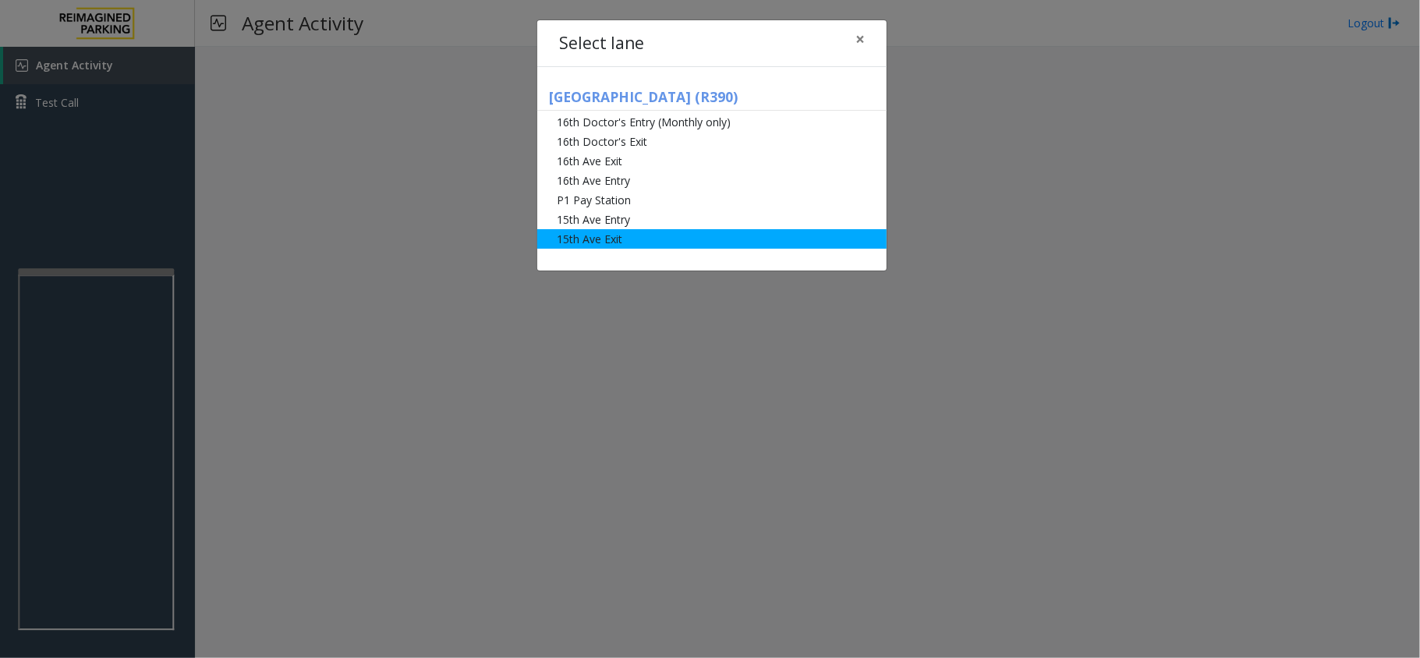
click at [674, 235] on li "15th Ave Exit" at bounding box center [711, 238] width 349 height 19
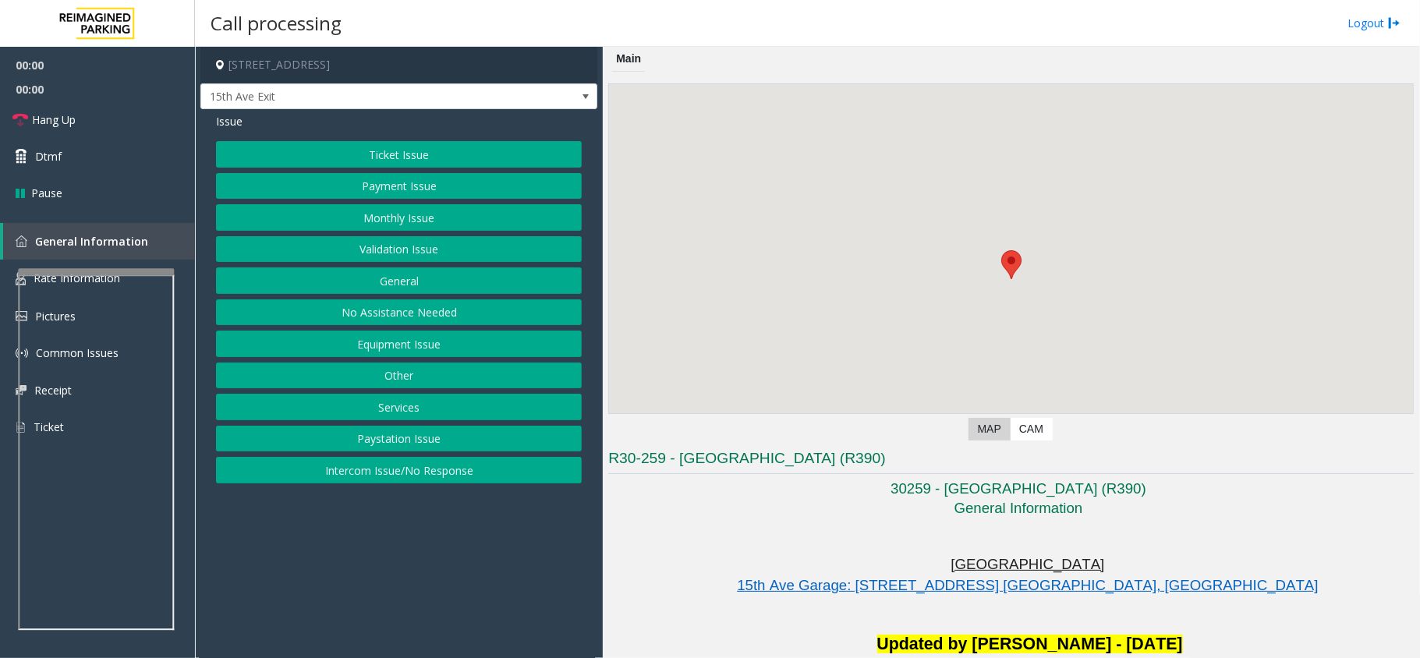
click at [468, 217] on button "Monthly Issue" at bounding box center [399, 217] width 366 height 27
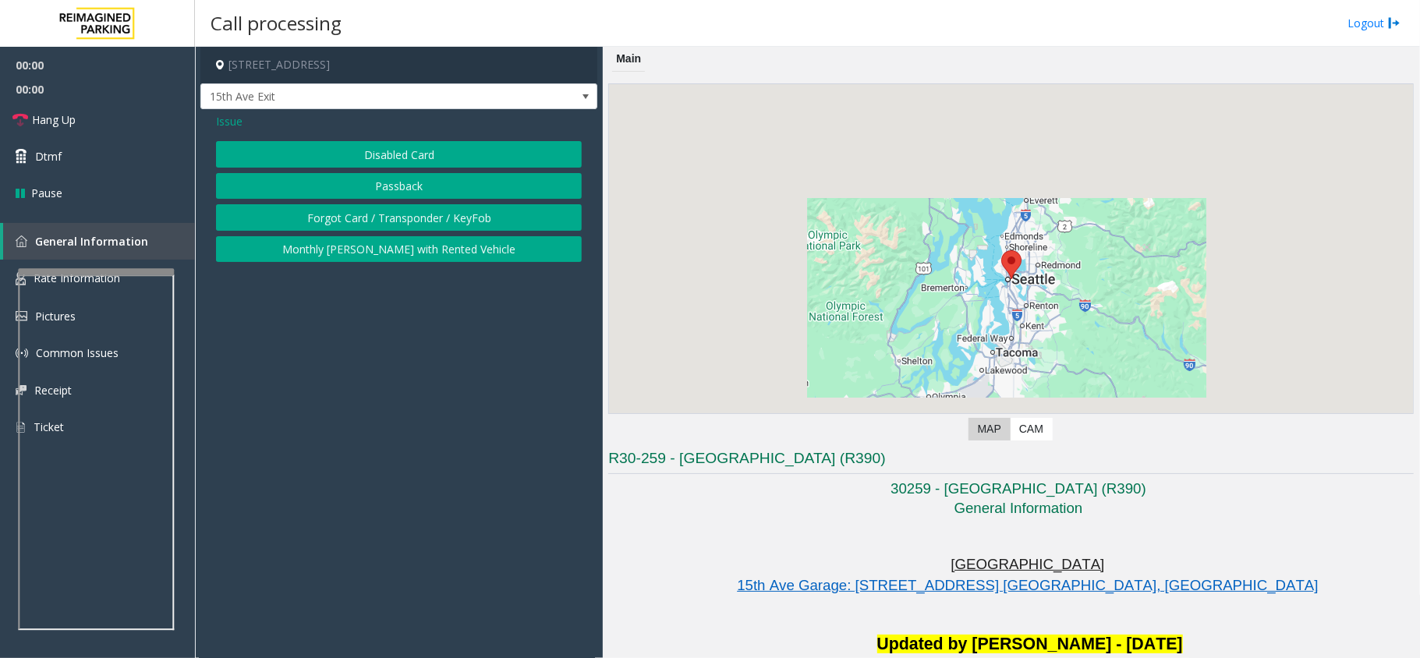
click at [391, 156] on button "Disabled Card" at bounding box center [399, 154] width 366 height 27
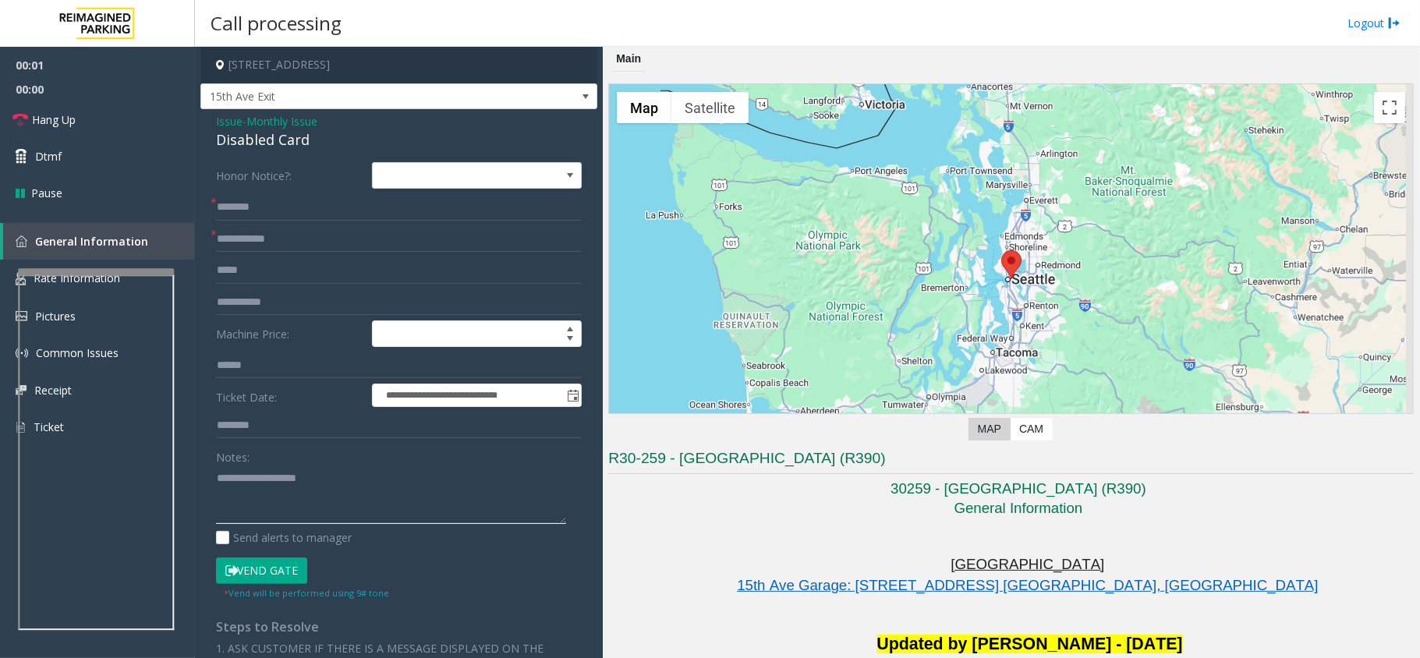
click at [285, 480] on textarea at bounding box center [391, 494] width 350 height 58
type textarea "******"
click at [268, 234] on input "text" at bounding box center [399, 239] width 366 height 27
type input "******"
click at [291, 468] on textarea at bounding box center [391, 494] width 350 height 58
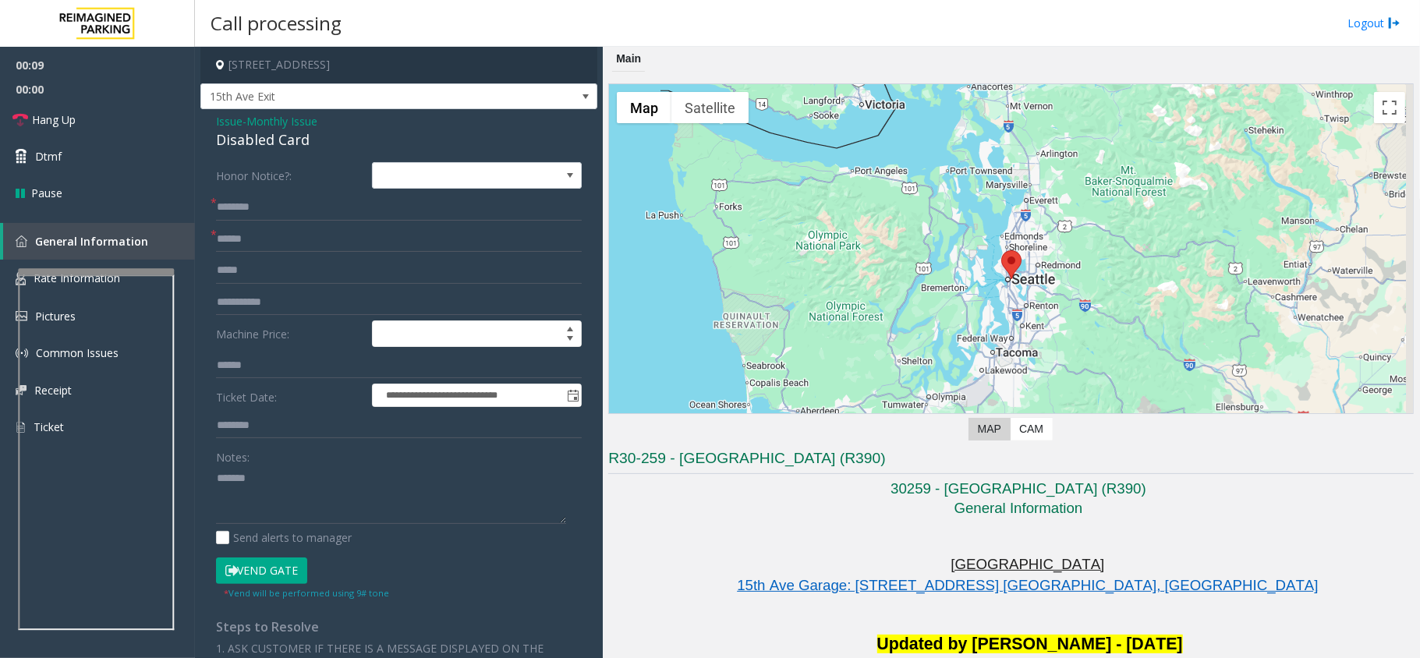
click at [281, 142] on div "Disabled Card" at bounding box center [399, 139] width 366 height 21
copy div "Disabled Card"
click at [282, 505] on textarea at bounding box center [391, 494] width 350 height 58
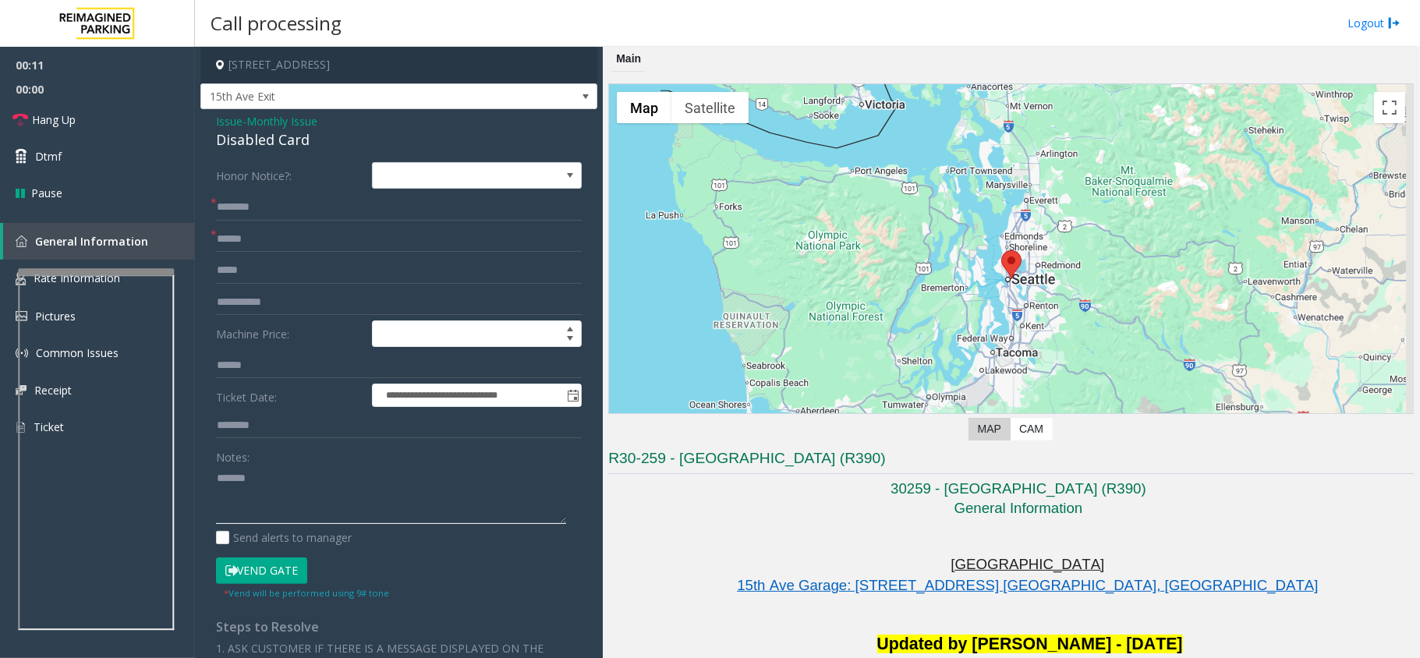
paste textarea "**********"
type textarea "**********"
click at [256, 213] on input "text" at bounding box center [399, 207] width 366 height 27
click at [218, 214] on input "*******" at bounding box center [399, 207] width 366 height 27
type input "**********"
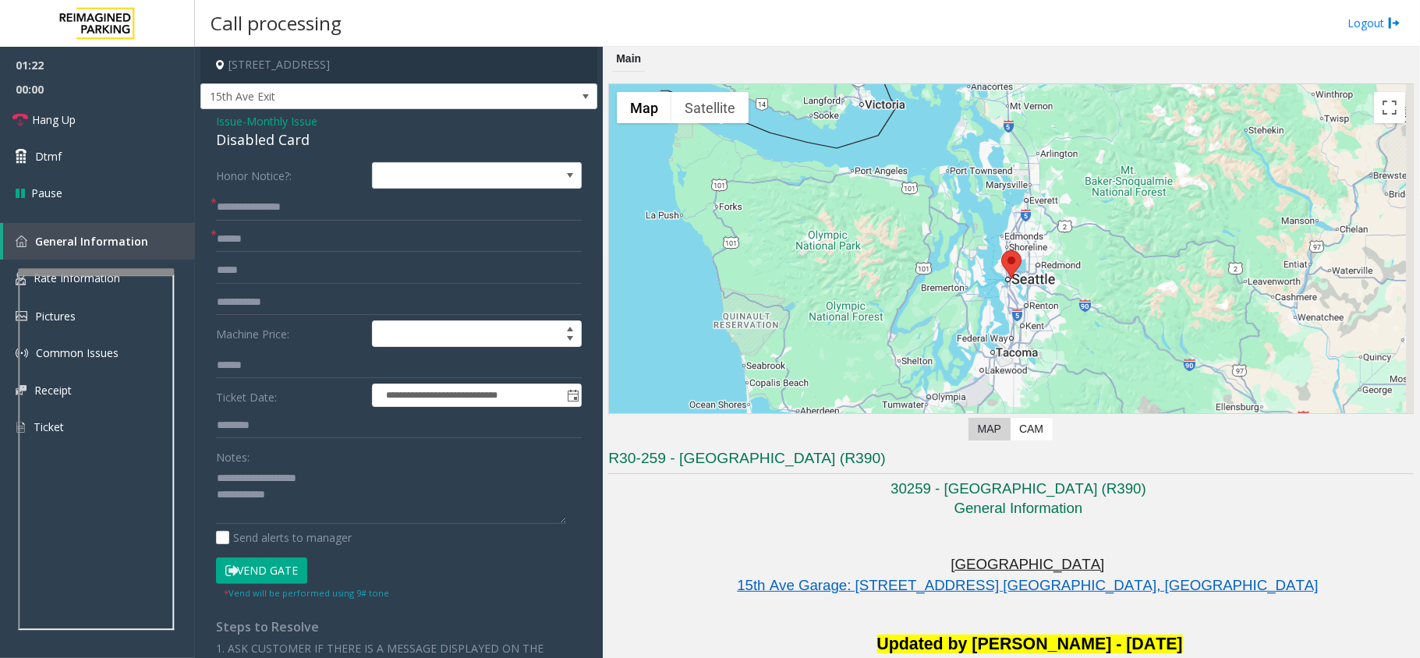
click at [278, 569] on button "Vend Gate" at bounding box center [261, 570] width 91 height 27
click at [321, 507] on textarea at bounding box center [391, 494] width 350 height 58
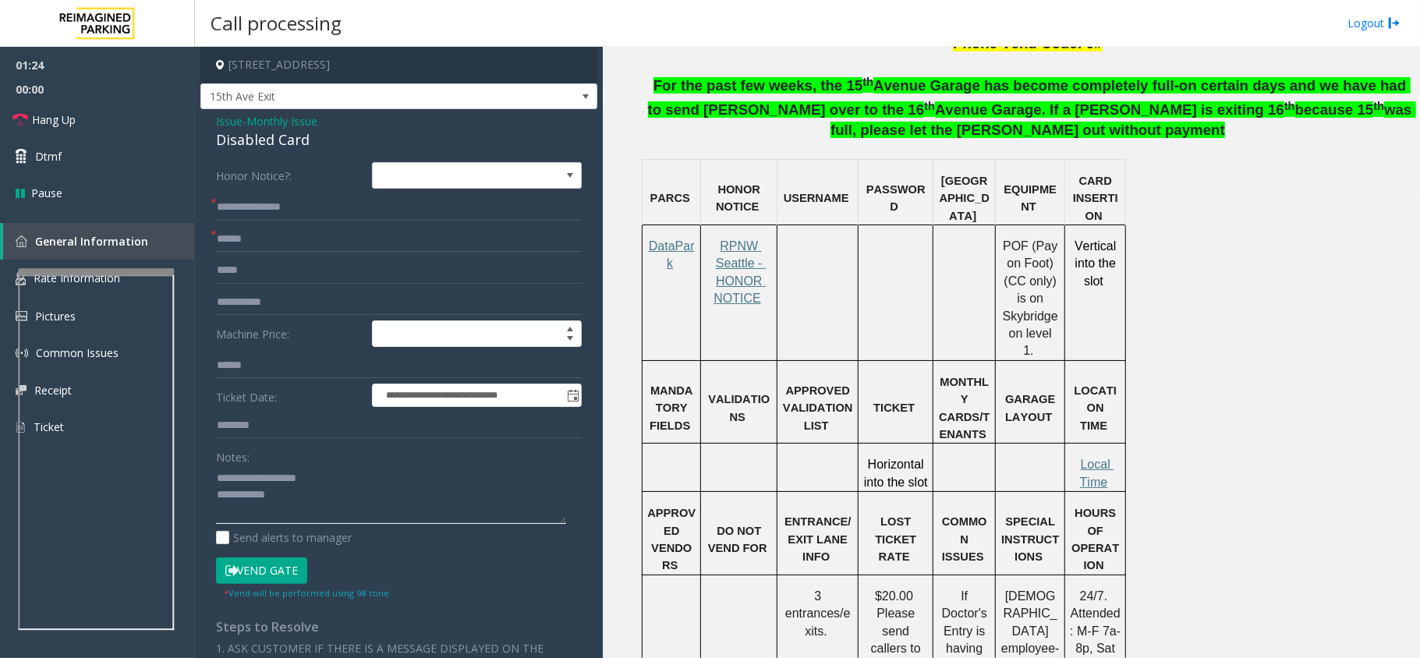
scroll to position [519, 0]
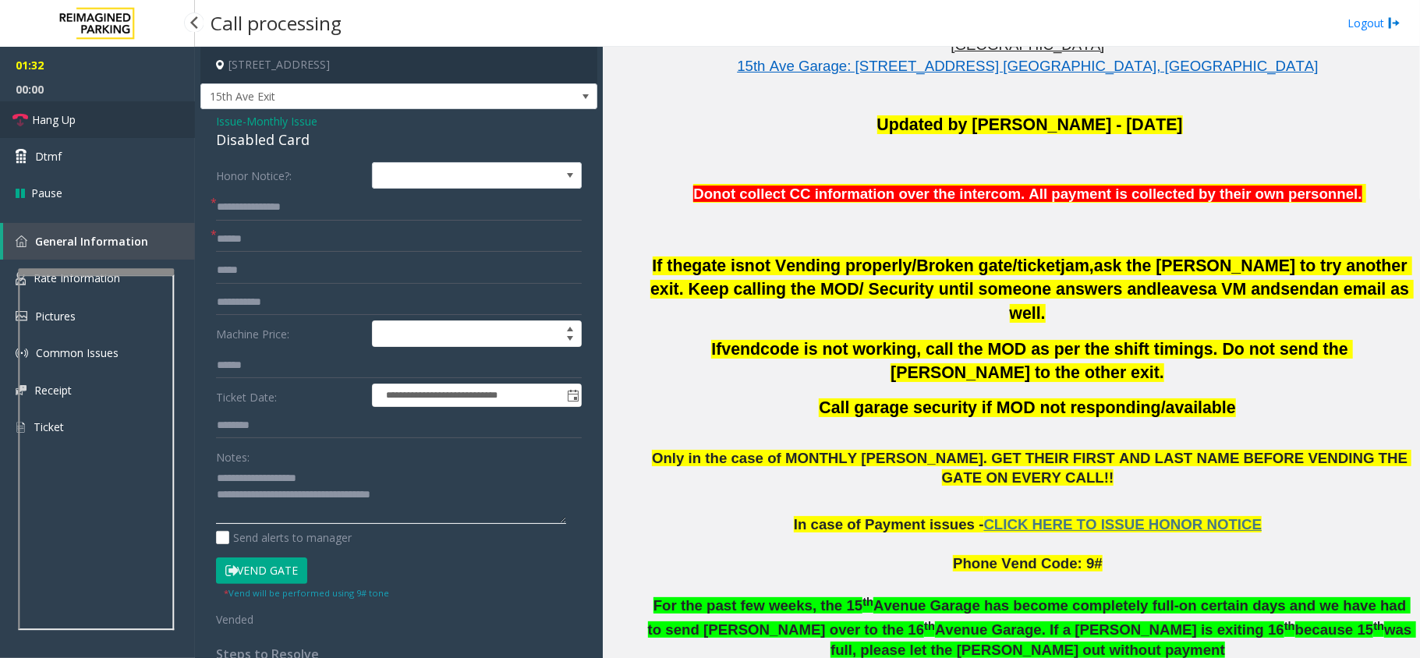
type textarea "**********"
click at [86, 112] on link "Hang Up" at bounding box center [97, 119] width 195 height 37
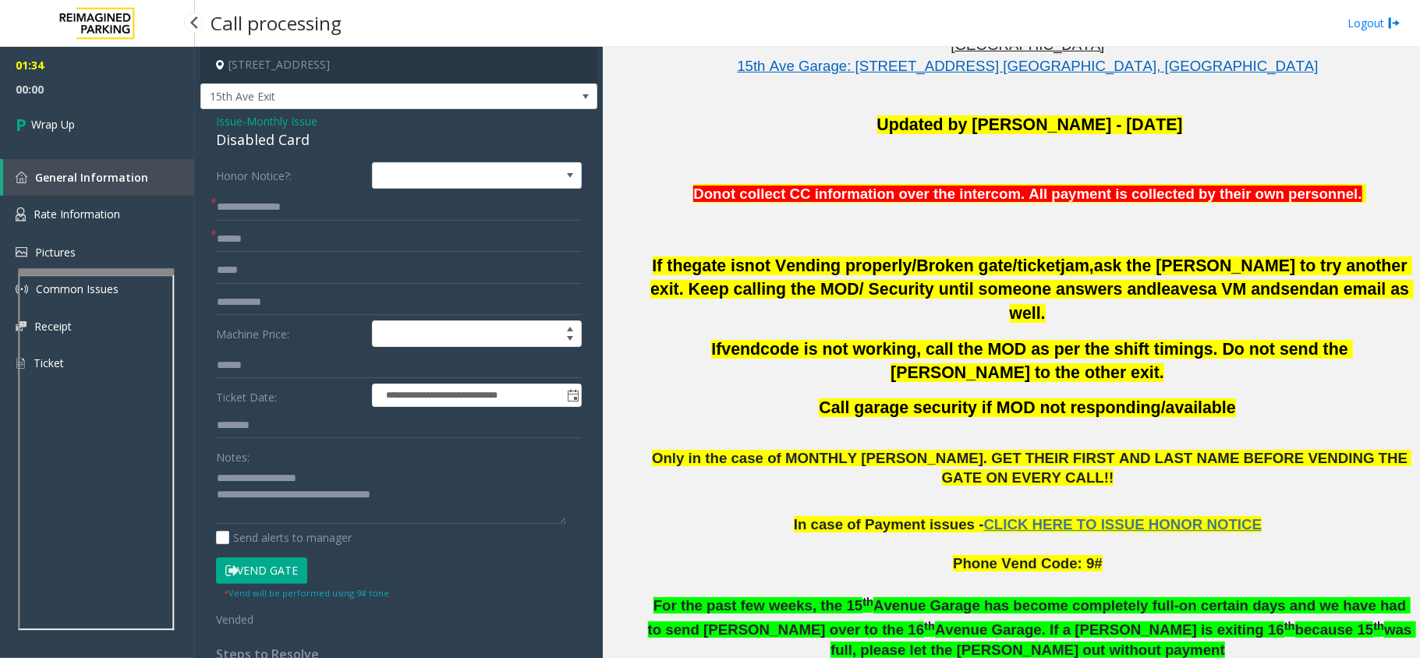
click at [86, 112] on link "Wrap Up" at bounding box center [97, 124] width 195 height 46
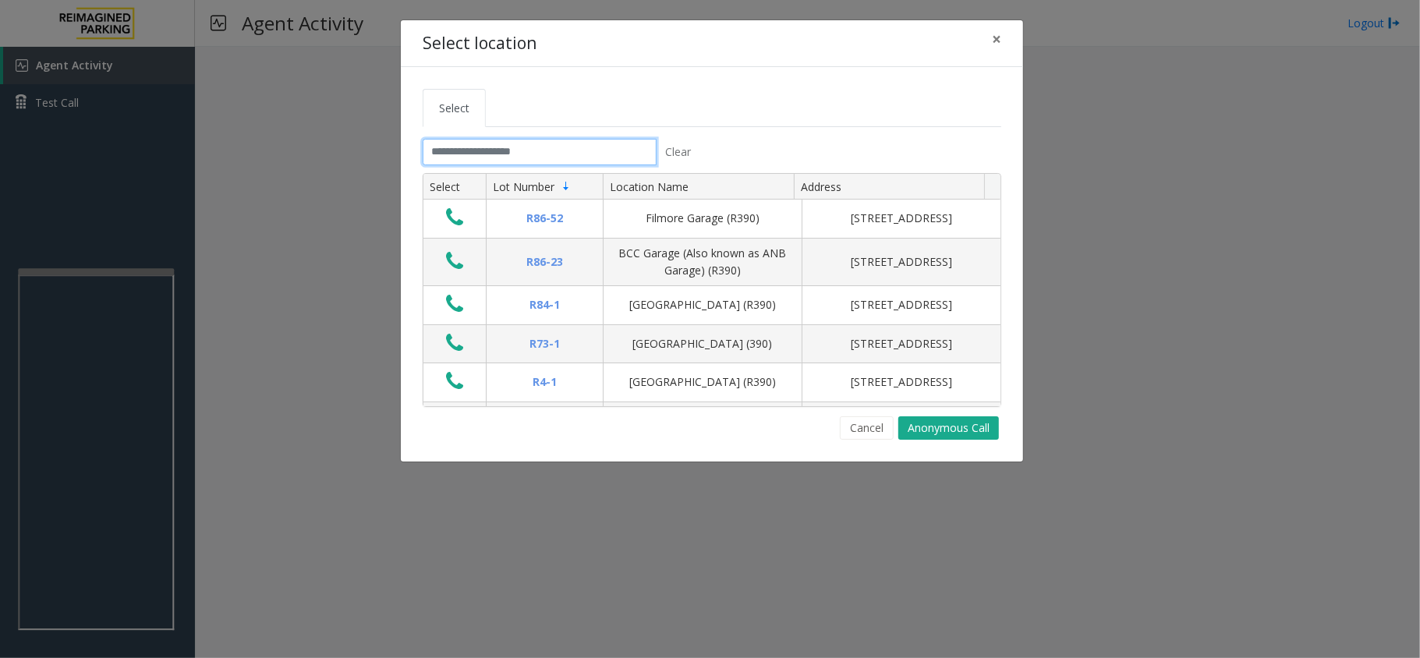
click at [519, 164] on input "text" at bounding box center [539, 152] width 234 height 27
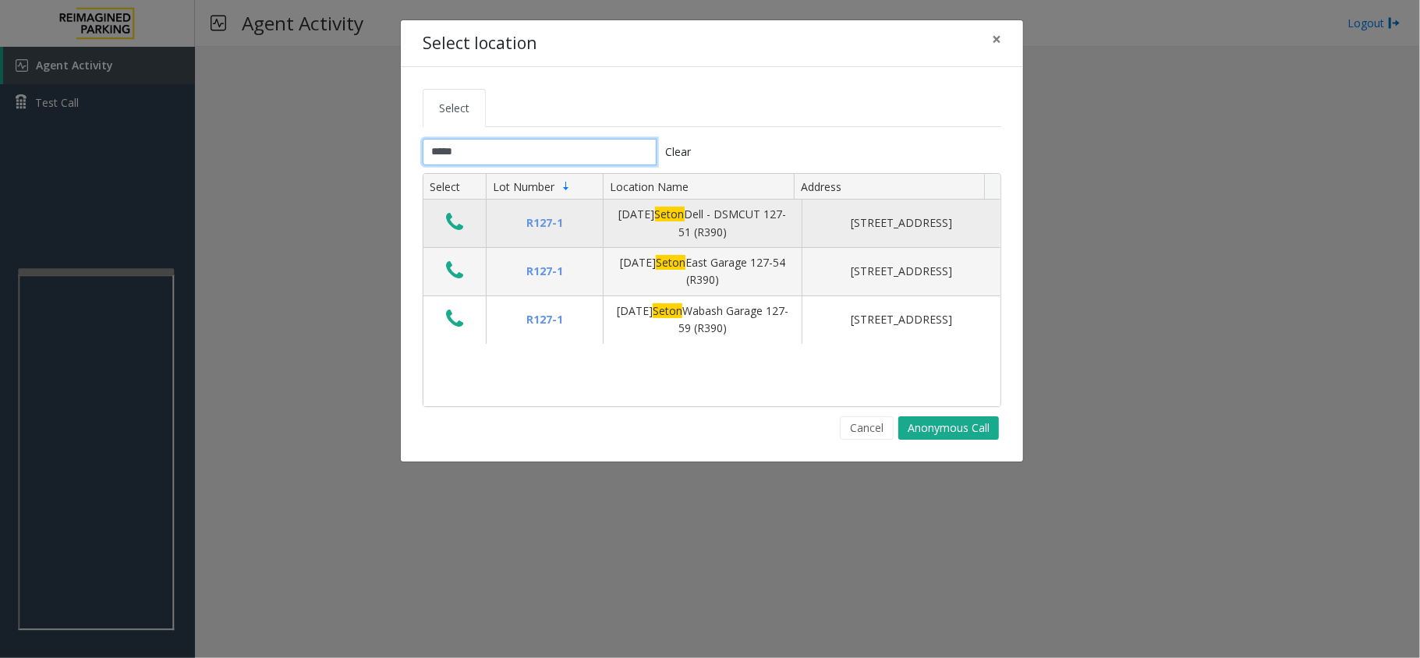
type input "*****"
click at [447, 219] on icon "Data table" at bounding box center [454, 222] width 17 height 22
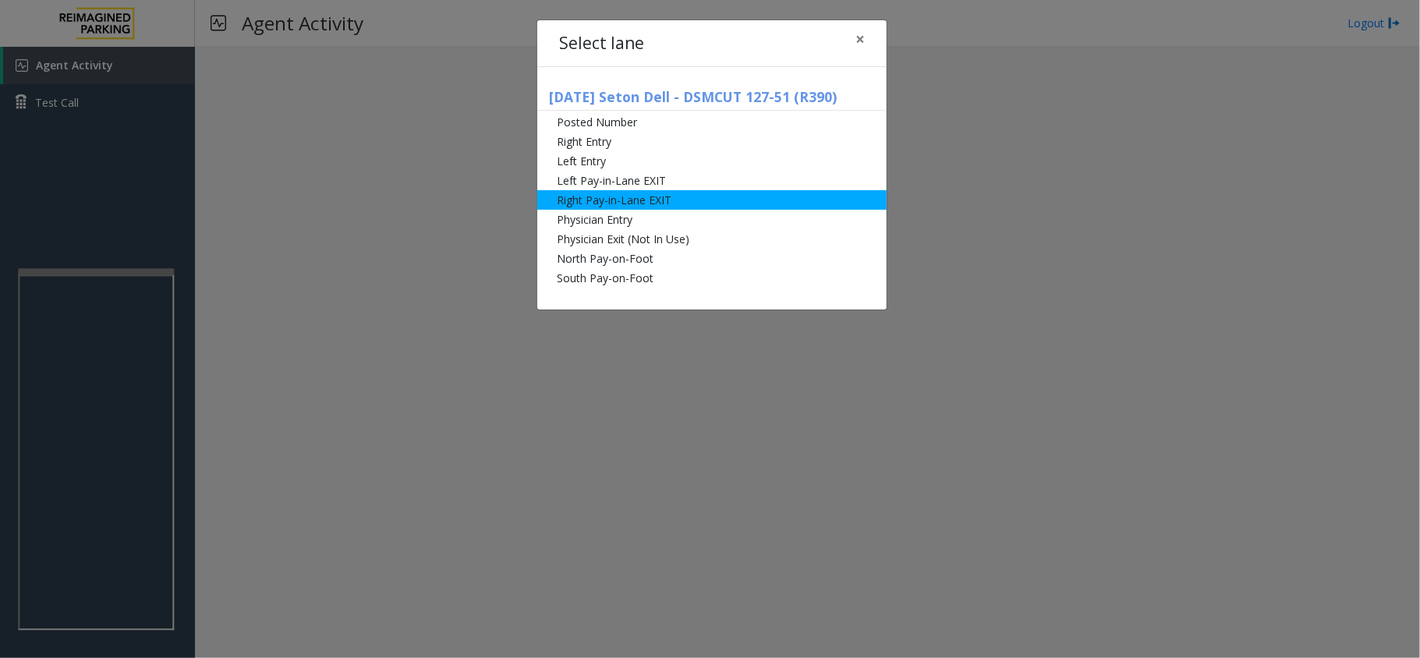
click at [636, 194] on li "Right Pay-in-Lane EXIT" at bounding box center [711, 199] width 349 height 19
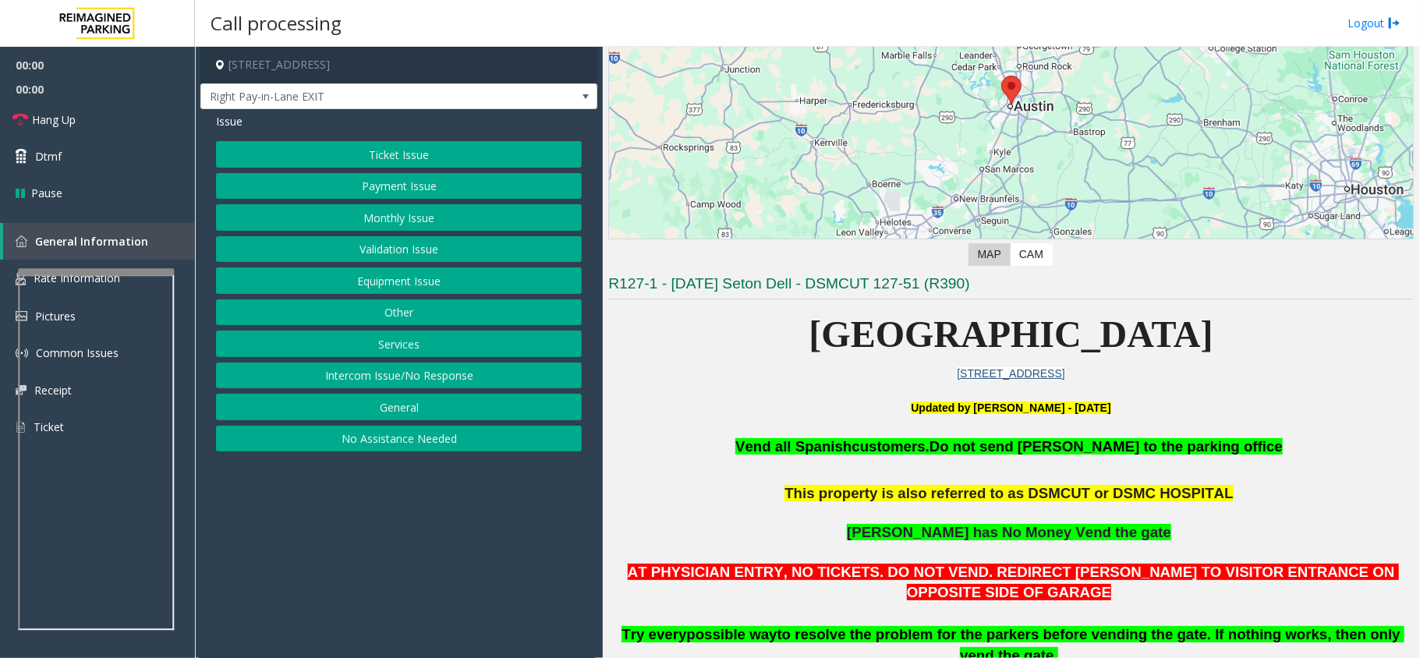
scroll to position [415, 0]
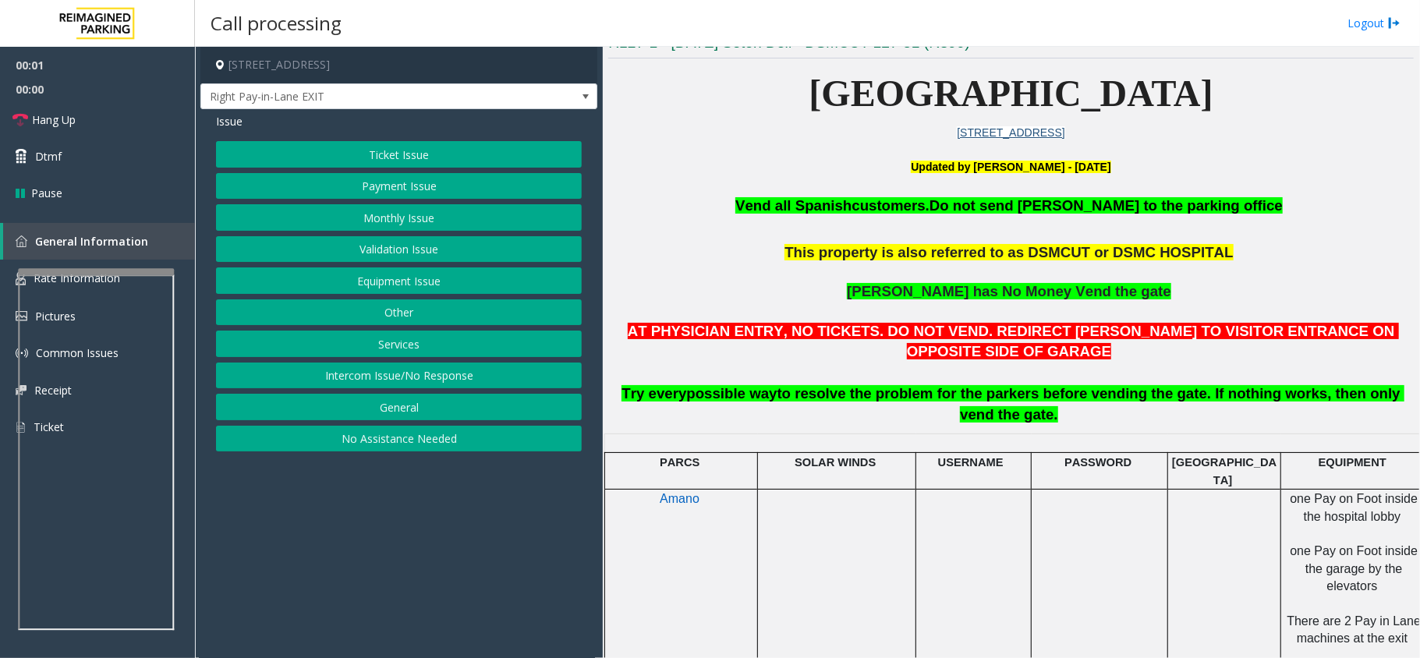
click at [979, 207] on span "Do not send parkers to the parking office" at bounding box center [1105, 205] width 353 height 16
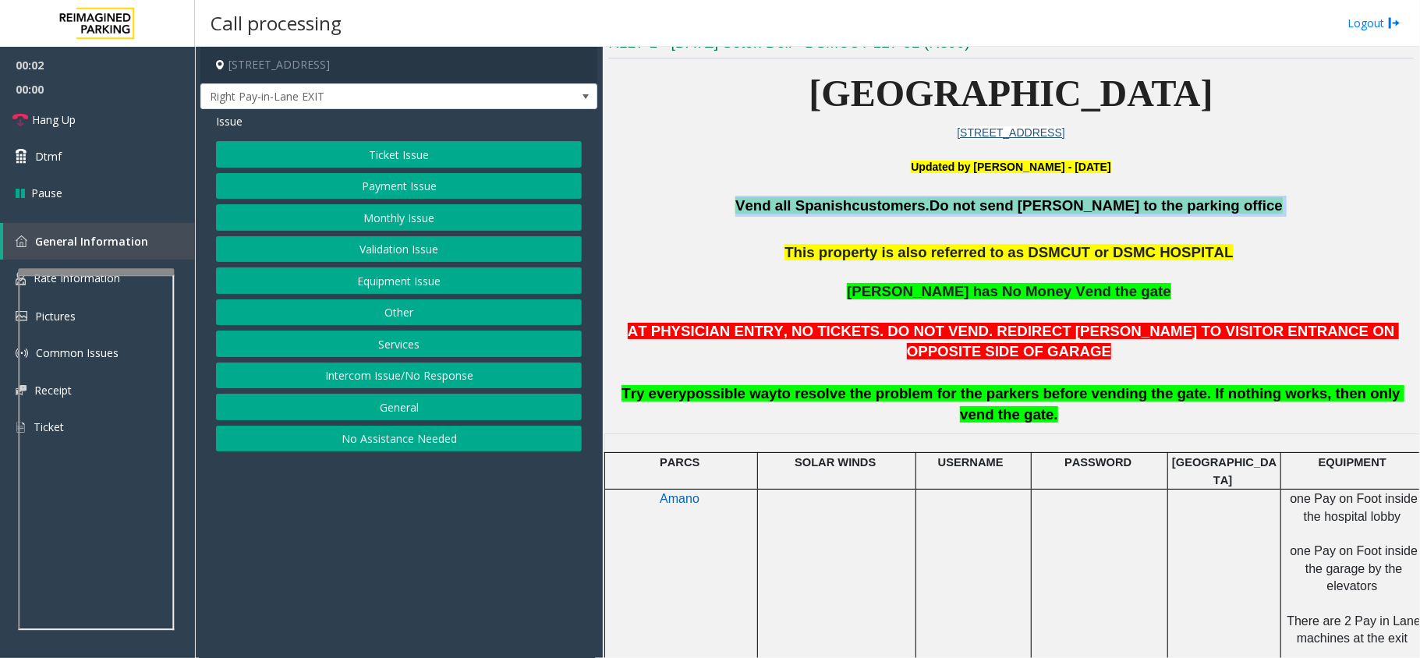
click at [979, 207] on span "Do not send parkers to the parking office" at bounding box center [1105, 205] width 353 height 16
copy p "Vend all Spanish customers. Do not send parkers to the parking office"
click at [422, 287] on button "Equipment Issue" at bounding box center [399, 280] width 366 height 27
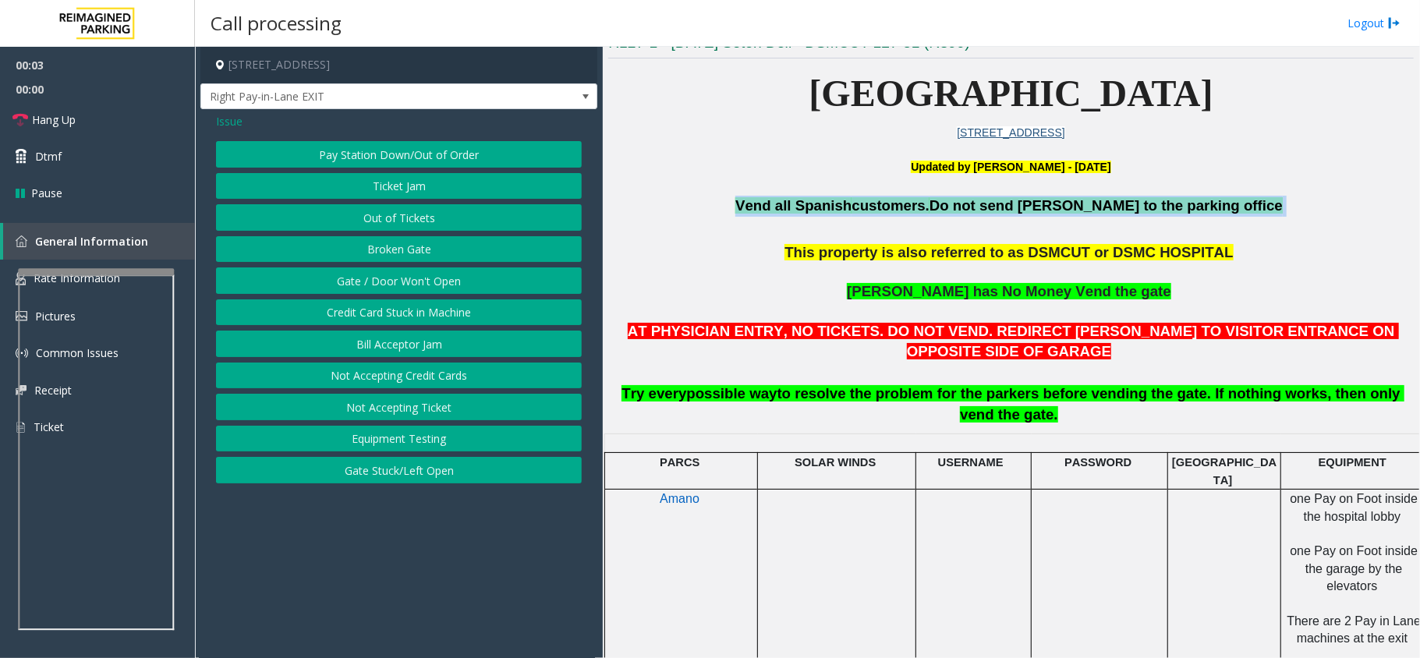
click at [422, 287] on button "Gate / Door Won't Open" at bounding box center [399, 280] width 366 height 27
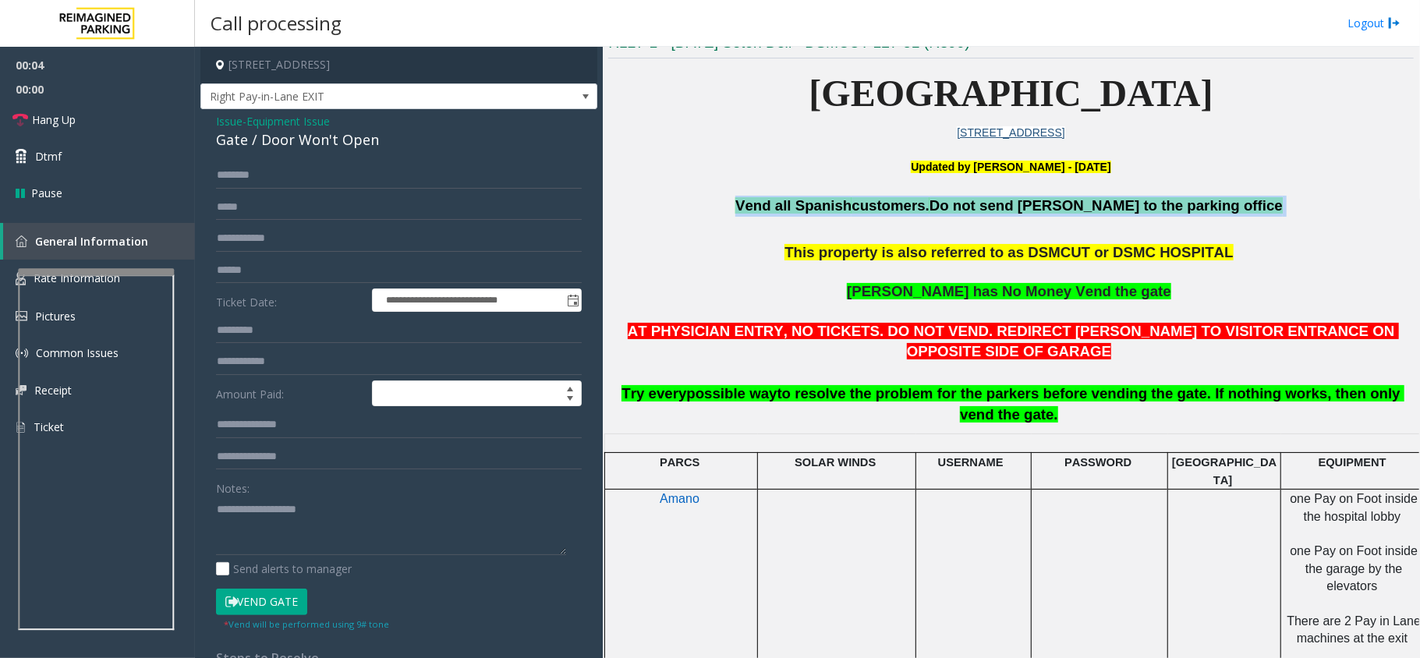
click at [263, 603] on button "Vend Gate" at bounding box center [261, 602] width 91 height 27
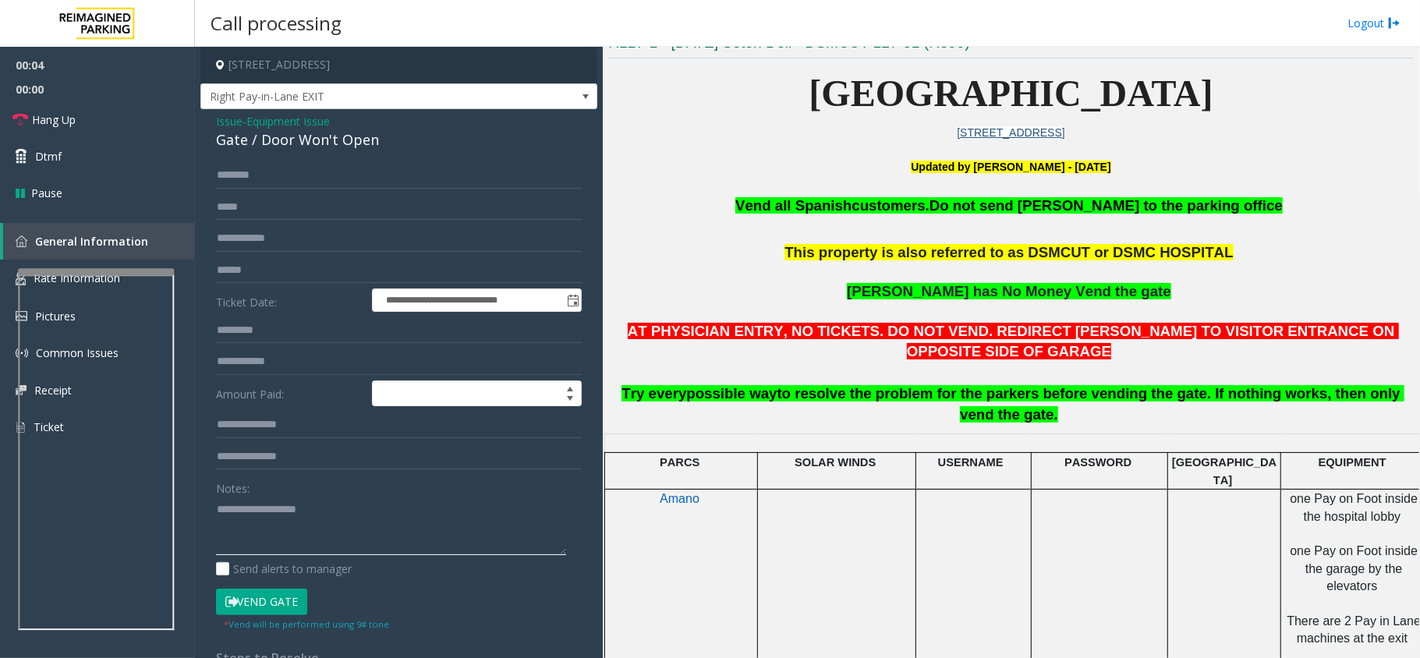
click at [300, 543] on textarea at bounding box center [391, 526] width 350 height 58
paste textarea "**********"
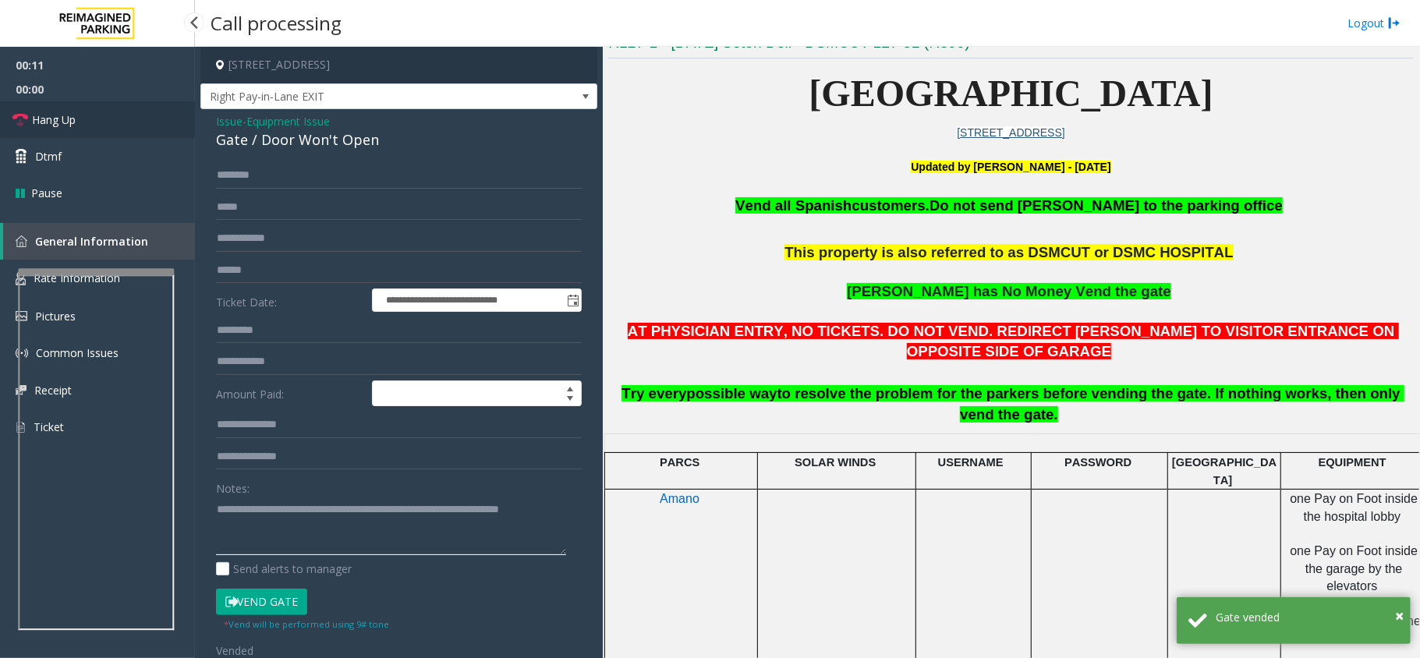
type textarea "**********"
click at [98, 128] on link "Hang Up" at bounding box center [97, 119] width 195 height 37
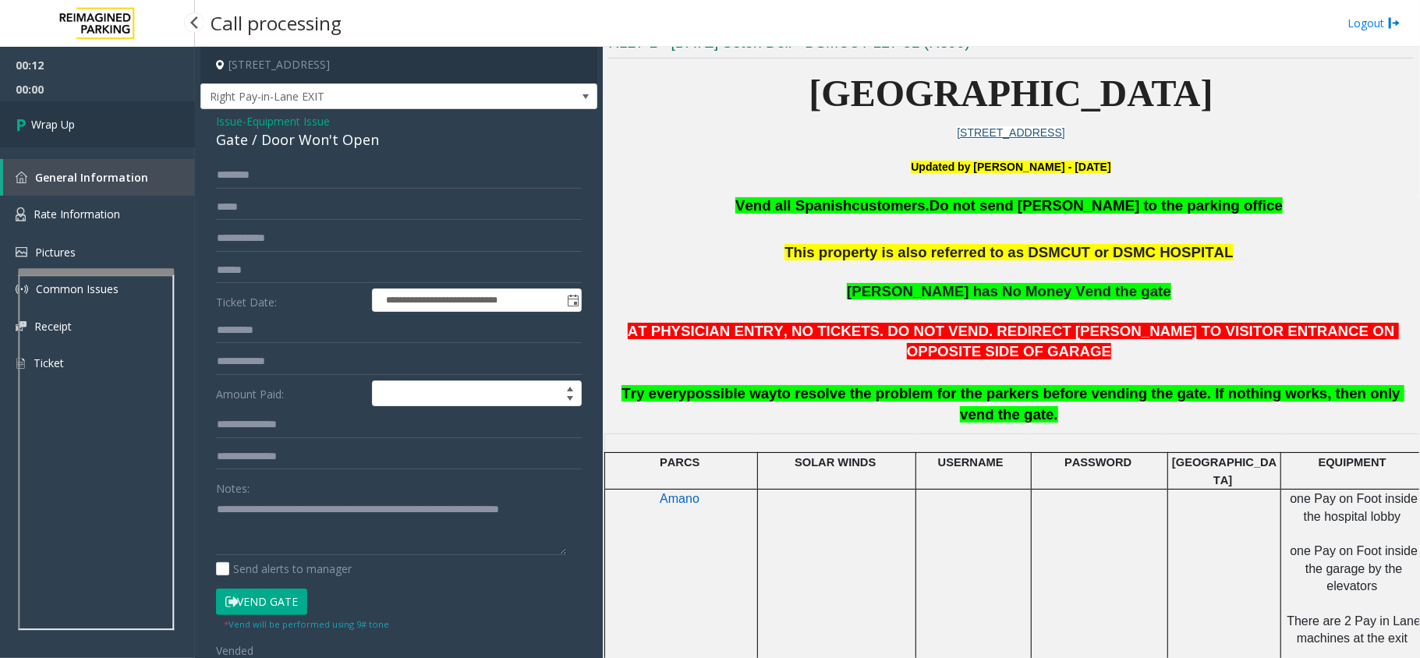
click at [84, 132] on link "Wrap Up" at bounding box center [97, 124] width 195 height 46
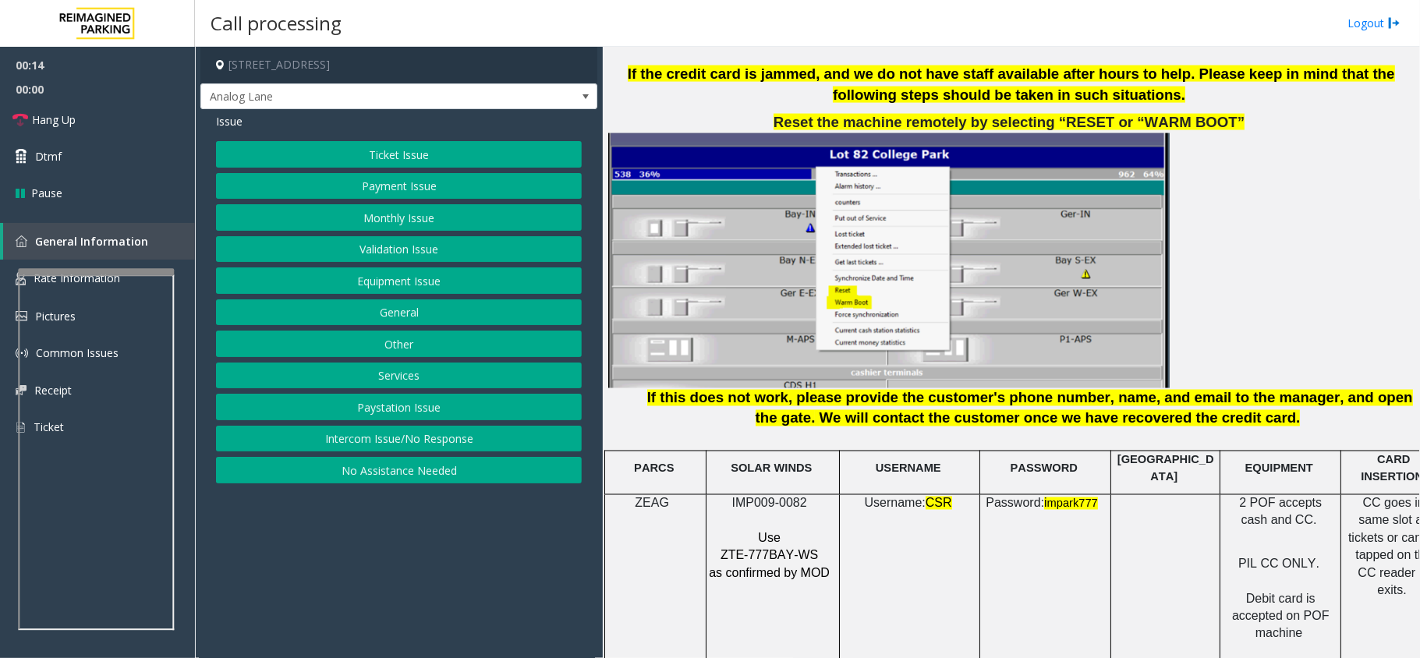
scroll to position [1663, 0]
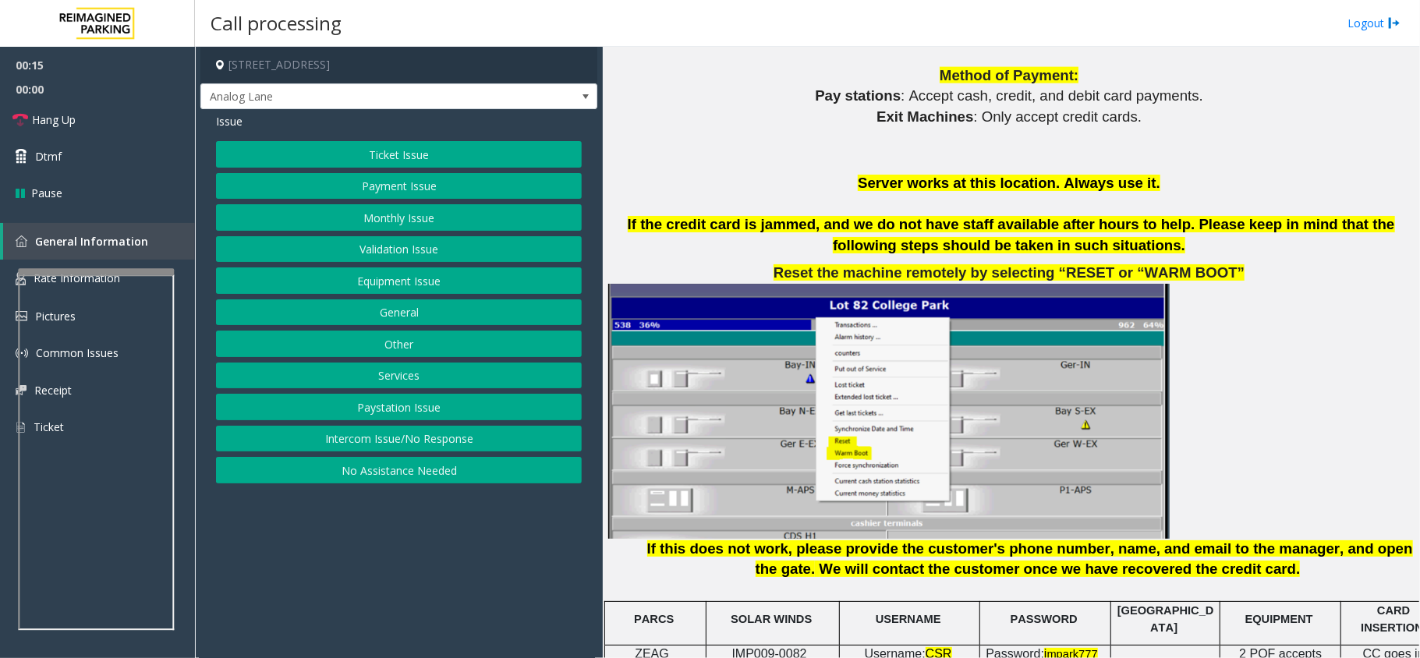
click at [369, 438] on button "Intercom Issue/No Response" at bounding box center [399, 439] width 366 height 27
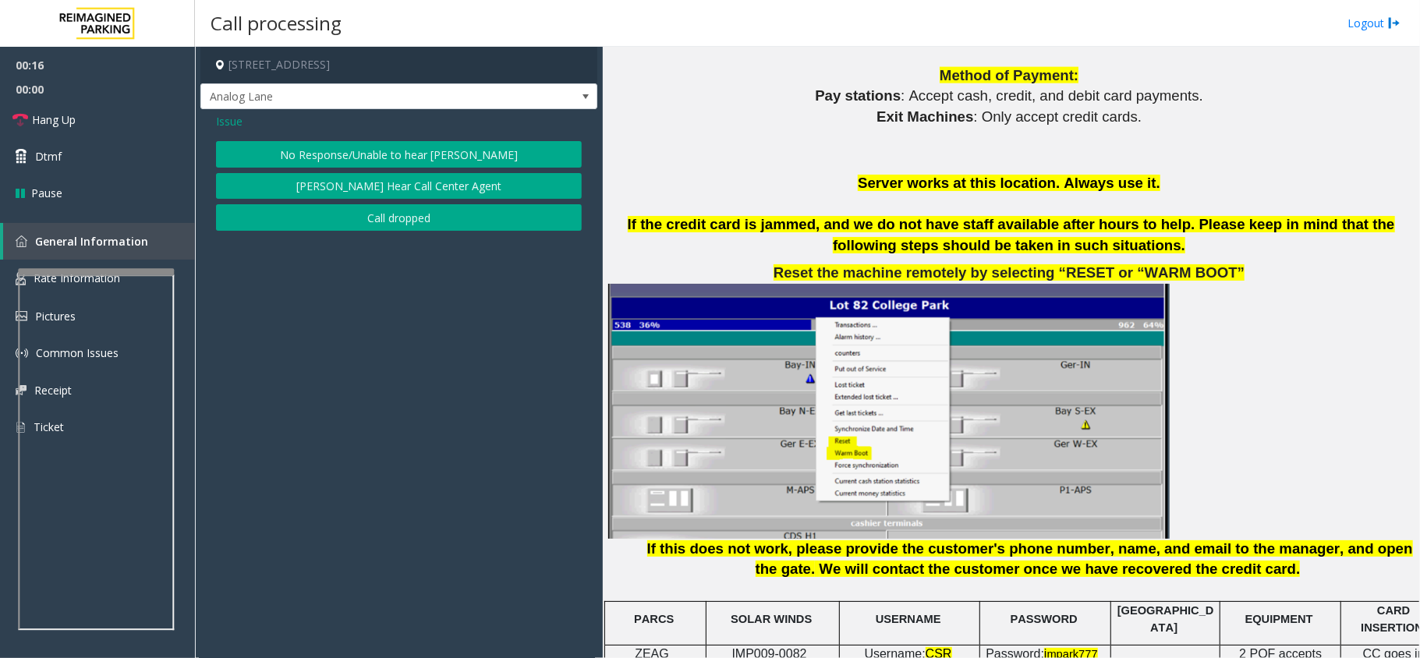
click at [387, 147] on button "No Response/Unable to hear [PERSON_NAME]" at bounding box center [399, 154] width 366 height 27
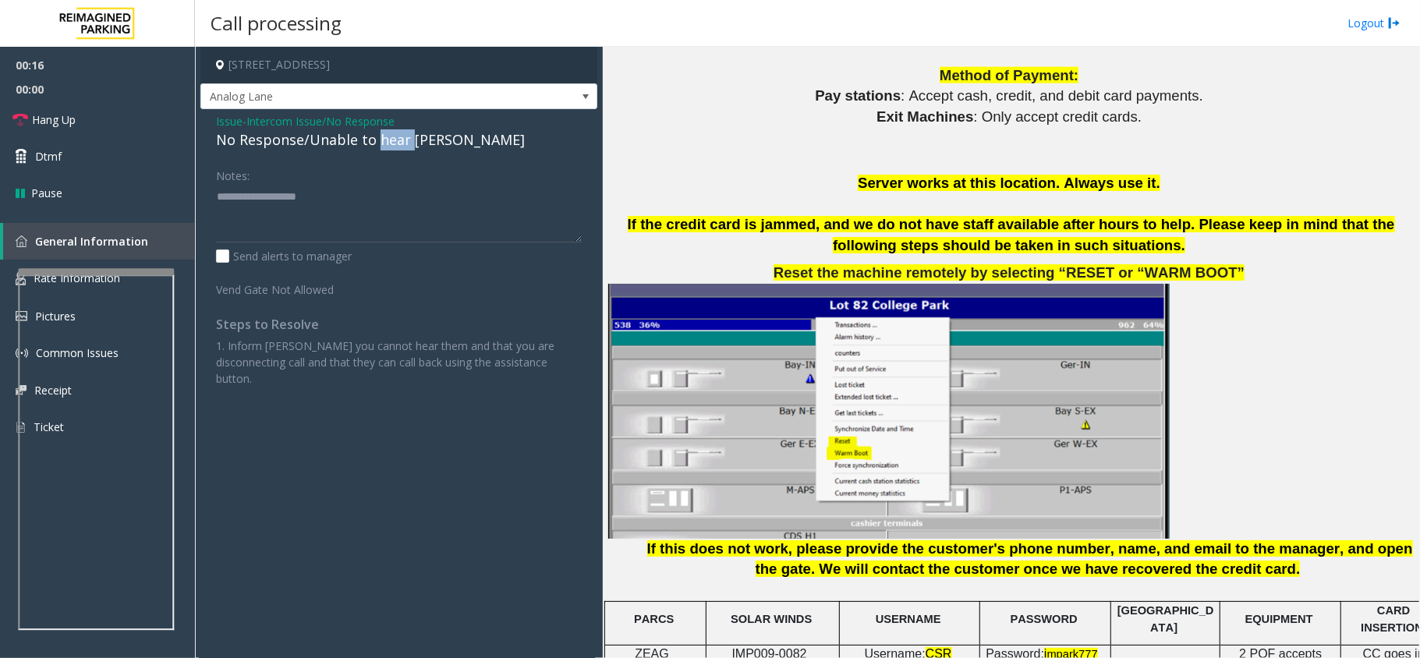
click at [387, 147] on div "No Response/Unable to hear [PERSON_NAME]" at bounding box center [399, 139] width 366 height 21
click at [491, 193] on textarea at bounding box center [399, 213] width 366 height 58
type textarea "**********"
click at [150, 119] on link "Hang Up" at bounding box center [97, 119] width 195 height 37
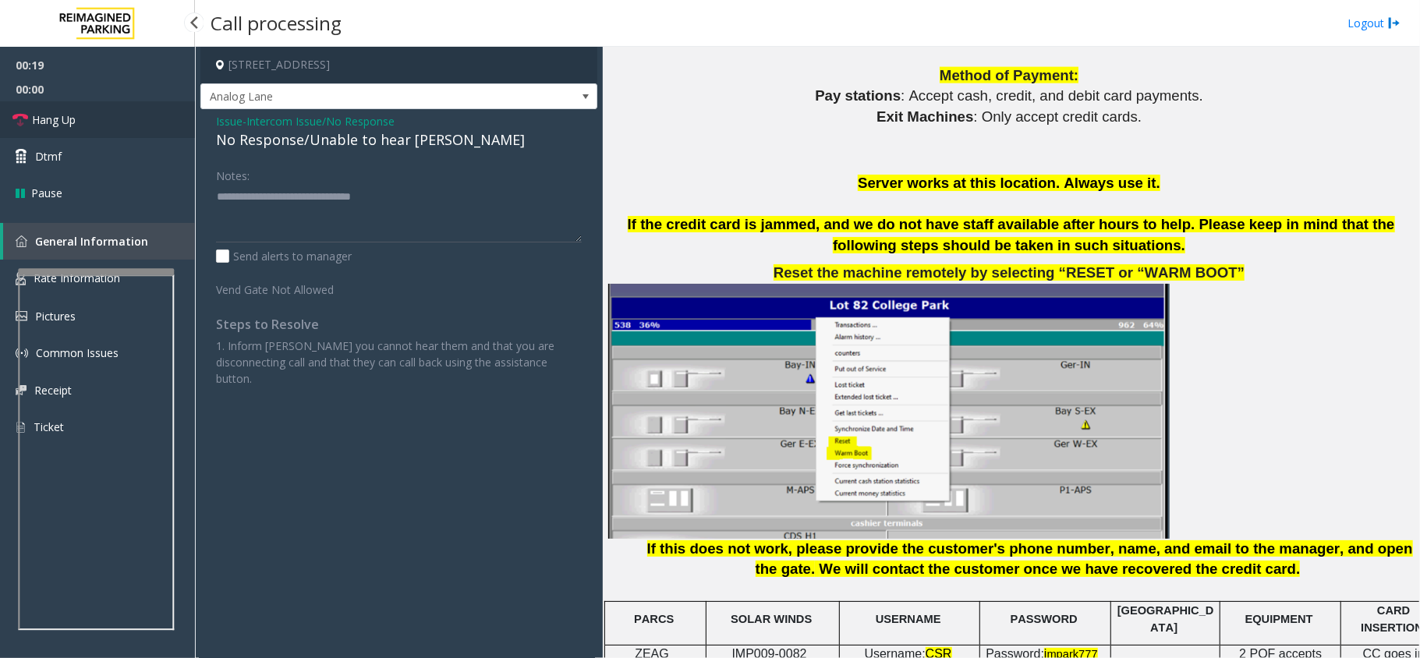
click at [150, 119] on link "Hang Up" at bounding box center [97, 119] width 195 height 37
click at [70, 122] on span "Hang Up" at bounding box center [54, 119] width 44 height 16
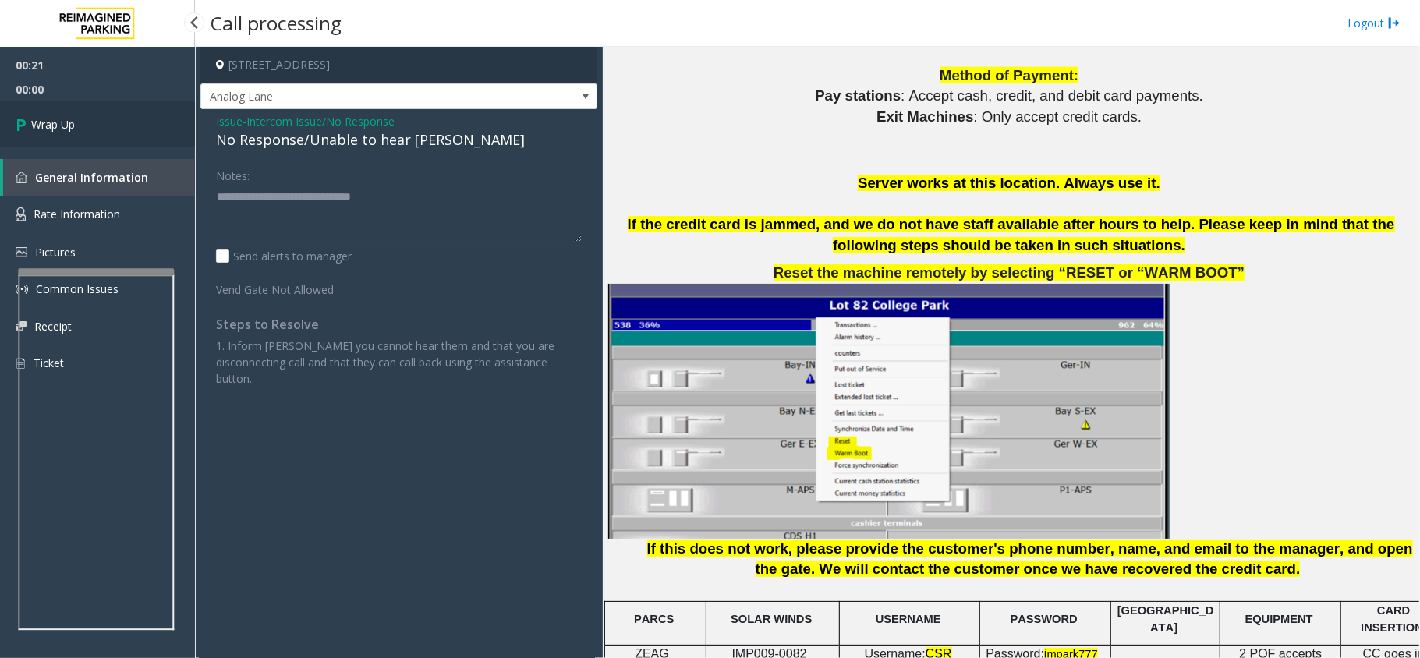
click at [70, 122] on span "Wrap Up" at bounding box center [53, 124] width 44 height 16
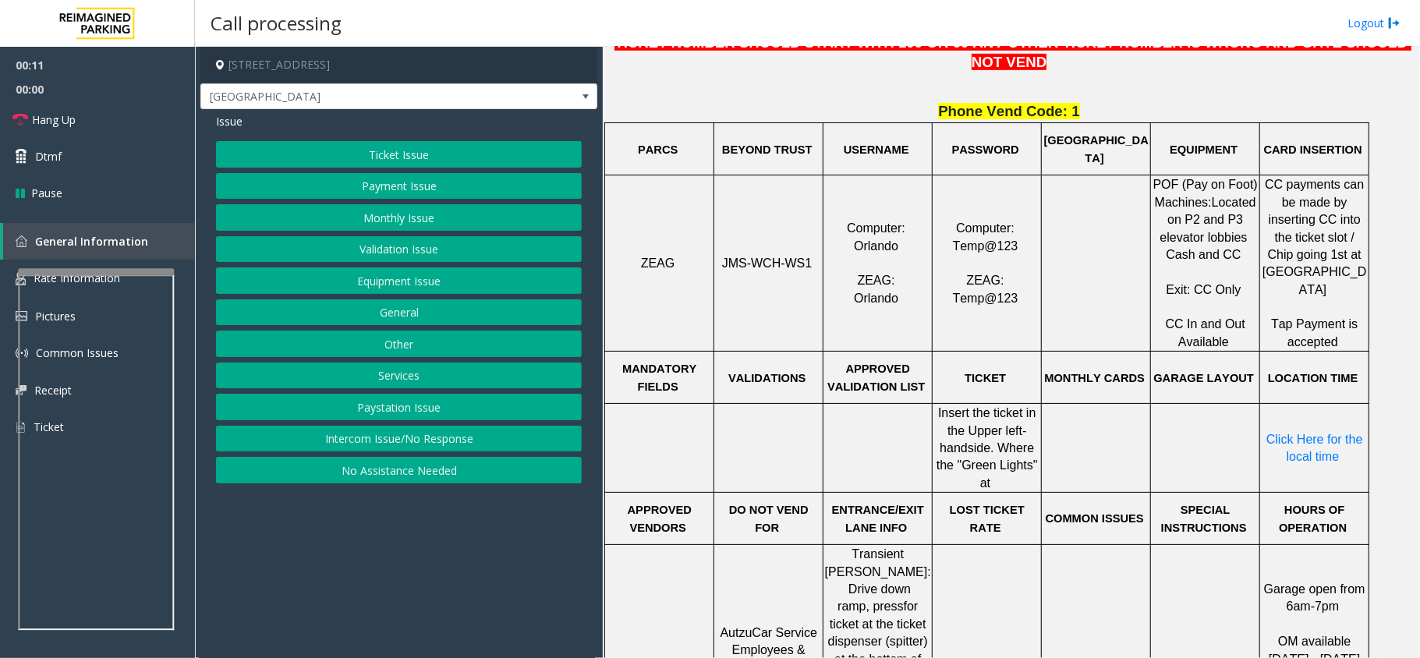
scroll to position [624, 0]
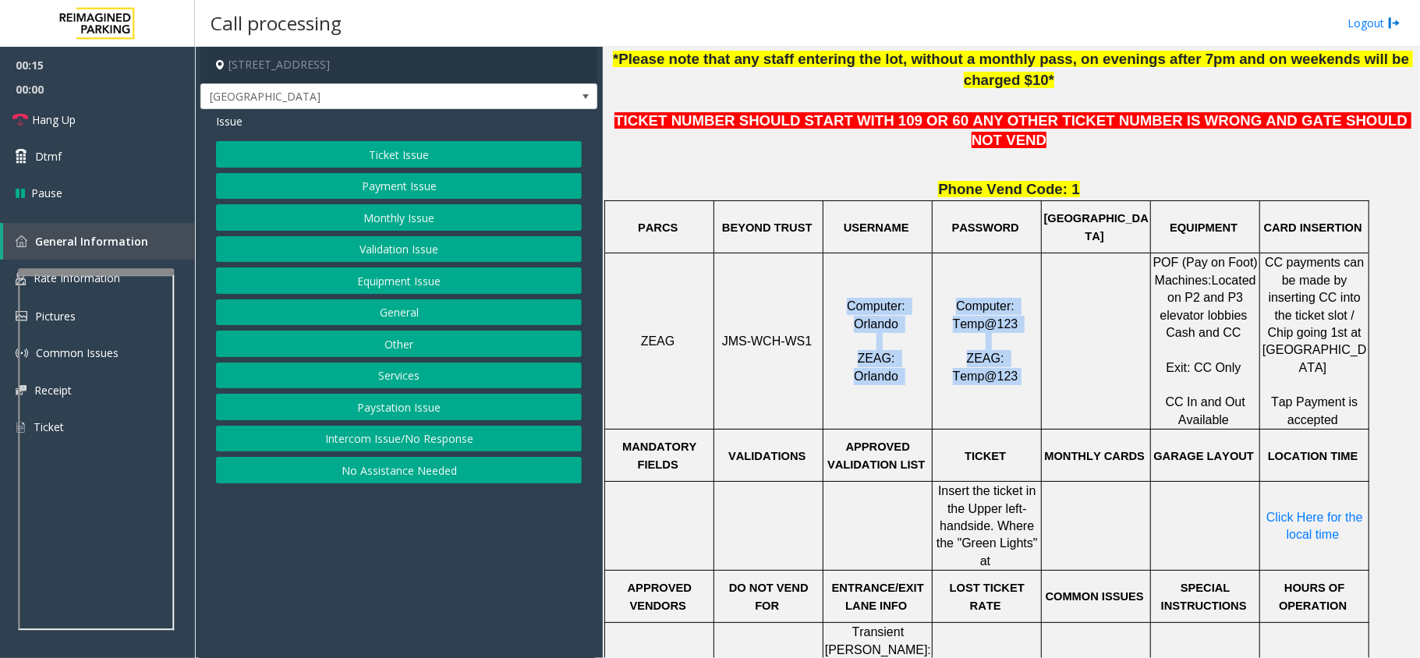
drag, startPoint x: 842, startPoint y: 271, endPoint x: 1029, endPoint y: 387, distance: 220.2
click at [1029, 387] on tr "ZEAG JMS-WCH-WS1 Computer: Orlando ZEAG: Orlando Computer: Temp@123 ZEAG: Temp@…" at bounding box center [987, 341] width 764 height 176
click at [1010, 375] on td "Computer: Temp@123 ZEAG: Temp@123" at bounding box center [986, 341] width 109 height 176
click at [1011, 346] on p "Computer: Temp@123 ZEAG: Temp@123" at bounding box center [986, 341] width 107 height 87
click at [532, 162] on button "Ticket Issue" at bounding box center [399, 154] width 366 height 27
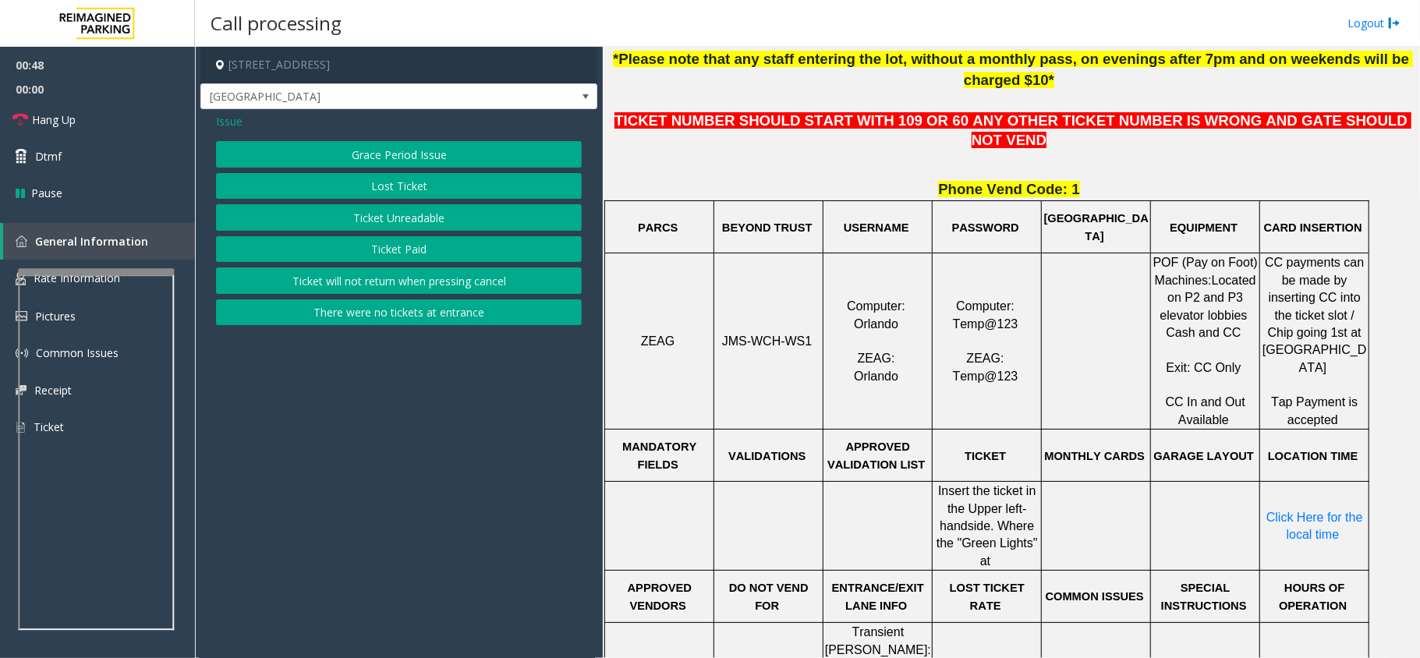
click at [509, 210] on button "Ticket Unreadable" at bounding box center [399, 217] width 366 height 27
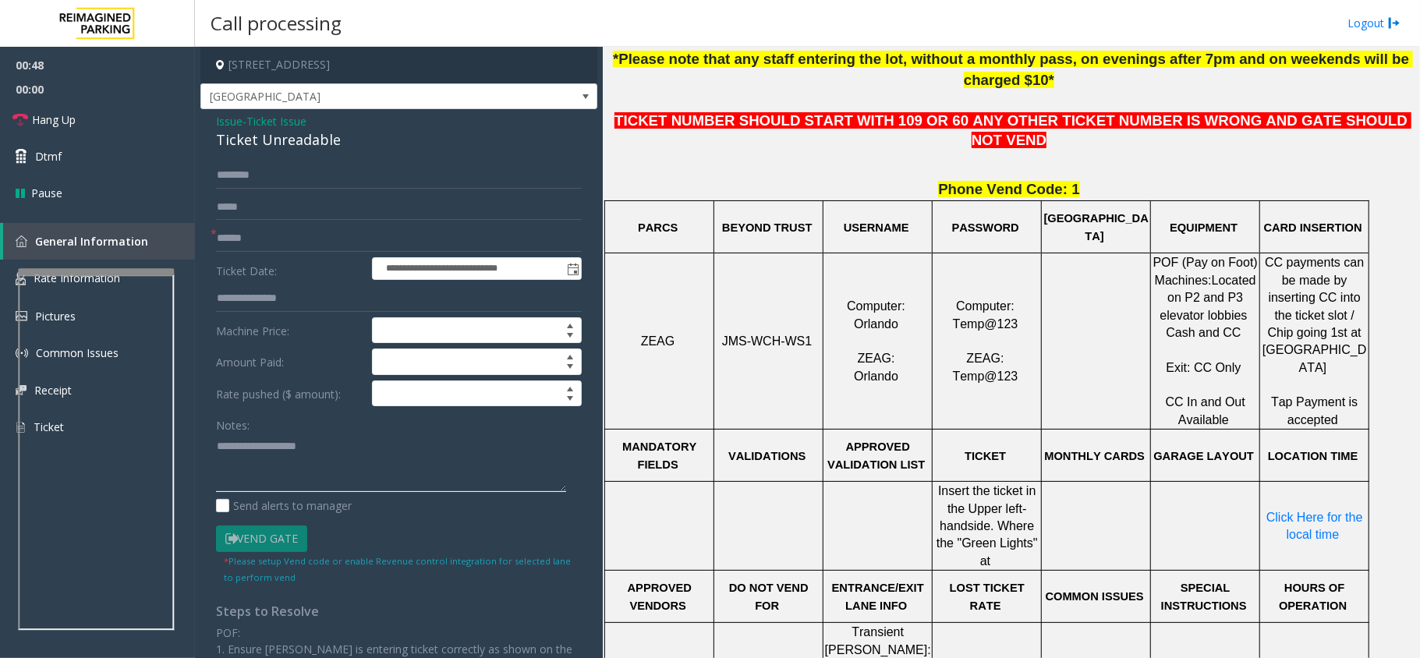
click at [279, 472] on textarea at bounding box center [391, 462] width 350 height 58
click at [302, 147] on div "Ticket Unreadable" at bounding box center [399, 139] width 366 height 21
copy div "Ticket Unreadable"
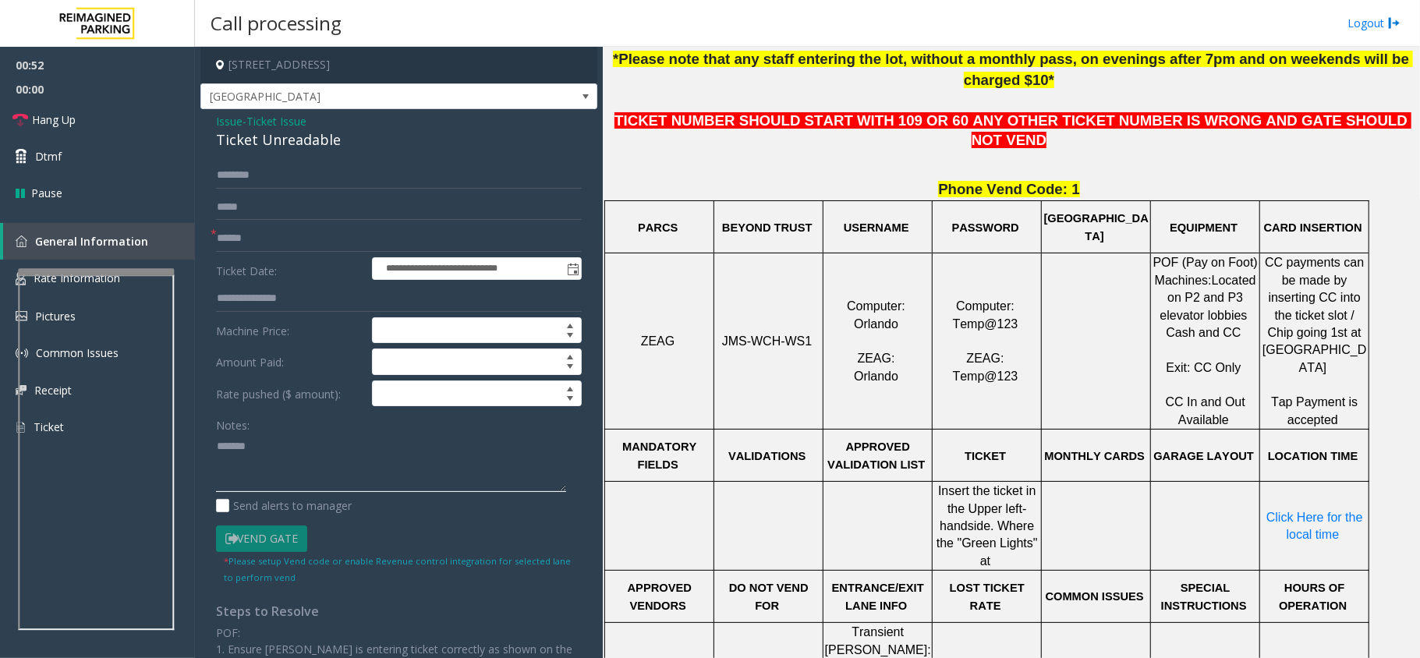
click at [294, 447] on textarea at bounding box center [391, 462] width 350 height 58
paste textarea "**********"
type textarea "**********"
click at [263, 245] on input "text" at bounding box center [399, 238] width 366 height 27
type input "**"
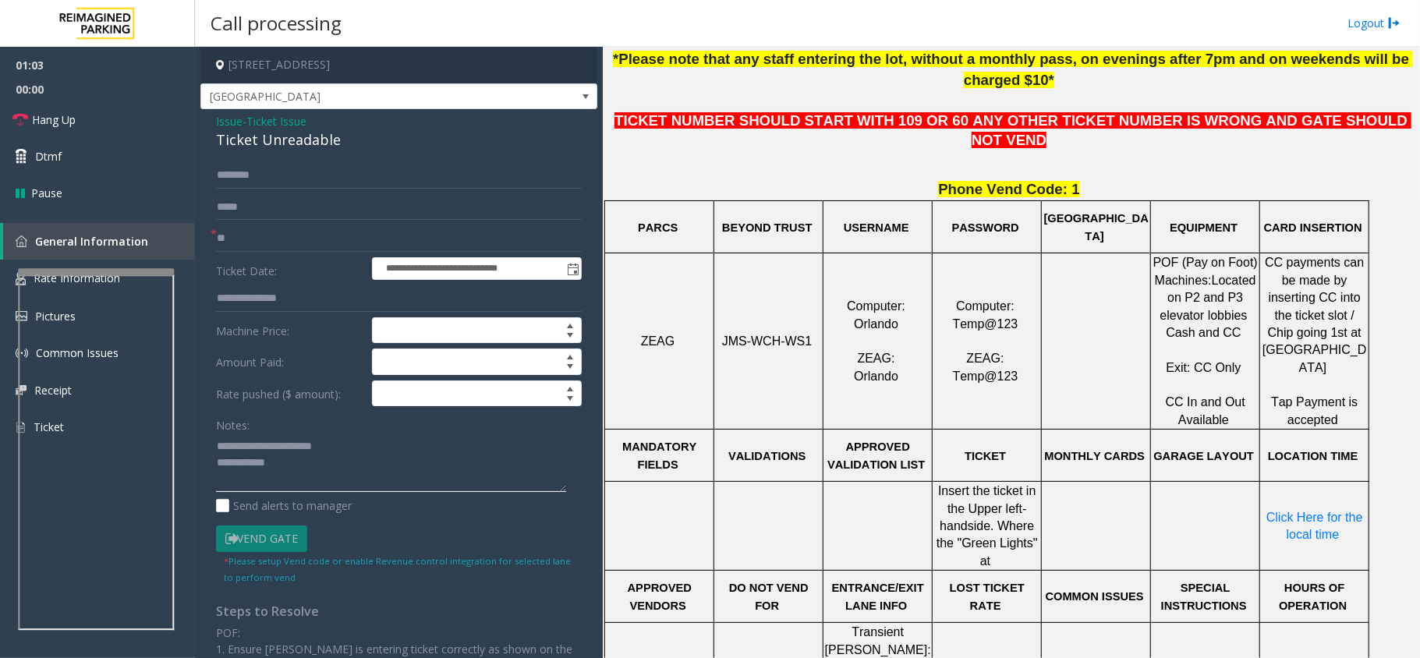
click at [327, 476] on textarea at bounding box center [391, 462] width 350 height 58
click at [163, 101] on link "Hang Up" at bounding box center [97, 119] width 195 height 37
click at [151, 132] on link "Hang Up" at bounding box center [97, 119] width 195 height 37
click at [385, 474] on textarea at bounding box center [391, 462] width 350 height 58
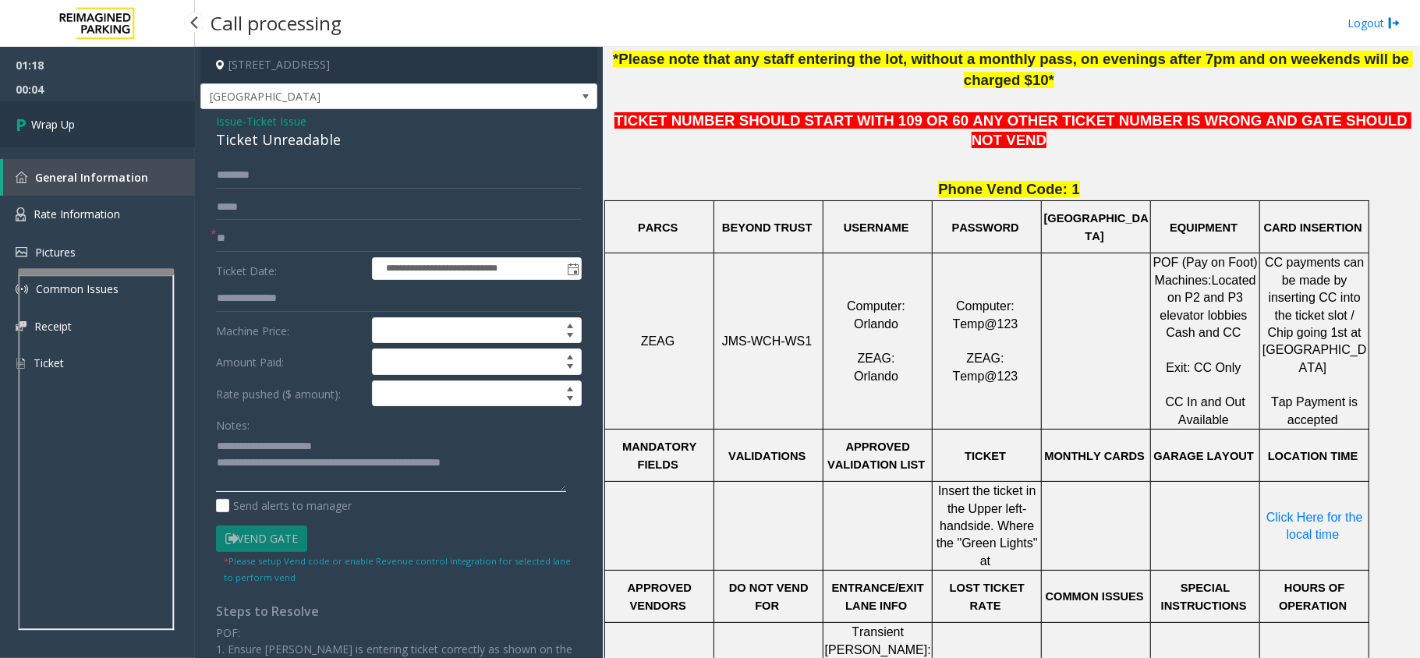
type textarea "**********"
click at [104, 134] on link "Wrap Up" at bounding box center [97, 124] width 195 height 46
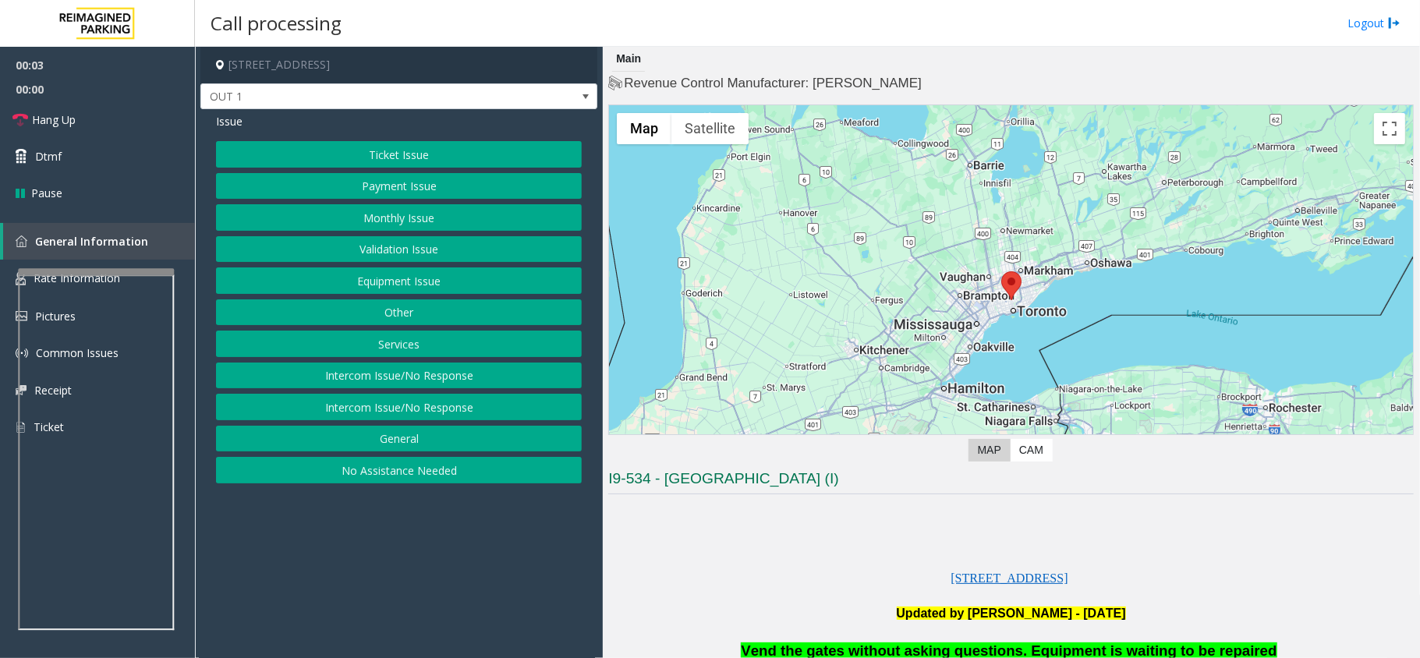
scroll to position [415, 0]
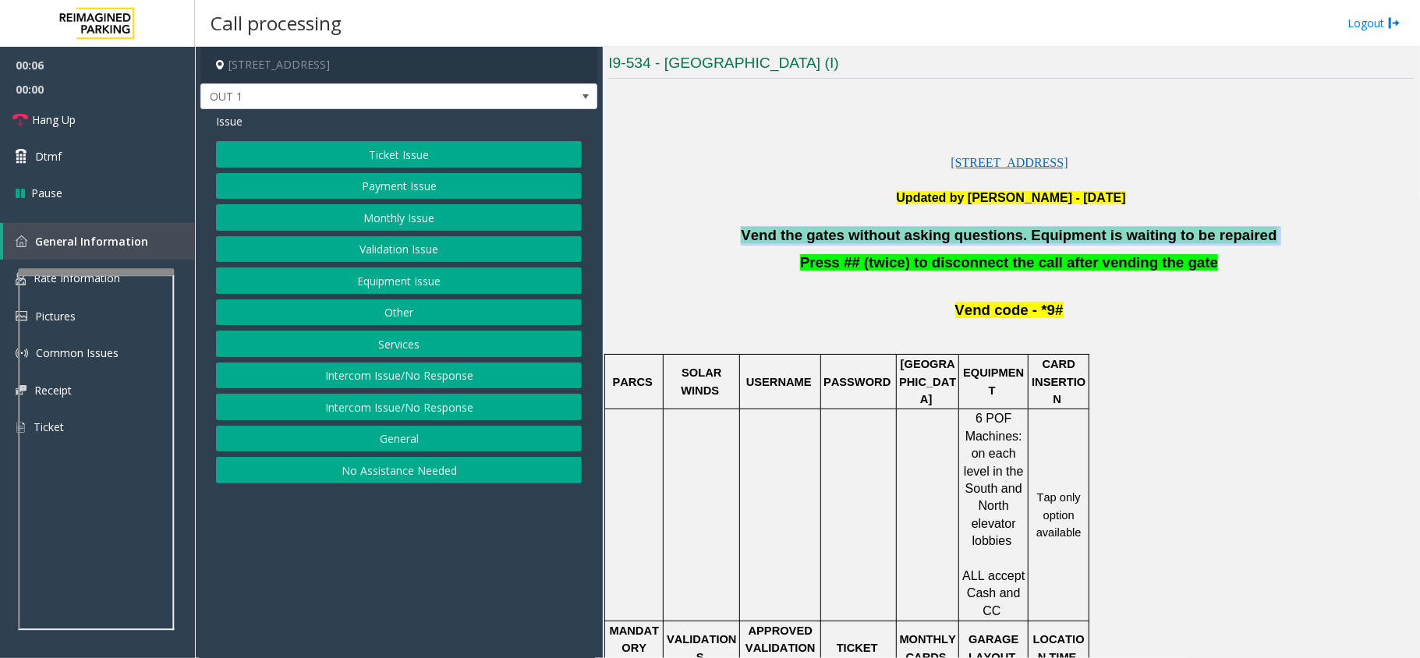
drag, startPoint x: 764, startPoint y: 234, endPoint x: 1322, endPoint y: 232, distance: 558.1
click at [1322, 232] on p "Vend the gates without asking questions. Equipment is waiting to be repaired" at bounding box center [1010, 235] width 805 height 19
copy p "Vend the gates without asking questions. Equipment is waiting to be repaired"
click at [415, 343] on button "Services" at bounding box center [399, 344] width 366 height 27
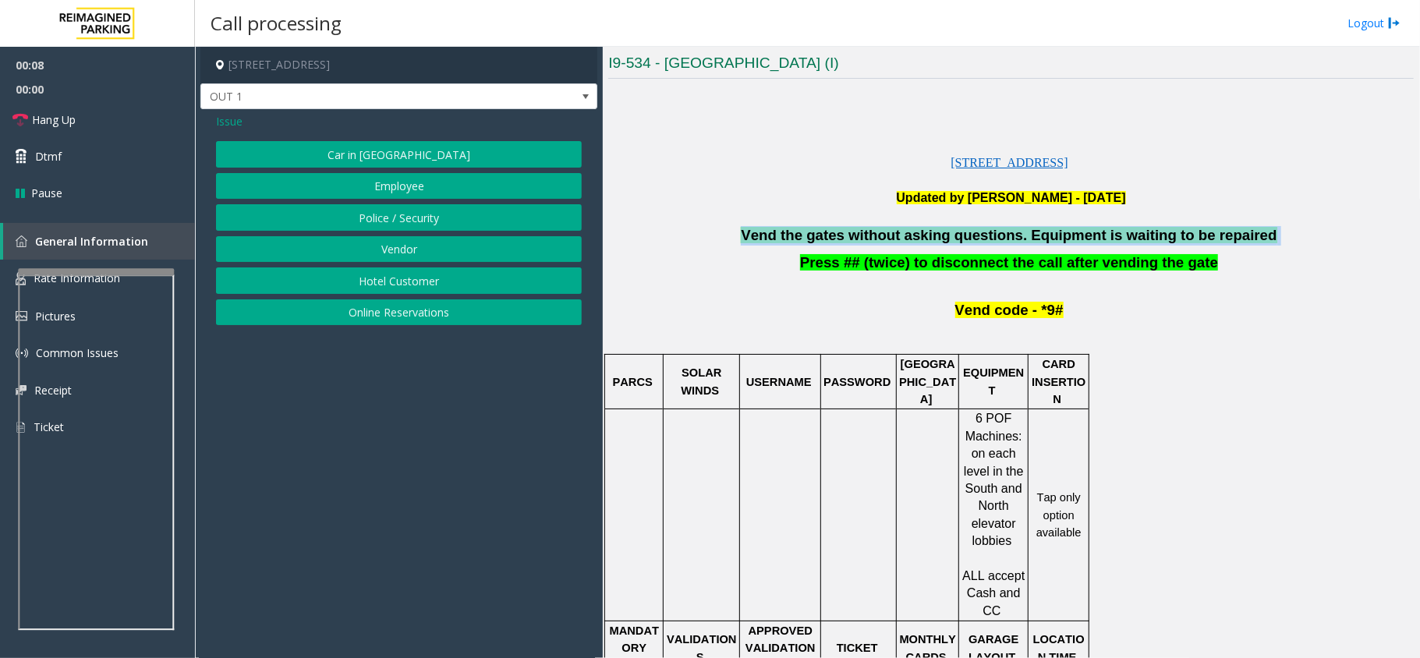
click at [404, 216] on button "Police / Security" at bounding box center [399, 217] width 366 height 27
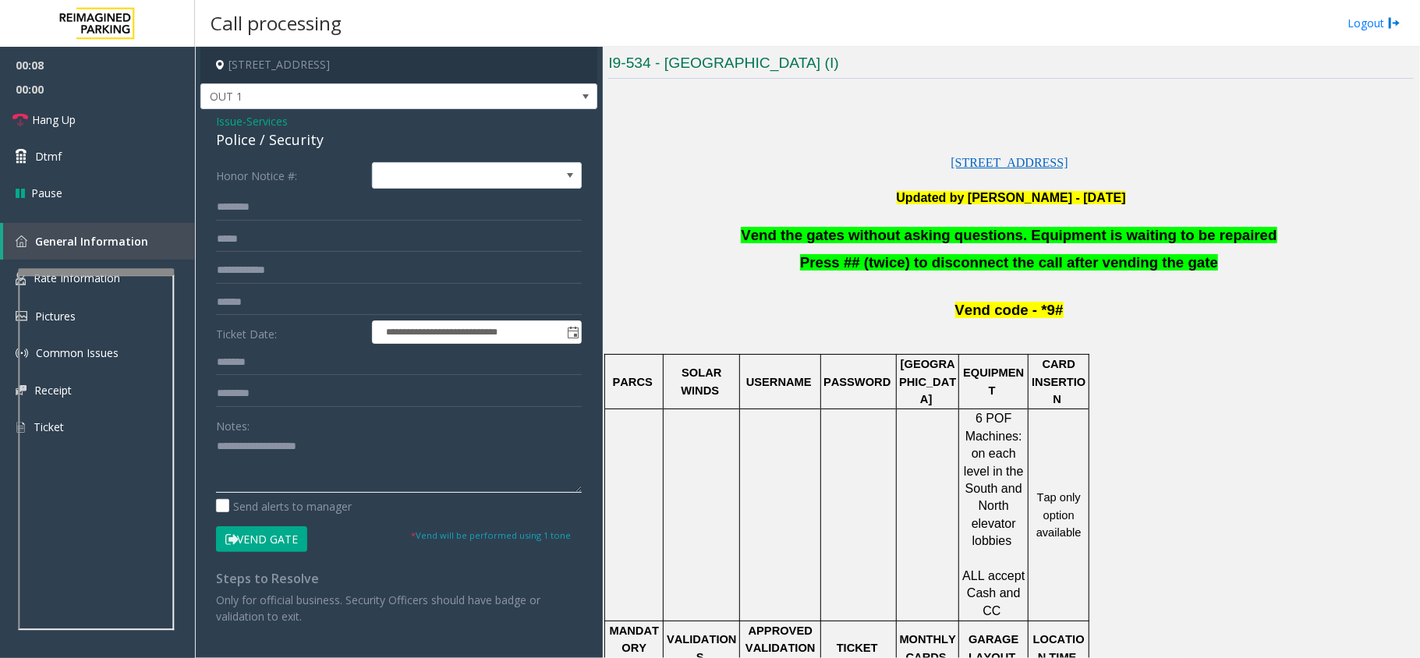
click at [319, 447] on textarea at bounding box center [399, 463] width 366 height 58
paste textarea "**********"
type textarea "**********"
click at [265, 544] on button "Vend Gate" at bounding box center [261, 539] width 91 height 27
click at [107, 153] on link "Dtmf" at bounding box center [97, 156] width 195 height 37
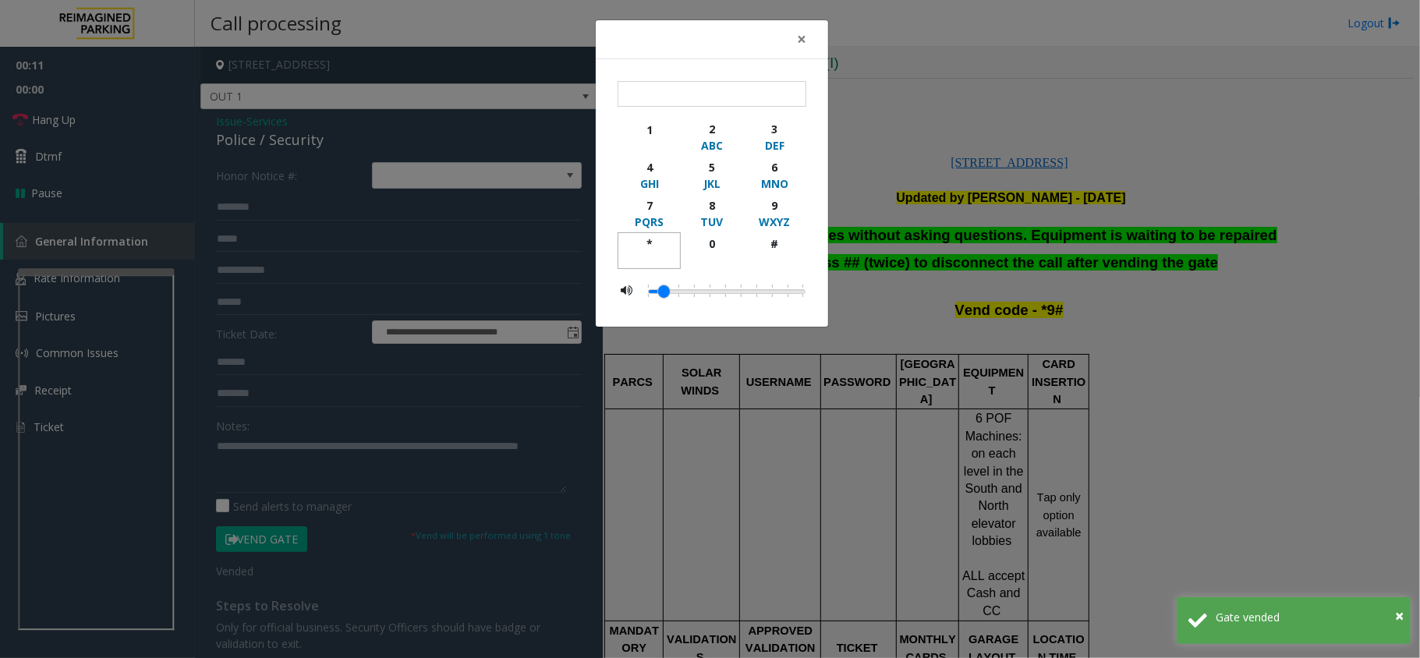
click at [631, 249] on div "*" at bounding box center [649, 243] width 43 height 16
click at [775, 207] on div "9" at bounding box center [774, 205] width 43 height 16
click at [770, 247] on div "#" at bounding box center [774, 243] width 43 height 16
type input "***"
click at [802, 33] on span "×" at bounding box center [801, 39] width 9 height 22
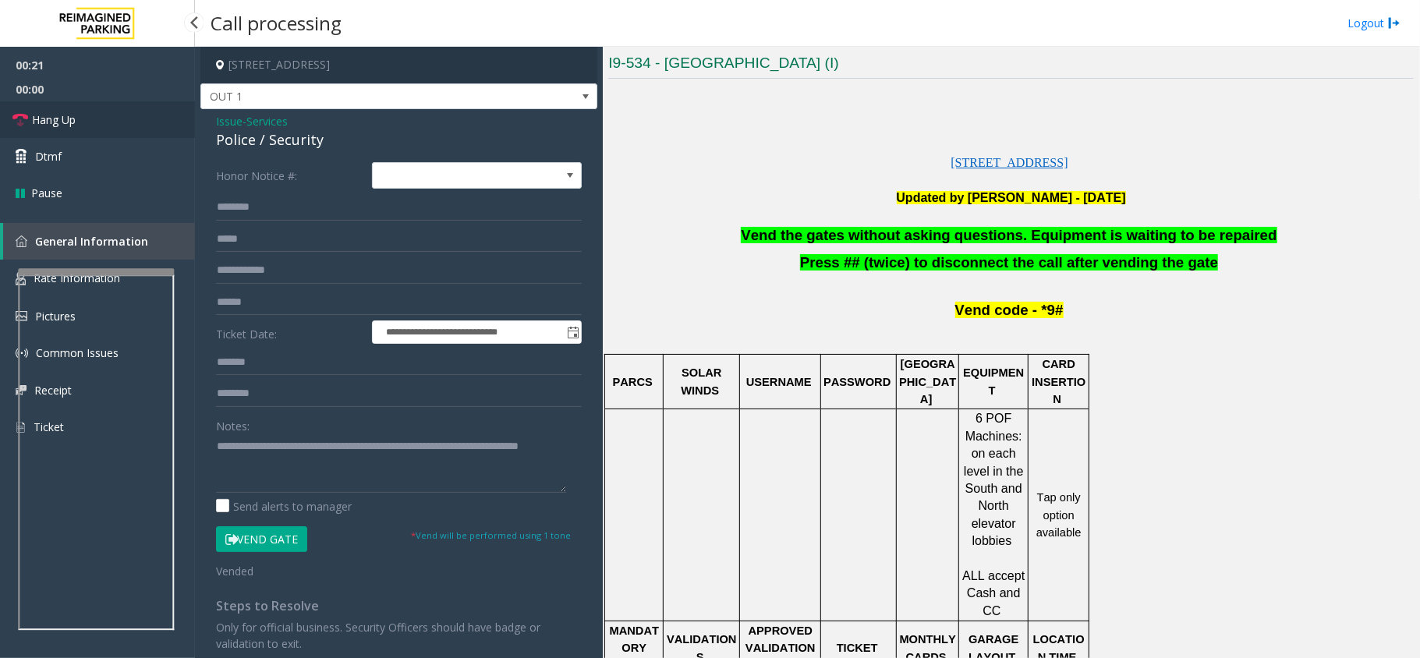
click at [106, 104] on link "Hang Up" at bounding box center [97, 119] width 195 height 37
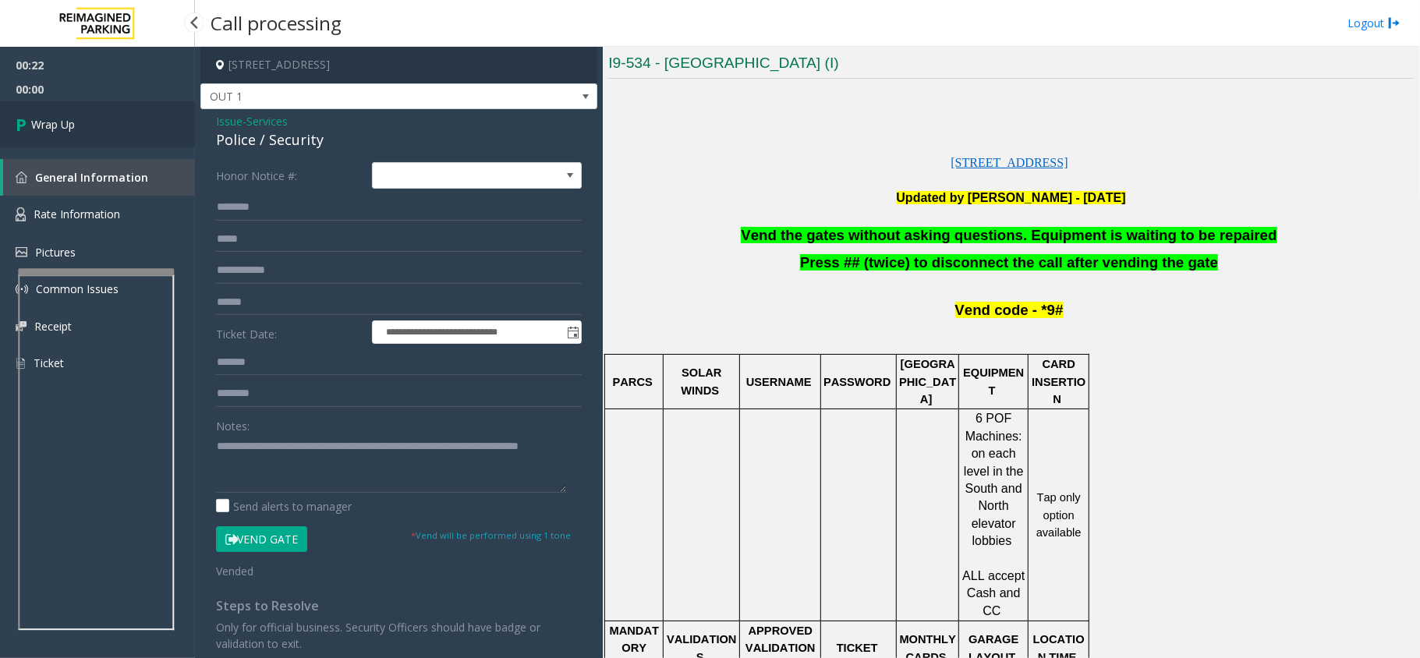
click at [106, 104] on link "Wrap Up" at bounding box center [97, 124] width 195 height 46
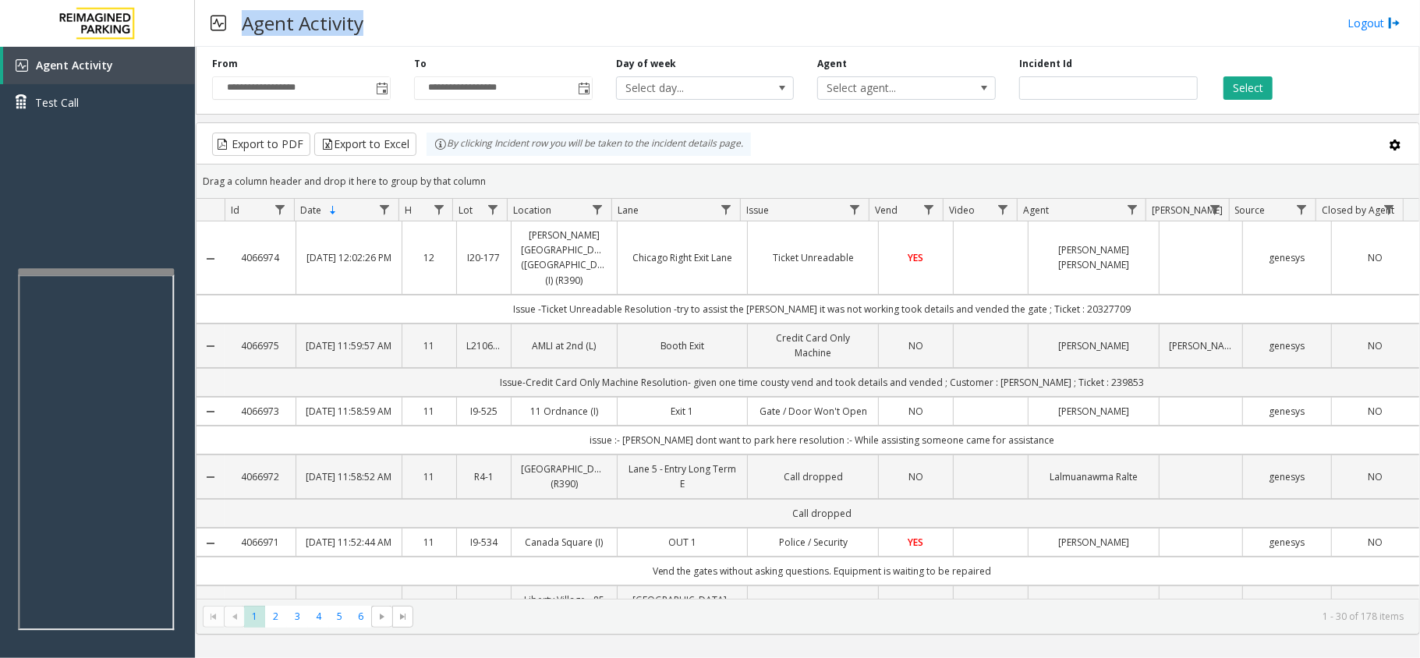
drag, startPoint x: 246, startPoint y: 16, endPoint x: 419, endPoint y: 22, distance: 173.2
click at [419, 22] on div "Agent Activity Logout" at bounding box center [807, 23] width 1225 height 47
drag, startPoint x: 244, startPoint y: 19, endPoint x: 490, endPoint y: 20, distance: 246.3
click at [490, 20] on div "Agent Activity Logout" at bounding box center [807, 23] width 1225 height 47
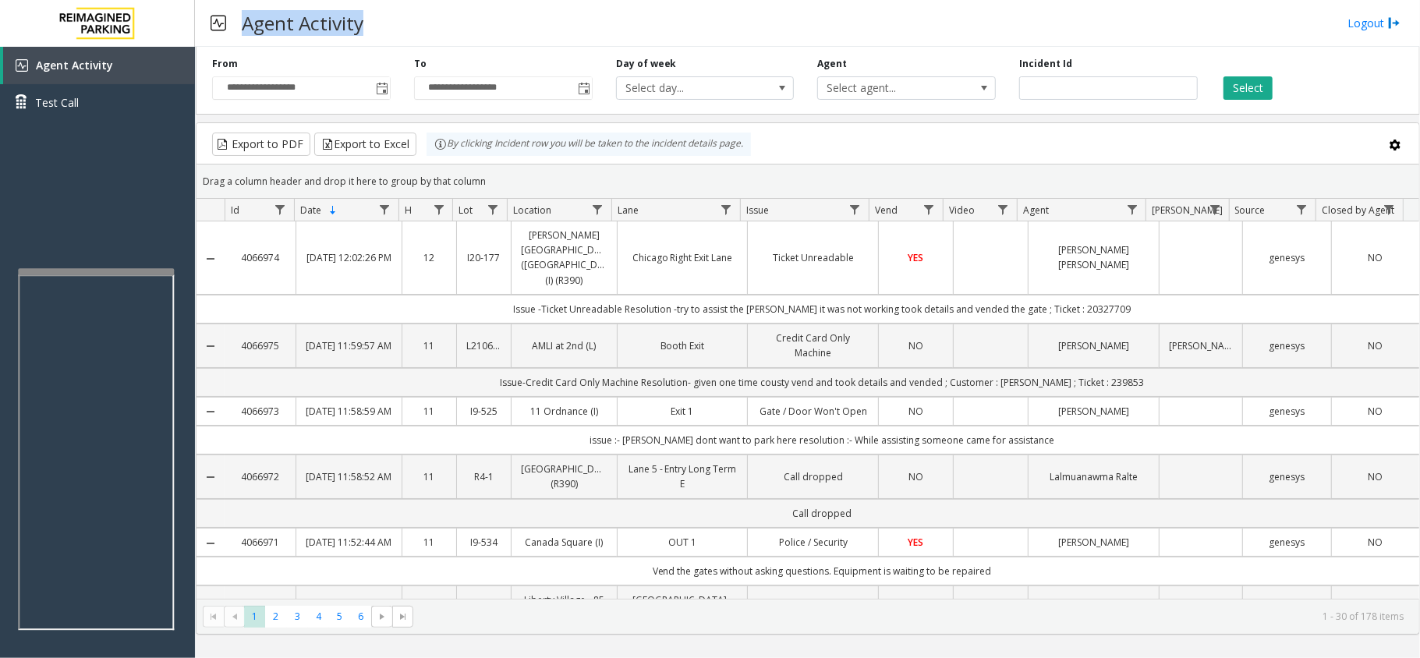
click at [490, 20] on div "Agent Activity Logout" at bounding box center [807, 23] width 1225 height 47
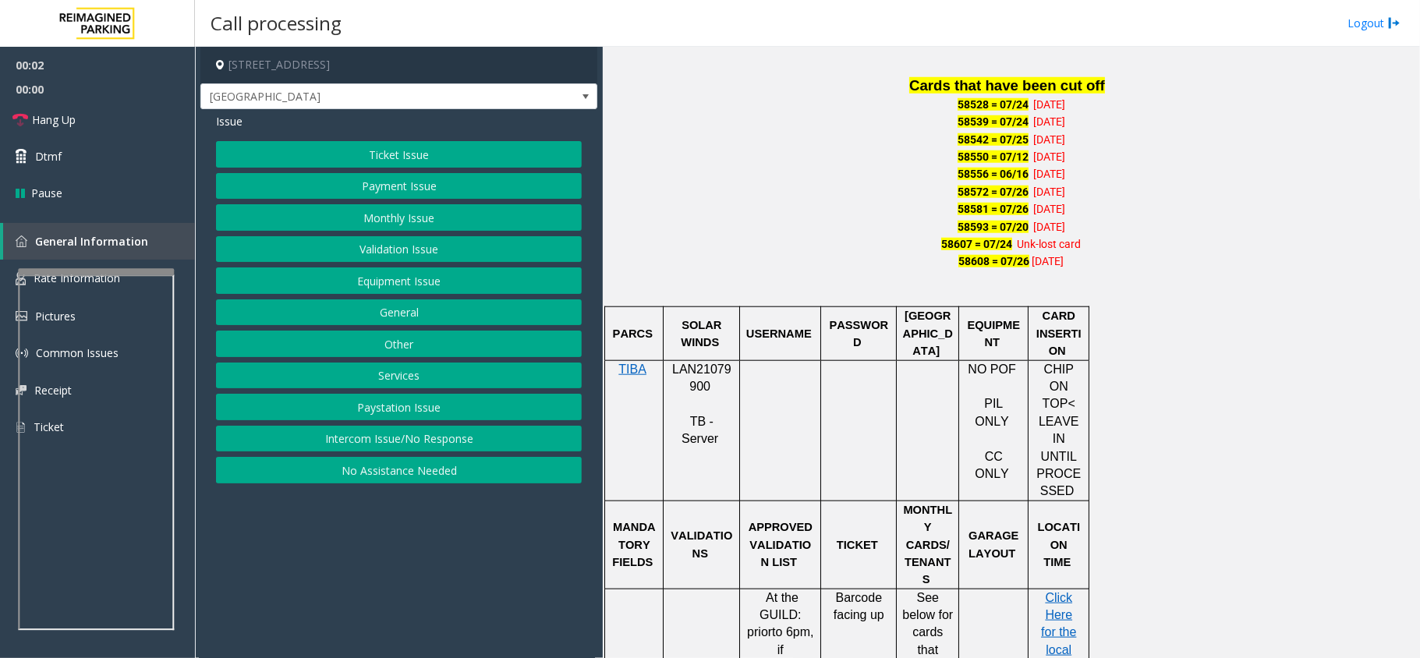
scroll to position [1143, 0]
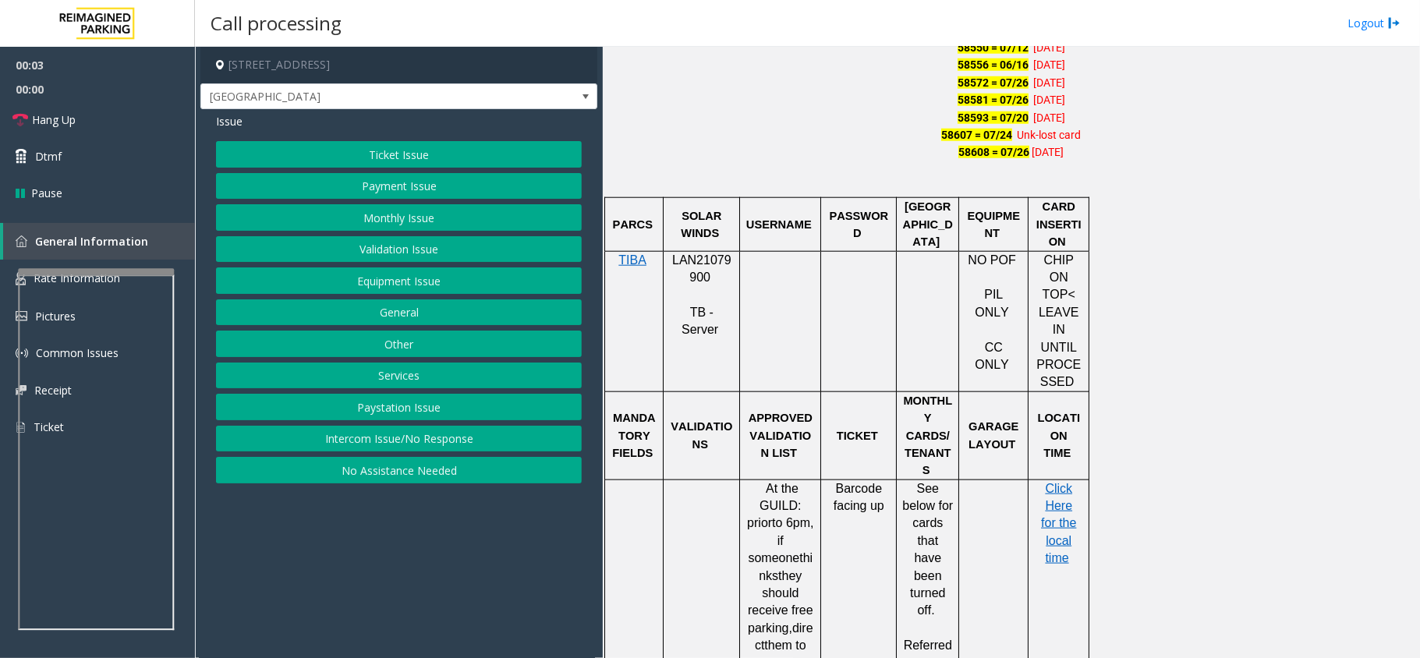
click at [728, 253] on span "LAN21079900" at bounding box center [701, 268] width 59 height 30
copy p "LAN21079900"
click at [422, 216] on button "Monthly Issue" at bounding box center [399, 217] width 366 height 27
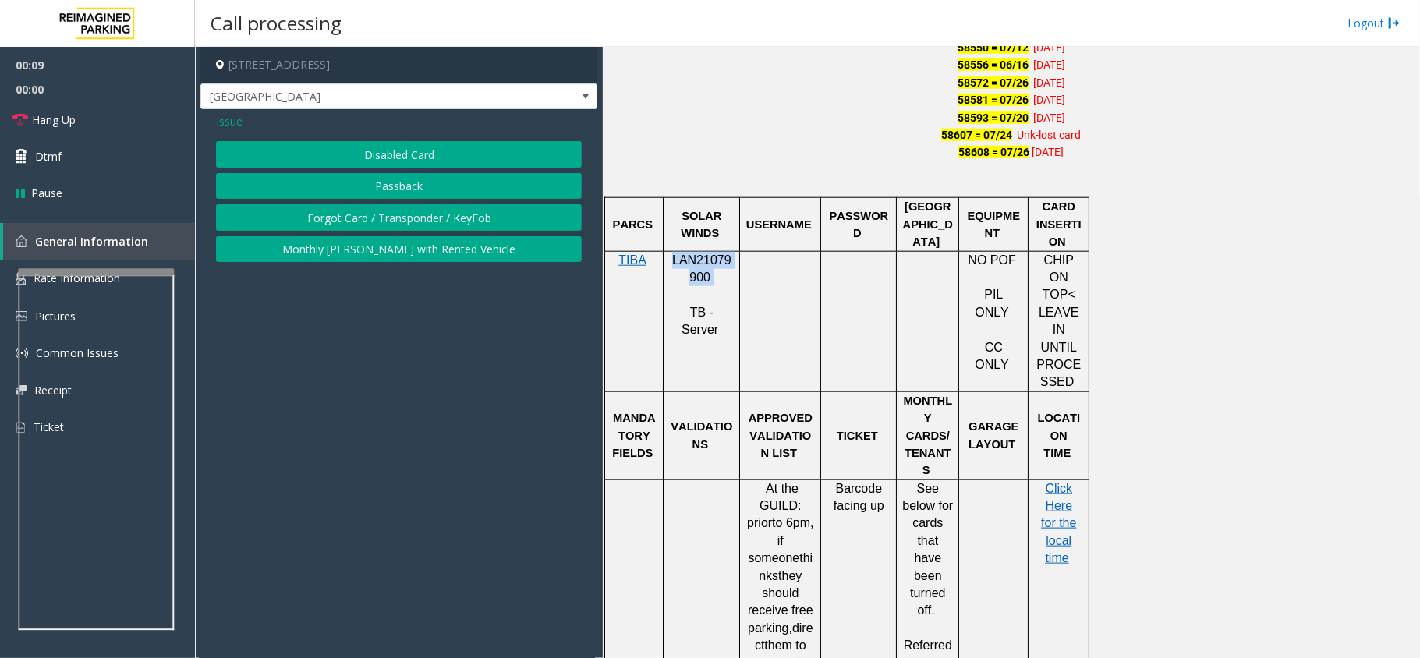
click at [415, 212] on button "Forgot Card / Transponder / KeyFob" at bounding box center [399, 217] width 366 height 27
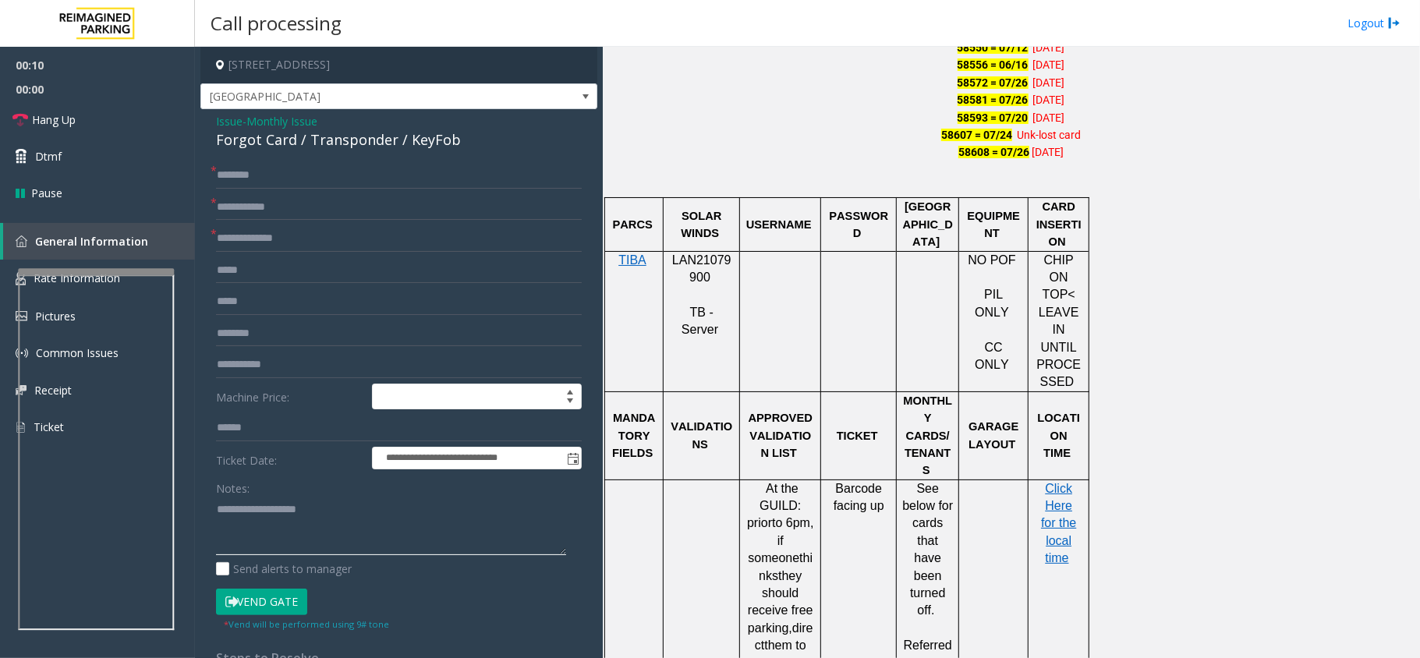
click at [253, 518] on textarea at bounding box center [391, 526] width 350 height 58
click at [323, 143] on div "Forgot Card / Transponder / KeyFob" at bounding box center [399, 139] width 366 height 21
click at [325, 524] on textarea at bounding box center [391, 526] width 350 height 58
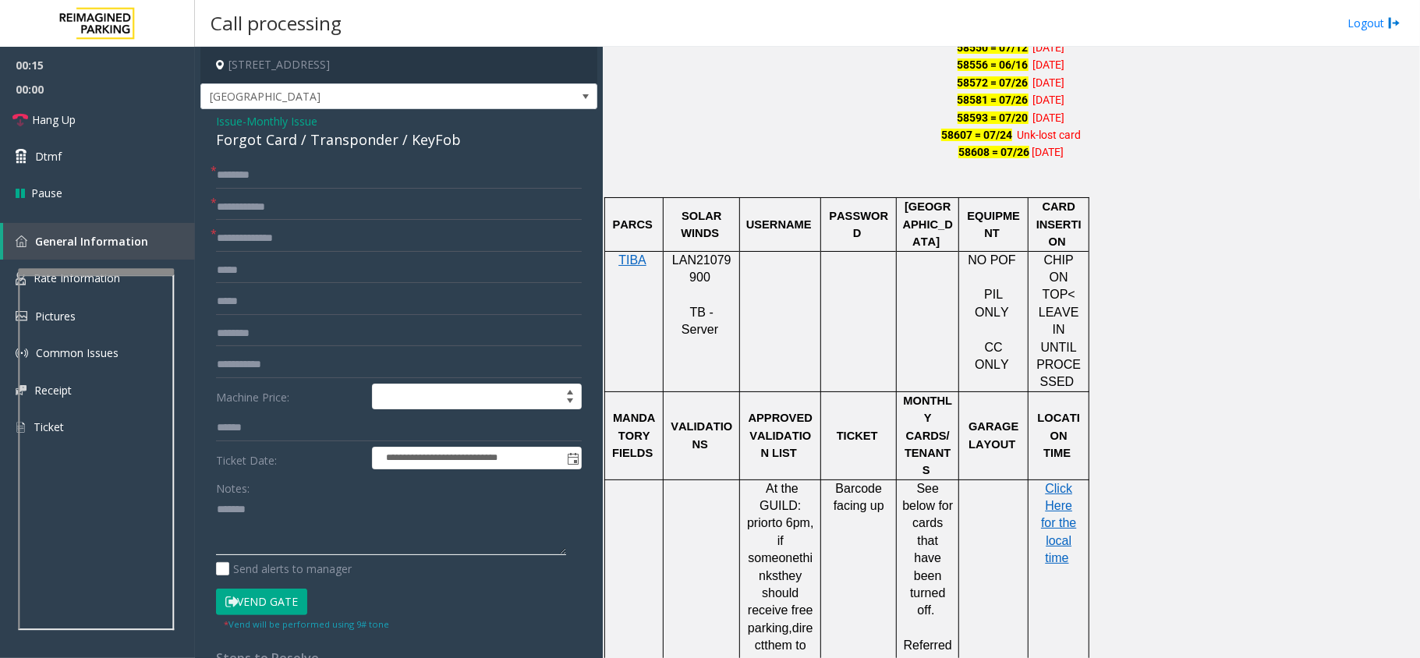
paste textarea "**********"
type textarea "**********"
click at [250, 169] on input "text" at bounding box center [399, 175] width 366 height 27
click at [278, 175] on input "text" at bounding box center [399, 175] width 366 height 27
click at [269, 171] on input "****" at bounding box center [399, 175] width 366 height 27
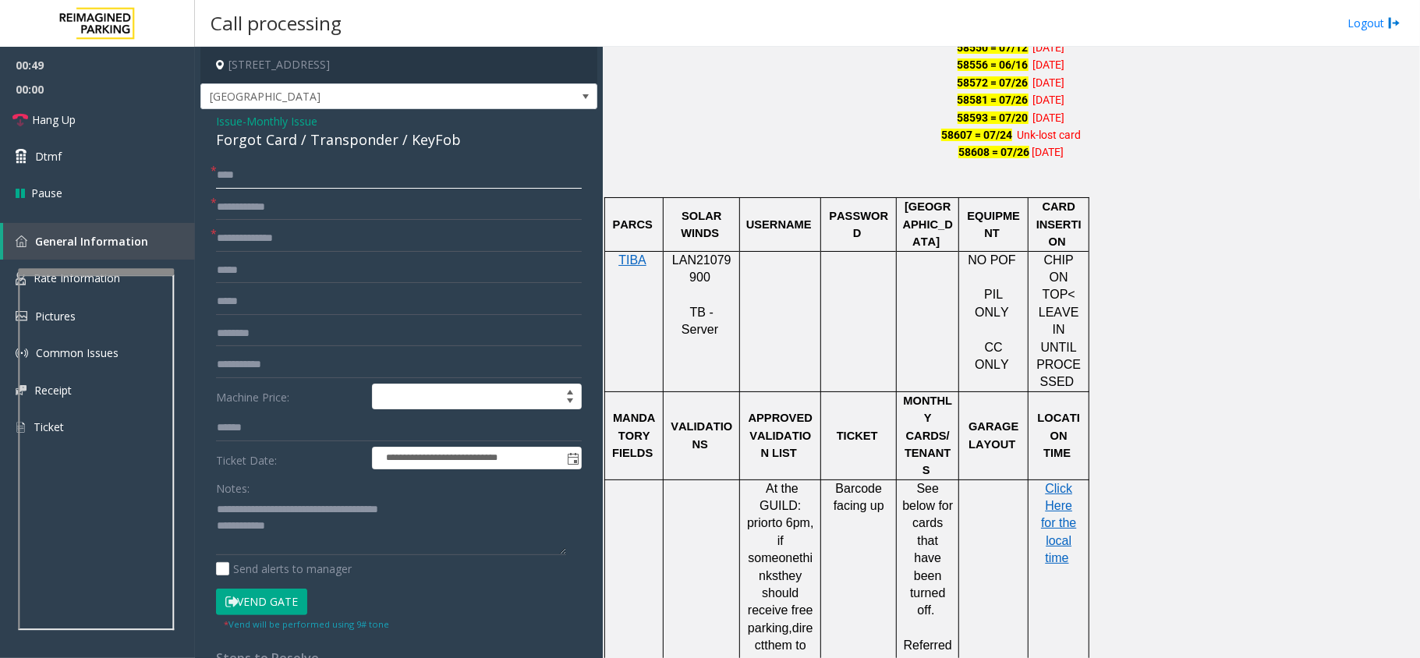
click at [281, 179] on input "****" at bounding box center [399, 175] width 366 height 27
click at [341, 191] on form "**********" at bounding box center [399, 396] width 366 height 468
click at [343, 176] on input "****" at bounding box center [399, 175] width 366 height 27
click at [338, 179] on input "**********" at bounding box center [399, 175] width 366 height 27
click at [275, 179] on input "**********" at bounding box center [399, 175] width 366 height 27
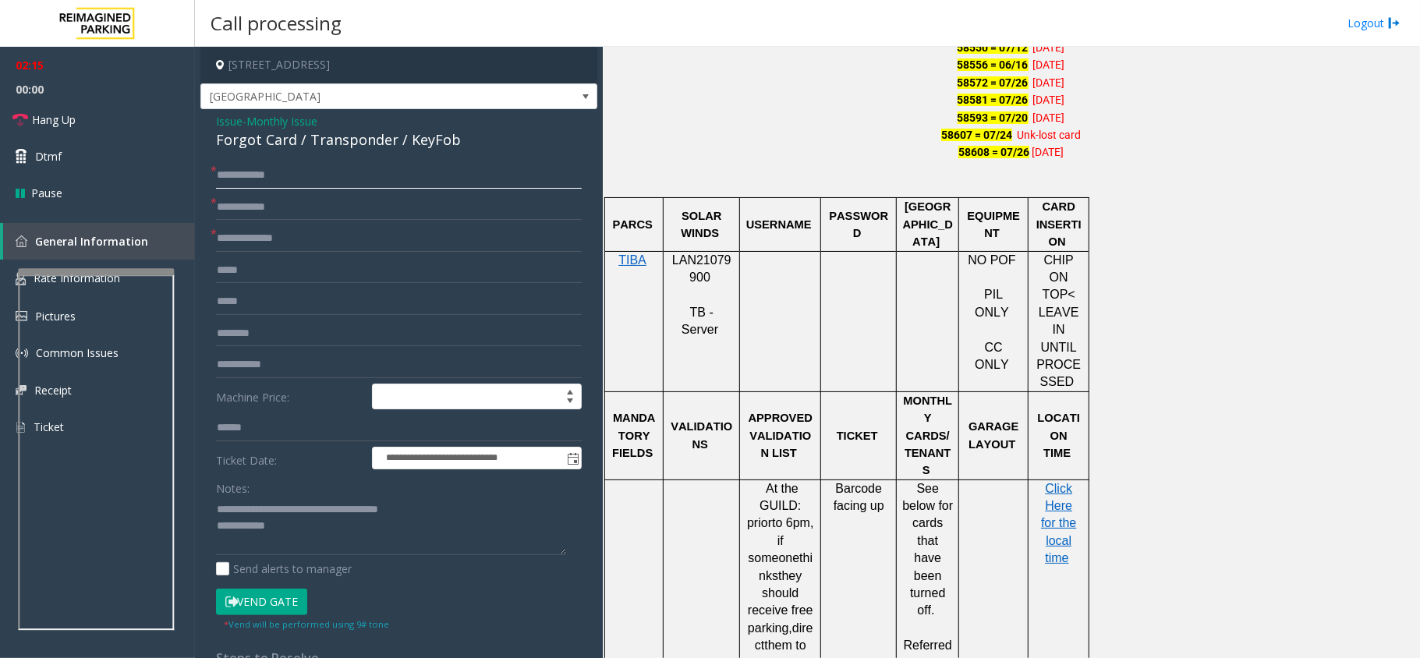
type input "**********"
drag, startPoint x: 274, startPoint y: 175, endPoint x: 328, endPoint y: 160, distance: 55.8
click at [326, 157] on div "**********" at bounding box center [398, 488] width 397 height 758
click at [309, 178] on input "**********" at bounding box center [399, 175] width 366 height 27
click at [285, 240] on input "text" at bounding box center [399, 238] width 366 height 27
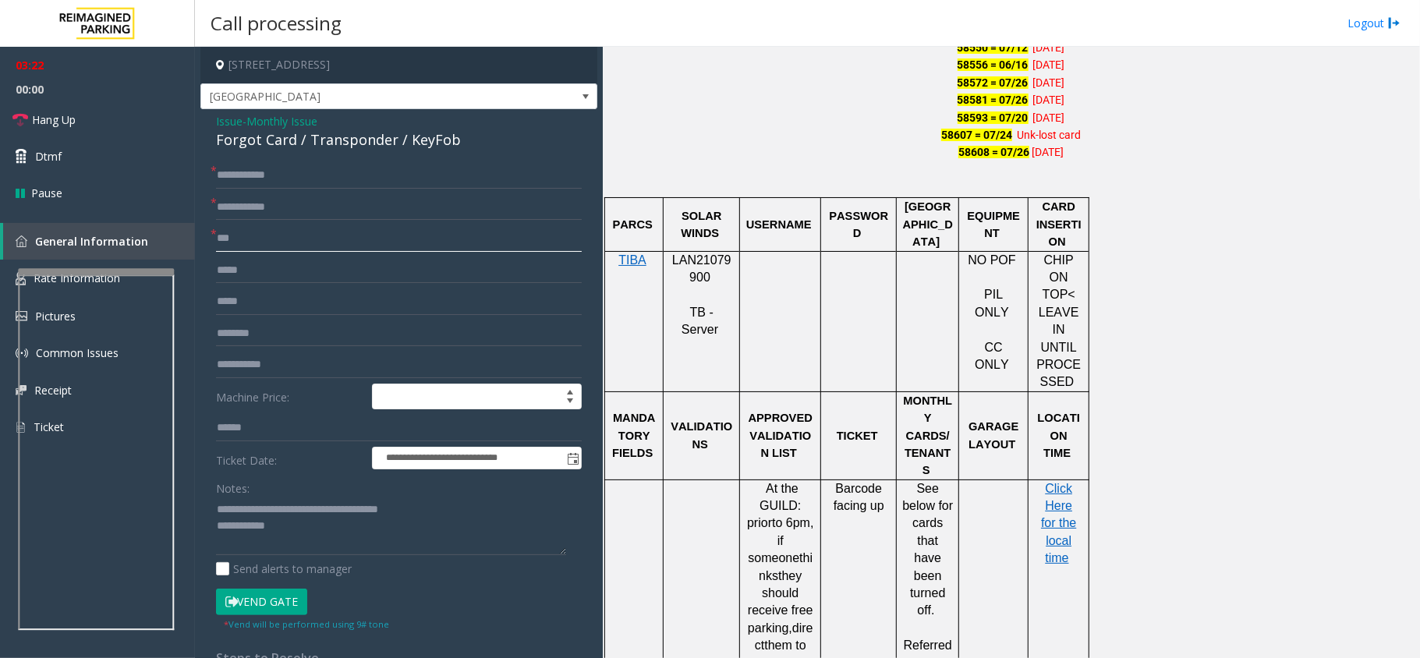
type input "***"
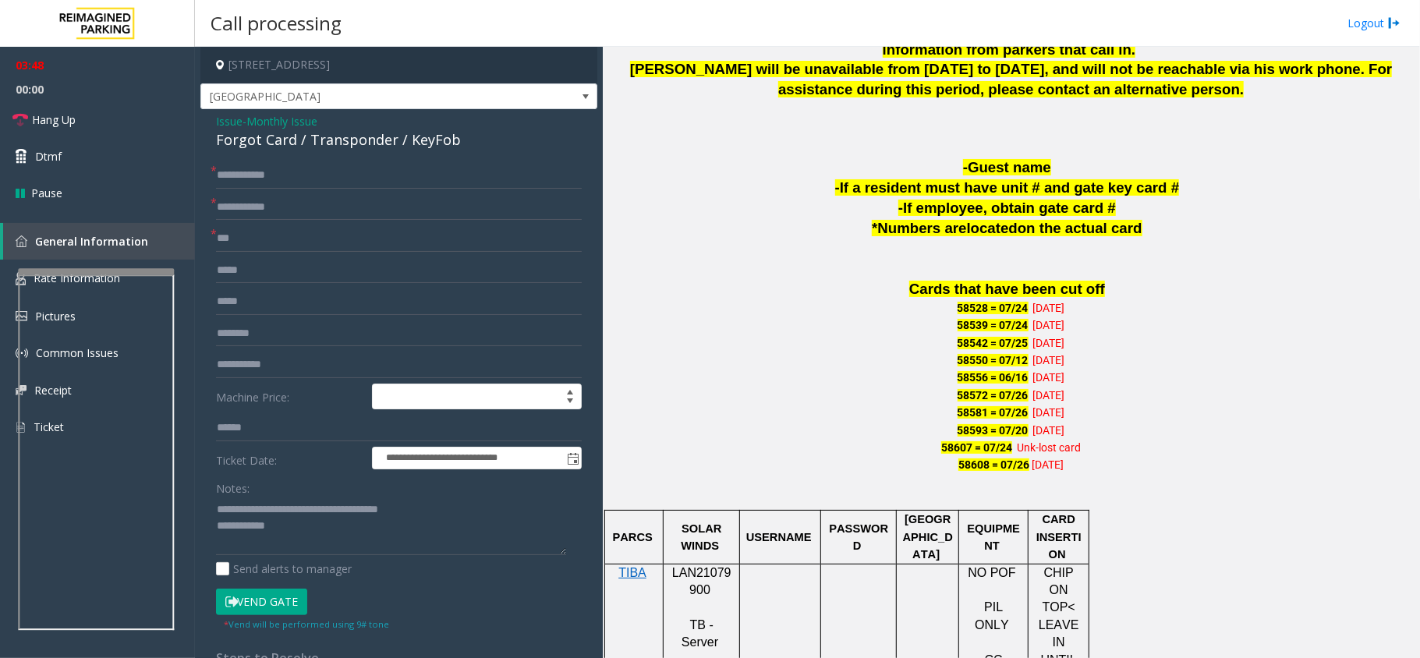
scroll to position [831, 0]
click at [274, 206] on input "text" at bounding box center [399, 207] width 366 height 27
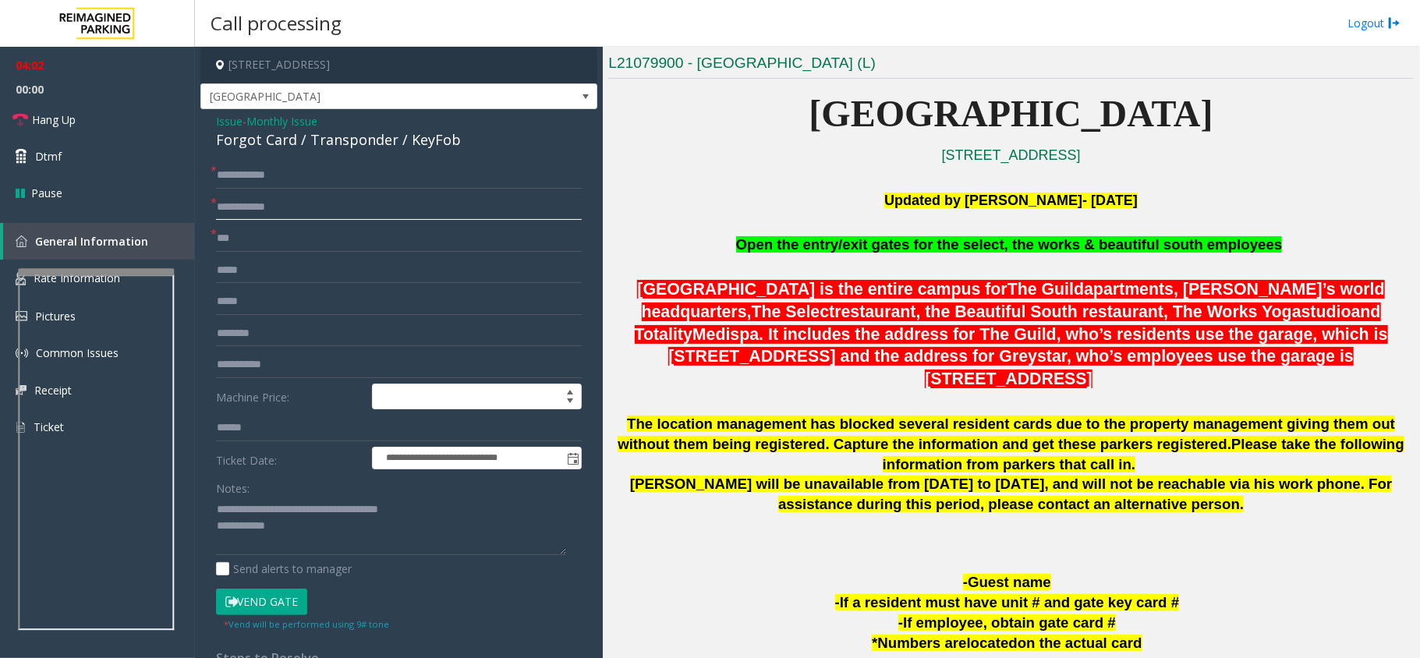
scroll to position [312, 0]
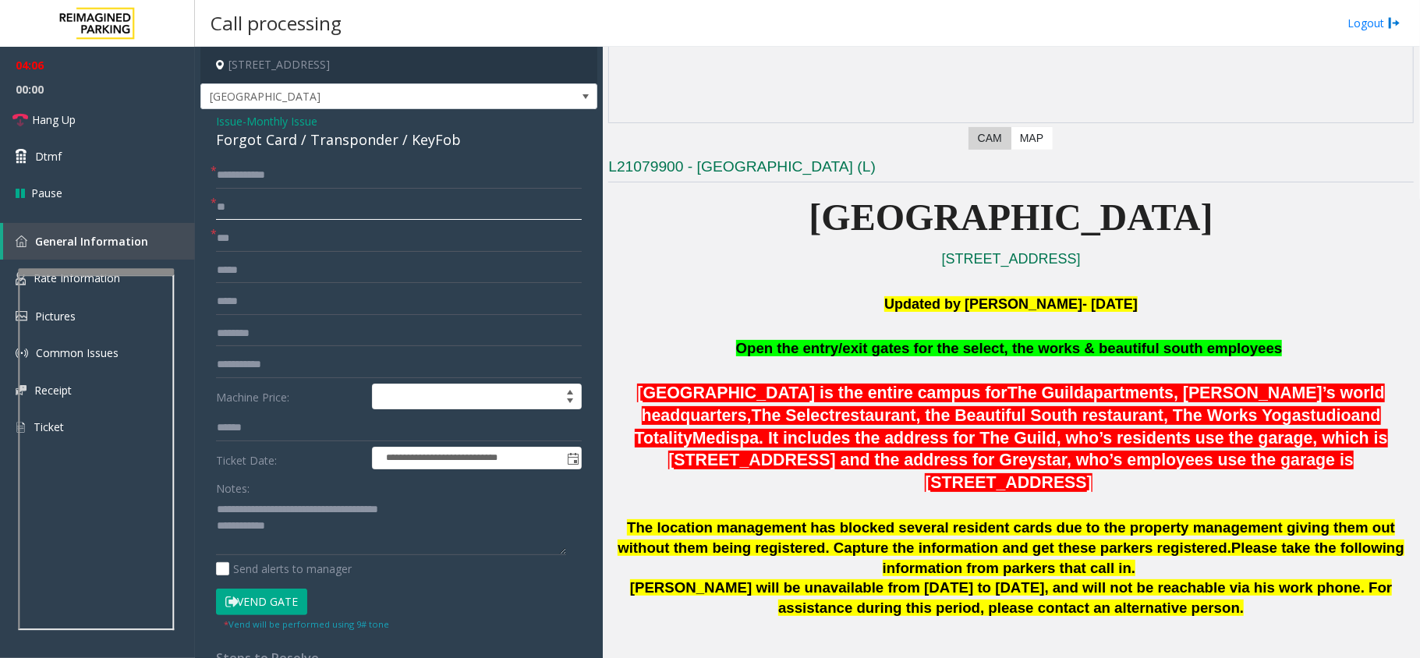
type input "**"
click at [369, 527] on textarea at bounding box center [391, 526] width 350 height 58
click at [76, 116] on link "Hang Up" at bounding box center [97, 119] width 195 height 37
click at [331, 524] on textarea at bounding box center [391, 526] width 350 height 58
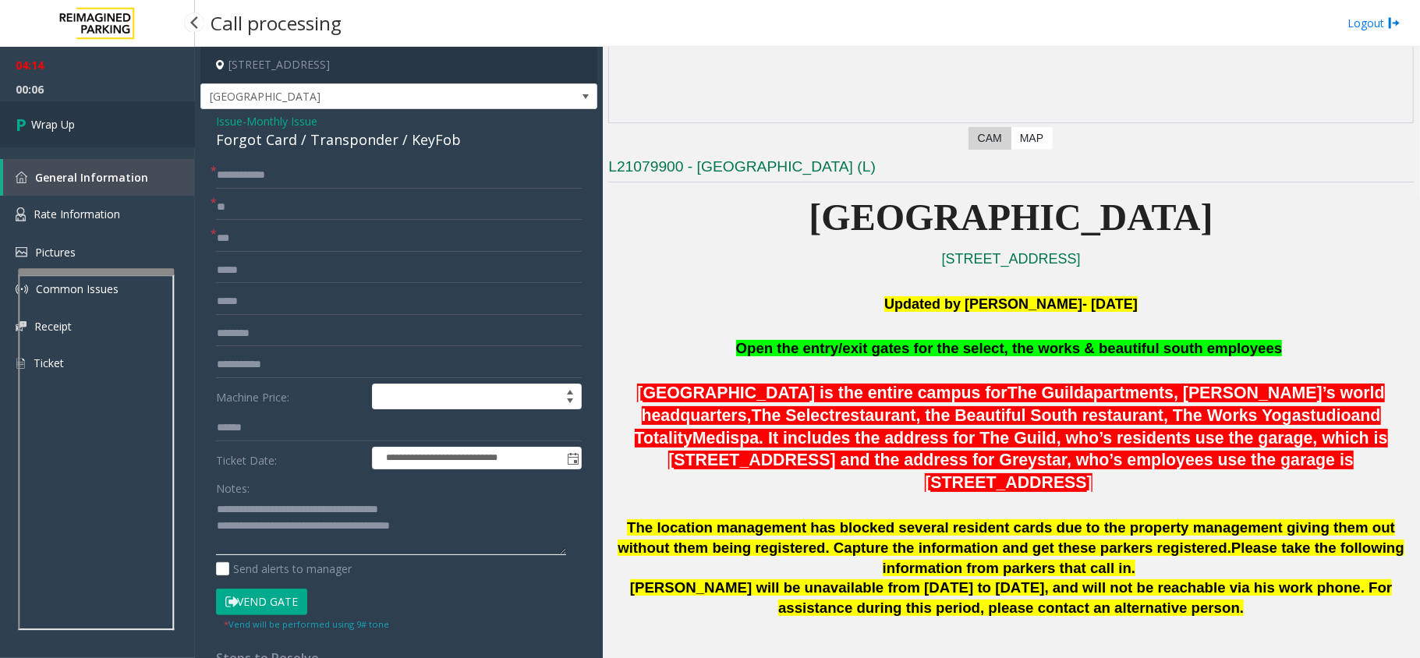
type textarea "**********"
click at [150, 133] on link "Wrap Up" at bounding box center [97, 124] width 195 height 46
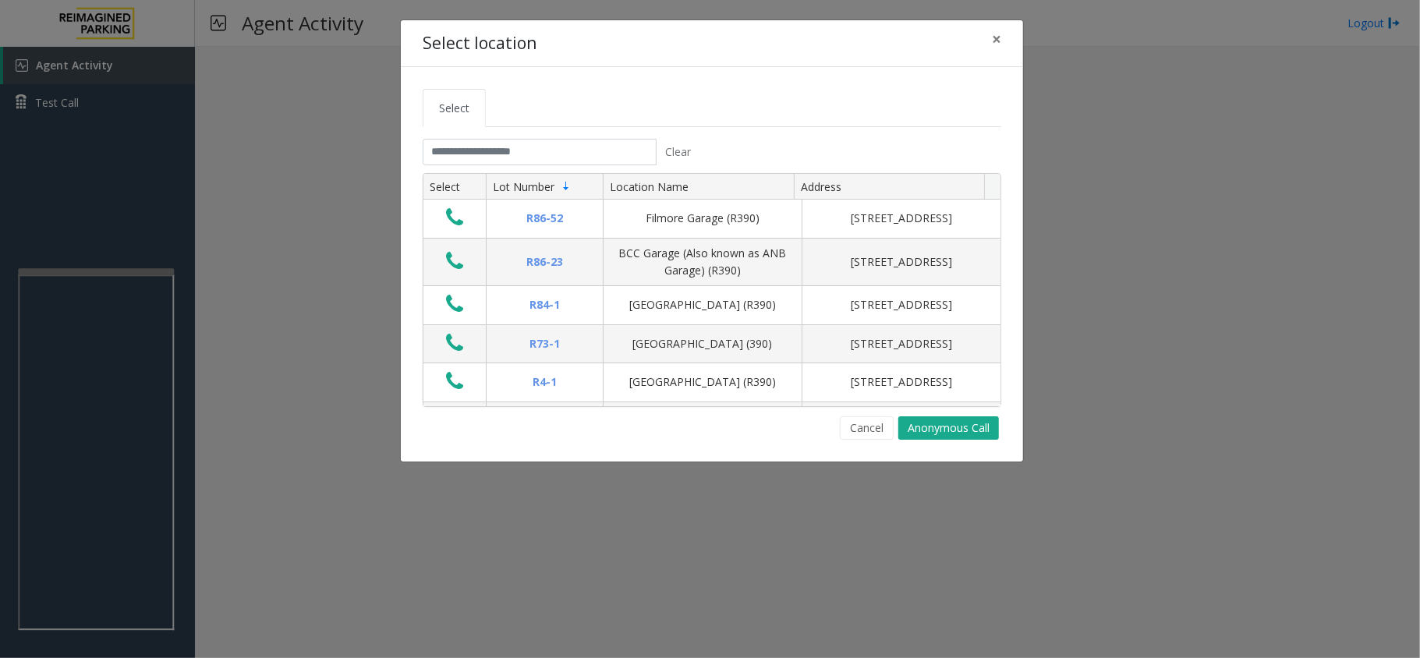
click at [600, 135] on tabset "Select Clear Select Lot Number Location Name Address R86-52 Filmore Garage (R39…" at bounding box center [711, 264] width 578 height 351
click at [597, 140] on input "text" at bounding box center [539, 152] width 234 height 27
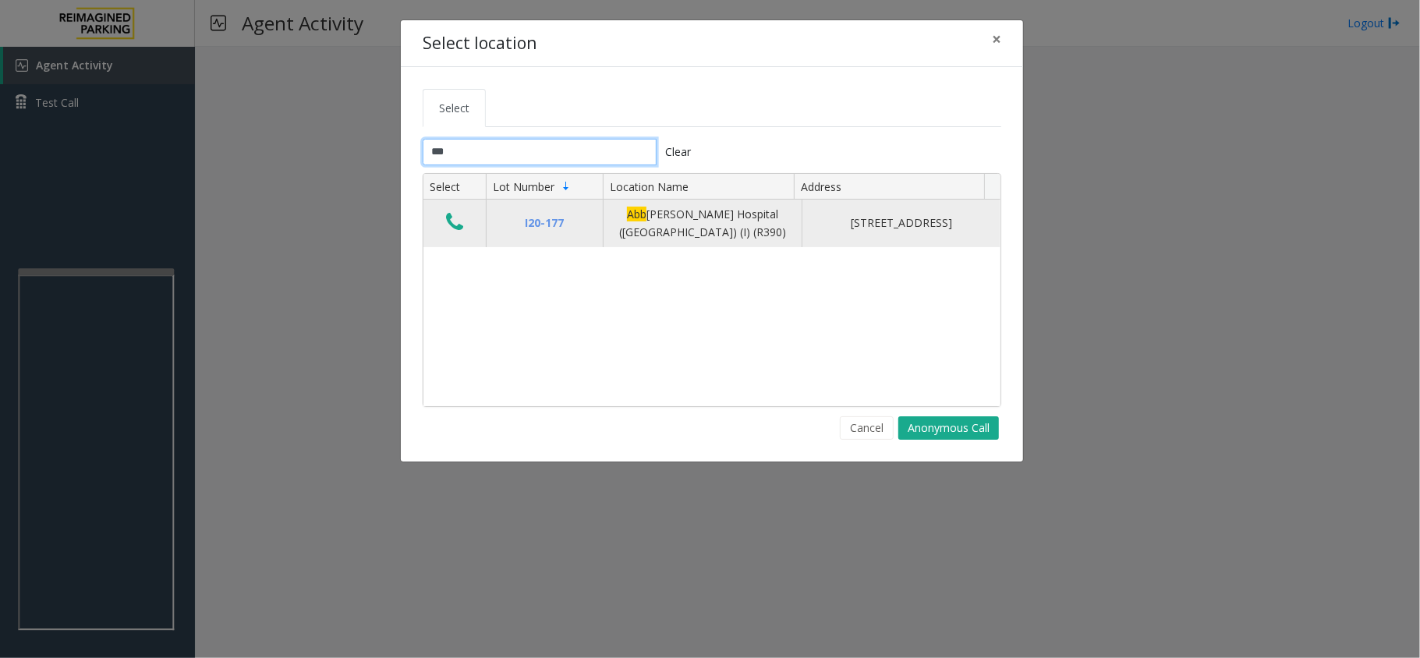
type input "***"
click at [454, 221] on icon "Data table" at bounding box center [454, 222] width 17 height 22
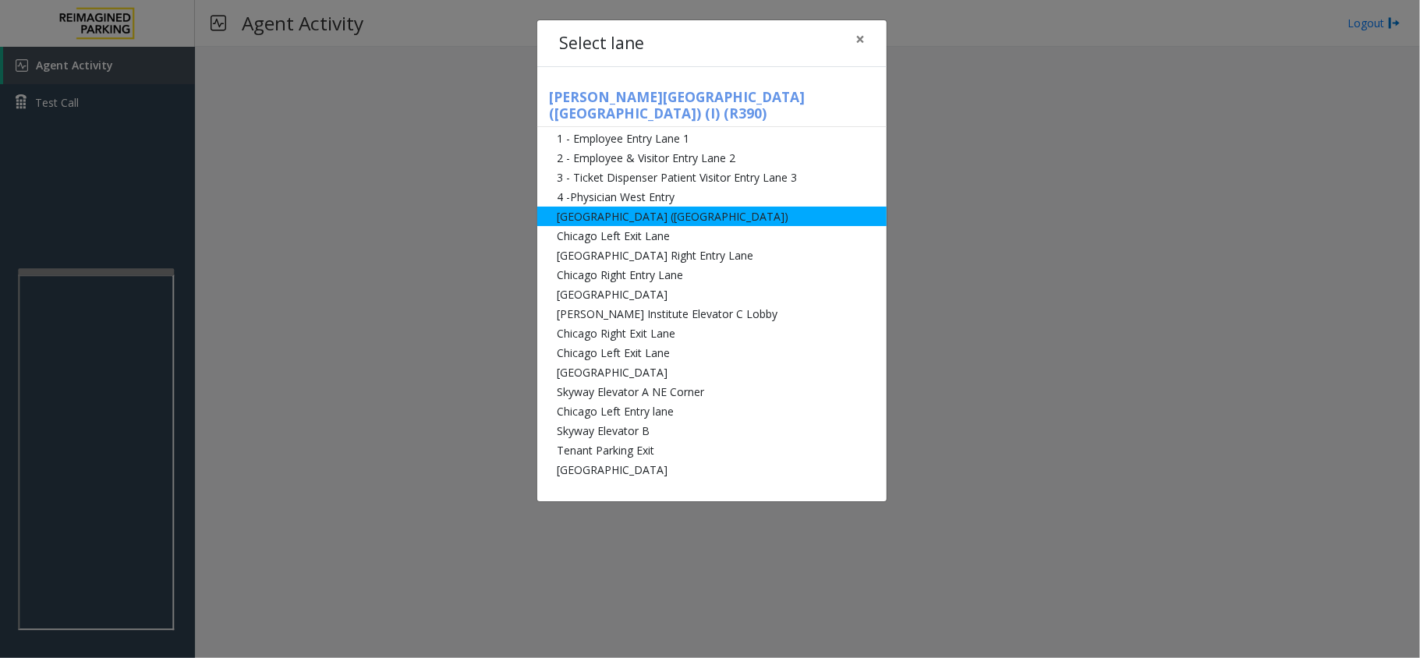
click at [566, 207] on li "[GEOGRAPHIC_DATA] ([GEOGRAPHIC_DATA])" at bounding box center [711, 216] width 349 height 19
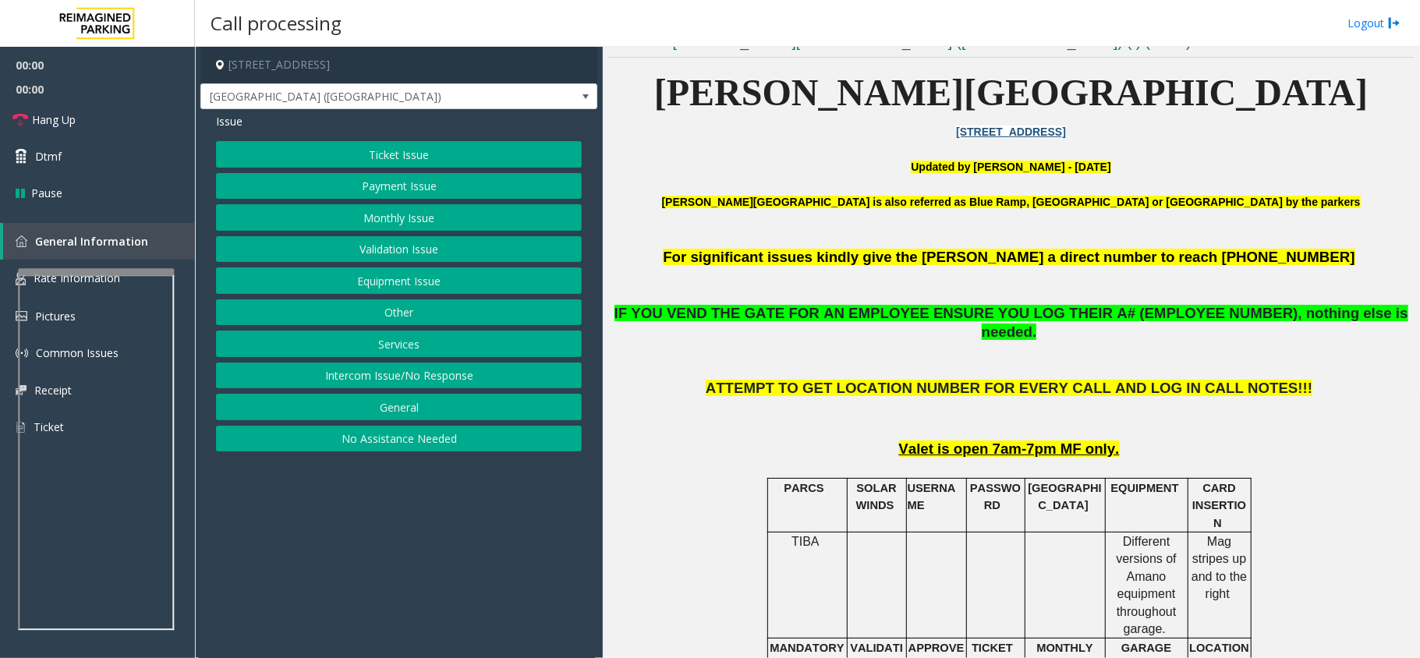
scroll to position [519, 0]
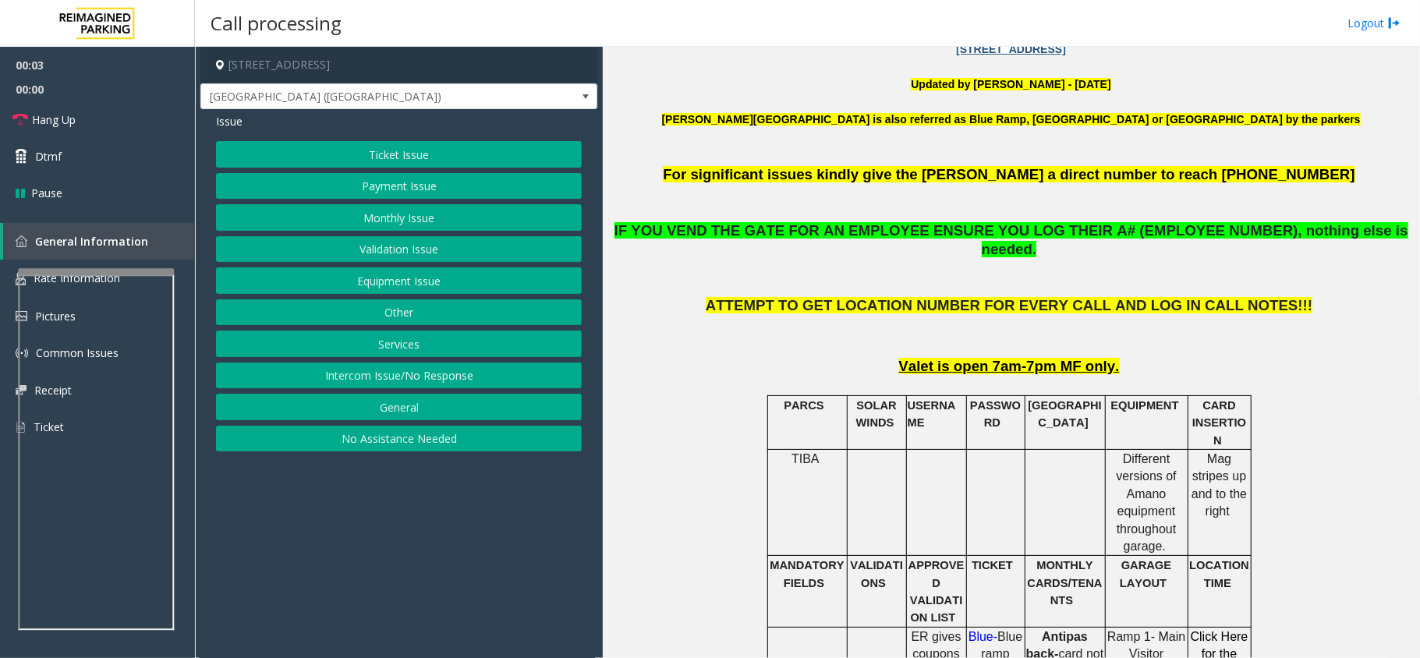
click at [403, 157] on button "Ticket Issue" at bounding box center [399, 154] width 366 height 27
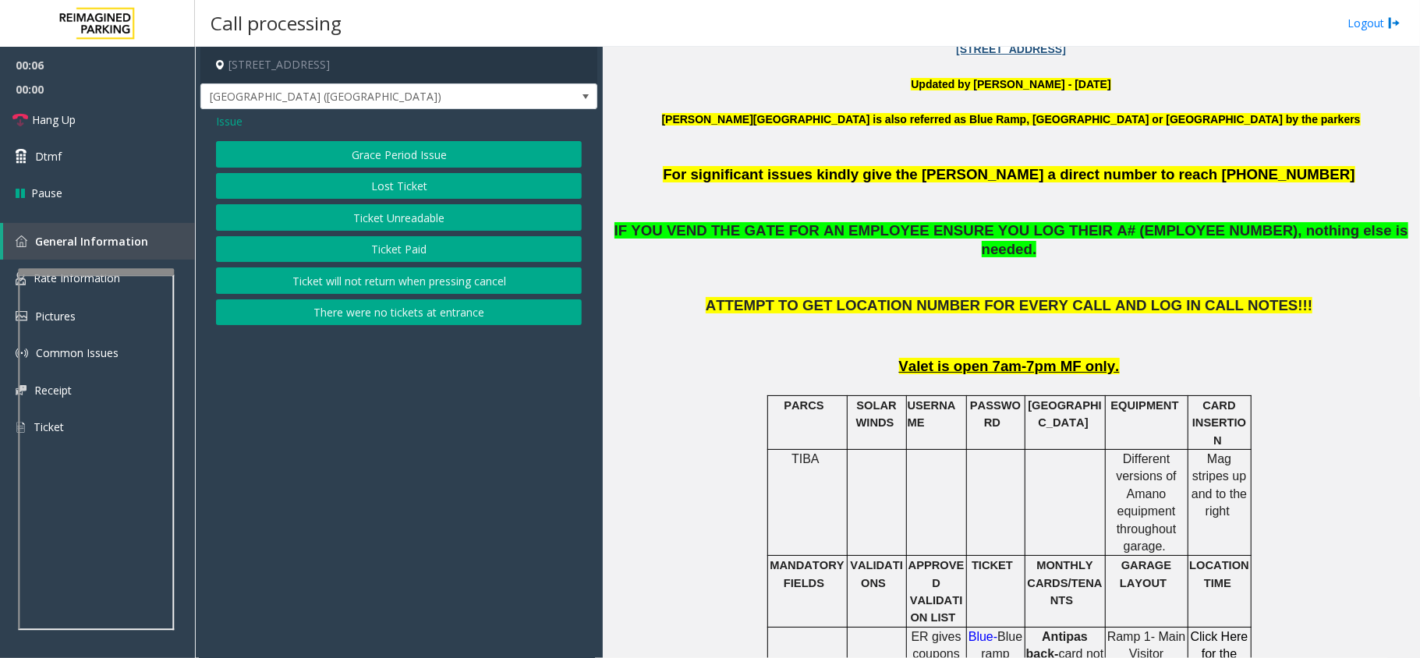
click at [234, 123] on span "Issue" at bounding box center [229, 121] width 27 height 16
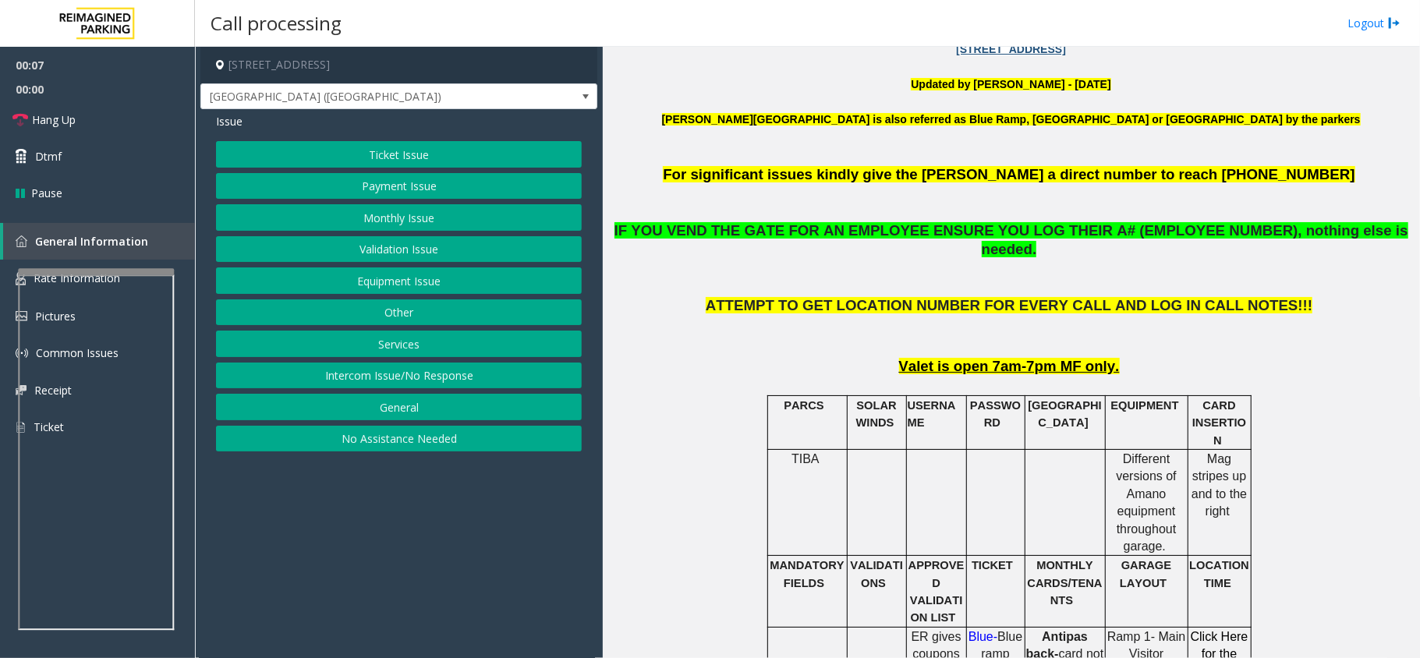
click at [316, 144] on button "Ticket Issue" at bounding box center [399, 154] width 366 height 27
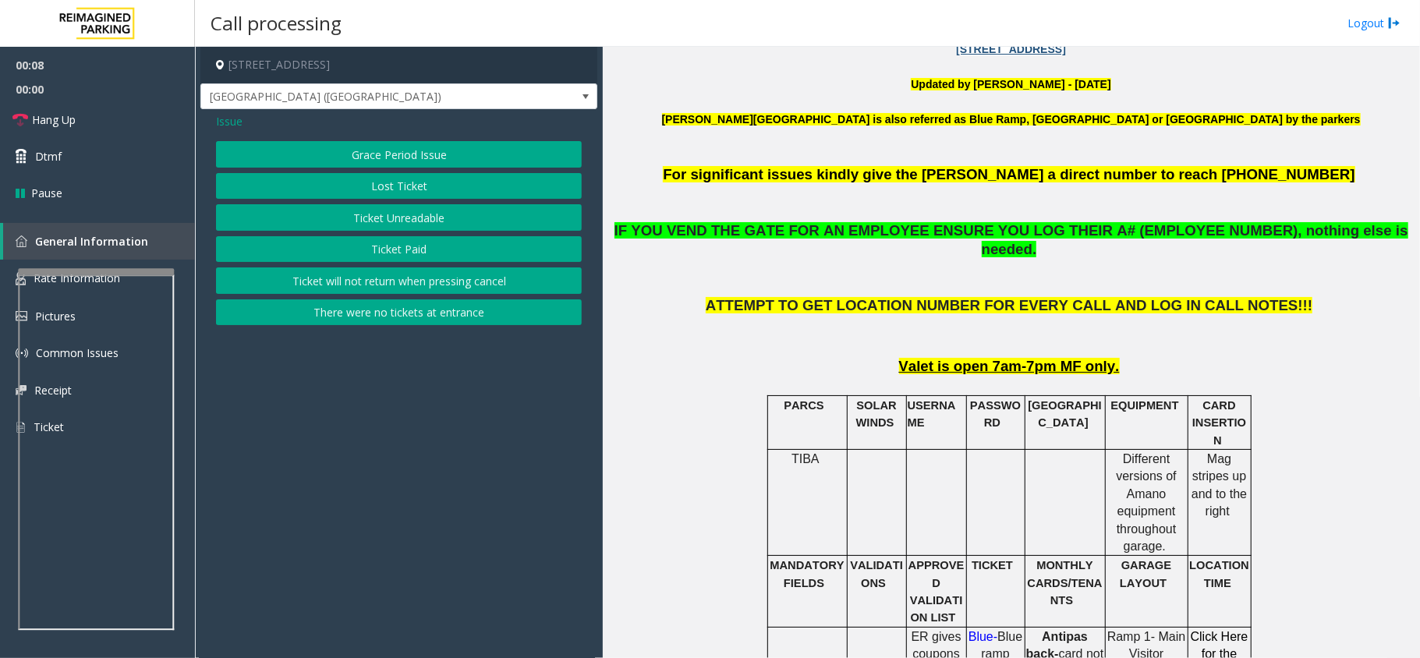
click at [338, 212] on button "Ticket Unreadable" at bounding box center [399, 217] width 366 height 27
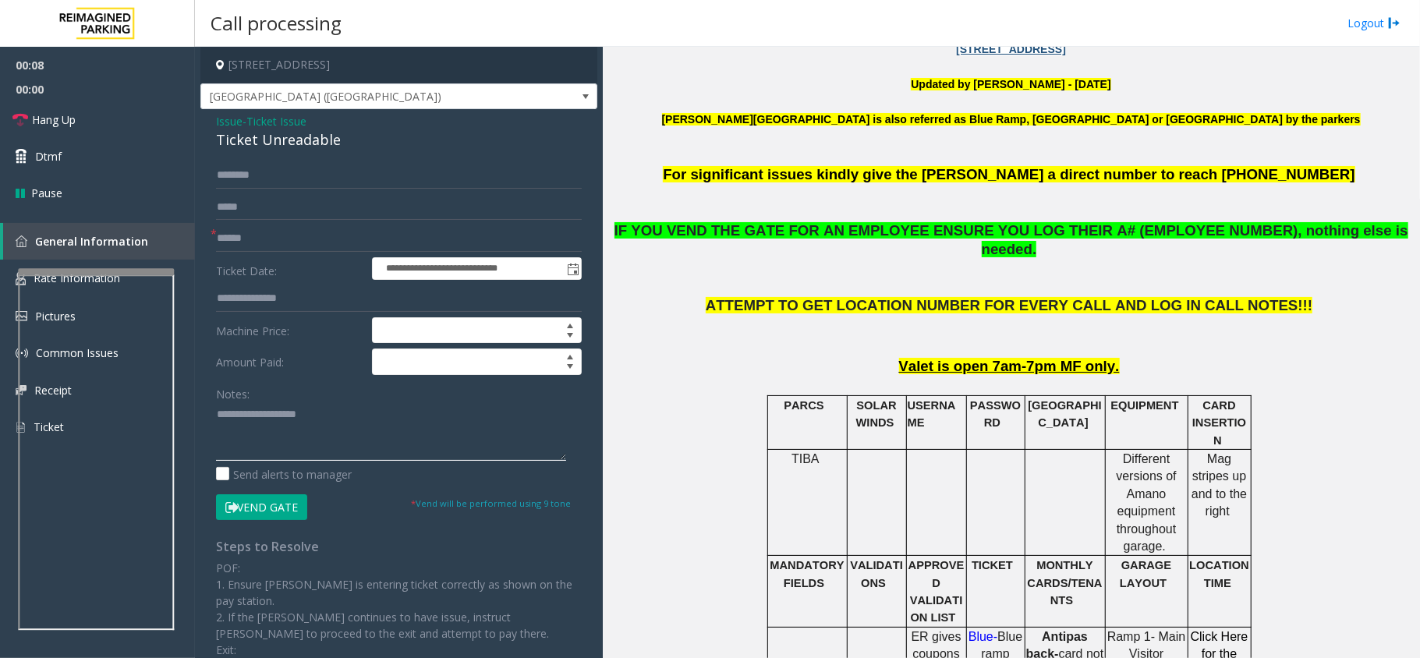
click at [288, 412] on textarea at bounding box center [391, 431] width 350 height 58
click at [304, 147] on div "Ticket Unreadable" at bounding box center [399, 139] width 366 height 21
click at [310, 419] on textarea at bounding box center [391, 431] width 350 height 58
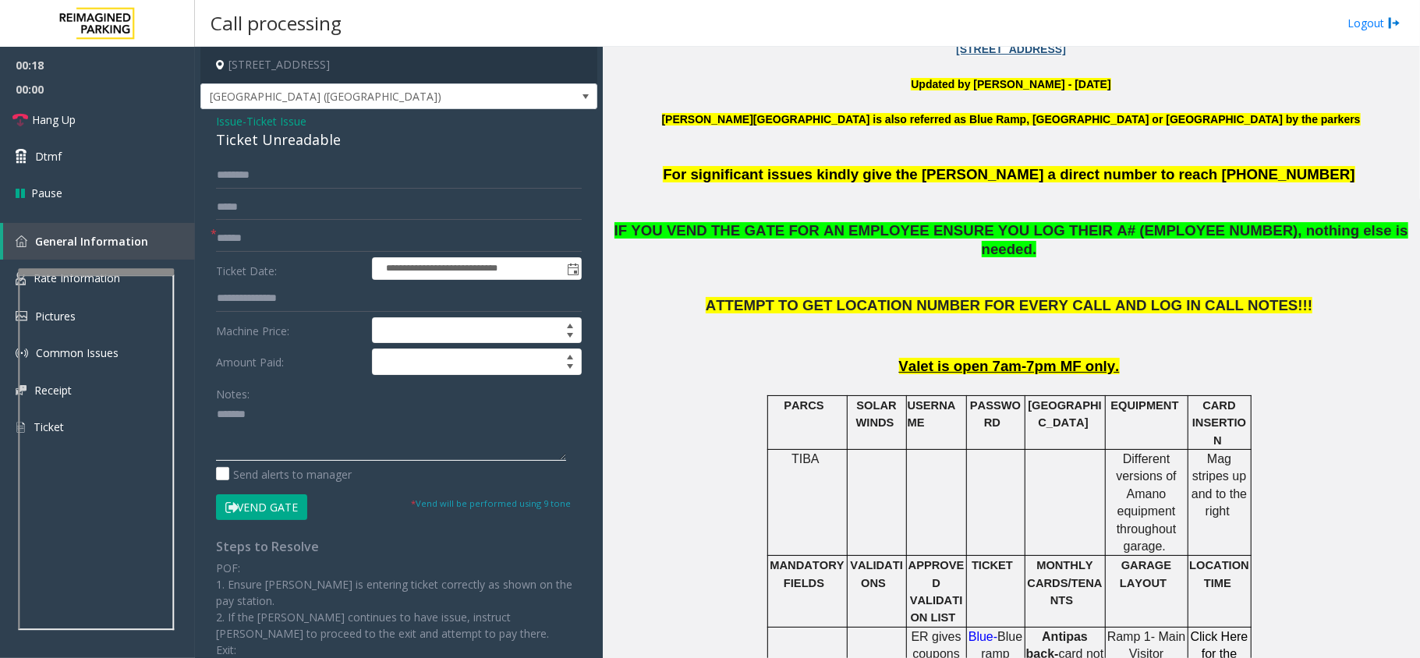
paste textarea "**********"
type textarea "**********"
click at [278, 257] on label "Ticket Date:" at bounding box center [290, 268] width 156 height 23
click at [275, 244] on input "text" at bounding box center [399, 238] width 366 height 27
type input "*********"
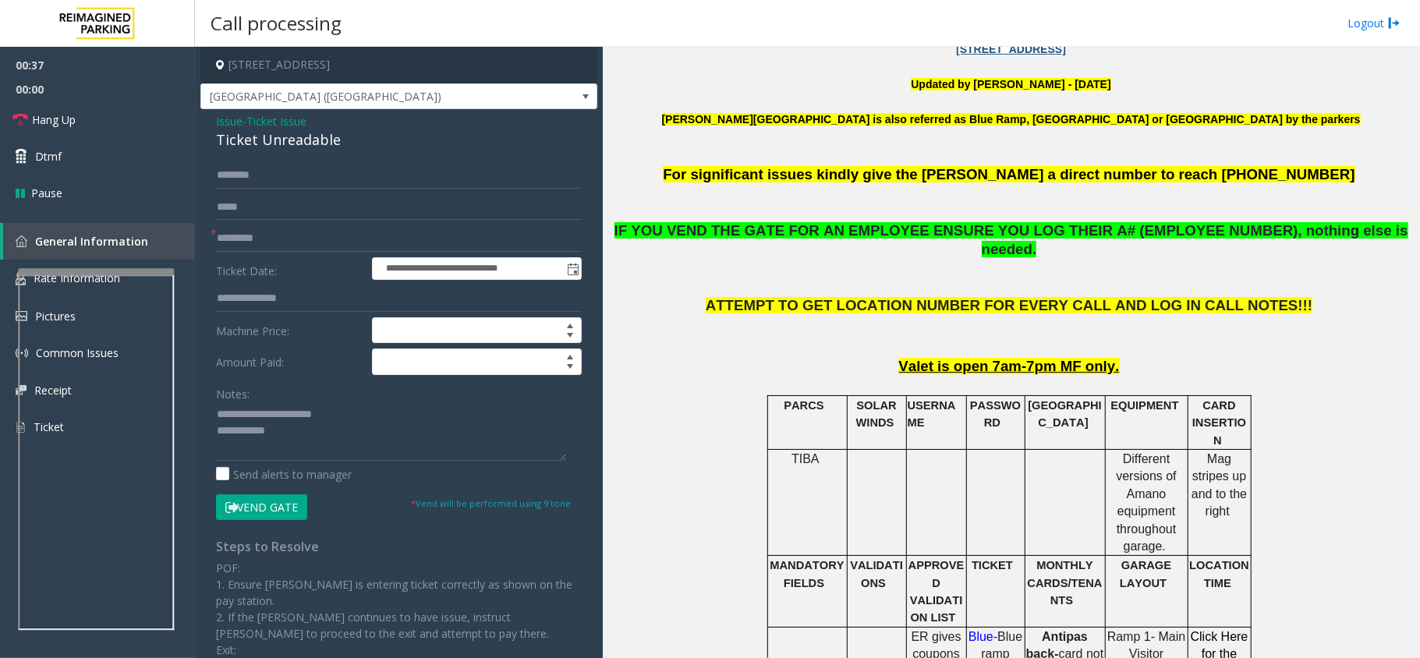
click at [250, 497] on button "Vend Gate" at bounding box center [261, 507] width 91 height 27
click at [309, 444] on textarea at bounding box center [391, 431] width 350 height 58
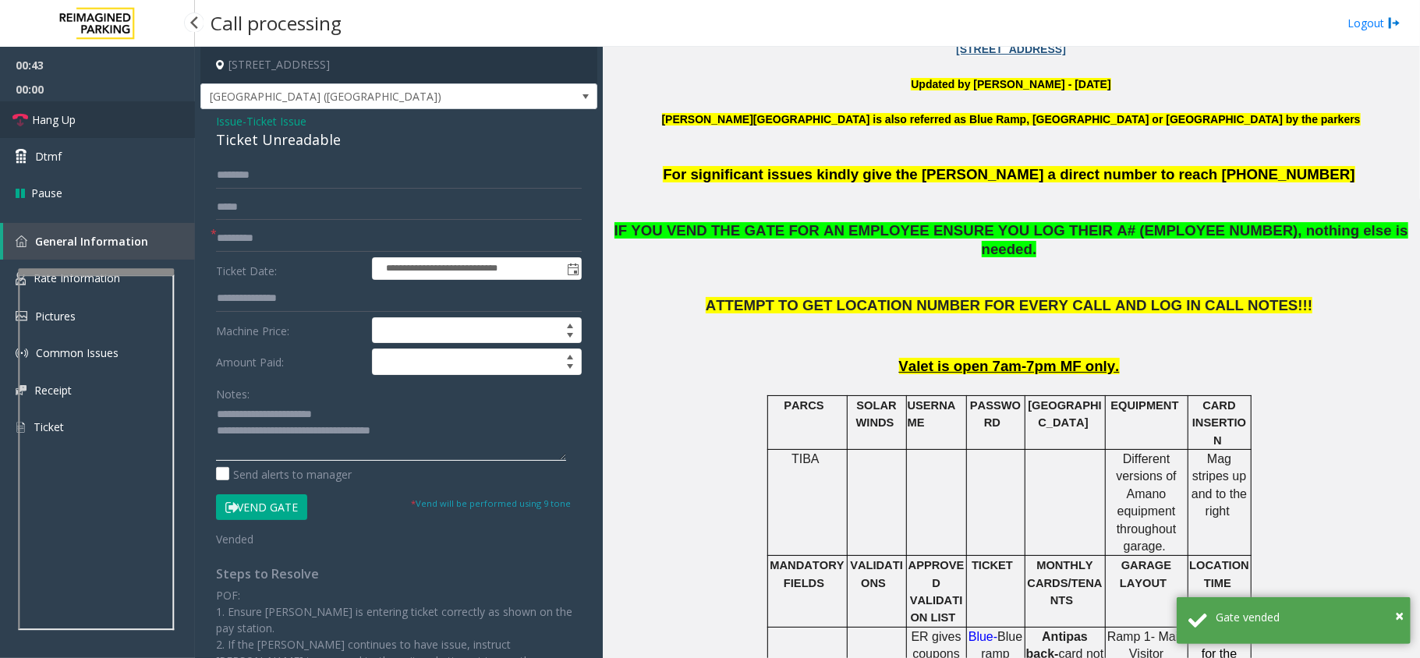
type textarea "**********"
click at [150, 112] on link "Hang Up" at bounding box center [97, 119] width 195 height 37
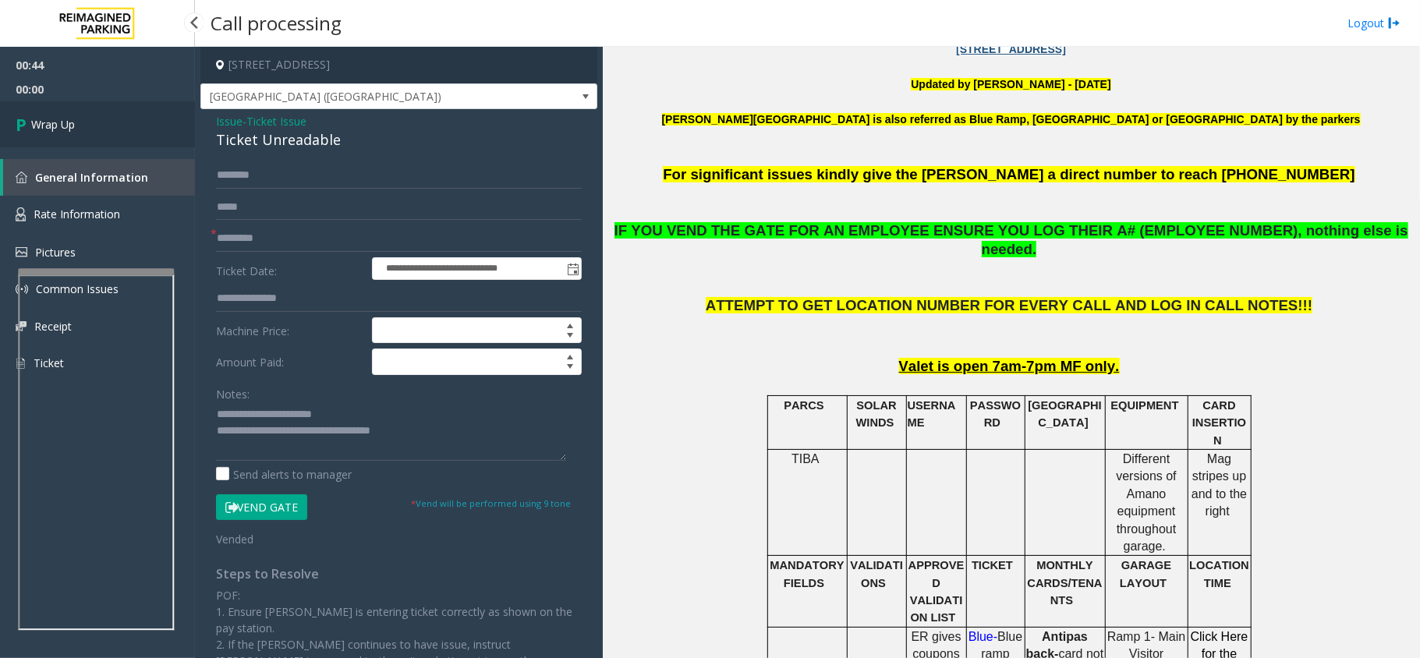
click at [150, 112] on link "Wrap Up" at bounding box center [97, 124] width 195 height 46
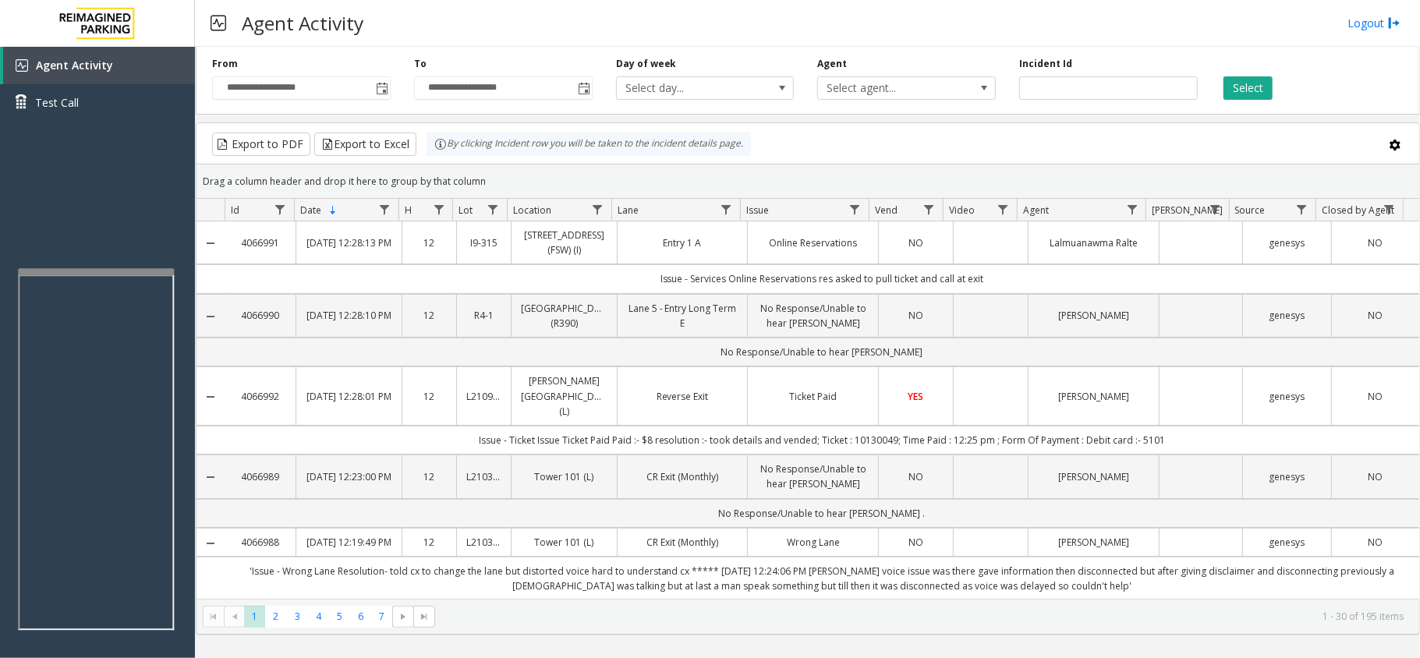
drag, startPoint x: 1380, startPoint y: 10, endPoint x: 1372, endPoint y: 12, distance: 8.1
click at [1381, 10] on div "Agent Activity Logout" at bounding box center [807, 23] width 1225 height 47
click at [1345, 23] on div "Agent Activity Logout" at bounding box center [807, 23] width 1225 height 47
click at [1364, 19] on link "Logout" at bounding box center [1373, 23] width 53 height 16
